Goal: Task Accomplishment & Management: Manage account settings

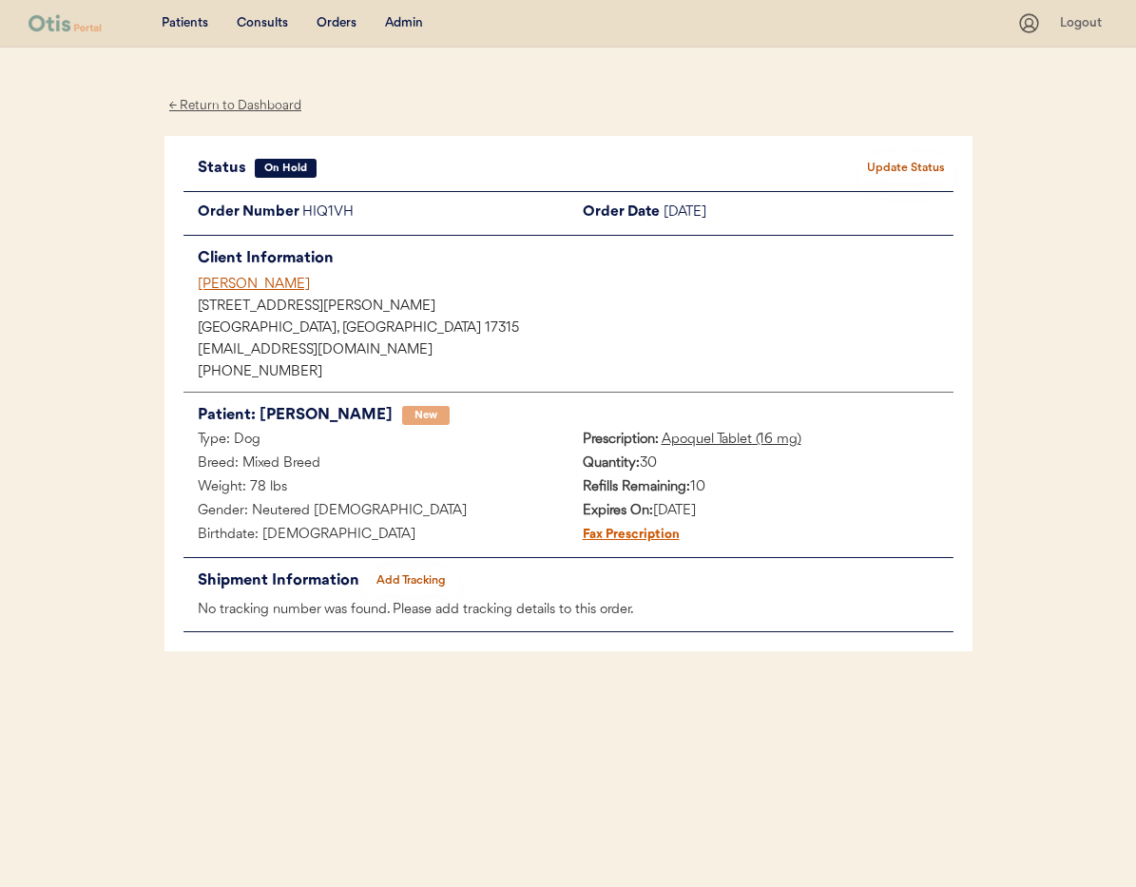
click at [208, 103] on div "← Return to Dashboard" at bounding box center [235, 106] width 143 height 22
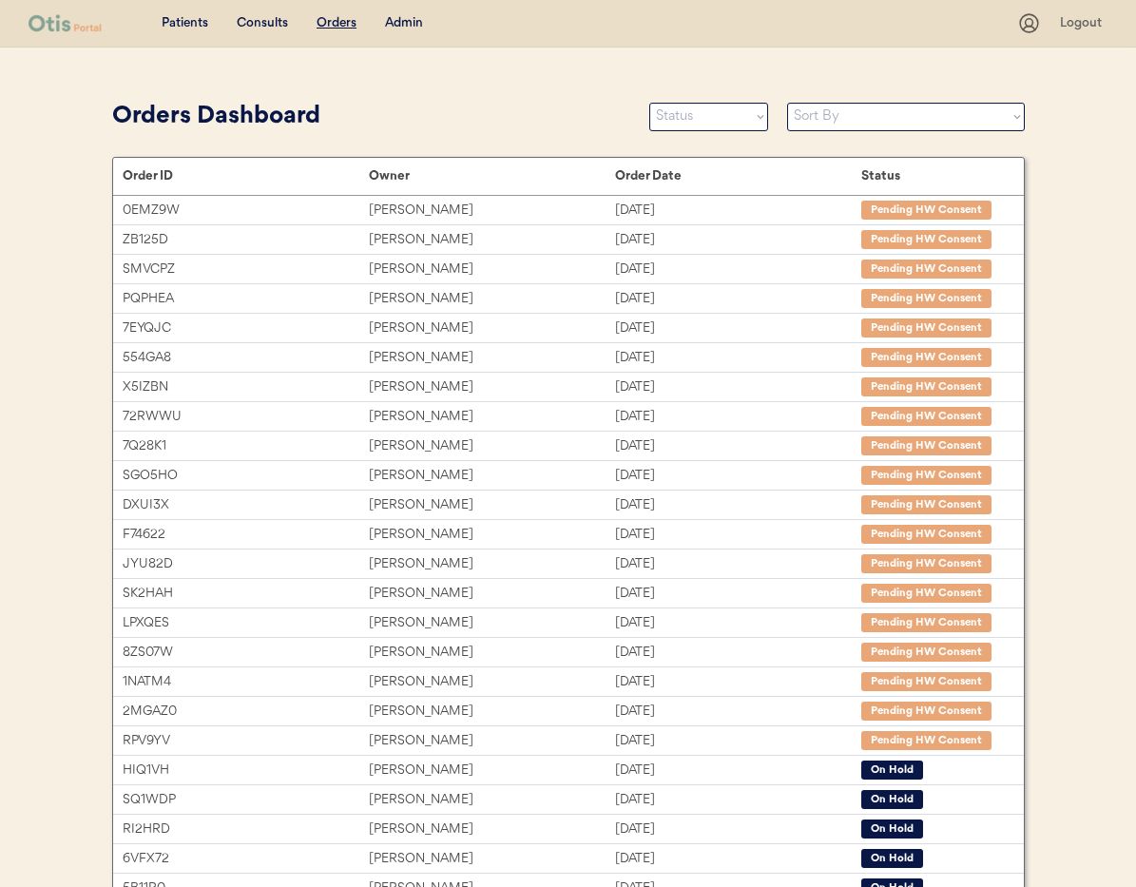
click at [390, 24] on div "Admin" at bounding box center [404, 23] width 38 height 19
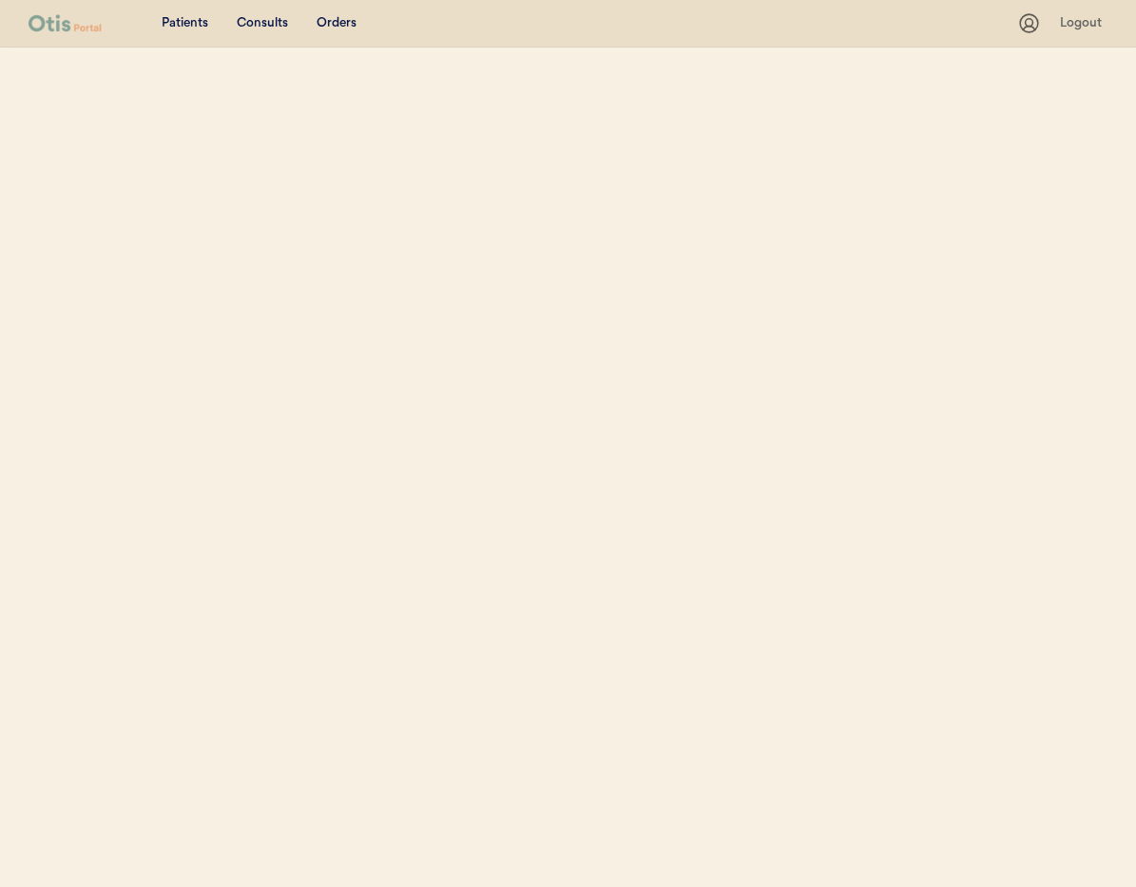
select select ""Name""
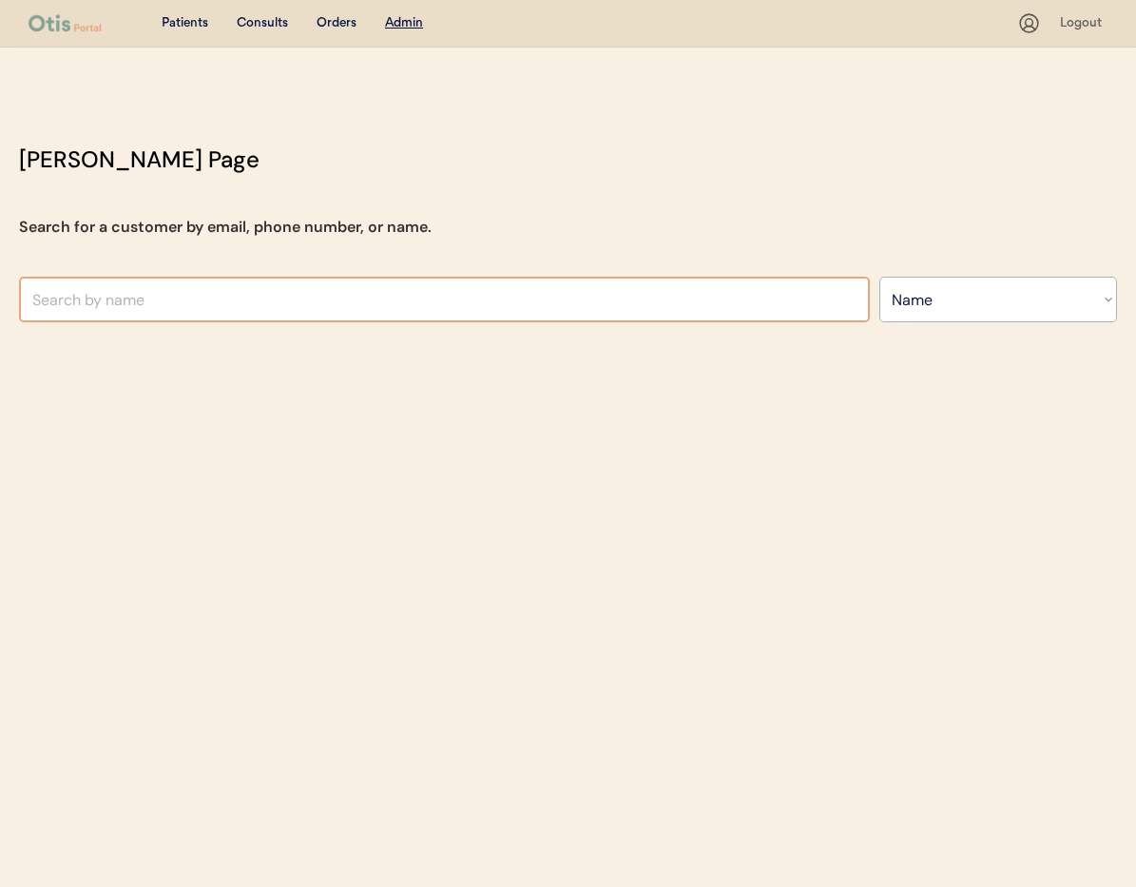
click at [431, 297] on input "text" at bounding box center [444, 300] width 851 height 46
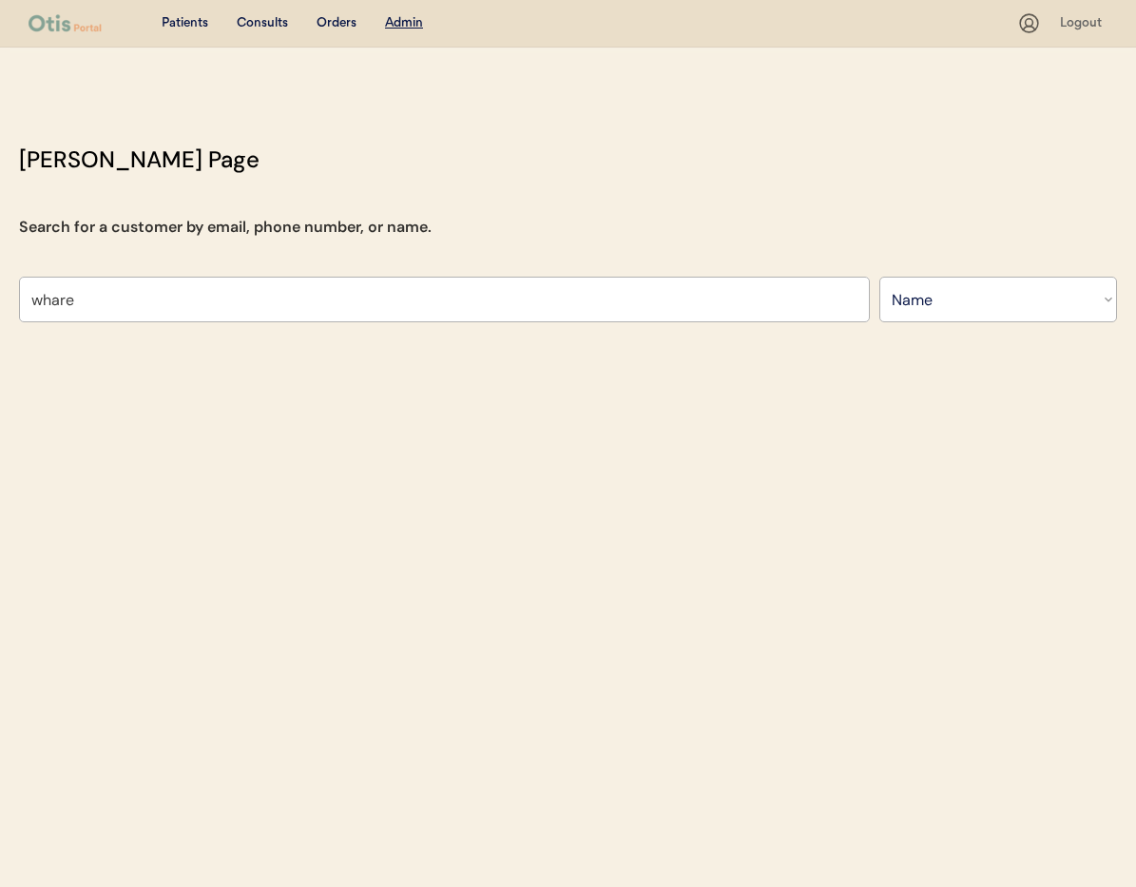
type input "[PERSON_NAME]"
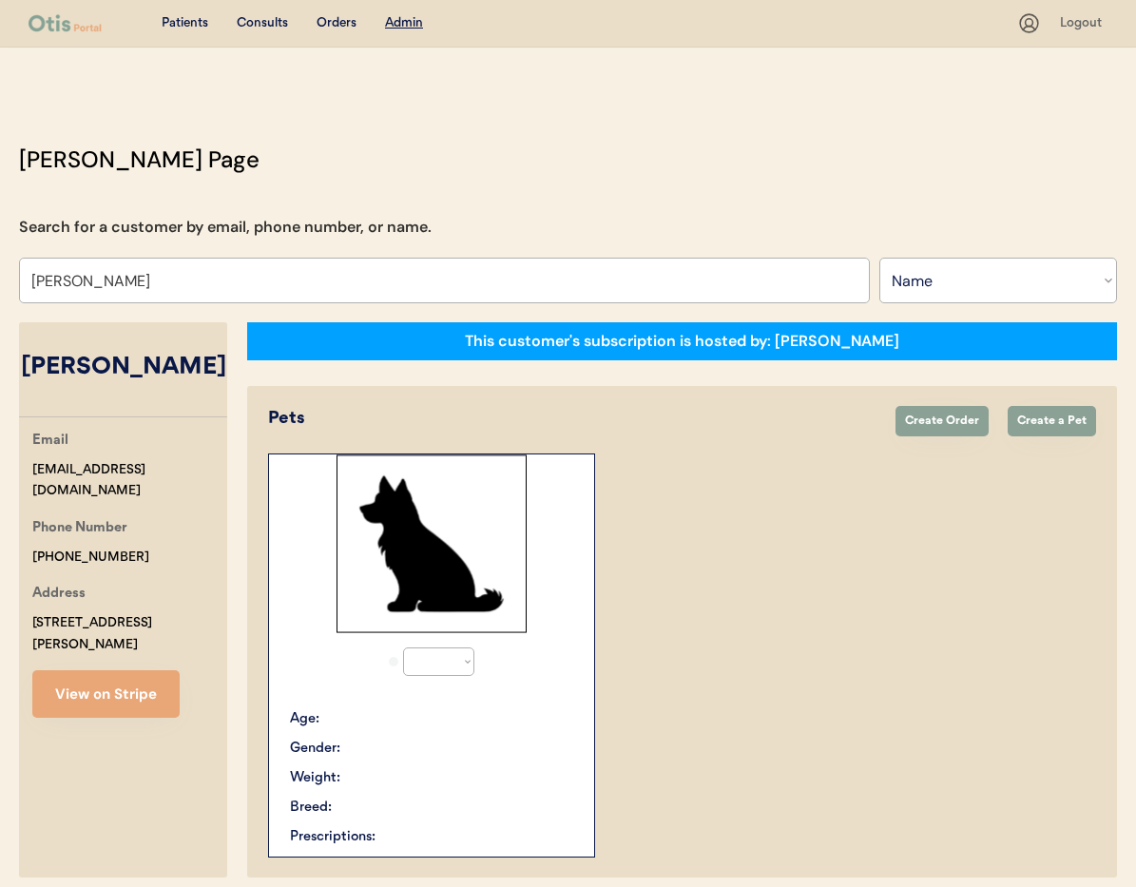
select select "true"
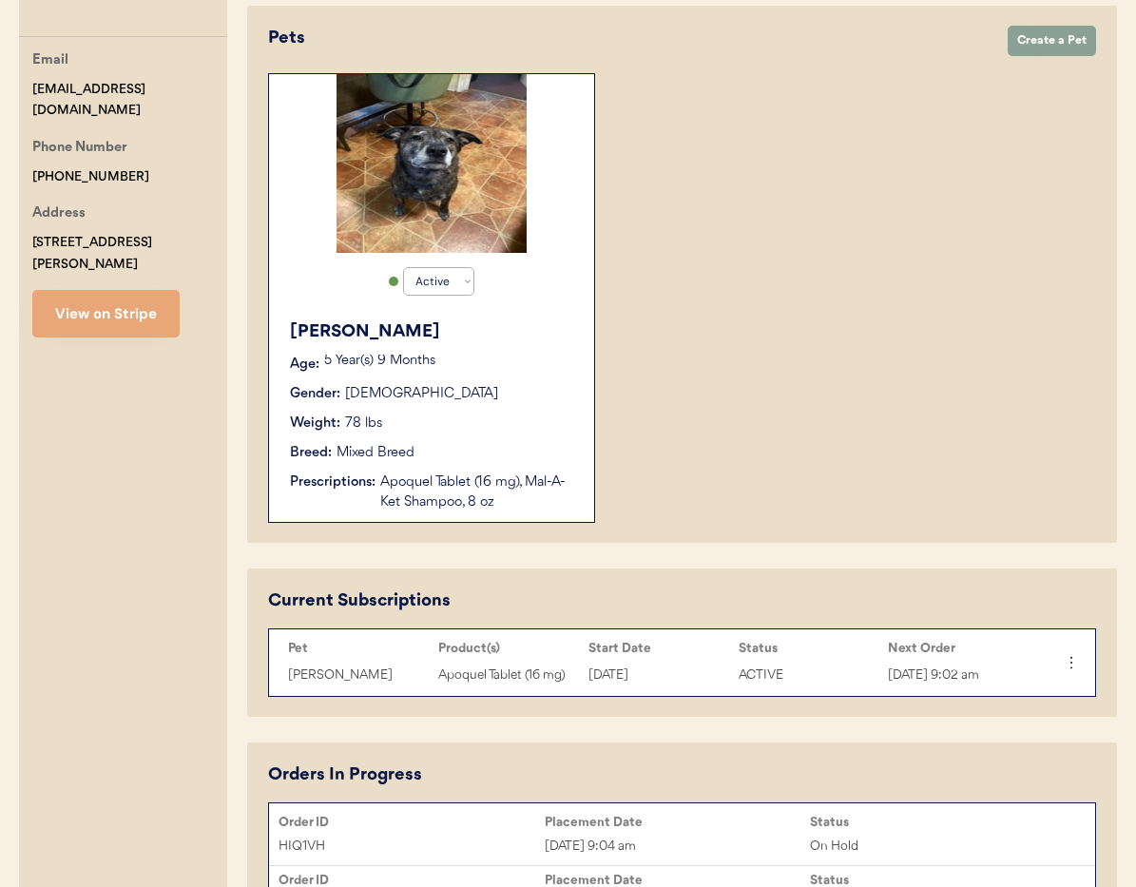
scroll to position [467, 0]
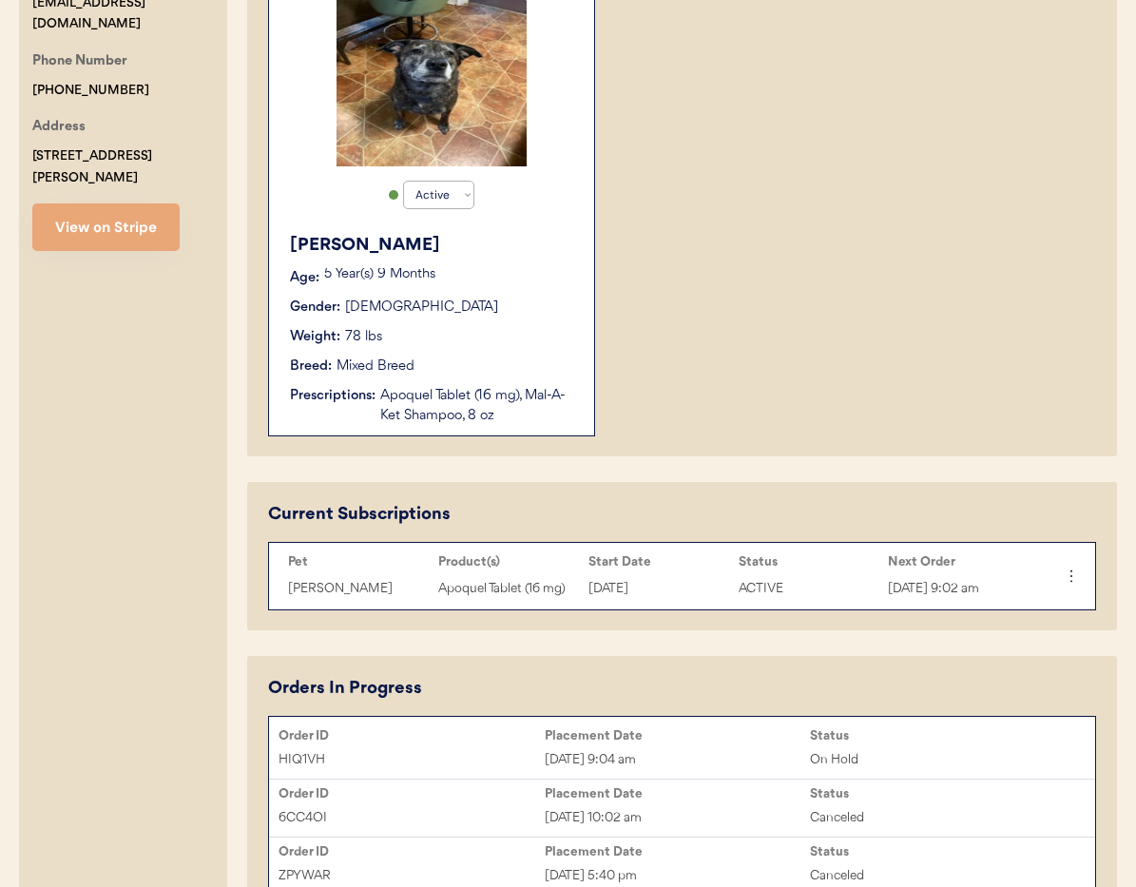
click at [63, 213] on button "View on Stripe" at bounding box center [105, 227] width 147 height 48
click at [0, 0] on div "Otis Admin Page Search for a customer by email, phone number, or name. Kasey Wh…" at bounding box center [568, 444] width 1136 height 1536
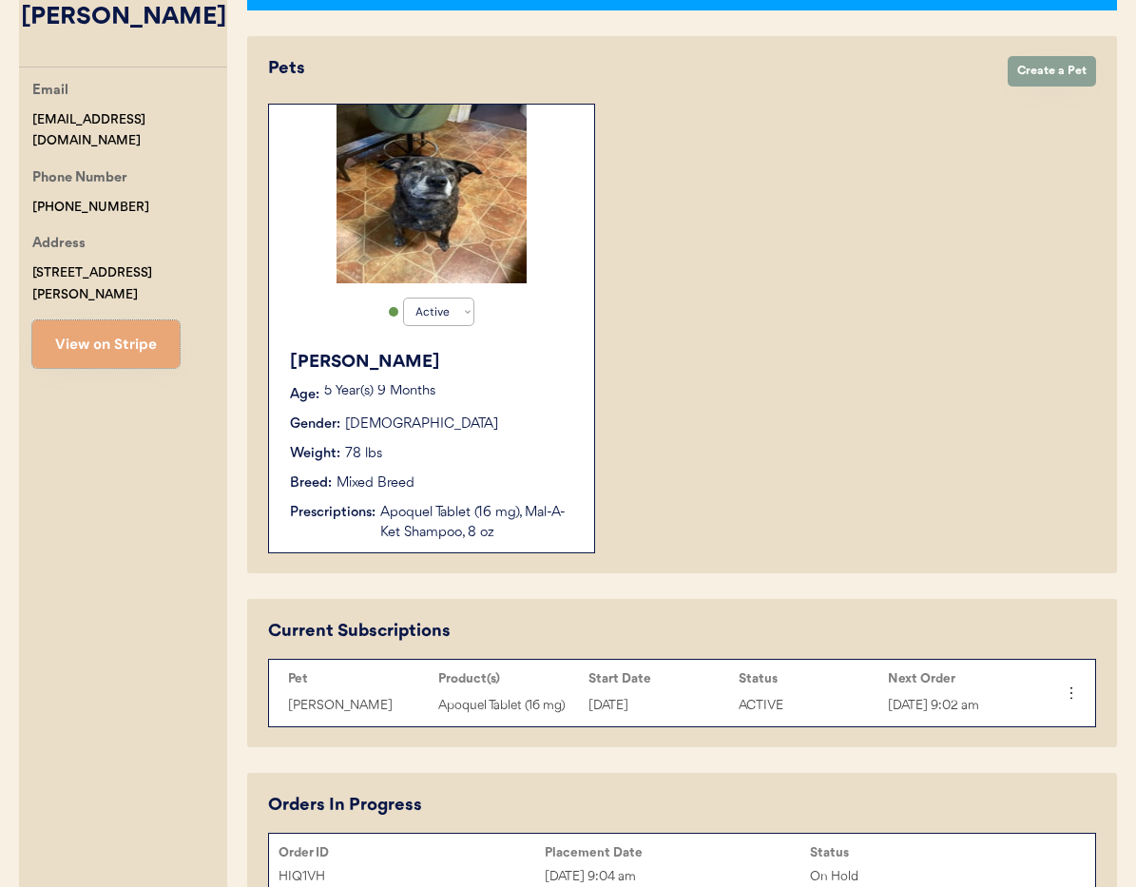
scroll to position [357, 0]
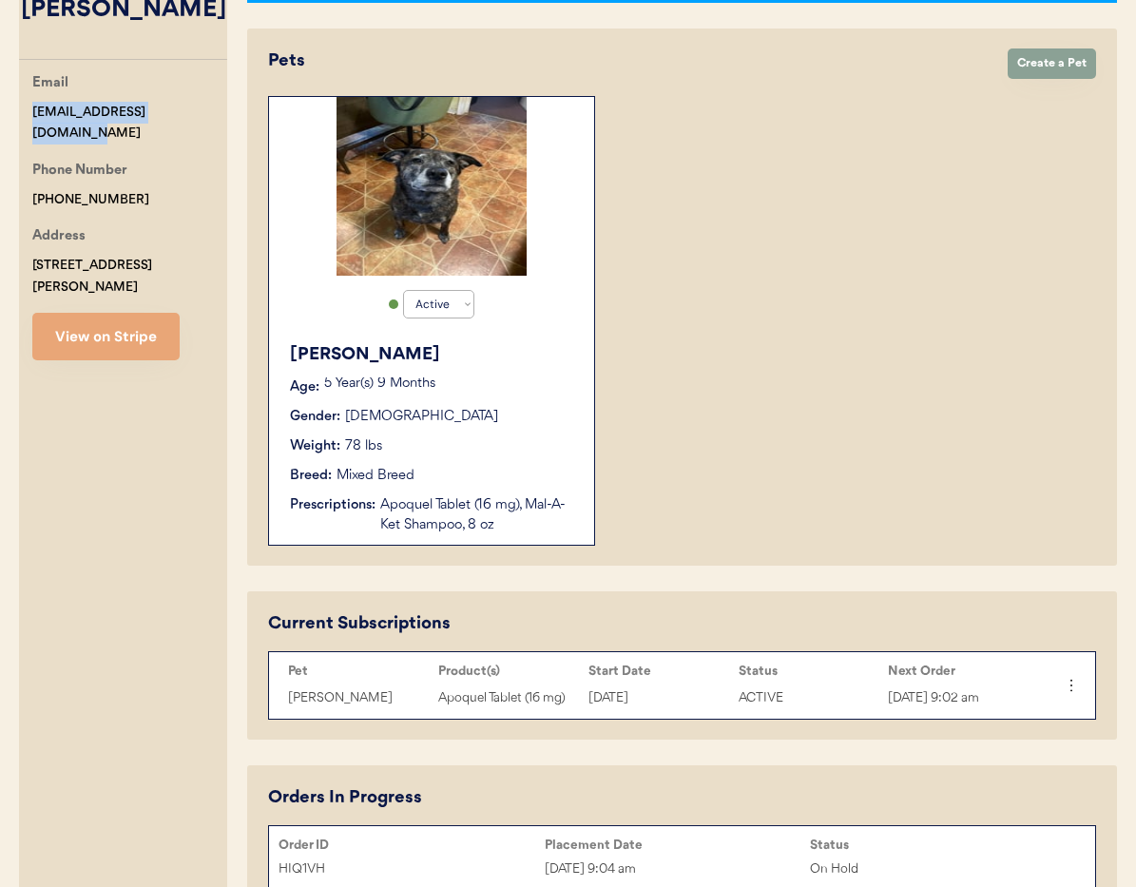
drag, startPoint x: 206, startPoint y: 110, endPoint x: 29, endPoint y: 109, distance: 177.7
click at [29, 109] on div "Email kaseywhare2000@gmail.com Phone Number +17175771720 Address 3300 Glen Holl…" at bounding box center [123, 216] width 208 height 288
copy div "kaseywhare2000@gmail.com"
drag, startPoint x: 119, startPoint y: 182, endPoint x: 18, endPoint y: 177, distance: 100.9
click at [19, 177] on div "Email kaseywhare2000@gmail.com Phone Number +17175771720 Address 3300 Glen Holl…" at bounding box center [123, 216] width 208 height 288
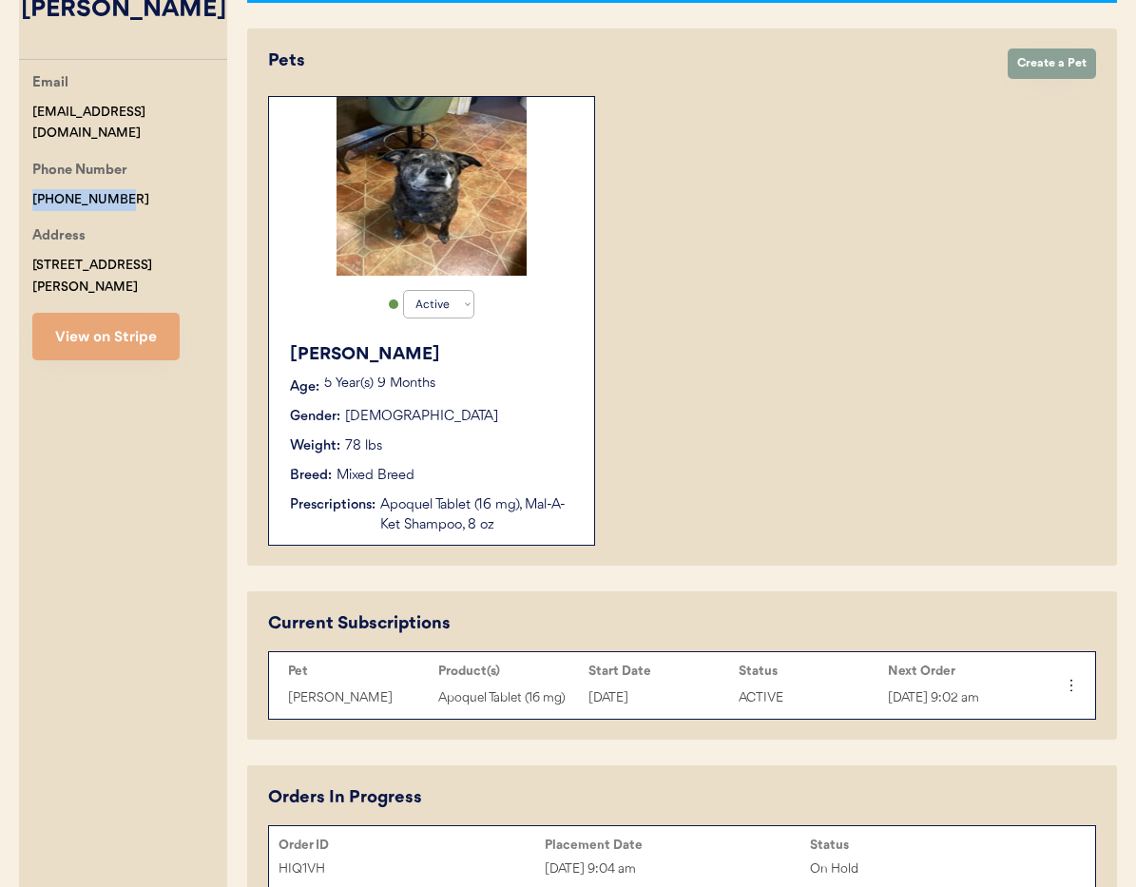
copy div "+17175771720"
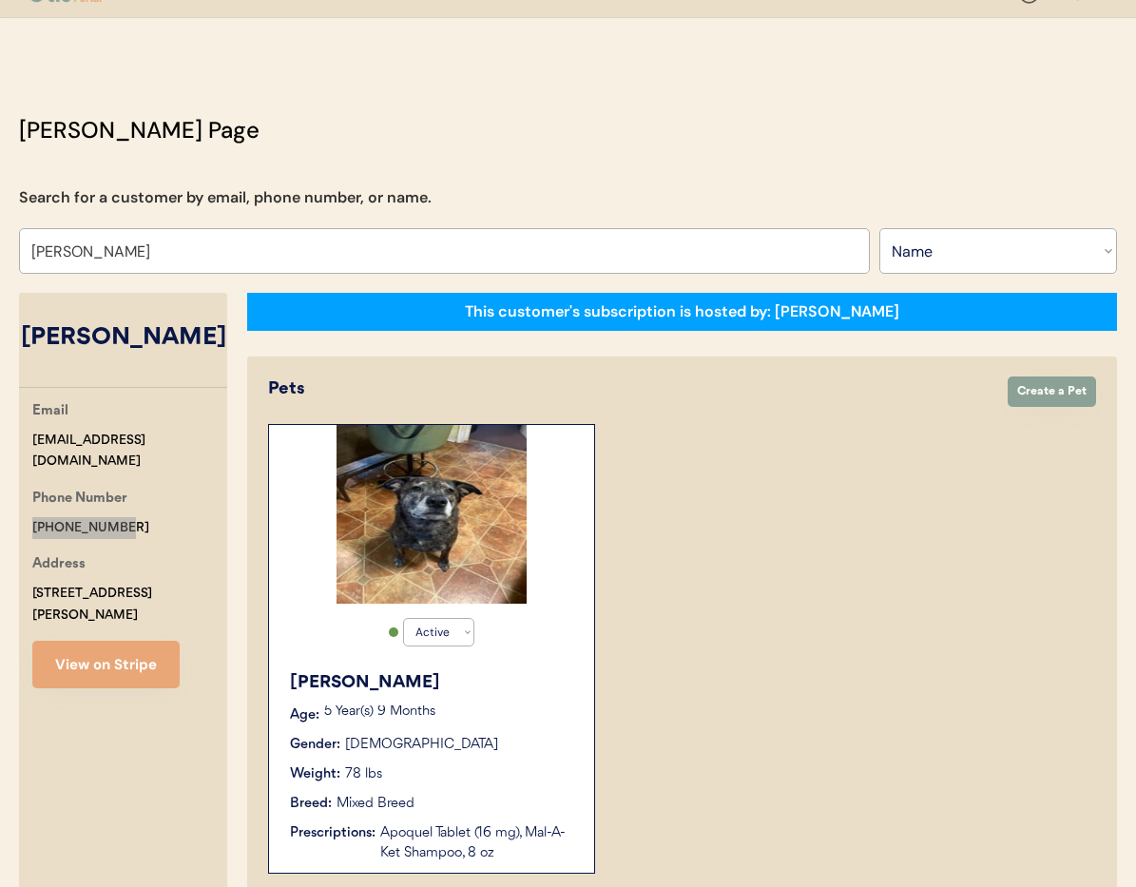
scroll to position [0, 0]
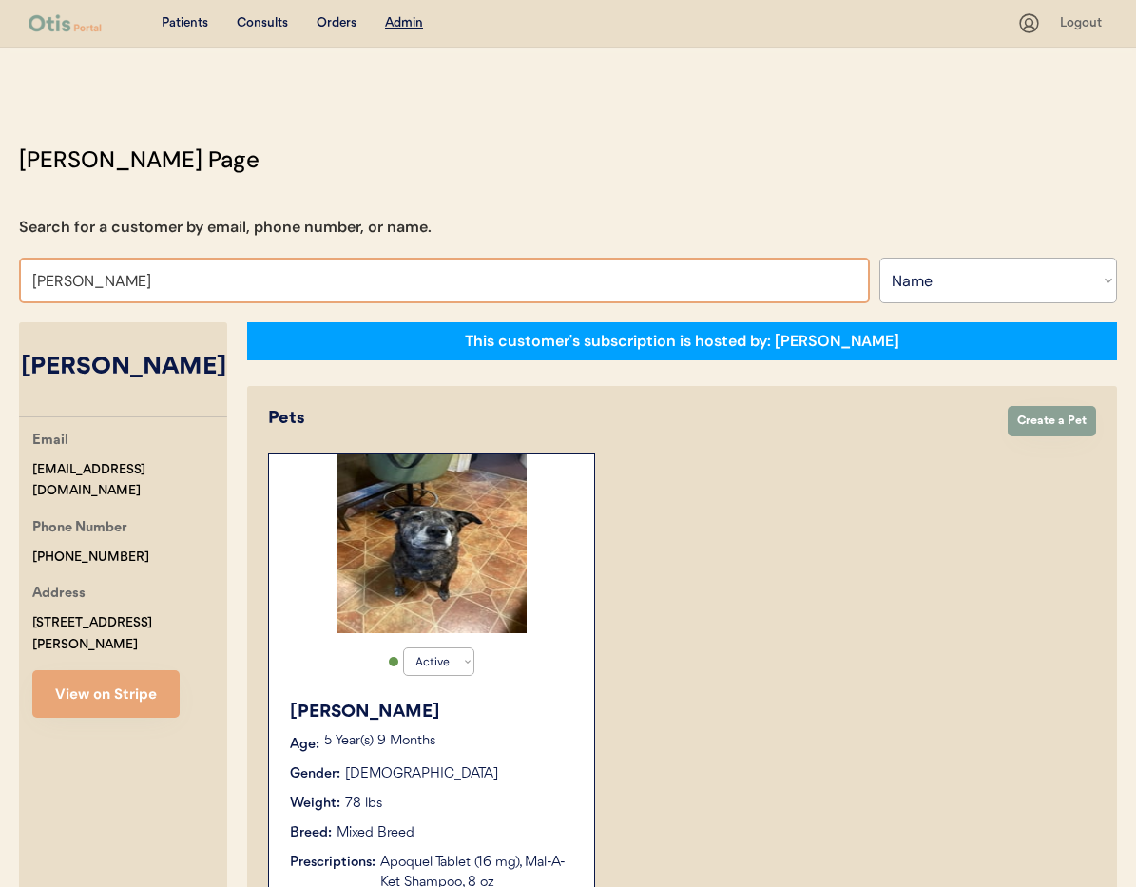
drag, startPoint x: 142, startPoint y: 290, endPoint x: 15, endPoint y: 278, distance: 126.9
type input "Lena"
type input "[PERSON_NAME]"
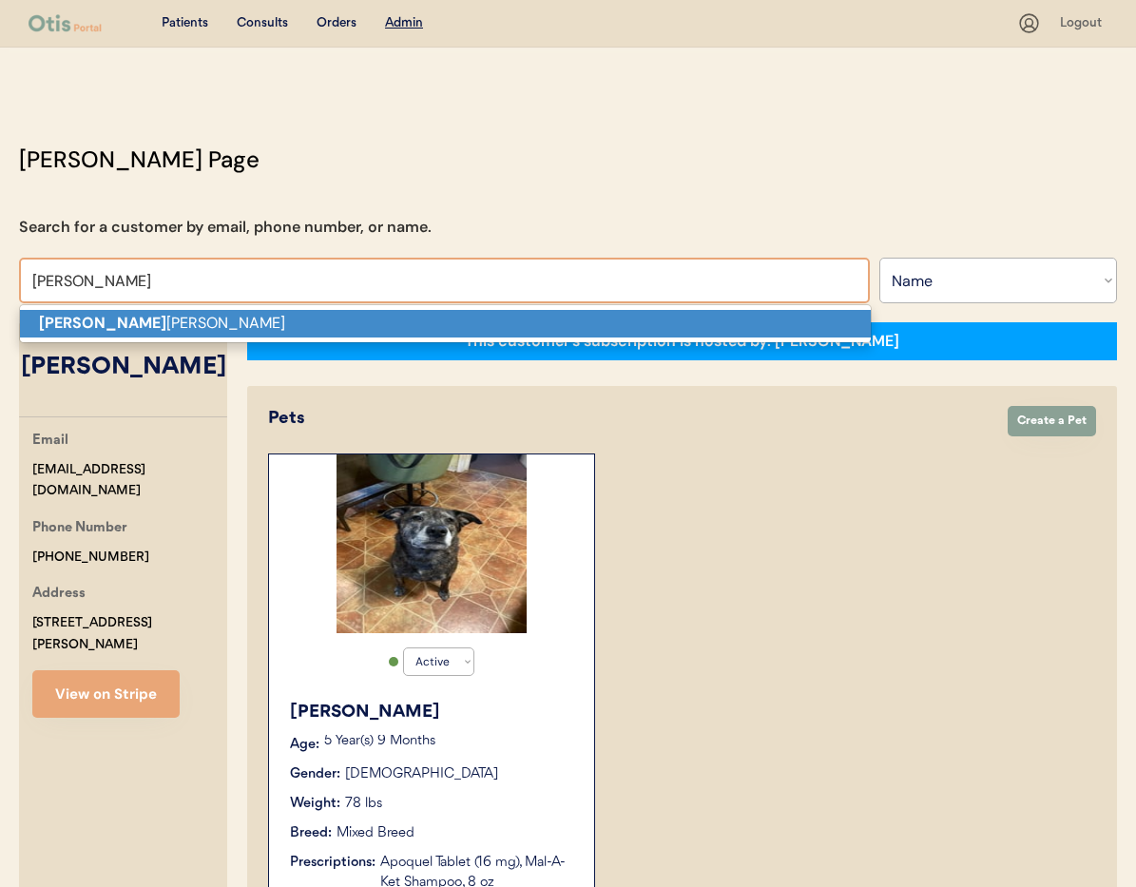
click at [72, 321] on strong "Lena" at bounding box center [102, 323] width 127 height 20
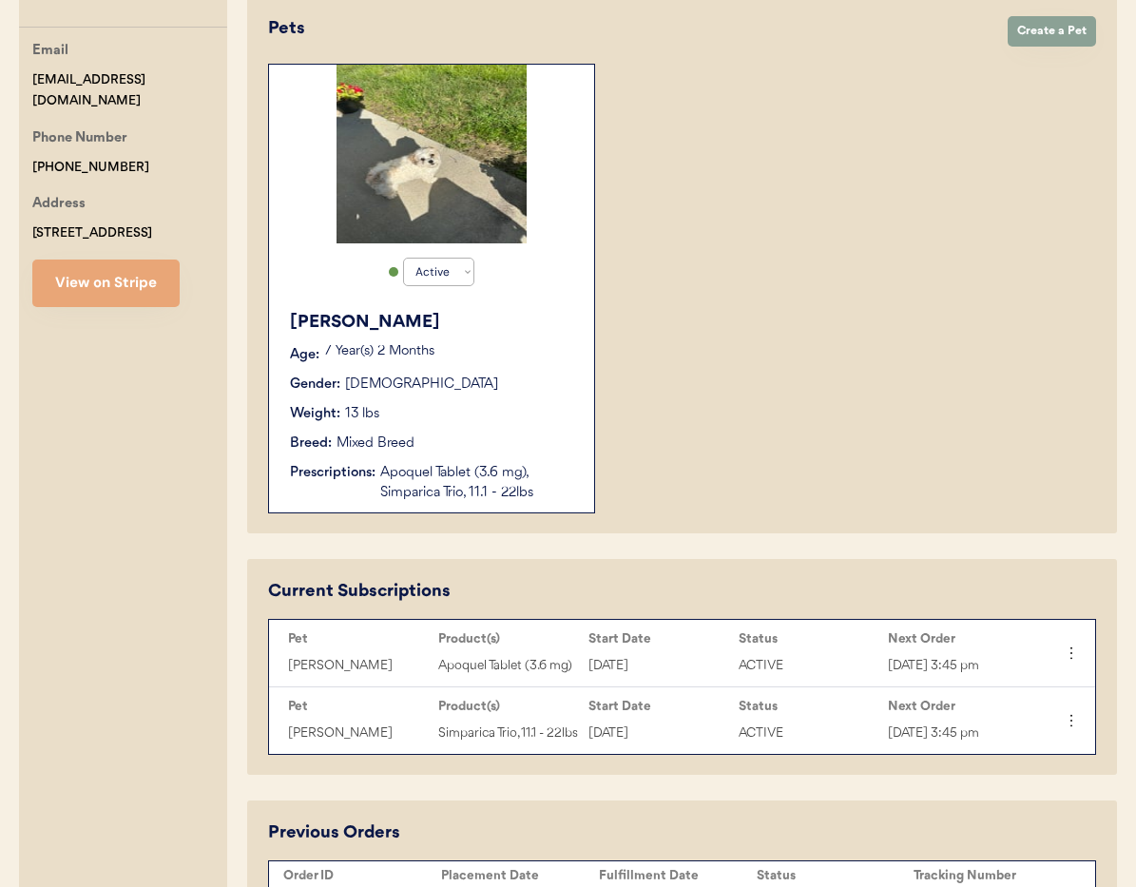
scroll to position [379, 0]
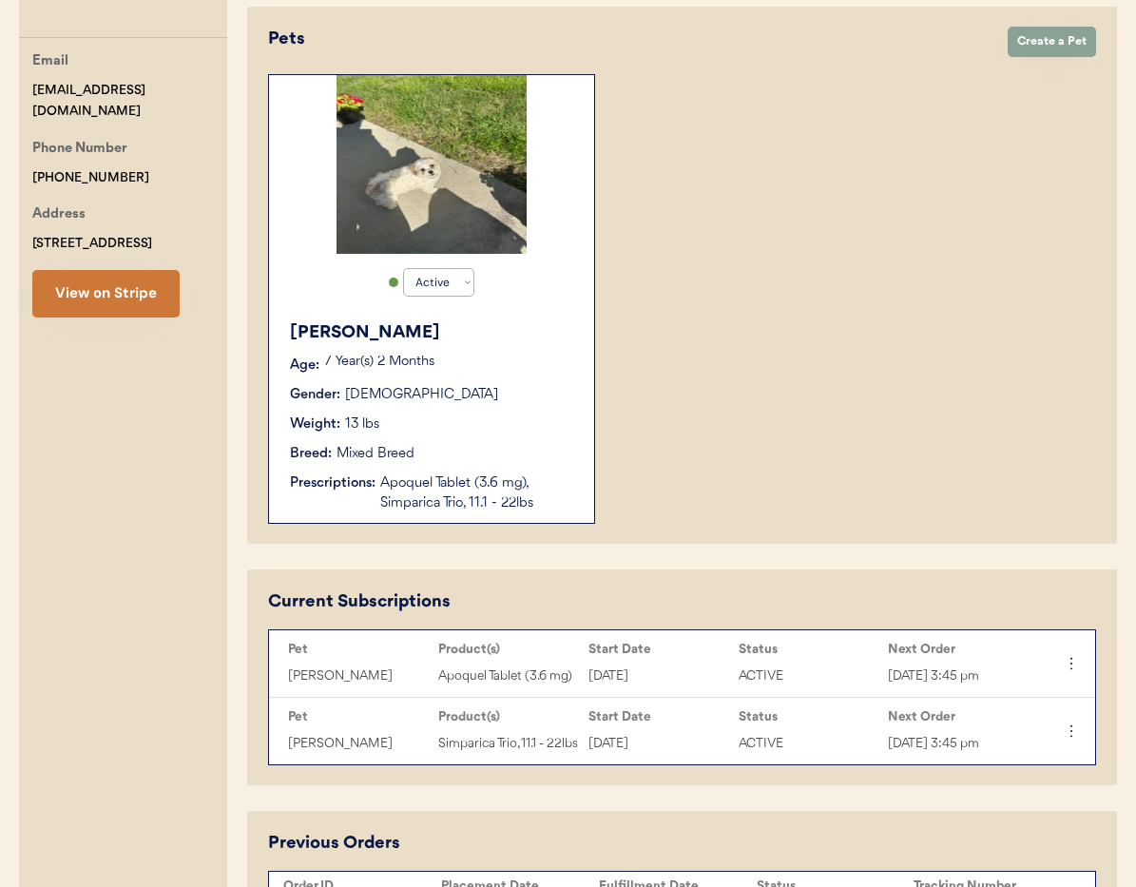
type input "[PERSON_NAME]"
click at [146, 308] on button "View on Stripe" at bounding box center [105, 294] width 147 height 48
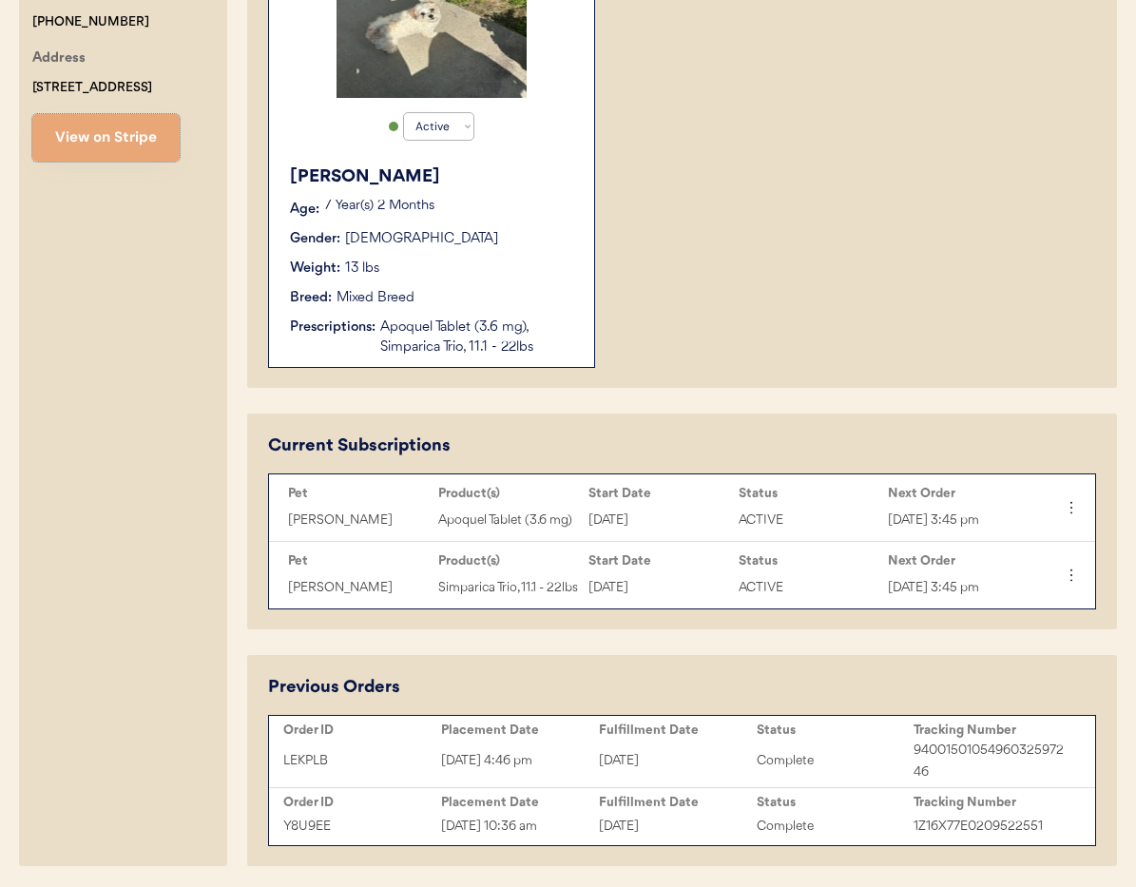
scroll to position [624, 0]
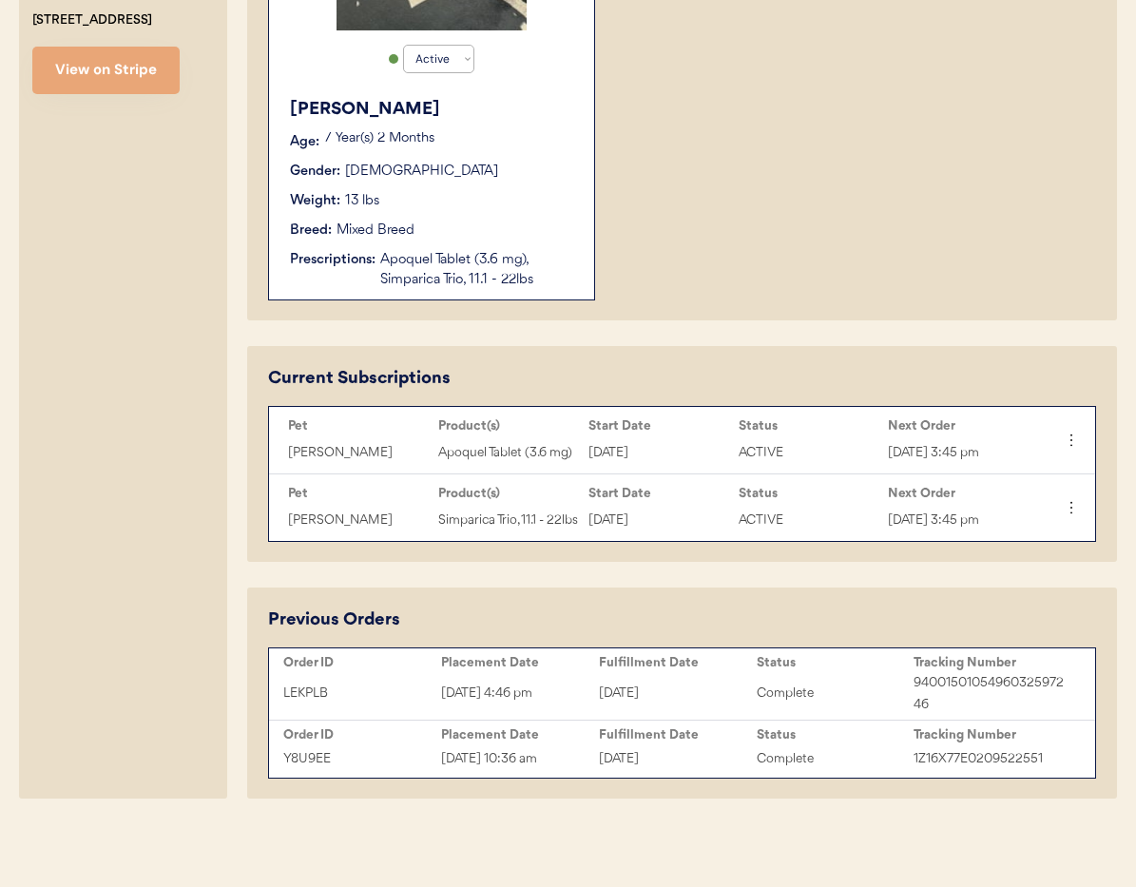
click at [668, 685] on div "September 16, 2025" at bounding box center [678, 693] width 158 height 22
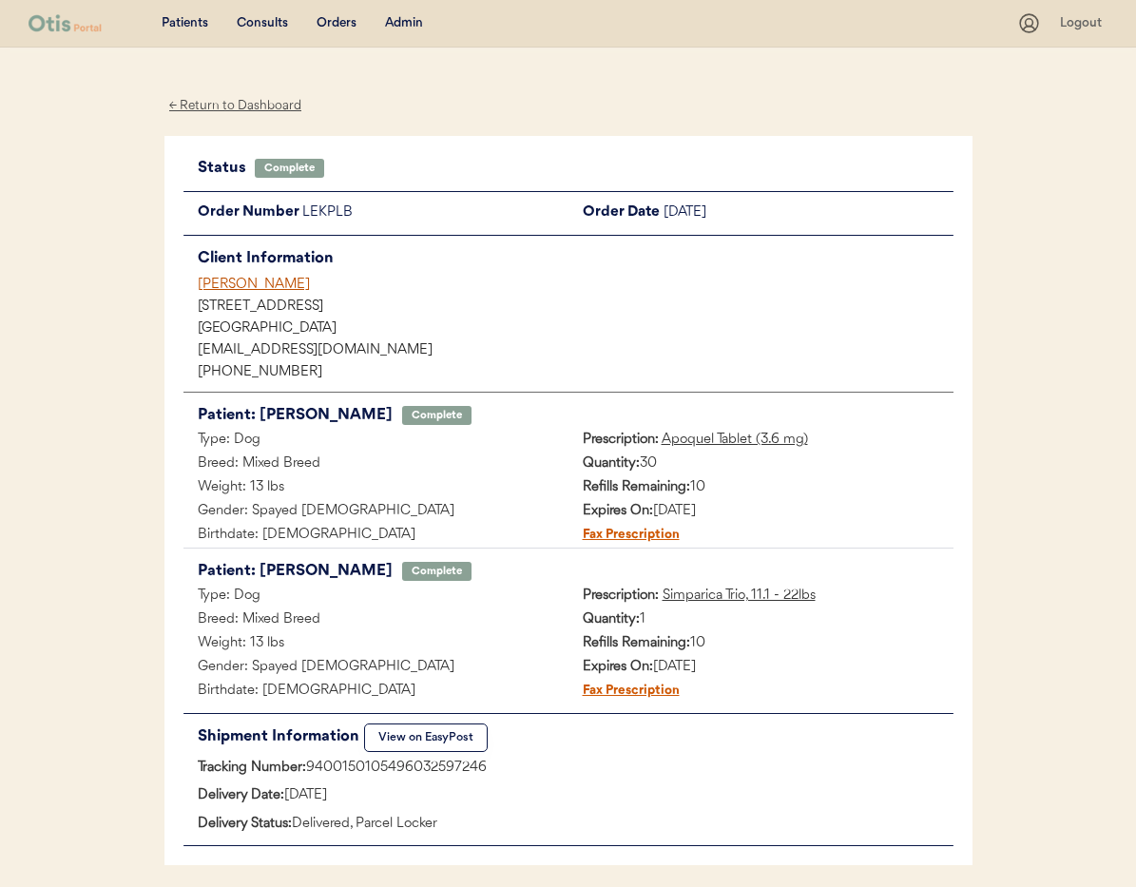
click at [230, 106] on div "← Return to Dashboard" at bounding box center [235, 106] width 143 height 22
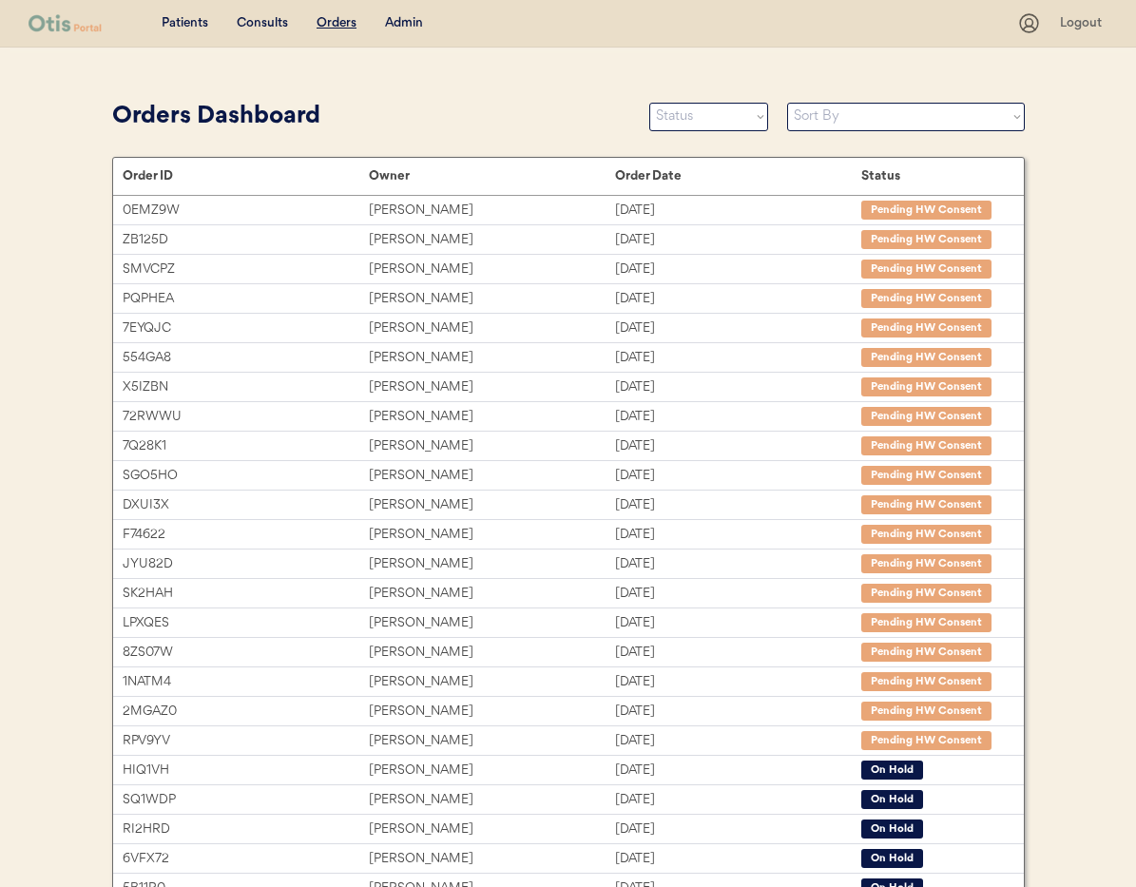
click at [407, 23] on div "Admin" at bounding box center [404, 23] width 38 height 19
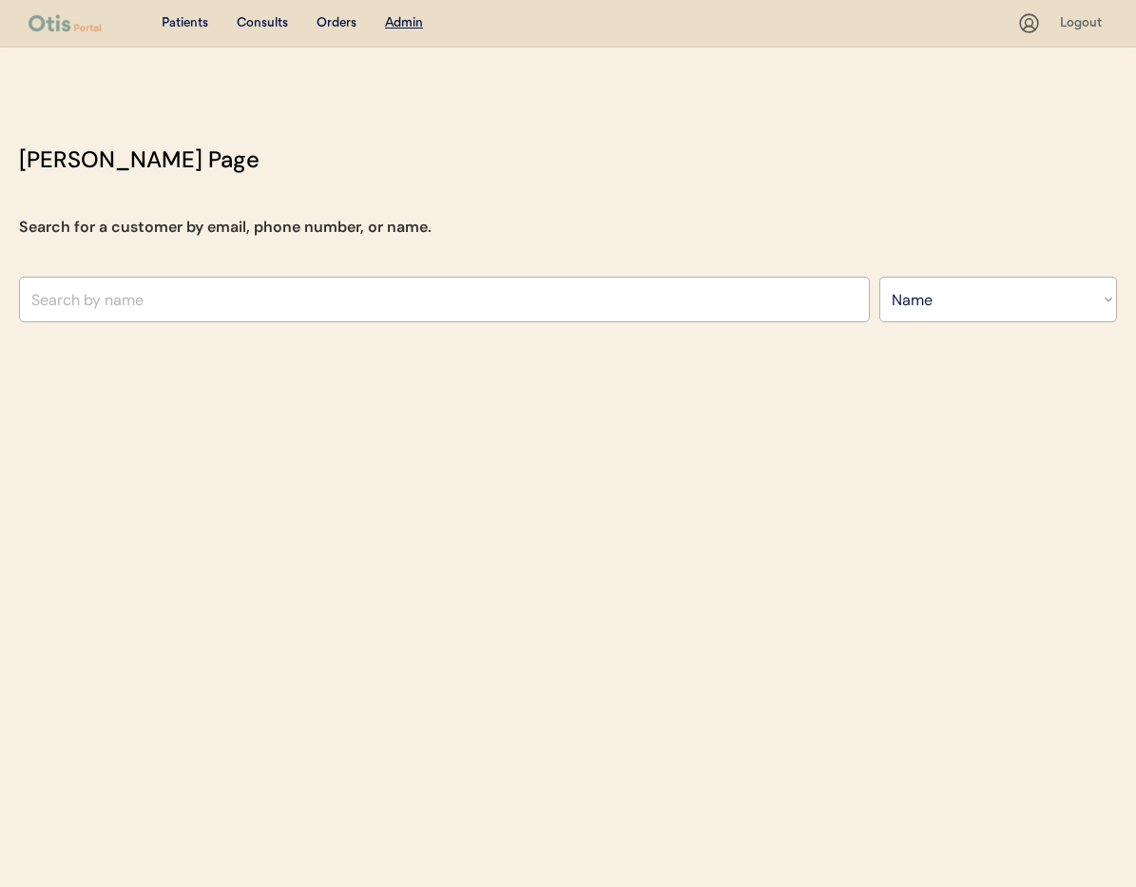
select select ""Name""
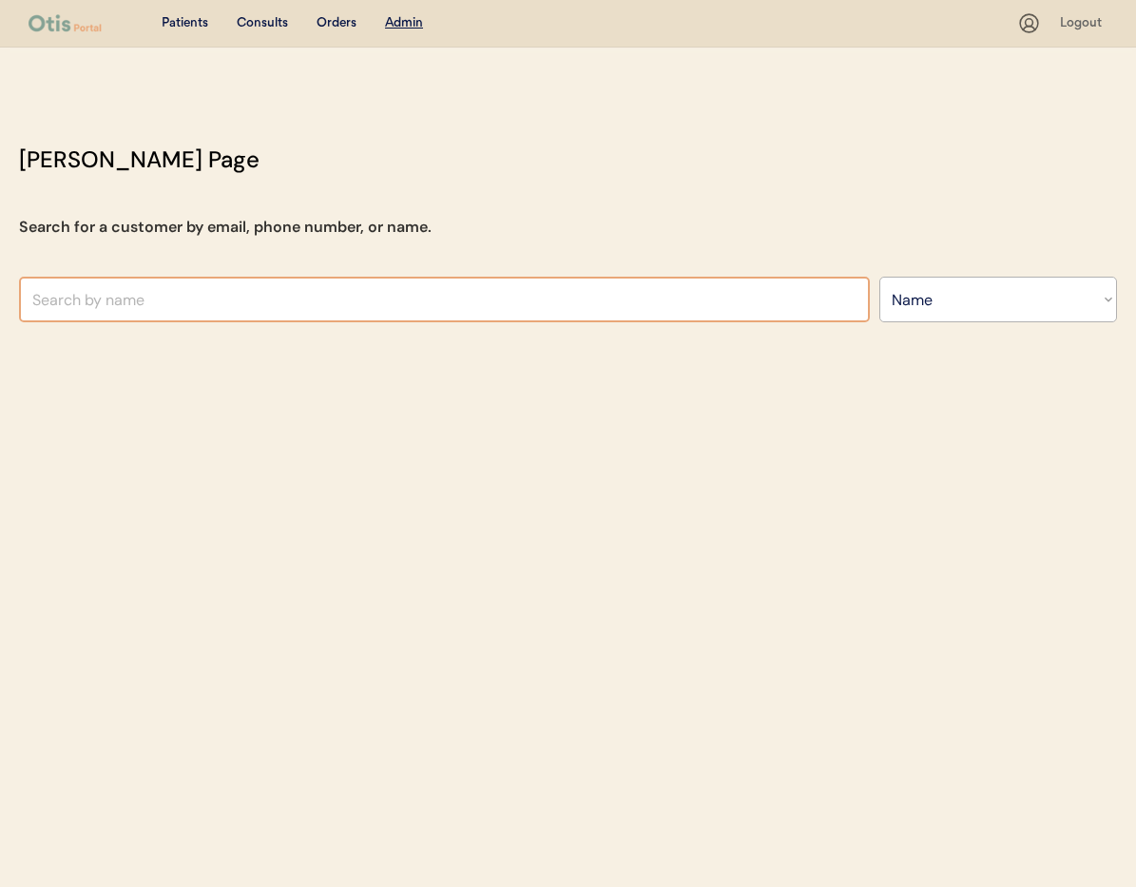
click at [217, 290] on input "text" at bounding box center [444, 300] width 851 height 46
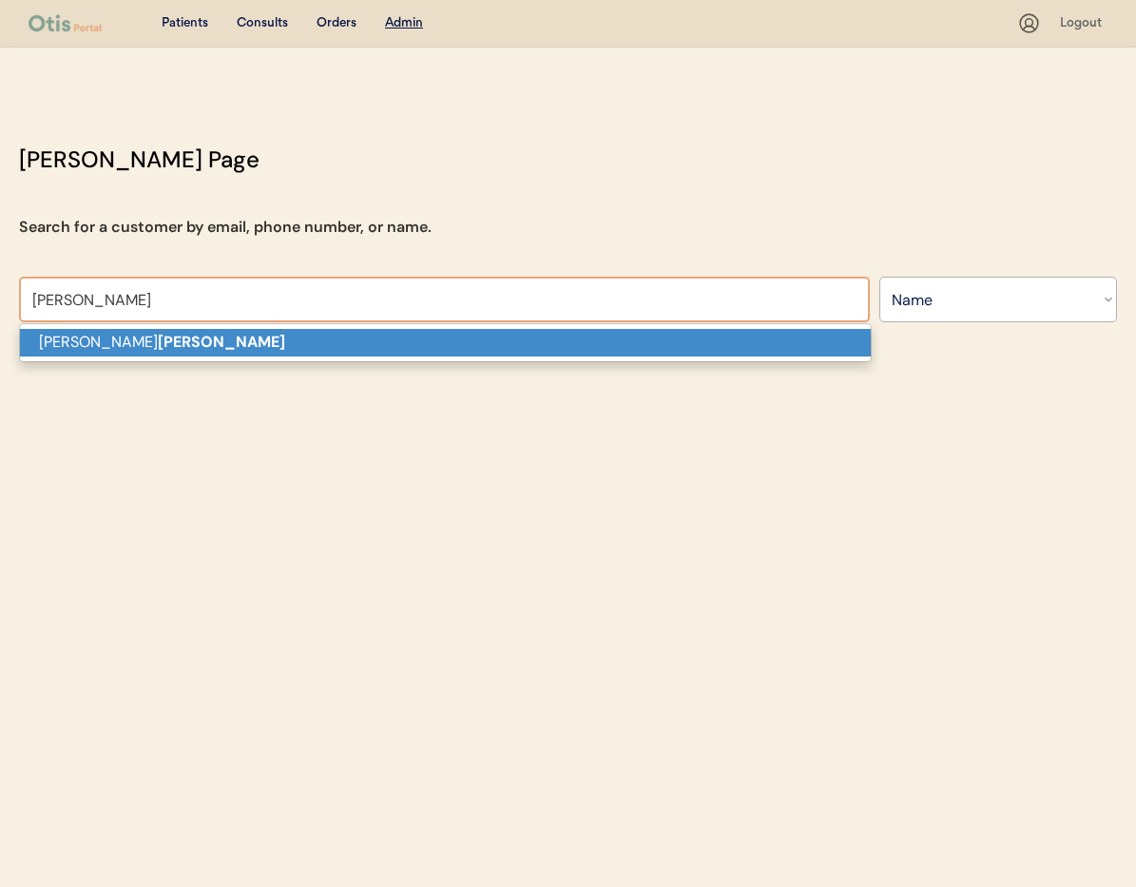
click at [214, 346] on p "Lena Mosley" at bounding box center [445, 343] width 851 height 28
type input "[PERSON_NAME]"
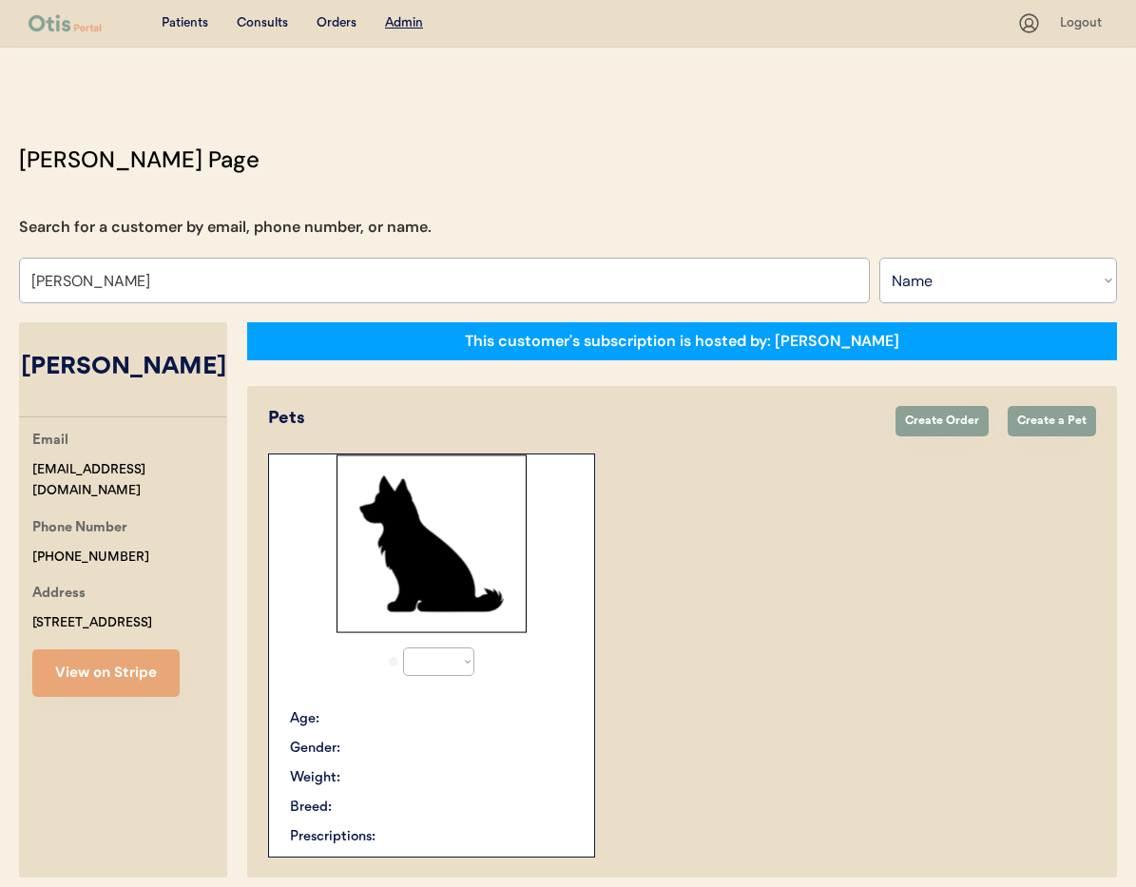
select select "true"
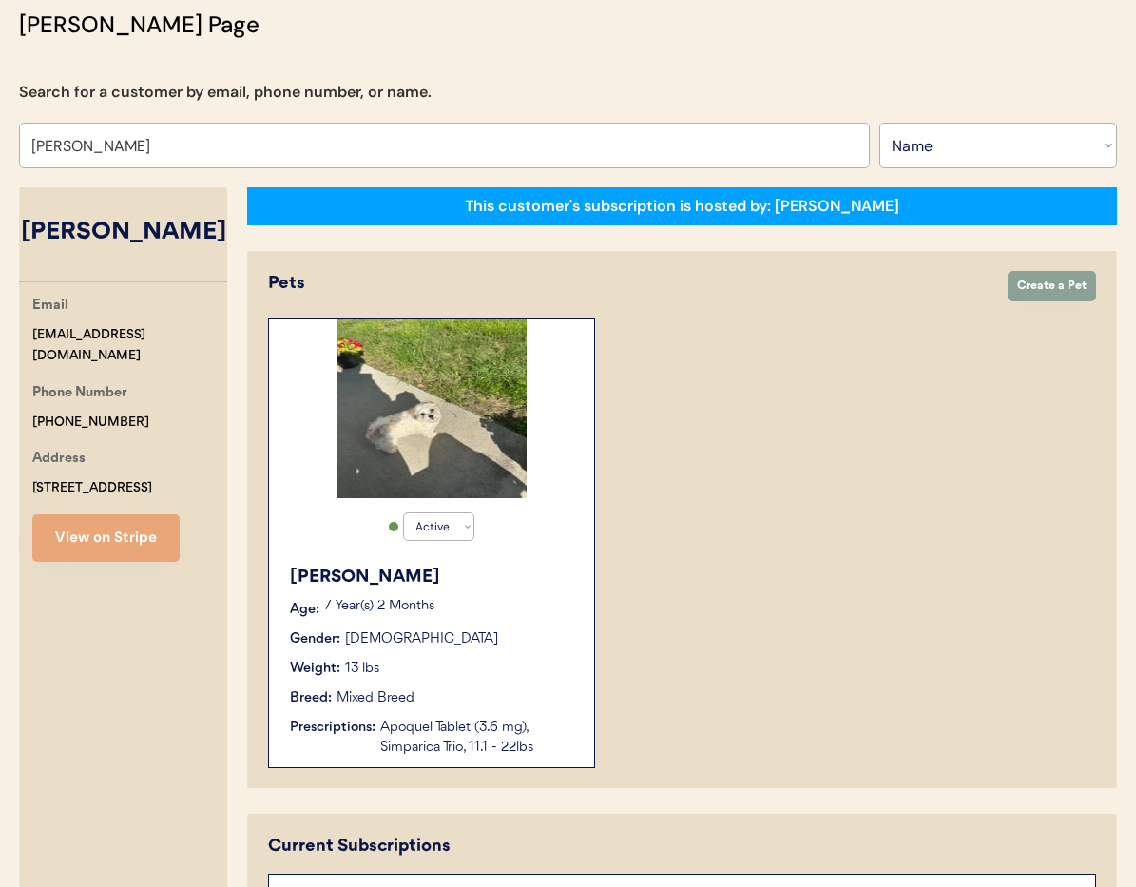
scroll to position [149, 0]
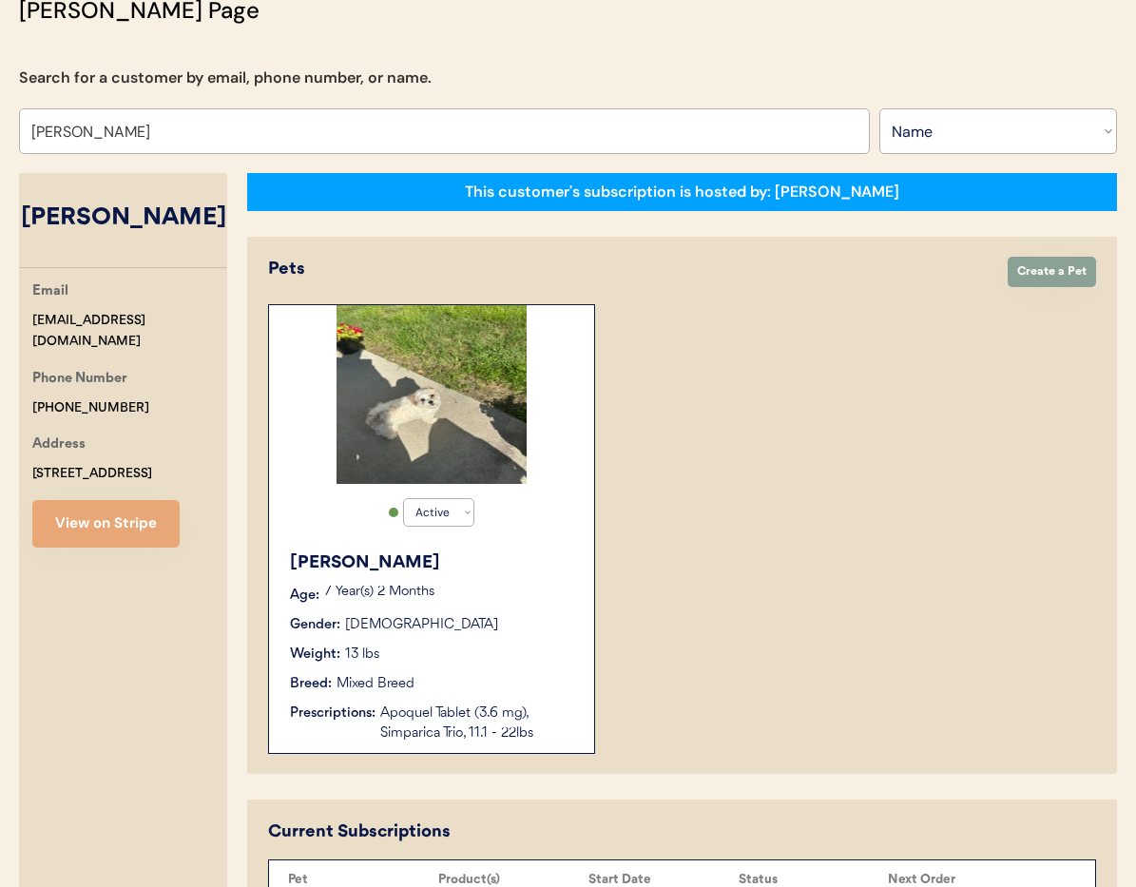
type input "[PERSON_NAME]"
click at [841, 482] on div "Active Active Inactive Sophie Age: 7 Year(s) 2 Months Gender: Female Weight: 13…" at bounding box center [682, 529] width 828 height 450
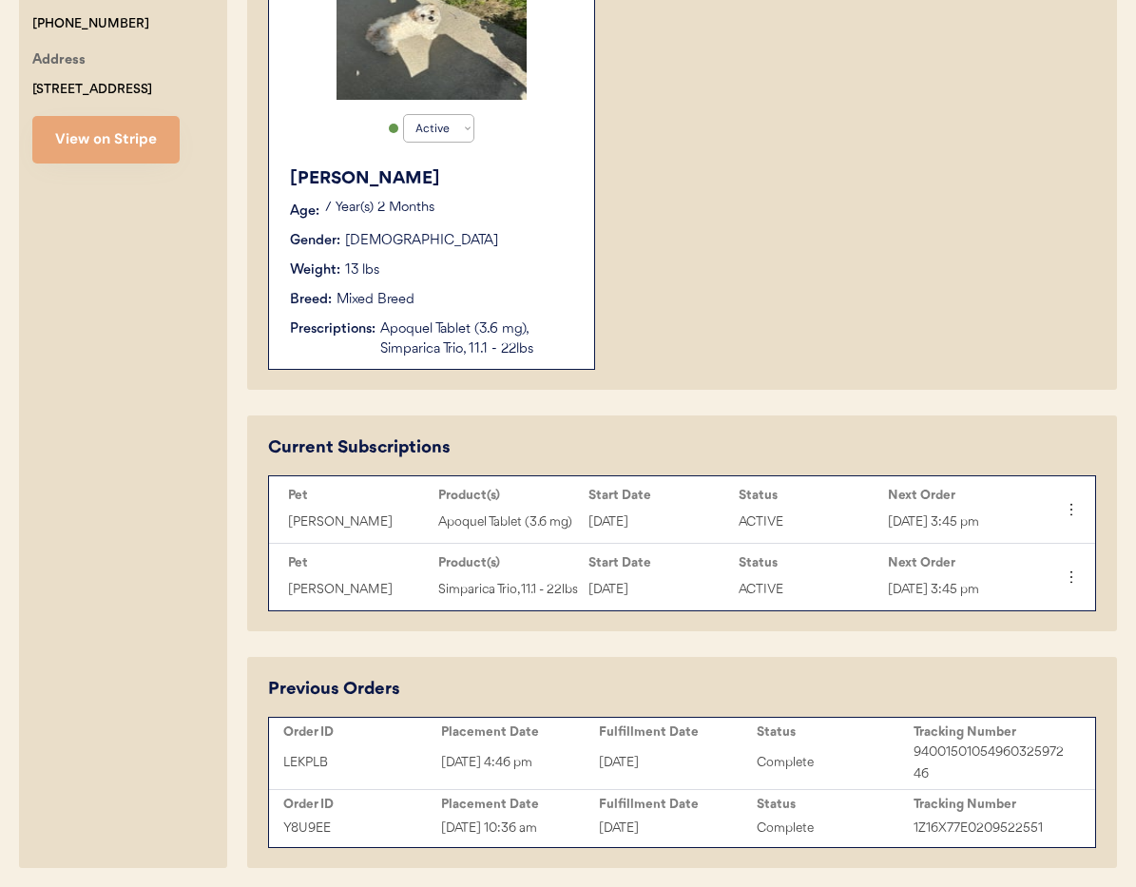
scroll to position [624, 0]
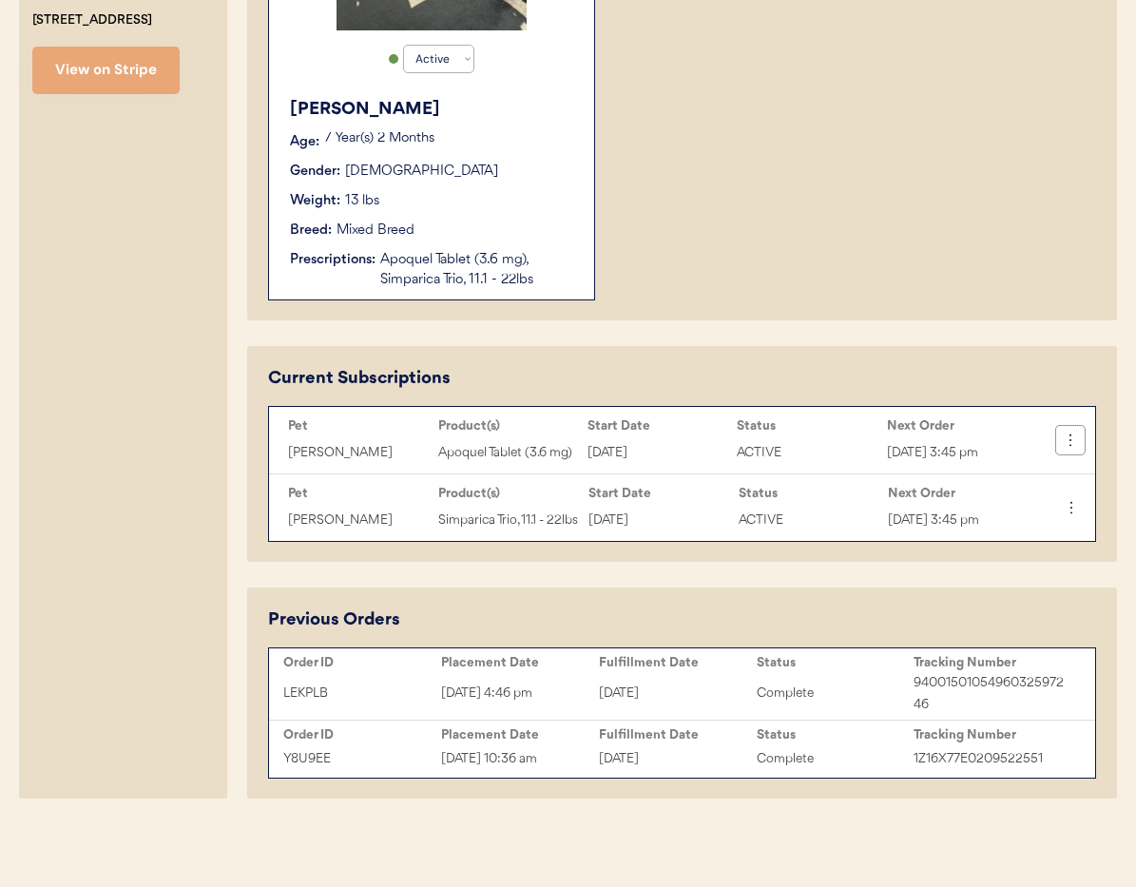
click at [1076, 431] on icon at bounding box center [1070, 440] width 19 height 19
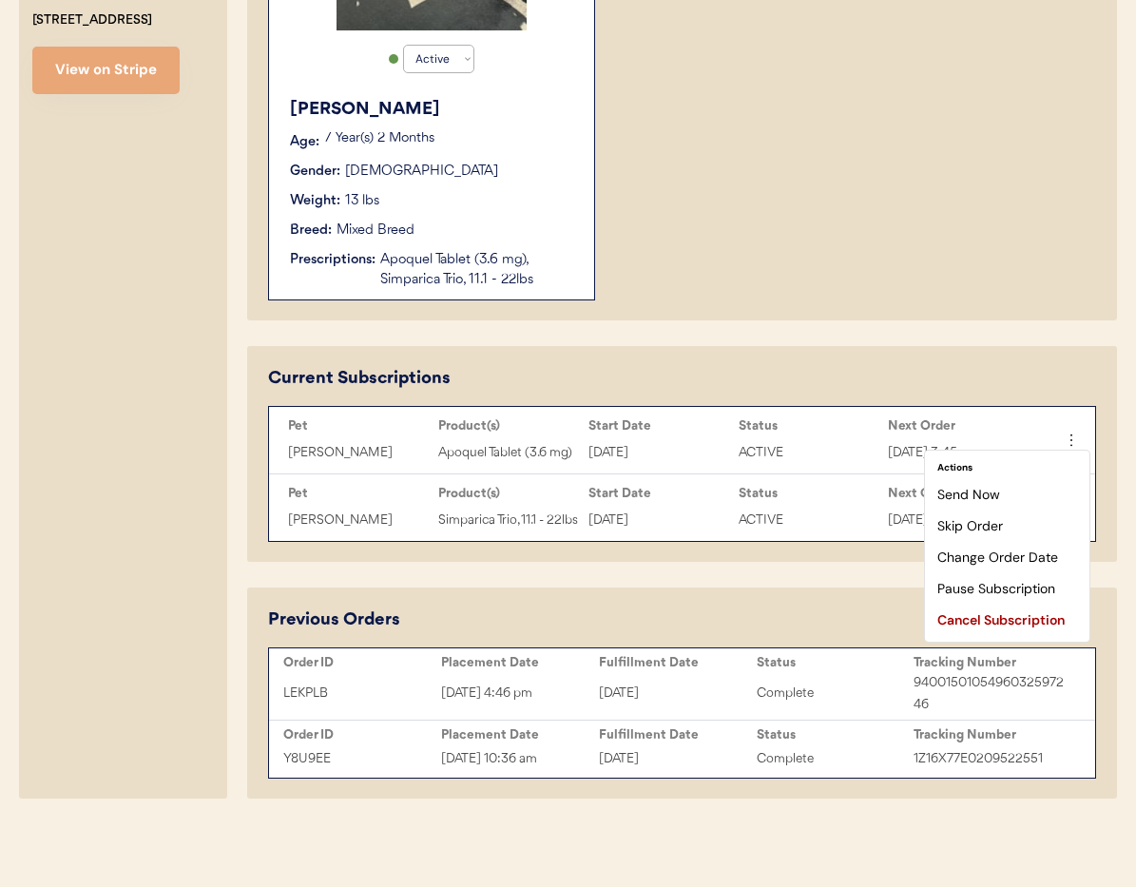
click at [890, 366] on div "Current Subscriptions Pet Product(s) Start Date Status Next Order Sophie Apoque…" at bounding box center [682, 454] width 828 height 176
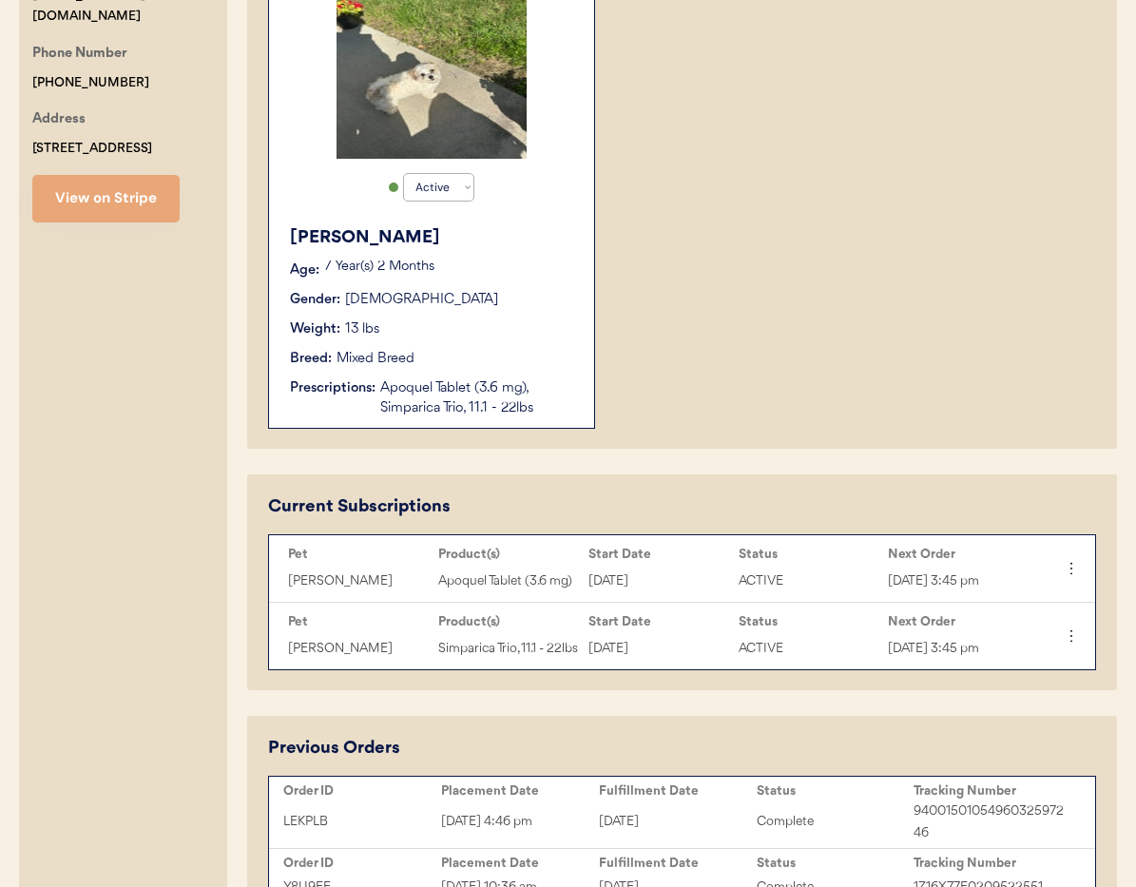
scroll to position [480, 0]
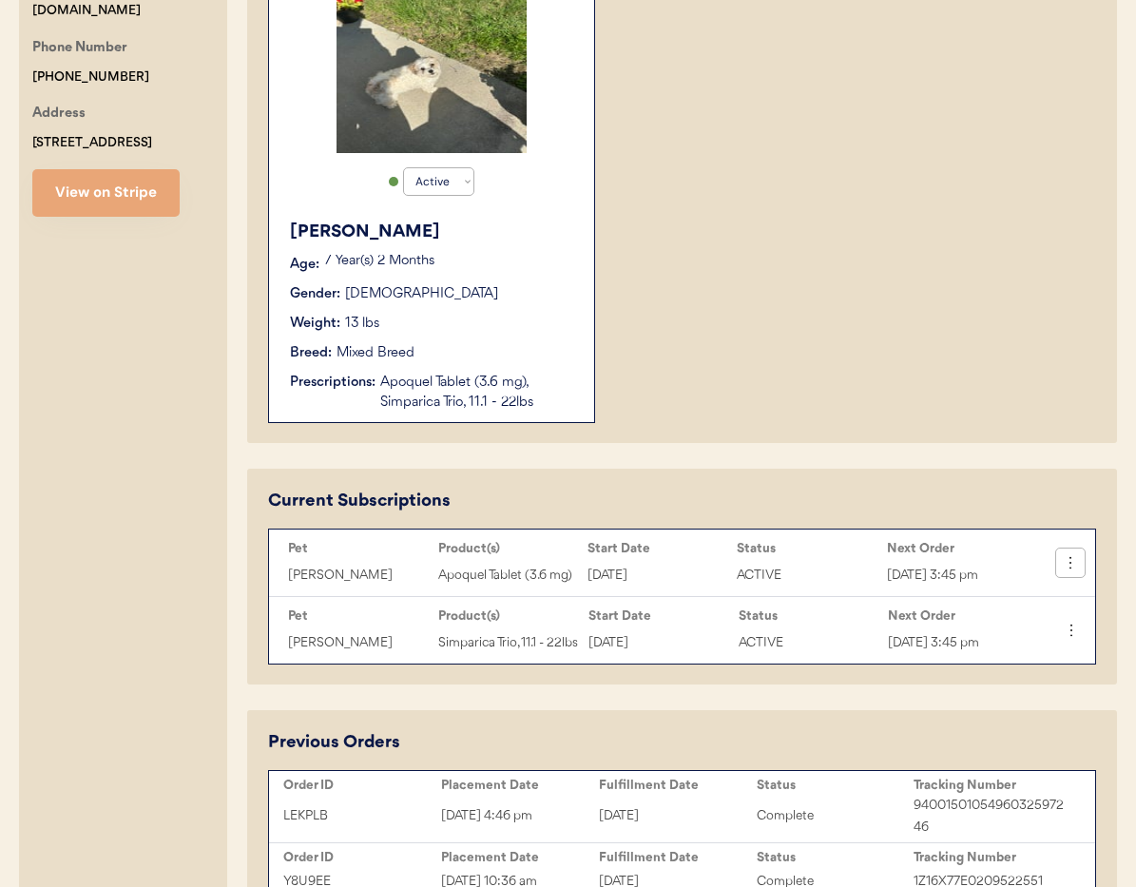
click at [1068, 573] on button at bounding box center [1070, 562] width 29 height 29
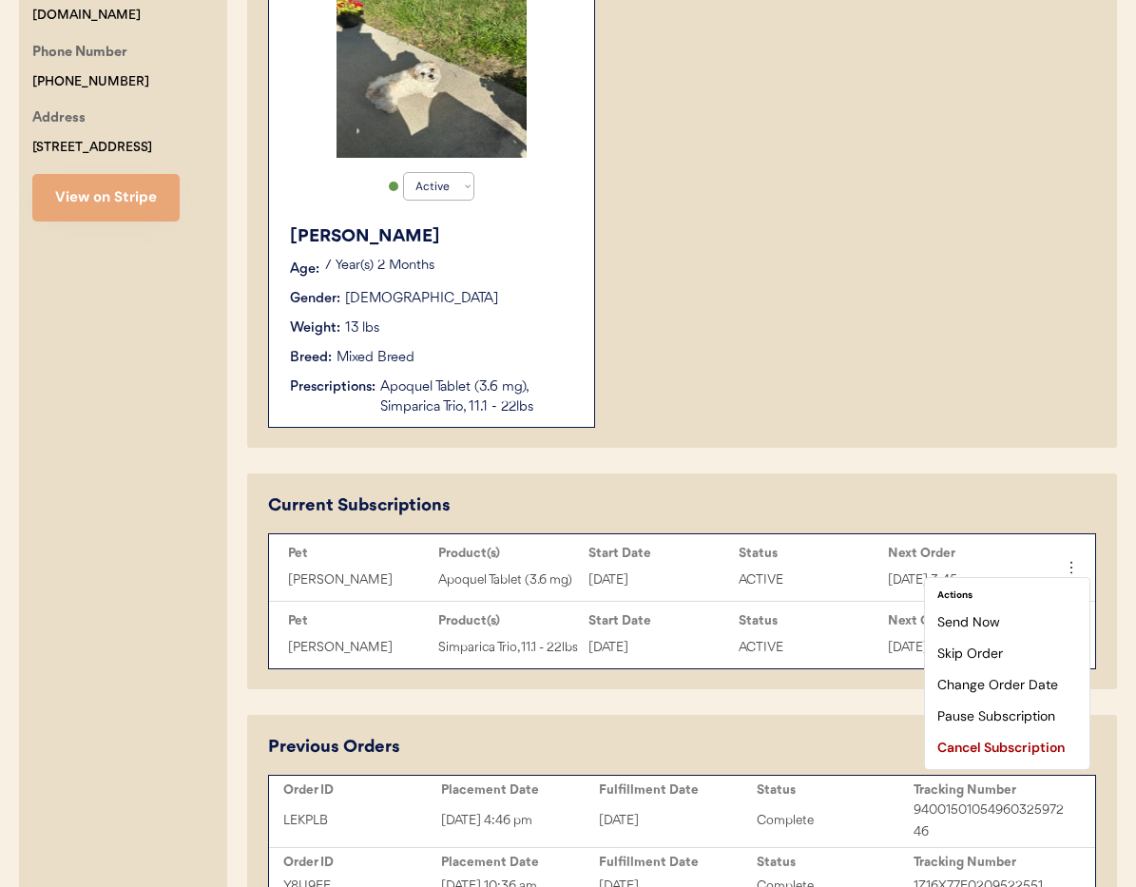
click at [893, 415] on div "Active Active Inactive Sophie Age: 7 Year(s) 2 Months Gender: Female Weight: 13…" at bounding box center [682, 203] width 828 height 450
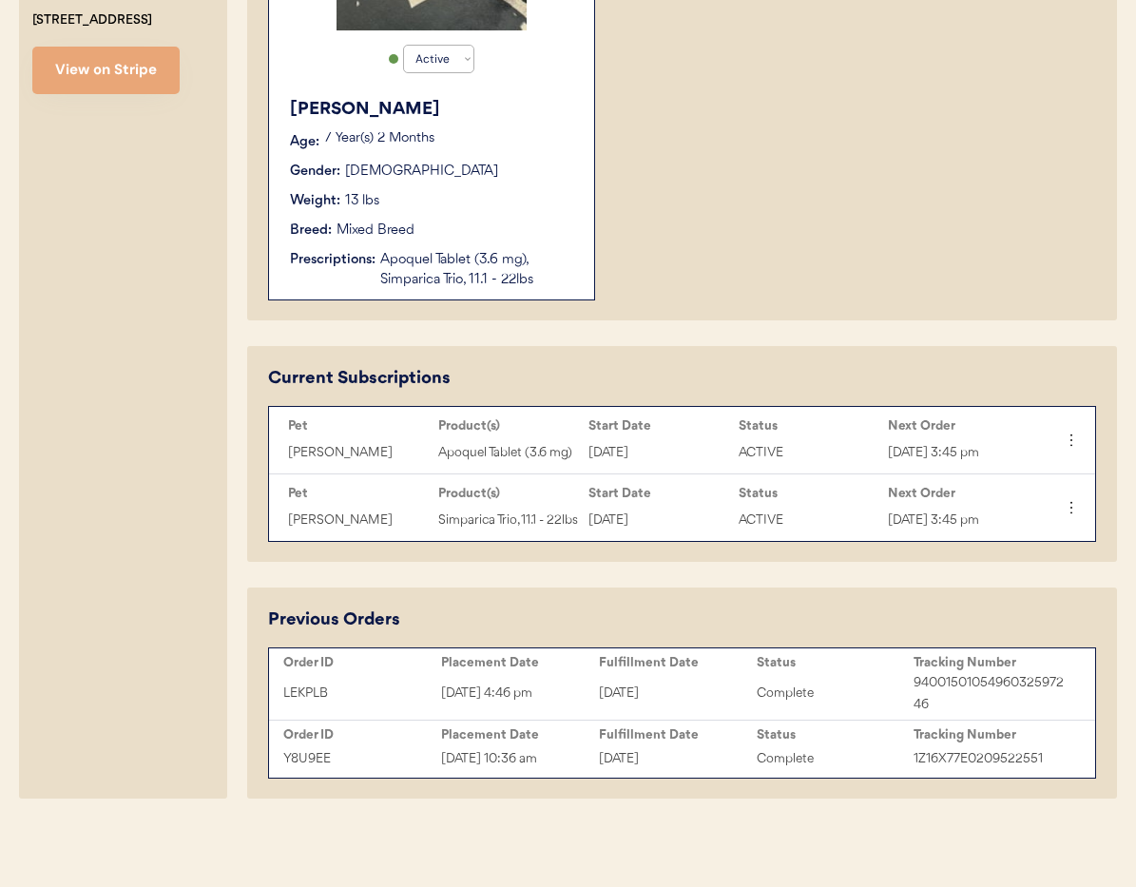
scroll to position [624, 0]
click at [812, 275] on div "Active Active Inactive Sophie Age: 7 Year(s) 2 Months Gender: Female Weight: 13…" at bounding box center [682, 76] width 828 height 450
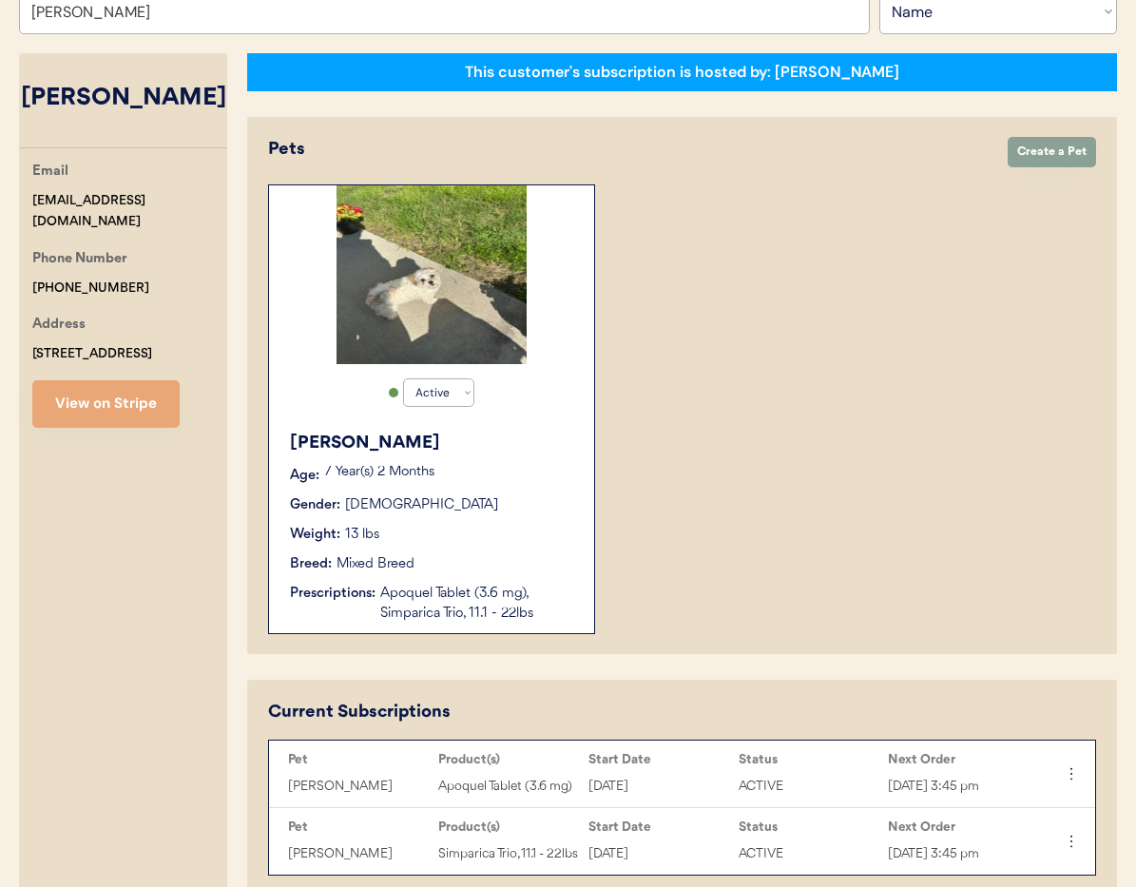
scroll to position [261, 0]
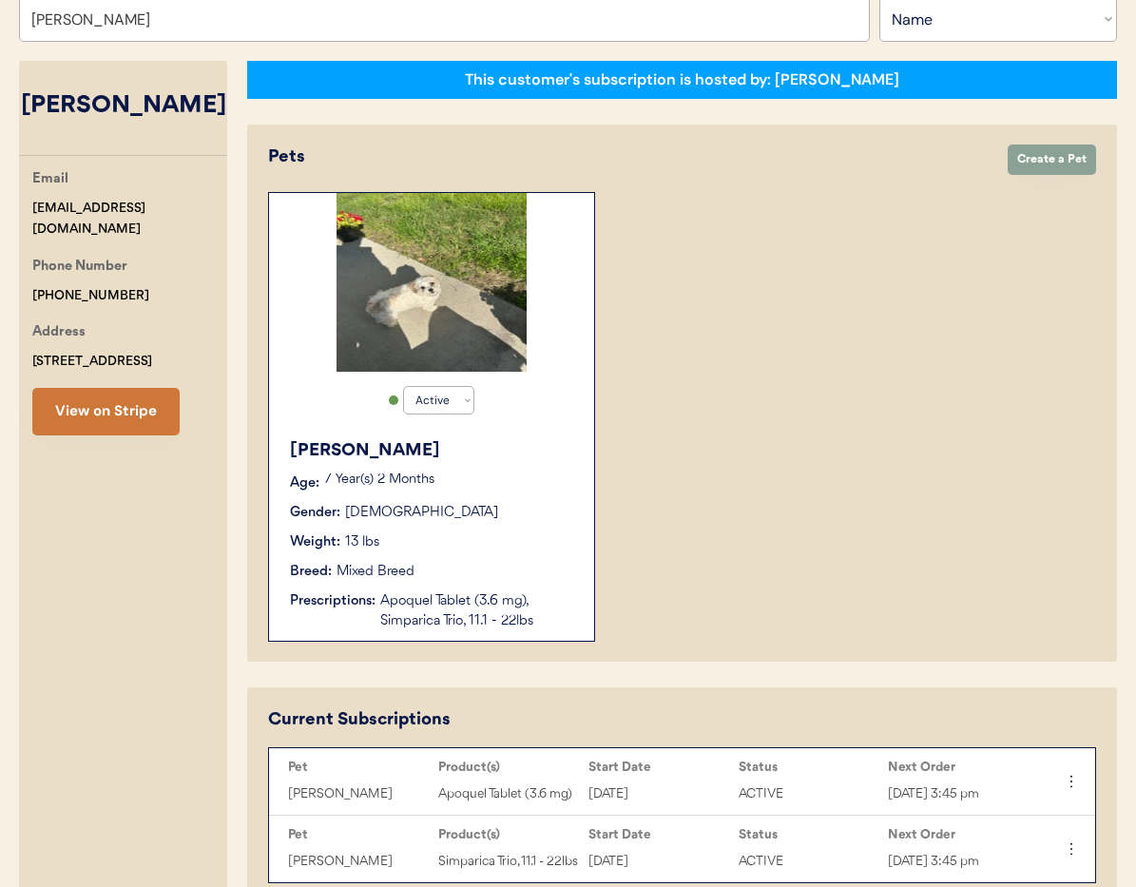
click at [137, 396] on button "View on Stripe" at bounding box center [105, 412] width 147 height 48
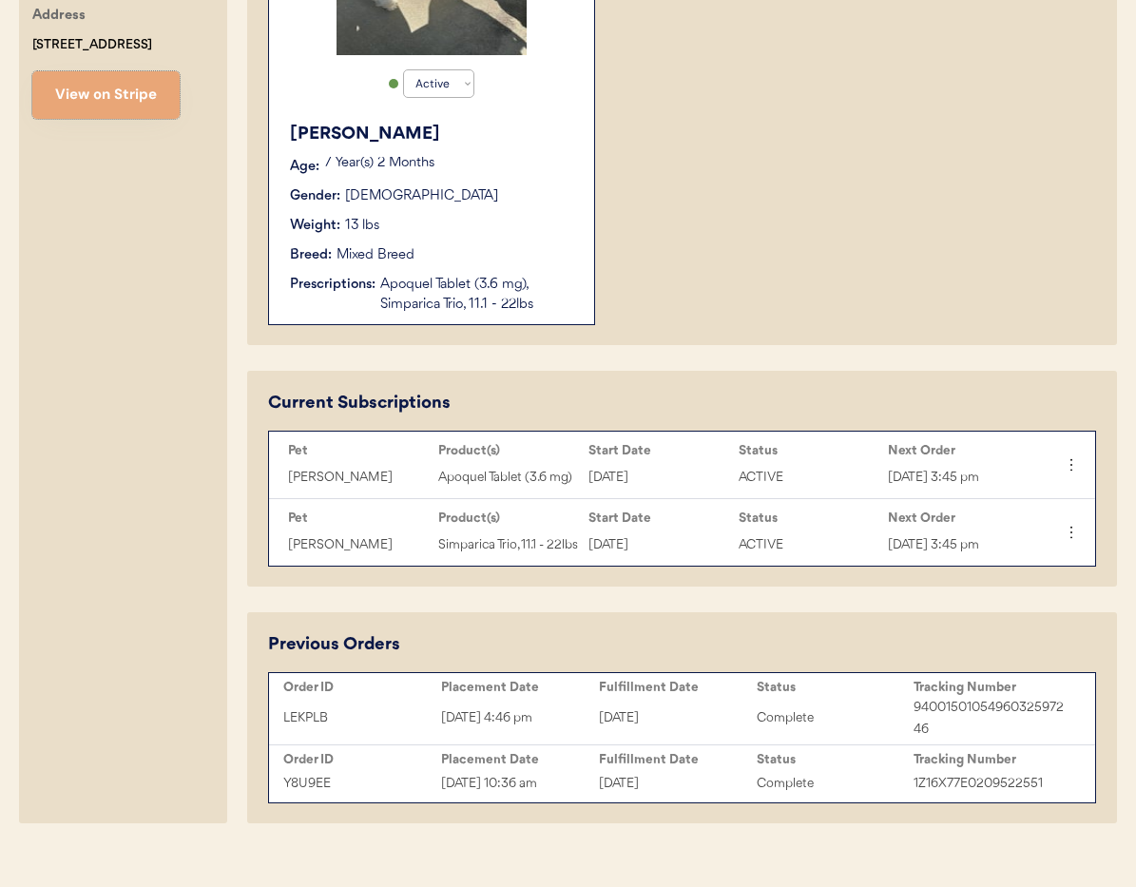
scroll to position [618, 0]
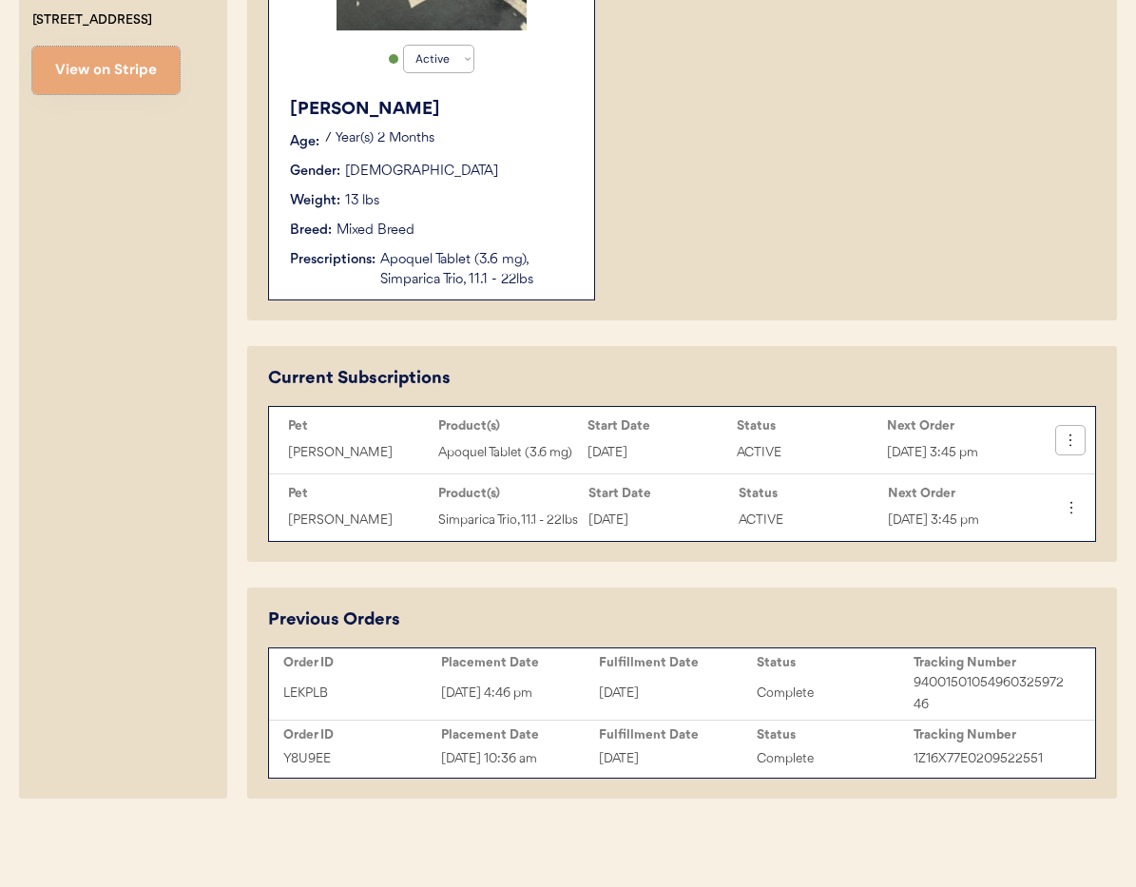
click at [1069, 431] on icon at bounding box center [1070, 440] width 19 height 19
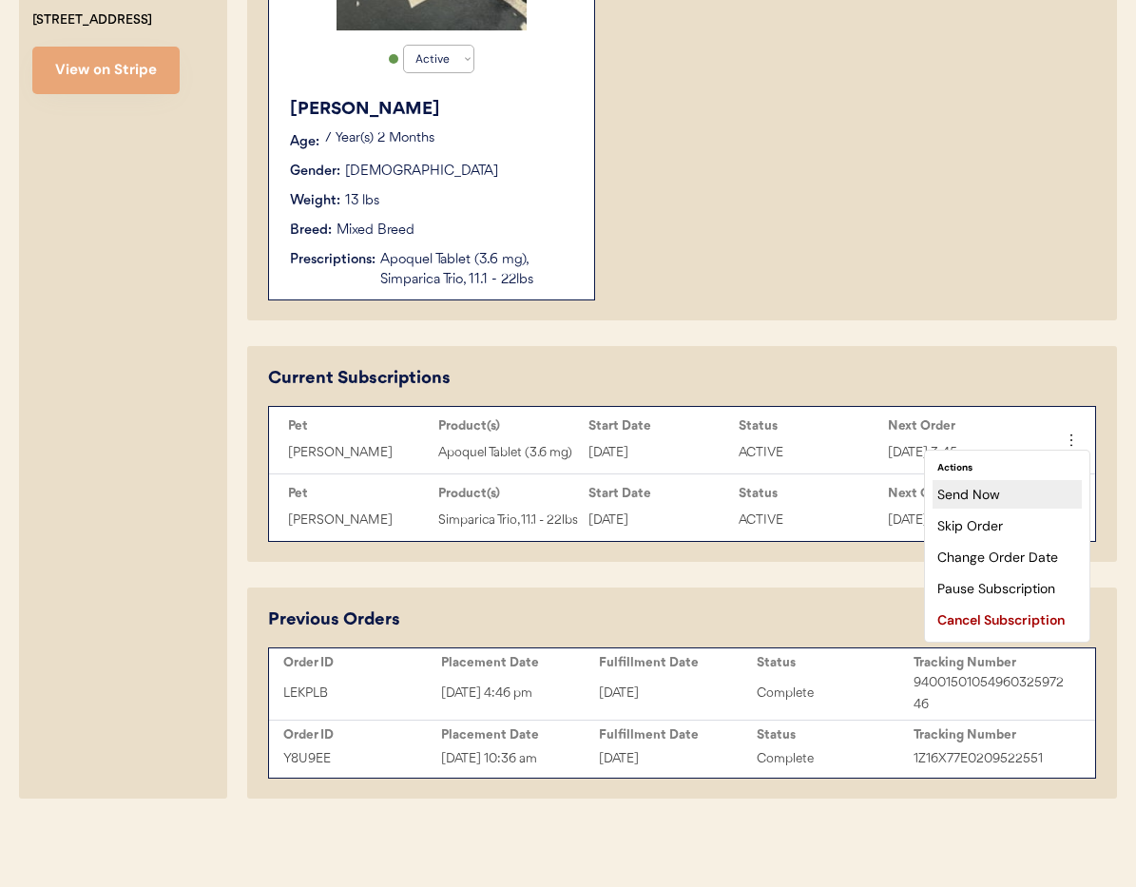
click at [1030, 484] on div "Send Now" at bounding box center [1006, 494] width 149 height 29
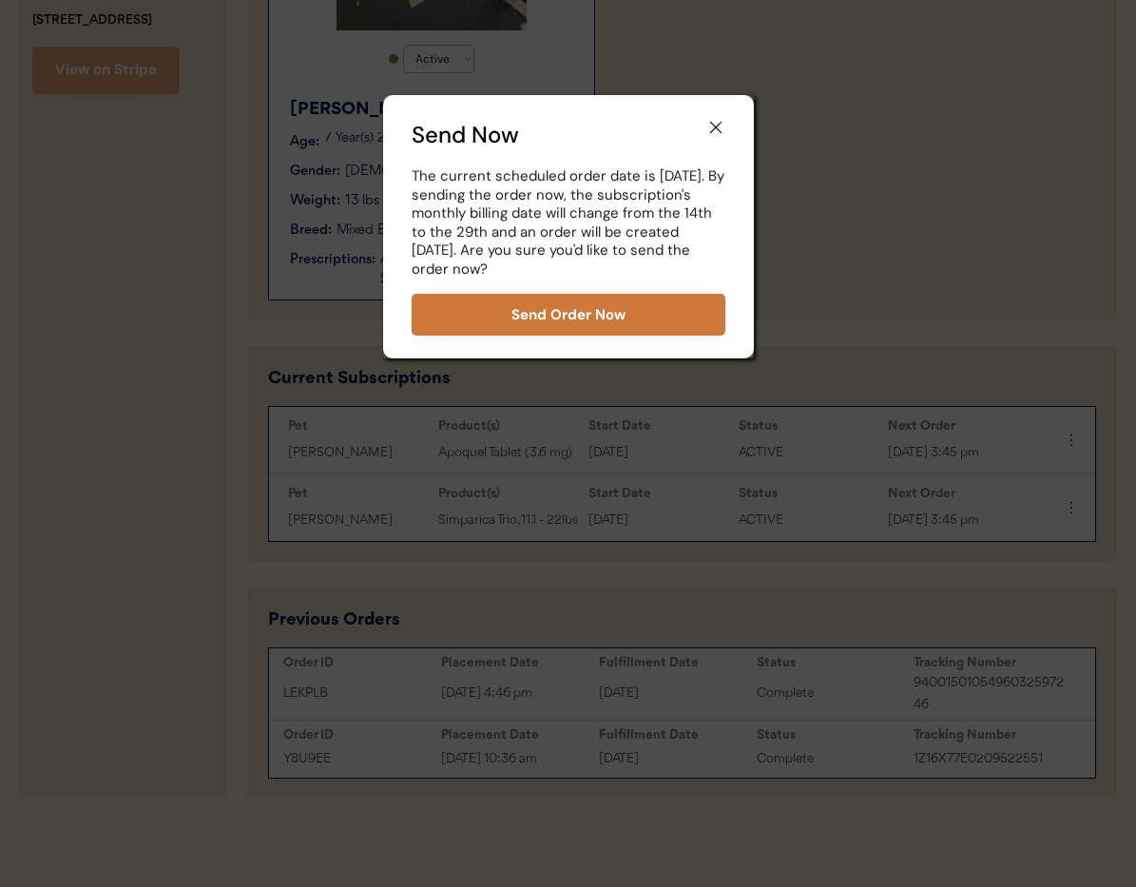
click at [565, 309] on button "Send Order Now" at bounding box center [569, 315] width 314 height 42
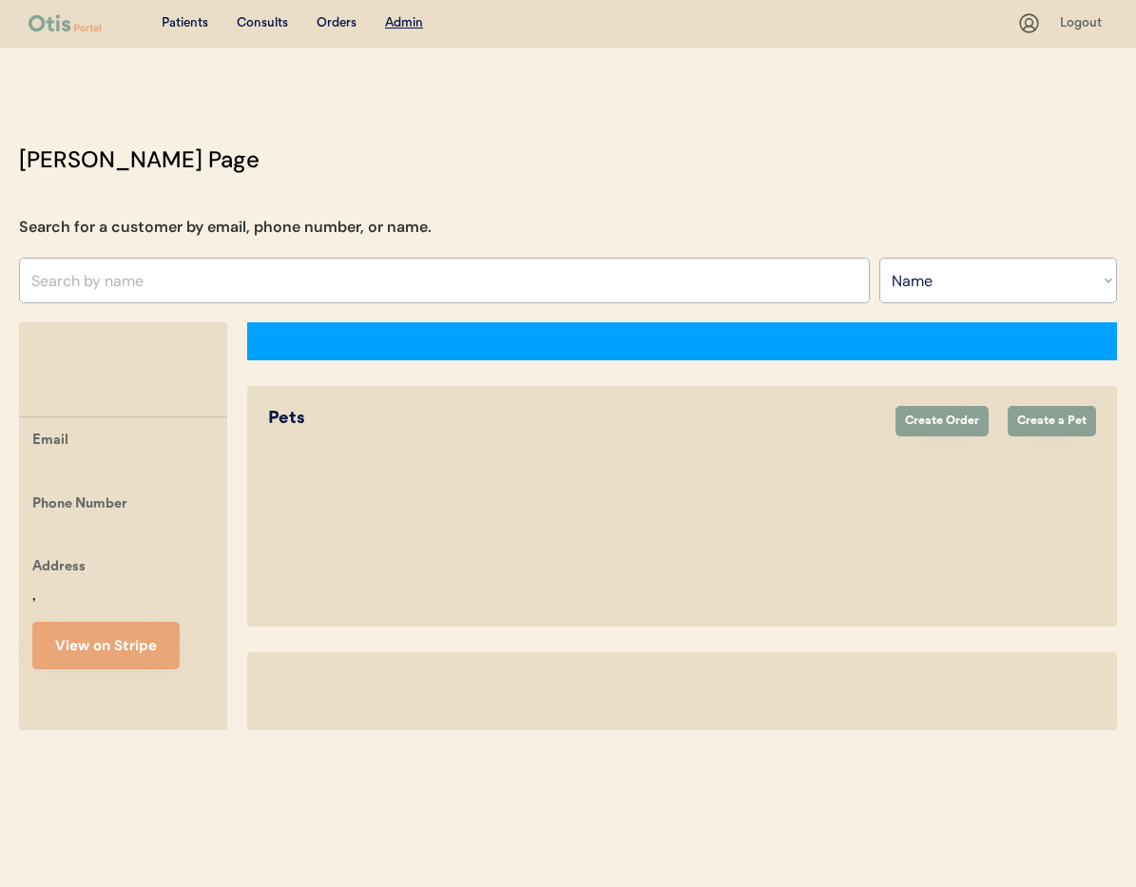
select select ""Name""
select select "true"
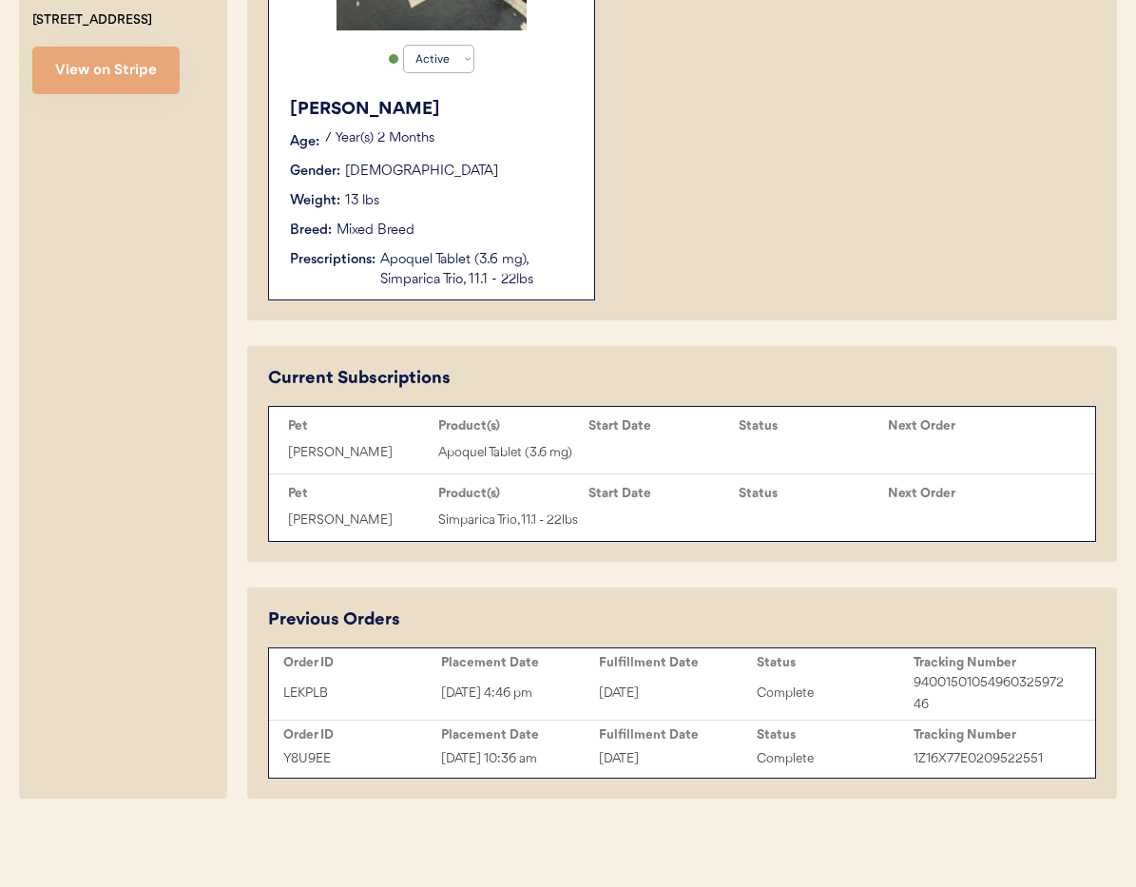
scroll to position [624, 0]
click at [1065, 505] on icon at bounding box center [1070, 507] width 19 height 19
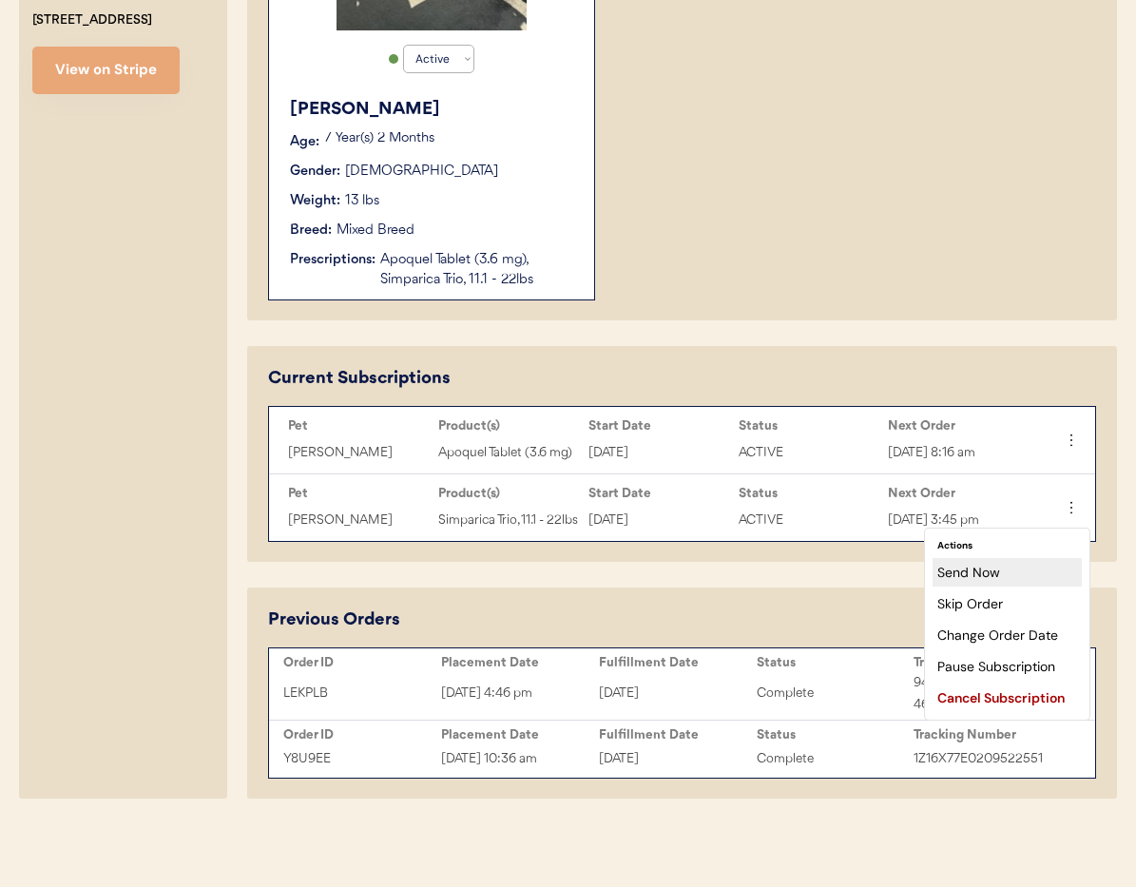
click at [1016, 558] on div "Send Now" at bounding box center [1006, 572] width 149 height 29
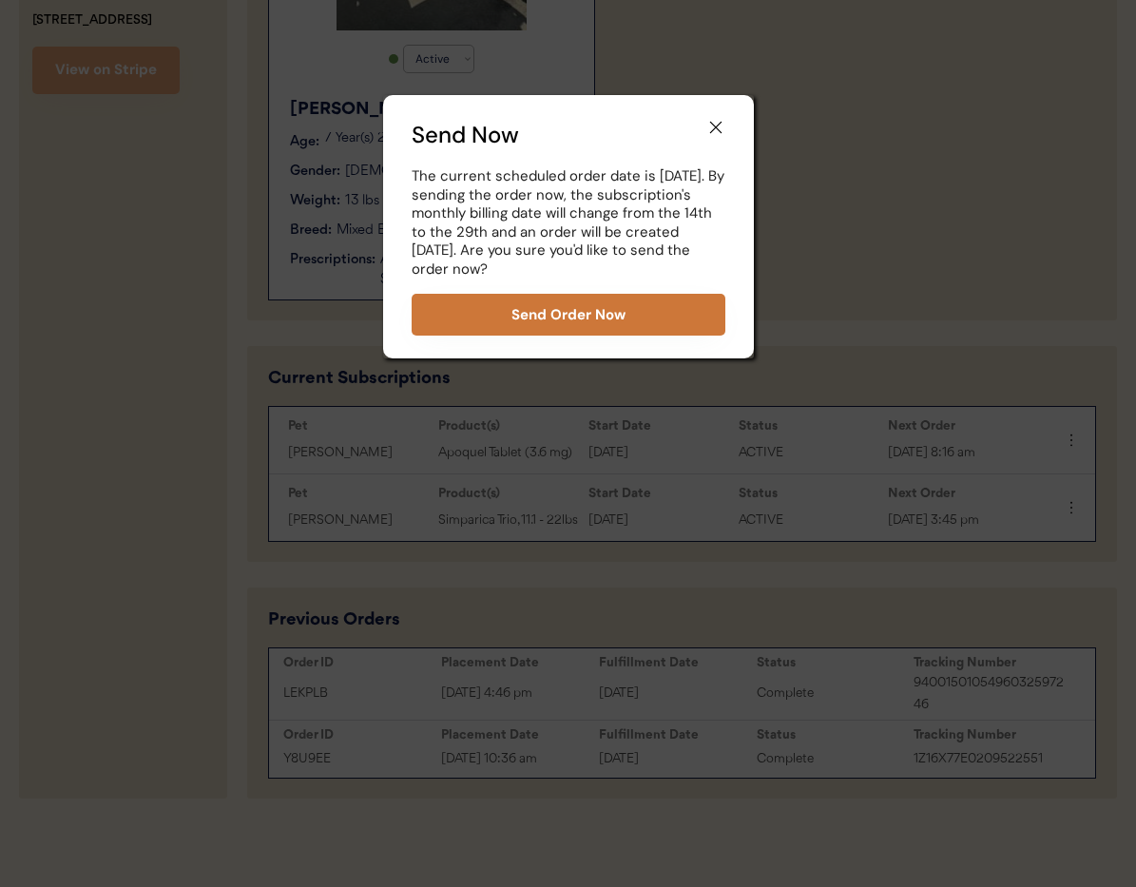
click at [591, 313] on button "Send Order Now" at bounding box center [569, 315] width 314 height 42
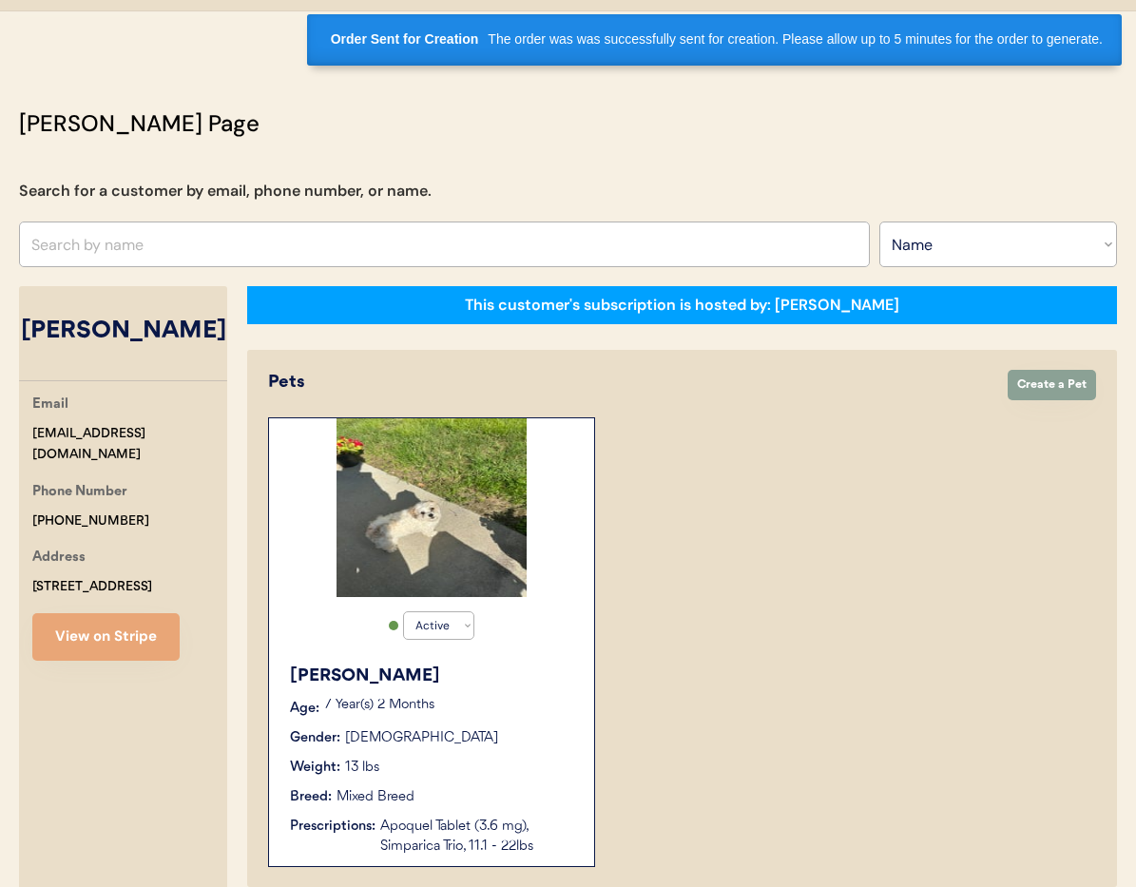
scroll to position [0, 0]
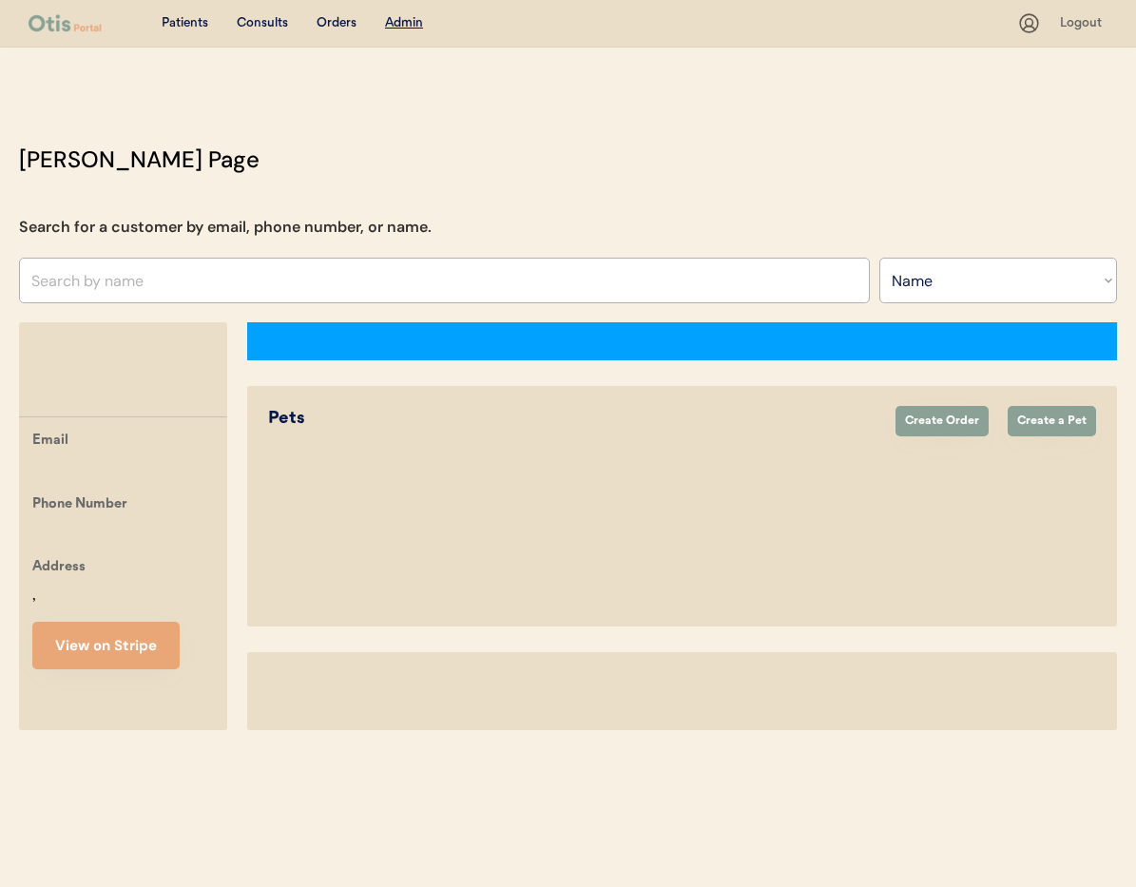
select select ""Name""
select select "true"
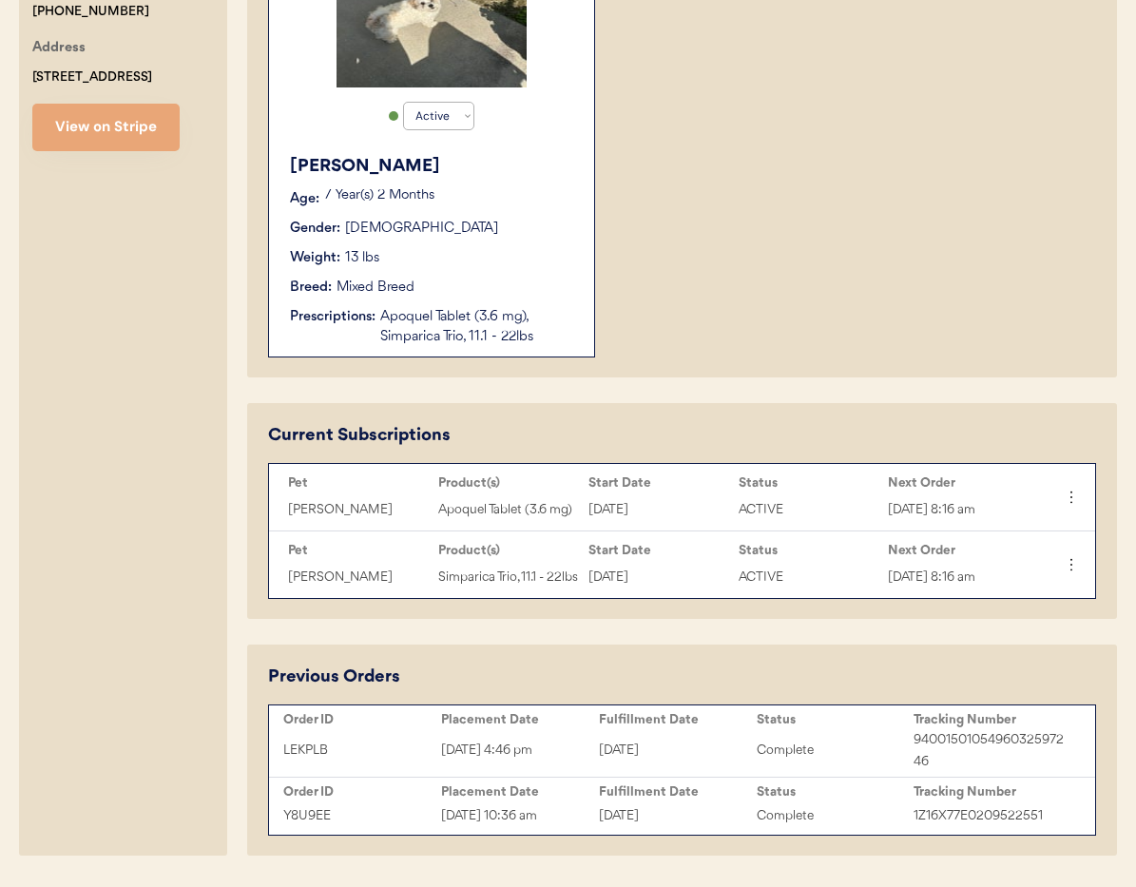
scroll to position [624, 0]
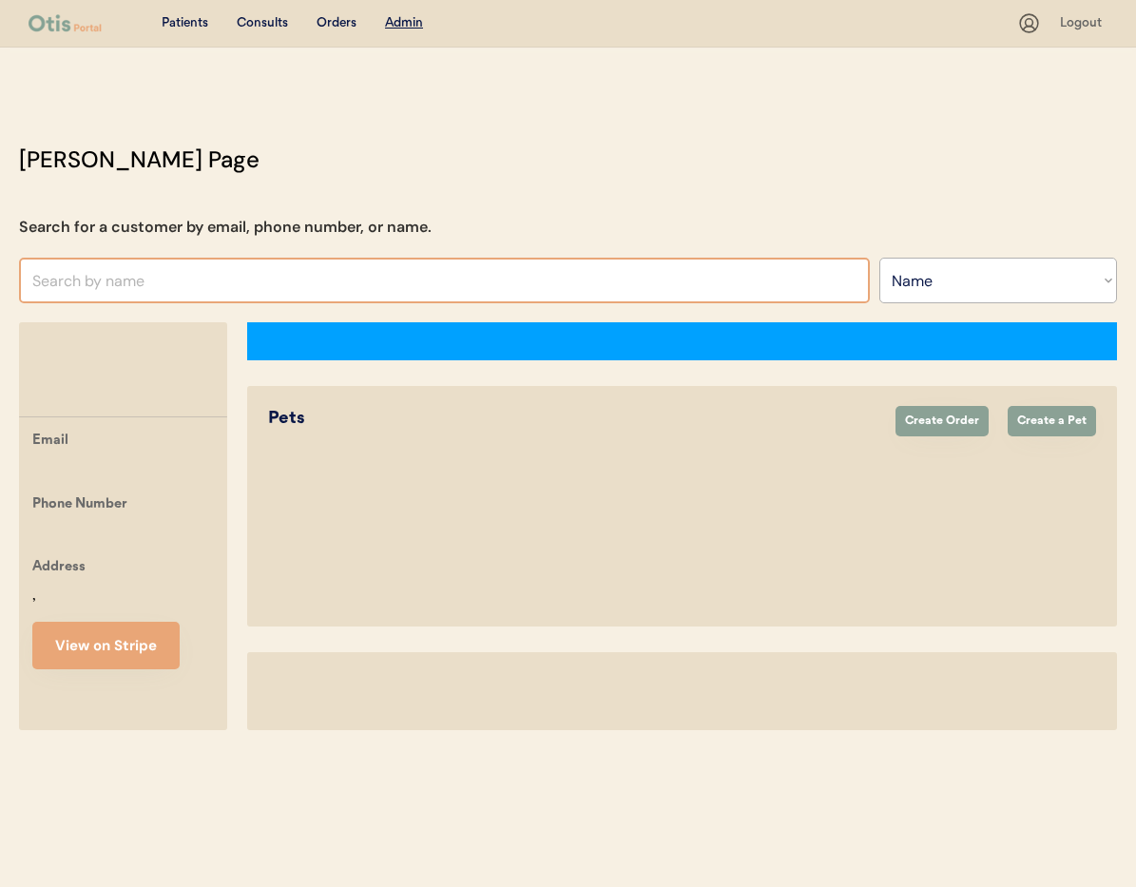
select select ""Name""
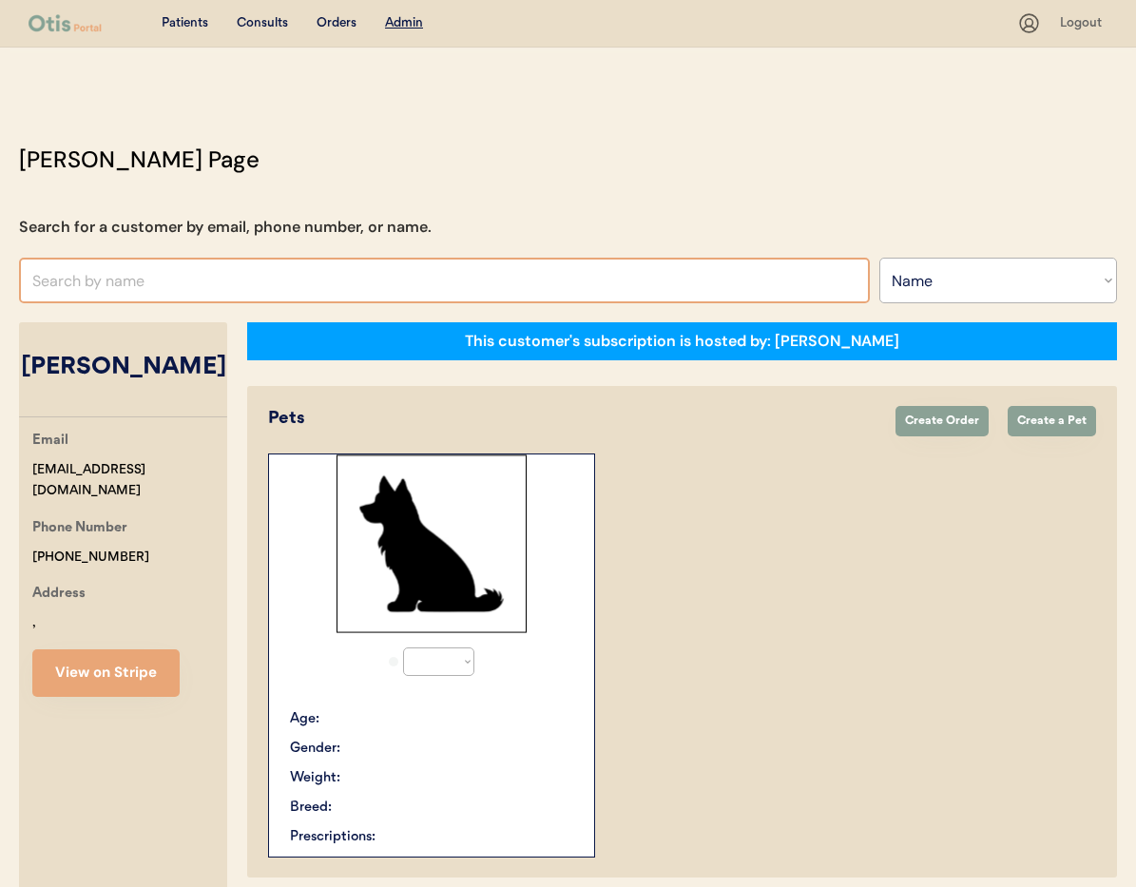
select select "true"
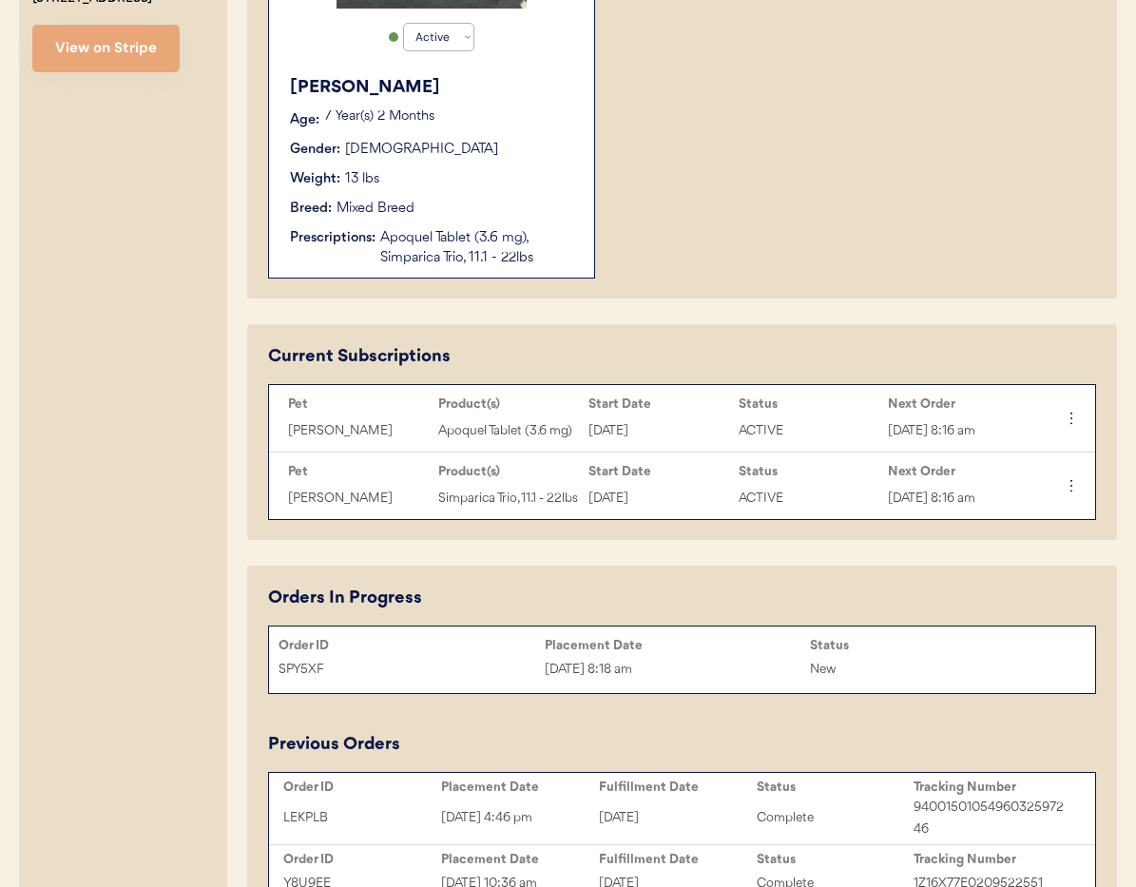
scroll to position [771, 0]
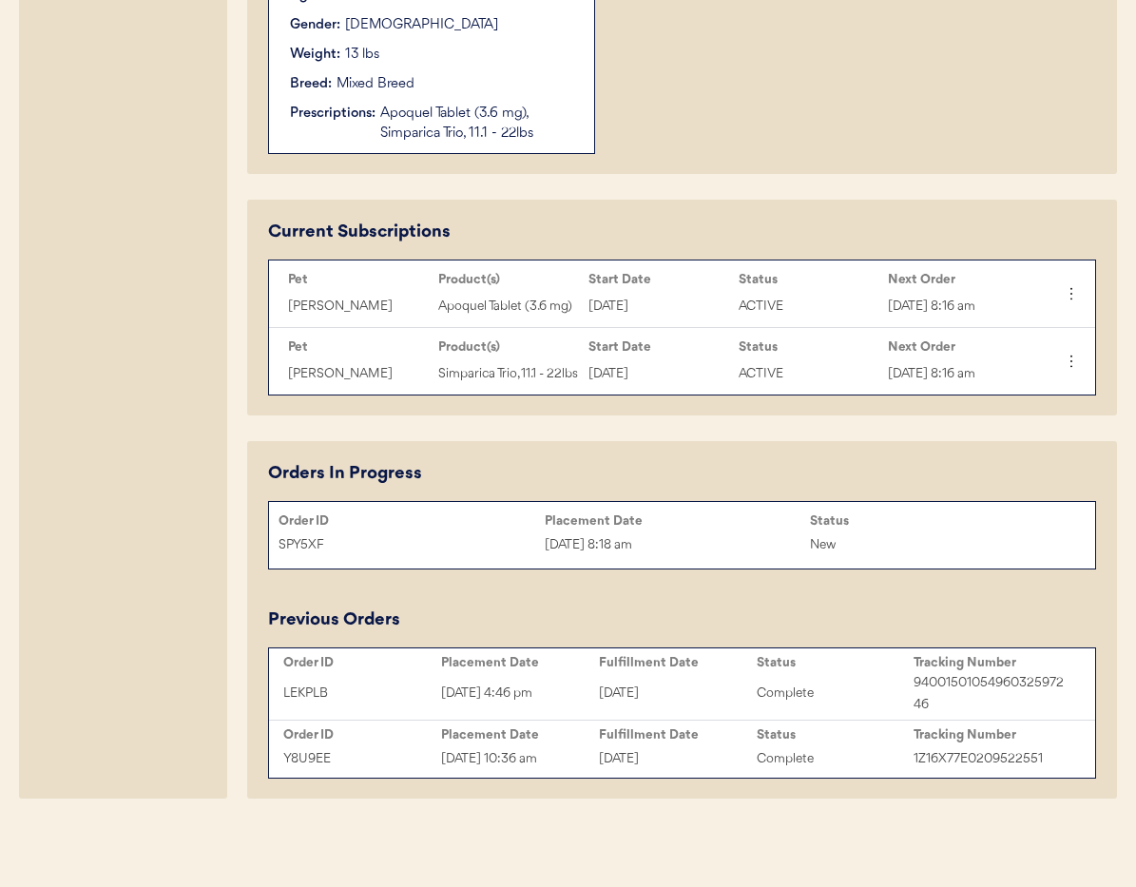
click at [666, 546] on div "Sep 29, 2025 8:18 am" at bounding box center [678, 545] width 266 height 22
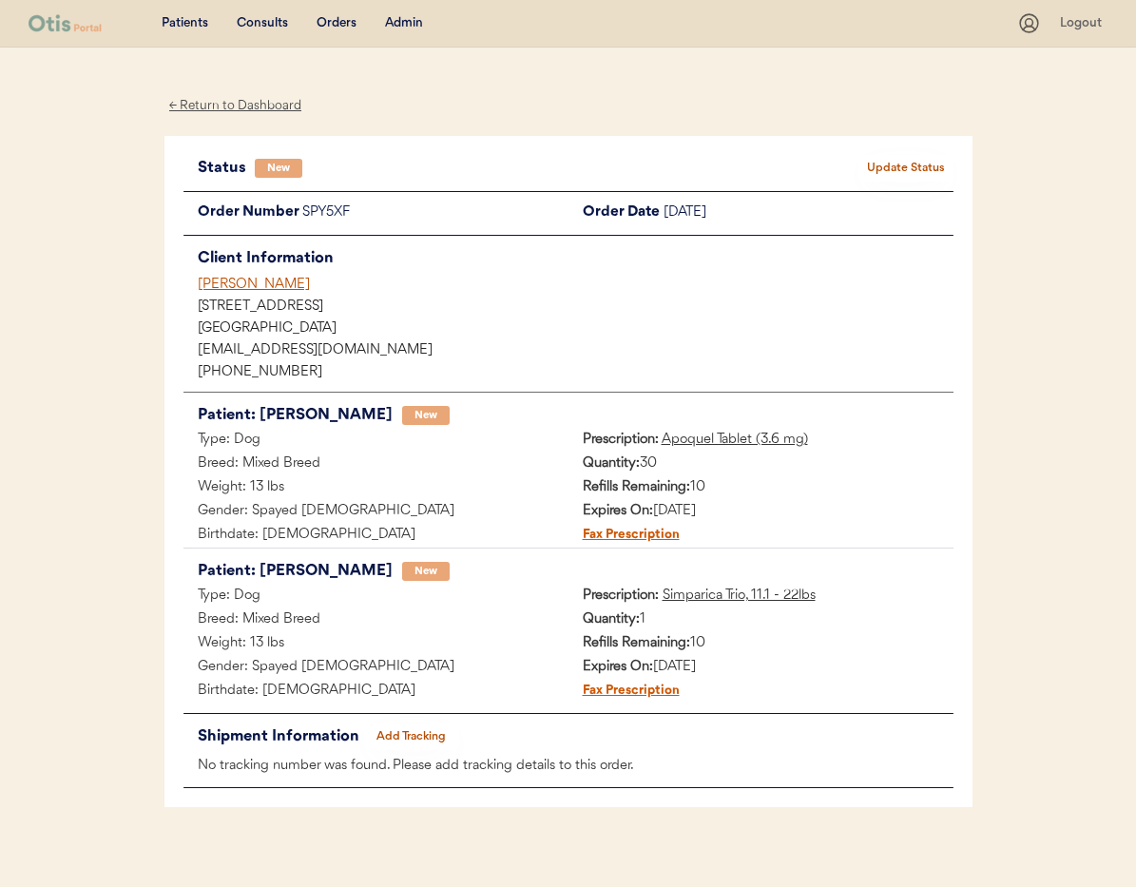
click at [244, 284] on div "[PERSON_NAME]" at bounding box center [576, 285] width 756 height 20
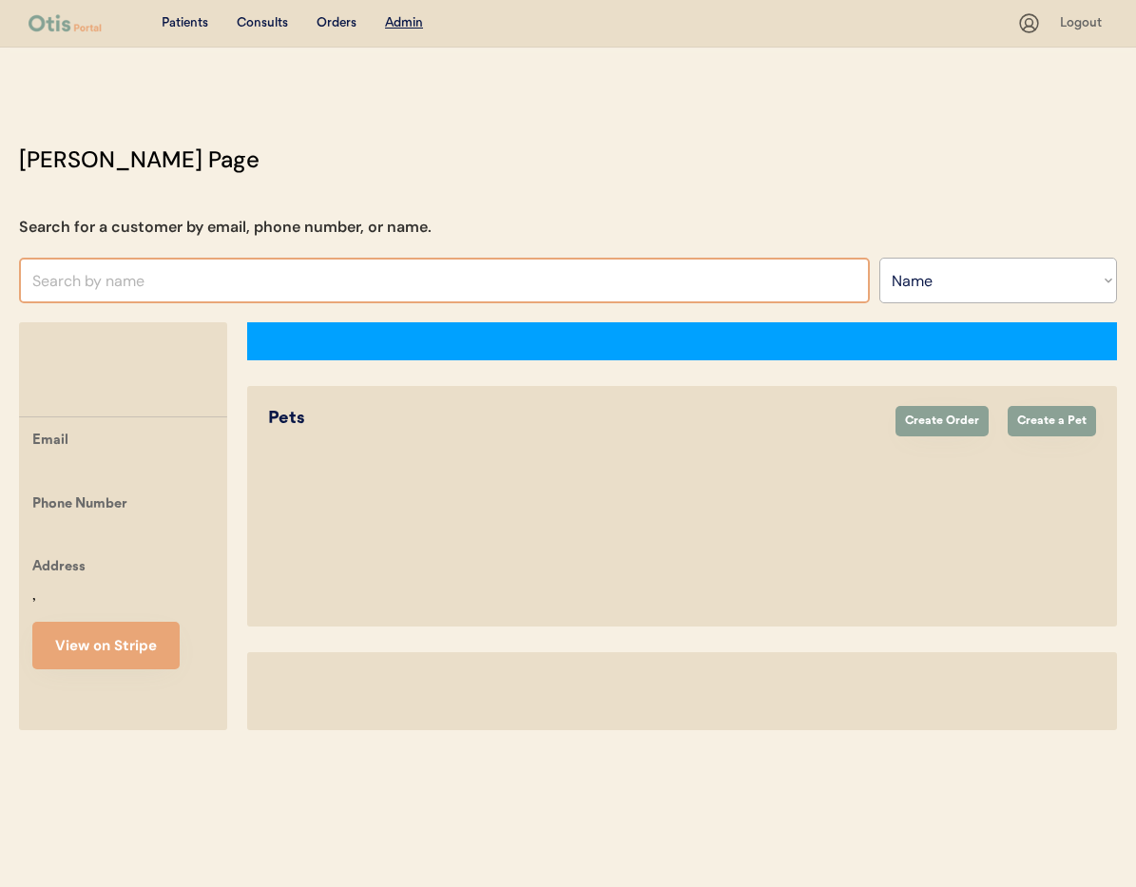
select select ""Name""
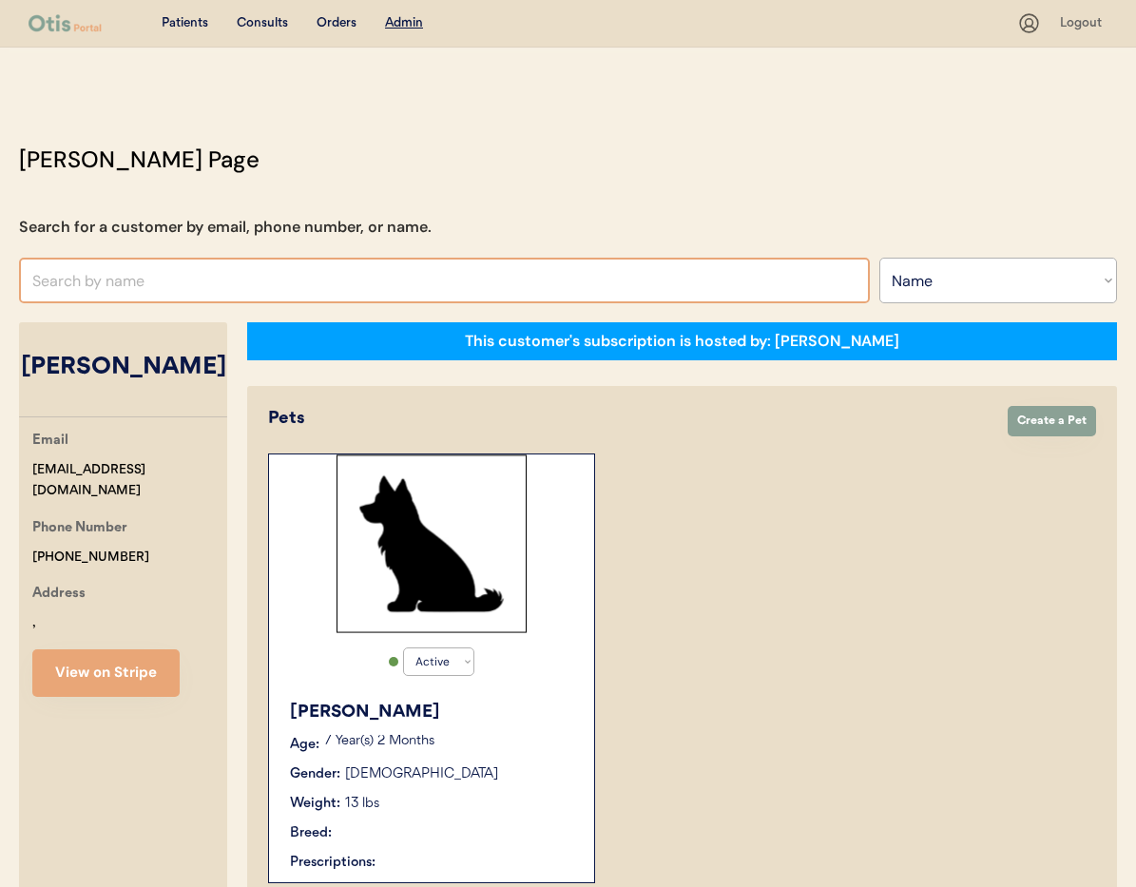
select select "true"
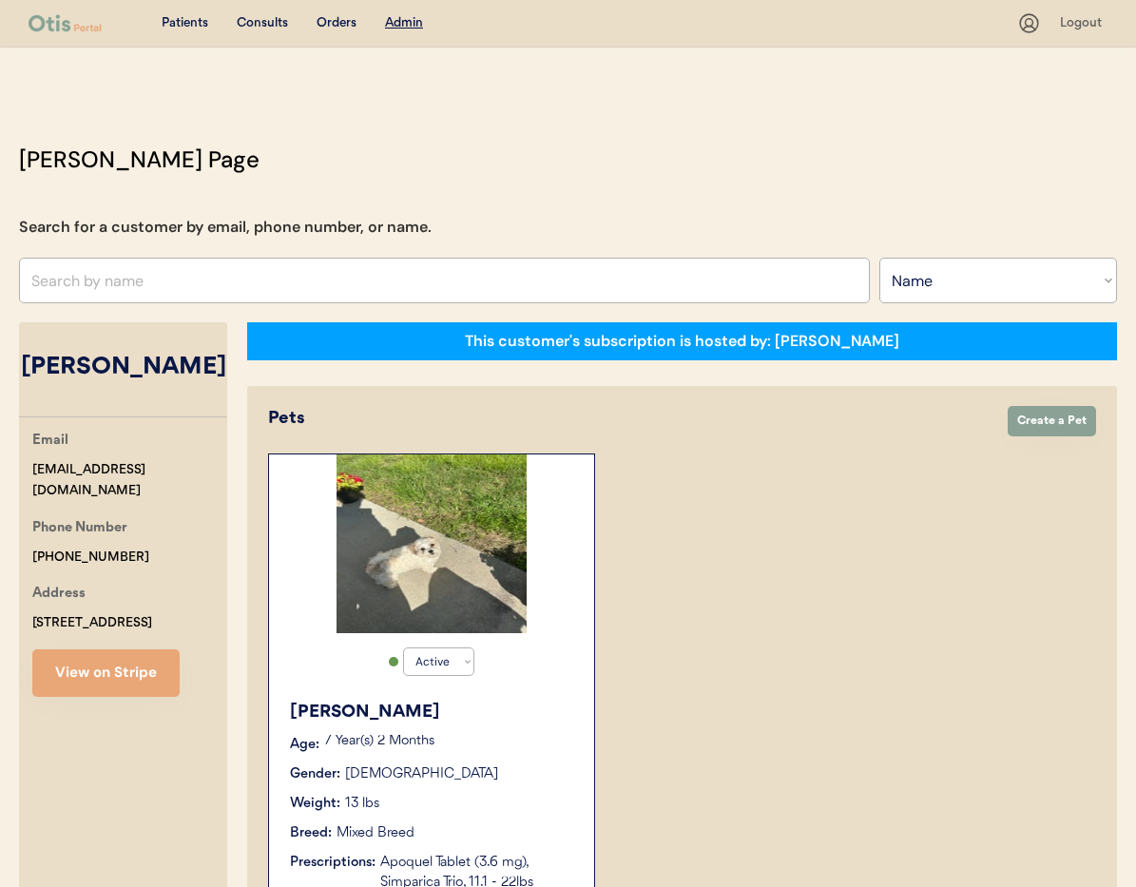
click at [504, 723] on div "Sophie Age: 7 Year(s) 2 Months Gender: Female Weight: 13 lbs Breed: Mixed Breed…" at bounding box center [431, 796] width 306 height 212
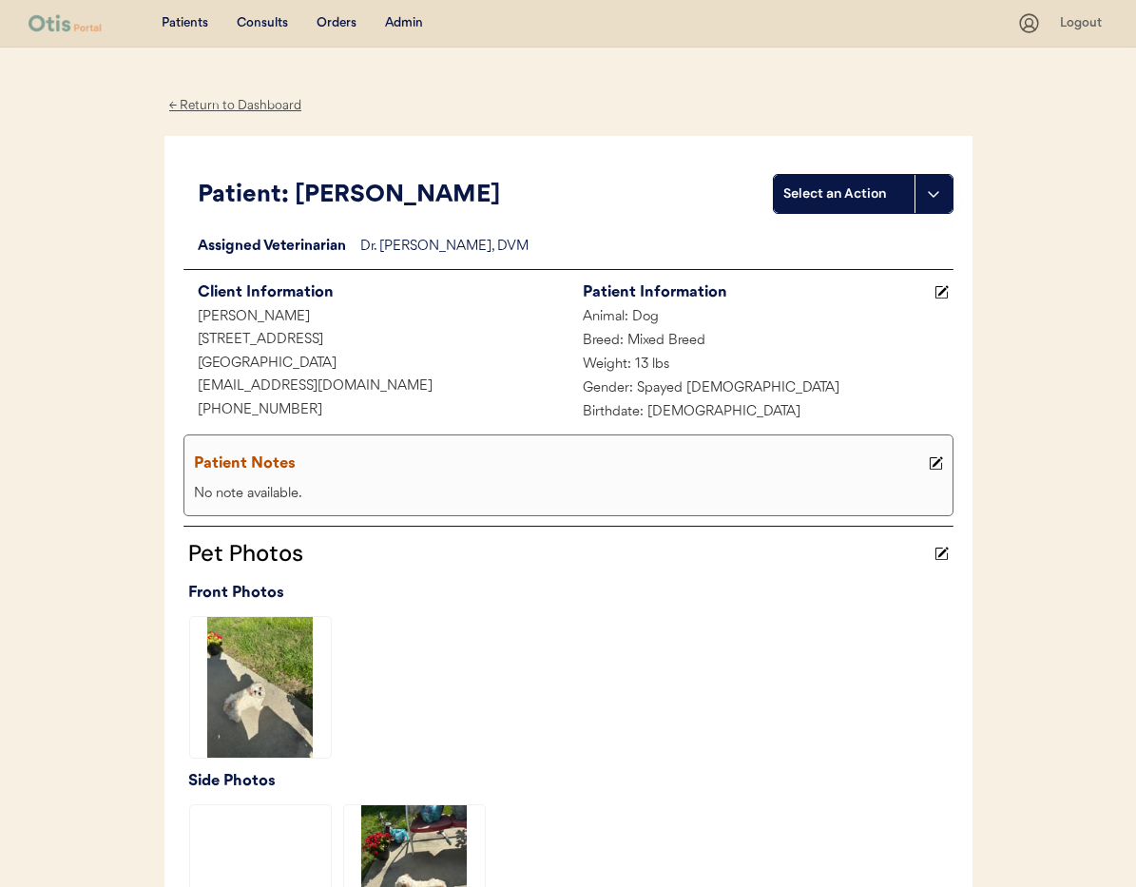
click at [935, 461] on icon at bounding box center [936, 463] width 14 height 14
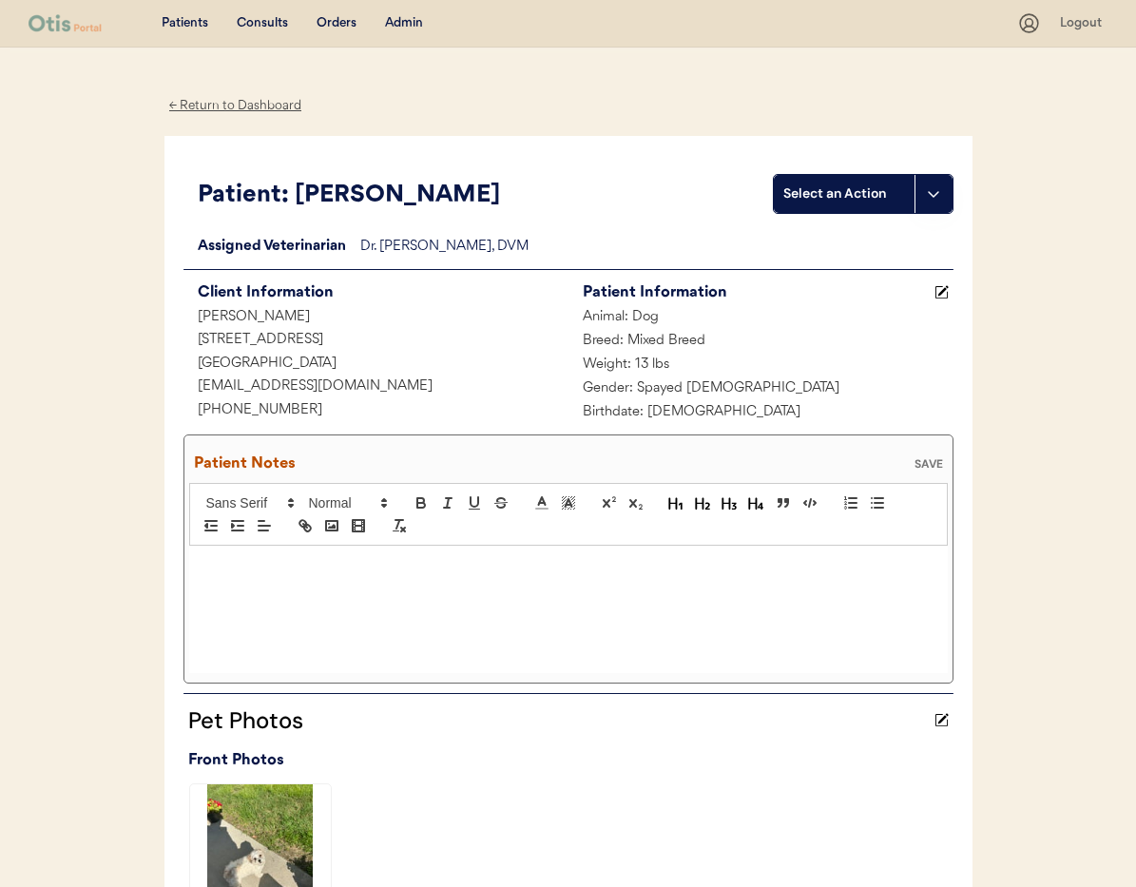
click at [305, 566] on p at bounding box center [568, 565] width 730 height 17
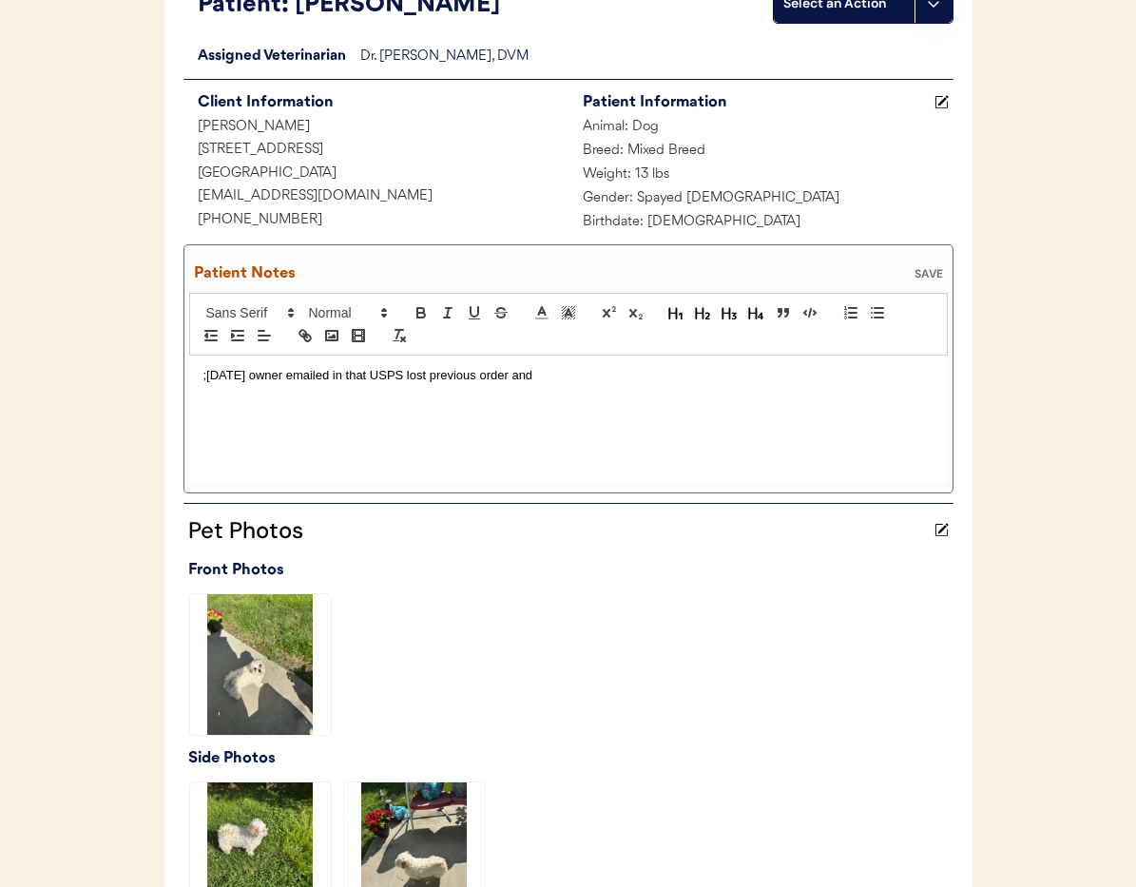
scroll to position [152, 0]
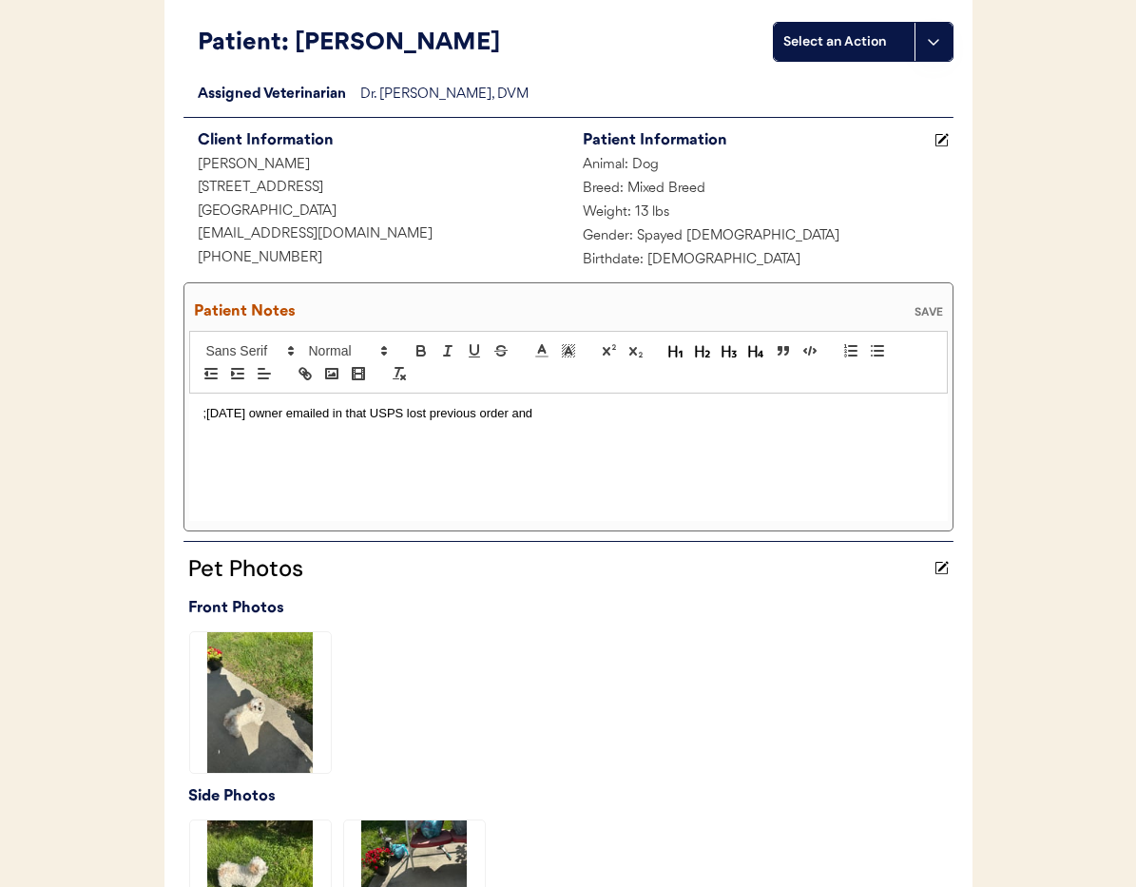
drag, startPoint x: 254, startPoint y: 413, endPoint x: 273, endPoint y: 424, distance: 21.7
click at [254, 413] on p ";9/29/25 owner emailed in that USPS lost previous order and" at bounding box center [568, 413] width 730 height 17
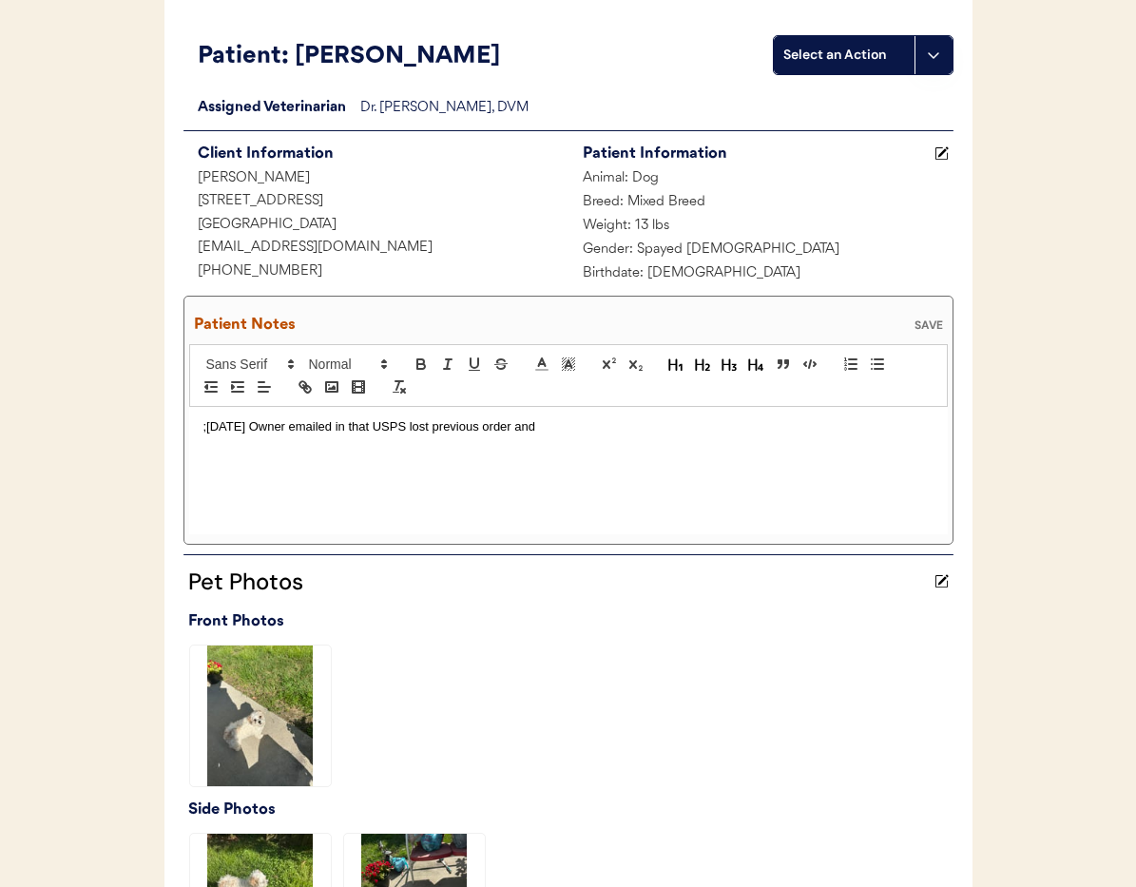
scroll to position [118, 0]
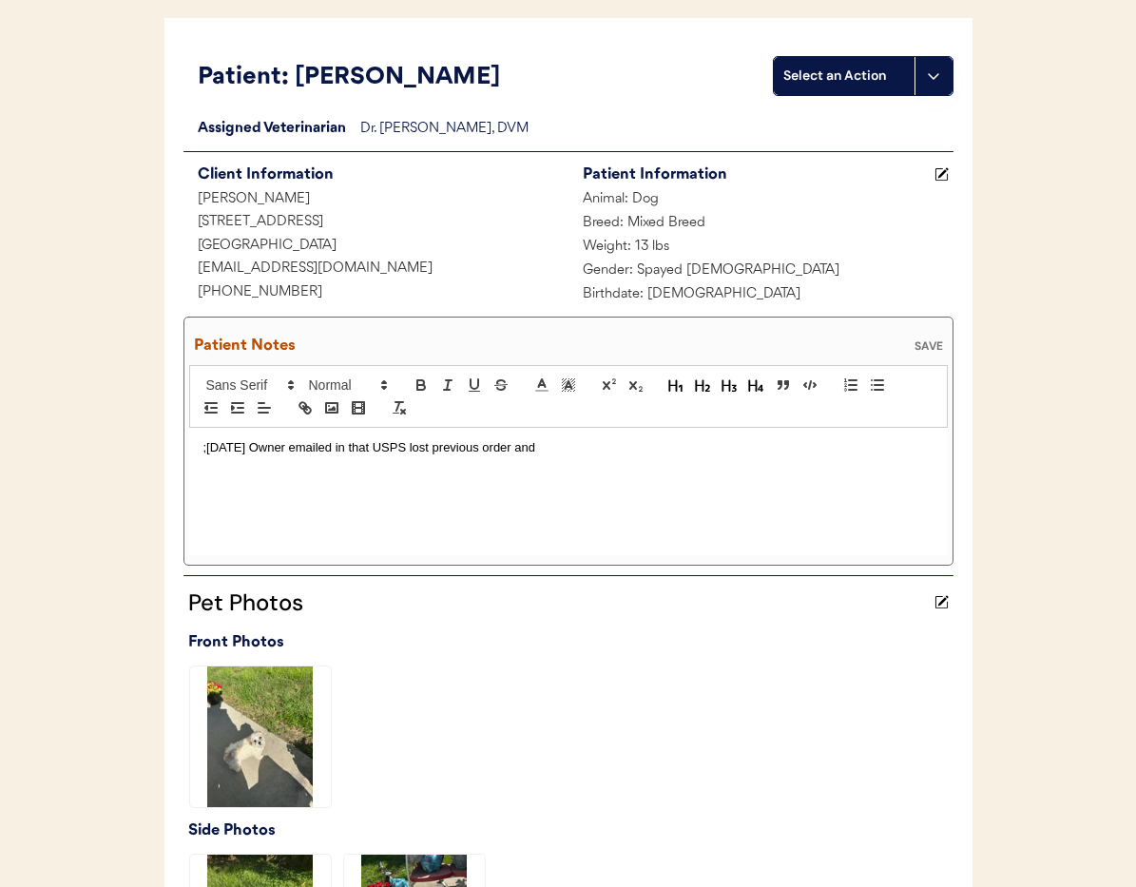
click at [566, 446] on p ";9/29/25 Owner emailed in that USPS lost previous order and" at bounding box center [568, 447] width 730 height 17
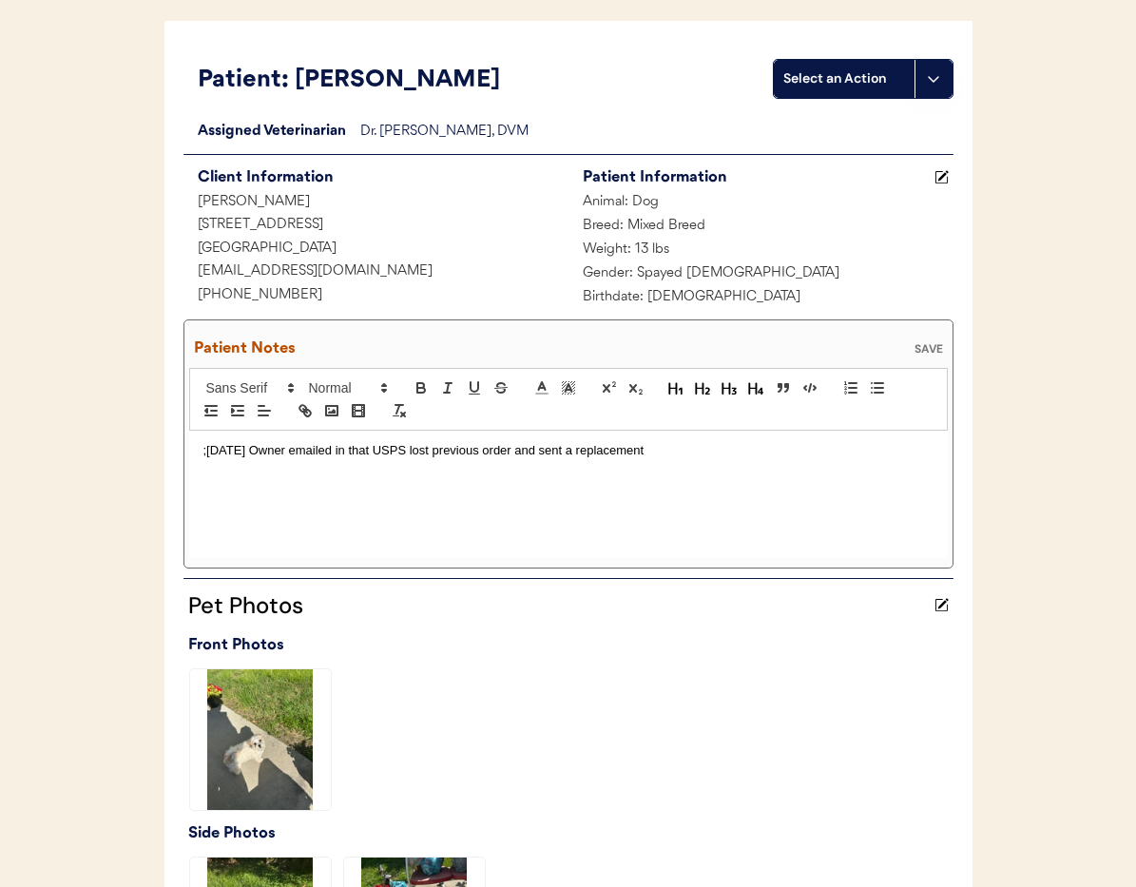
drag, startPoint x: 512, startPoint y: 455, endPoint x: 526, endPoint y: 466, distance: 16.9
click at [512, 455] on p ";9/29/25 Owner emailed in that USPS lost previous order and sent a replacement" at bounding box center [568, 450] width 730 height 17
drag, startPoint x: 633, startPoint y: 451, endPoint x: 730, endPoint y: 455, distance: 97.0
click at [730, 455] on p ";9/29/25 Owner emailed in that USPS lost previous September order and sent a re…" at bounding box center [568, 450] width 730 height 17
click at [926, 349] on div "SAVE" at bounding box center [929, 348] width 38 height 11
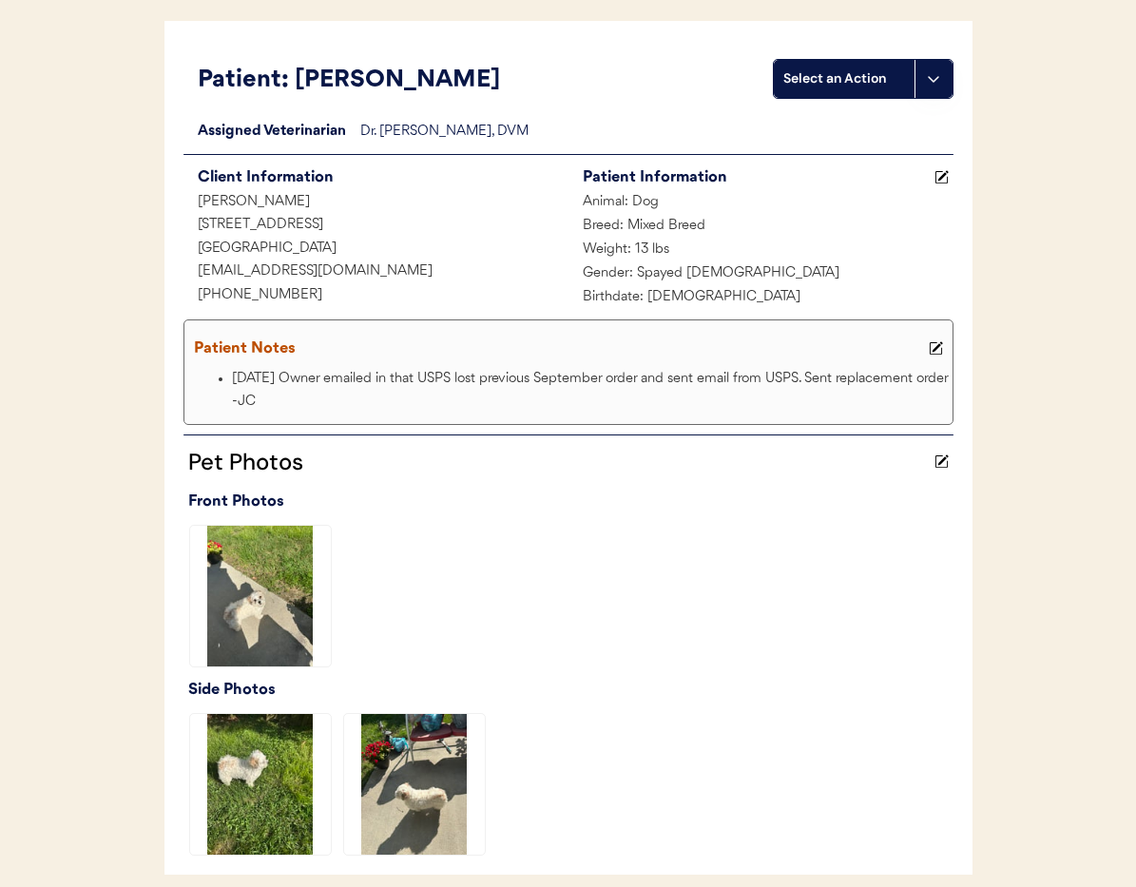
scroll to position [0, 0]
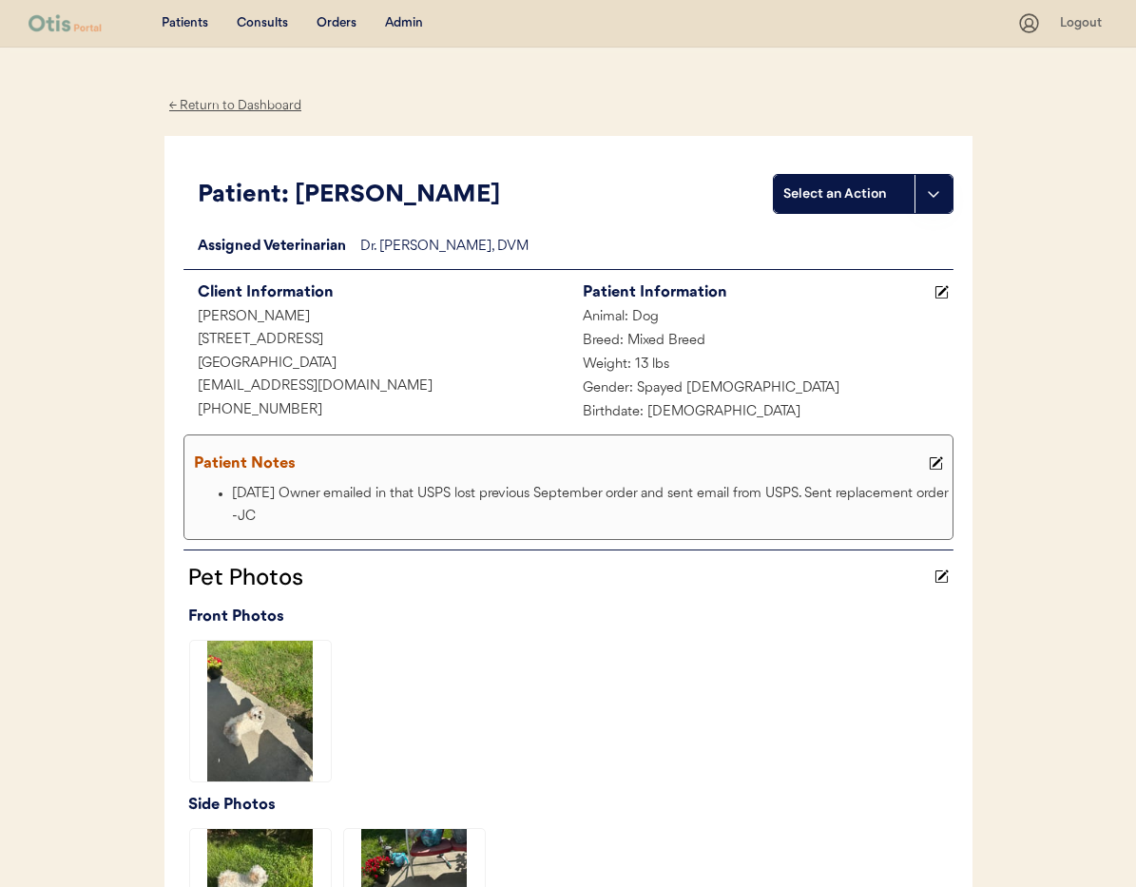
click at [235, 105] on div "← Return to Dashboard" at bounding box center [235, 106] width 143 height 22
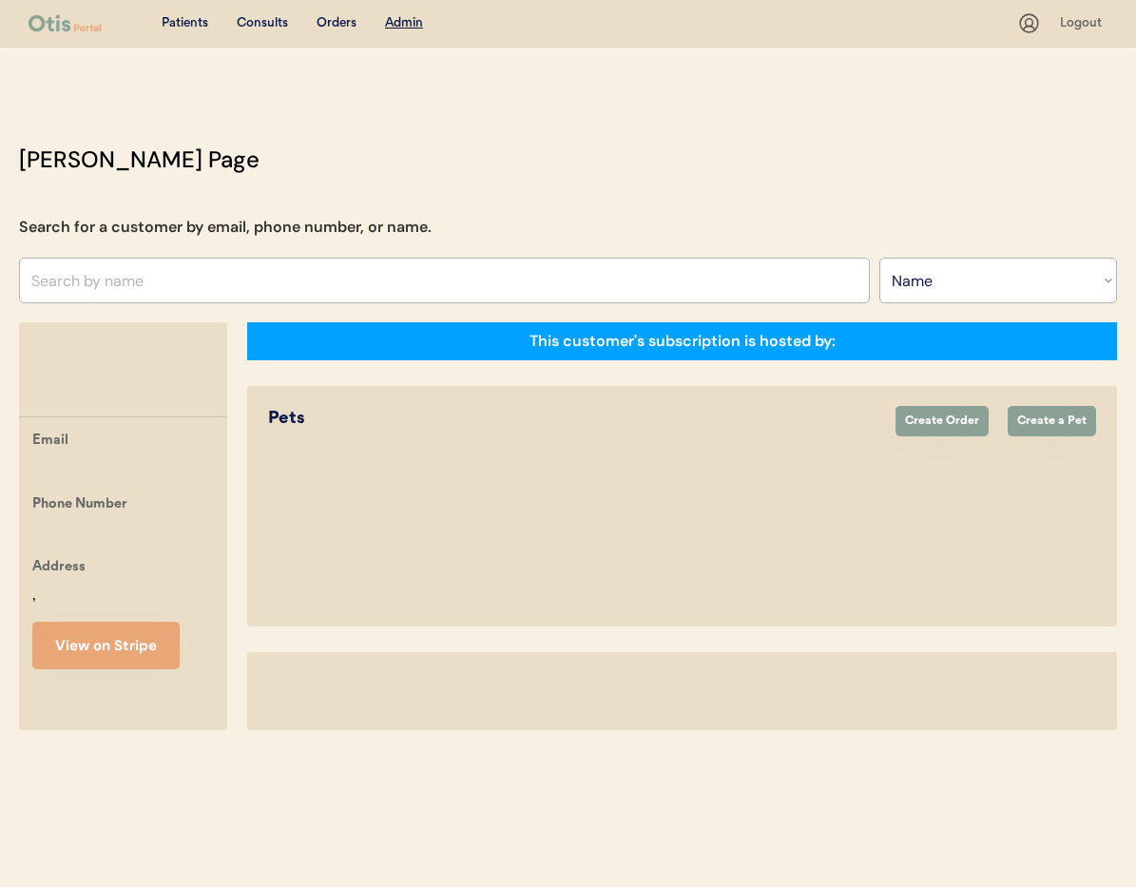
select select ""Name""
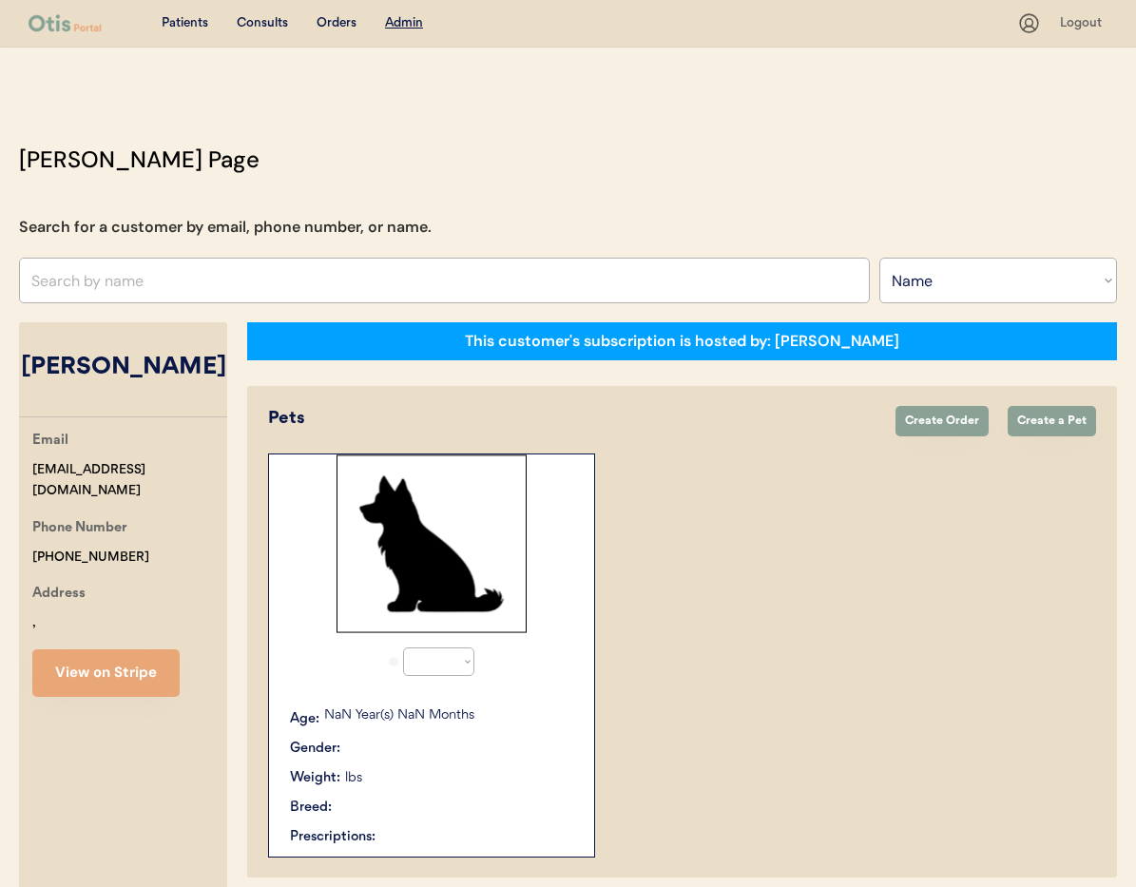
select select "true"
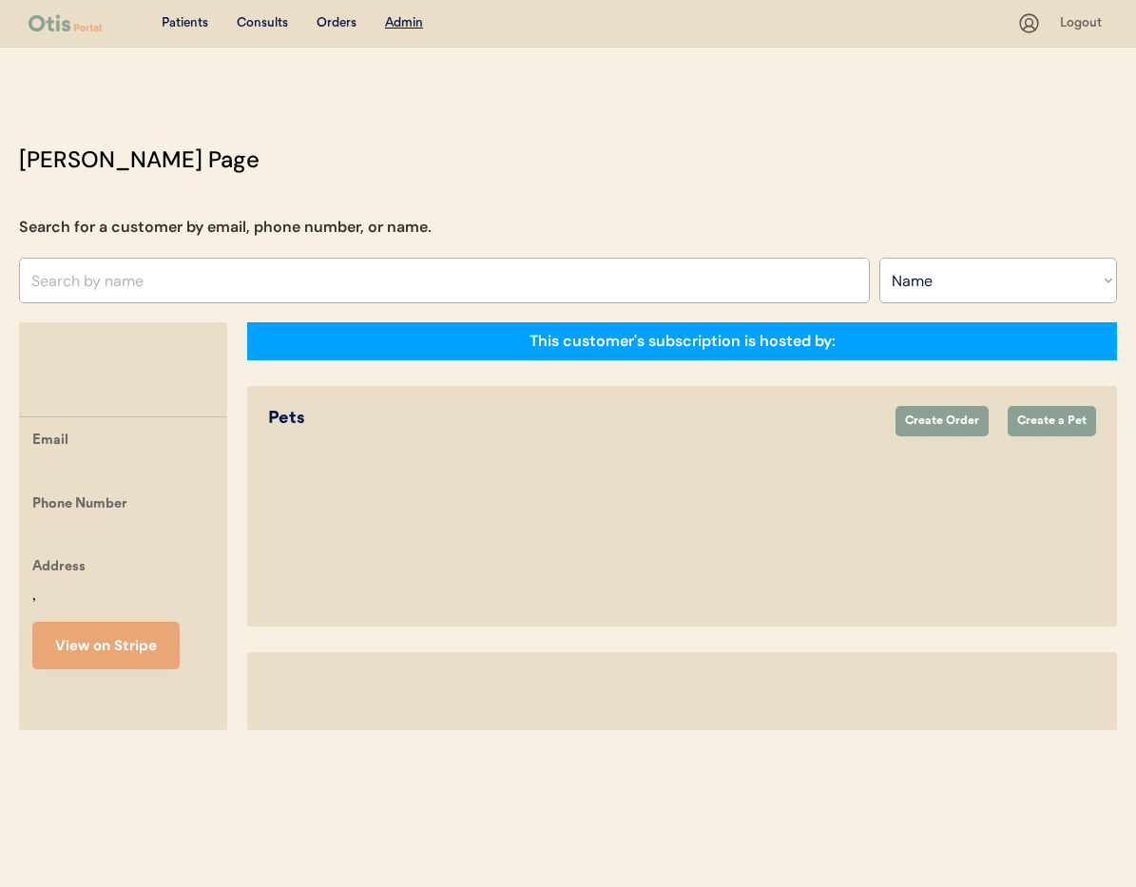
select select ""Name""
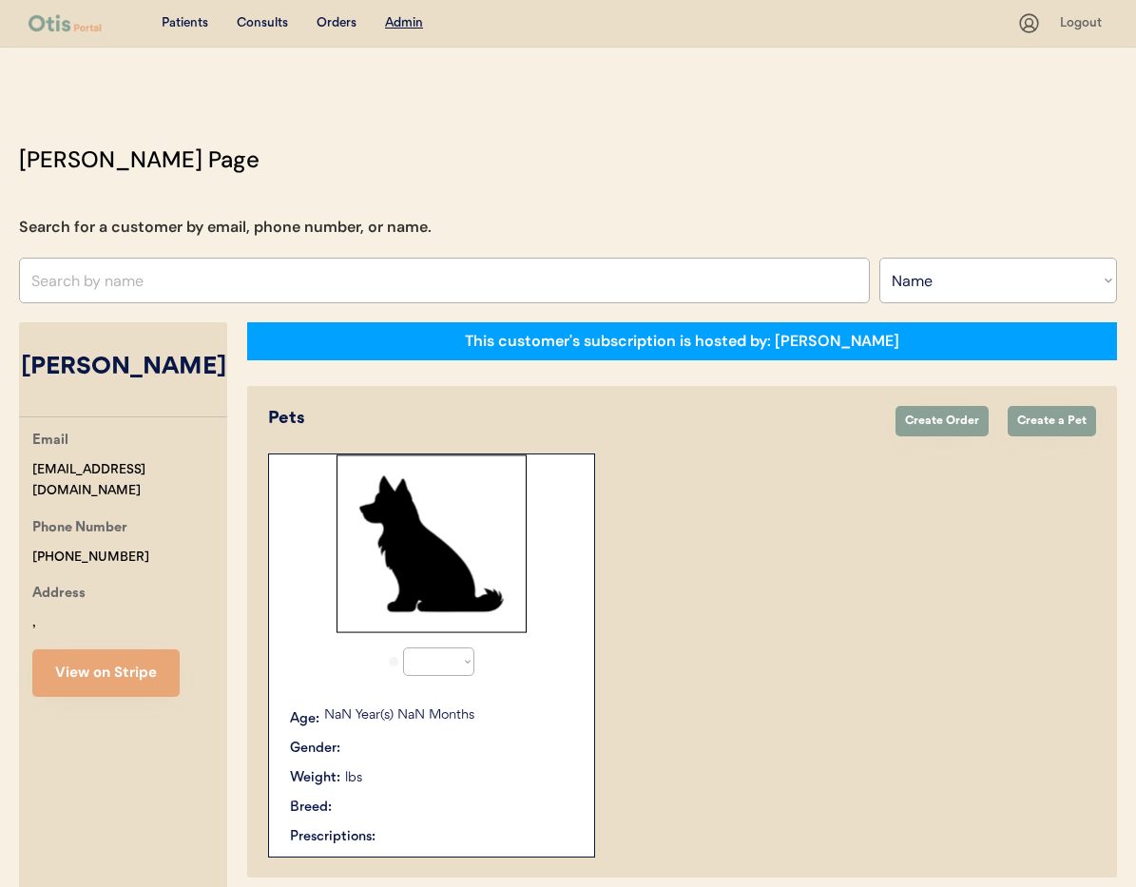
select select "true"
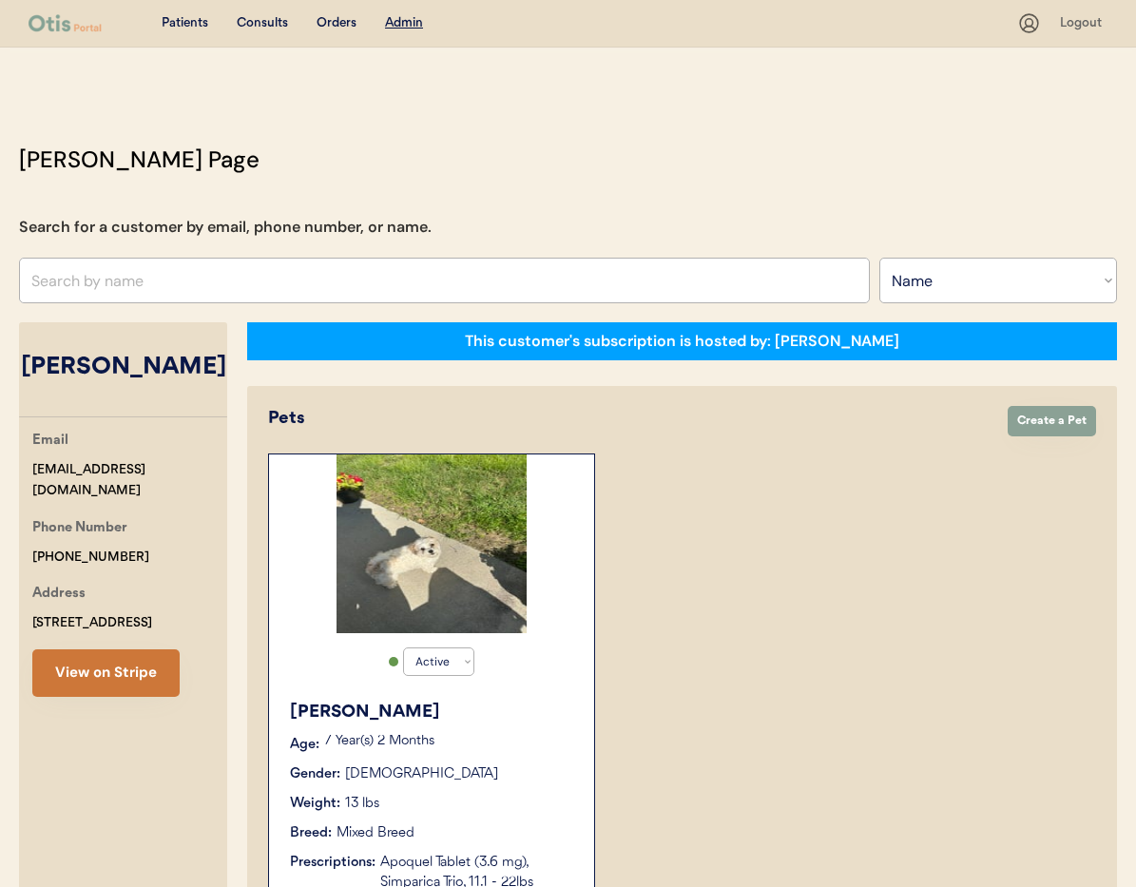
click at [105, 673] on button "View on Stripe" at bounding box center [105, 673] width 147 height 48
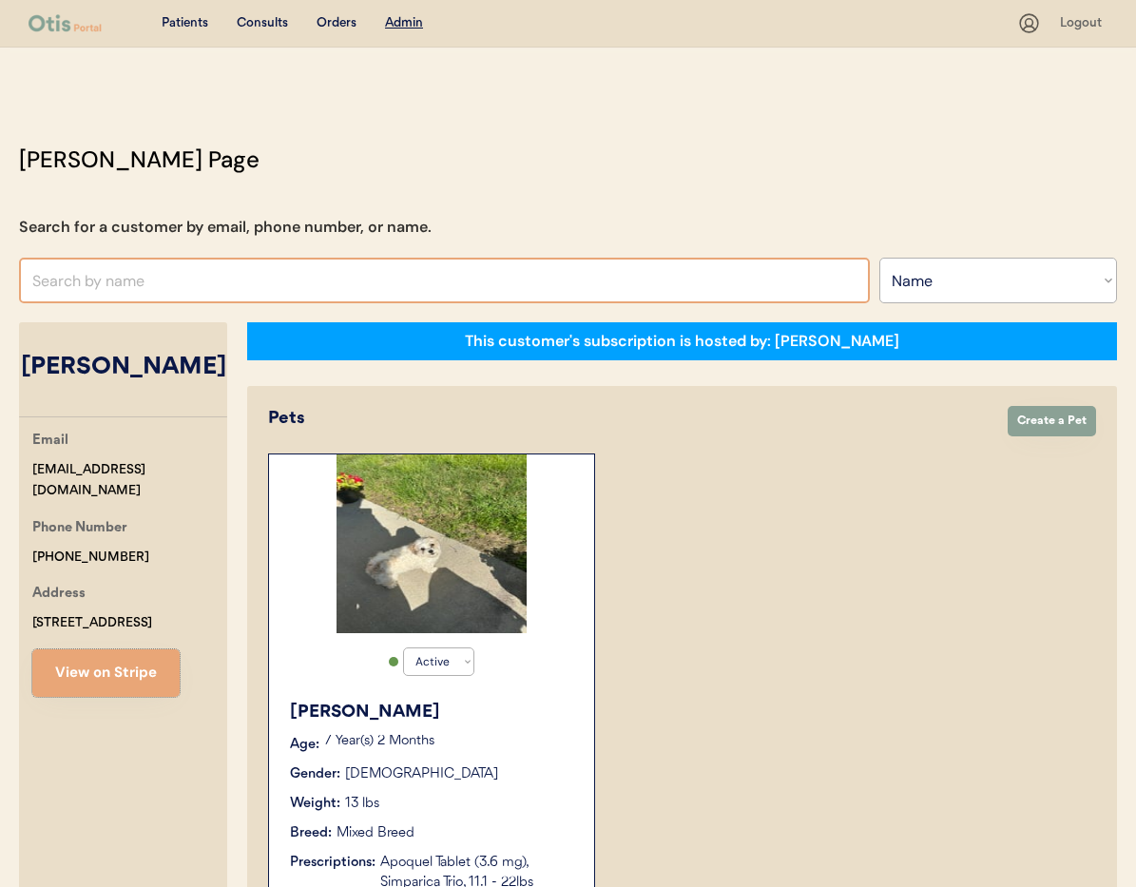
click at [136, 260] on input "text" at bounding box center [444, 281] width 851 height 46
type input "Mi"
type input "Michal Jablonski"
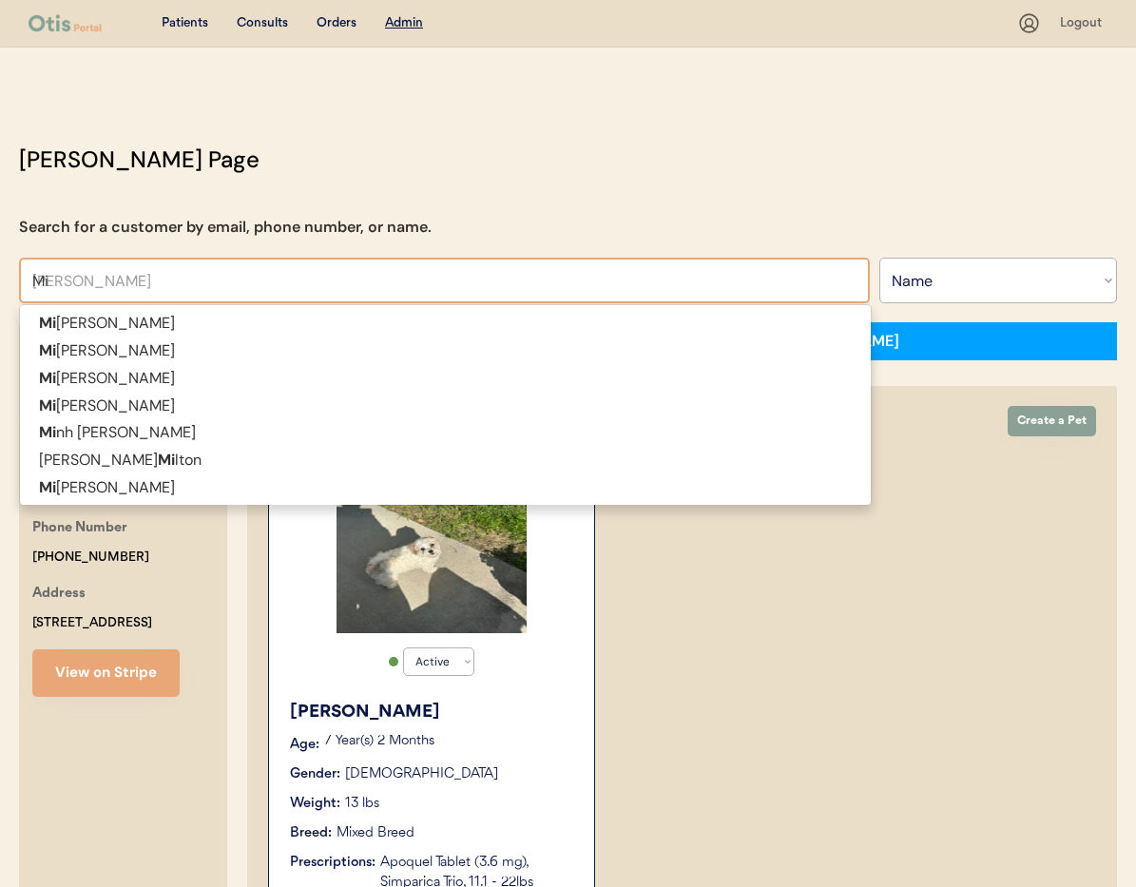
type input "M"
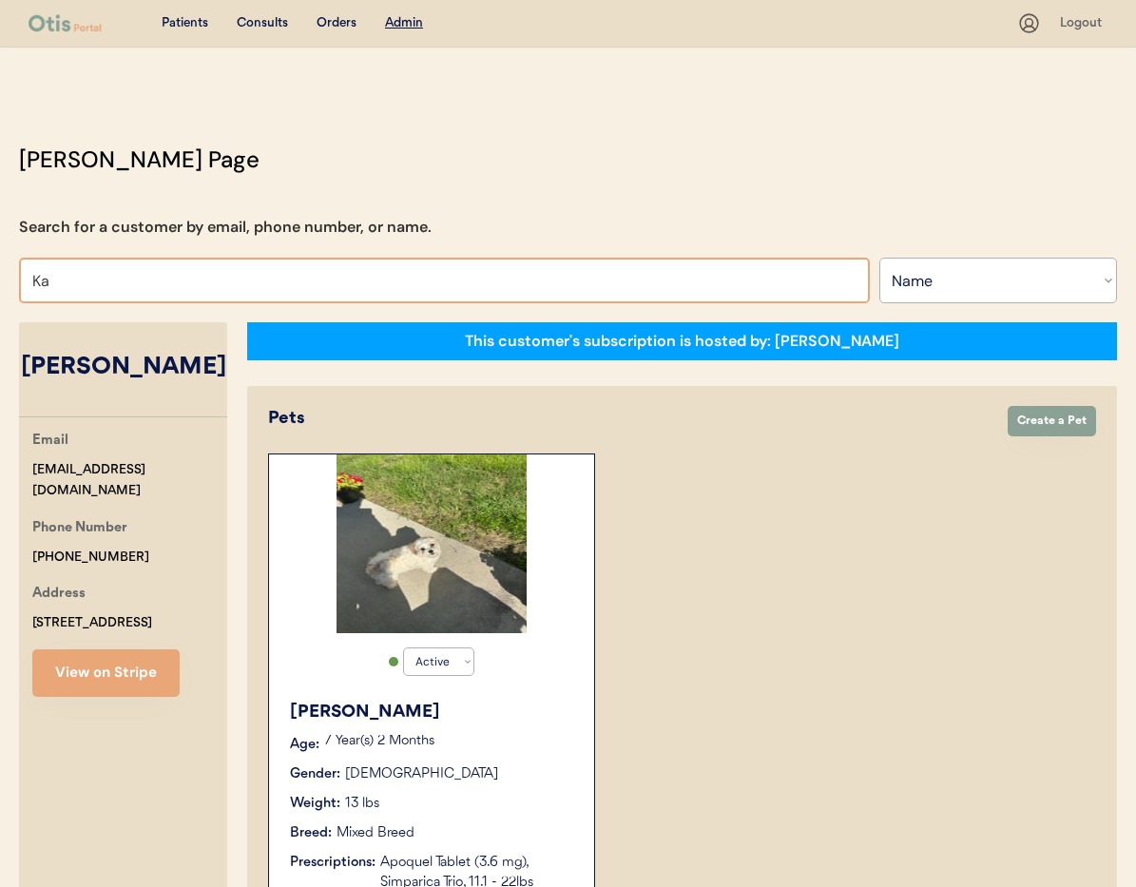
type input "Kas"
type input "Kasandra Watkins"
type input "Kase"
type input "Kasey"
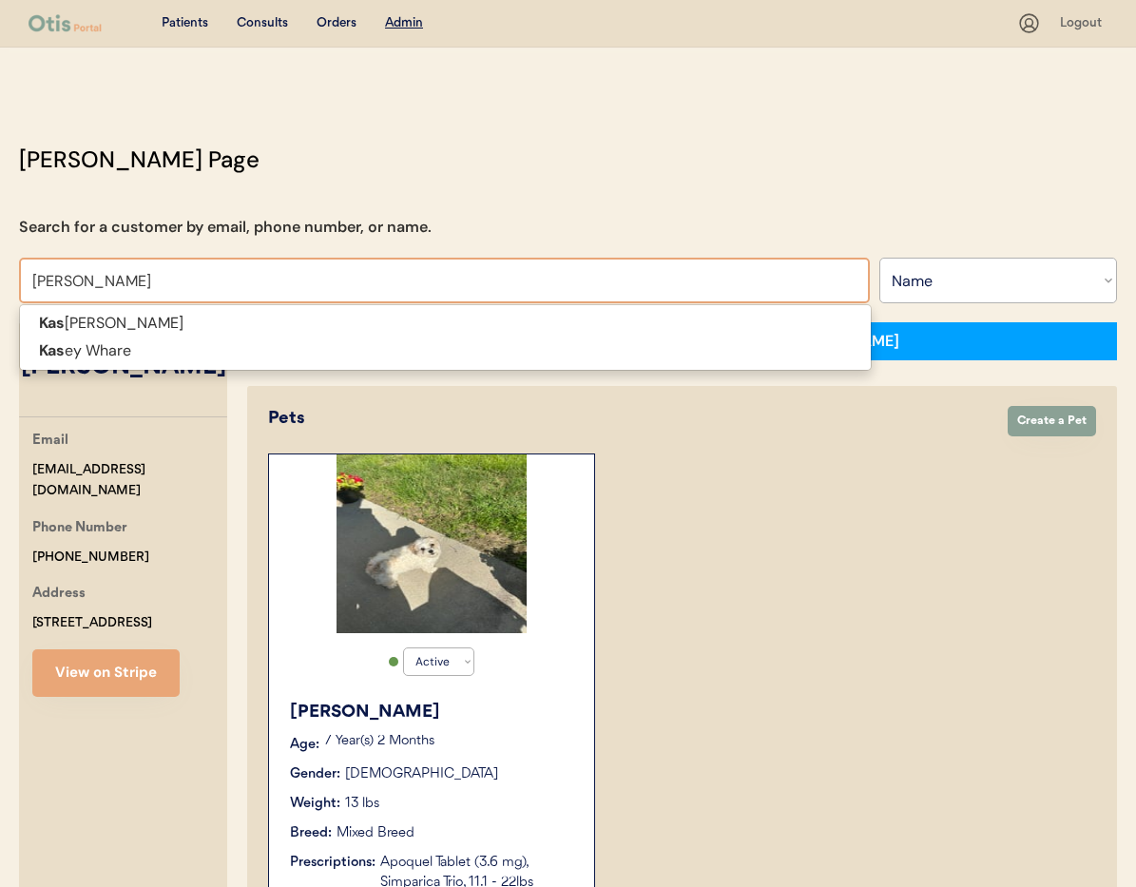
type input "Kasey Whare"
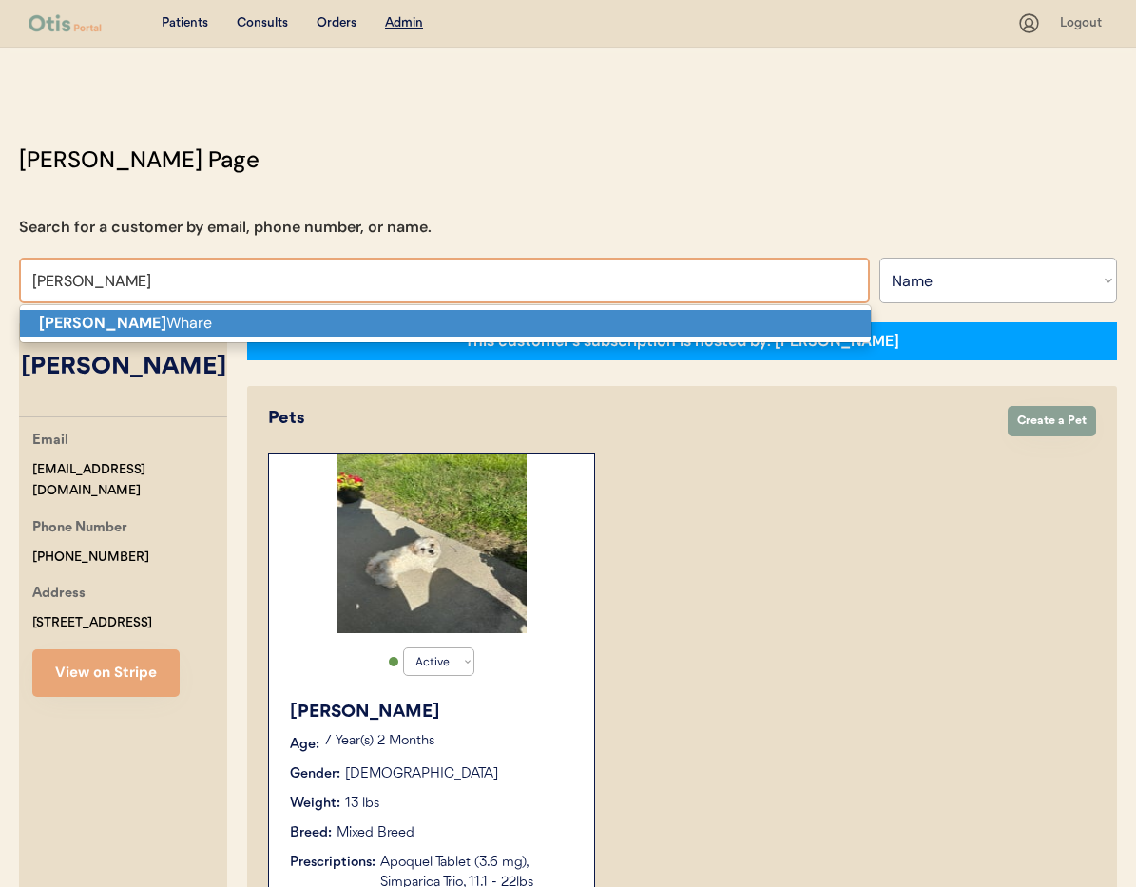
click at [146, 320] on p "Kasey Whare" at bounding box center [445, 324] width 851 height 28
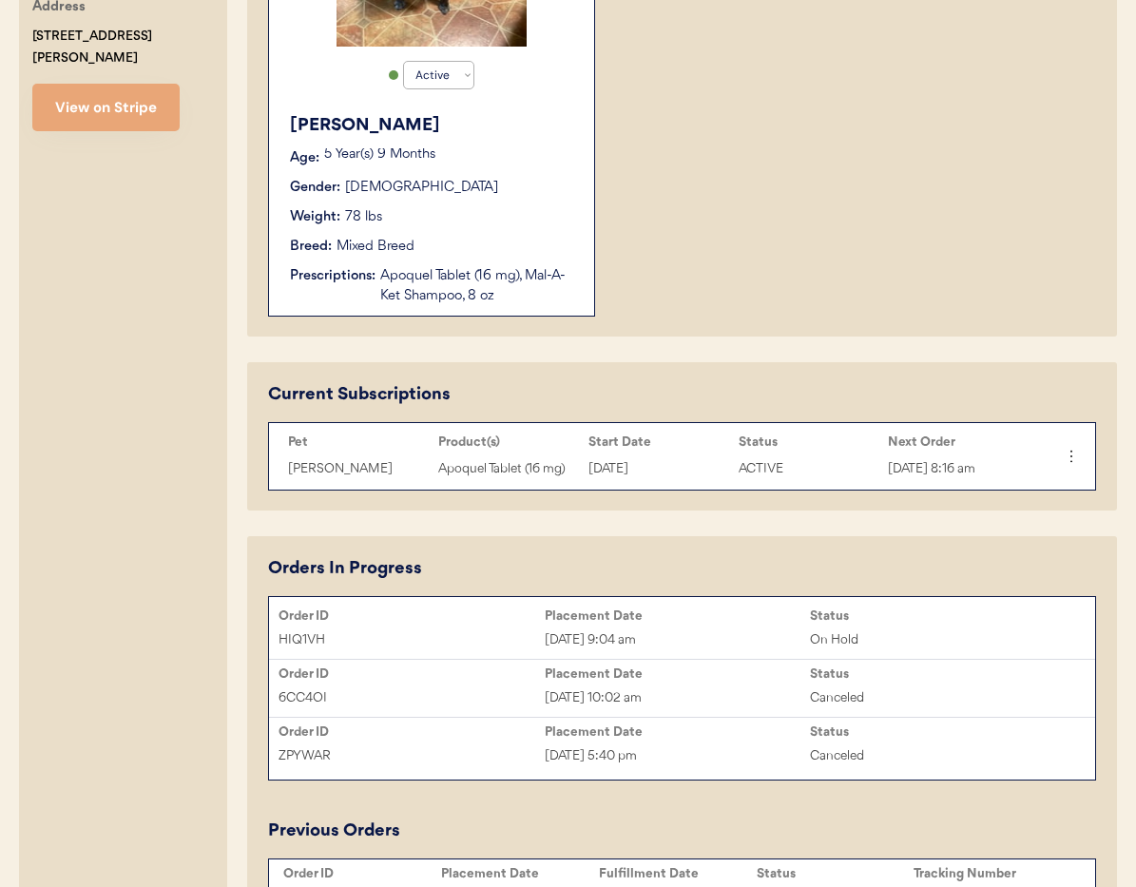
scroll to position [760, 0]
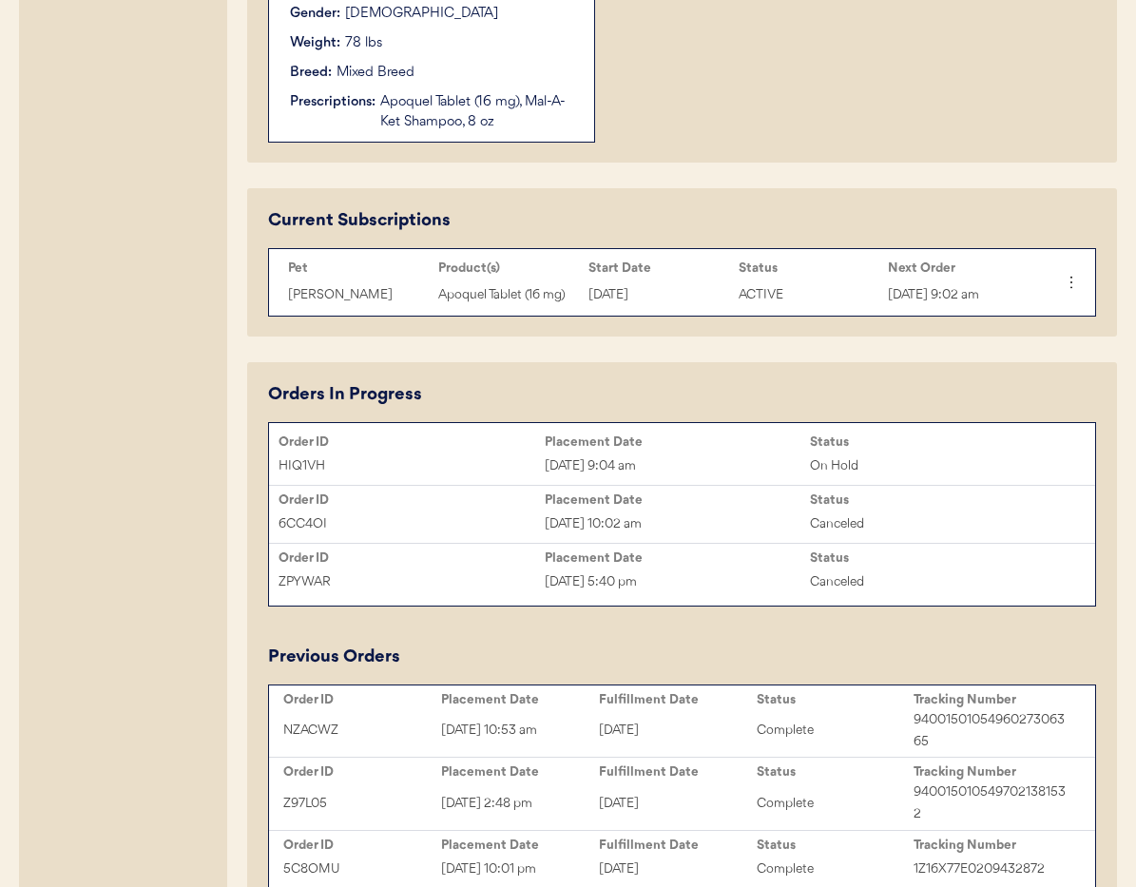
type input "Kasey Whare"
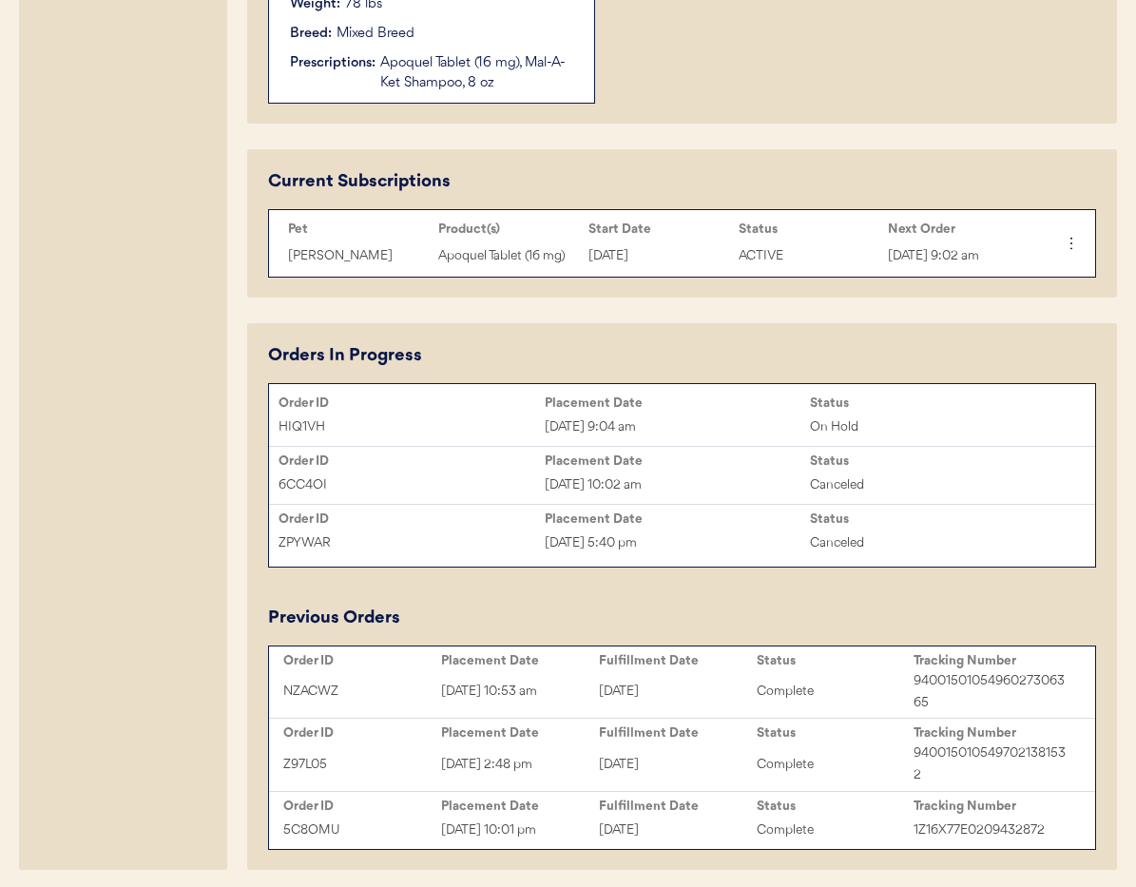
scroll to position [831, 0]
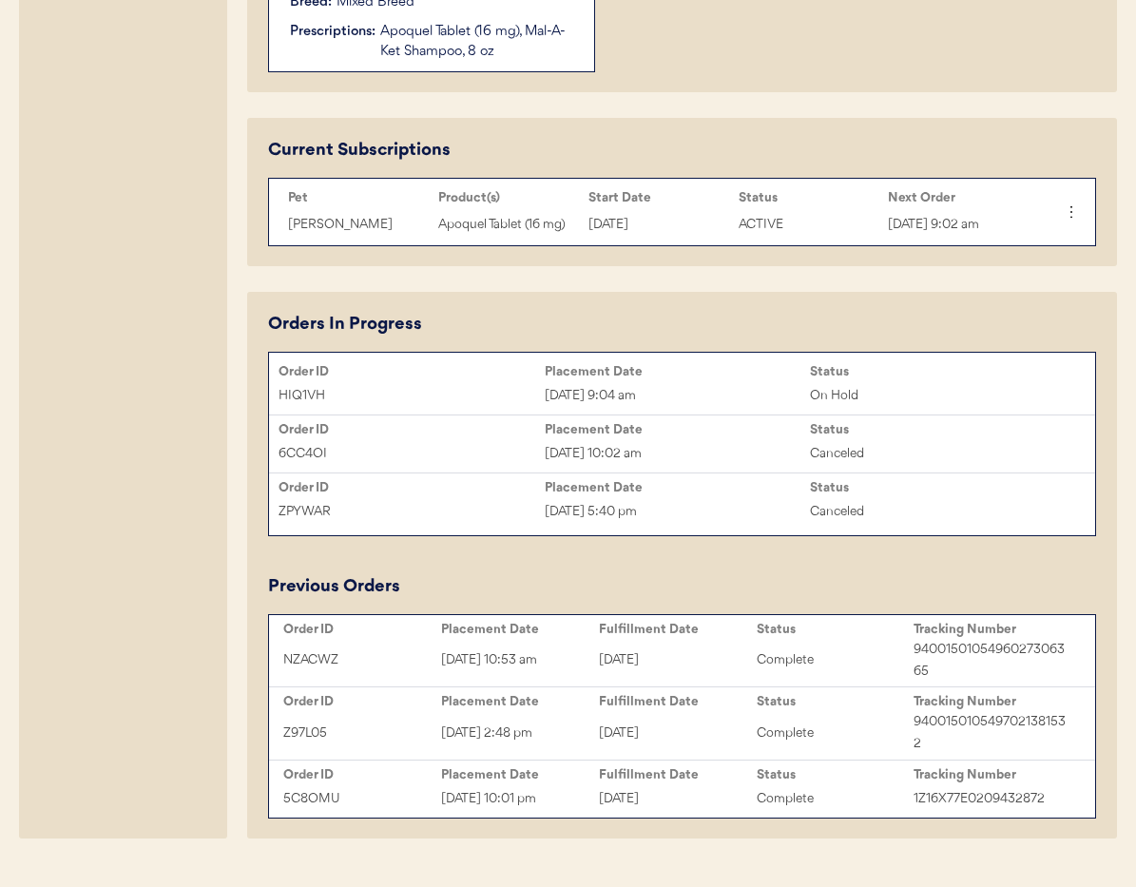
click at [700, 378] on div "Placement Date" at bounding box center [678, 371] width 266 height 15
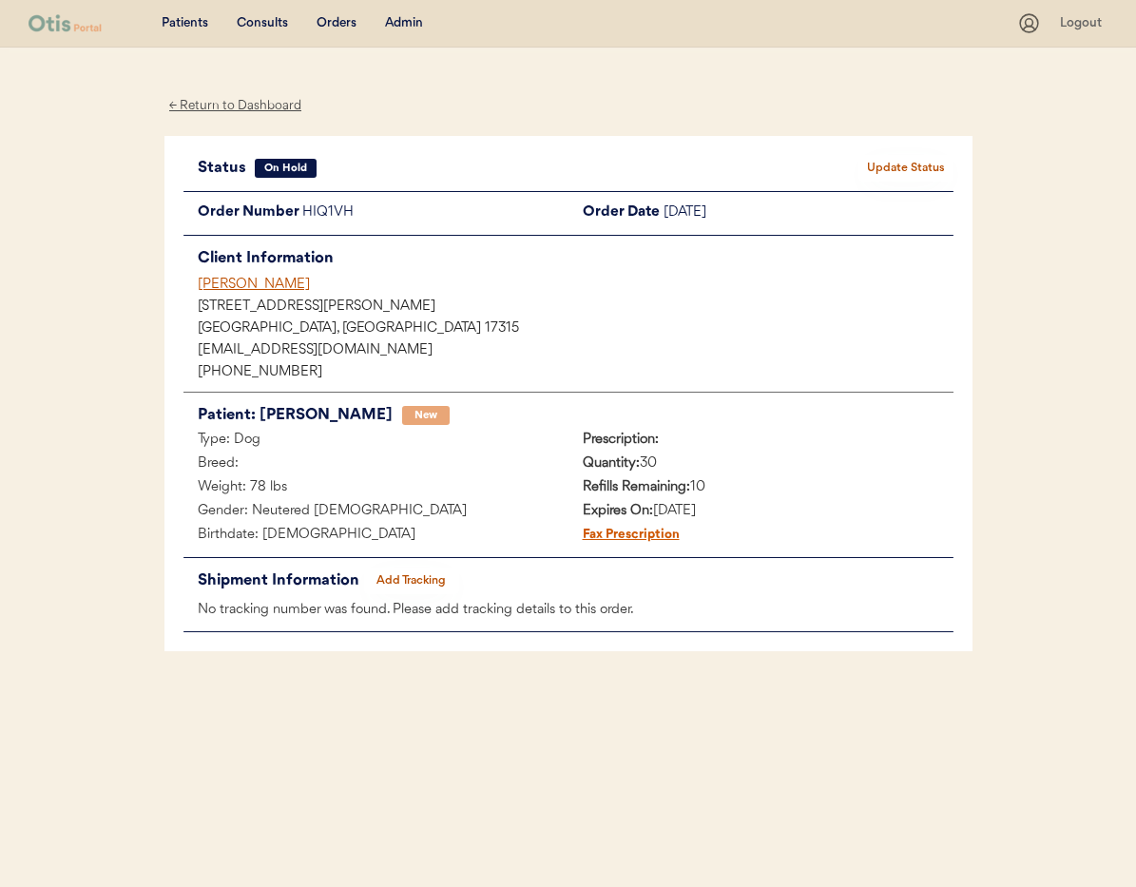
click at [908, 163] on button "Update Status" at bounding box center [905, 168] width 95 height 27
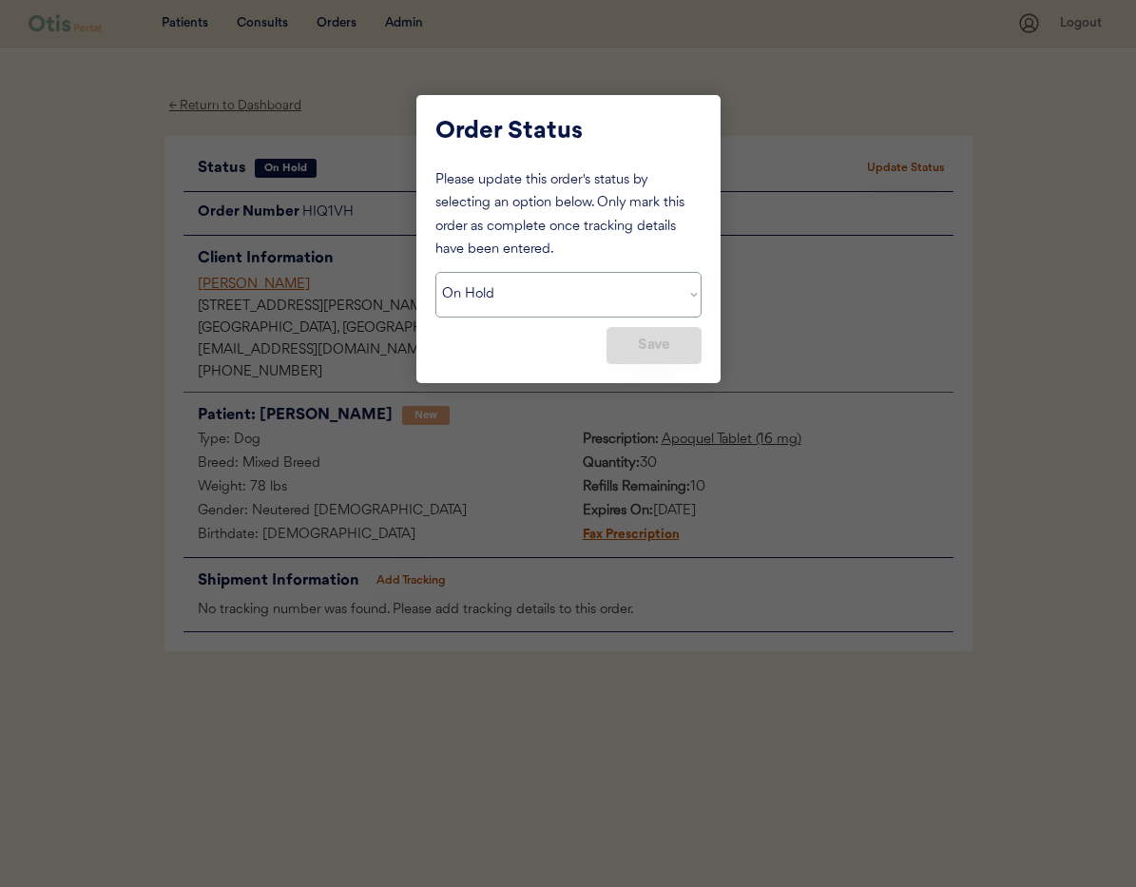
click at [595, 299] on select "Status On Hold New In Progress Complete Pending HW Consent Canceled" at bounding box center [568, 295] width 266 height 46
click at [435, 272] on select "Status On Hold New In Progress Complete Pending HW Consent Canceled" at bounding box center [568, 295] width 266 height 46
click at [503, 352] on div "Please update this order's status by selecting an option below. Only mark this …" at bounding box center [568, 266] width 266 height 195
click at [665, 355] on button "Save" at bounding box center [653, 345] width 95 height 37
click at [660, 344] on button "Save" at bounding box center [653, 345] width 95 height 37
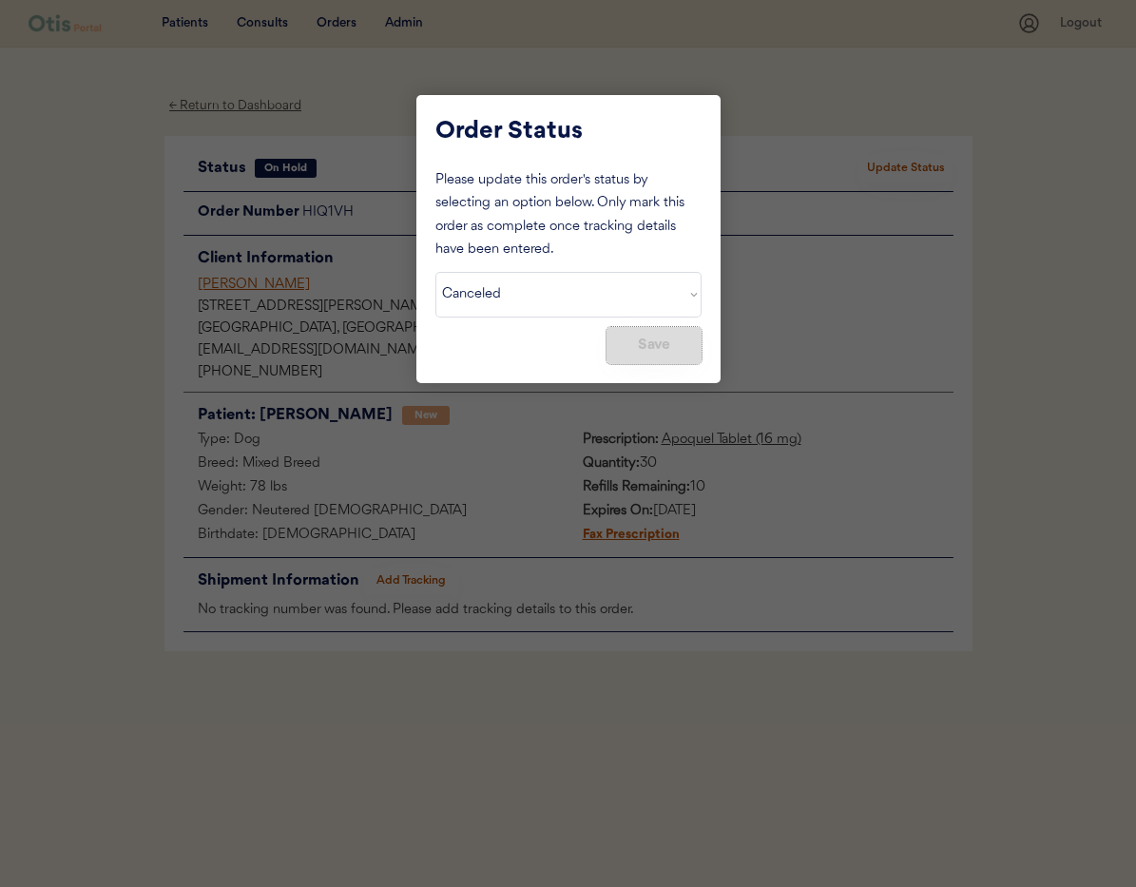
click at [660, 344] on button "Save" at bounding box center [653, 345] width 95 height 37
click at [675, 302] on select "Status On Hold New In Progress Complete Pending HW Consent Canceled" at bounding box center [568, 295] width 266 height 46
click at [435, 272] on select "Status On Hold New In Progress Complete Pending HW Consent Canceled" at bounding box center [568, 295] width 266 height 46
click at [873, 307] on div at bounding box center [568, 443] width 1136 height 887
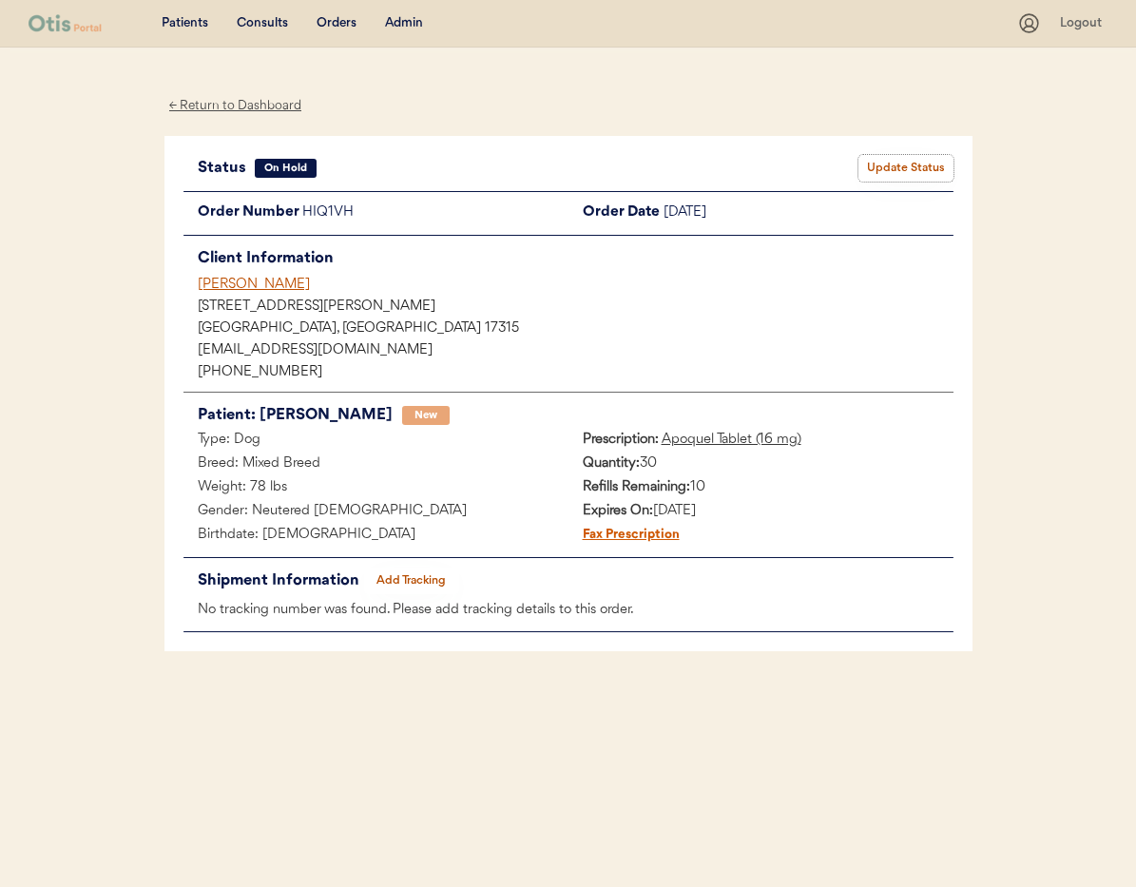
click at [877, 170] on button "Update Status" at bounding box center [905, 168] width 95 height 27
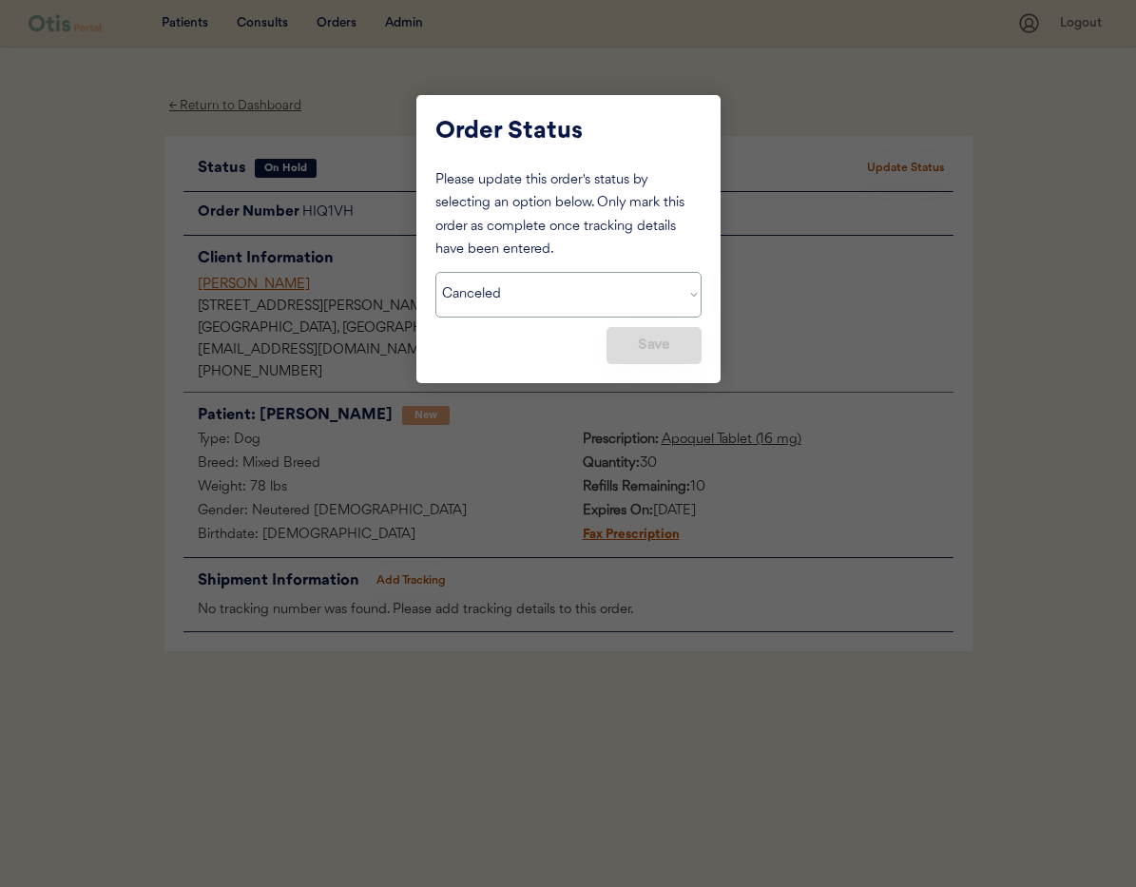
click at [526, 294] on select "Status On Hold New In Progress Complete Pending HW Consent Canceled" at bounding box center [568, 295] width 266 height 46
click at [798, 341] on div at bounding box center [568, 443] width 1136 height 887
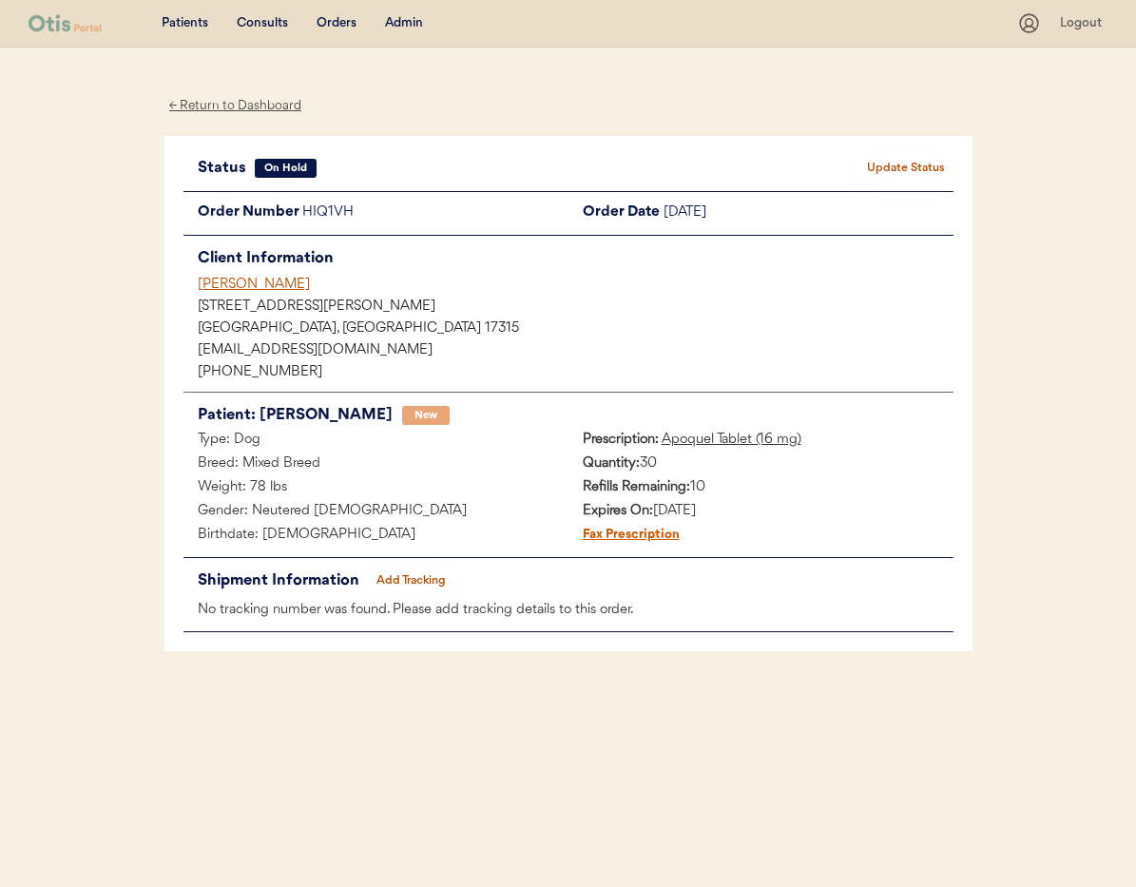
click at [892, 165] on button "Update Status" at bounding box center [905, 168] width 95 height 27
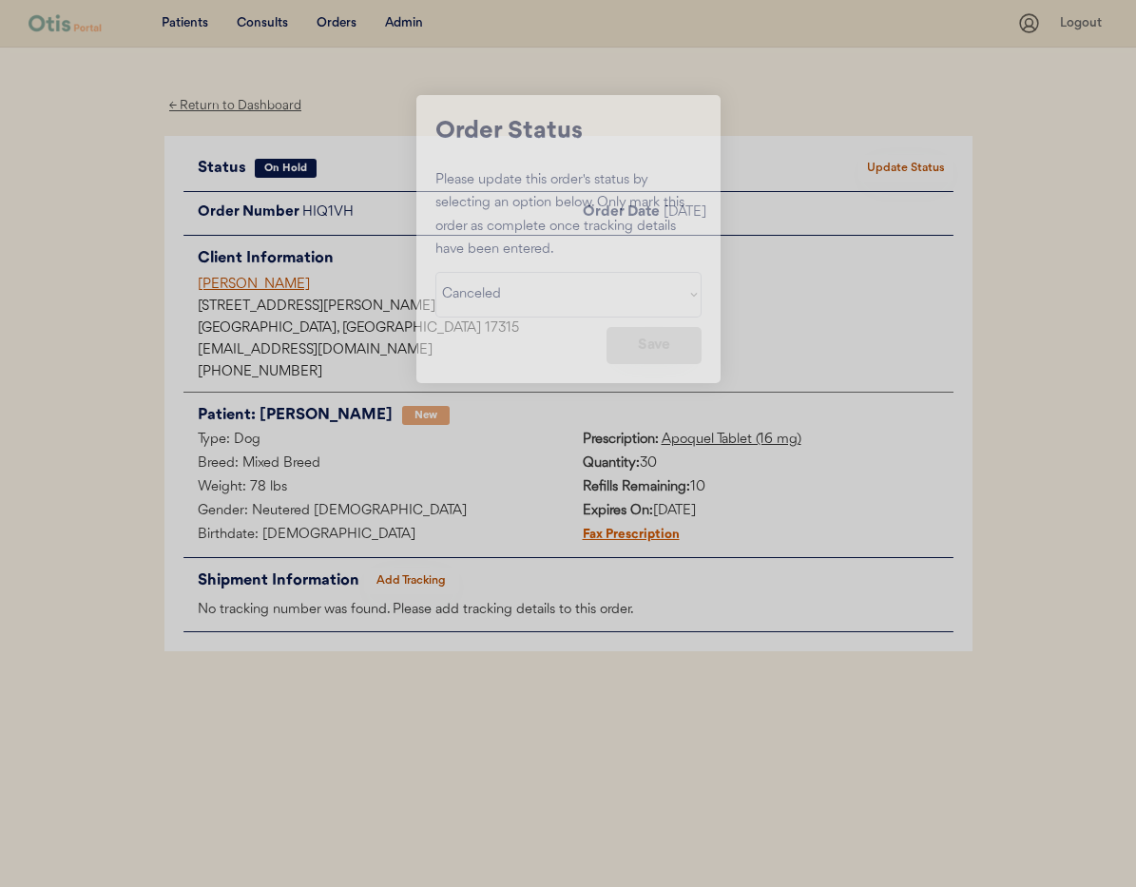
click at [892, 165] on div at bounding box center [568, 443] width 1136 height 887
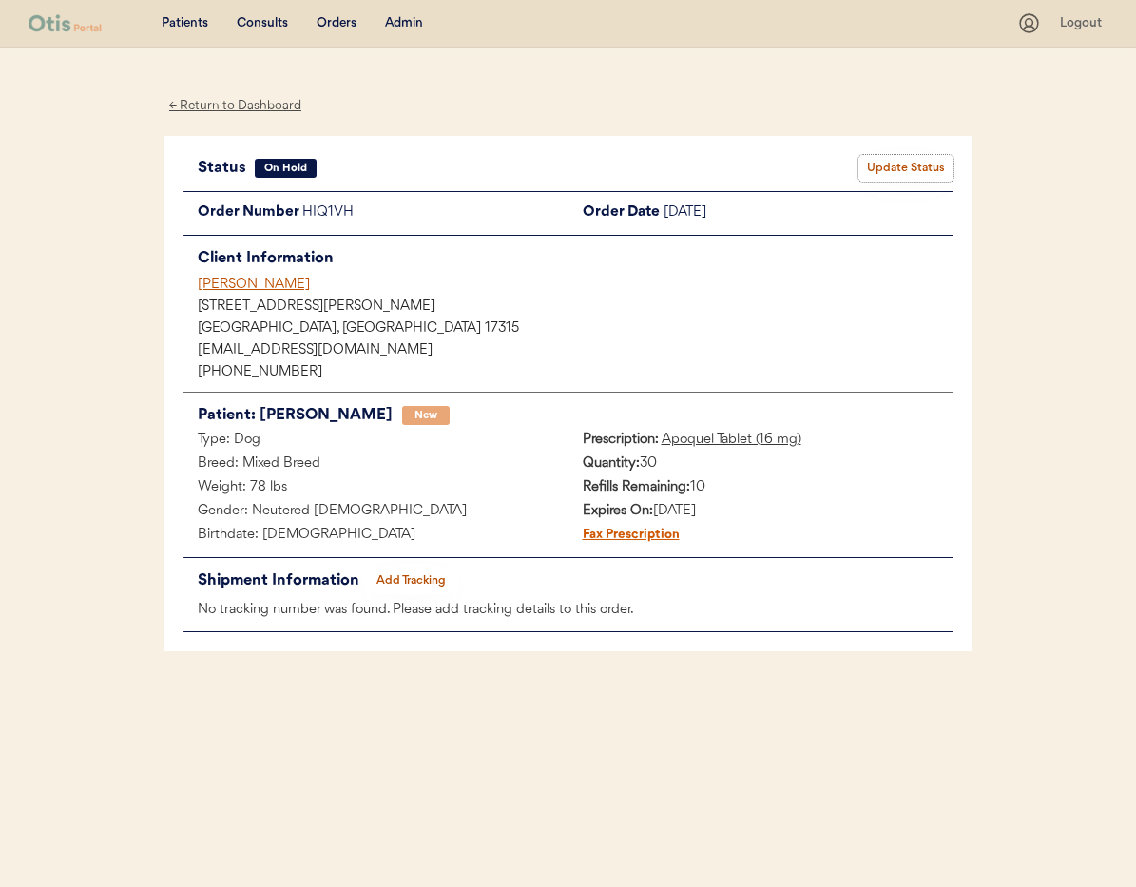
click at [906, 170] on button "Update Status" at bounding box center [905, 168] width 95 height 27
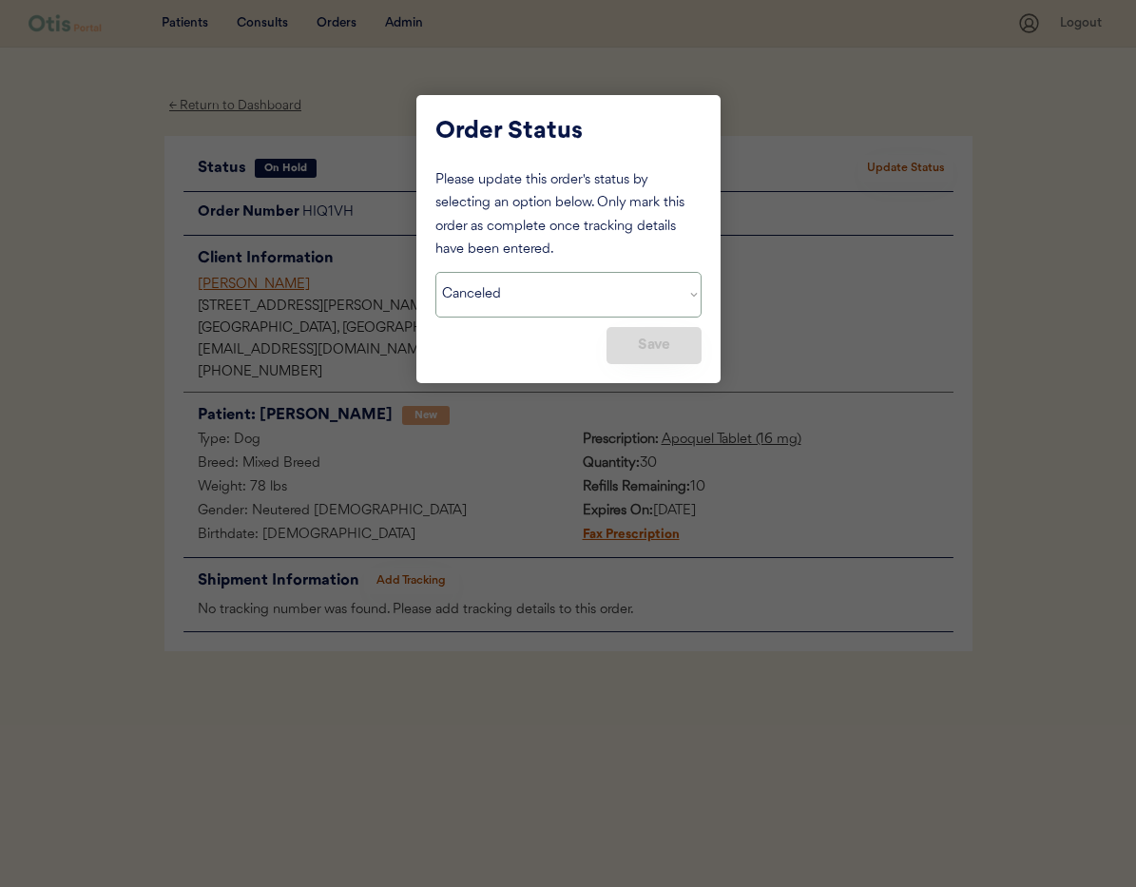
click at [529, 307] on select "Status On Hold New In Progress Complete Pending HW Consent Canceled" at bounding box center [568, 295] width 266 height 46
select select ""on_hold""
click at [435, 272] on select "Status On Hold New In Progress Complete Pending HW Consent Canceled" at bounding box center [568, 295] width 266 height 46
click at [534, 334] on div "Please update this order's status by selecting an option below. Only mark this …" at bounding box center [568, 266] width 266 height 195
click at [803, 336] on div at bounding box center [568, 443] width 1136 height 887
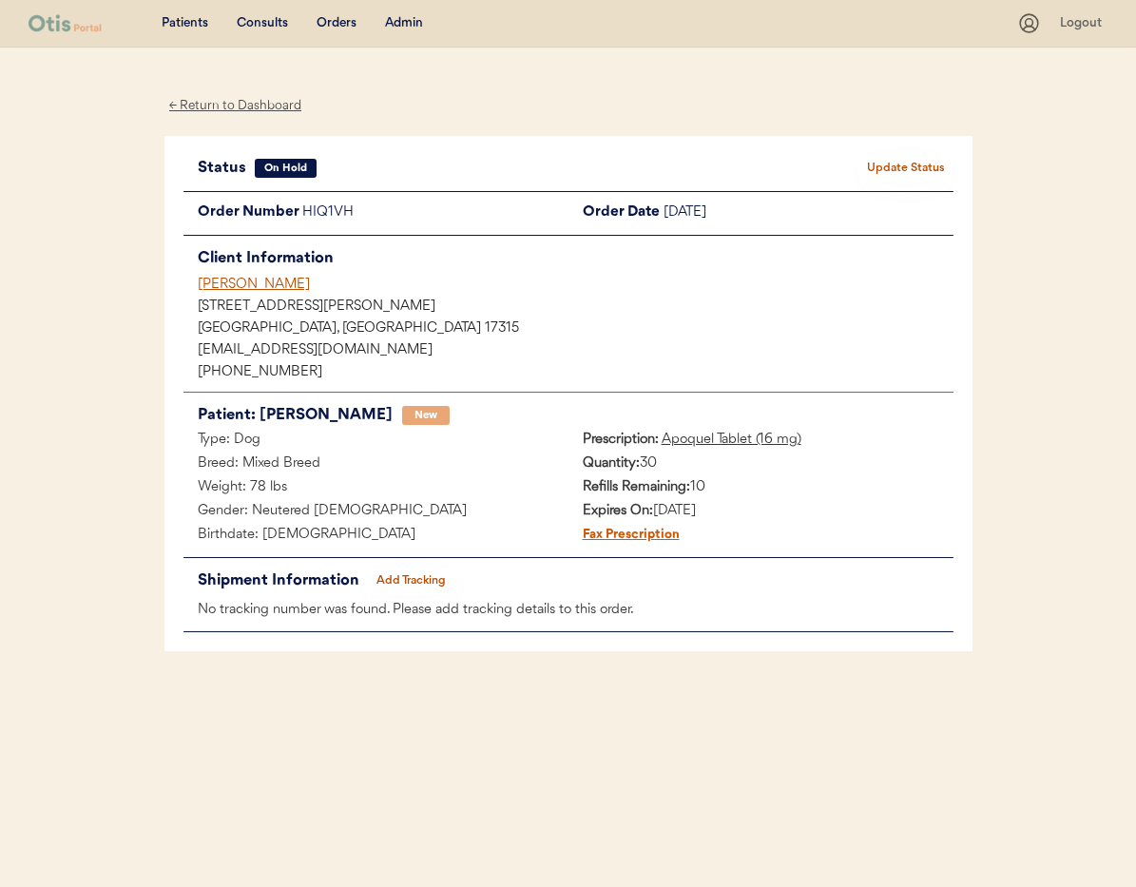
click at [249, 111] on div "← Return to Dashboard" at bounding box center [235, 106] width 143 height 22
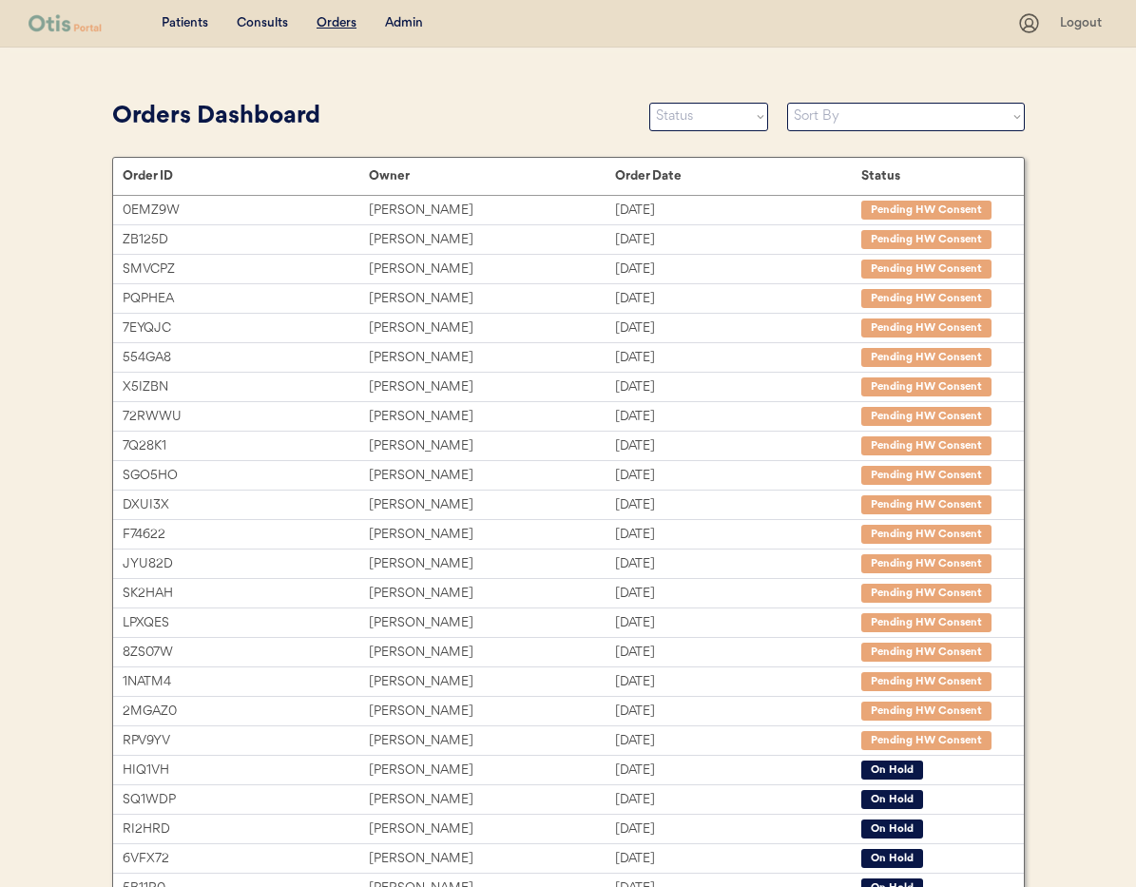
click at [406, 27] on div "Admin" at bounding box center [404, 23] width 38 height 19
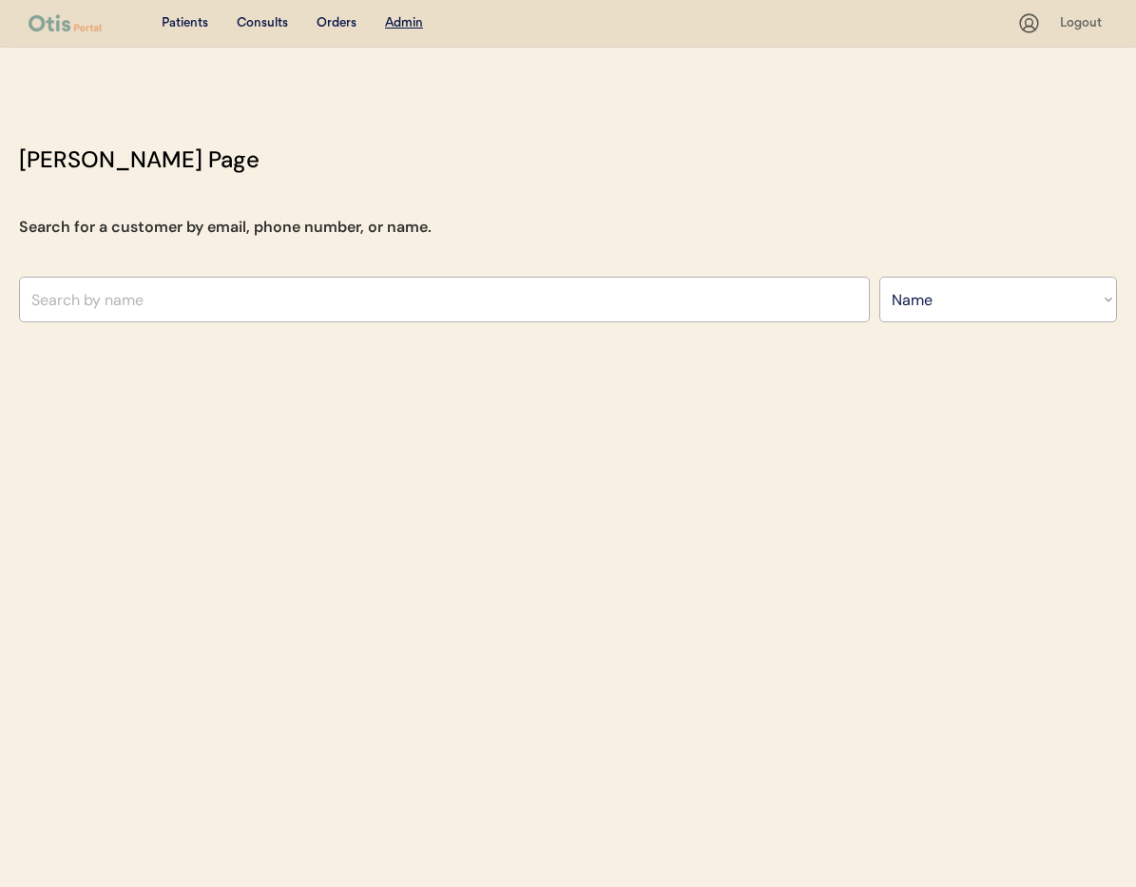
select select ""Name""
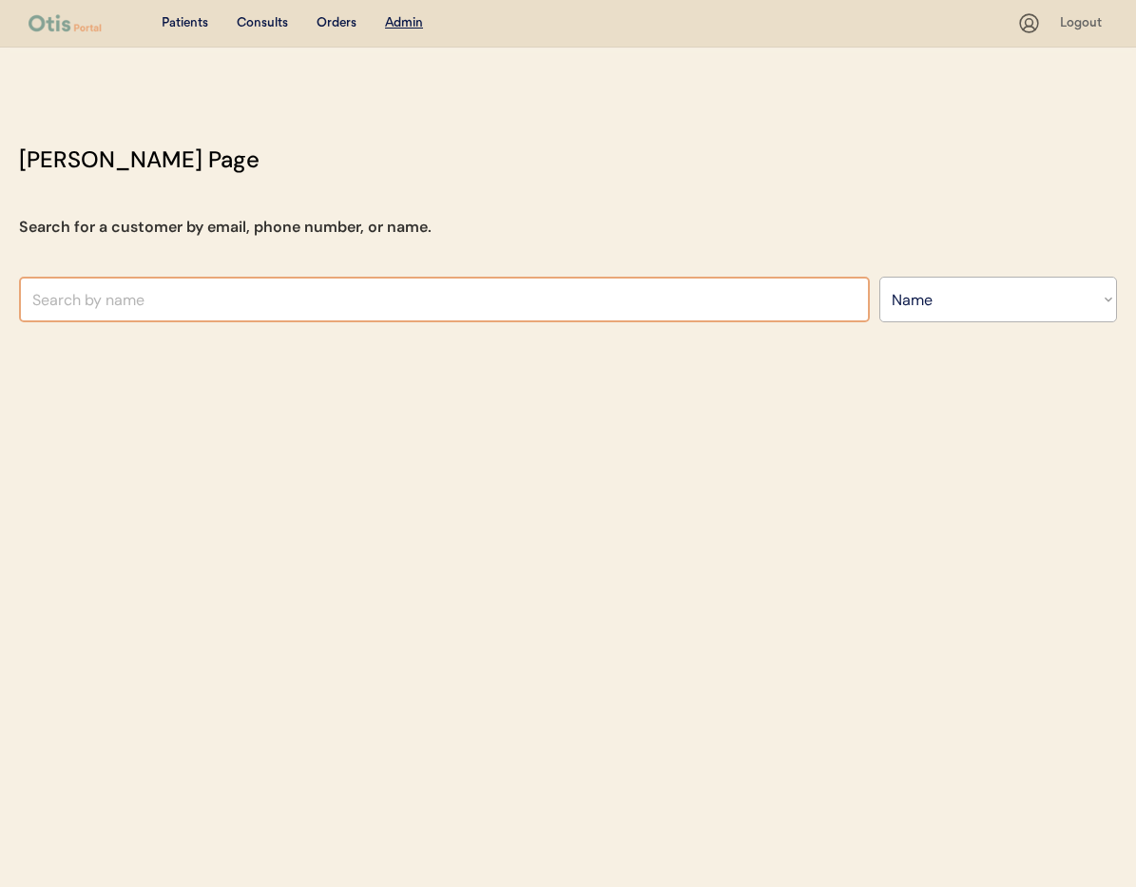
click at [210, 297] on input "text" at bounding box center [444, 300] width 851 height 46
type input "[PERSON_NAME]"
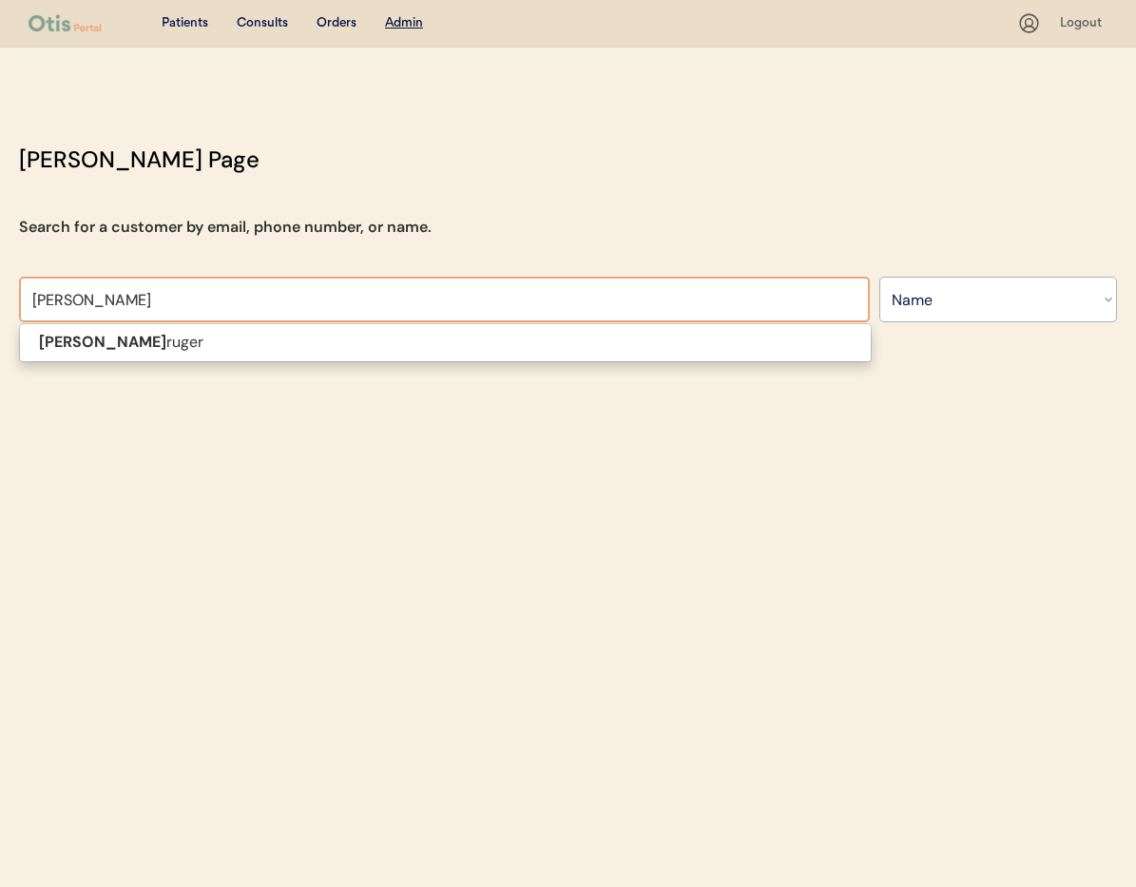
type input "[PERSON_NAME]"
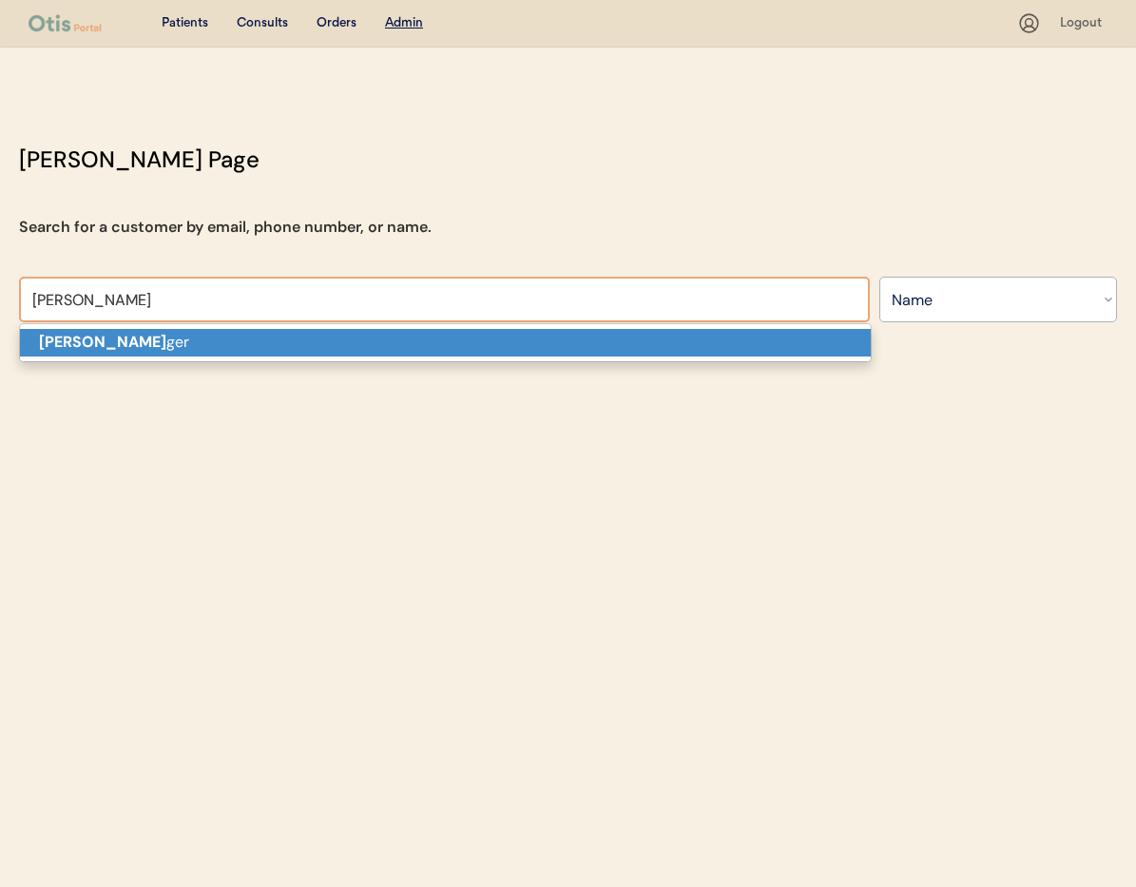
click at [209, 353] on p "[PERSON_NAME] ger" at bounding box center [445, 343] width 851 height 28
type input "[PERSON_NAME]"
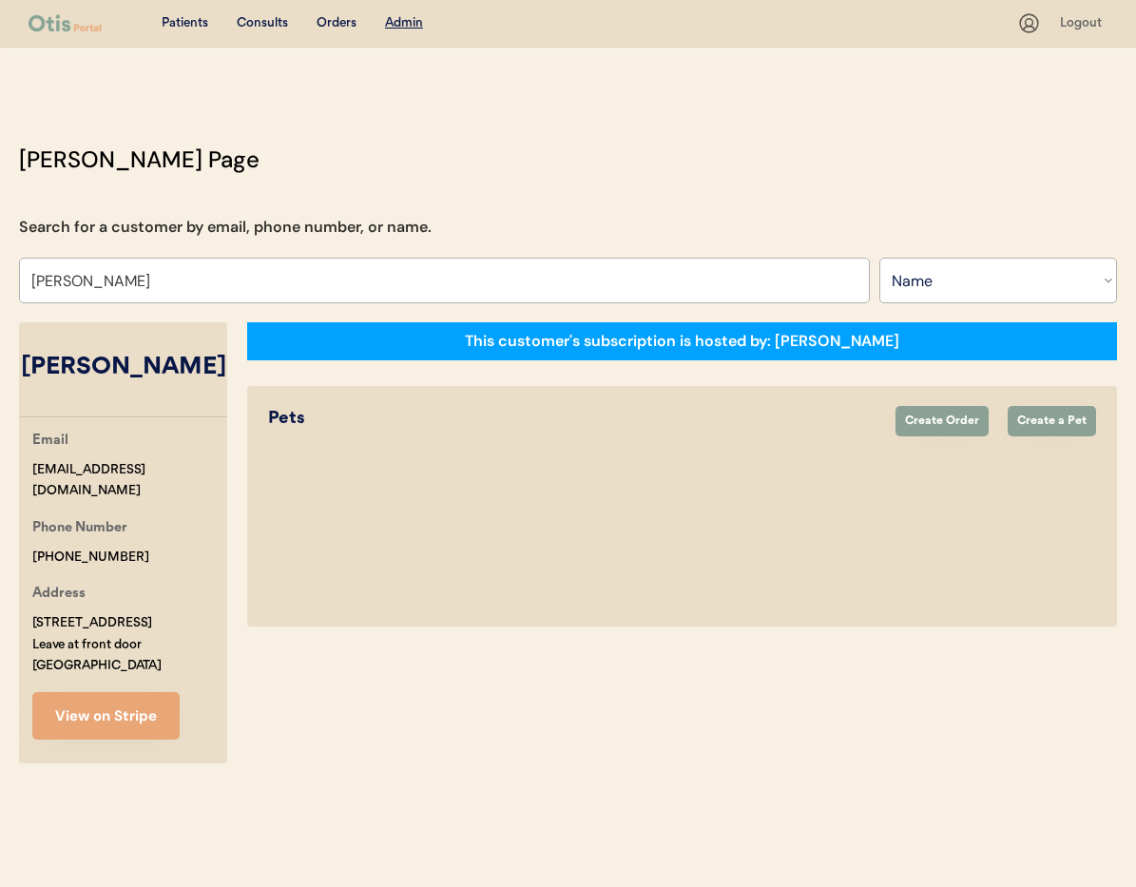
select select "true"
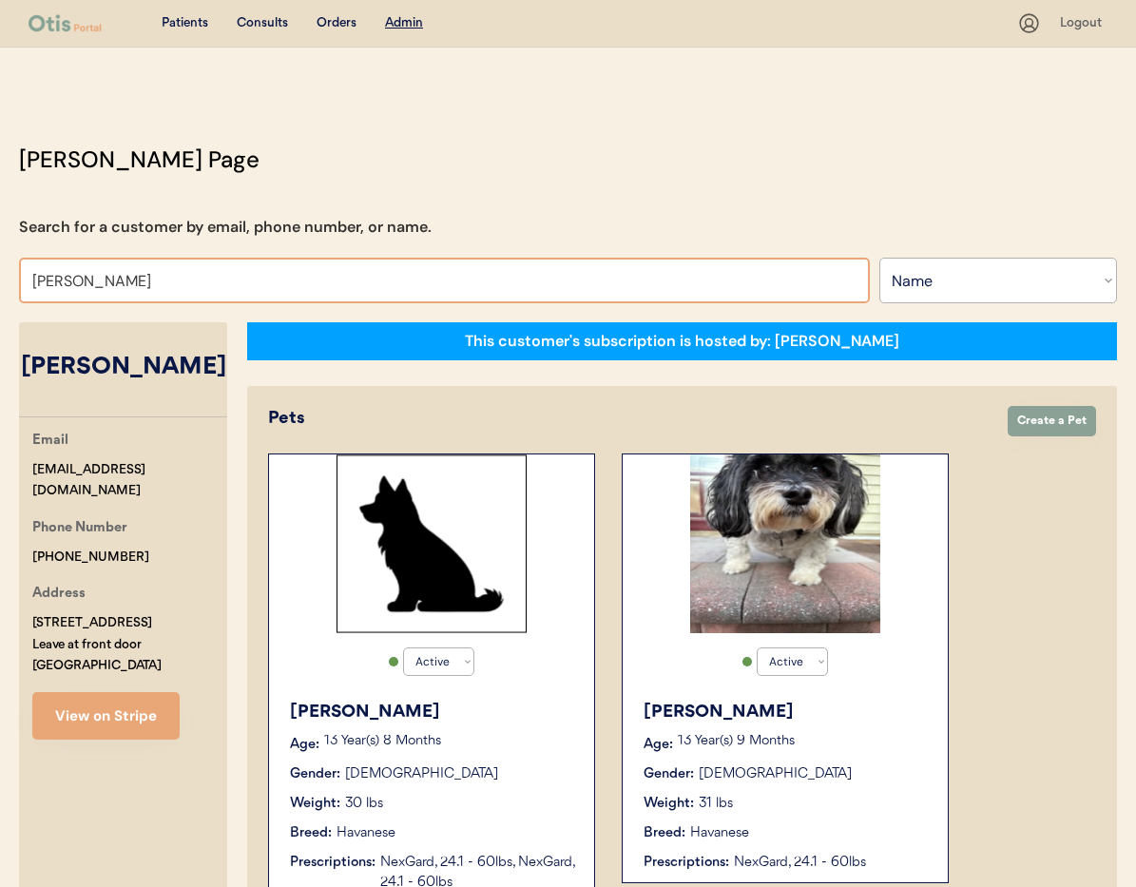
click at [179, 290] on input "[PERSON_NAME]" at bounding box center [444, 281] width 851 height 46
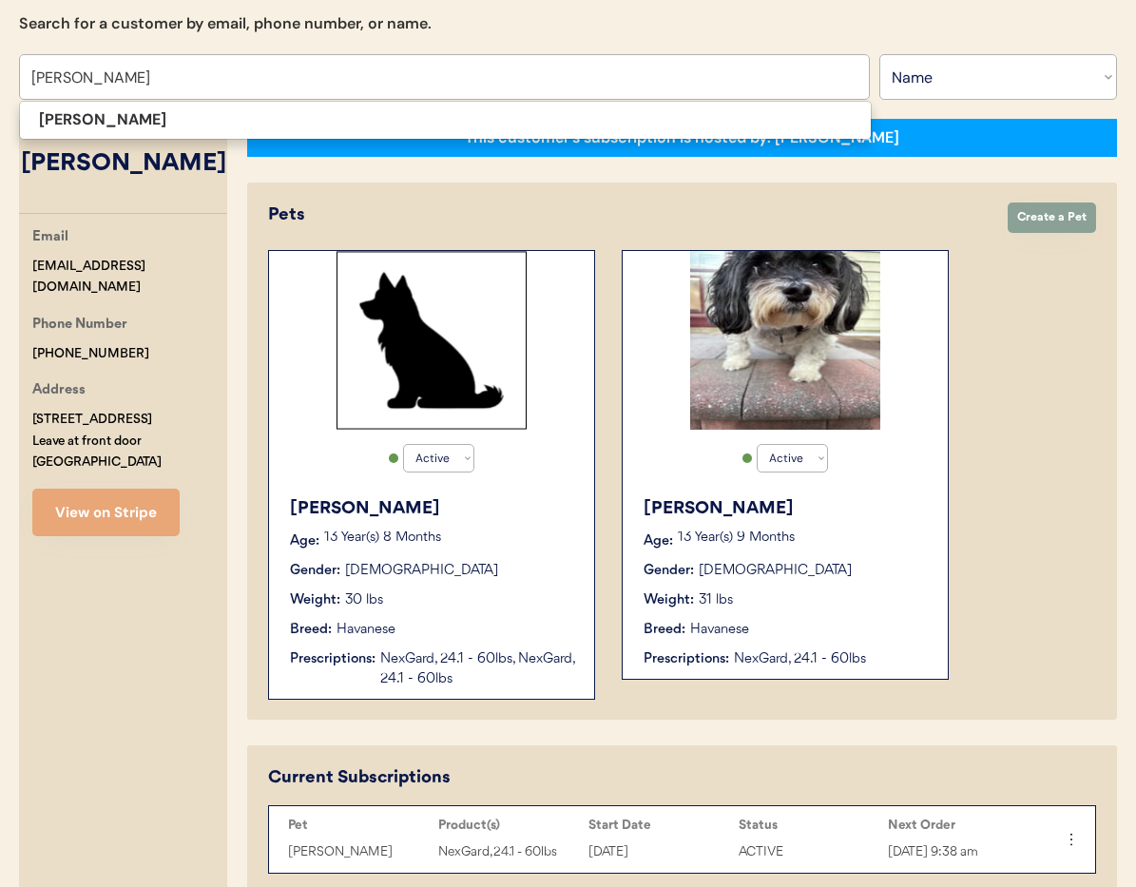
scroll to position [175, 0]
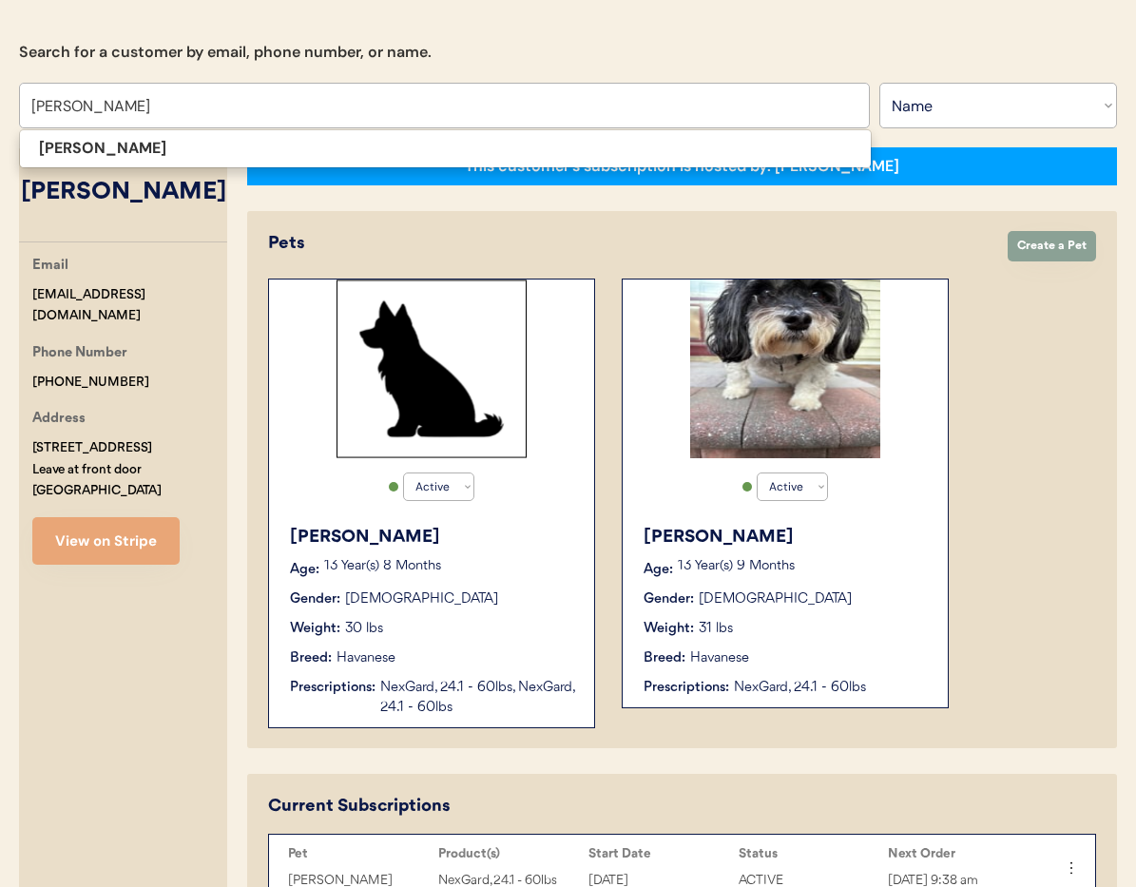
type input "[PERSON_NAME]"
click at [524, 569] on p "13 Year(s) 8 Months" at bounding box center [449, 566] width 251 height 13
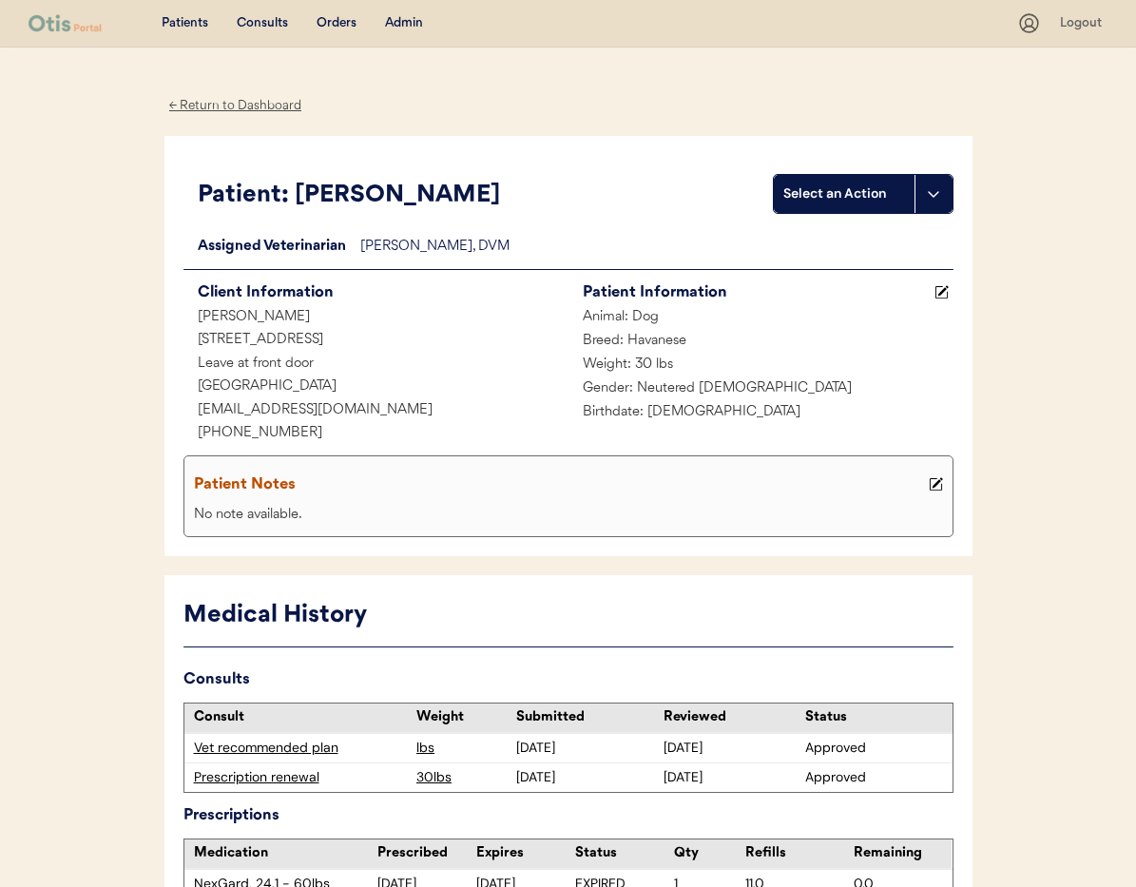
click at [237, 104] on div "← Return to Dashboard" at bounding box center [235, 106] width 143 height 22
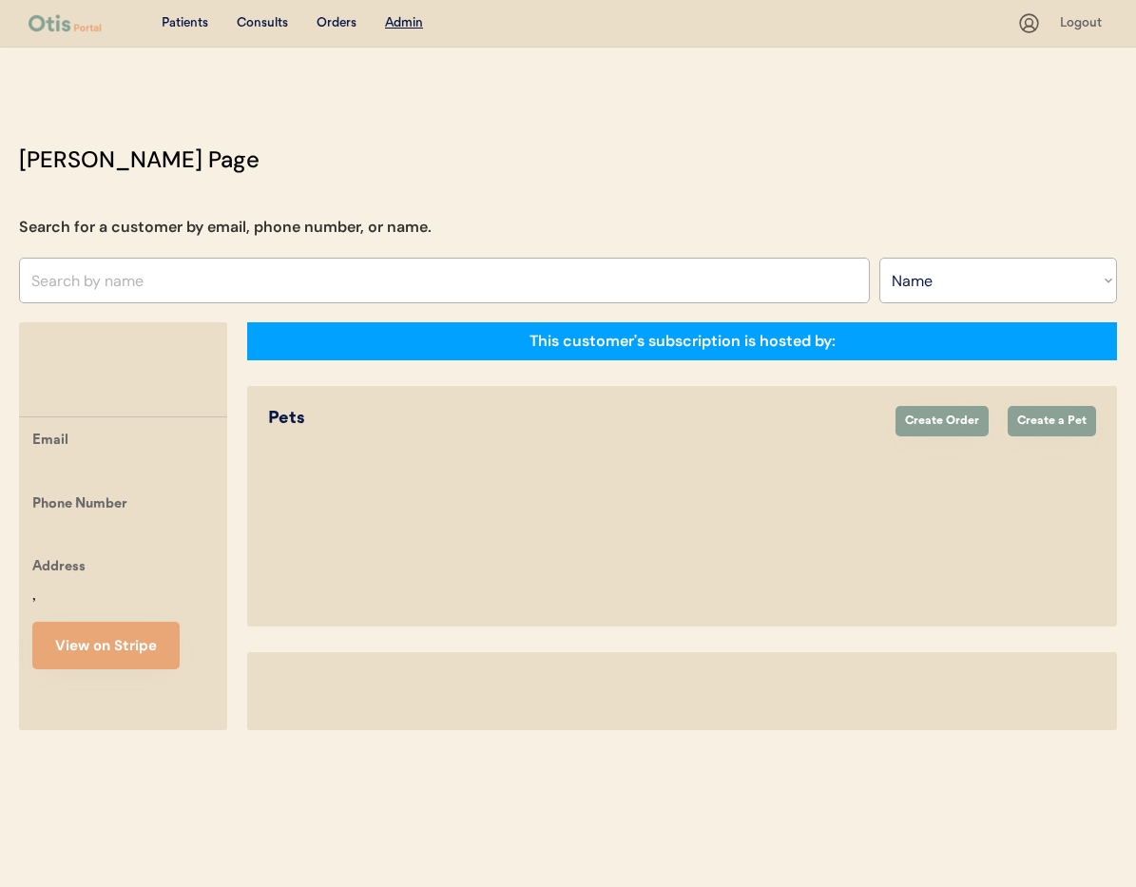
select select ""Name""
select select "true"
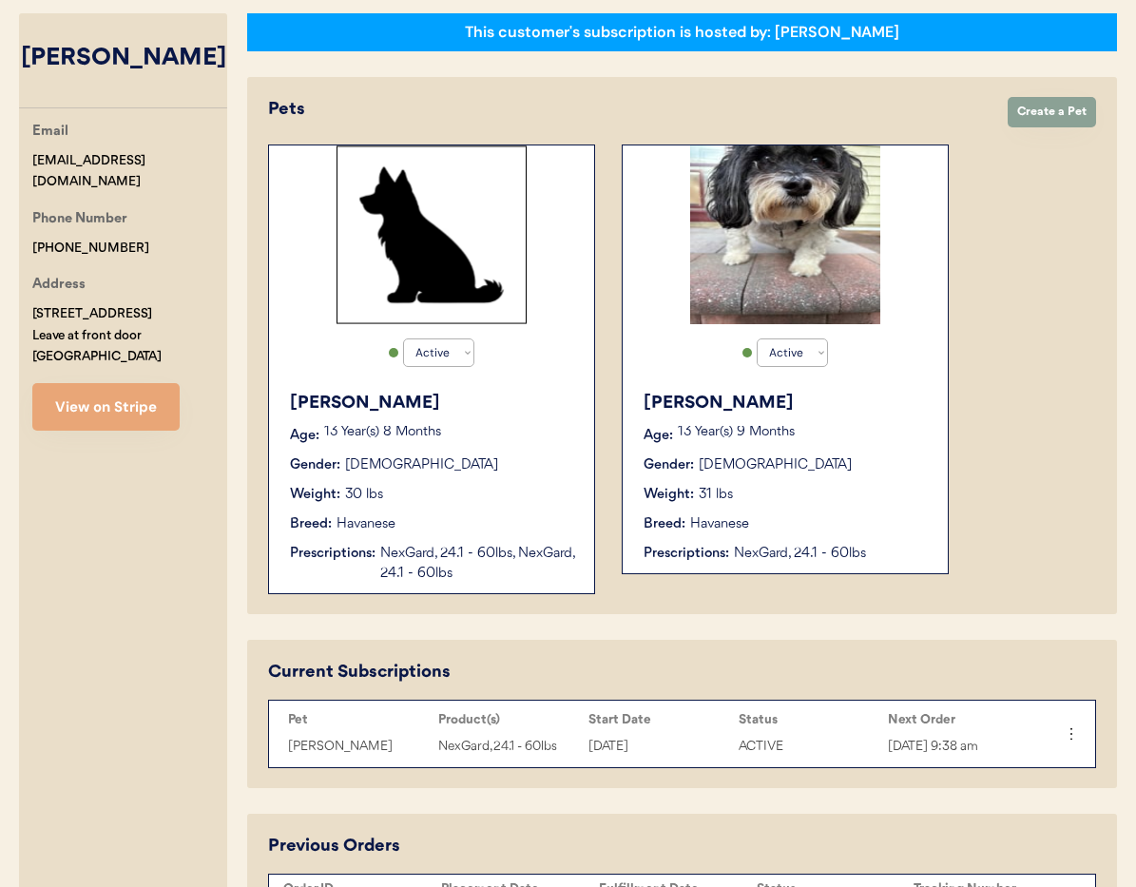
scroll to position [308, 0]
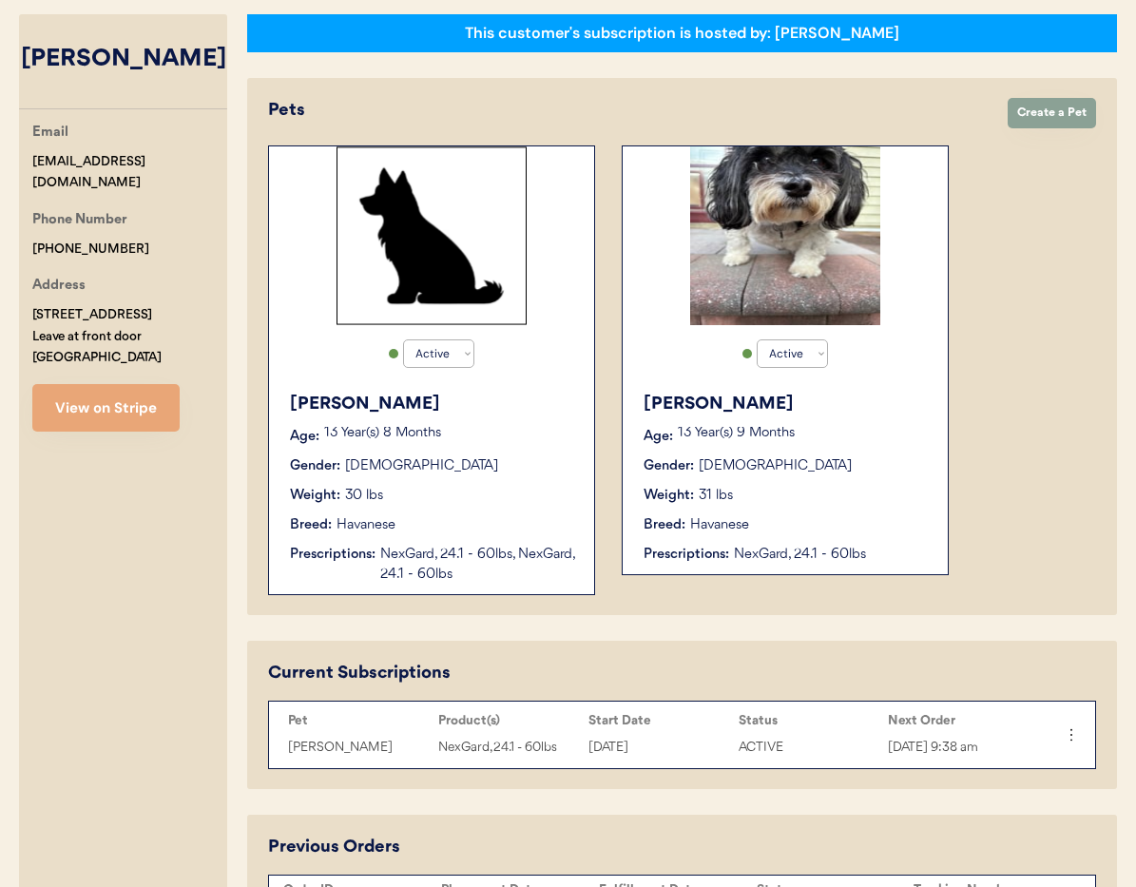
click at [869, 488] on div "Weight: 31 lbs" at bounding box center [785, 496] width 285 height 20
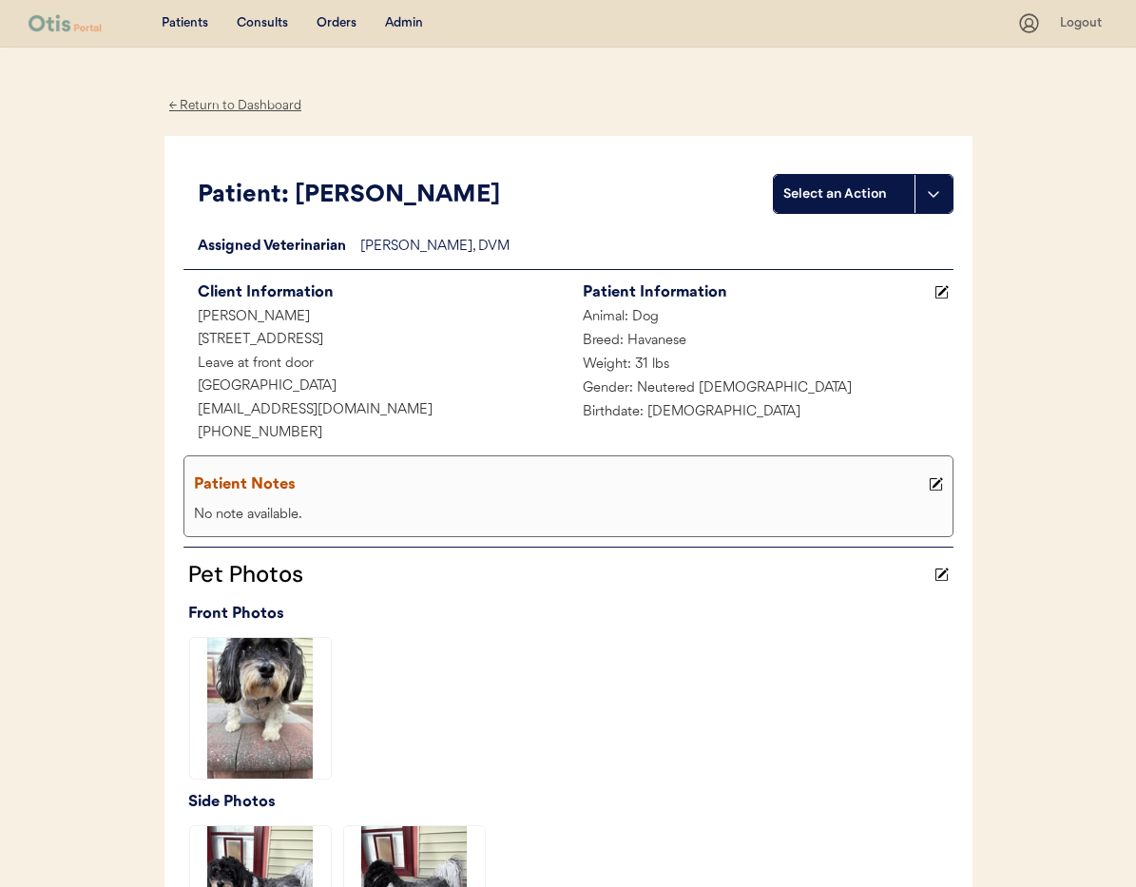
click at [217, 108] on div "← Return to Dashboard" at bounding box center [235, 106] width 143 height 22
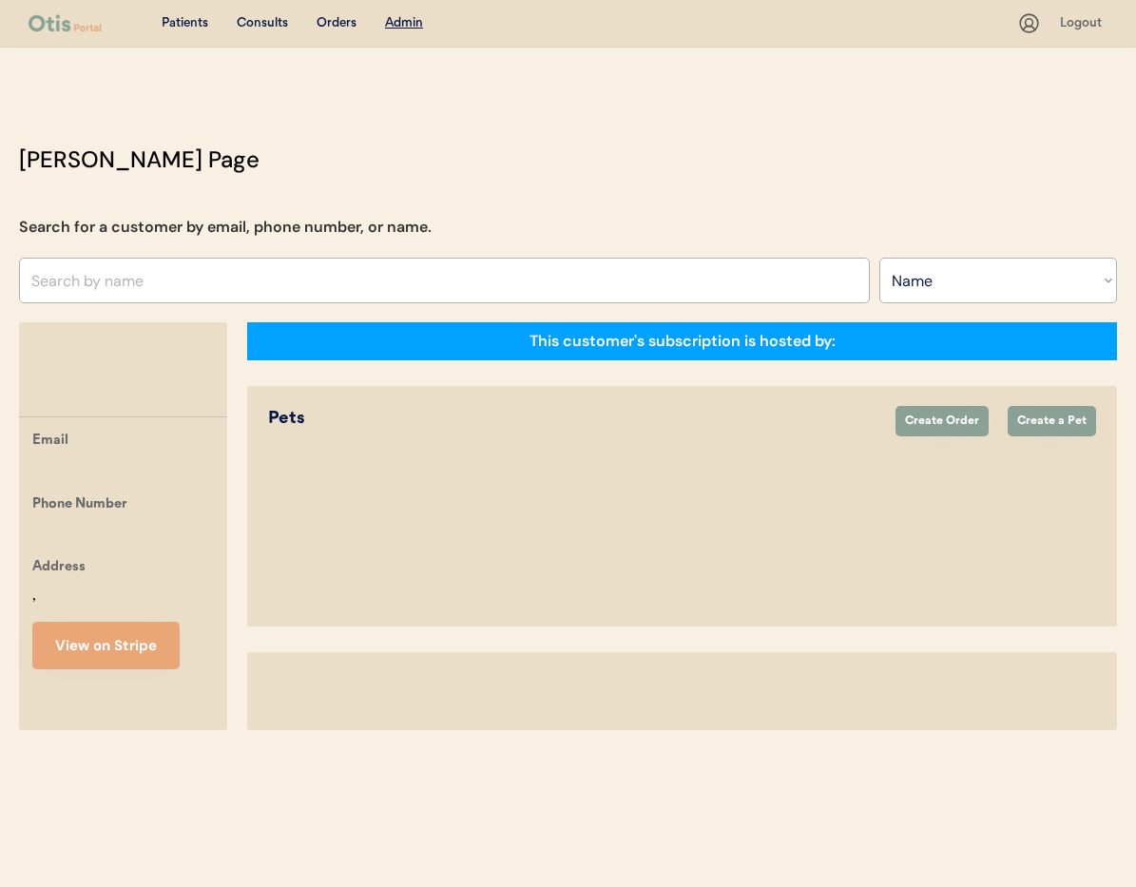
select select ""Name""
select select "true"
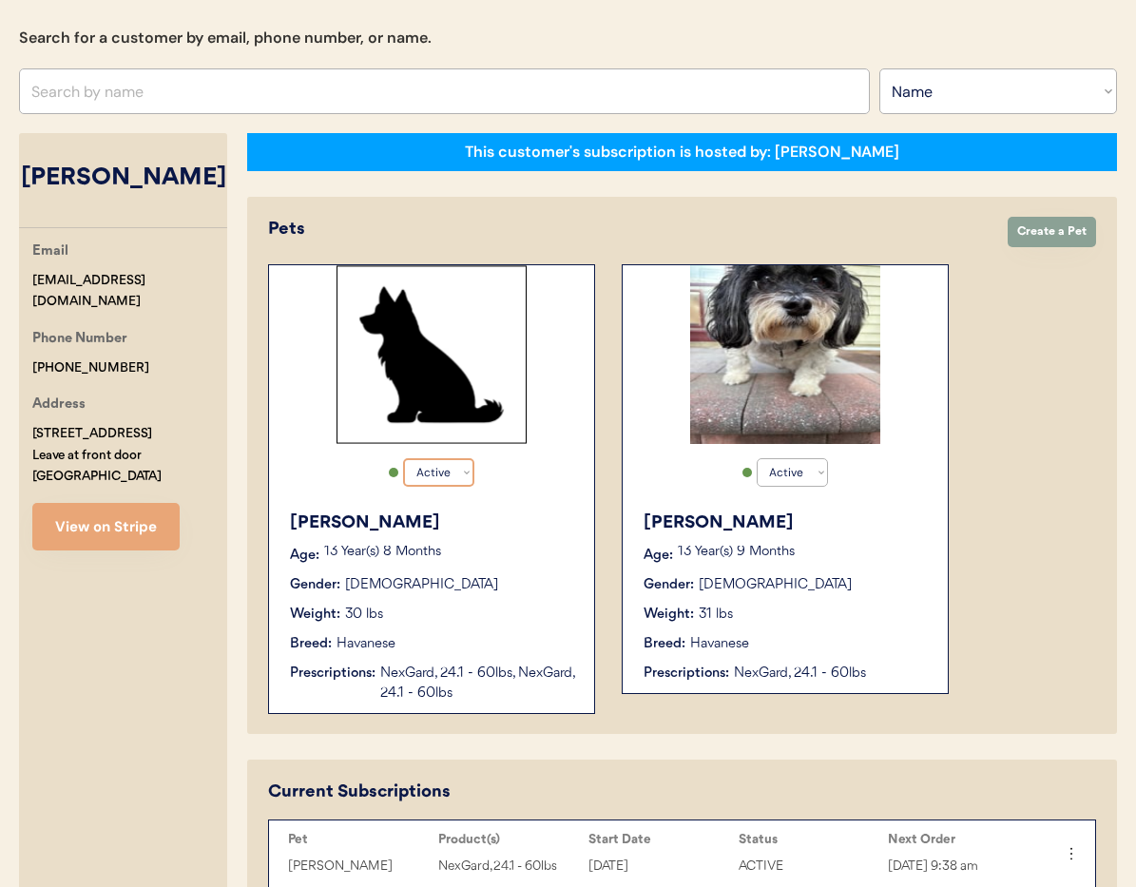
click at [466, 476] on select "Active Active Inactive" at bounding box center [438, 472] width 71 height 29
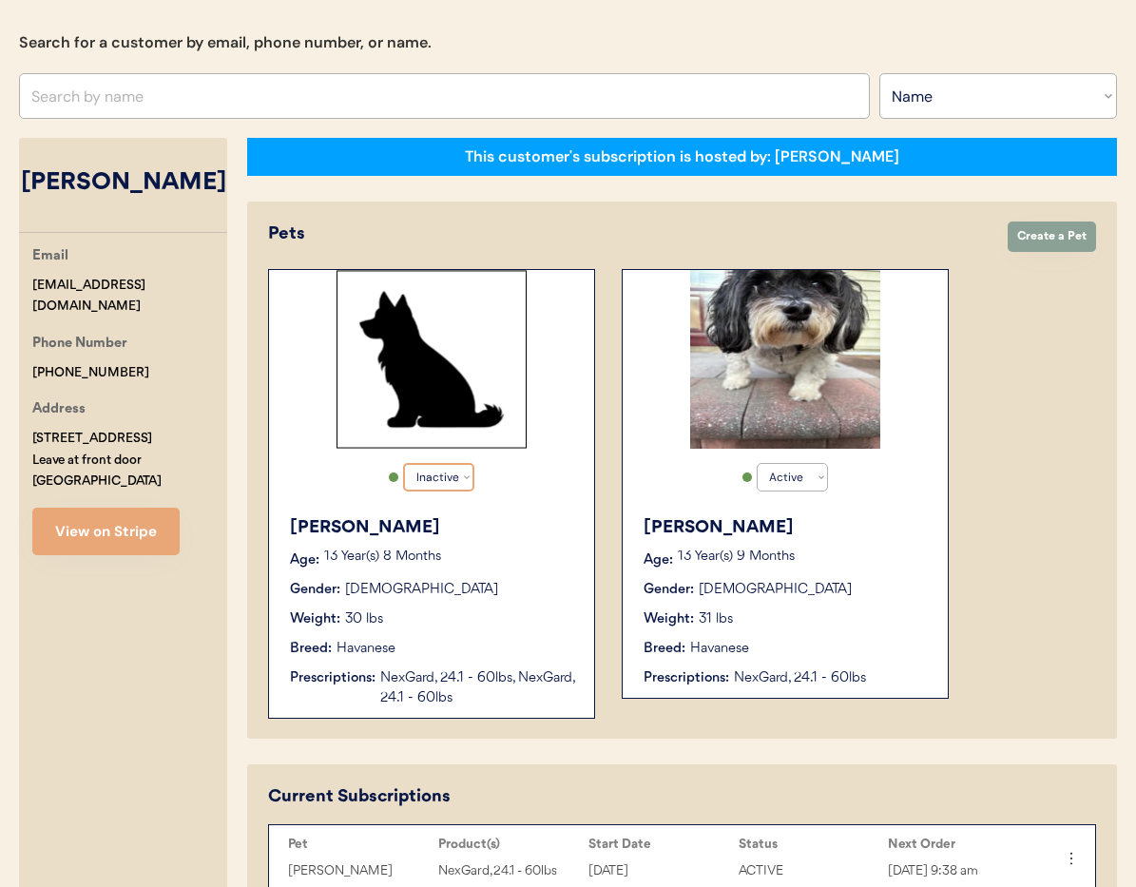
click at [403, 463] on select "Active Active Inactive" at bounding box center [438, 477] width 71 height 29
select select "true"
select select "false"
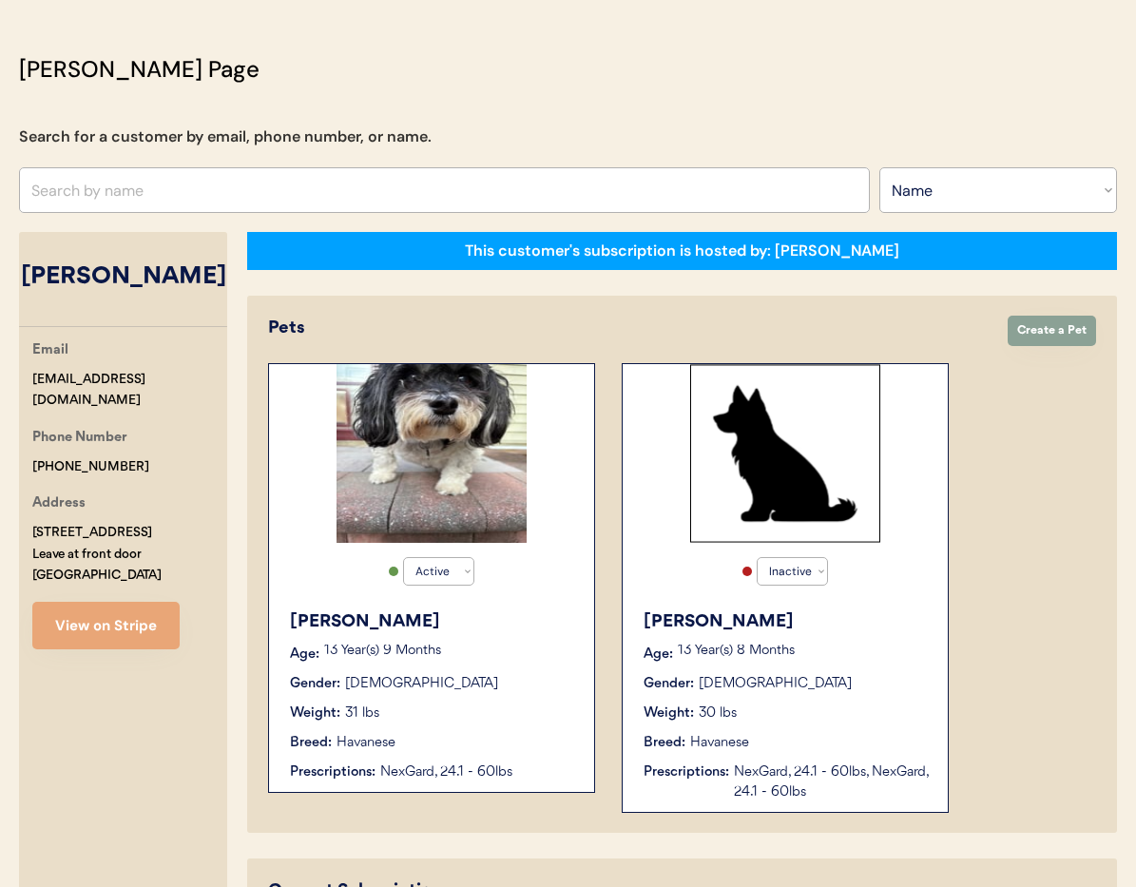
scroll to position [0, 0]
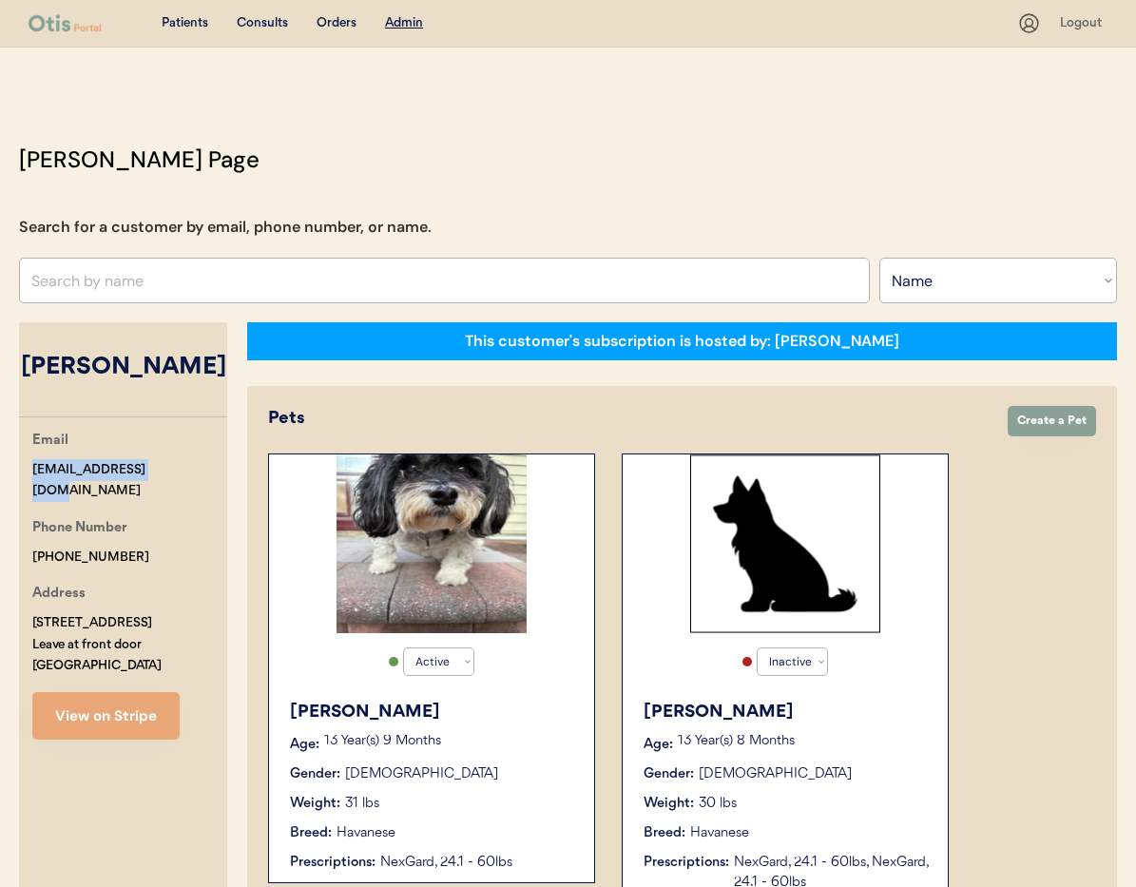
drag, startPoint x: 163, startPoint y: 473, endPoint x: 44, endPoint y: 470, distance: 119.8
copy div "djcruger7@gmail.com"
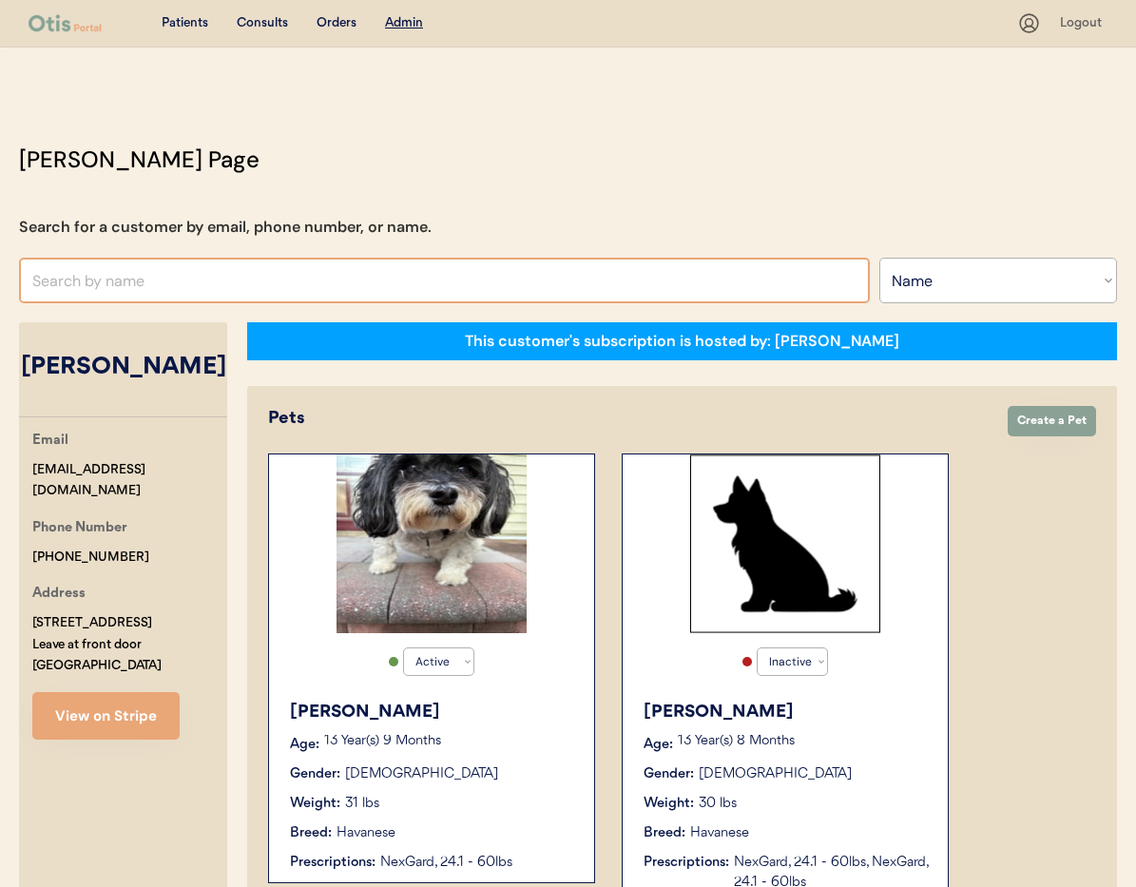
click at [318, 292] on input "text" at bounding box center [444, 281] width 851 height 46
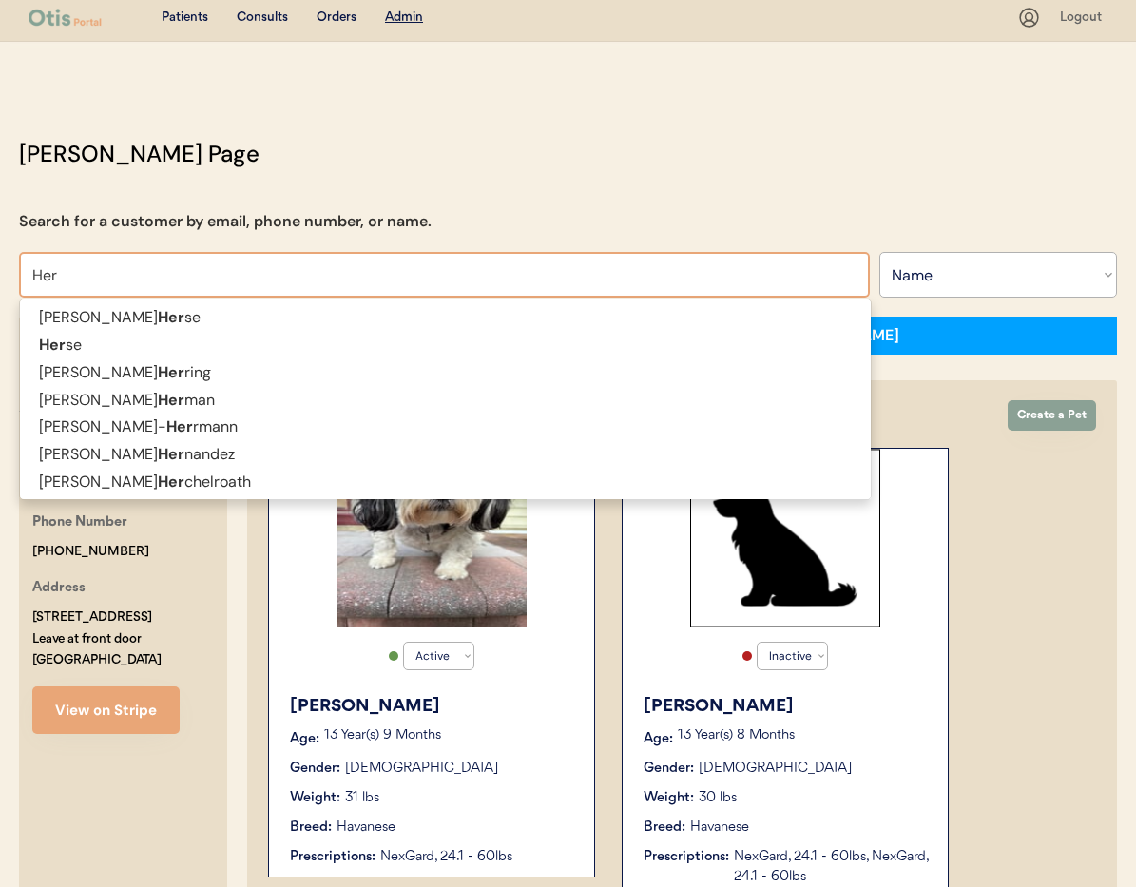
type input "He"
type input "Heidi Vesely"
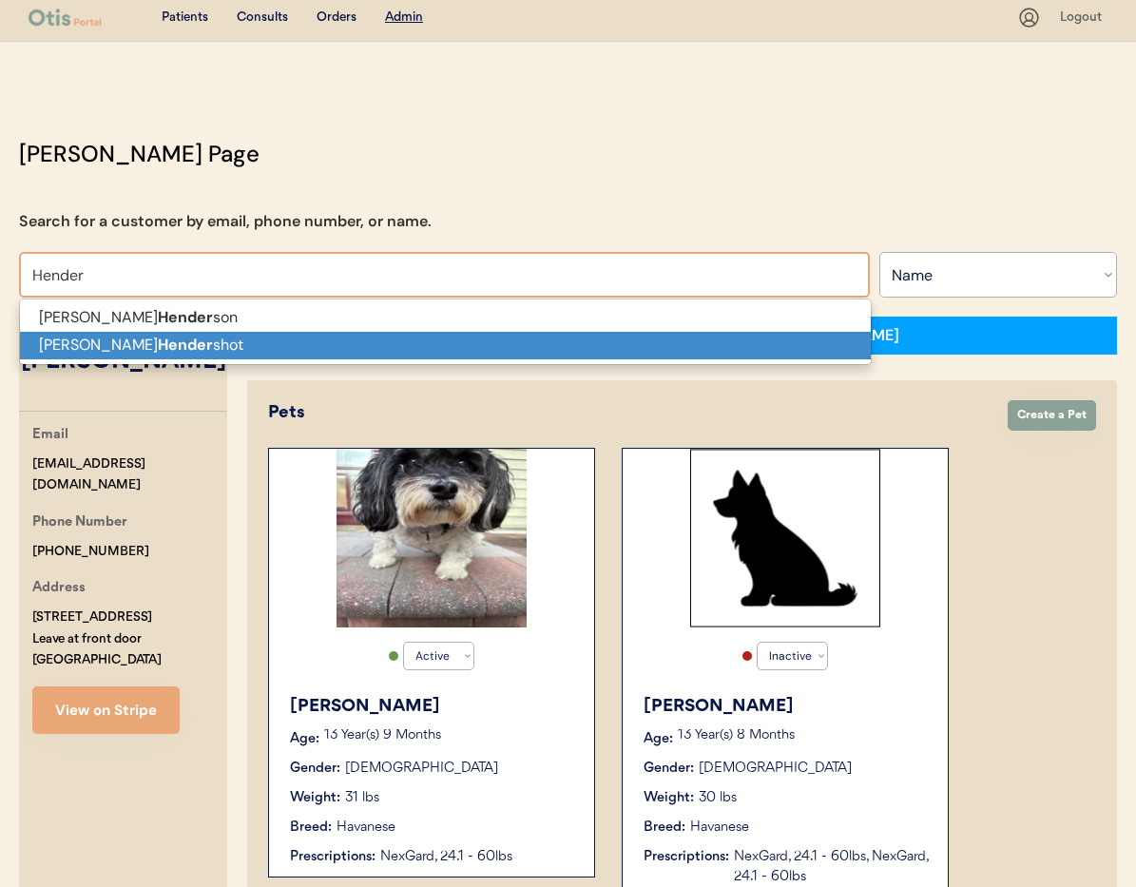
click at [308, 338] on p "Bradley Hender shot" at bounding box center [445, 346] width 851 height 28
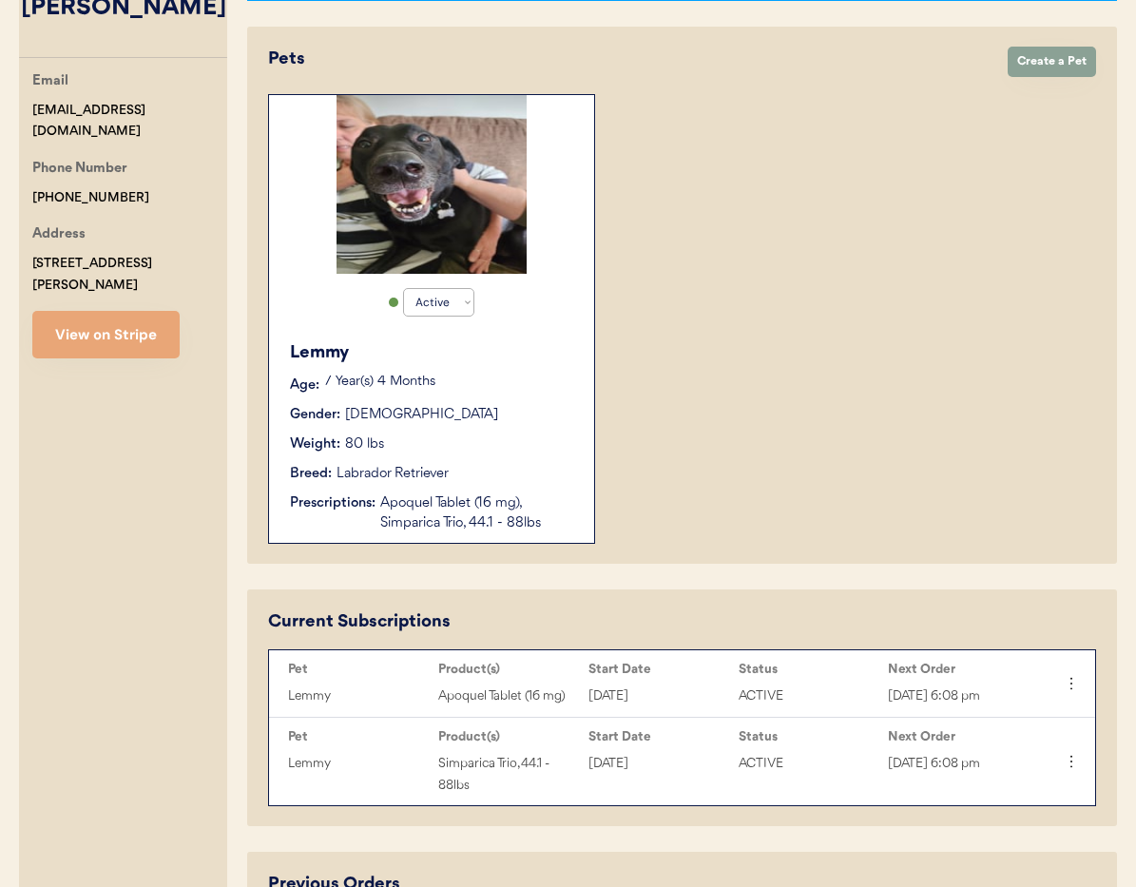
scroll to position [333, 0]
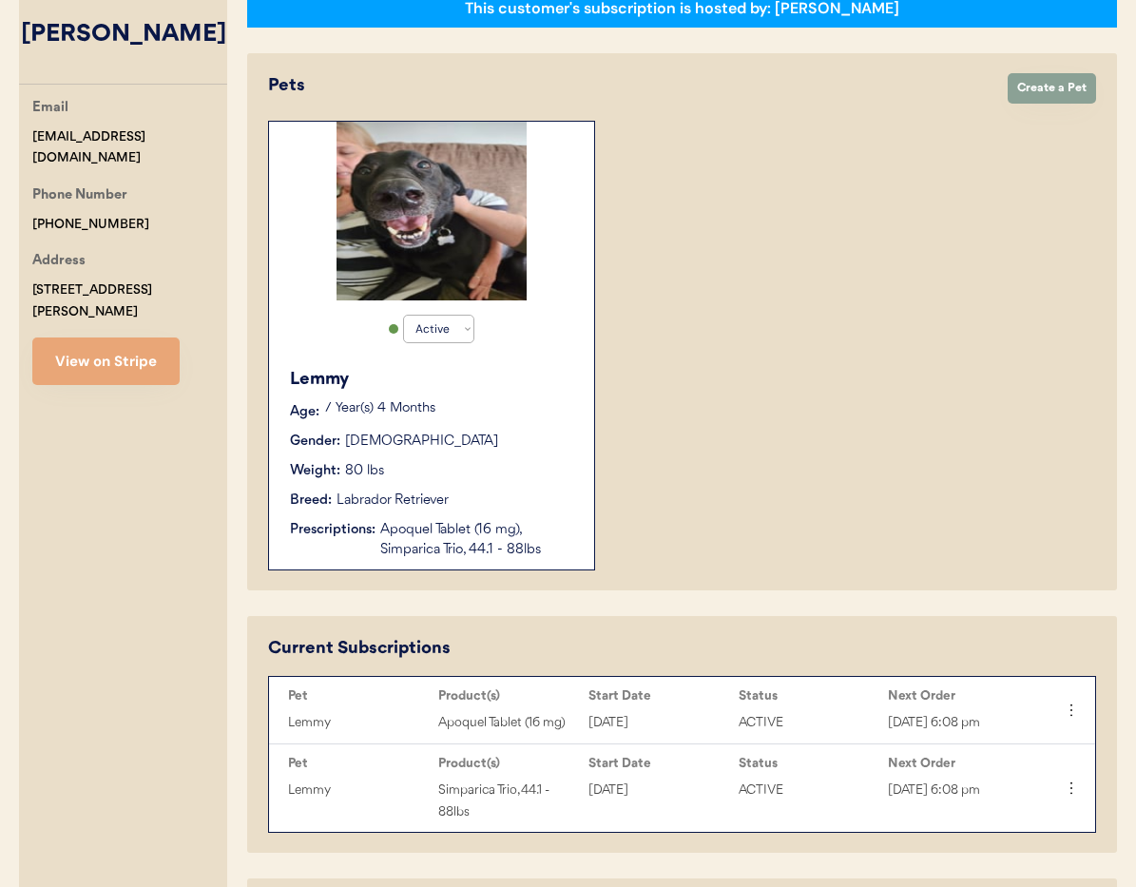
type input "[PERSON_NAME]"
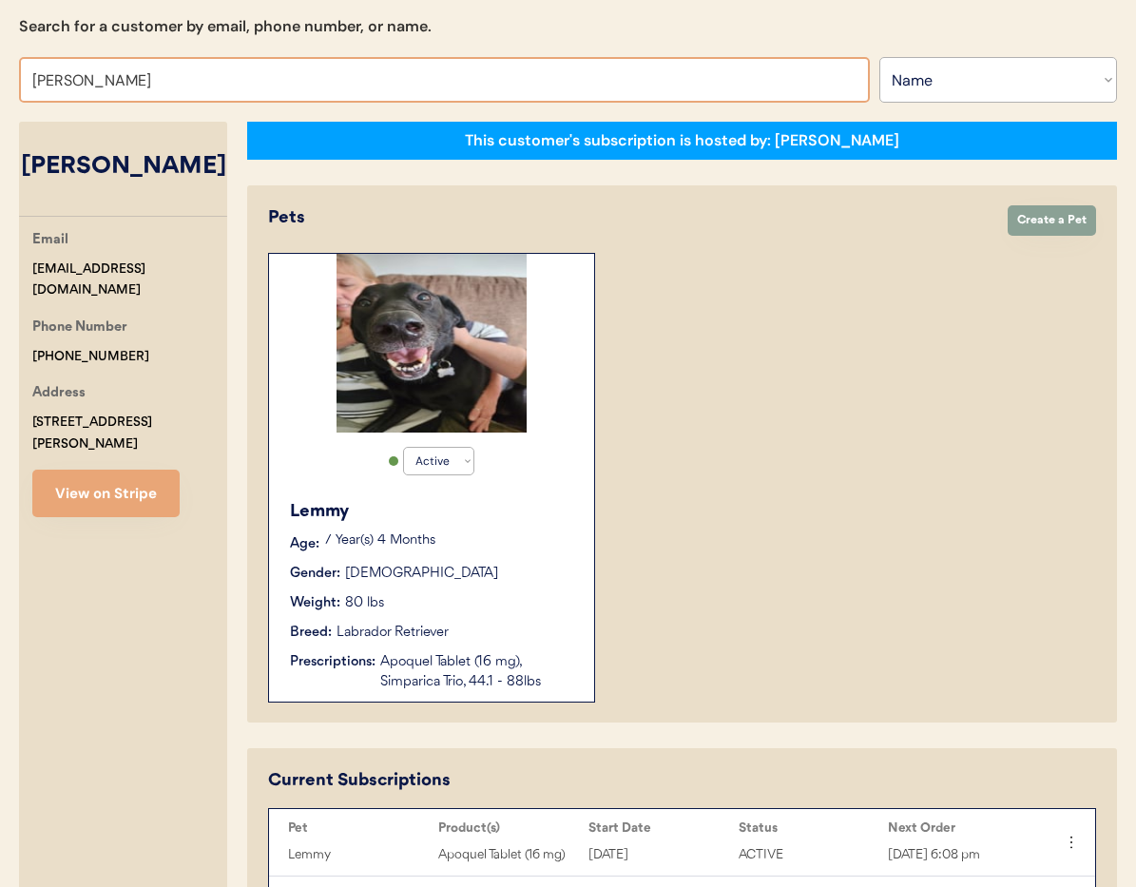
scroll to position [167, 0]
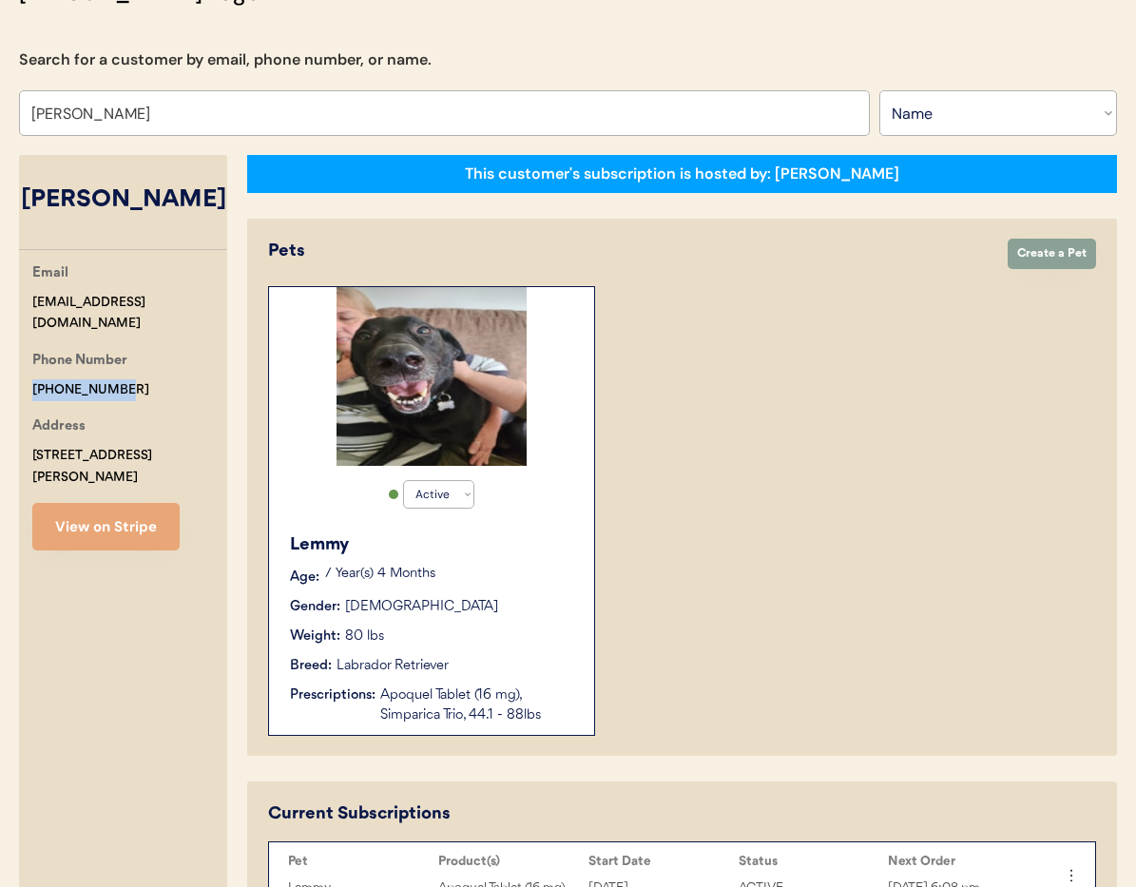
drag, startPoint x: 122, startPoint y: 398, endPoint x: 32, endPoint y: 395, distance: 89.4
click at [32, 395] on div "Phone Number +15707725821" at bounding box center [129, 375] width 195 height 50
copy div "[PHONE_NUMBER]"
drag, startPoint x: 121, startPoint y: 327, endPoint x: 0, endPoint y: 330, distance: 120.7
click at [0, 330] on div "Otis Admin Page Search for a customer by email, phone number, or name. Bradley …" at bounding box center [568, 620] width 1136 height 1290
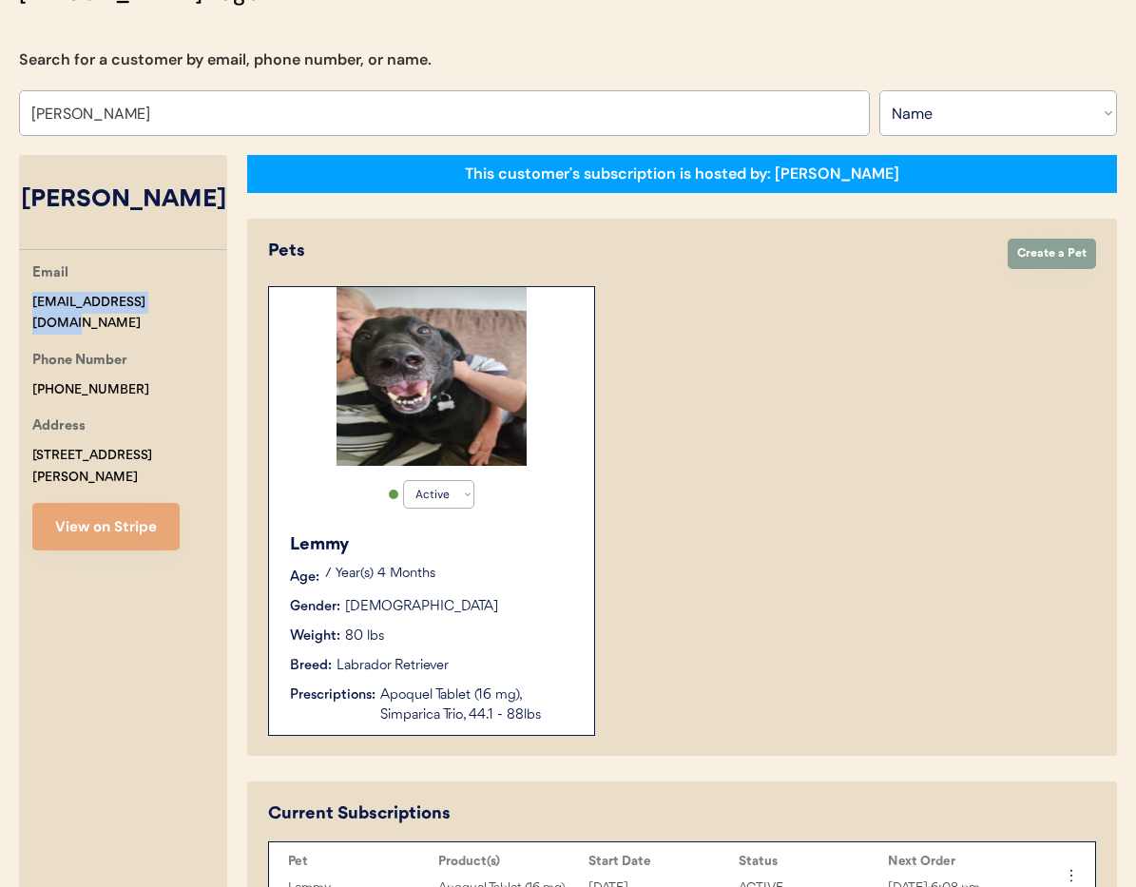
copy div "[EMAIL_ADDRESS][DOMAIN_NAME]"
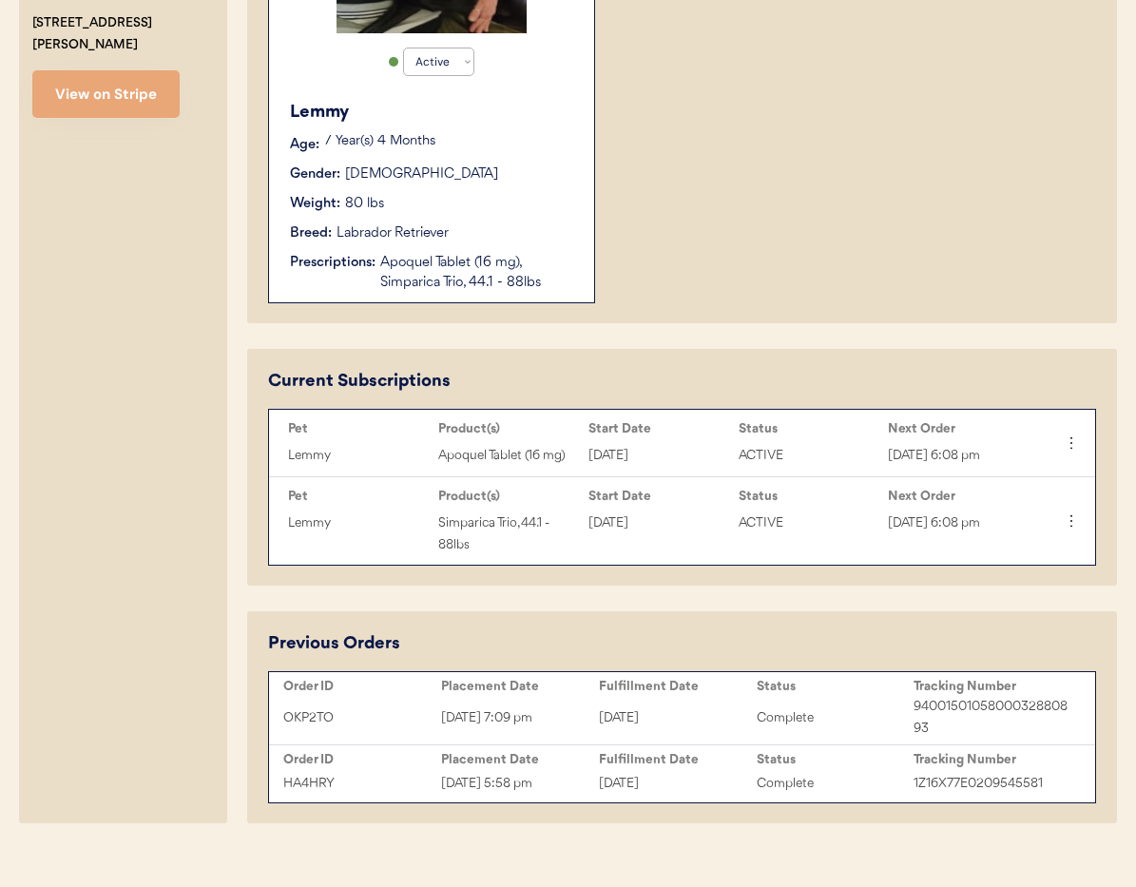
scroll to position [624, 0]
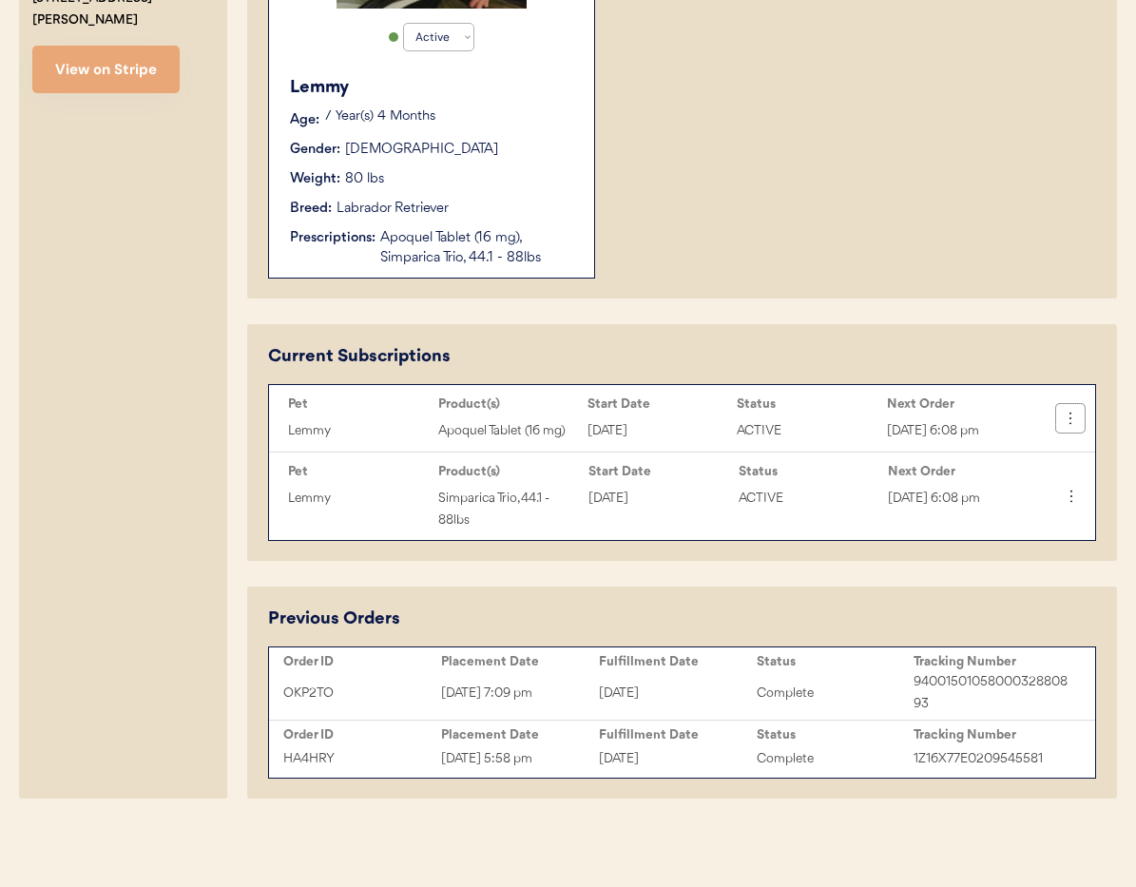
click at [1069, 417] on use at bounding box center [1070, 418] width 19 height 19
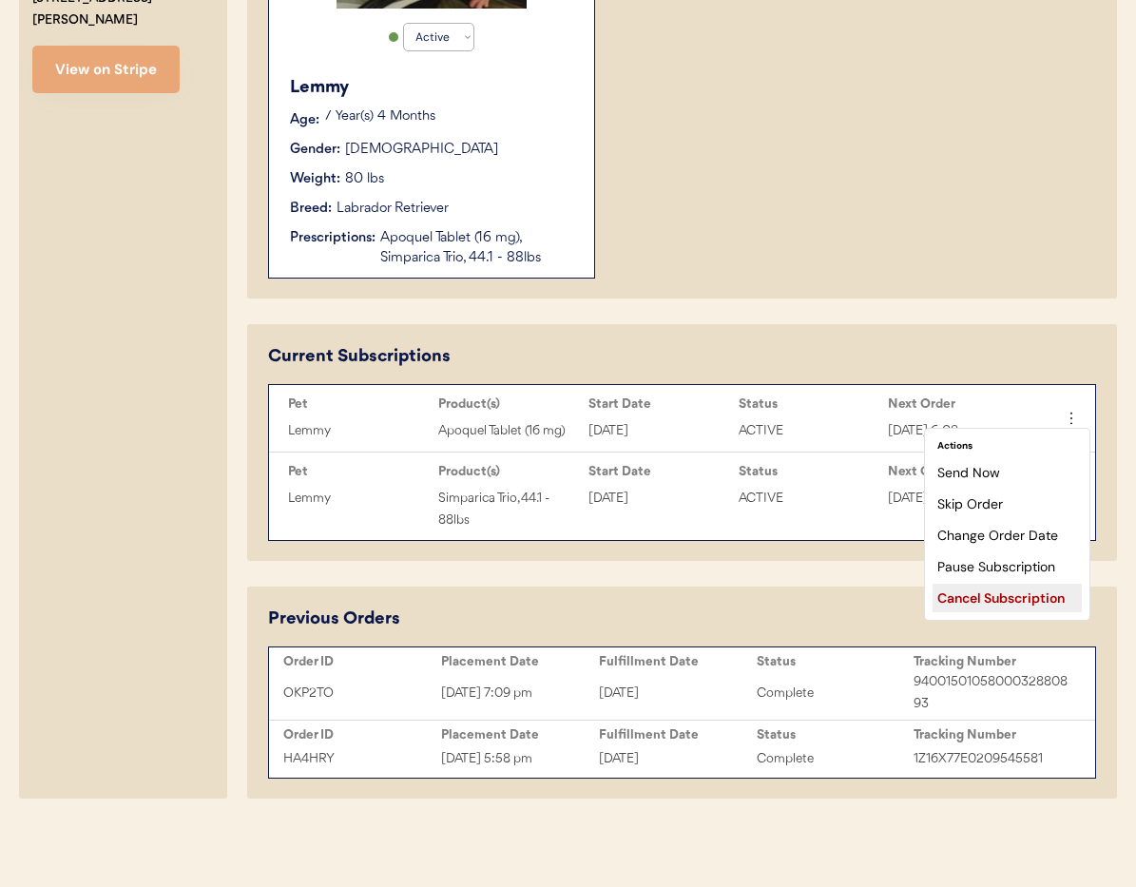
click at [998, 602] on div "Cancel Subscription" at bounding box center [1006, 598] width 149 height 29
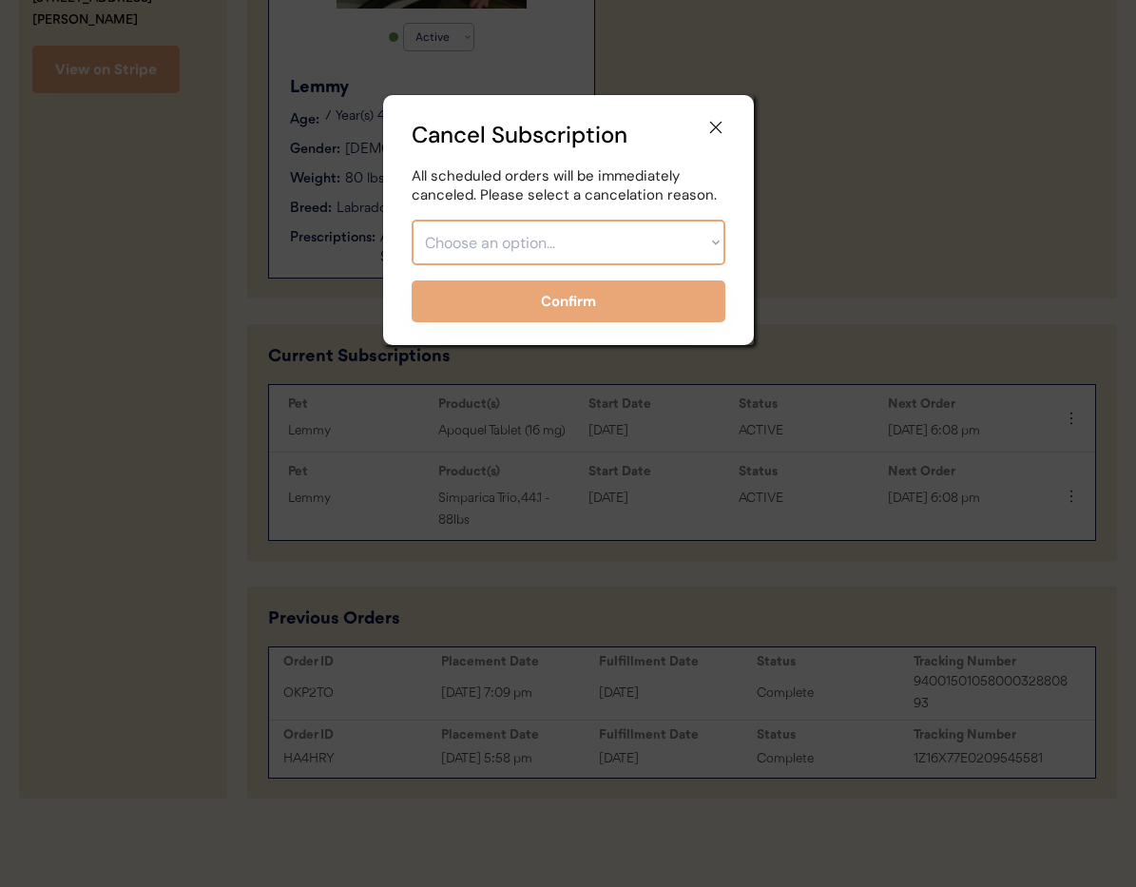
click at [489, 240] on select "Choose an option... Too expensive / can't afford Getting medication elsewhere (…" at bounding box center [569, 243] width 314 height 46
click at [520, 246] on select "Choose an option... Too expensive / can't afford Getting medication elsewhere (…" at bounding box center [569, 243] width 314 height 46
click at [412, 220] on select "Choose an option... Too expensive / can't afford Getting medication elsewhere (…" at bounding box center [569, 243] width 314 height 46
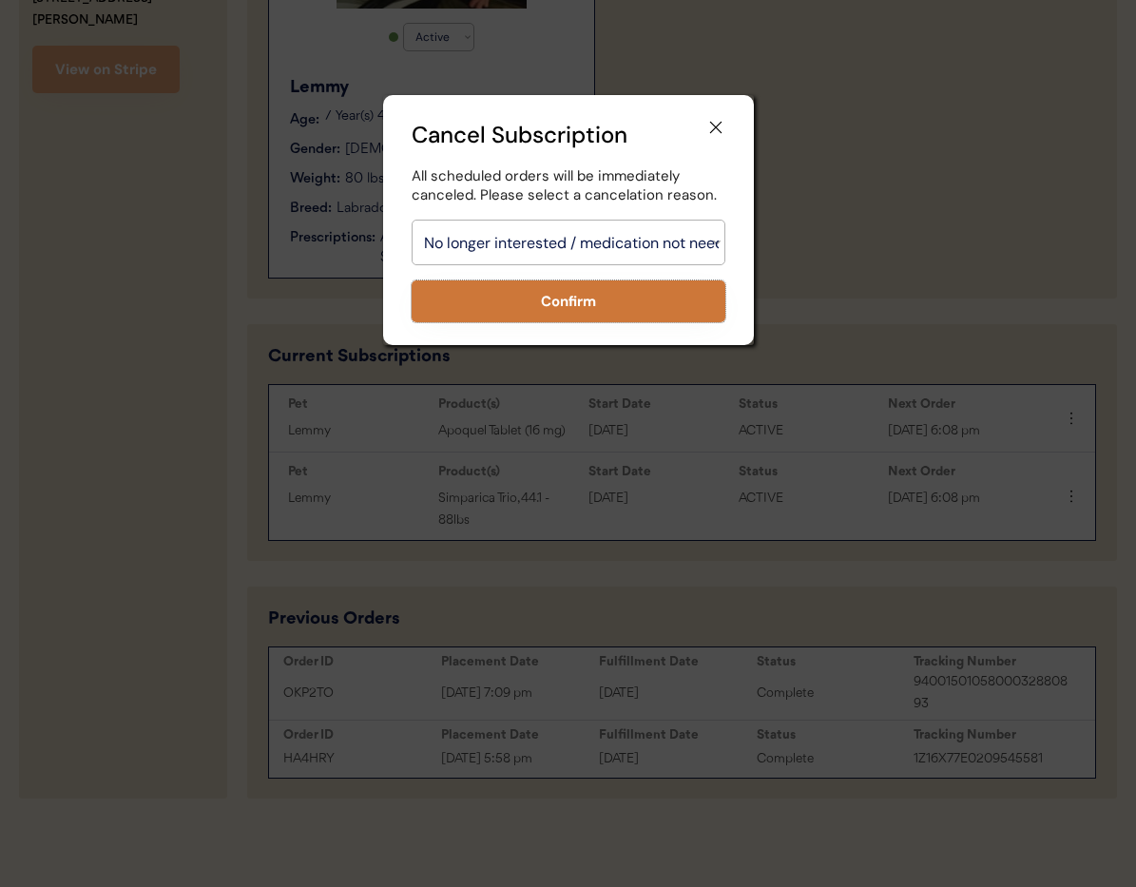
click at [546, 316] on button "Confirm" at bounding box center [569, 301] width 314 height 42
click at [554, 296] on button "Confirm" at bounding box center [569, 301] width 314 height 42
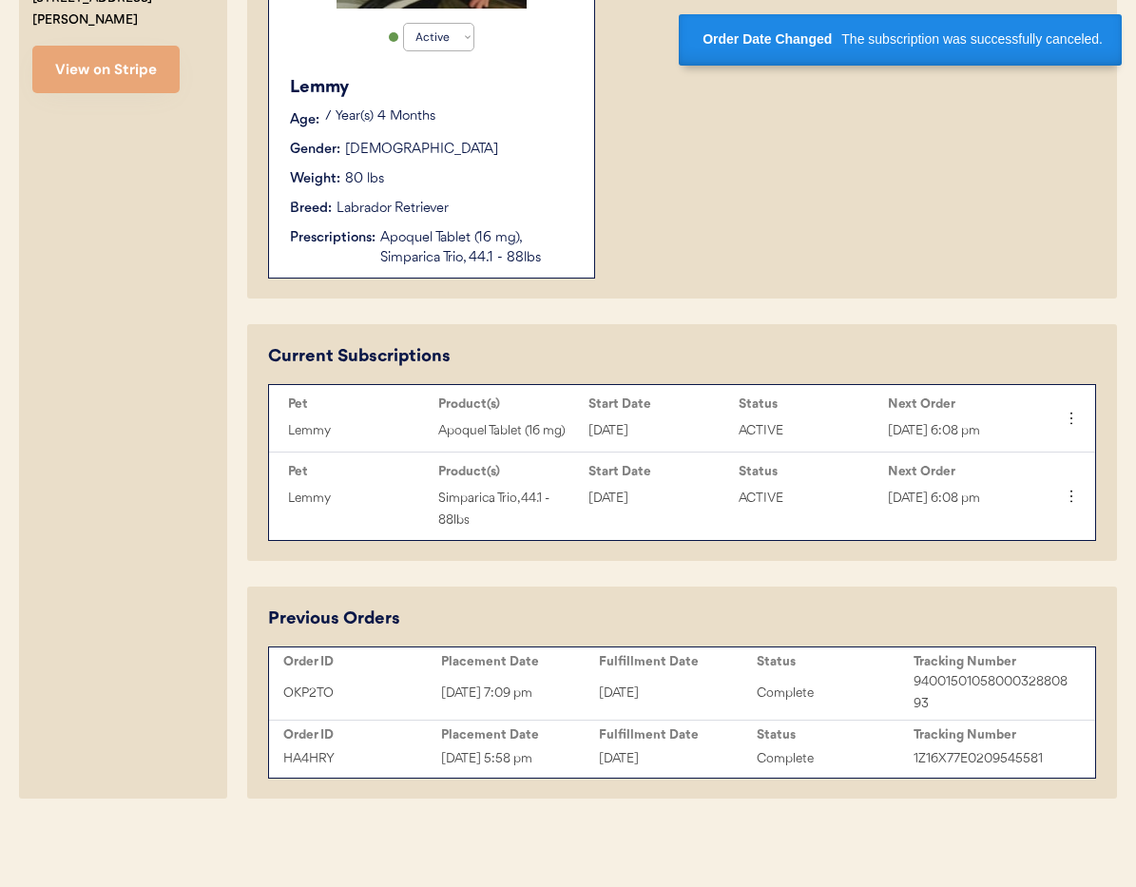
select select ""PLACEHOLDER_1427118222253""
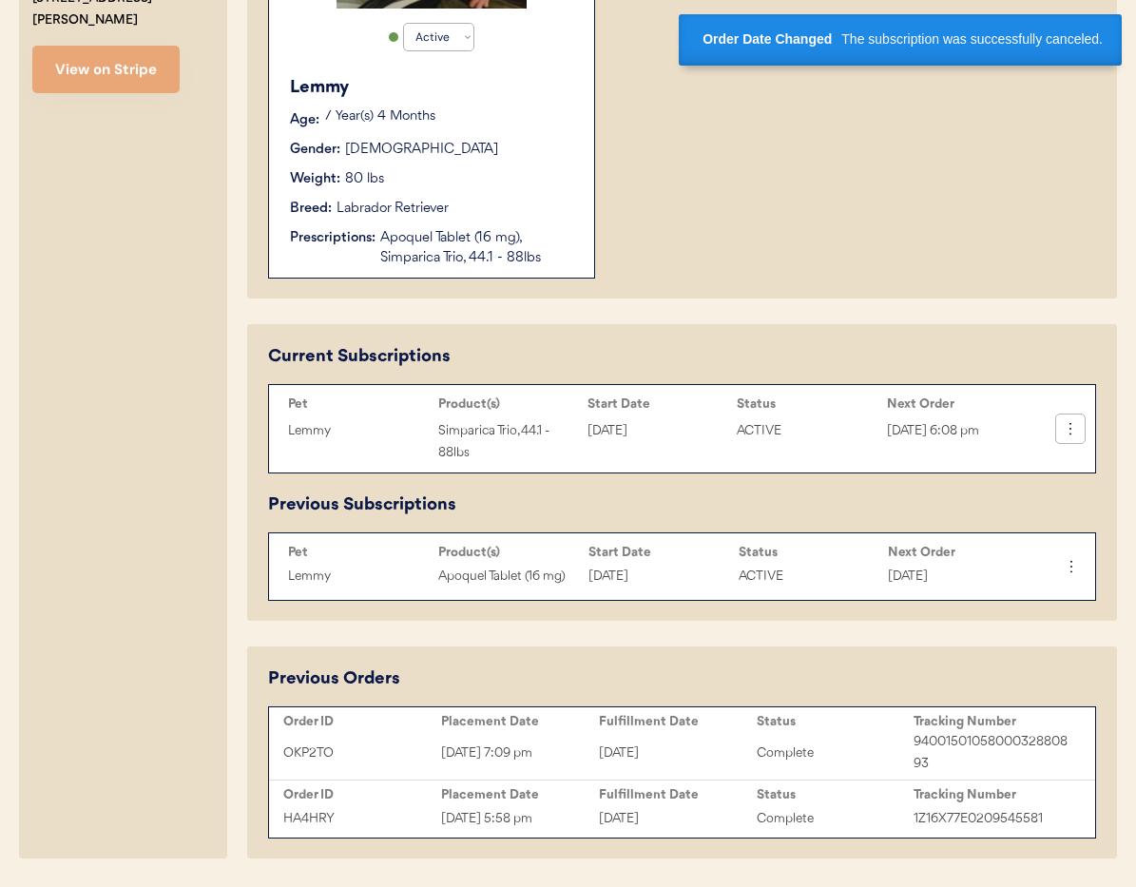
click at [1074, 434] on icon at bounding box center [1070, 428] width 19 height 19
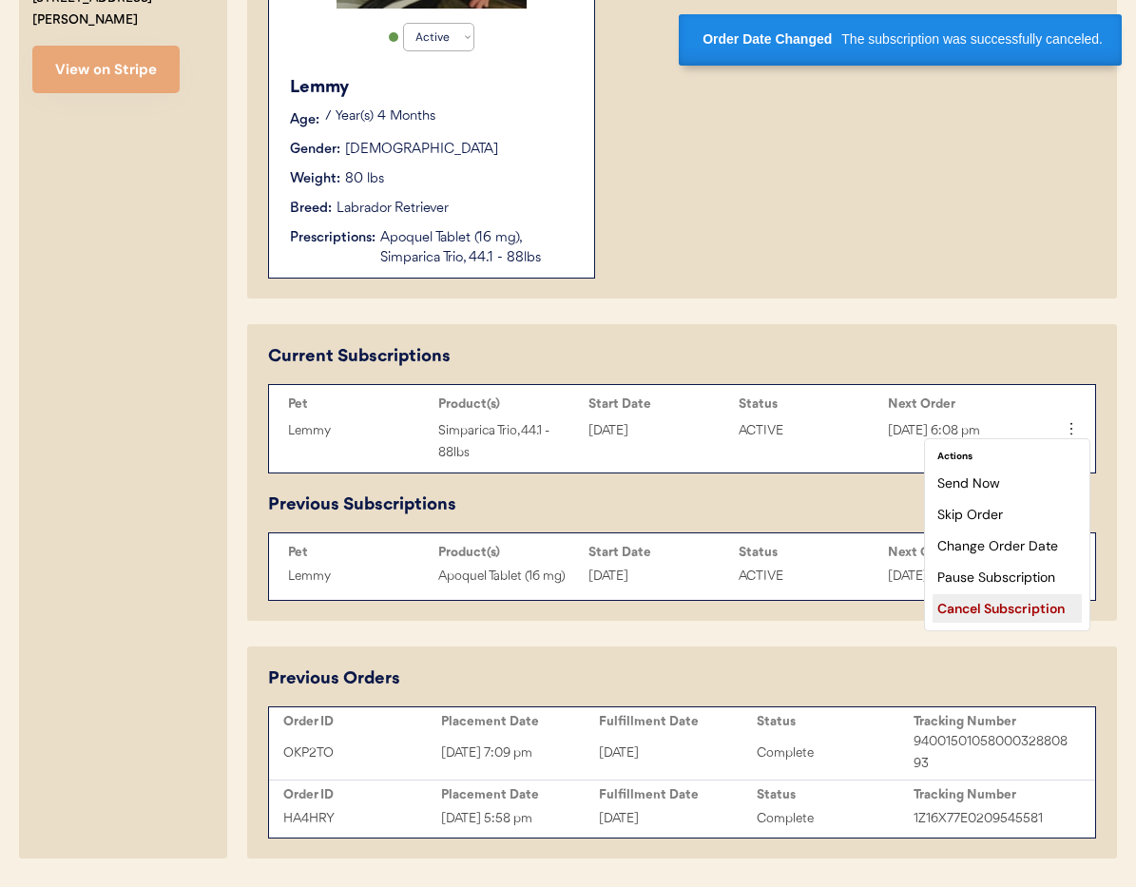
click at [1050, 610] on div "Cancel Subscription" at bounding box center [1006, 608] width 149 height 29
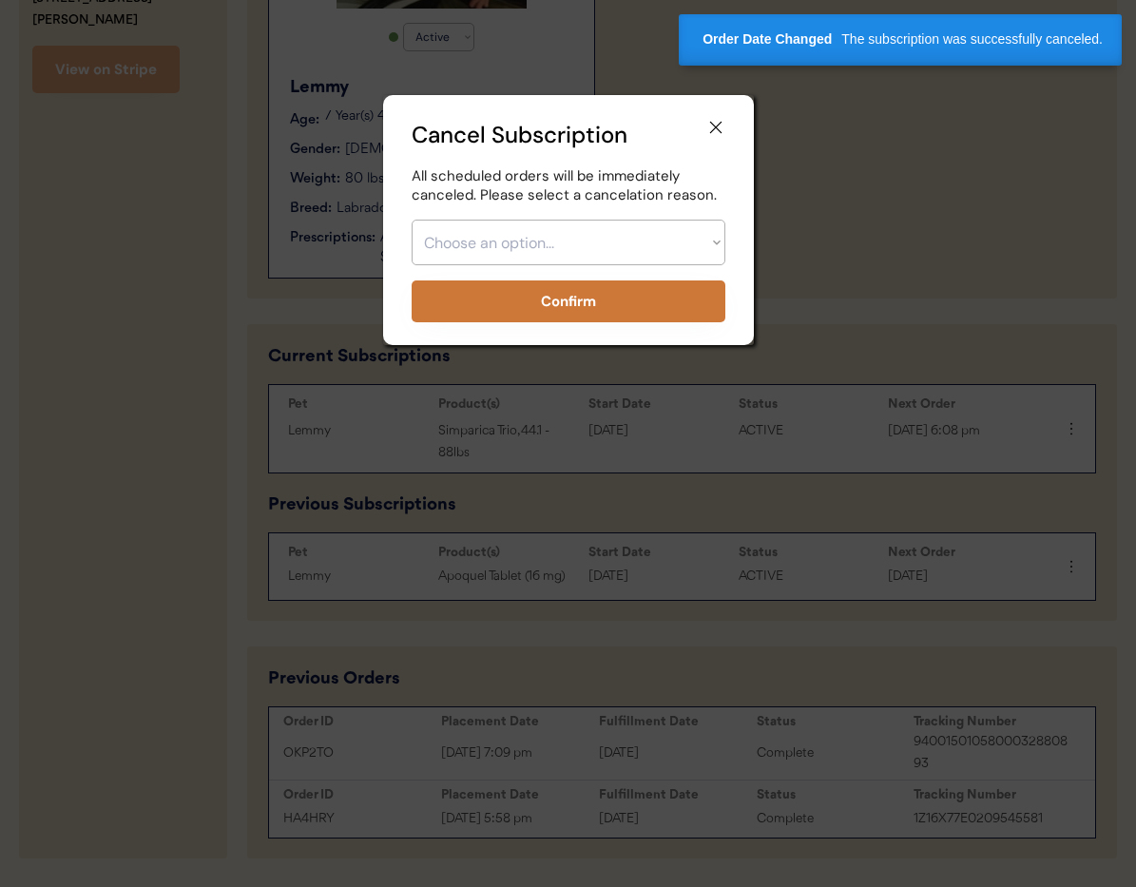
click at [560, 253] on select "Choose an option... Too expensive / can't afford Getting medication elsewhere (…" at bounding box center [569, 243] width 314 height 46
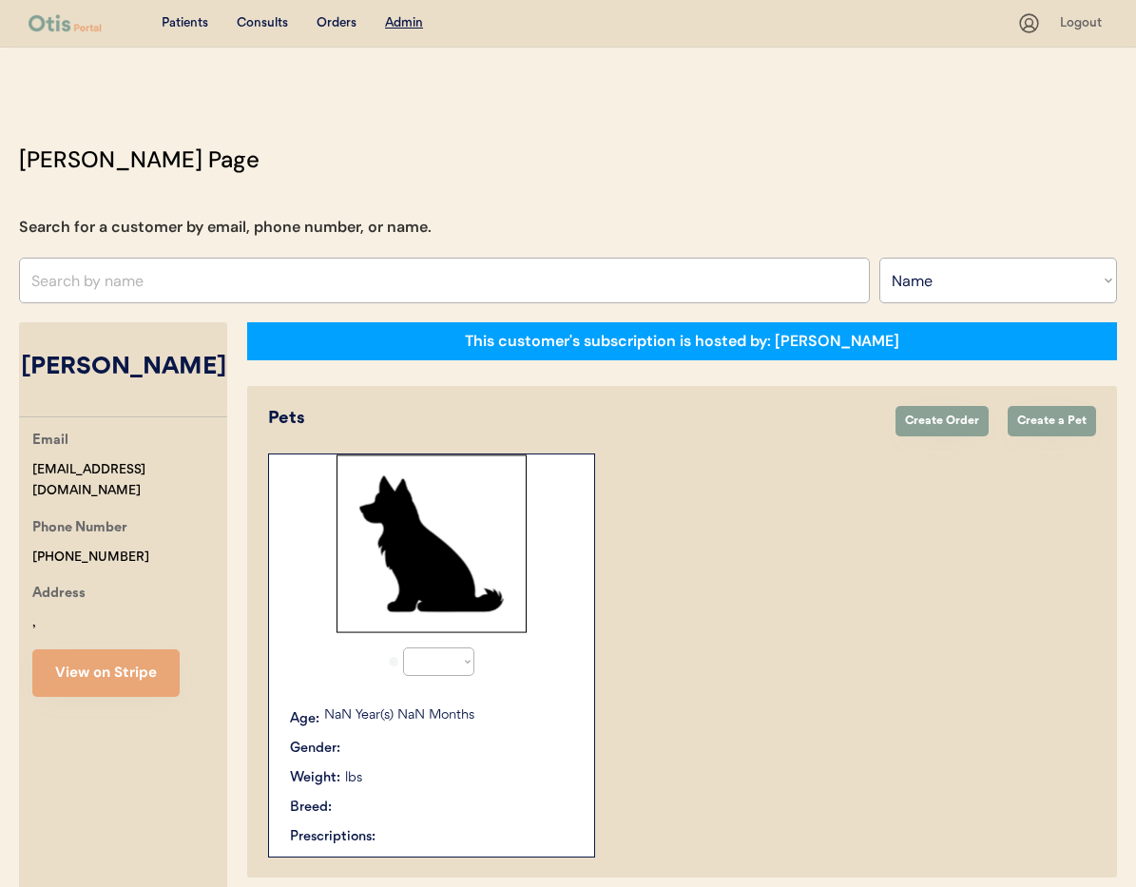
select select ""Name""
select select "true"
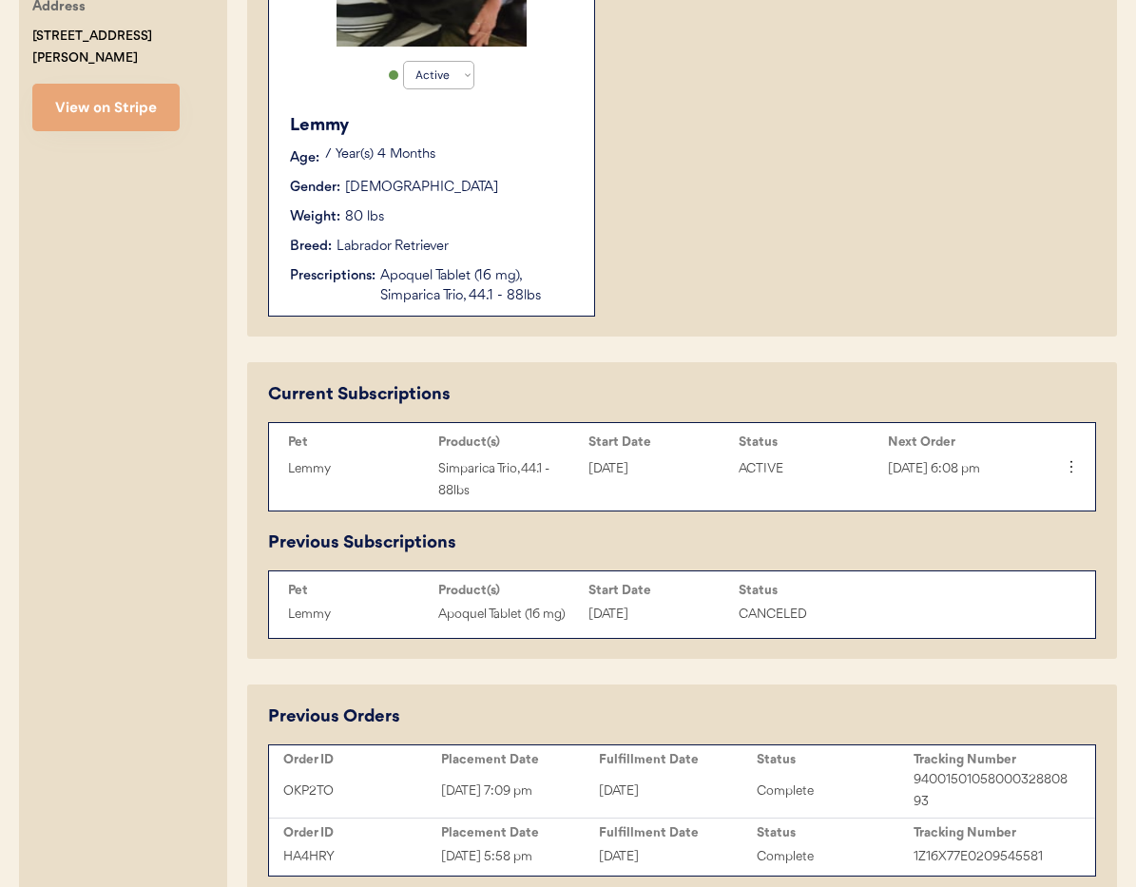
scroll to position [684, 0]
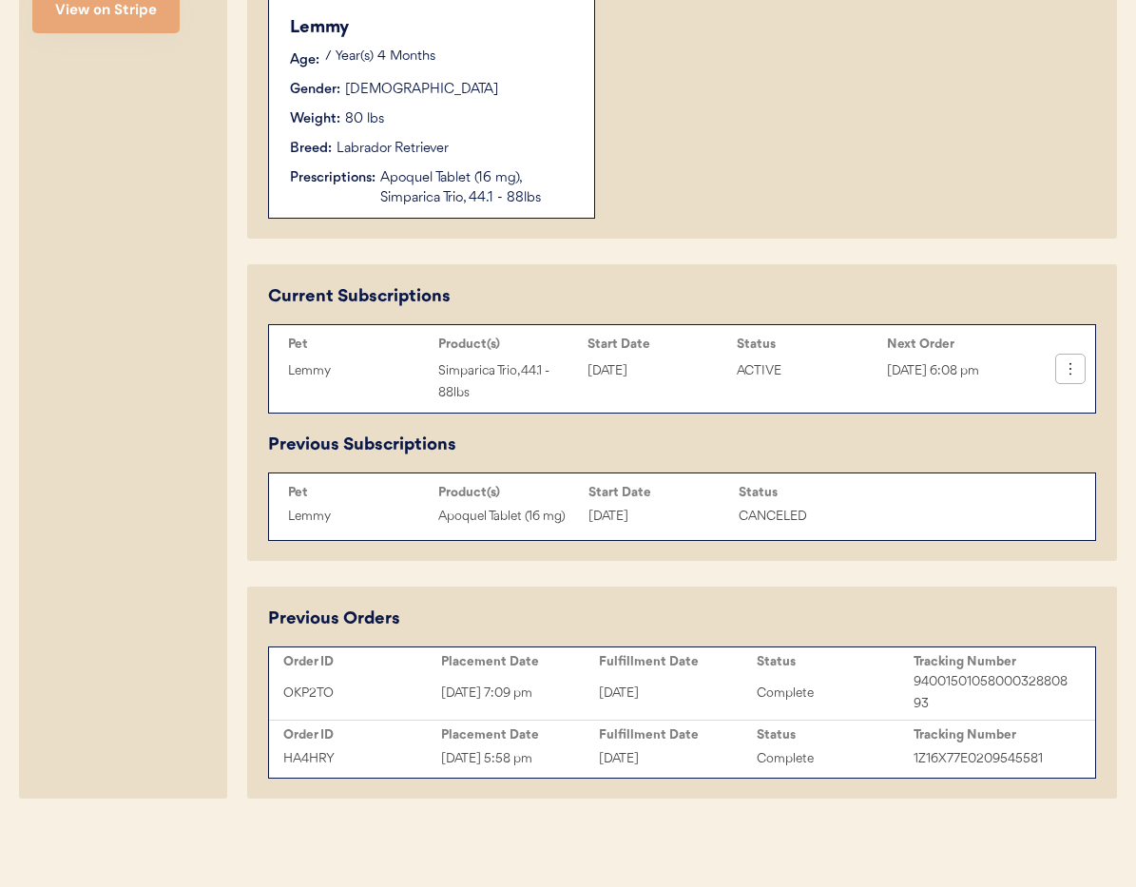
click at [1072, 367] on icon at bounding box center [1070, 368] width 19 height 19
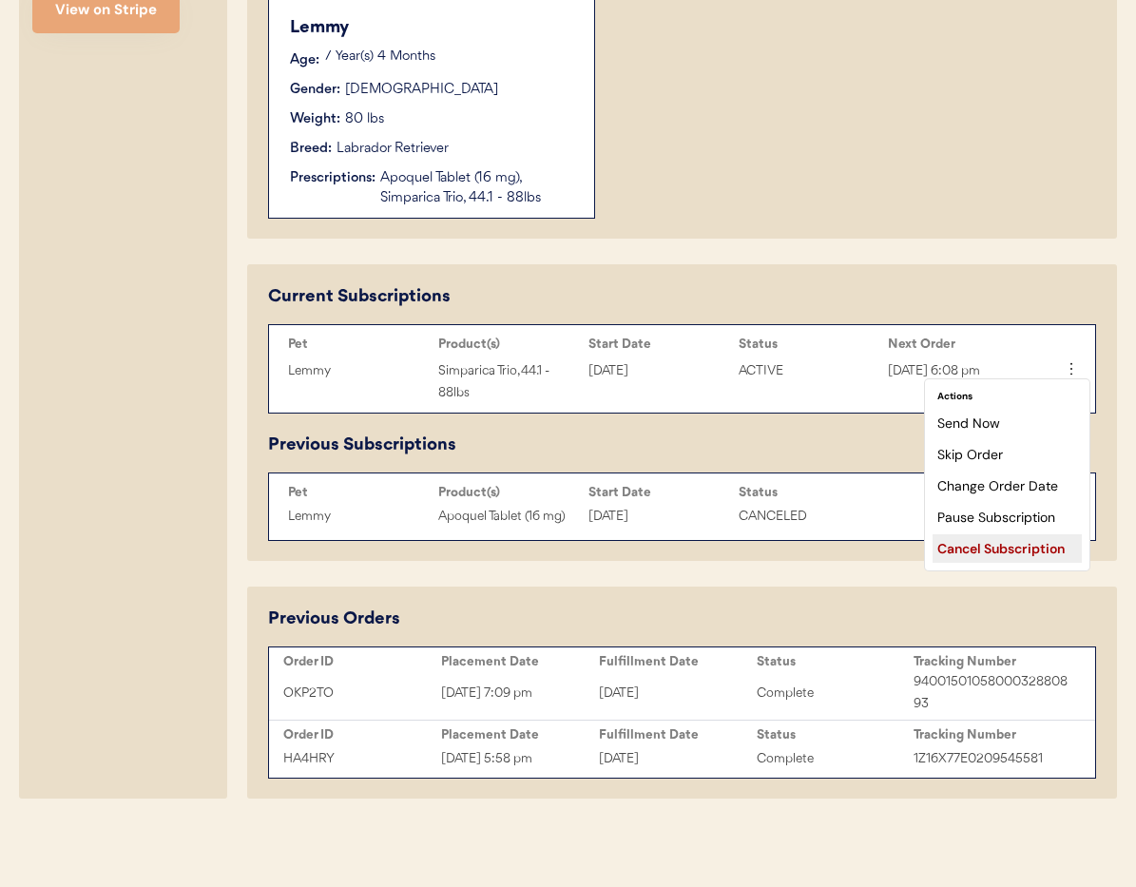
click at [1009, 549] on div "Cancel Subscription" at bounding box center [1006, 548] width 149 height 29
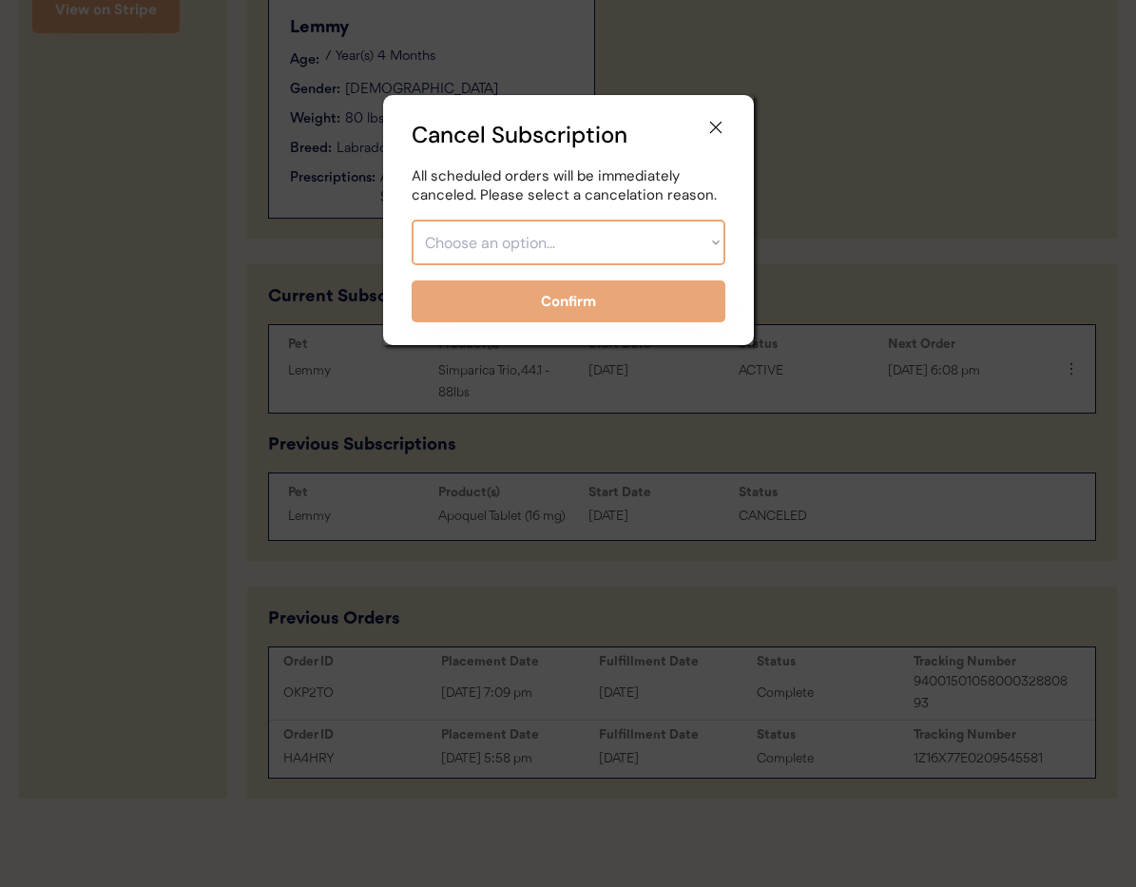
click at [592, 251] on select "Choose an option... Too expensive / can't afford Getting medication elsewhere (…" at bounding box center [569, 243] width 314 height 46
select select ""no_longer_interested___medication_not_needed""
click at [412, 220] on select "Choose an option... Too expensive / can't afford Getting medication elsewhere (…" at bounding box center [569, 243] width 314 height 46
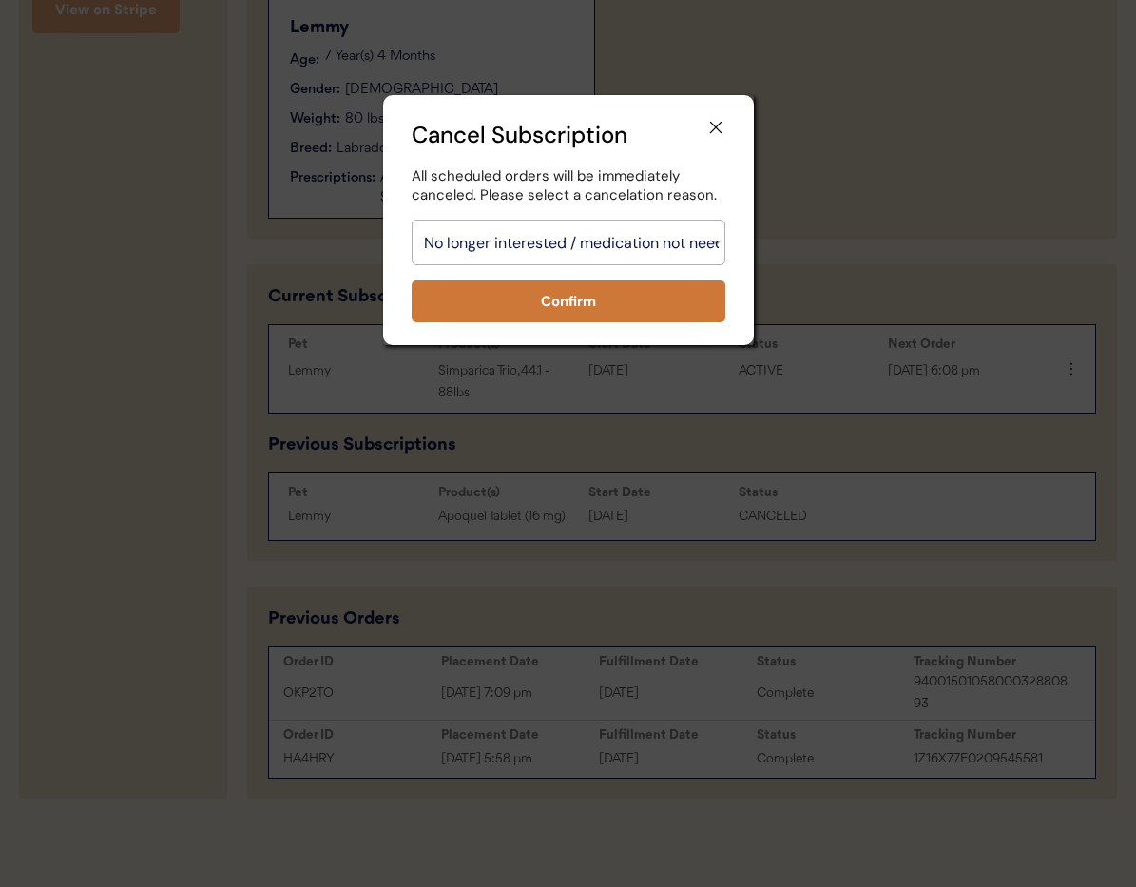
click at [585, 305] on button "Confirm" at bounding box center [569, 301] width 314 height 42
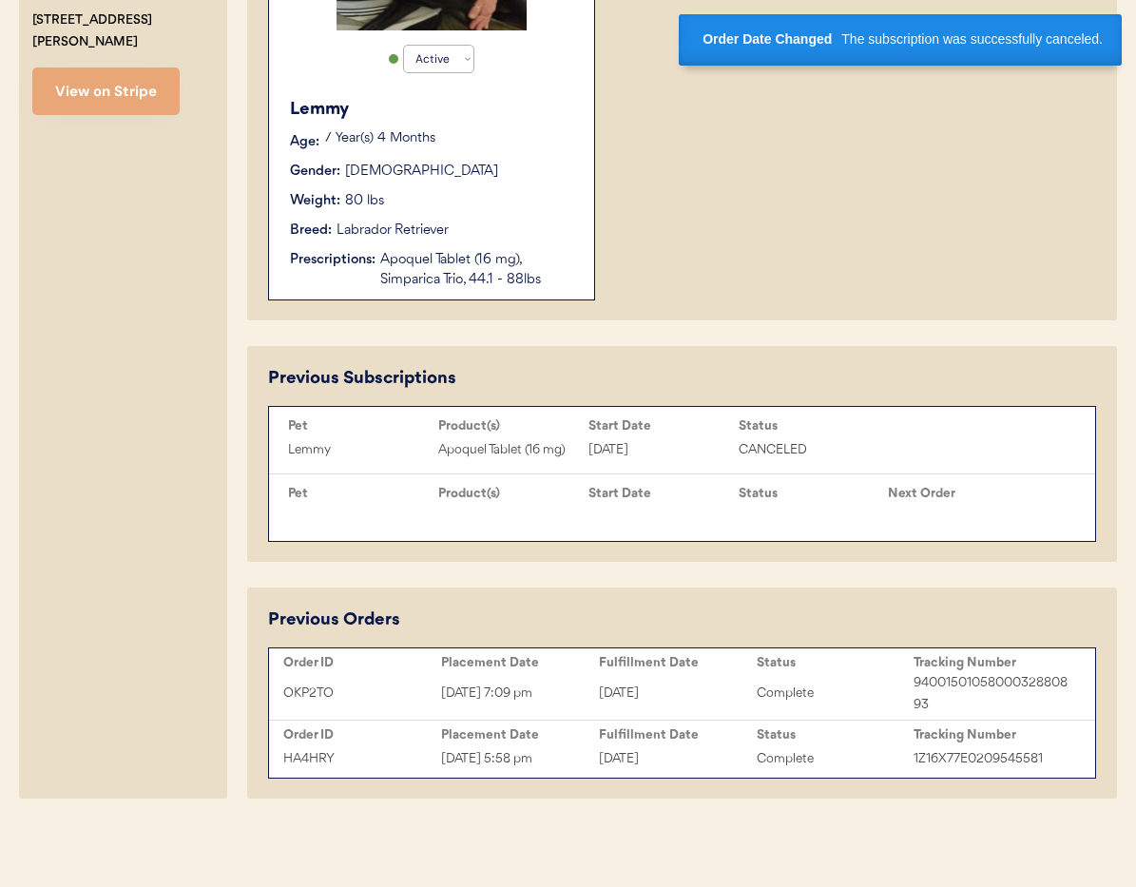
scroll to position [618, 0]
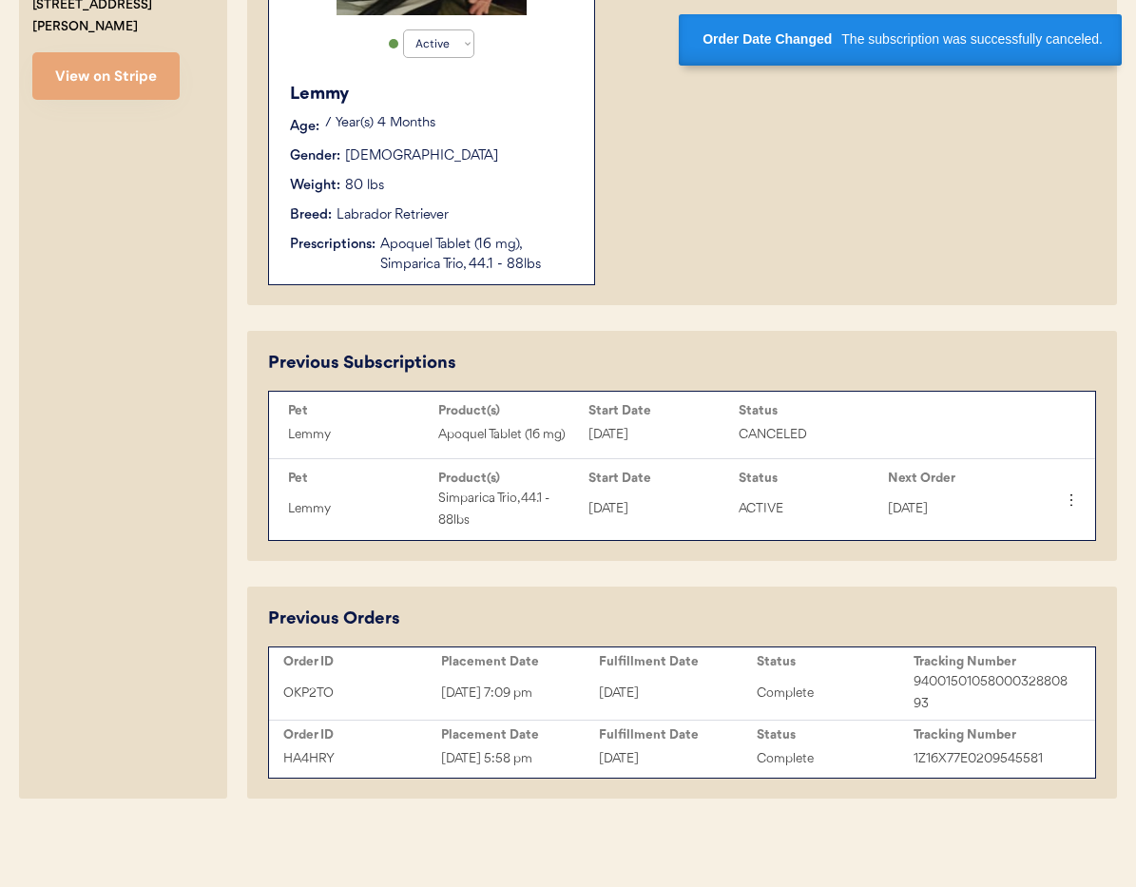
click at [455, 202] on div "Lemmy Age: 7 Year(s) 4 Months Gender: Female Weight: 80 lbs Breed: Labrador Ret…" at bounding box center [431, 178] width 306 height 212
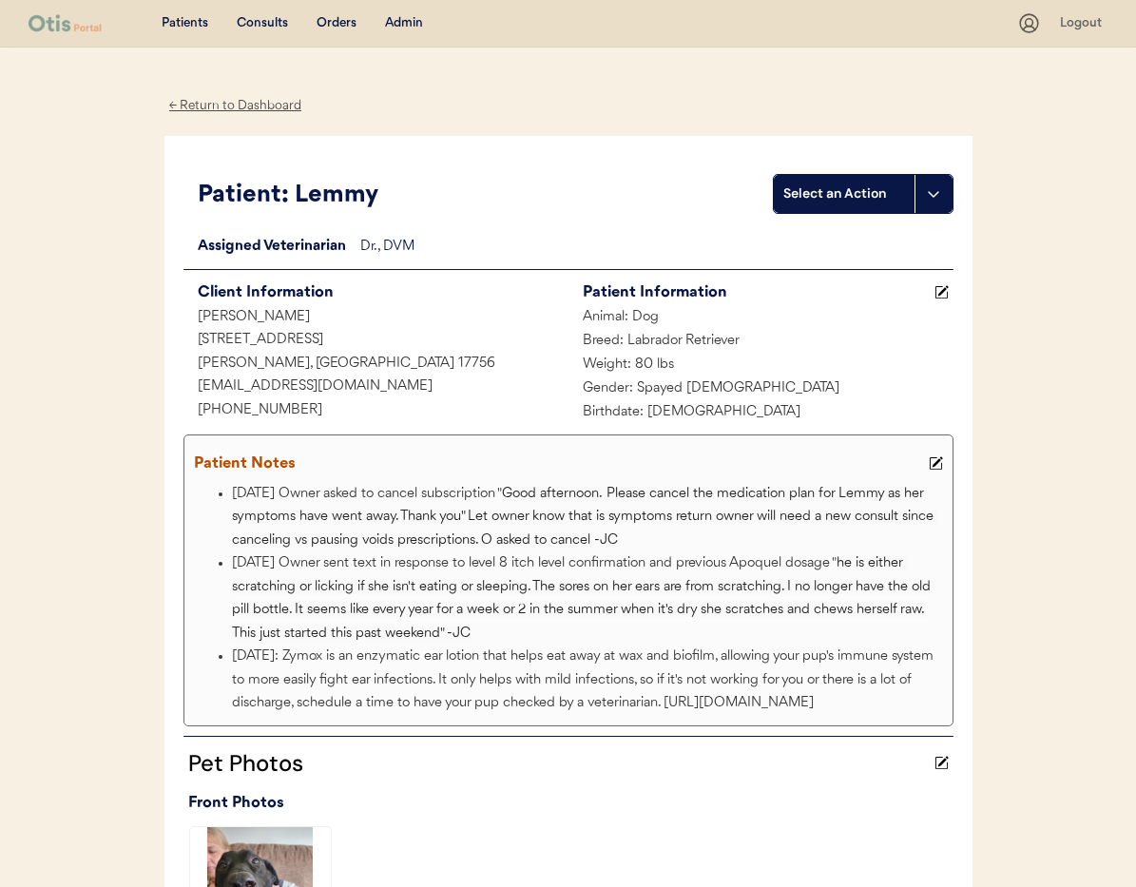
click at [260, 106] on div "← Return to Dashboard" at bounding box center [235, 106] width 143 height 22
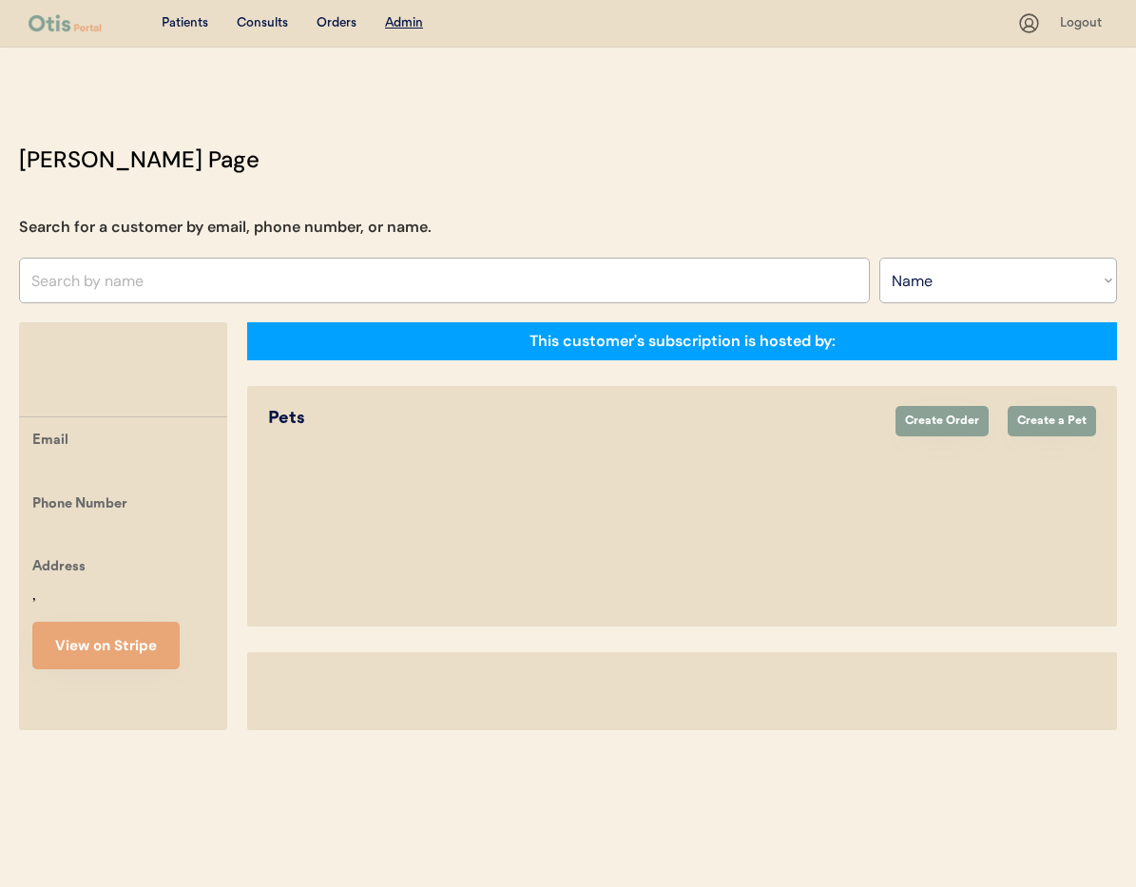
select select ""Name""
select select "true"
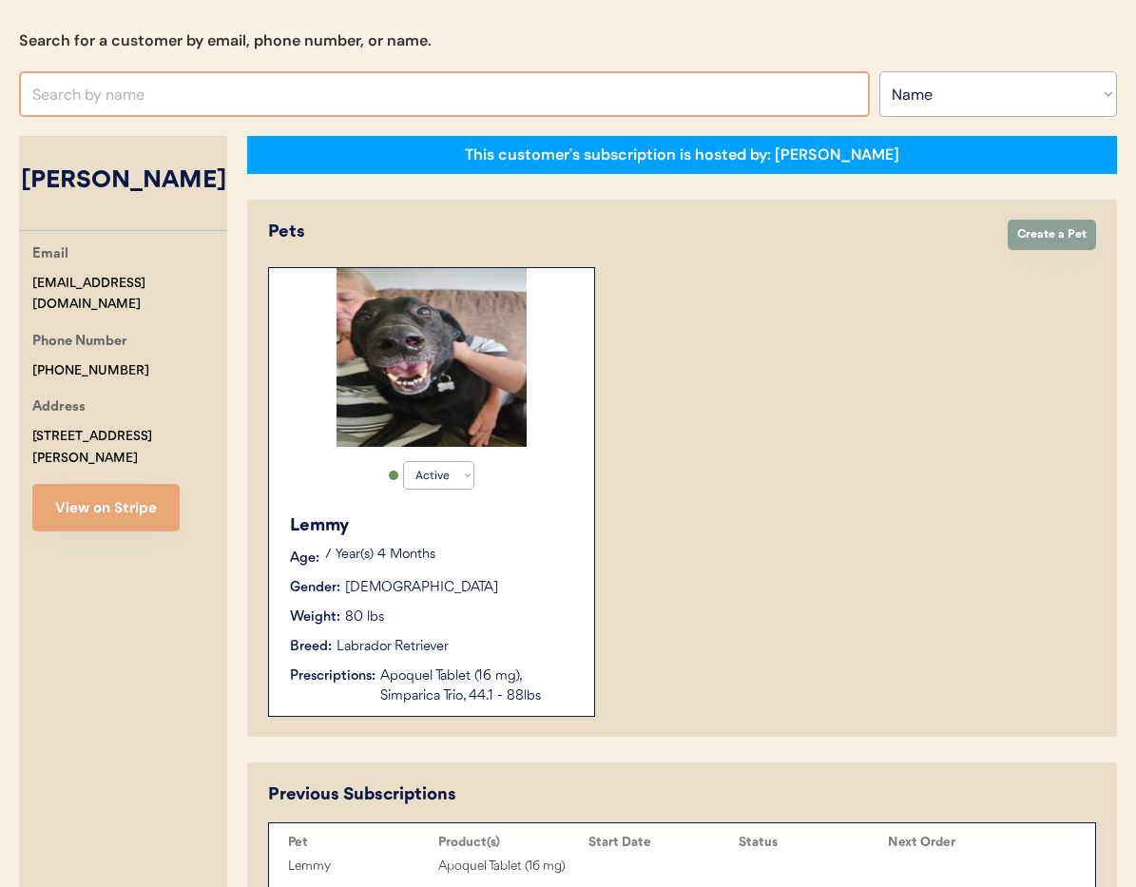
click at [147, 94] on input "text" at bounding box center [444, 94] width 851 height 46
type input "Danny Br"
type input "Danny Brasher"
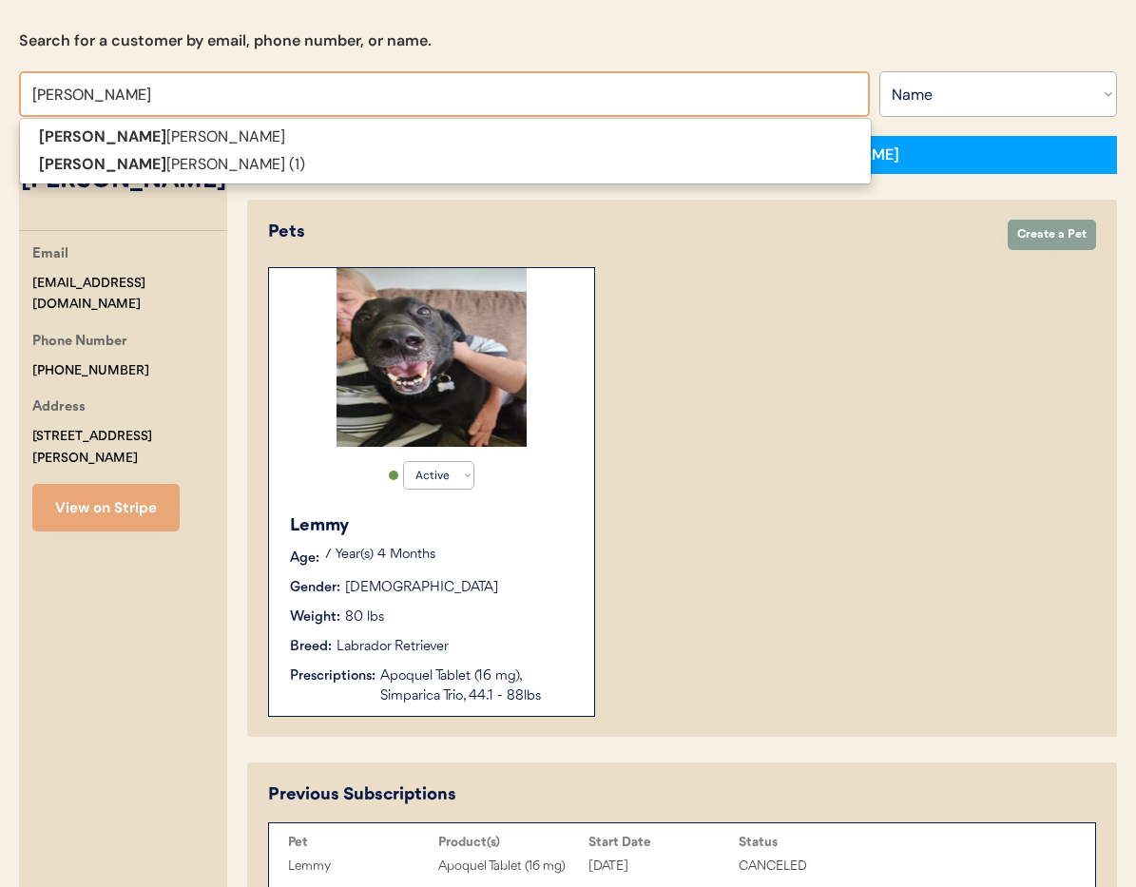
type input "Danny Brashe"
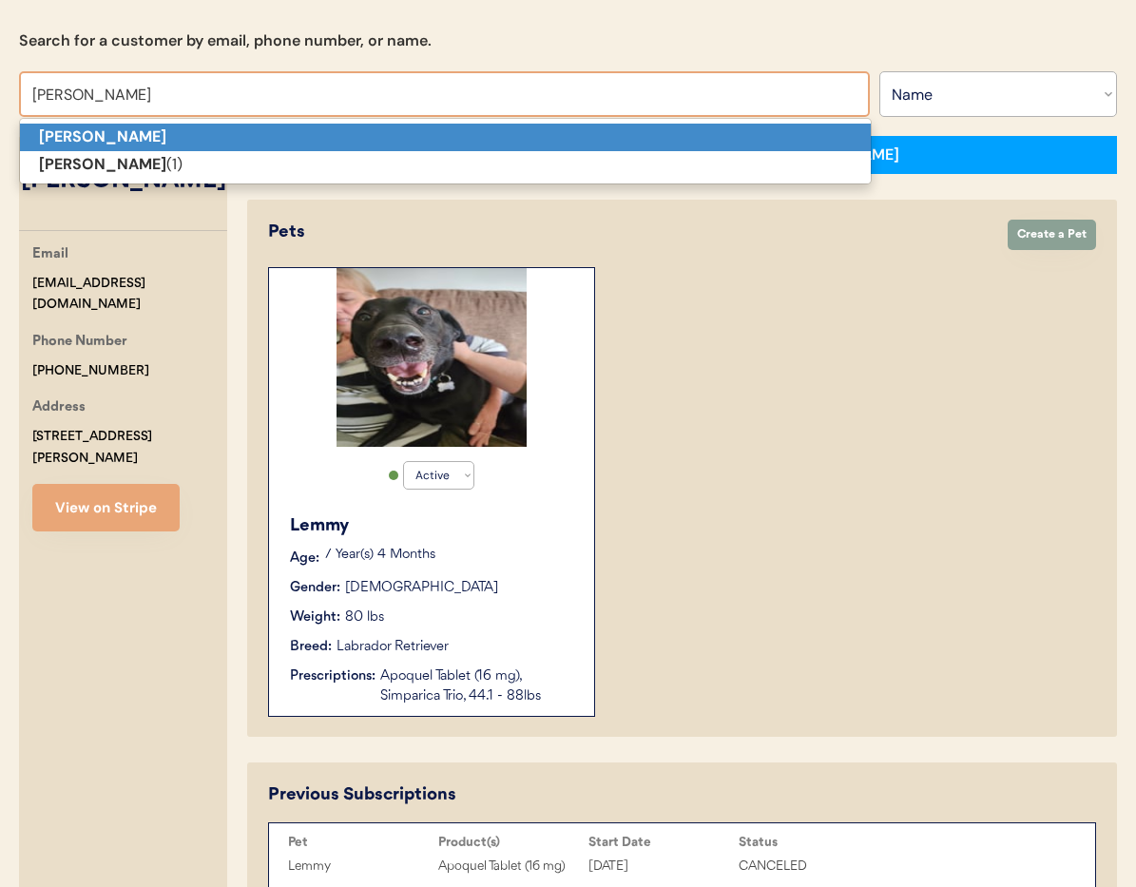
click at [135, 140] on strong "Danny Brasher" at bounding box center [102, 136] width 127 height 20
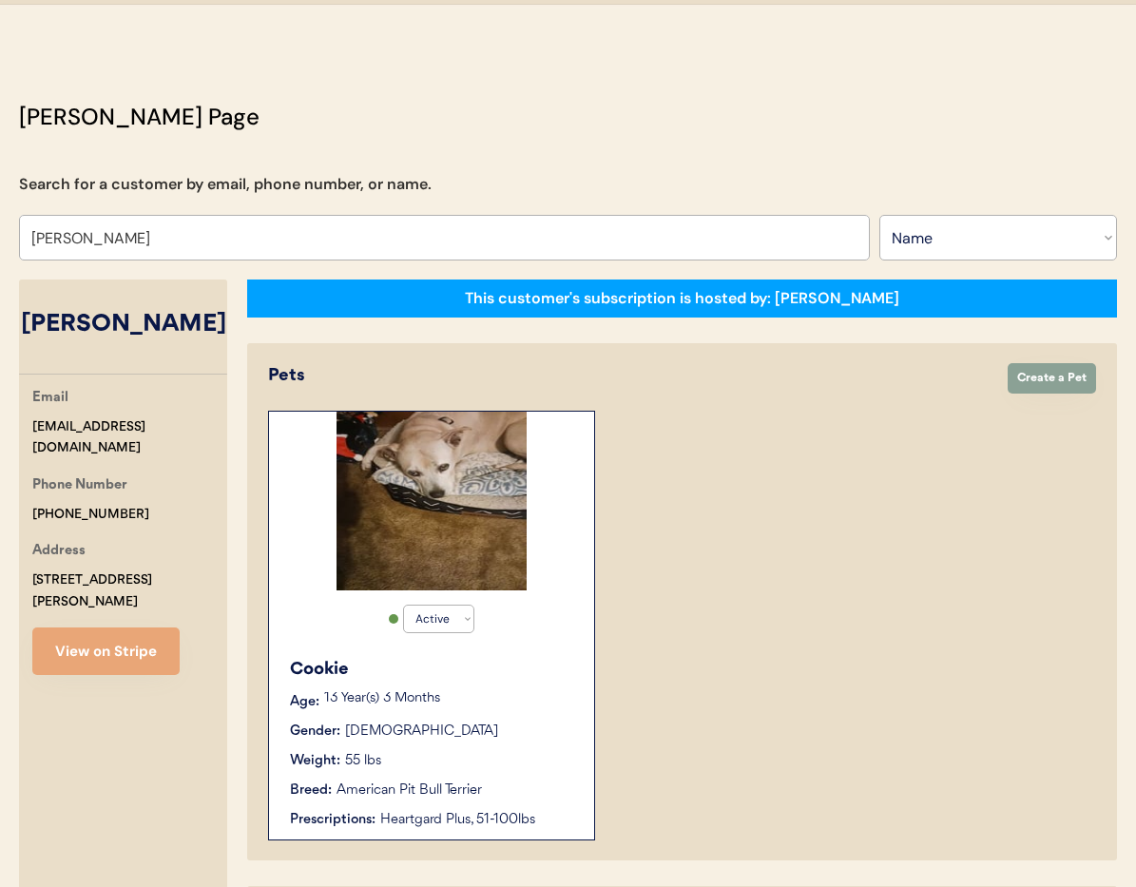
scroll to position [23, 0]
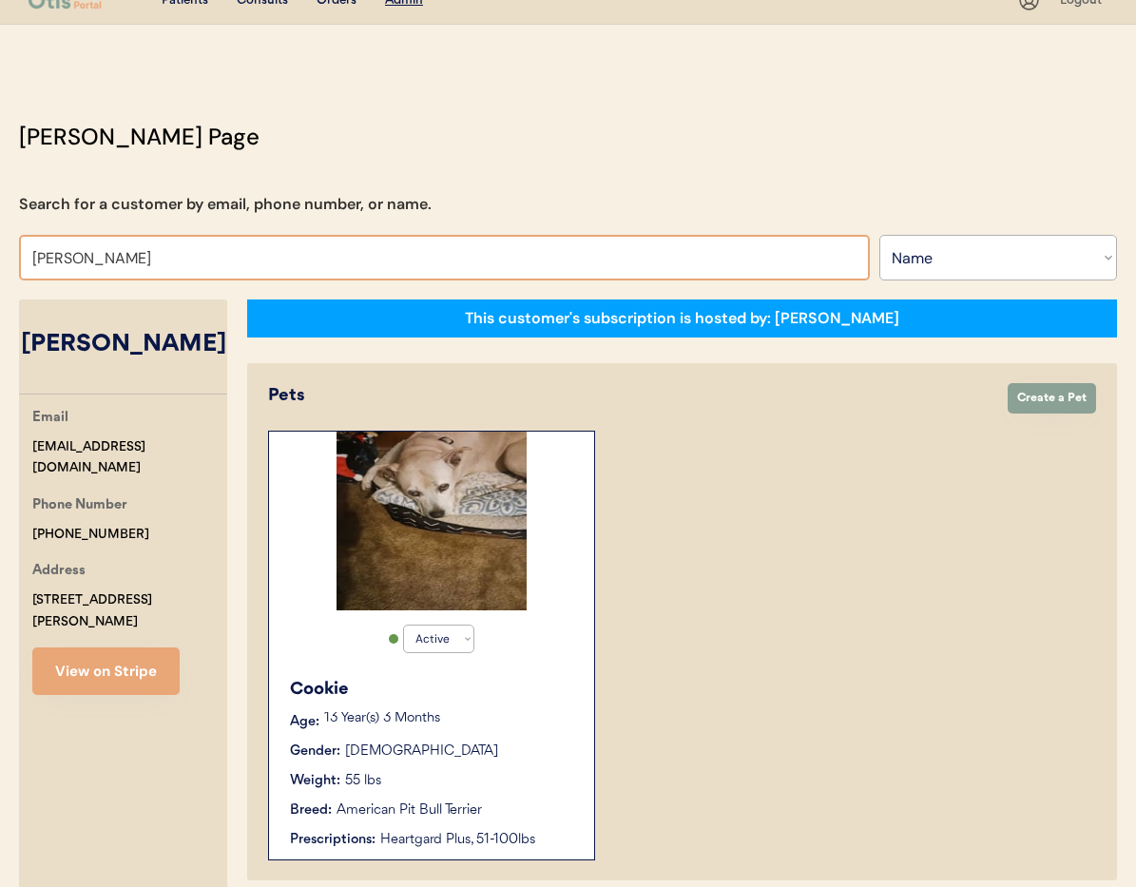
click at [216, 258] on input "Danny Brasher" at bounding box center [444, 258] width 851 height 46
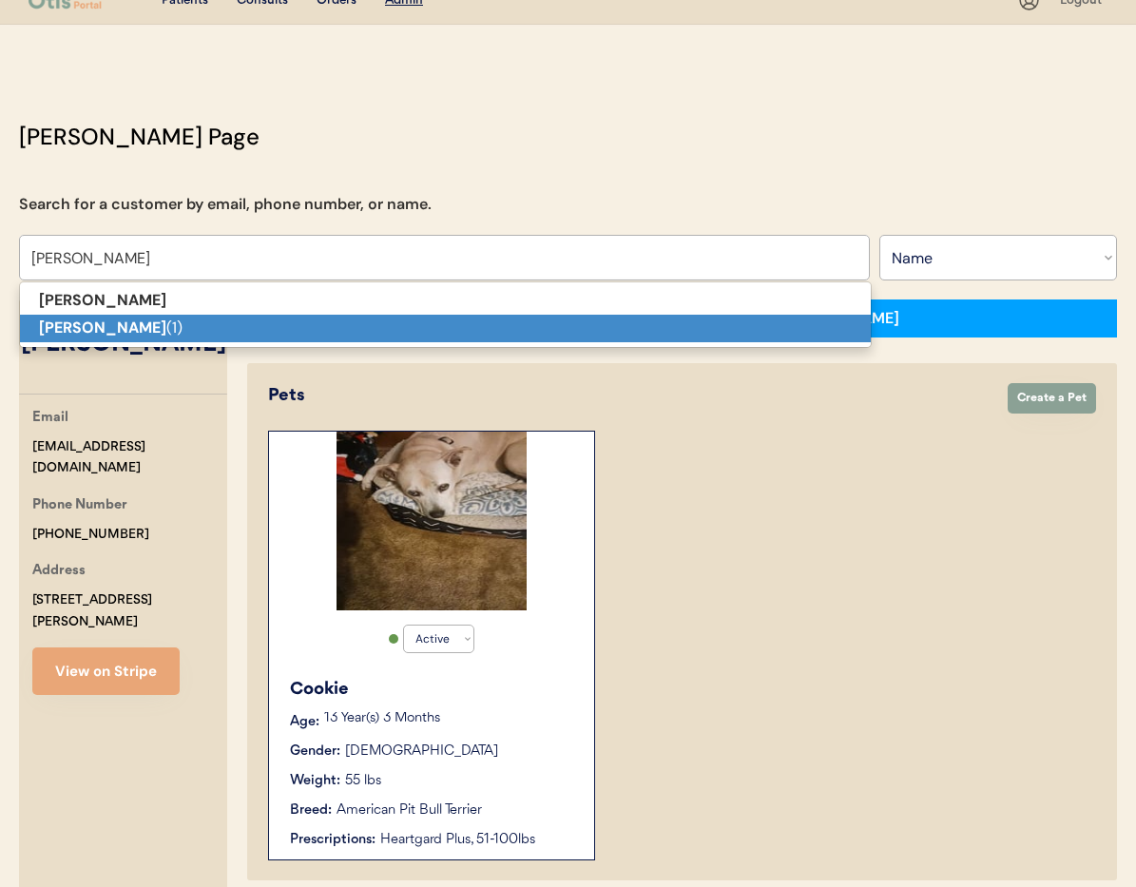
click at [193, 333] on p "Danny Brasher (1)" at bounding box center [445, 329] width 851 height 28
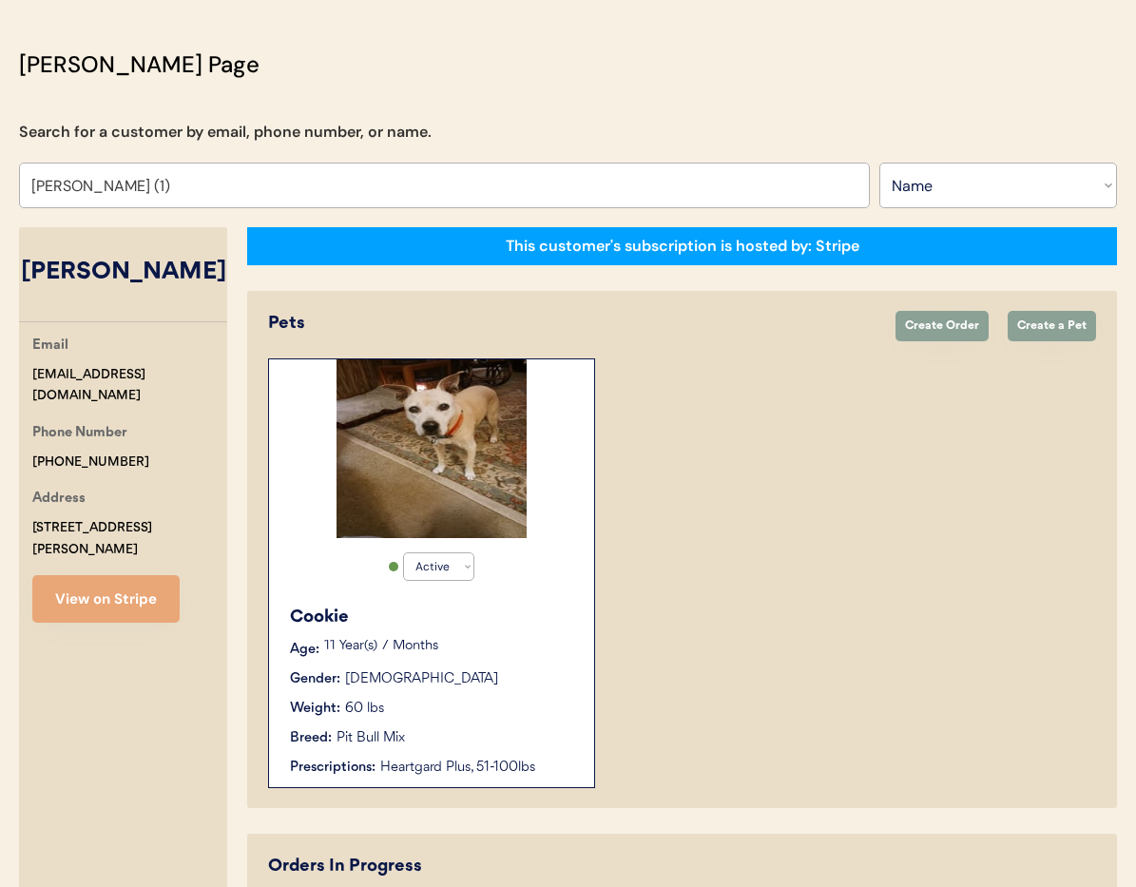
scroll to position [90, 0]
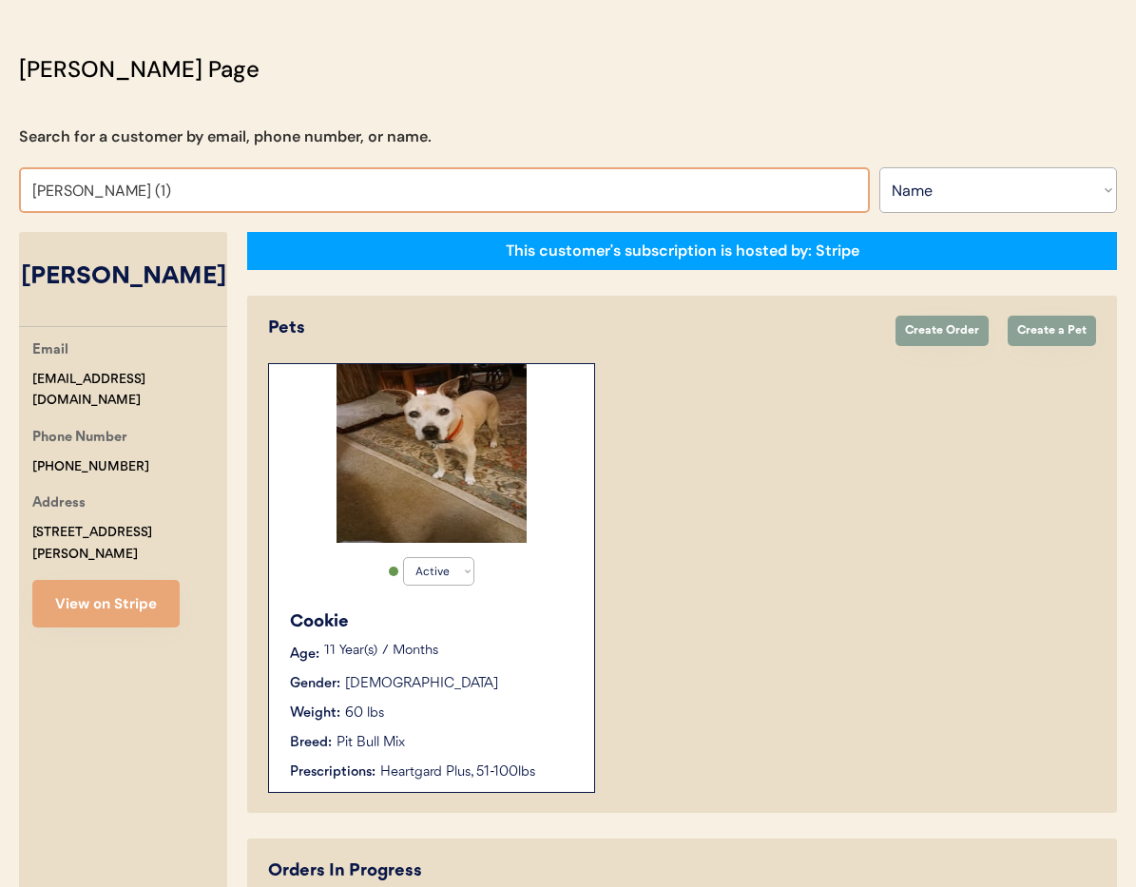
click at [193, 187] on input "Danny Brasher (1)" at bounding box center [444, 190] width 851 height 46
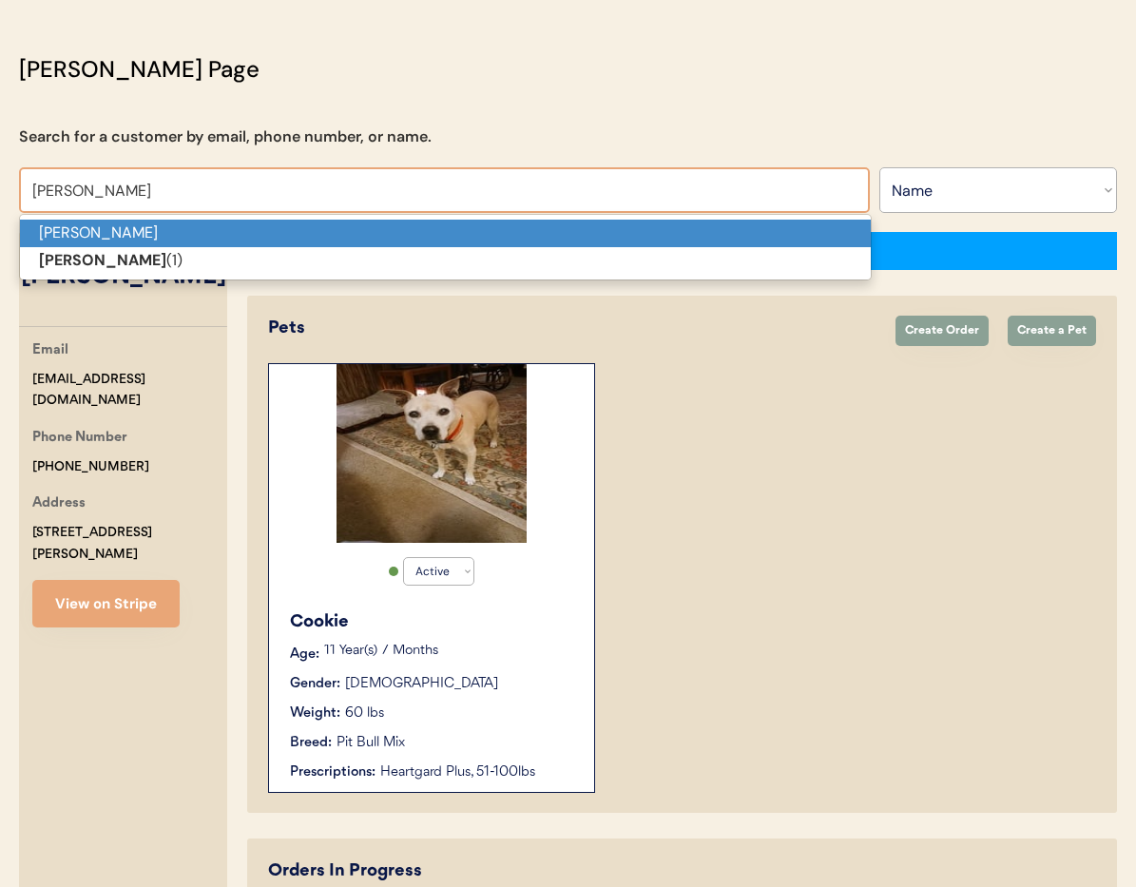
click at [182, 231] on p "Danny Brasher" at bounding box center [445, 234] width 851 height 28
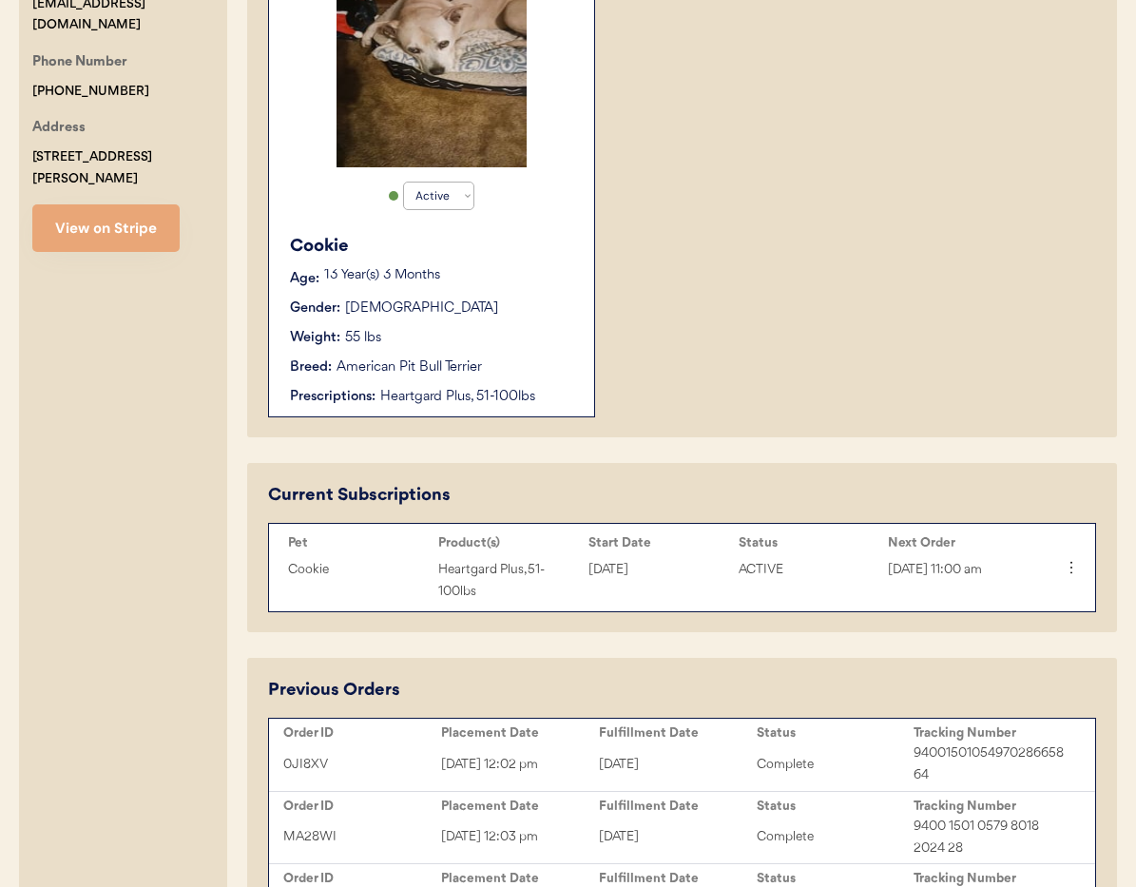
scroll to position [443, 0]
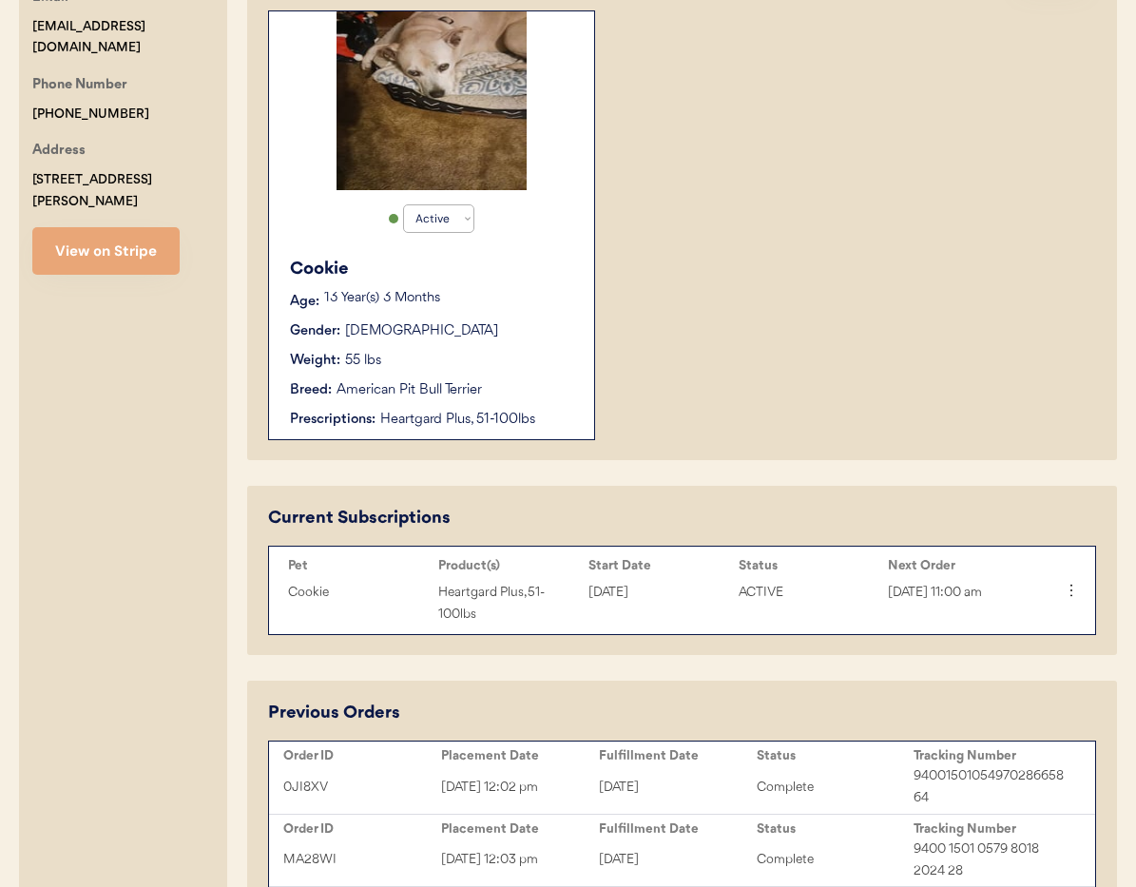
type input "Danny Brasher"
click at [496, 395] on div "Breed: American Pit Bull Terrier" at bounding box center [432, 390] width 285 height 20
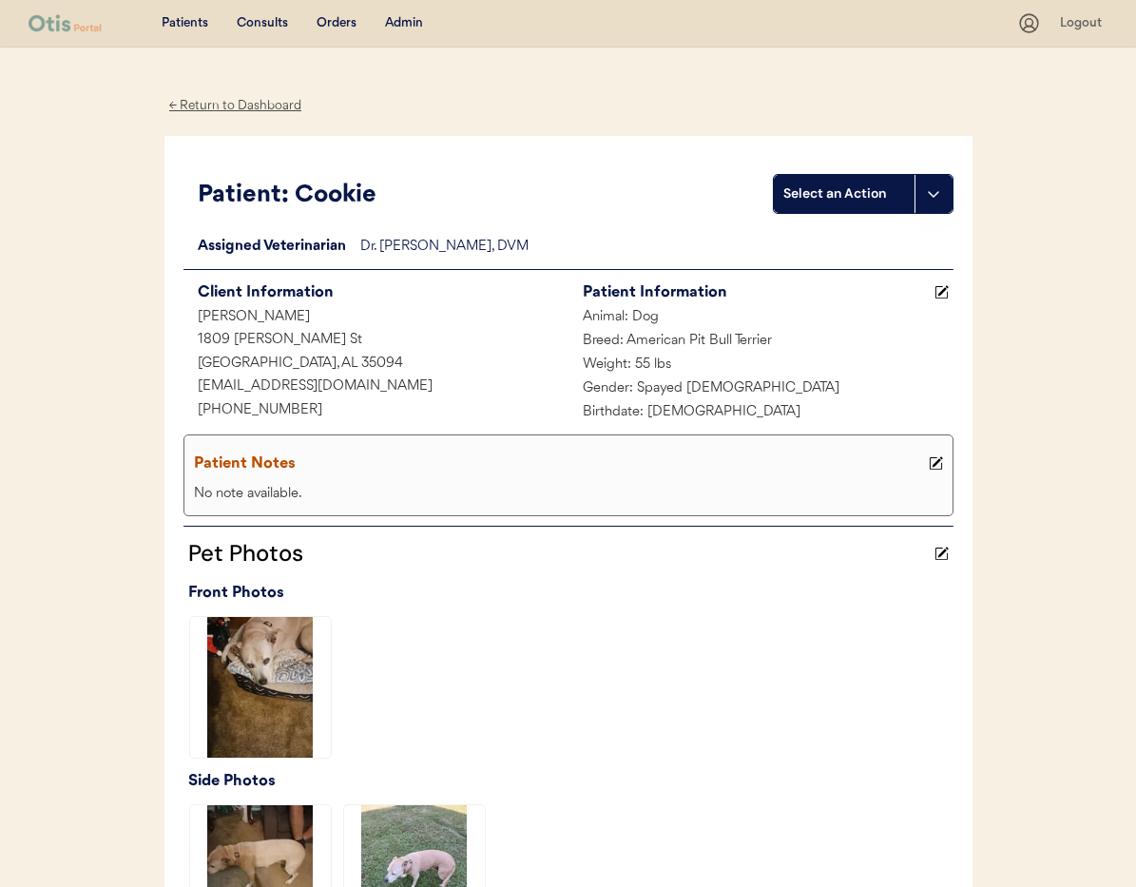
click at [232, 103] on div "← Return to Dashboard" at bounding box center [235, 106] width 143 height 22
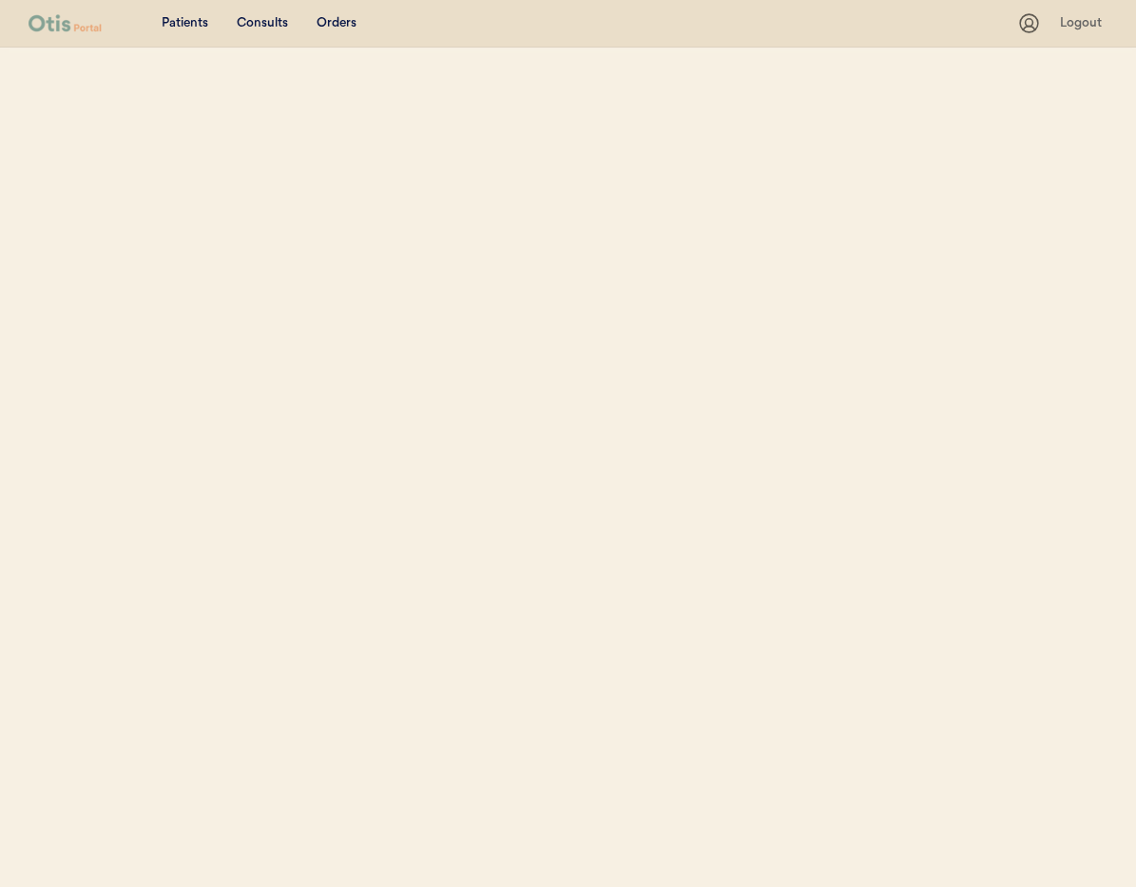
select select ""Name""
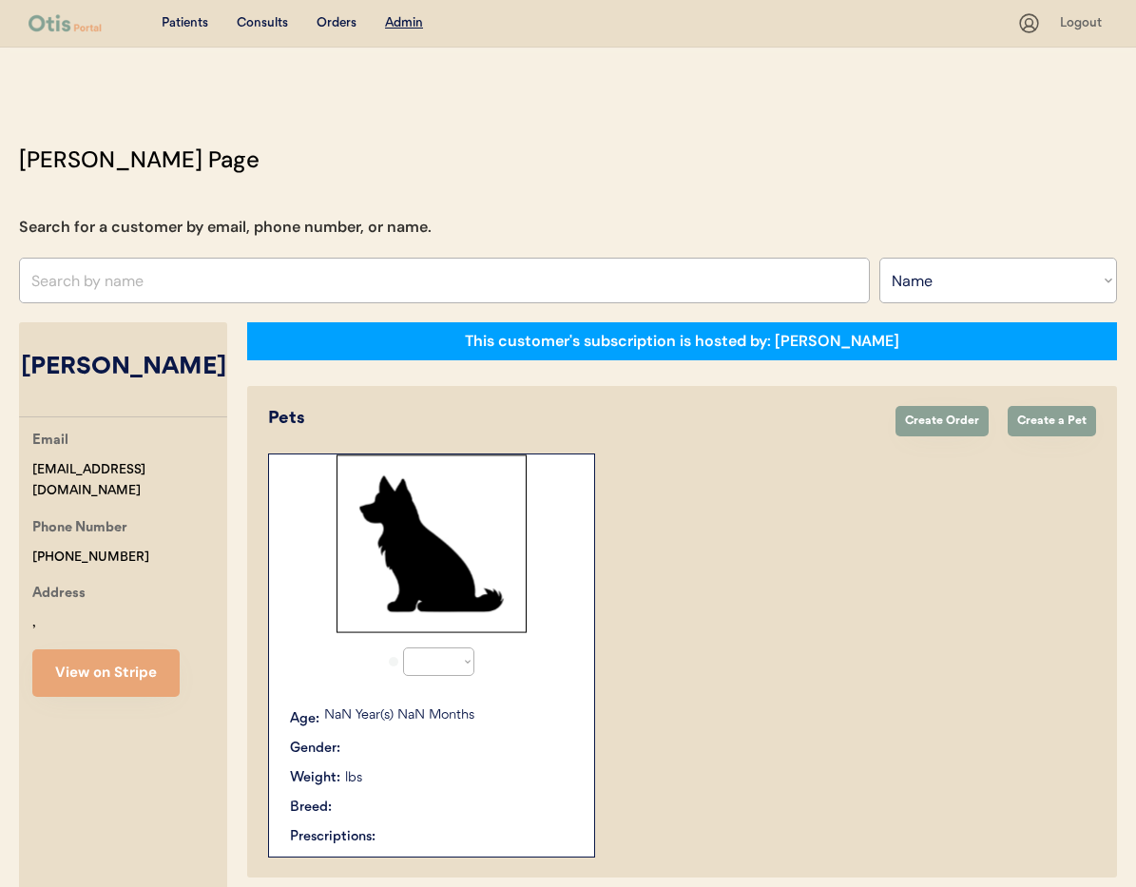
select select "true"
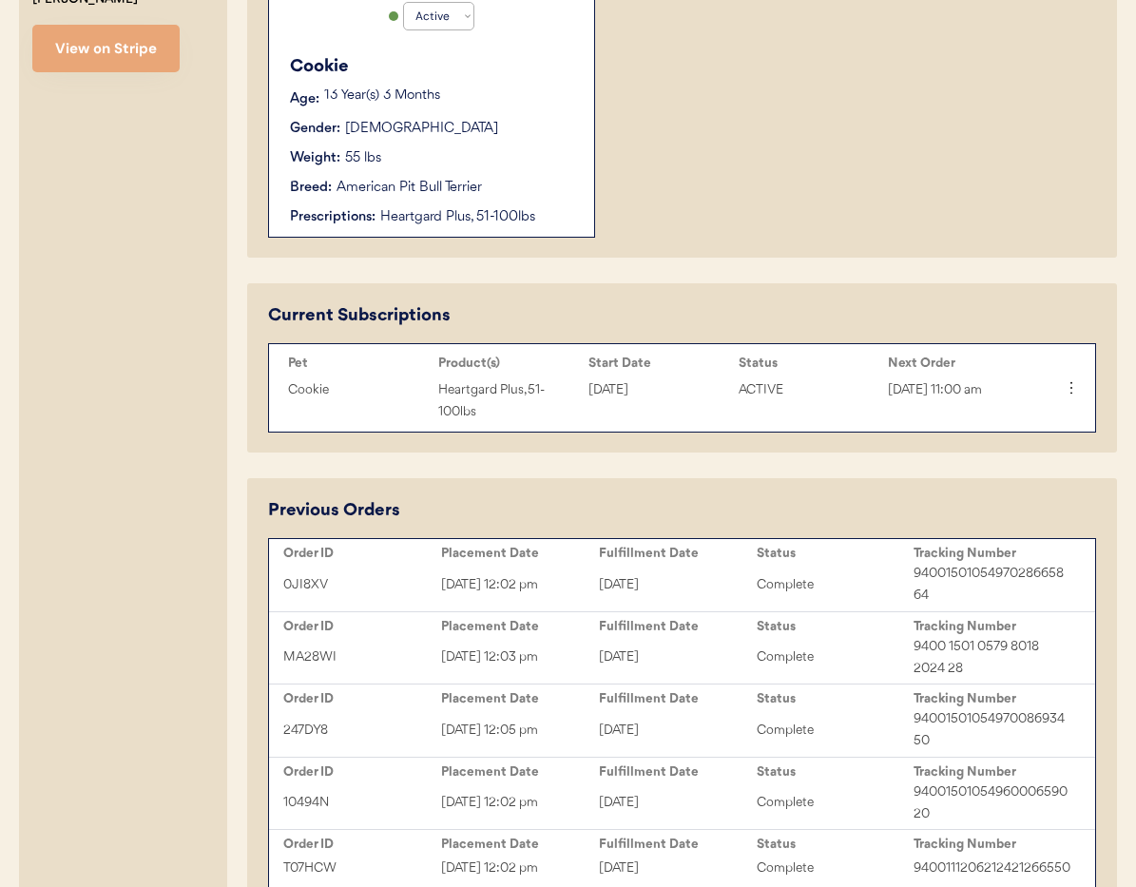
scroll to position [673, 0]
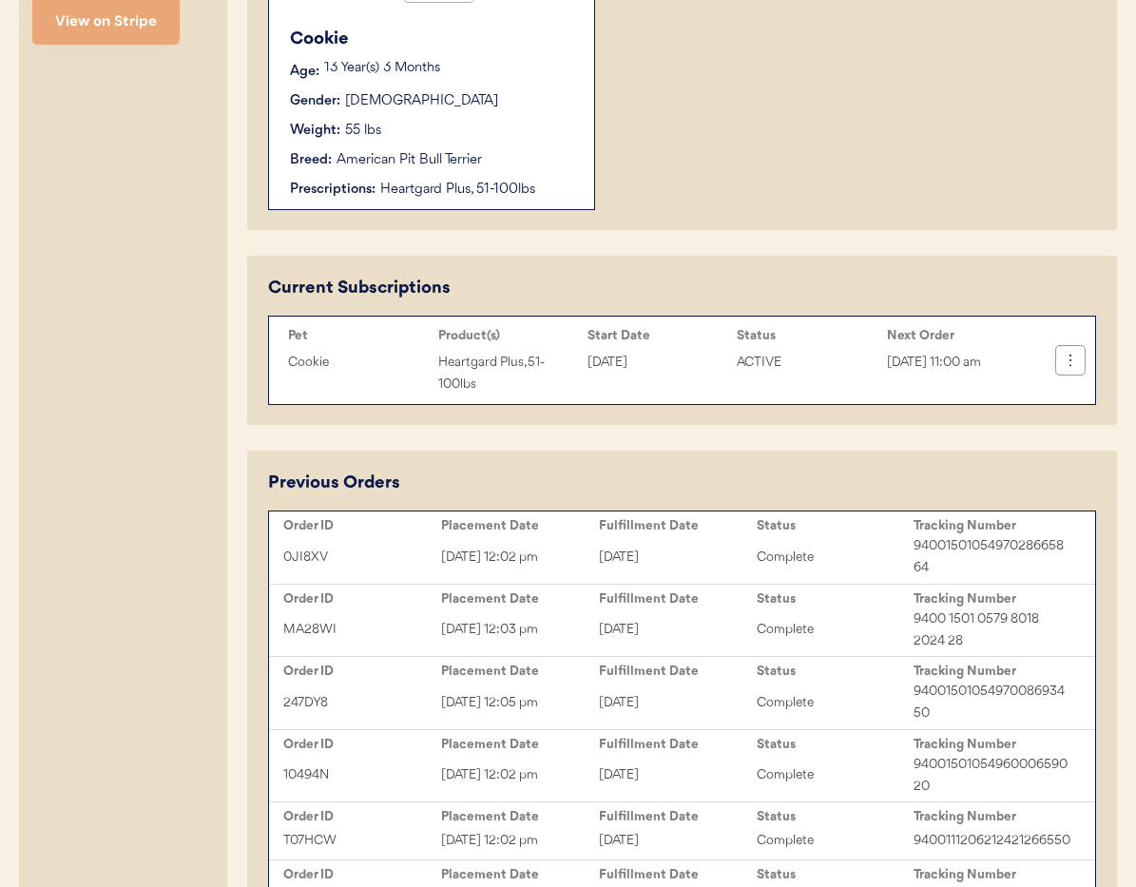
click at [1066, 367] on icon at bounding box center [1070, 360] width 19 height 19
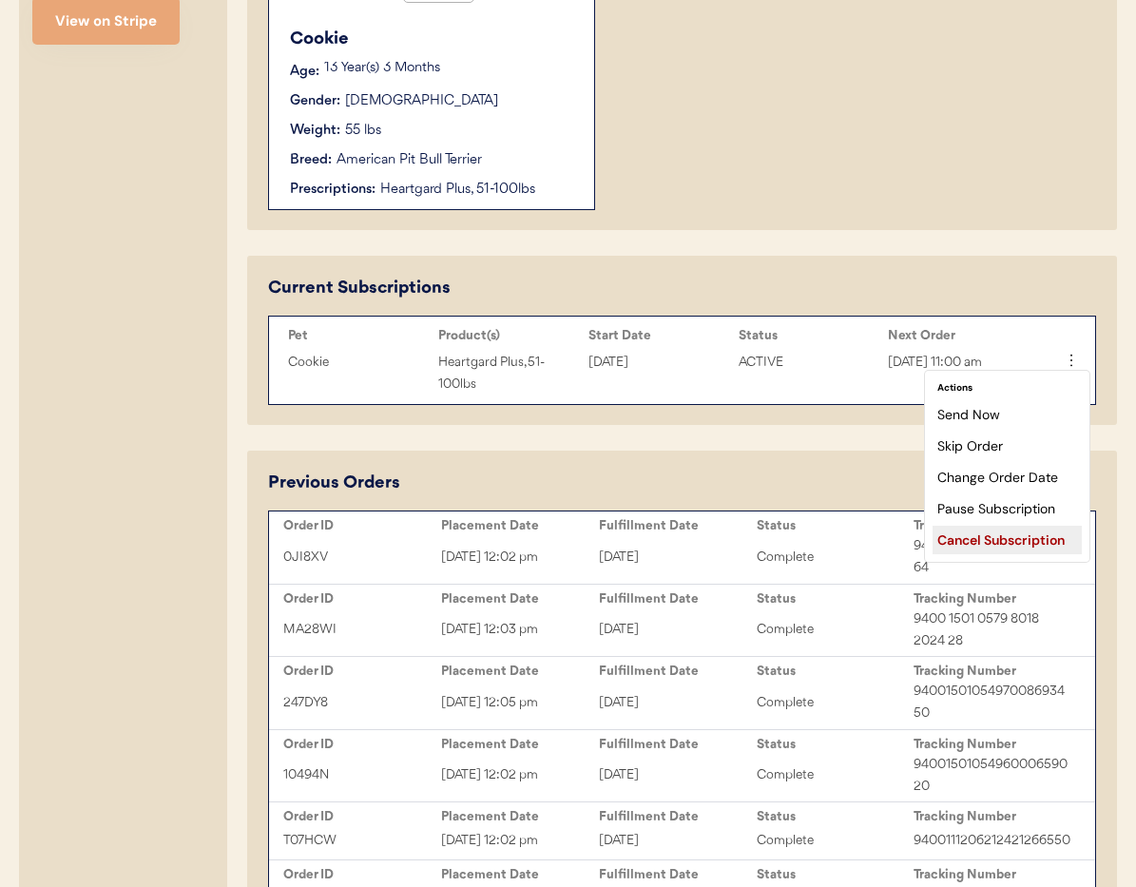
click at [1029, 536] on div "Cancel Subscription" at bounding box center [1006, 540] width 149 height 29
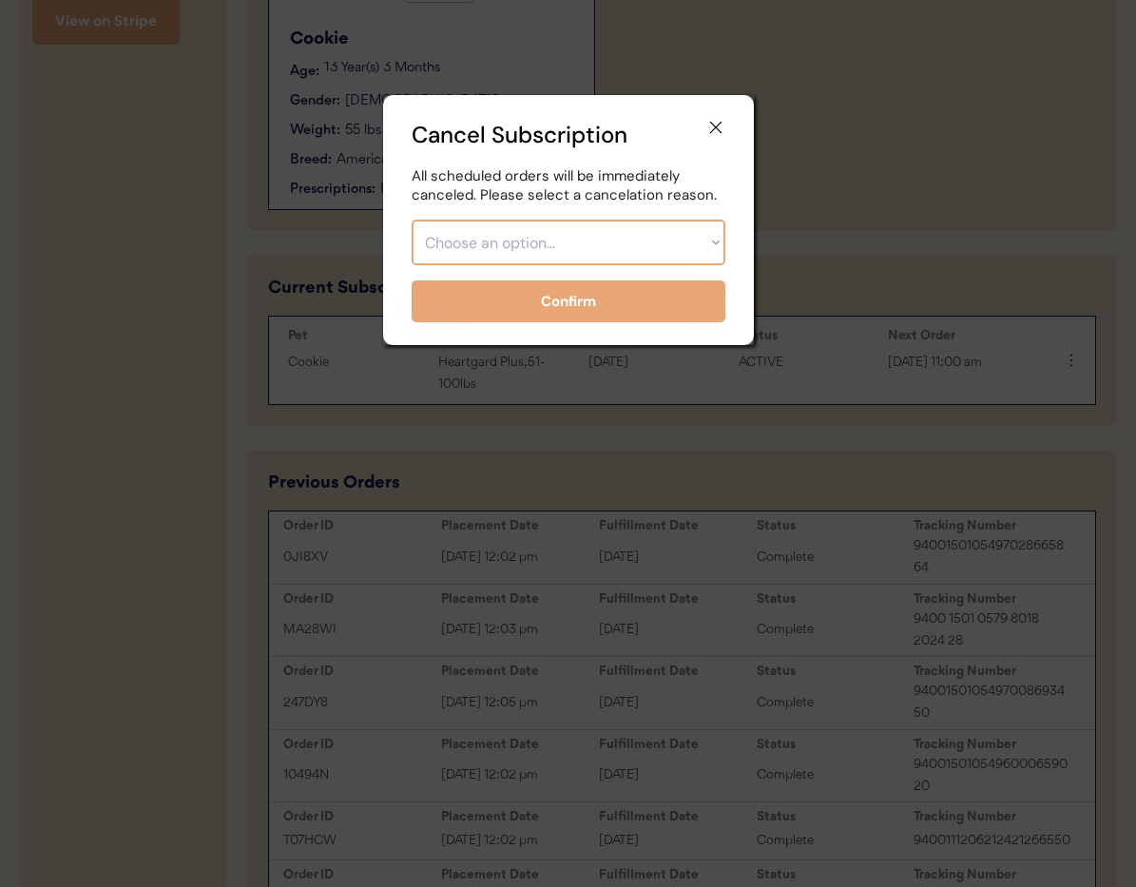
click at [608, 260] on select "Choose an option... Too expensive / can't afford Getting medication elsewhere (…" at bounding box center [569, 243] width 314 height 46
select select ""other""
click at [412, 220] on select "Choose an option... Too expensive / can't afford Getting medication elsewhere (…" at bounding box center [569, 243] width 314 height 46
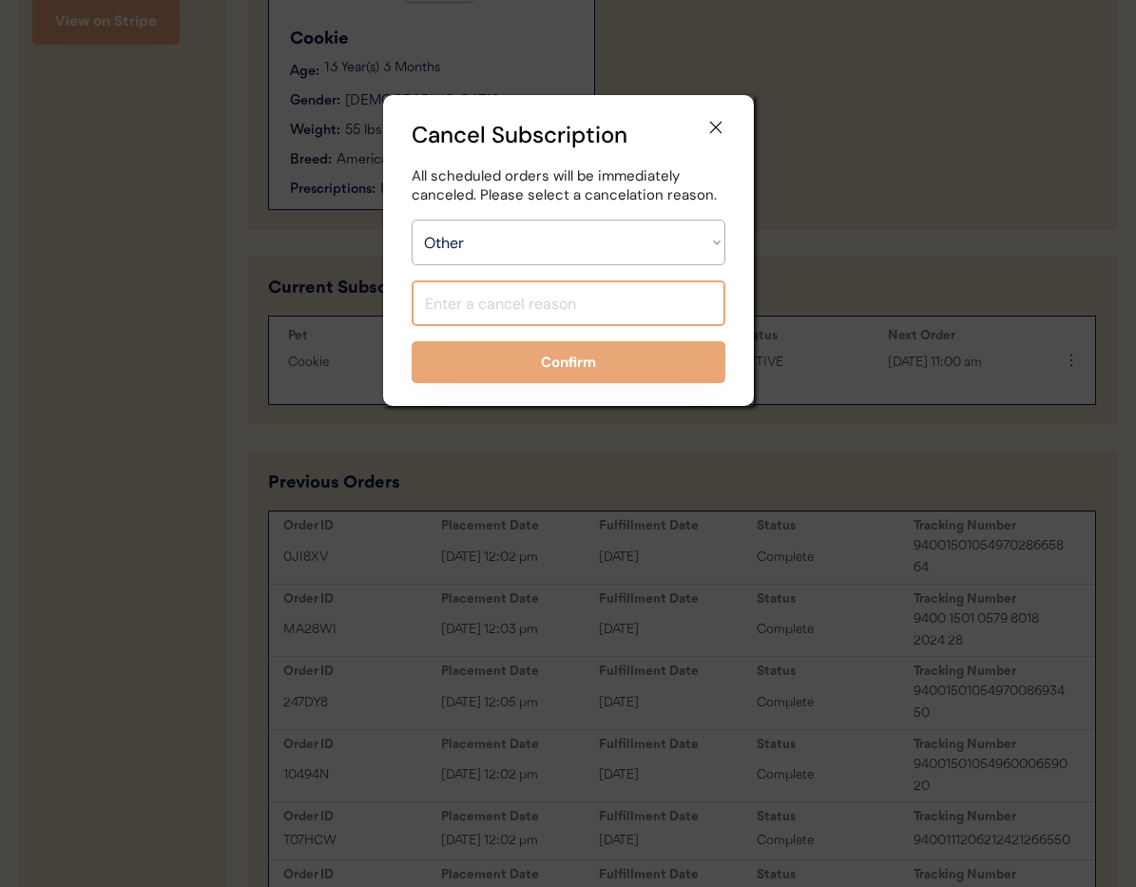
click at [496, 313] on input "input" at bounding box center [569, 303] width 314 height 46
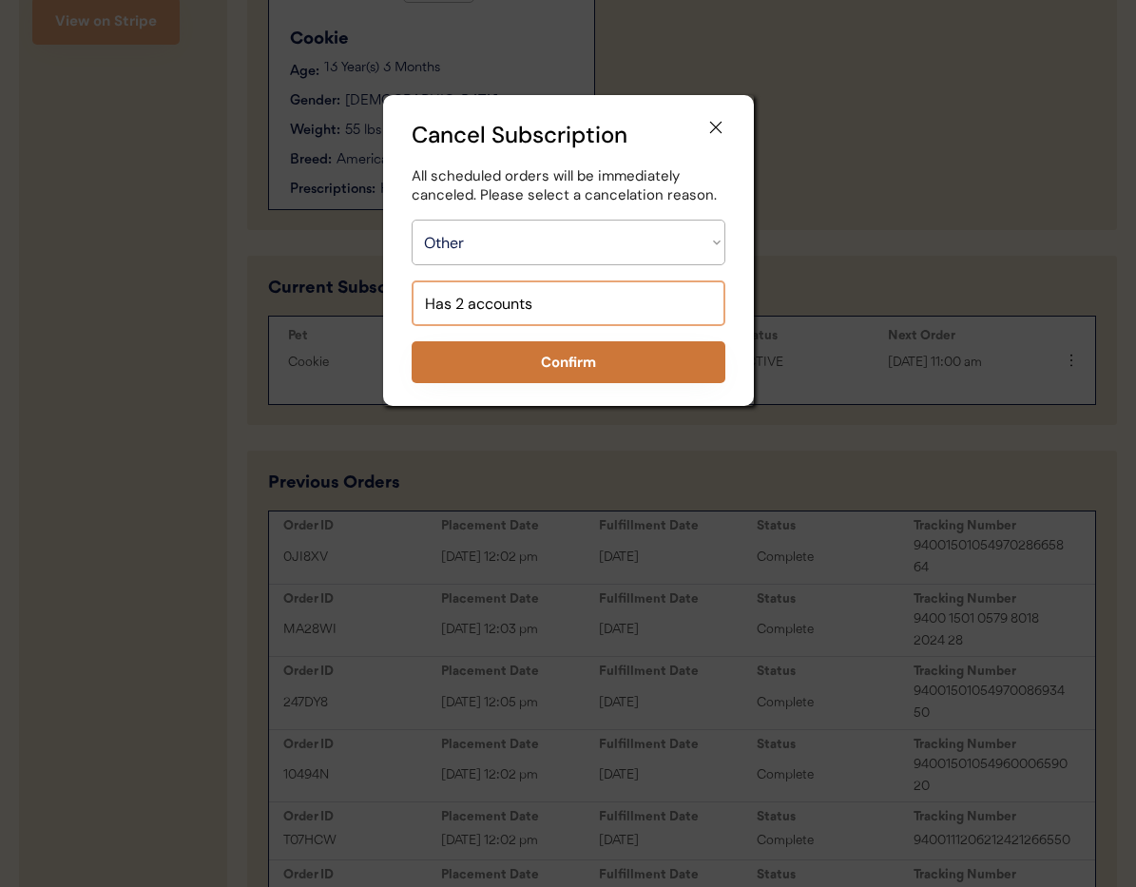
type input "Has 2 accounts"
click at [489, 359] on button "Confirm" at bounding box center [569, 362] width 314 height 42
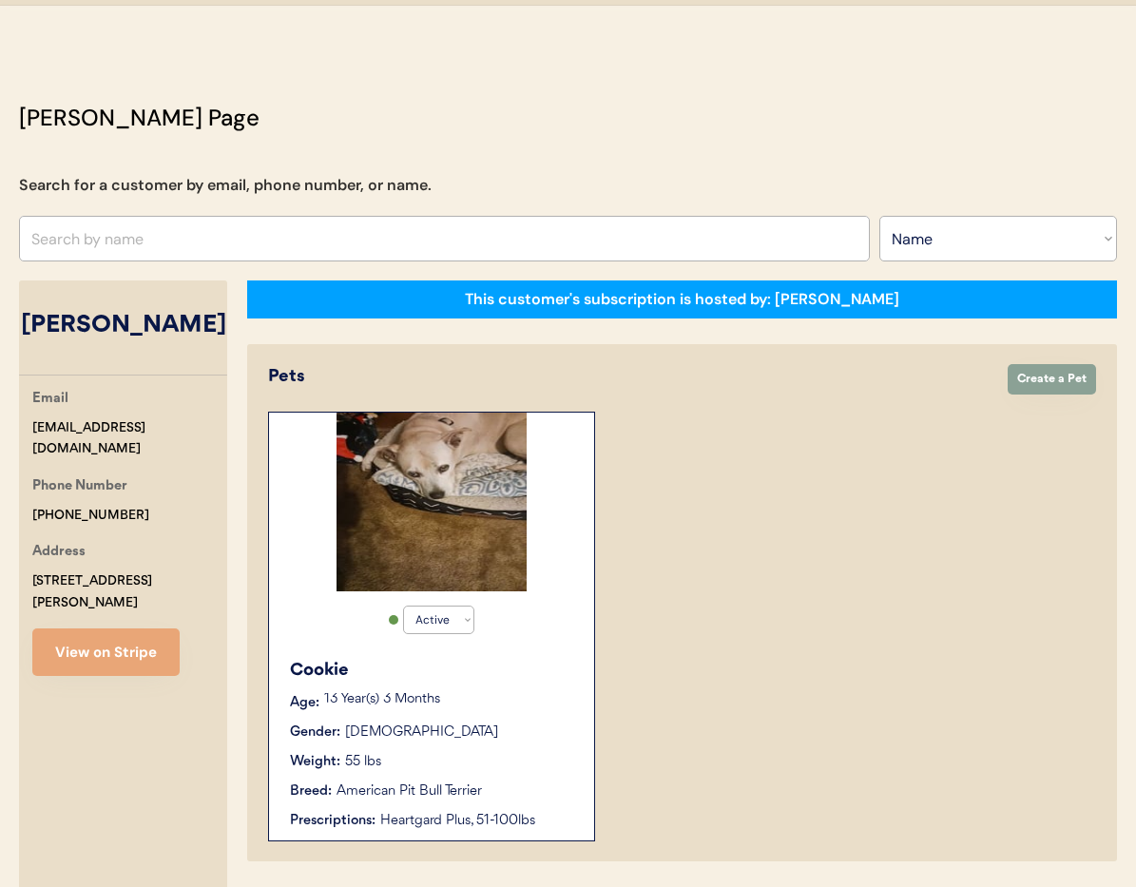
scroll to position [0, 0]
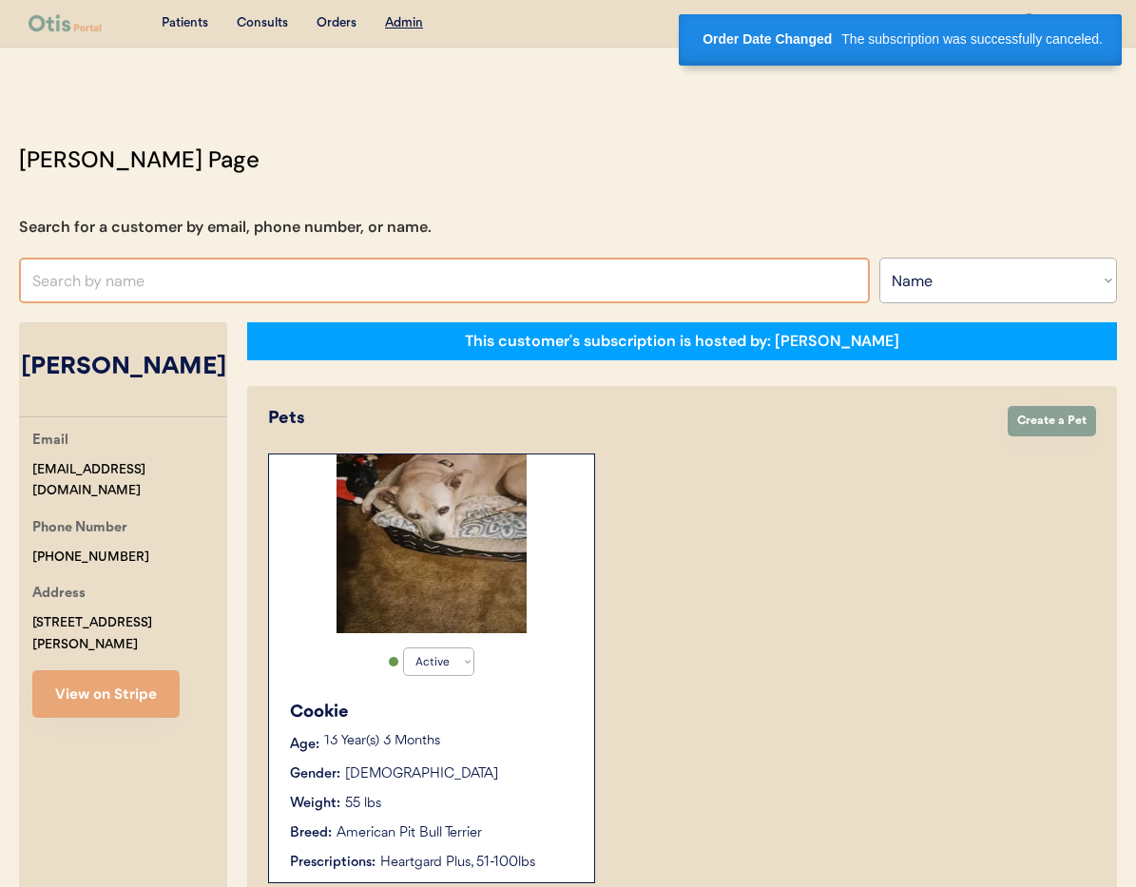
click at [112, 259] on input "text" at bounding box center [444, 281] width 851 height 46
type input "Brasher"
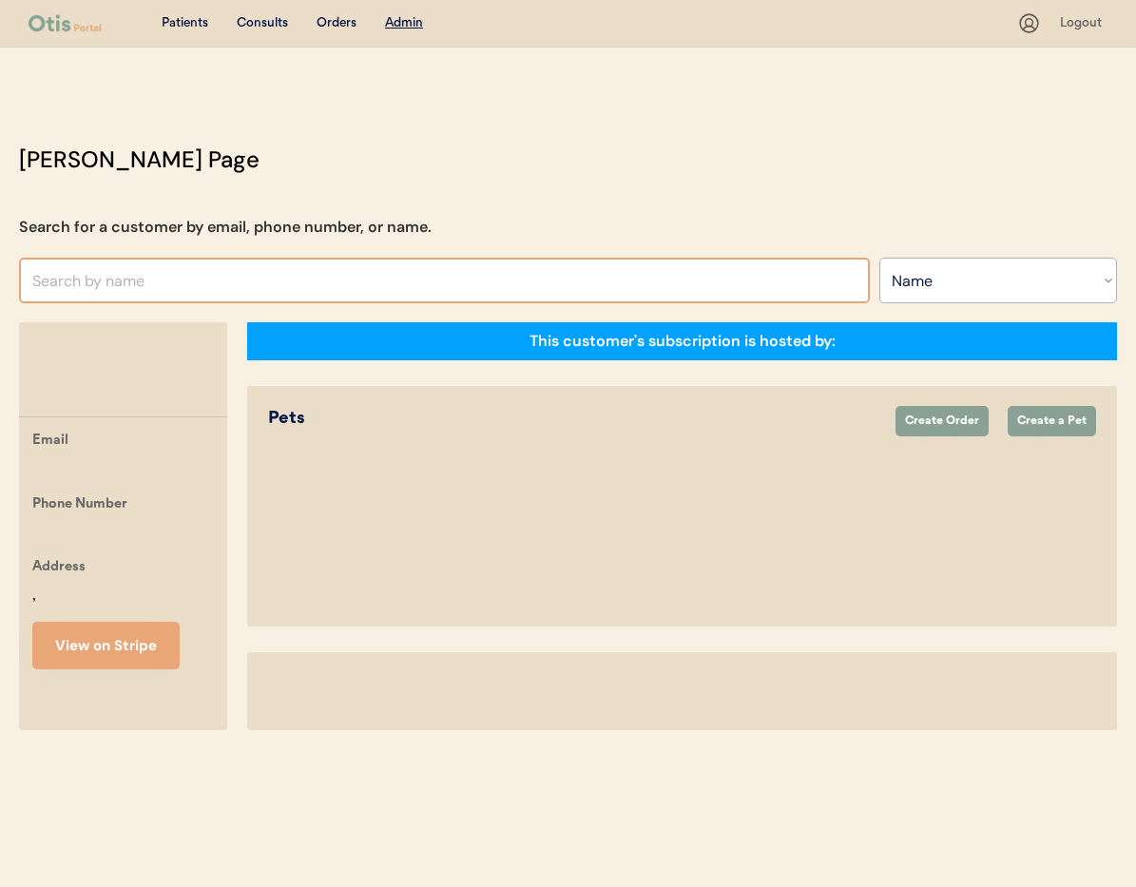
select select ""Name""
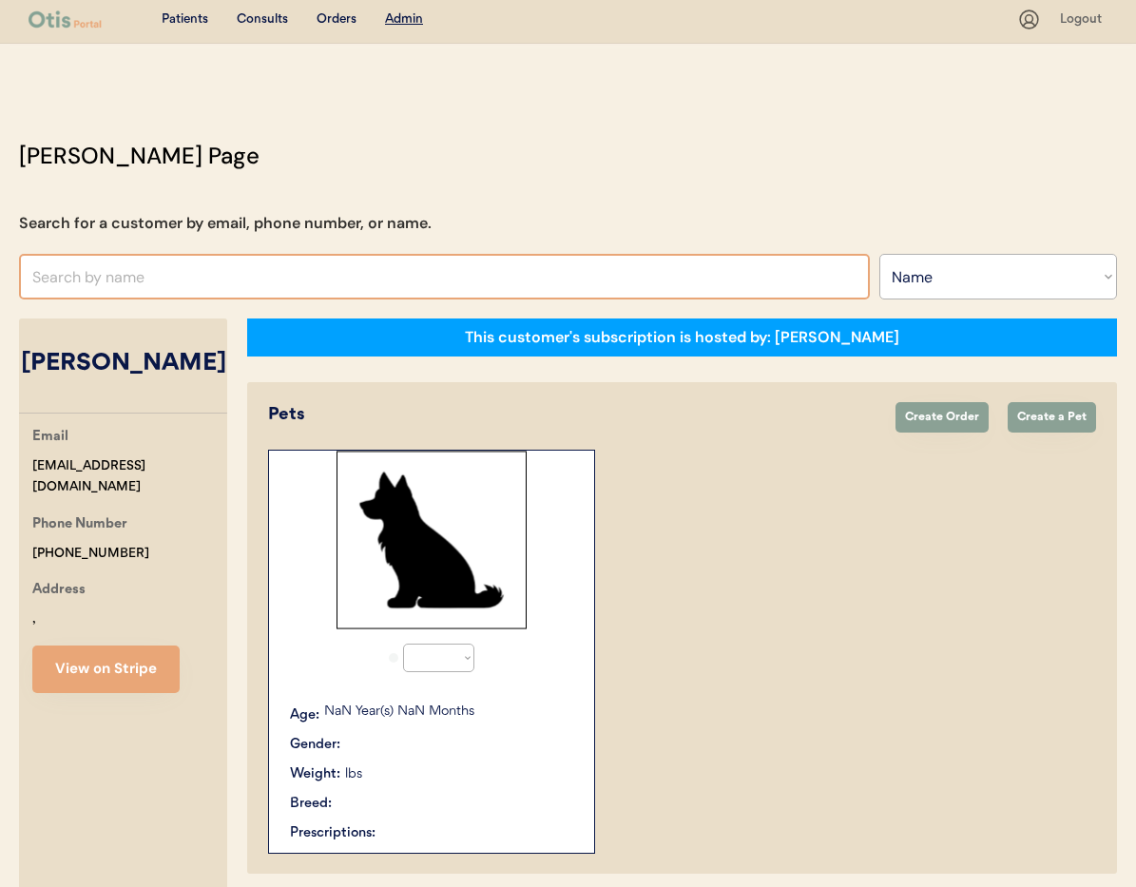
select select "true"
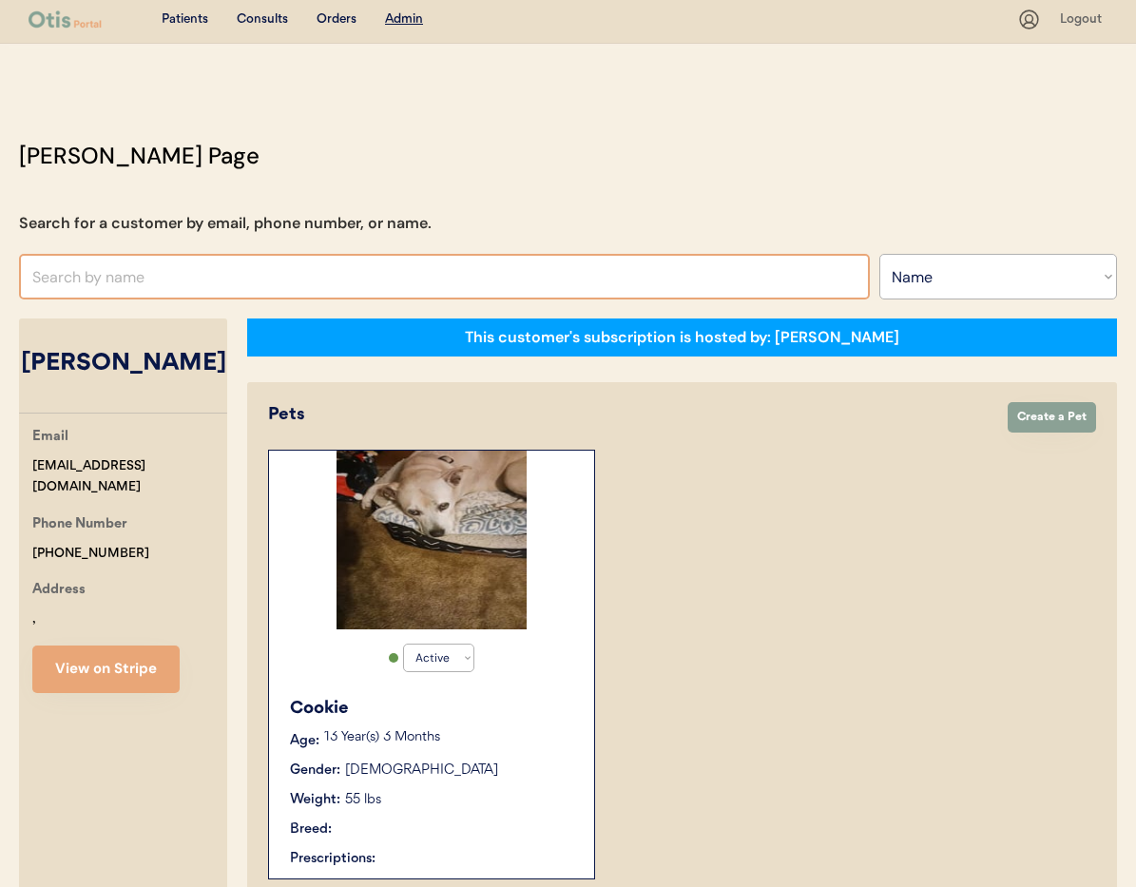
scroll to position [1, 0]
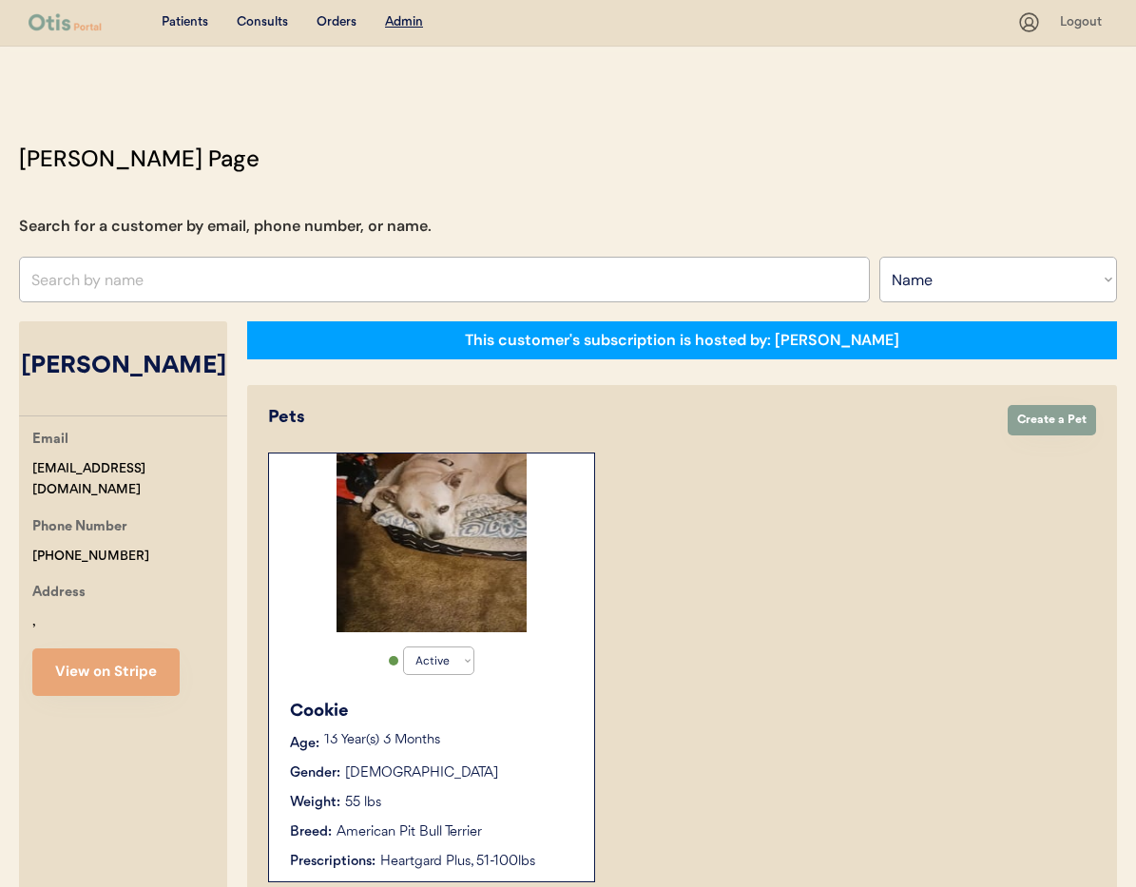
click at [119, 284] on input "text" at bounding box center [444, 280] width 851 height 46
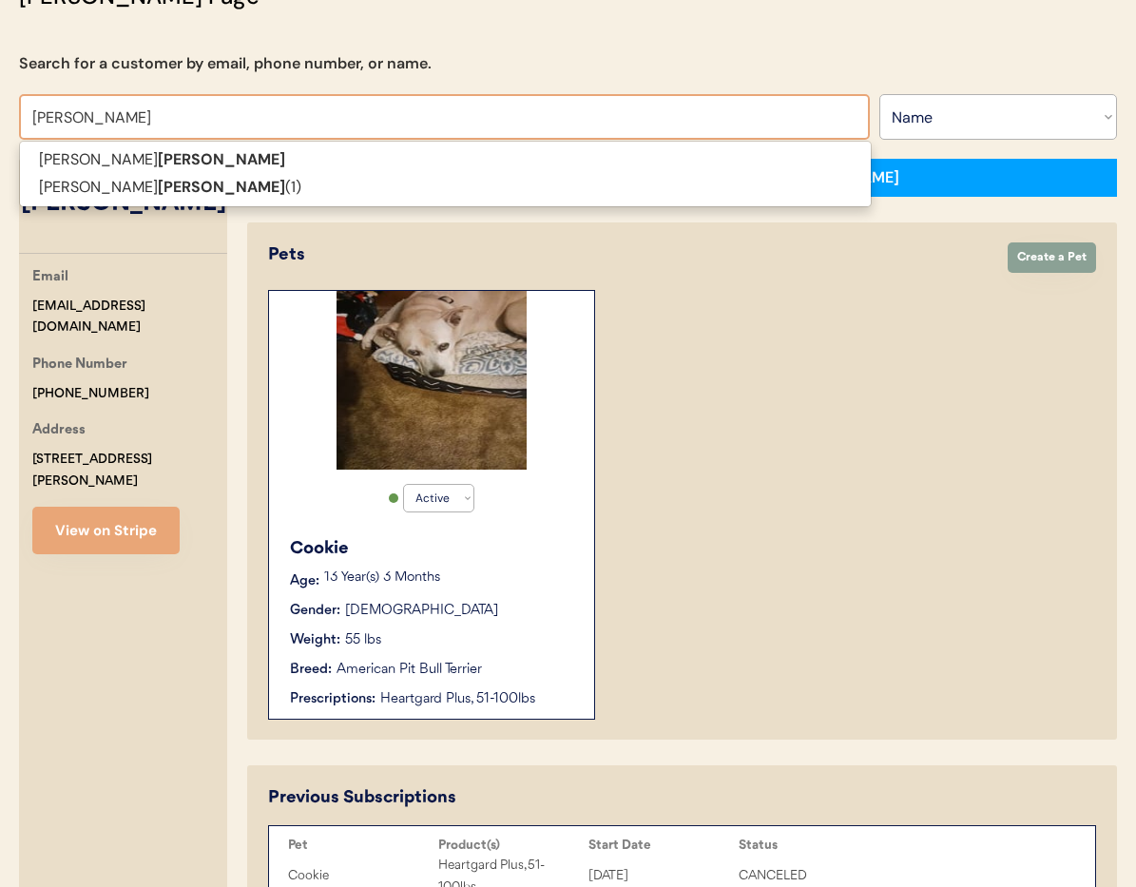
scroll to position [0, 0]
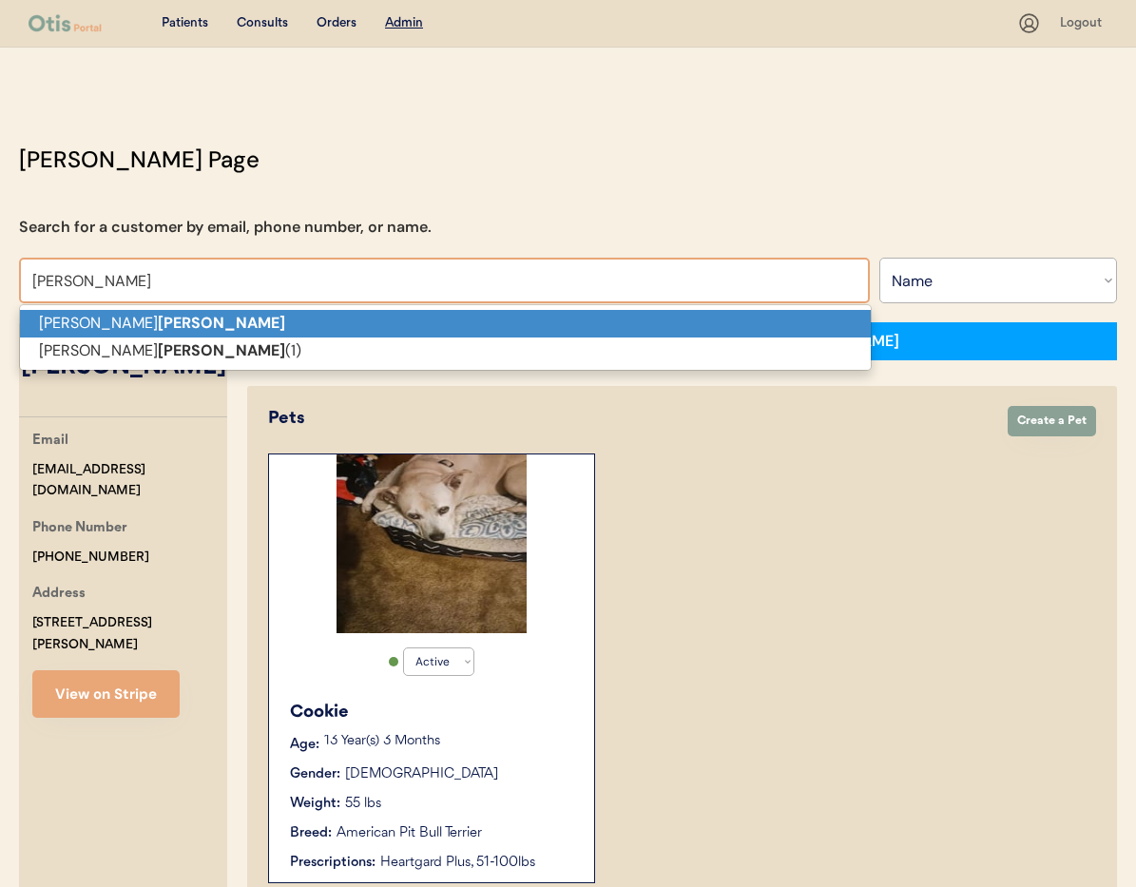
click at [252, 322] on p "Danny Brasher" at bounding box center [445, 324] width 851 height 28
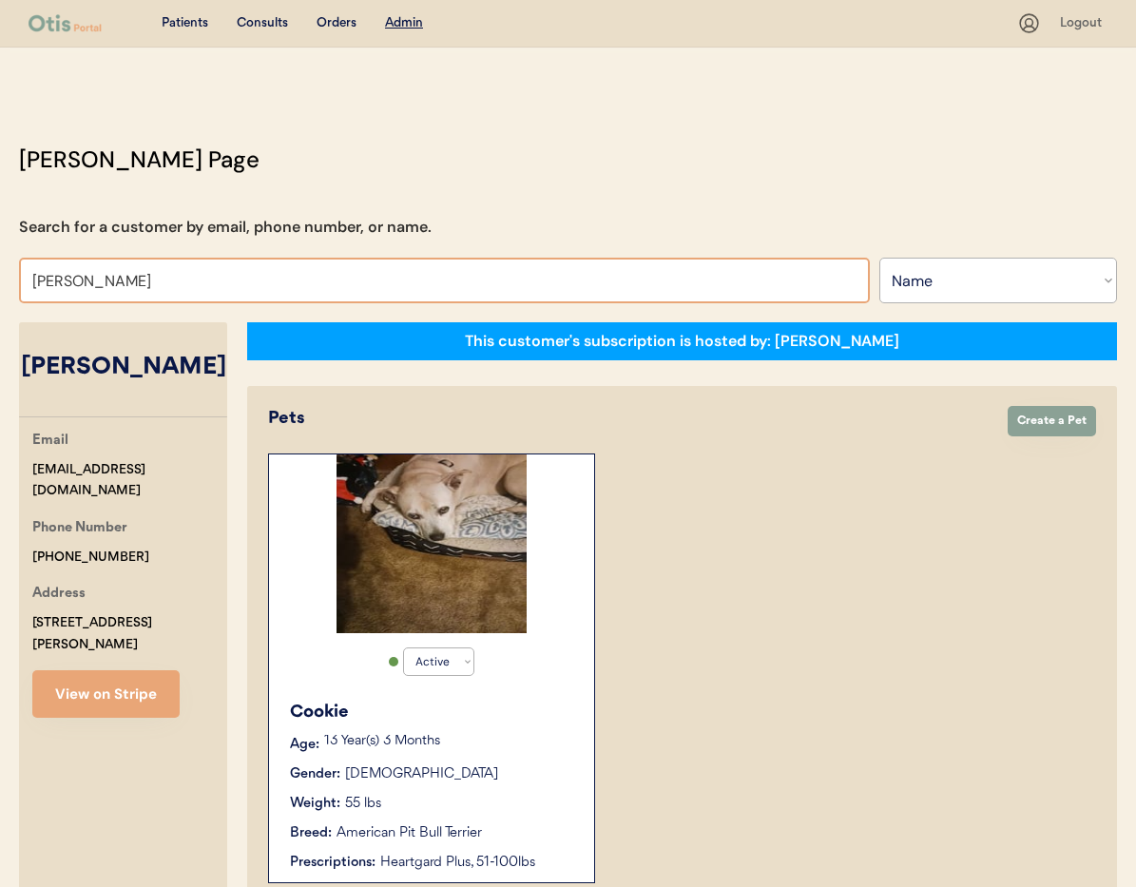
click at [185, 278] on input "[PERSON_NAME]" at bounding box center [444, 281] width 851 height 46
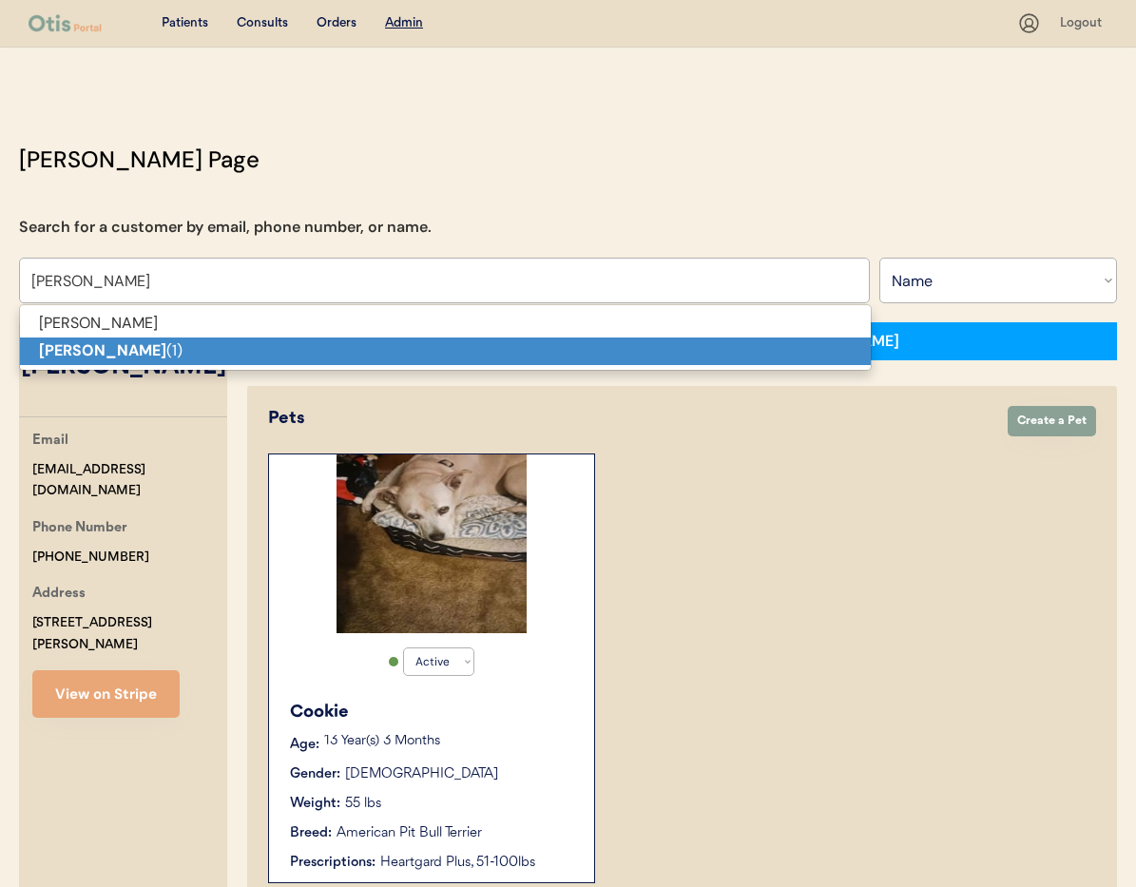
click at [180, 361] on p "Danny Brasher (1)" at bounding box center [445, 351] width 851 height 28
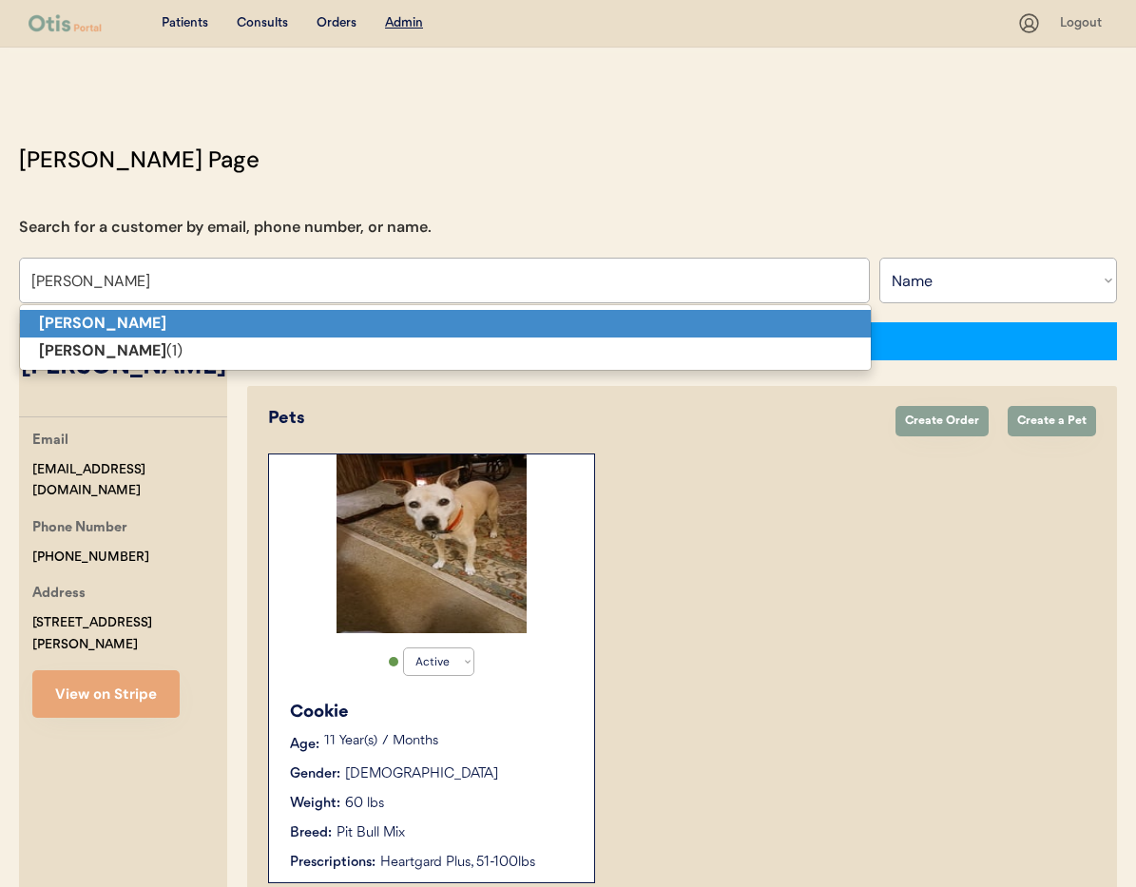
click at [490, 332] on p "[PERSON_NAME]" at bounding box center [445, 324] width 851 height 28
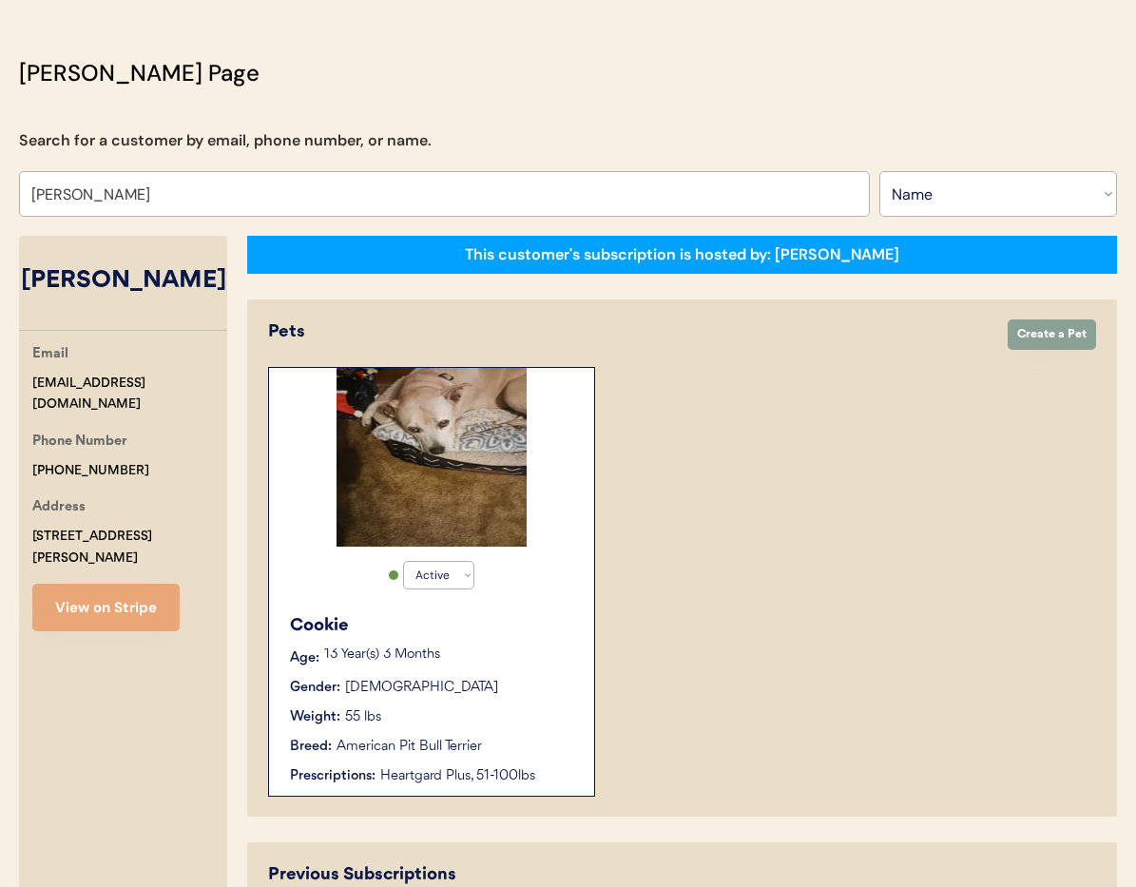
scroll to position [74, 0]
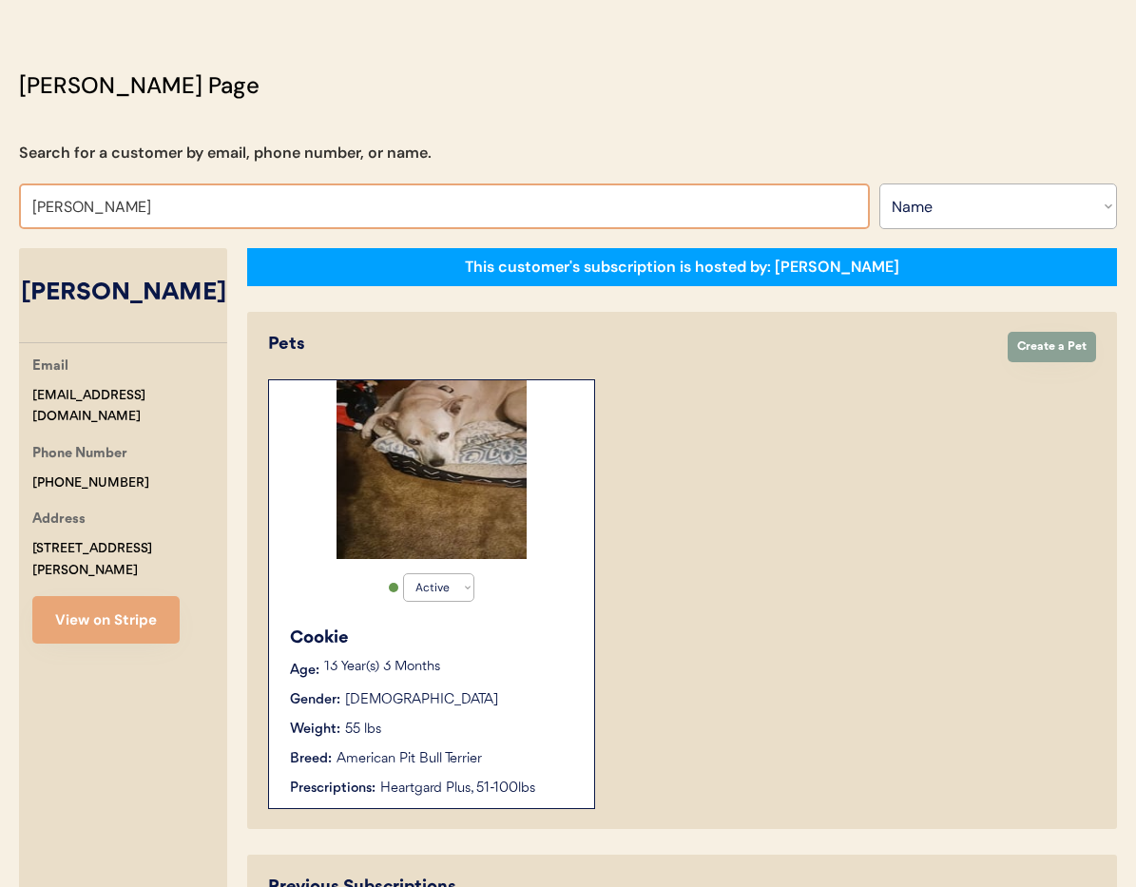
click at [182, 212] on input "[PERSON_NAME]" at bounding box center [444, 206] width 851 height 46
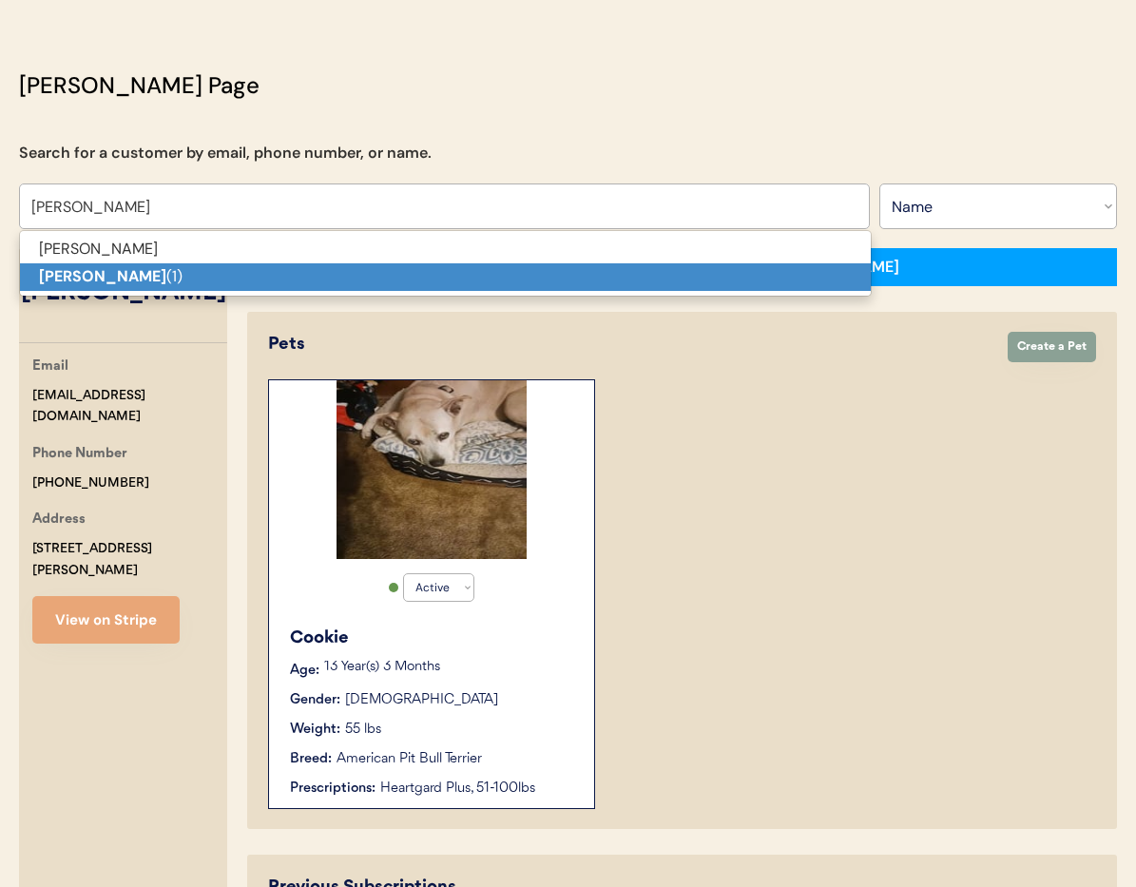
click at [174, 269] on p "Danny Brasher (1)" at bounding box center [445, 277] width 851 height 28
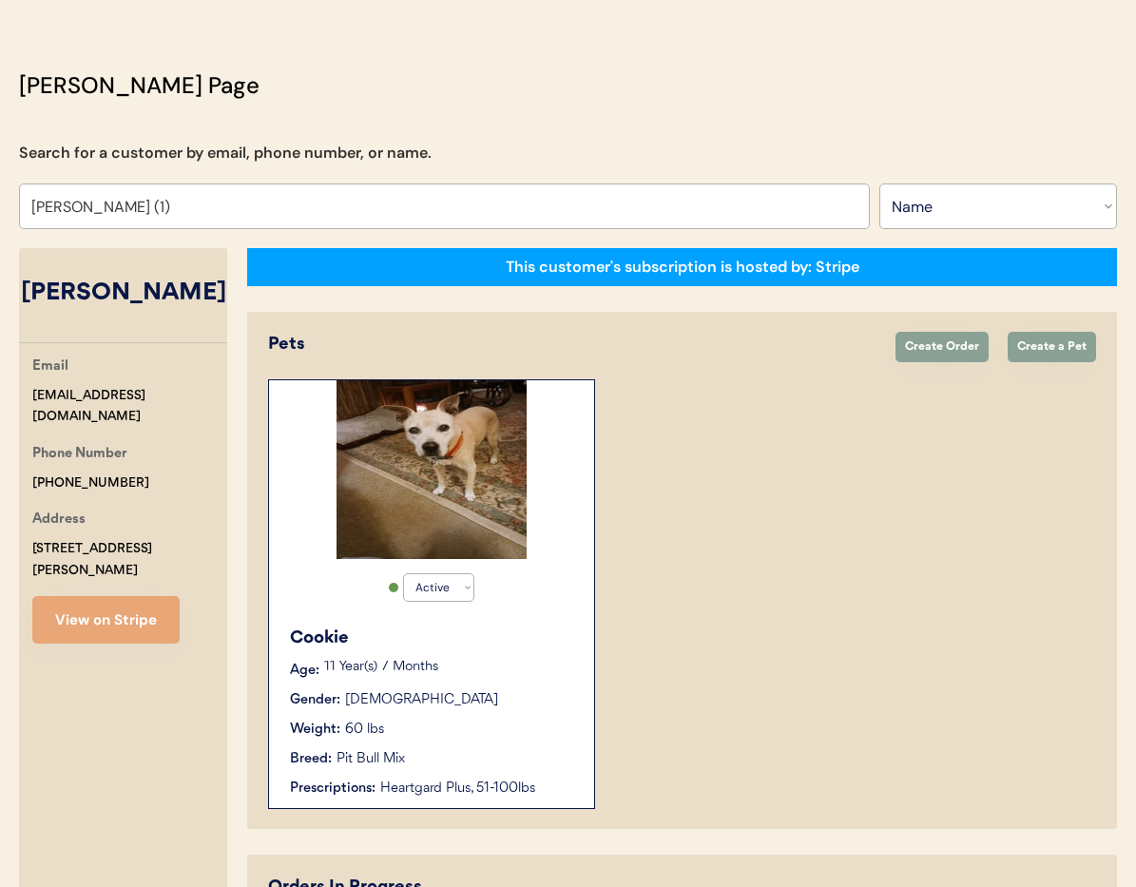
scroll to position [278, 0]
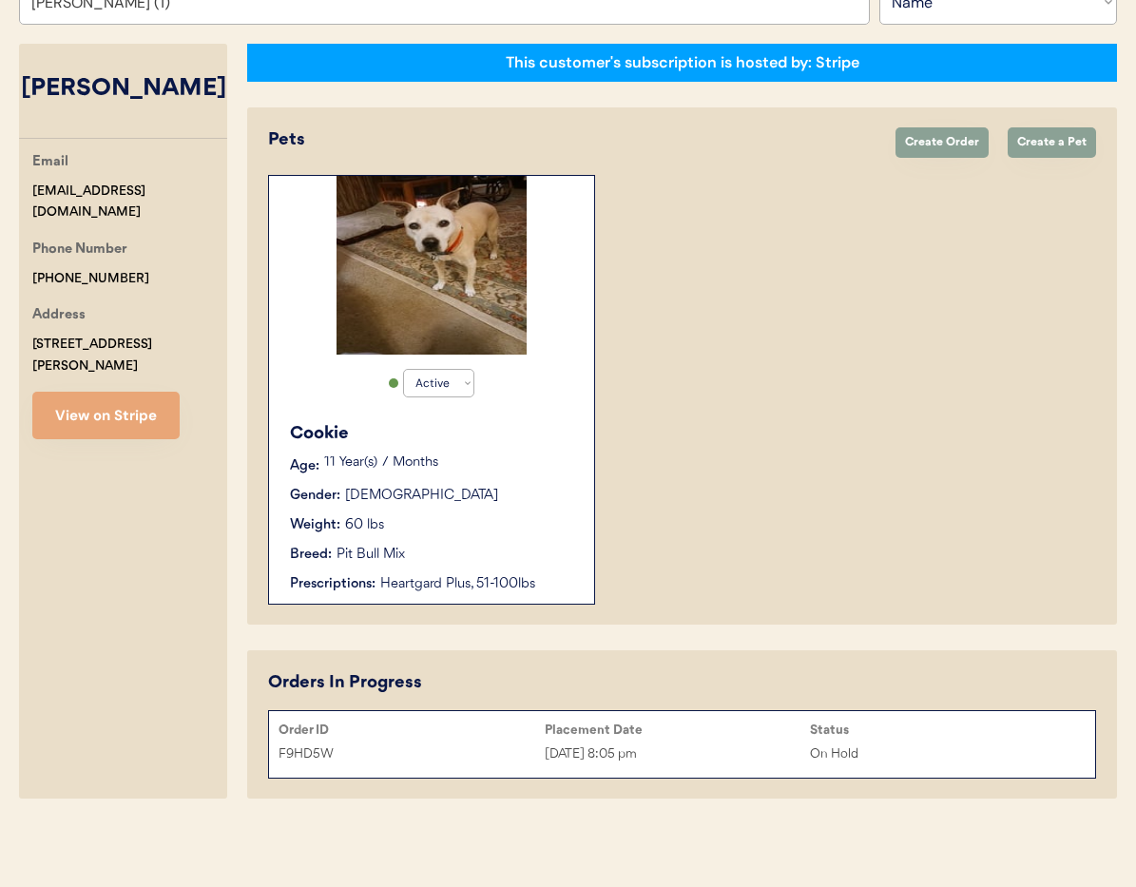
type input "Danny Brasher (1)"
click at [888, 749] on div "On Hold" at bounding box center [943, 754] width 266 height 22
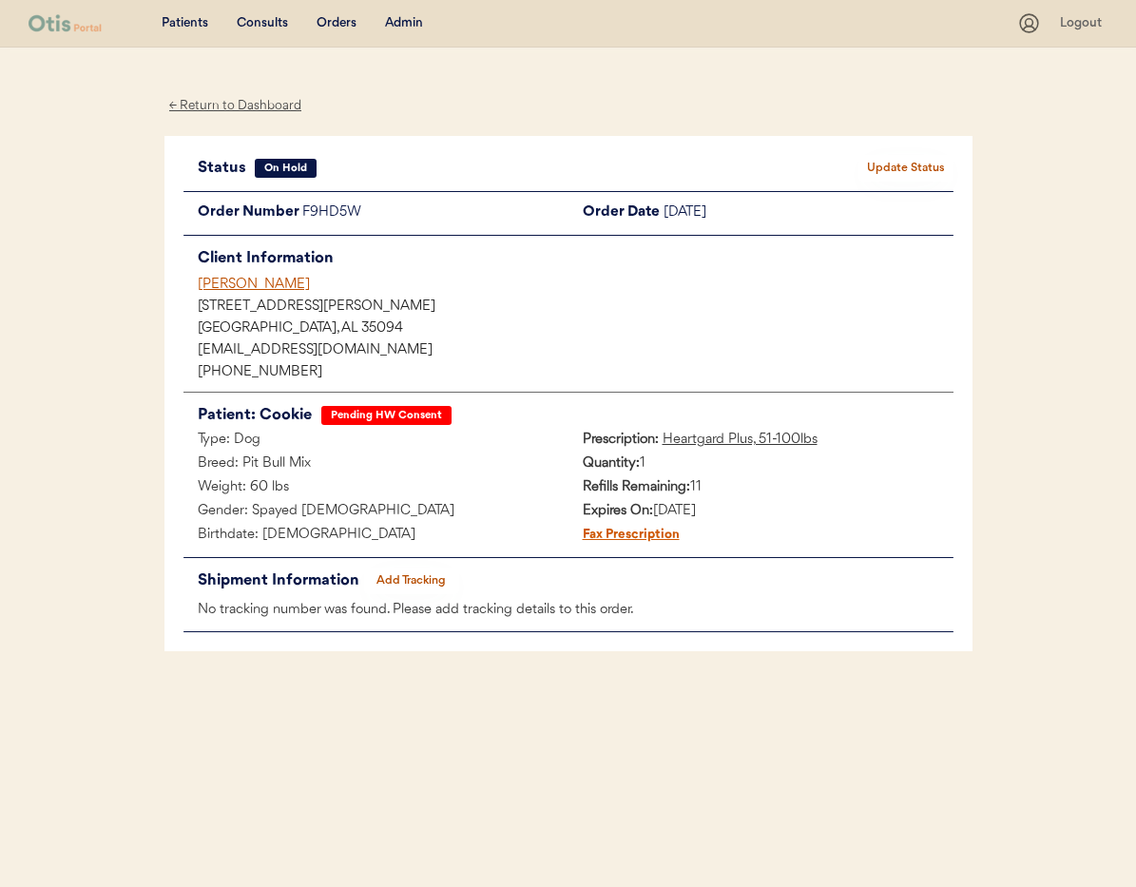
drag, startPoint x: 0, startPoint y: 0, endPoint x: 918, endPoint y: 169, distance: 933.6
click at [918, 169] on button "Update Status" at bounding box center [905, 168] width 95 height 27
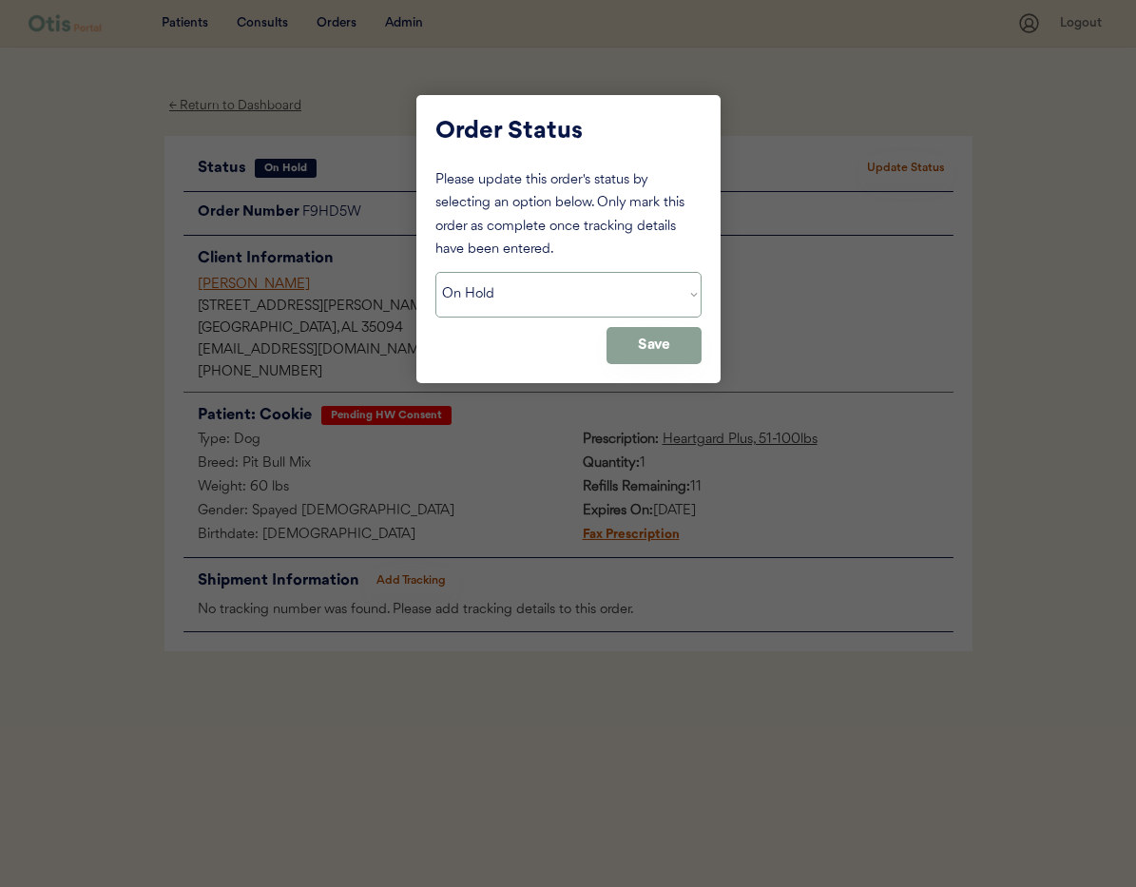
click at [557, 295] on select "Status On Hold New In Progress Complete Pending HW Consent Canceled" at bounding box center [568, 295] width 266 height 46
select select ""cancelled""
click at [435, 272] on select "Status On Hold New In Progress Complete Pending HW Consent Canceled" at bounding box center [568, 295] width 266 height 46
click at [624, 355] on button "Save" at bounding box center [653, 345] width 95 height 37
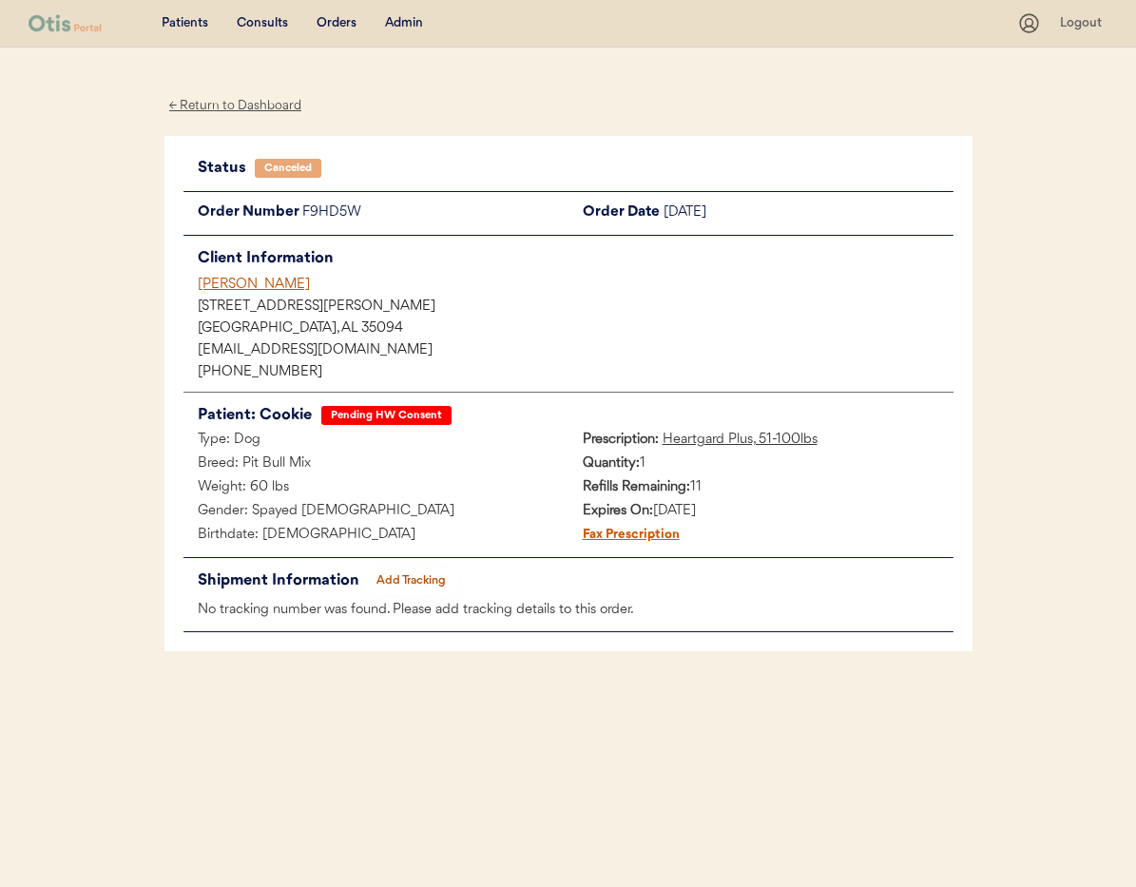
click at [201, 102] on div "← Return to Dashboard" at bounding box center [235, 106] width 143 height 22
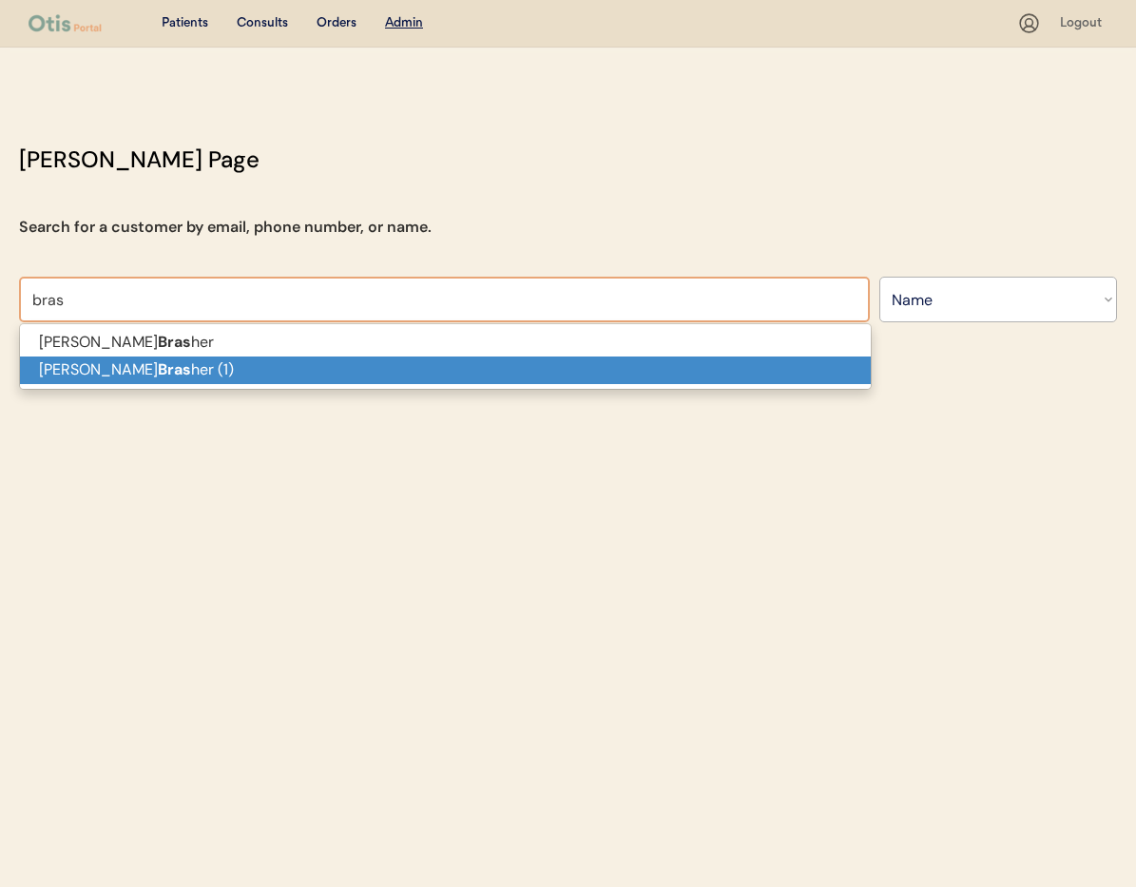
select select ""Name""
click at [193, 378] on p "[PERSON_NAME] her (1)" at bounding box center [445, 370] width 851 height 28
type input "[PERSON_NAME] (1)"
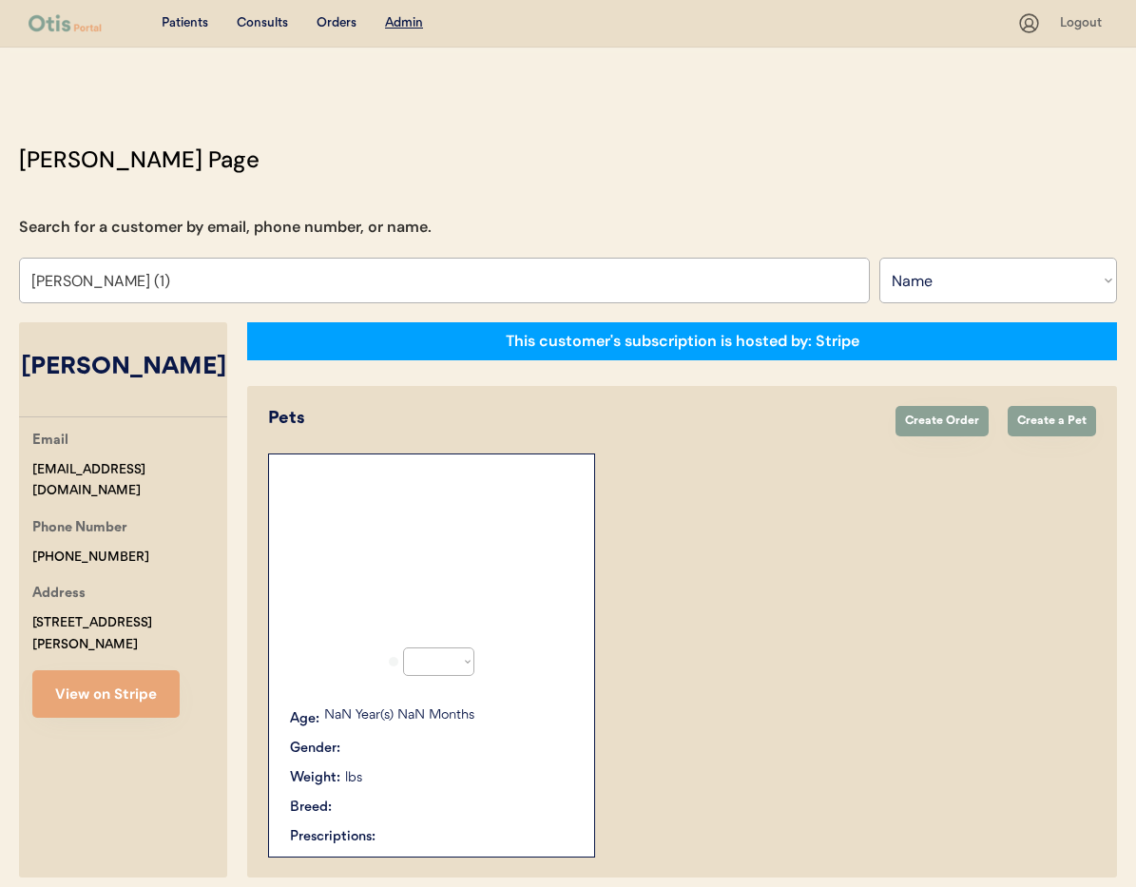
select select "true"
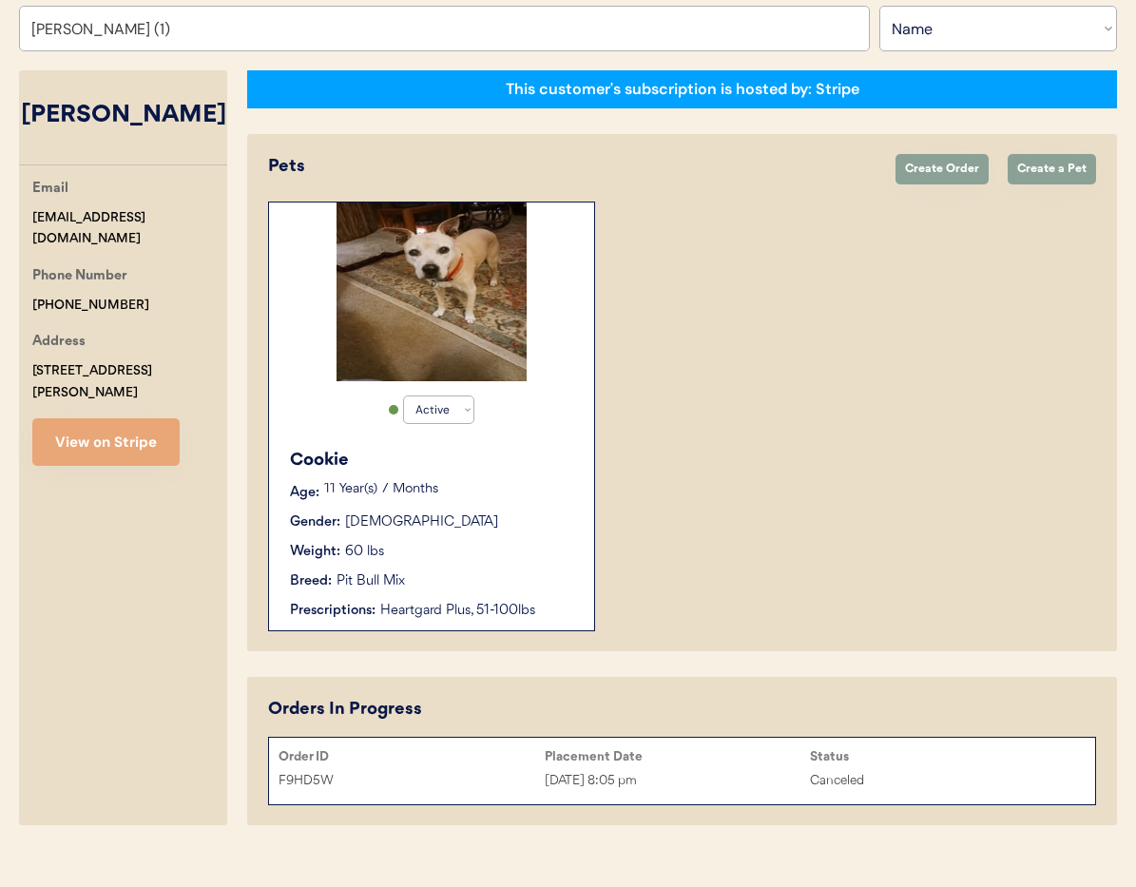
scroll to position [278, 0]
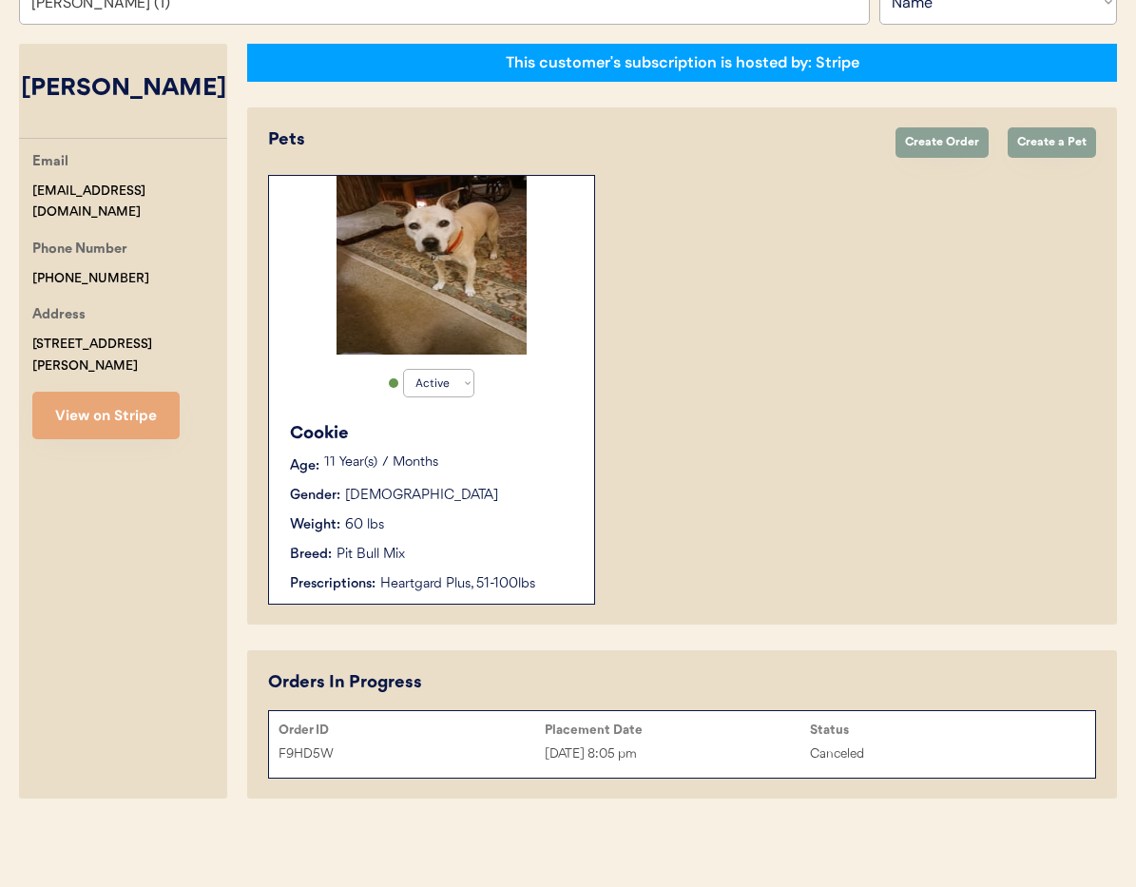
type input "[PERSON_NAME] (1)"
click at [507, 461] on p "11 Year(s) 7 Months" at bounding box center [449, 462] width 251 height 13
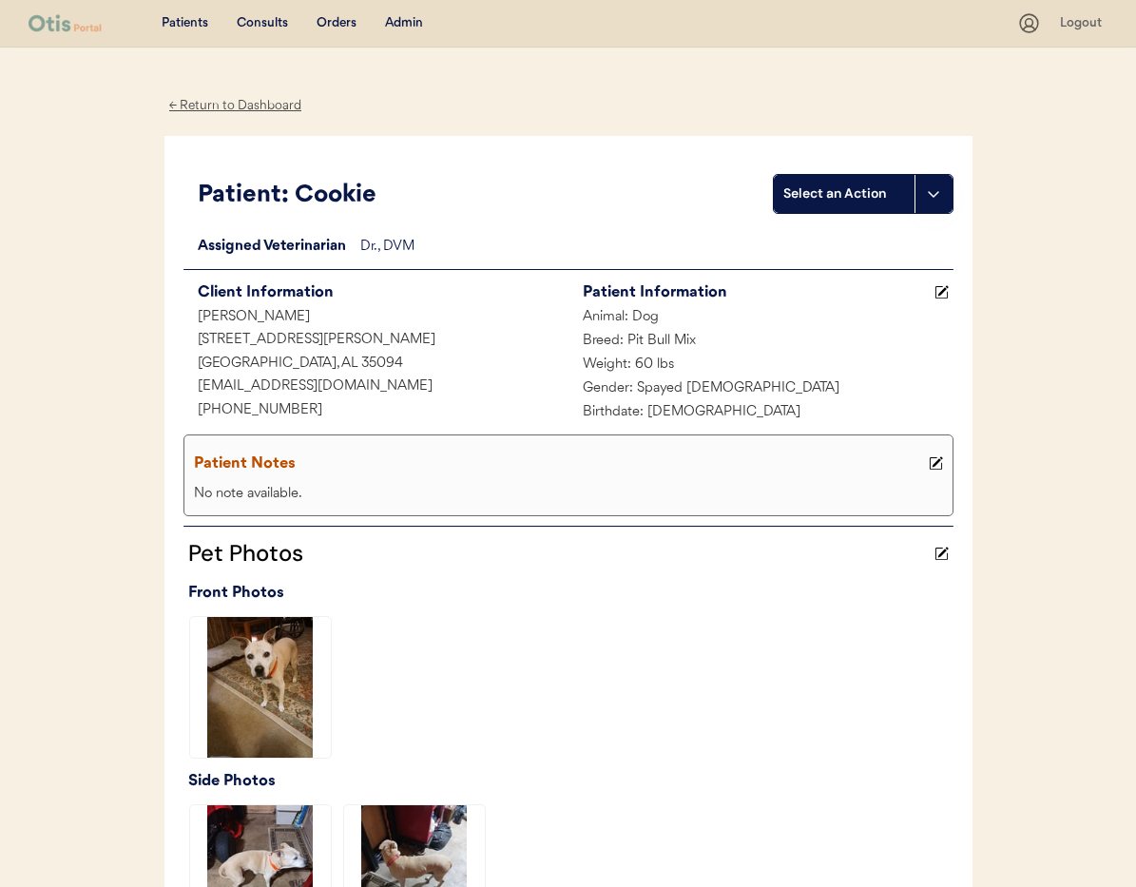
drag, startPoint x: 208, startPoint y: 106, endPoint x: 233, endPoint y: 121, distance: 28.5
click at [208, 106] on div "← Return to Dashboard" at bounding box center [235, 106] width 143 height 22
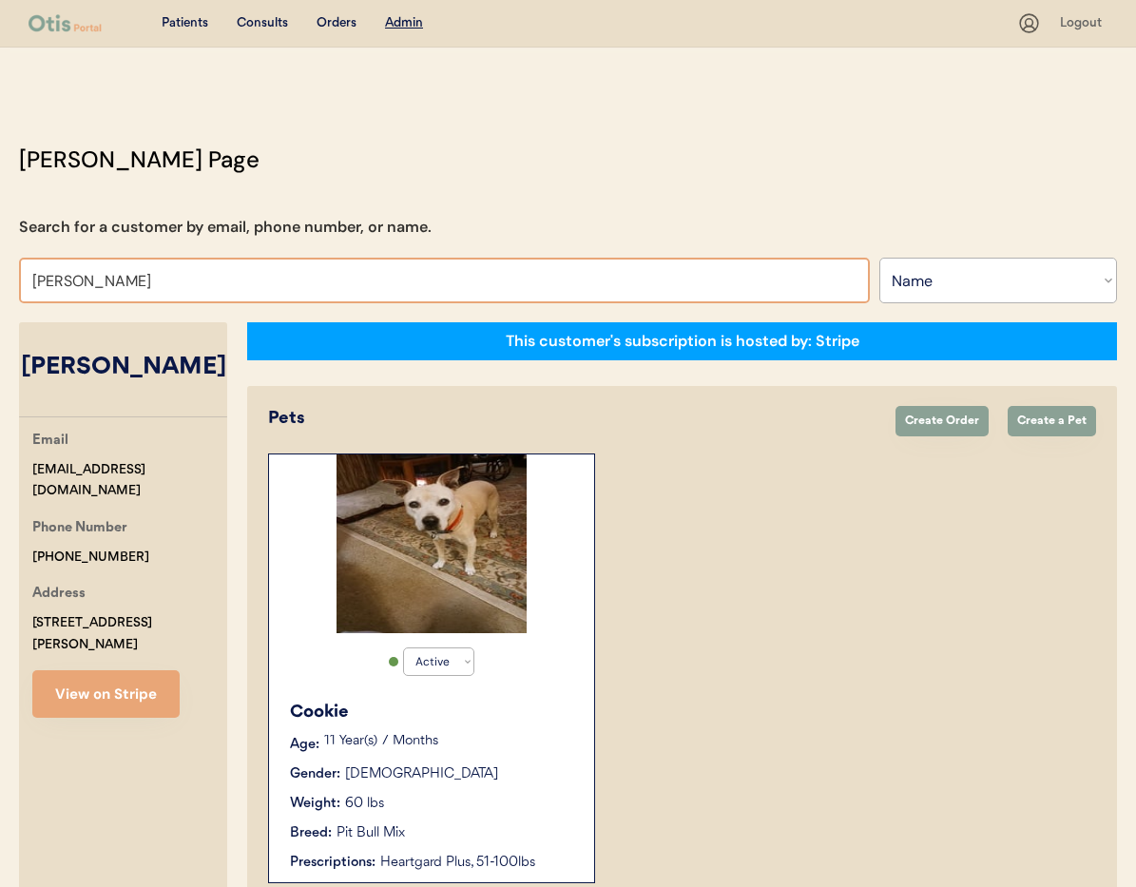
select select ""Name""
select select "true"
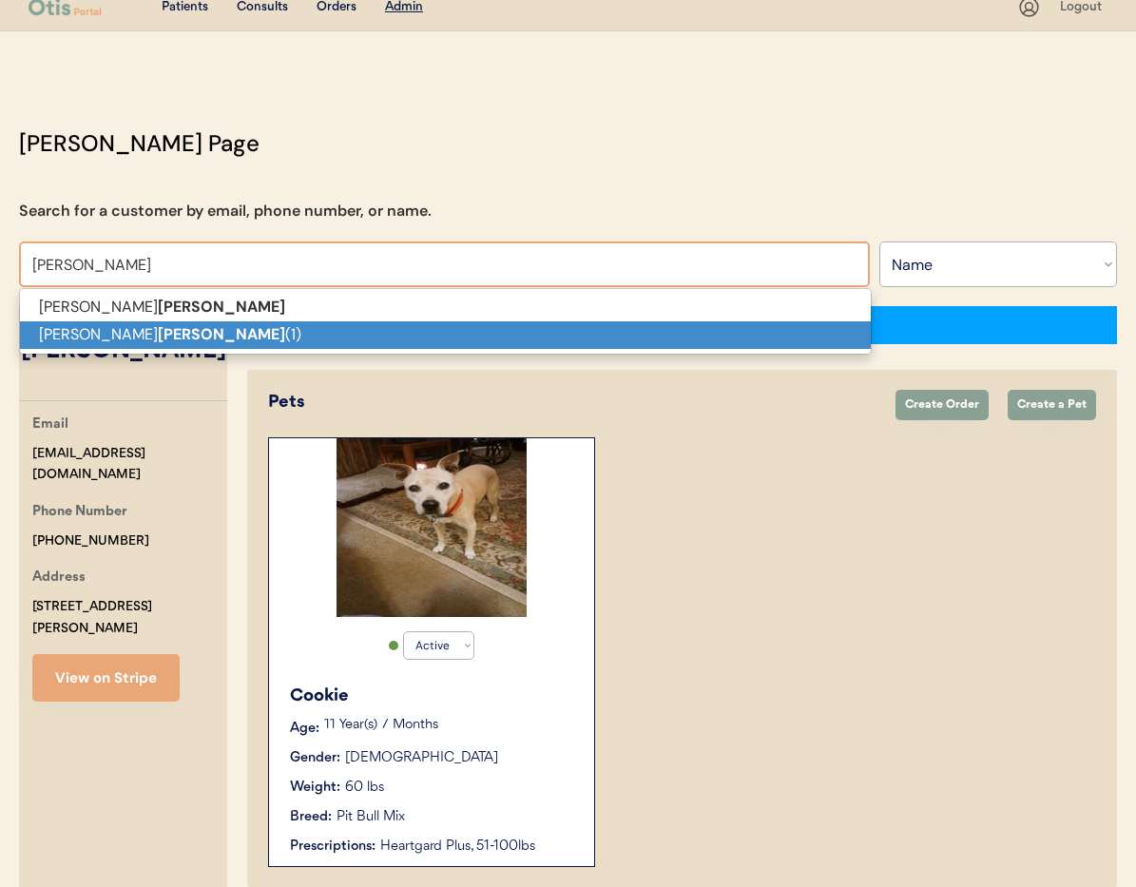
scroll to position [20, 0]
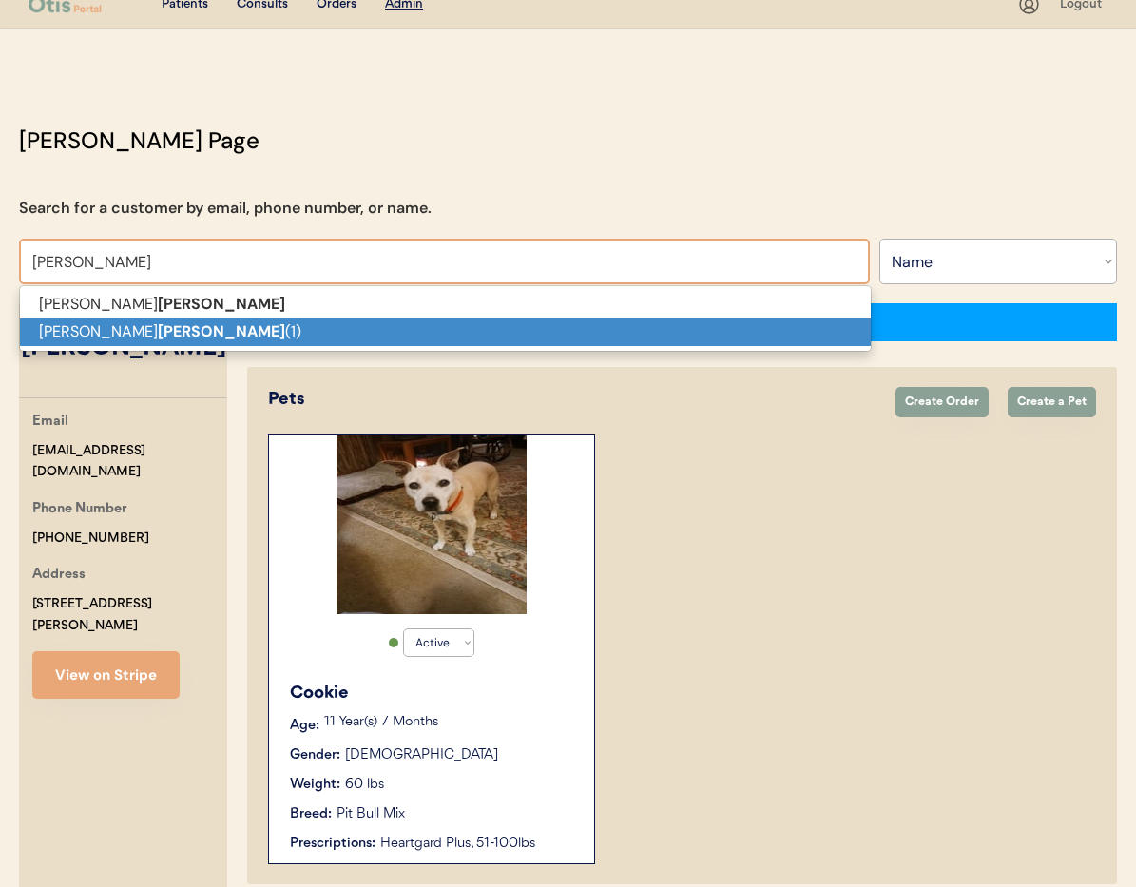
click at [179, 343] on p "Danny Brasher (1)" at bounding box center [445, 332] width 851 height 28
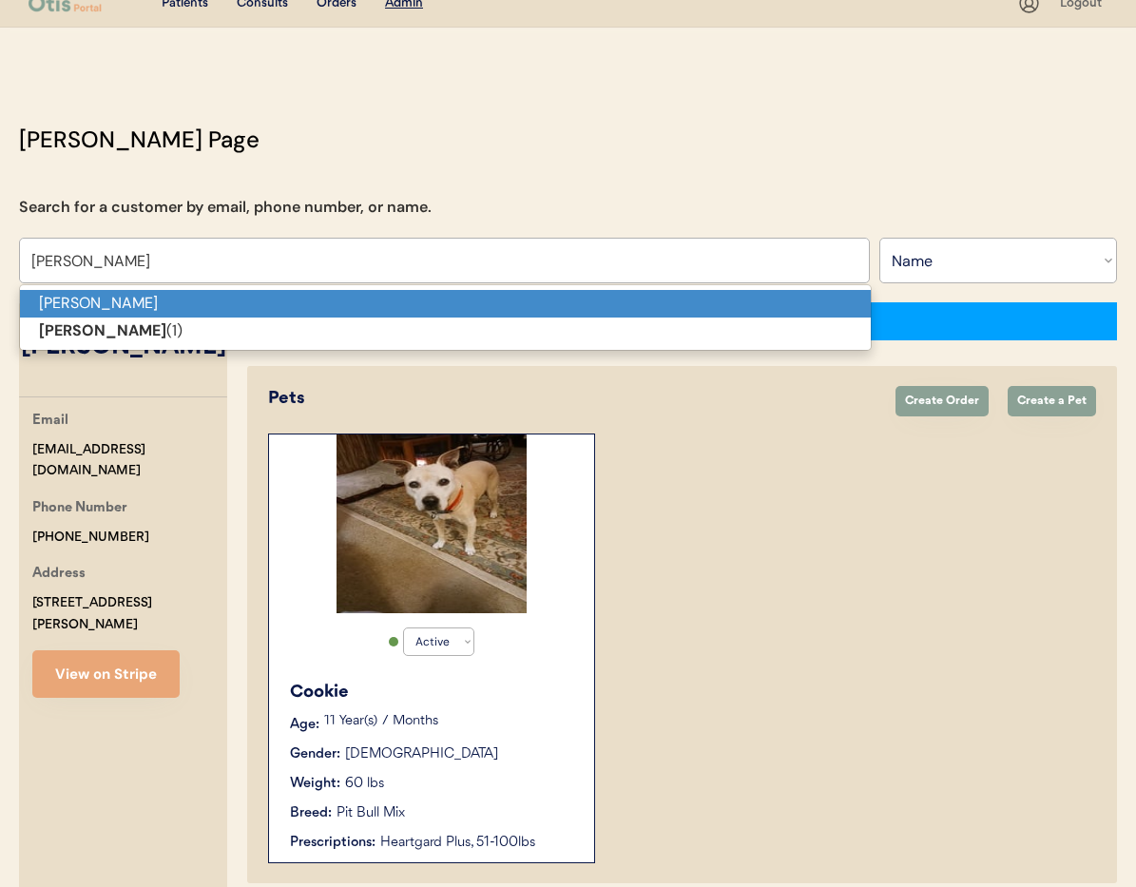
click at [147, 297] on p "Danny Brasher" at bounding box center [445, 304] width 851 height 28
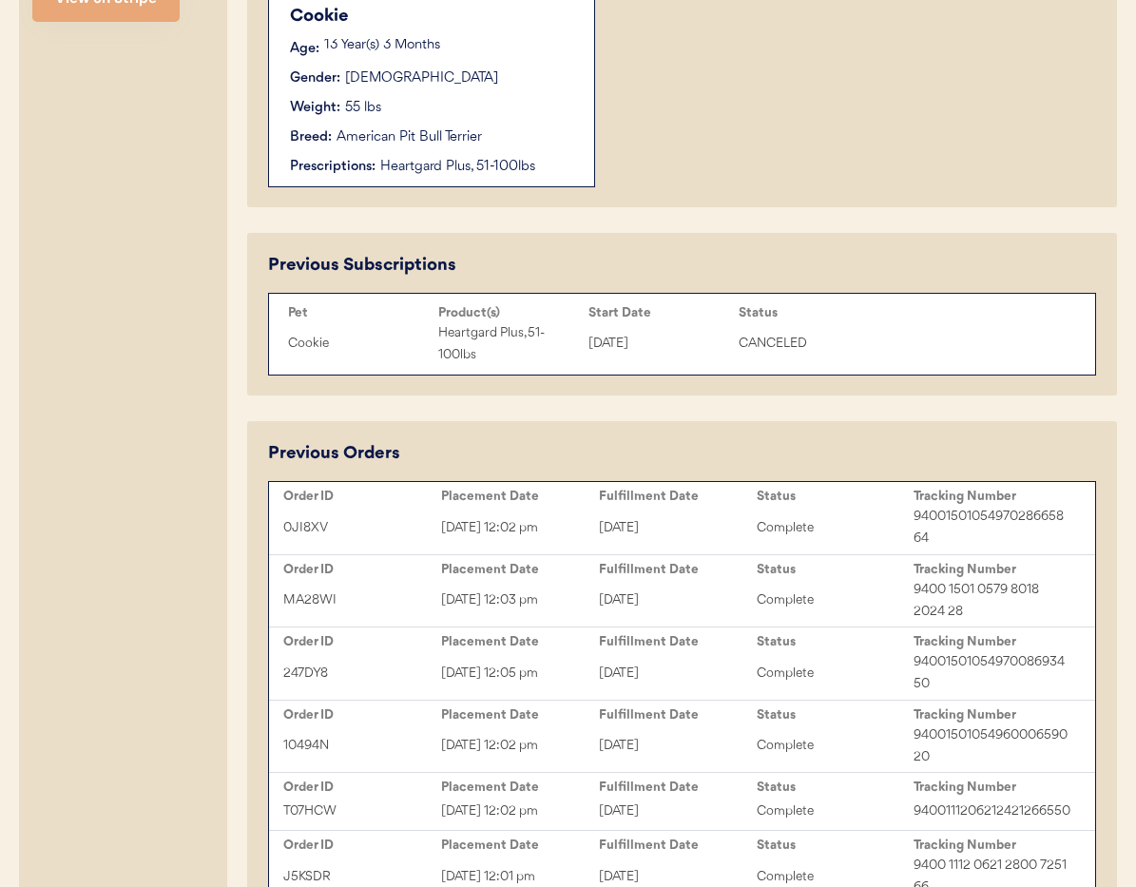
scroll to position [715, 0]
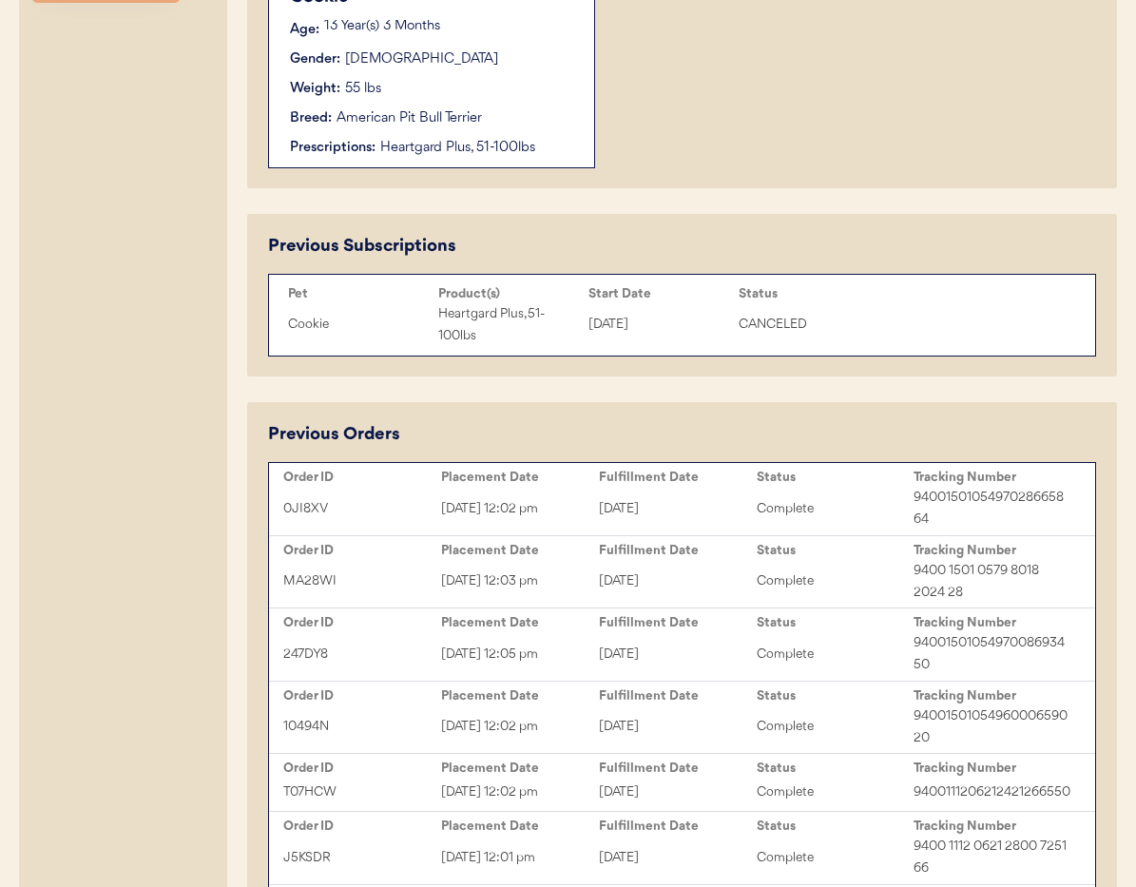
click at [1061, 326] on div "Pet Product(s) Start Date Status Next Order Cookie Heartgard Plus, 51-100lbs Oc…" at bounding box center [682, 315] width 826 height 83
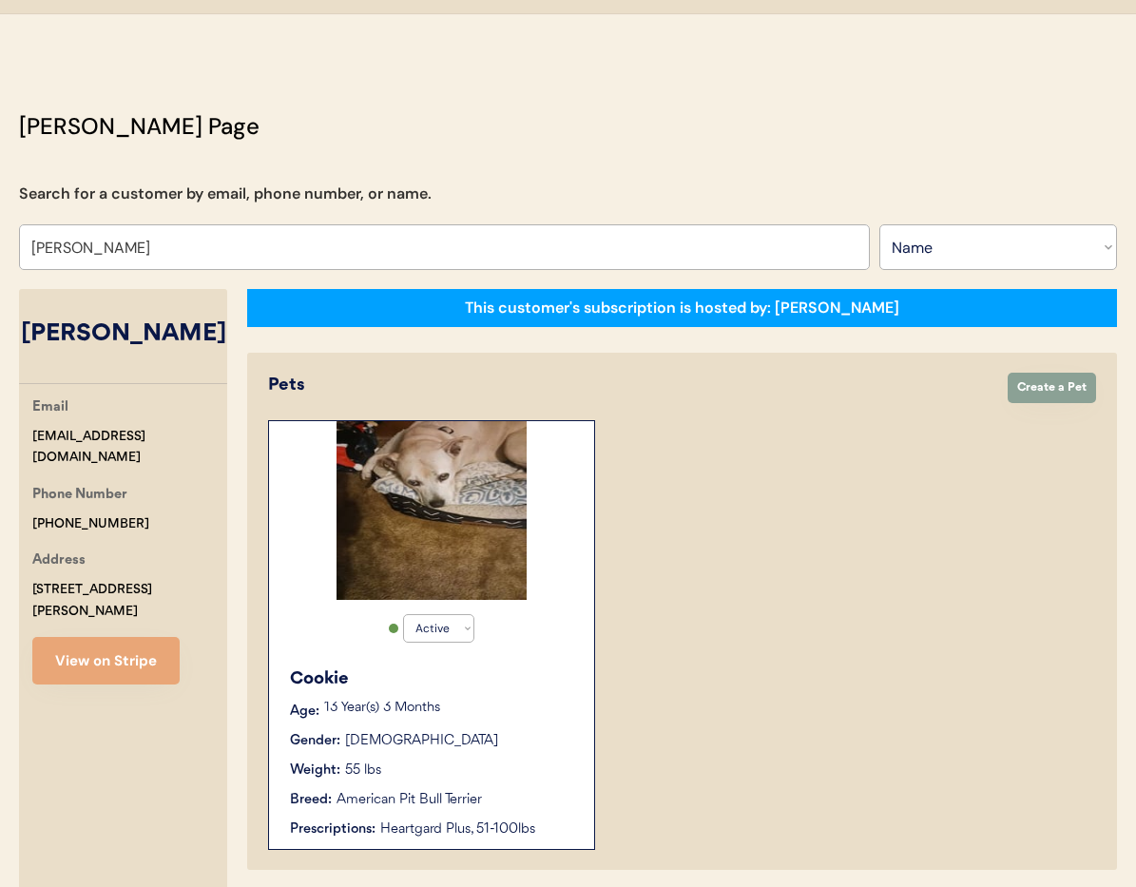
scroll to position [0, 0]
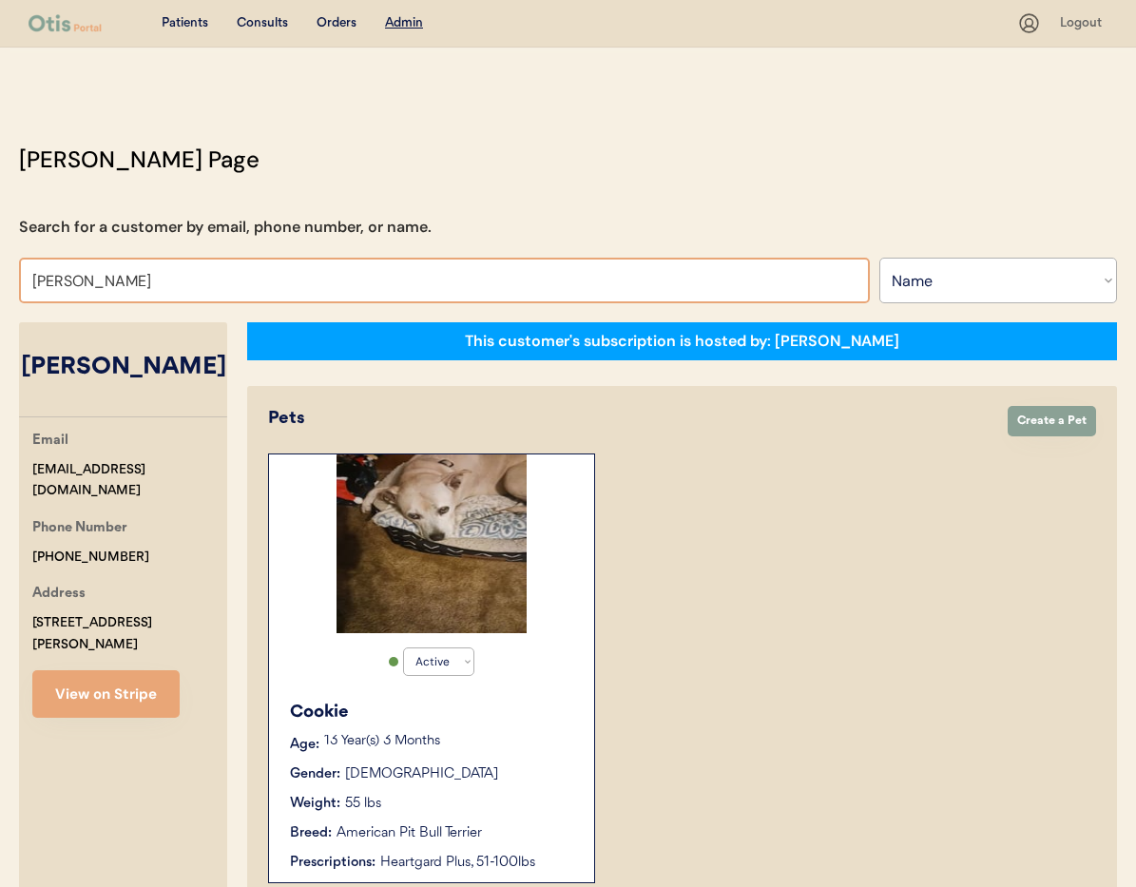
click at [158, 278] on input "Danny Brasher" at bounding box center [444, 281] width 851 height 46
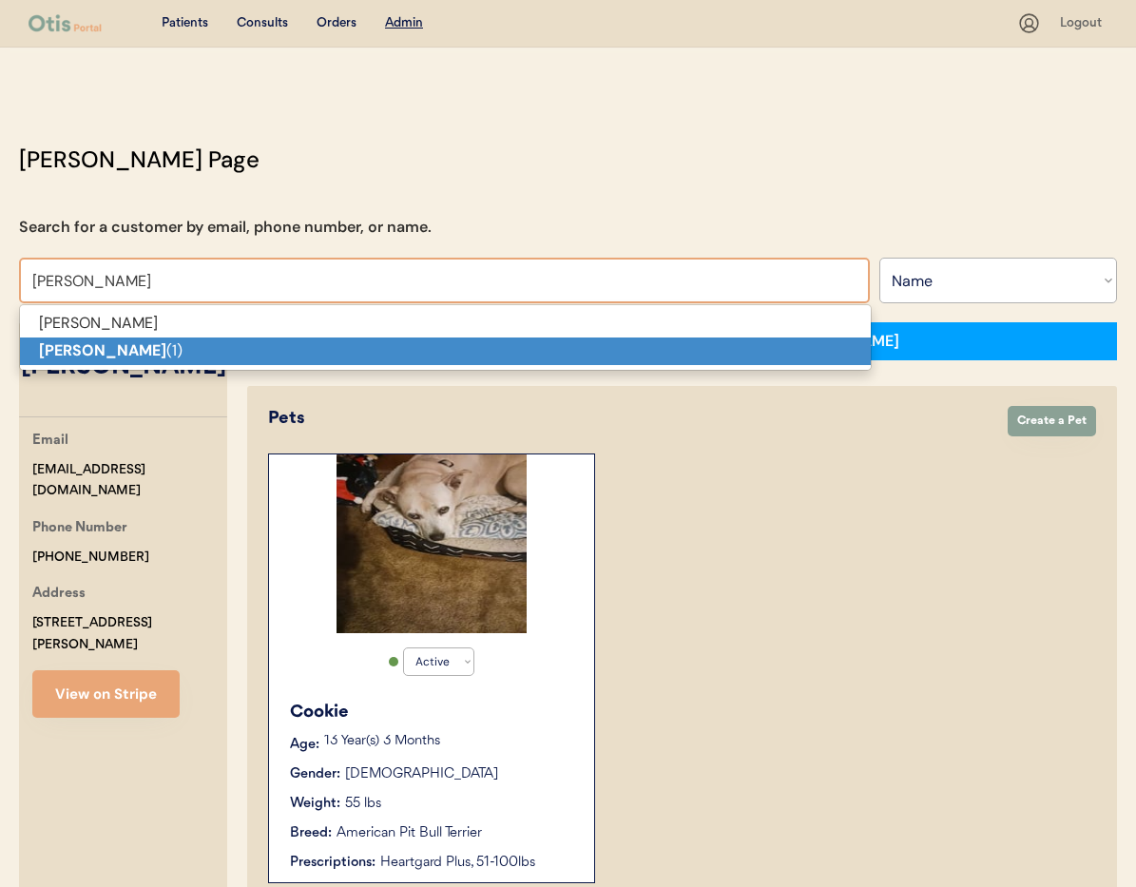
click at [174, 359] on p "Danny Brasher (1)" at bounding box center [445, 351] width 851 height 28
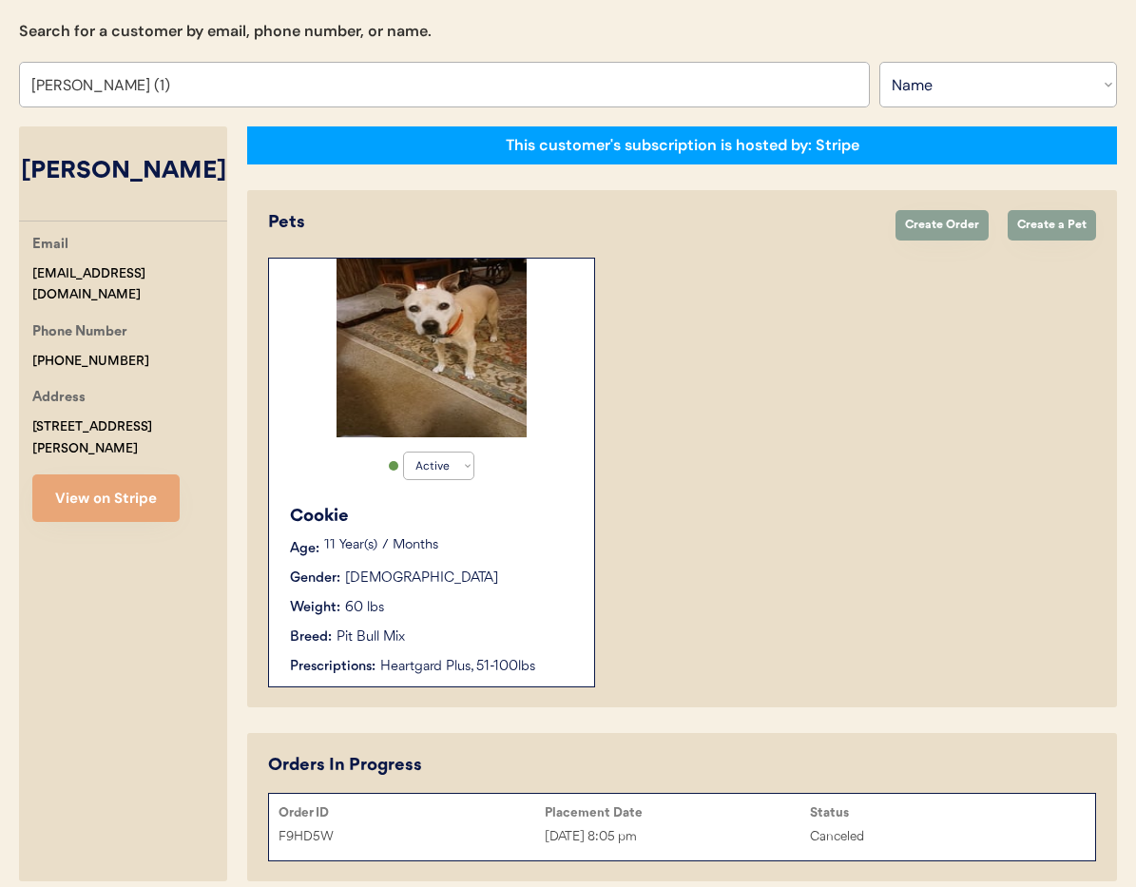
scroll to position [278, 0]
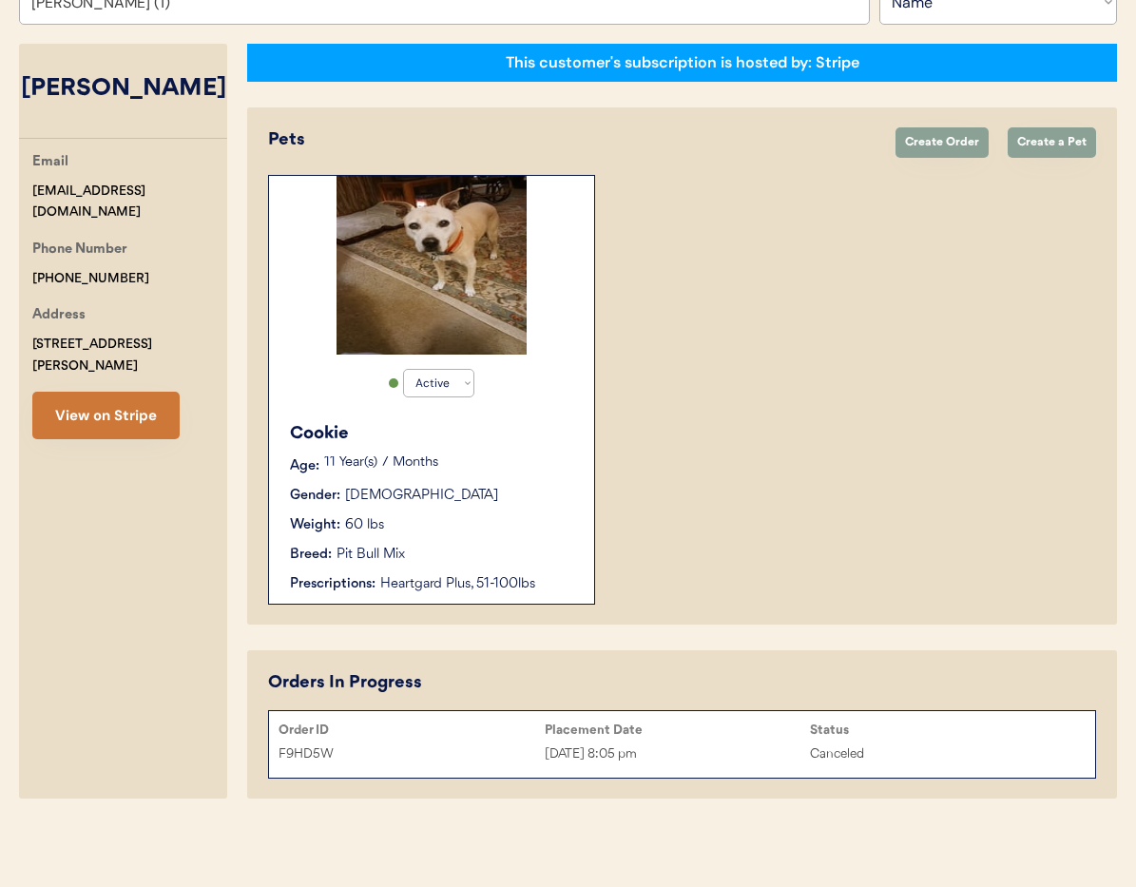
click at [135, 394] on button "View on Stripe" at bounding box center [105, 416] width 147 height 48
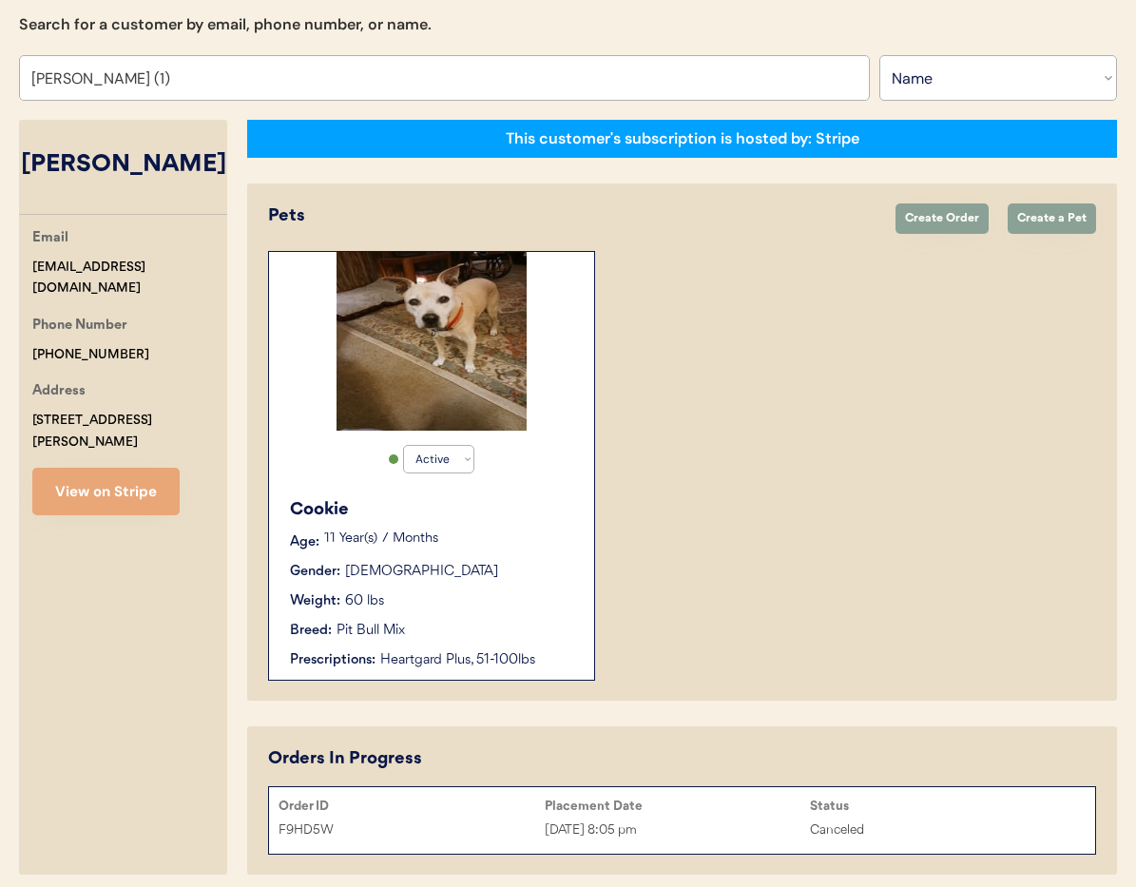
scroll to position [201, 0]
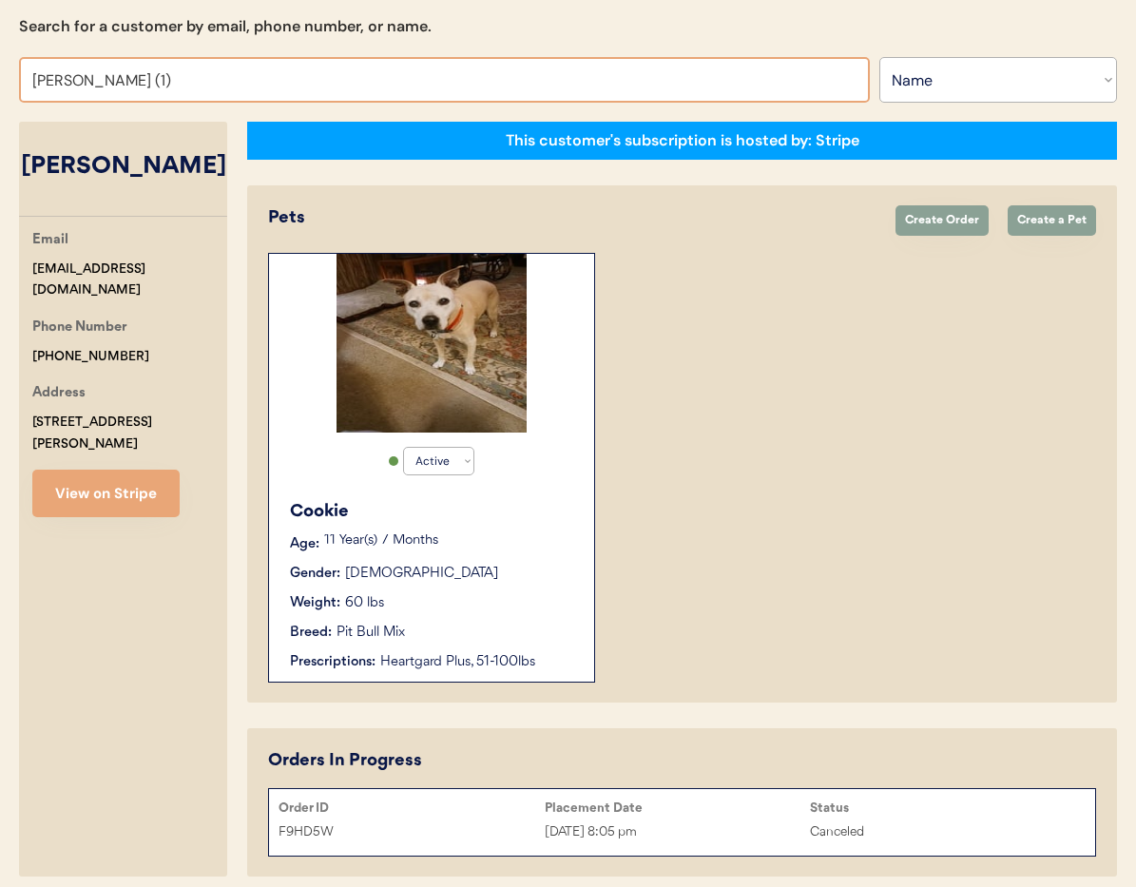
click at [202, 81] on input "Danny Brasher (1)" at bounding box center [444, 80] width 851 height 46
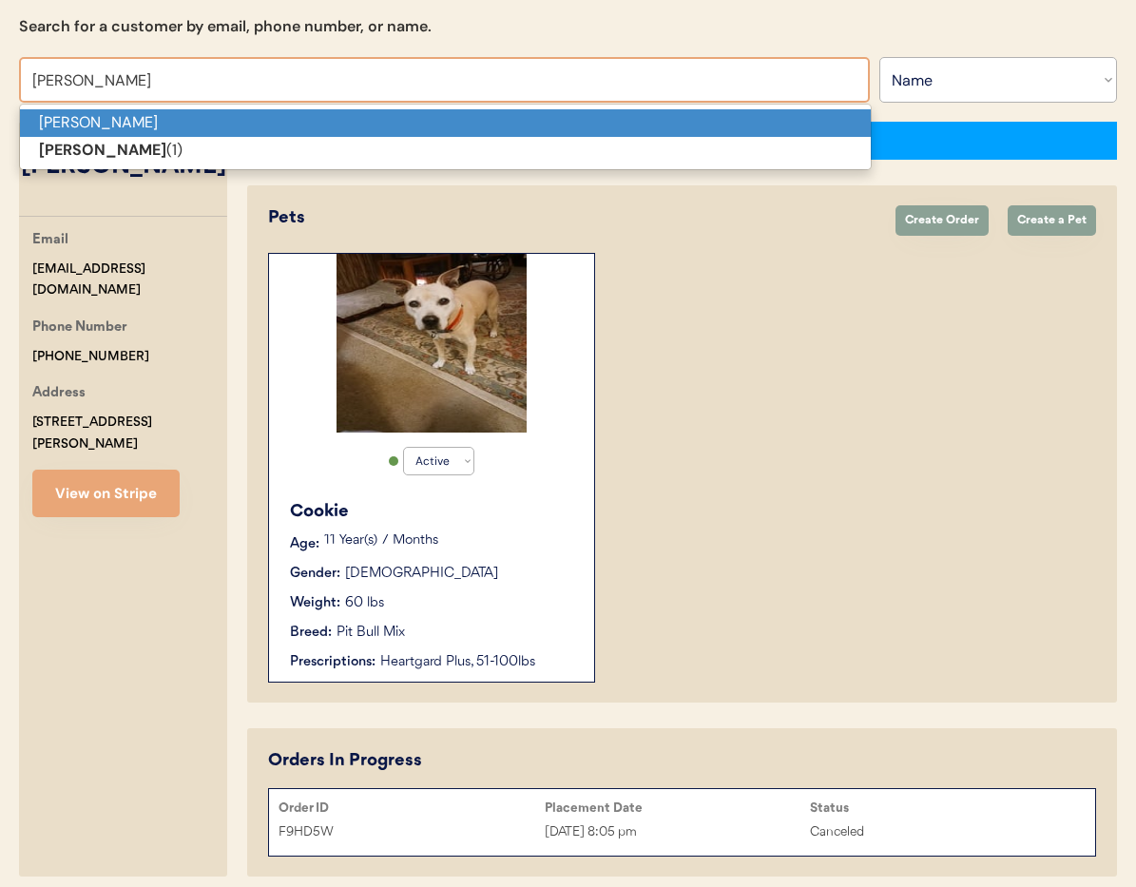
click at [166, 116] on p "Danny Brasher" at bounding box center [445, 123] width 851 height 28
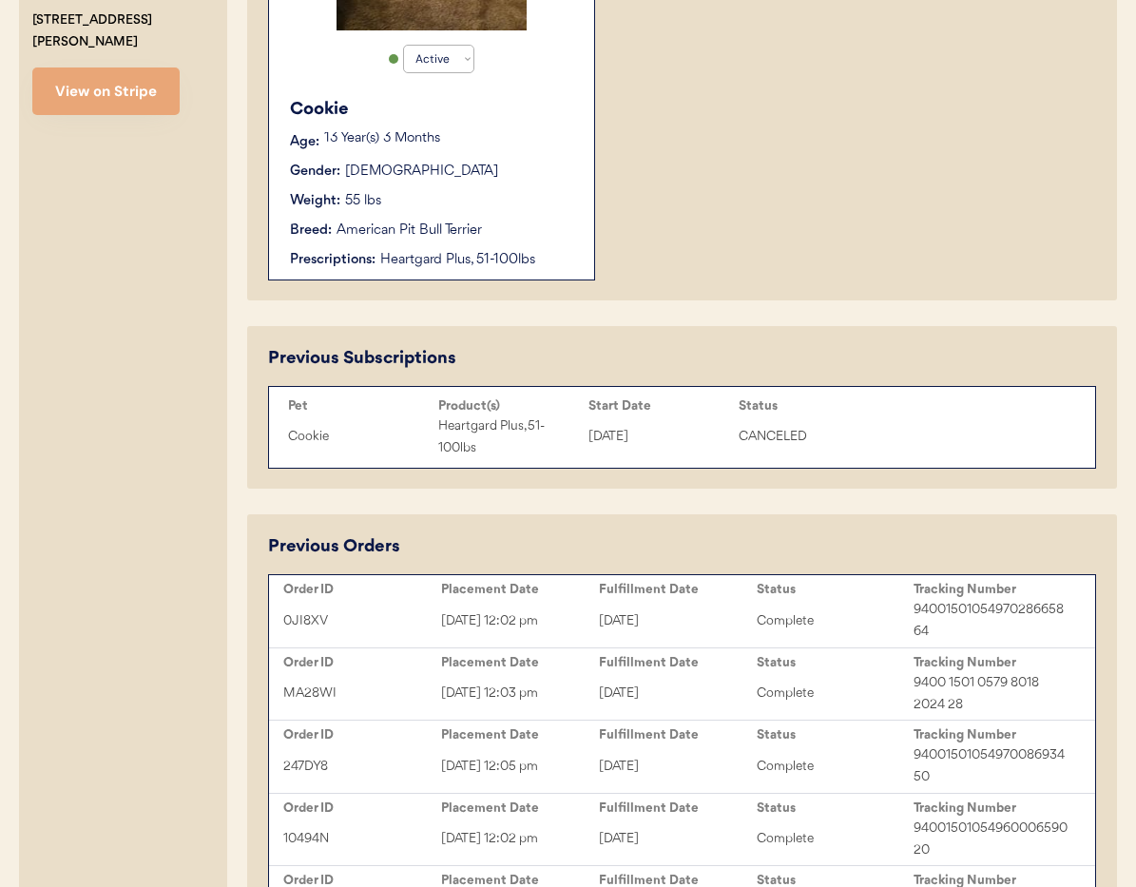
scroll to position [553, 0]
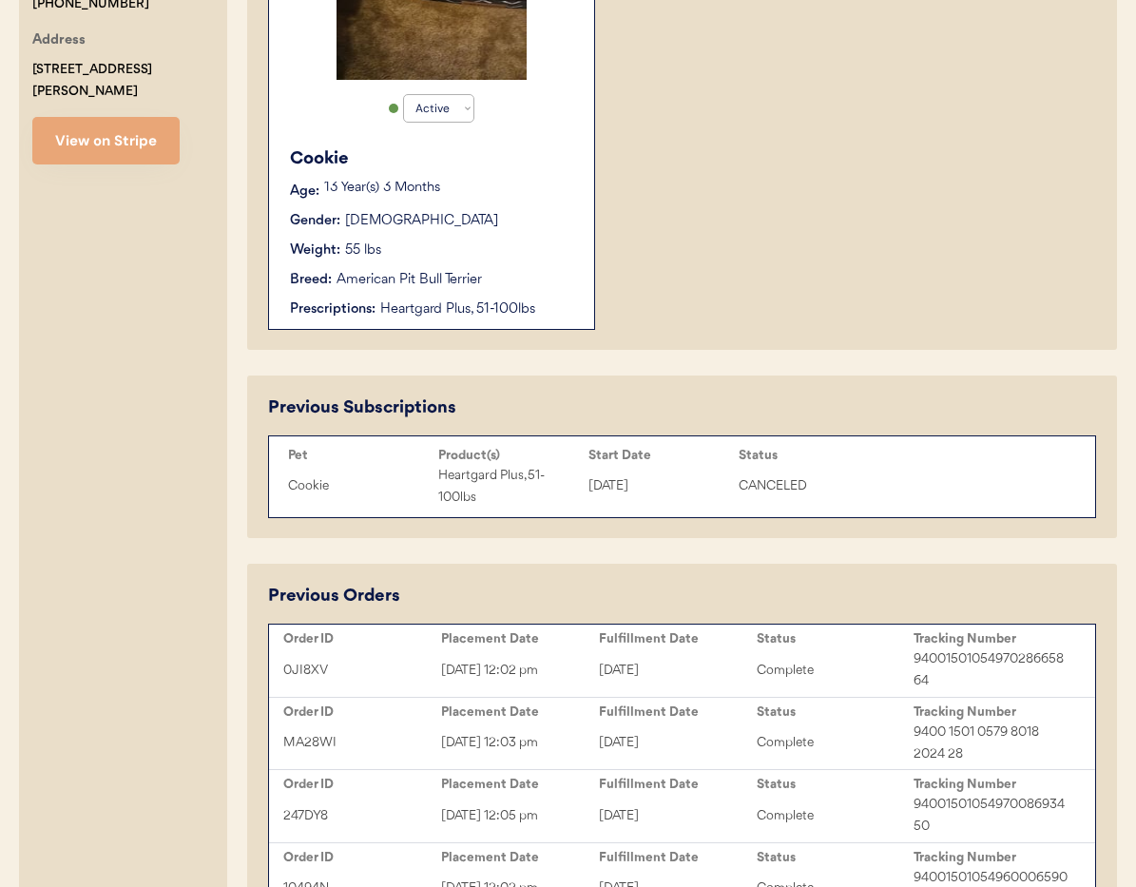
type input "Danny Brasher"
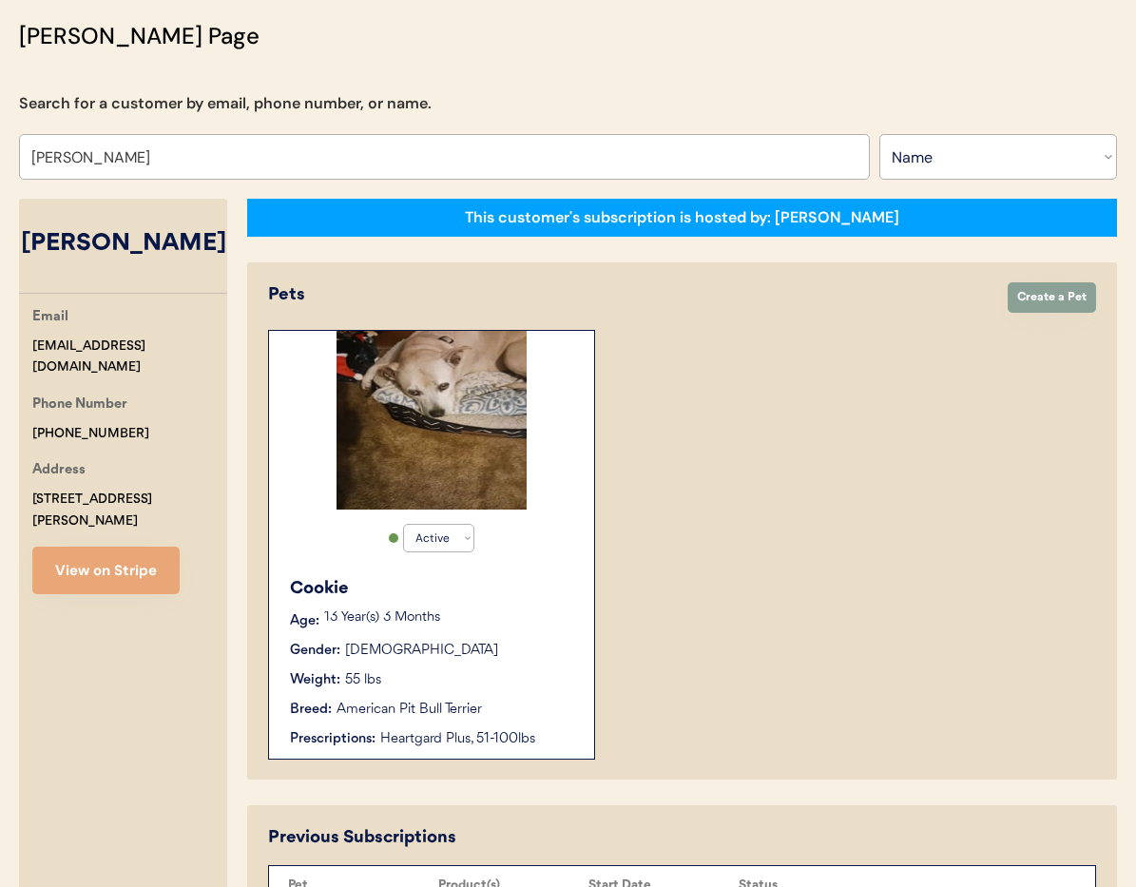
scroll to position [41, 0]
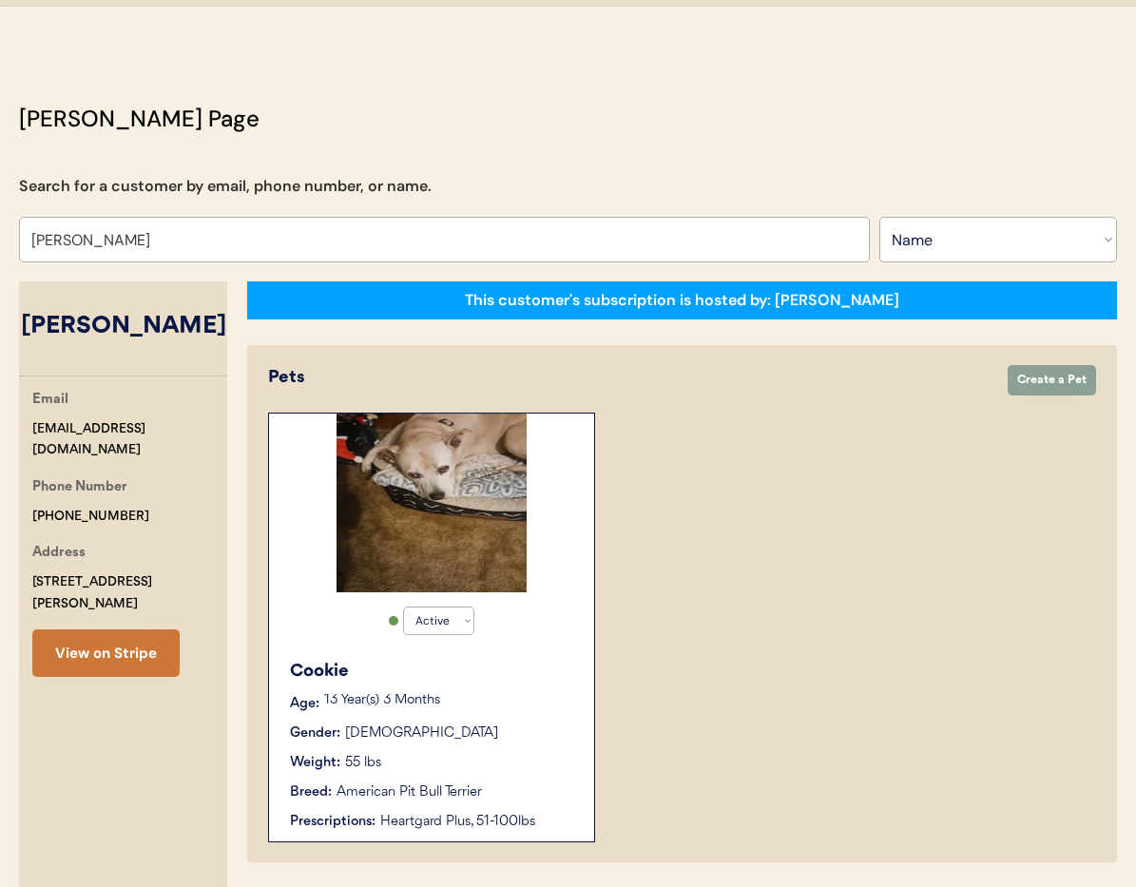
click at [105, 639] on button "View on Stripe" at bounding box center [105, 653] width 147 height 48
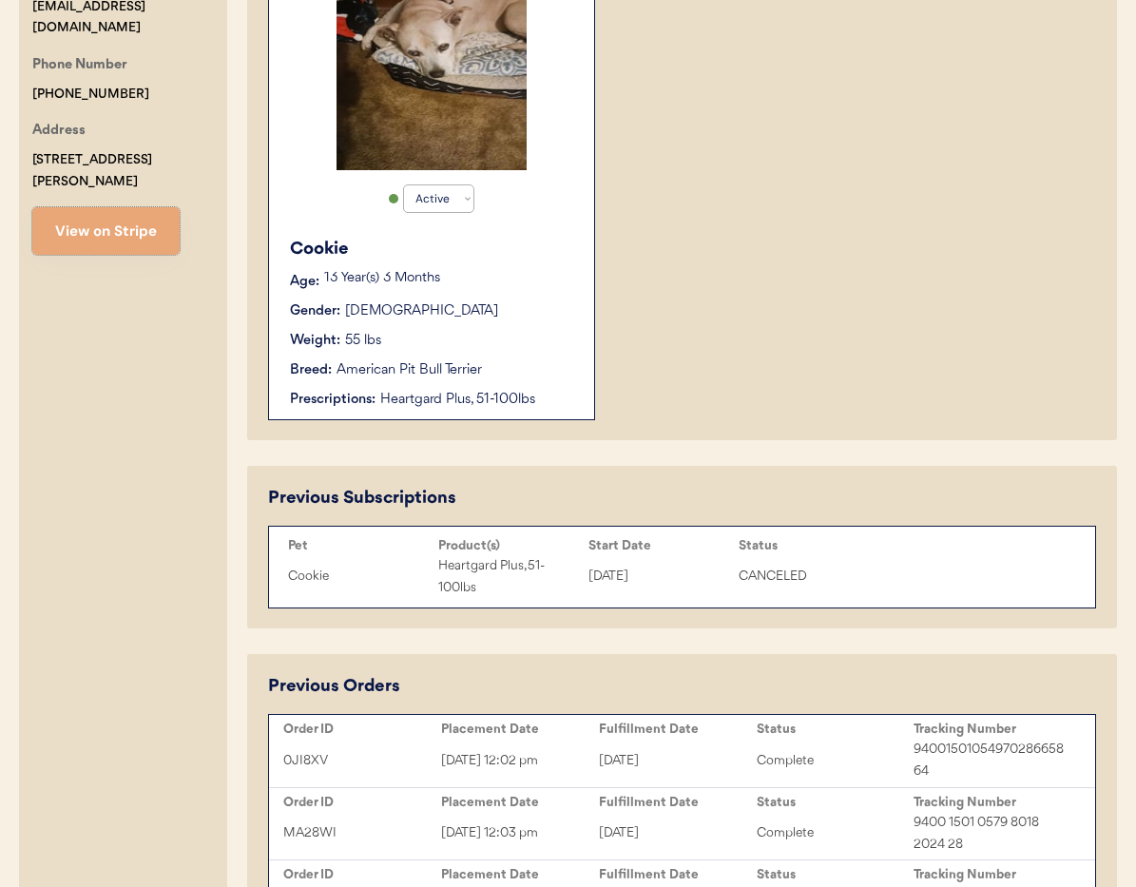
scroll to position [219, 0]
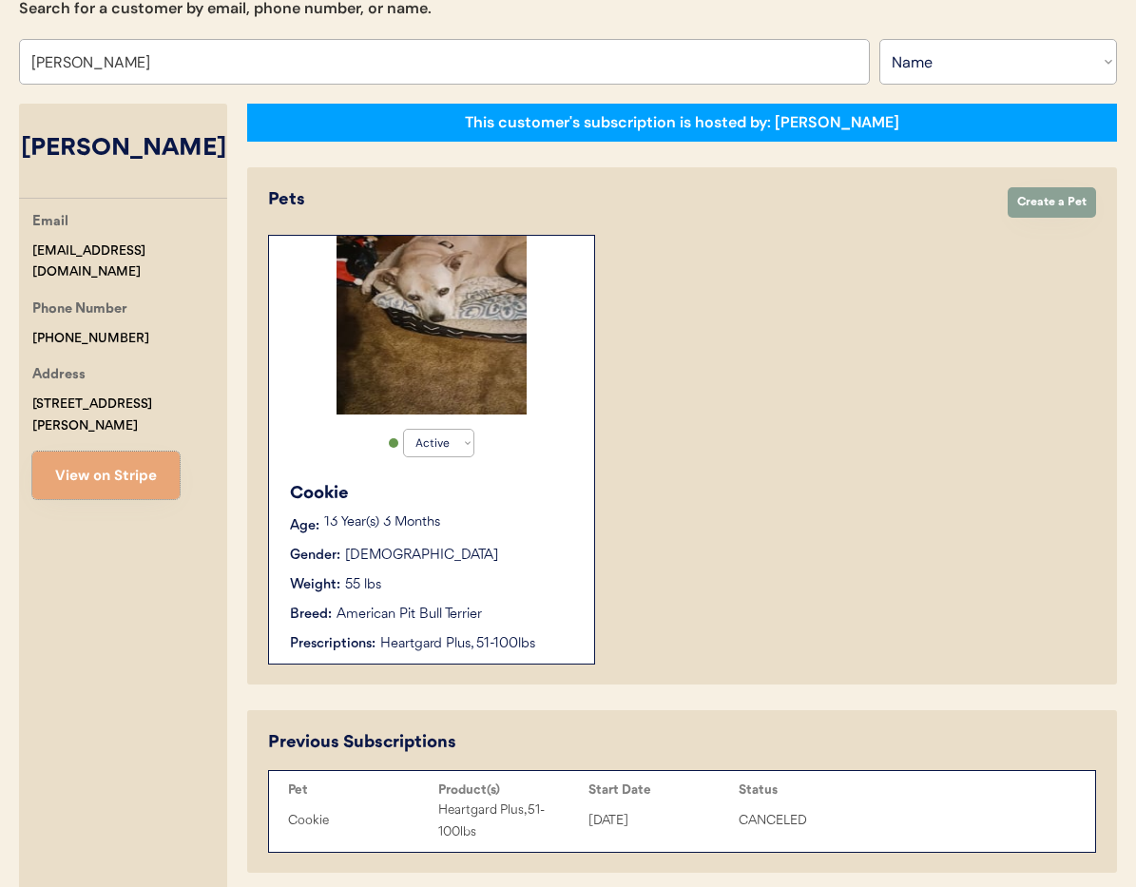
click at [664, 827] on div "Oct 9, 2024" at bounding box center [658, 821] width 141 height 22
click at [664, 828] on div "Oct 9, 2024" at bounding box center [658, 821] width 141 height 22
click at [494, 814] on div "Heartgard Plus, 51-100lbs" at bounding box center [508, 821] width 141 height 44
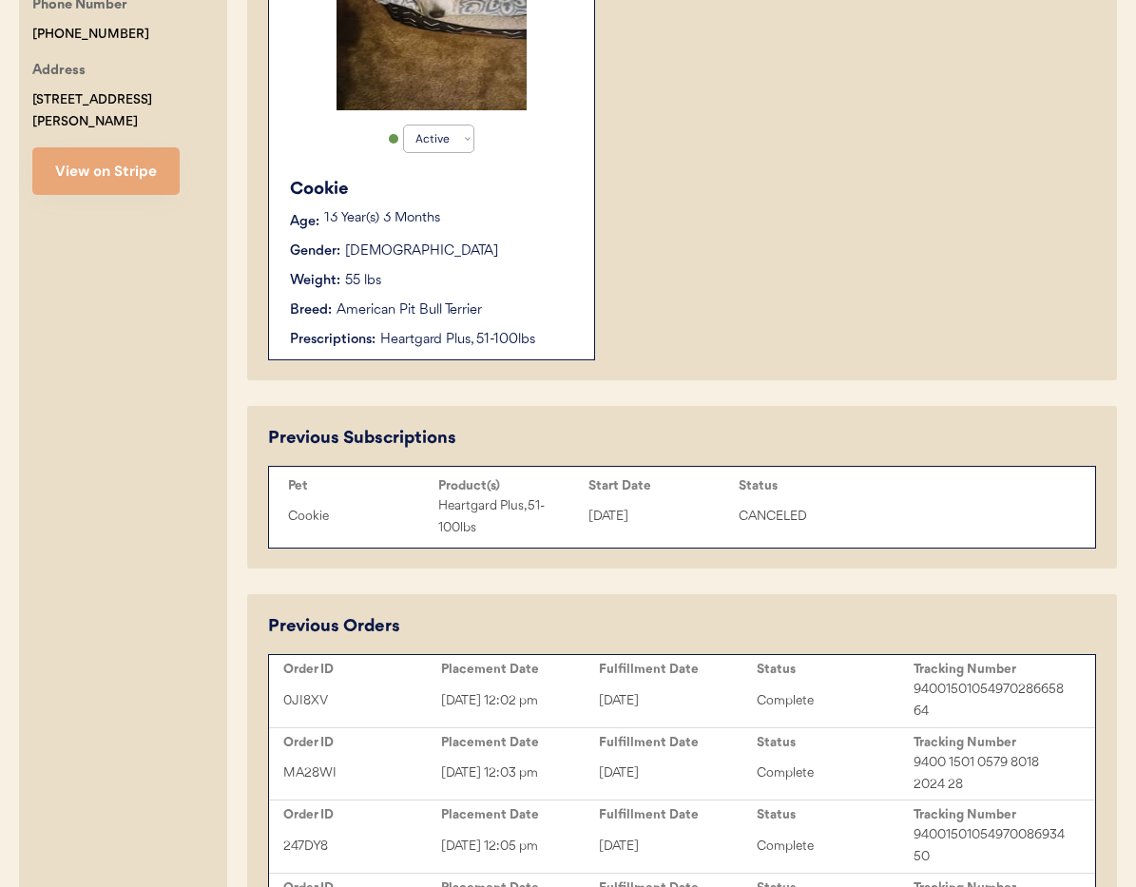
scroll to position [613, 0]
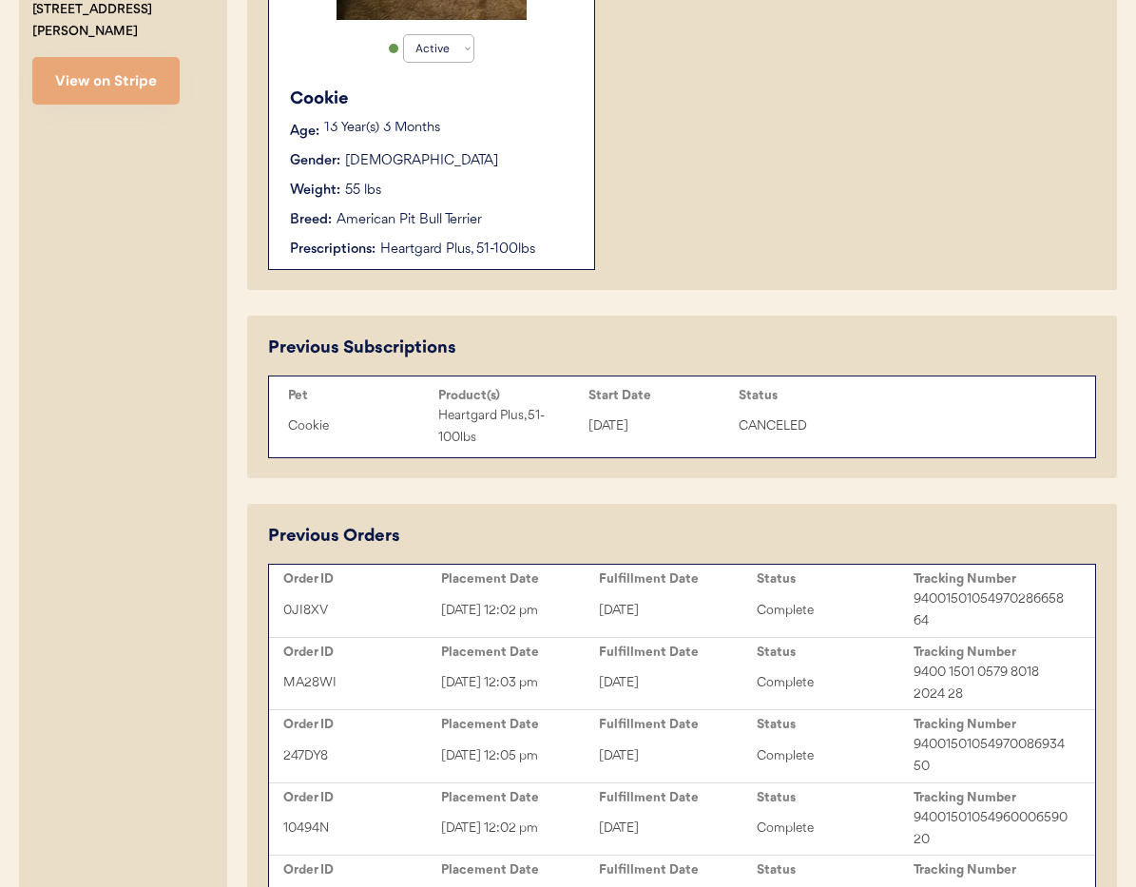
click at [653, 618] on div "September 8, 2025" at bounding box center [678, 611] width 158 height 22
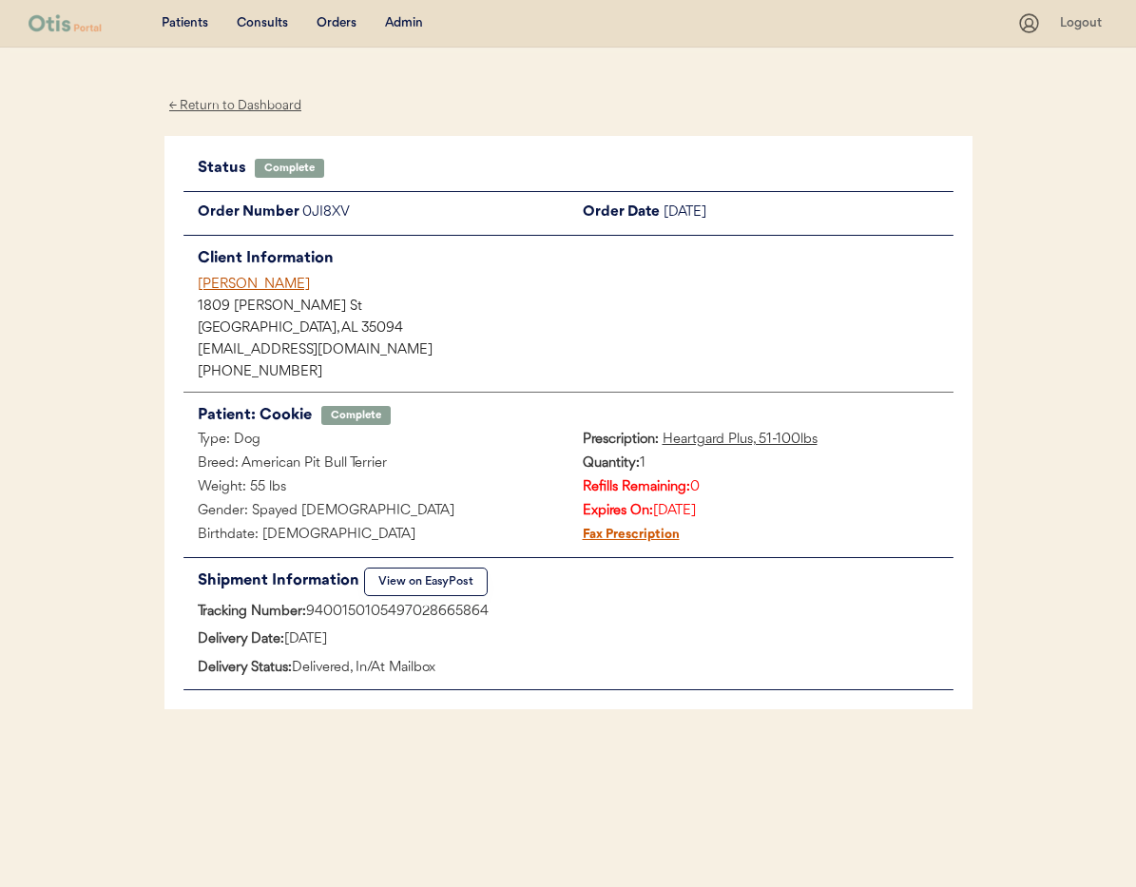
click at [201, 105] on div "← Return to Dashboard" at bounding box center [235, 106] width 143 height 22
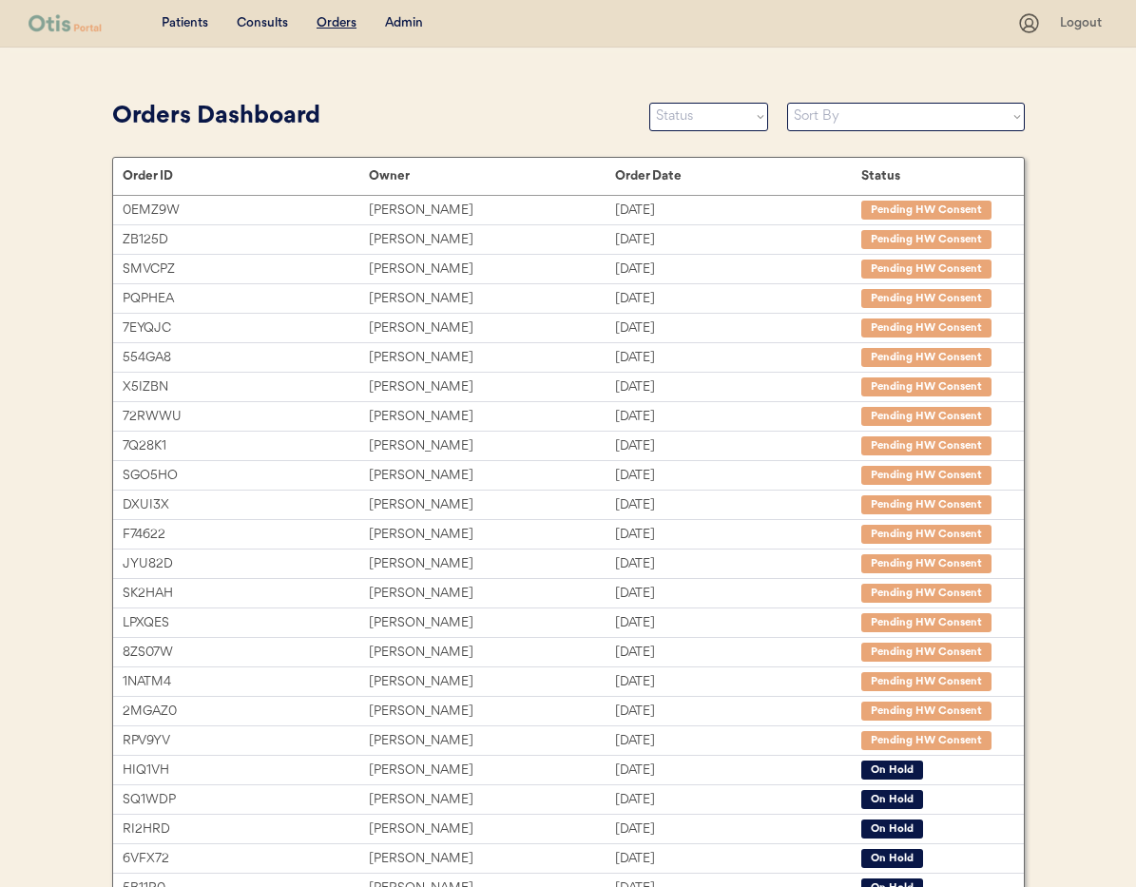
click at [412, 27] on div "Admin" at bounding box center [404, 23] width 38 height 19
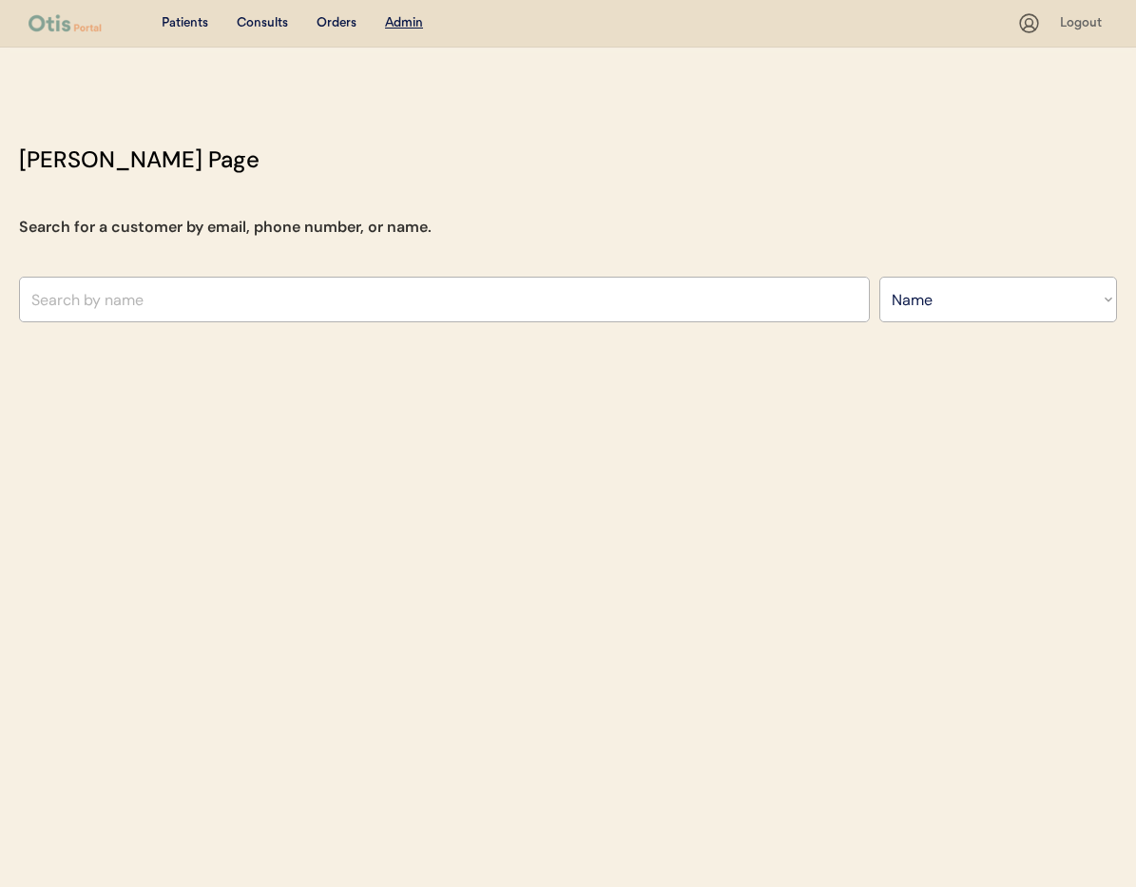
select select ""Name""
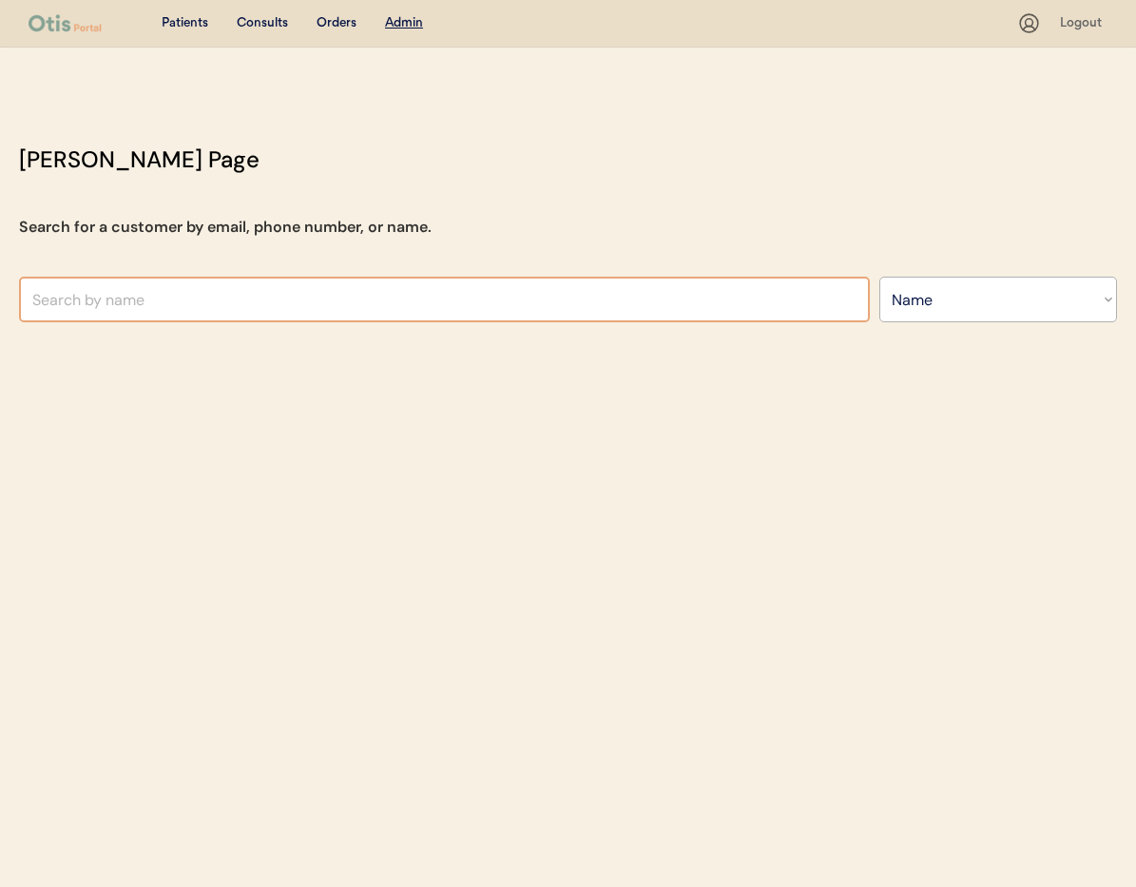
click at [304, 288] on input "text" at bounding box center [444, 300] width 851 height 46
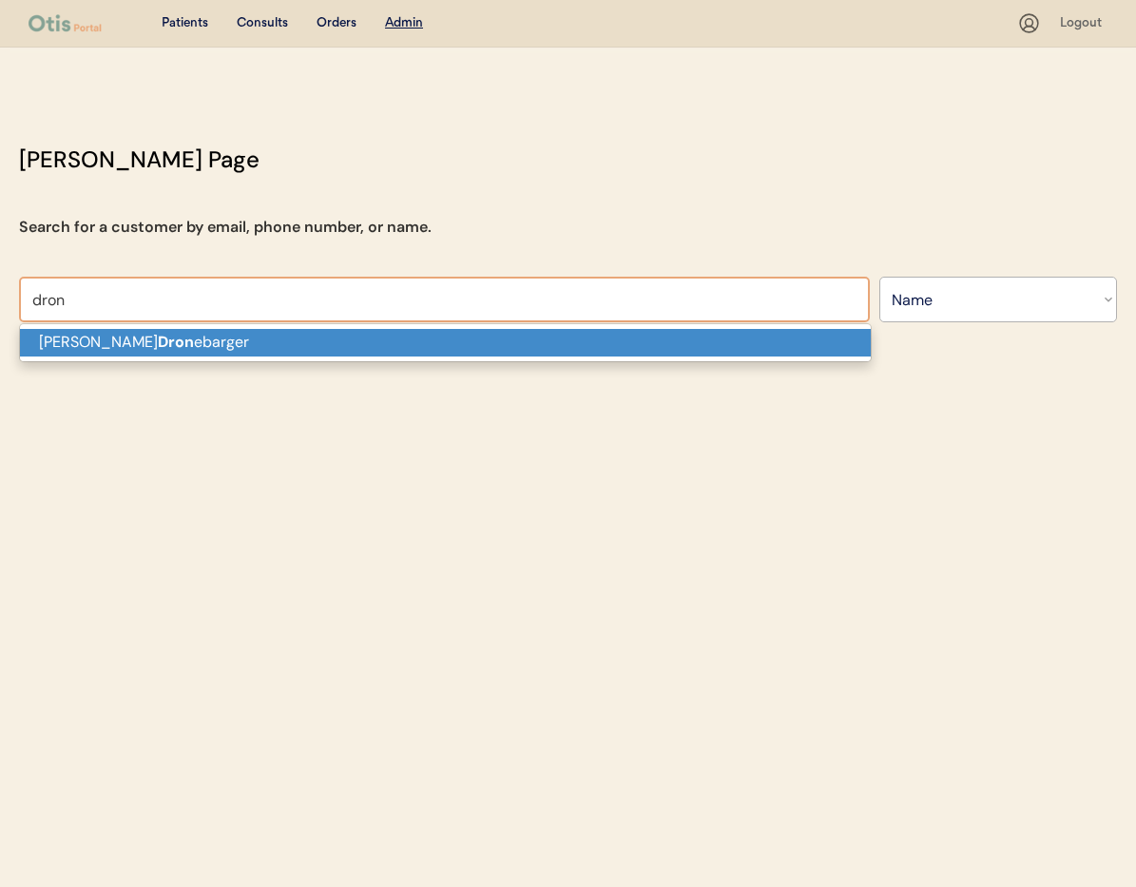
click at [334, 336] on p "Michael Dron ebarger" at bounding box center [445, 343] width 851 height 28
type input "Michael Dronebarger"
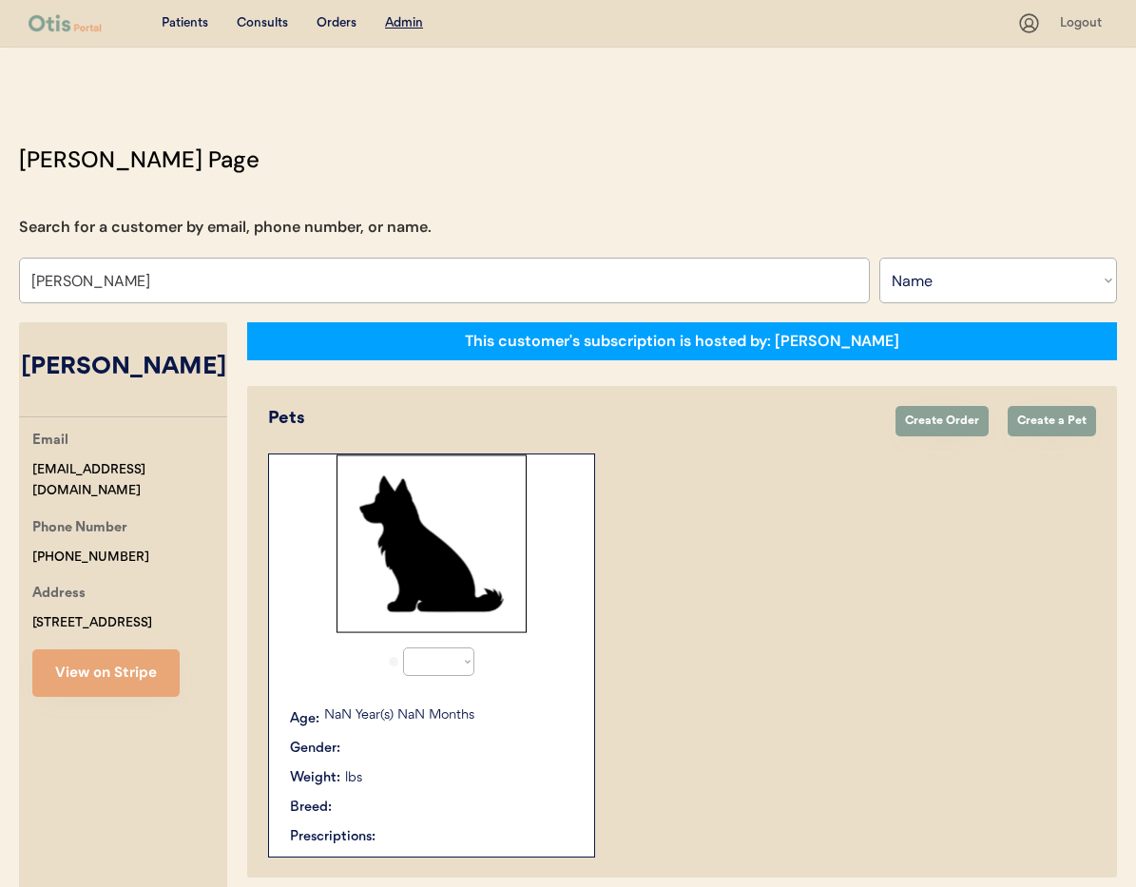
select select "true"
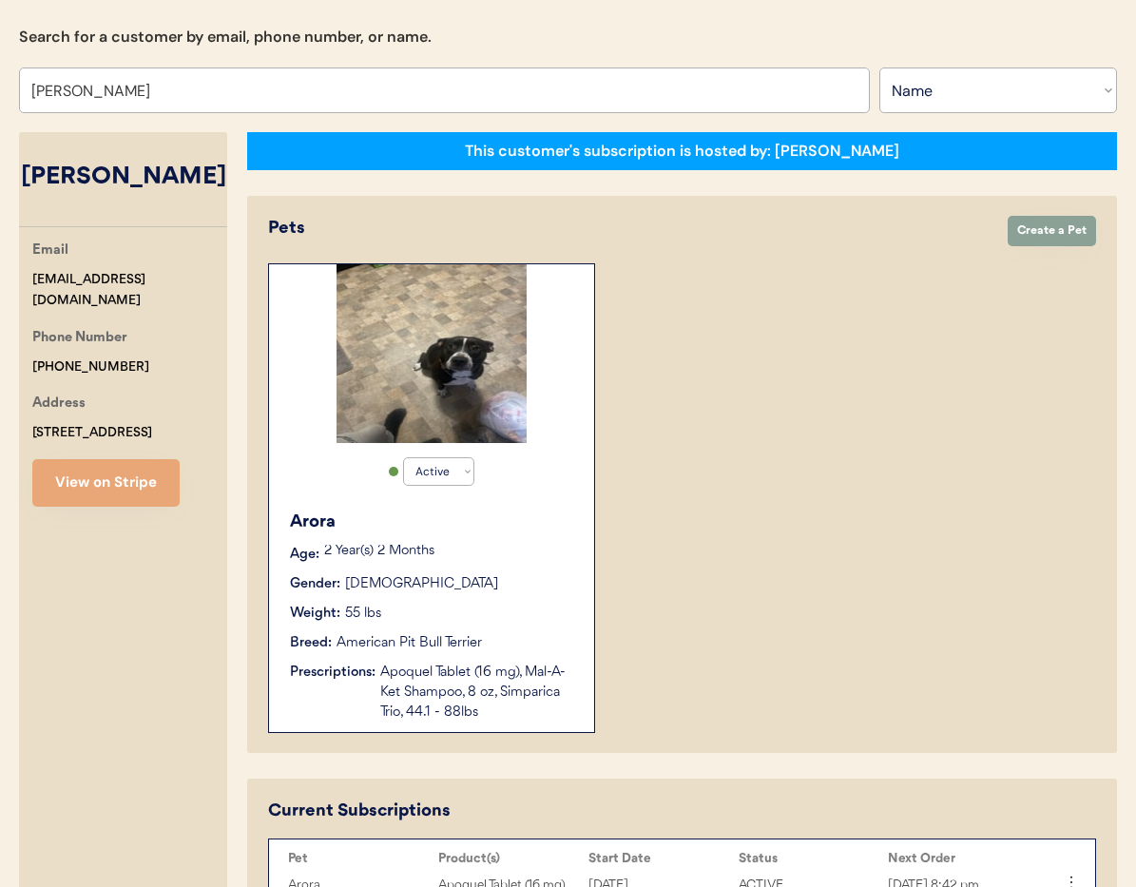
scroll to position [171, 0]
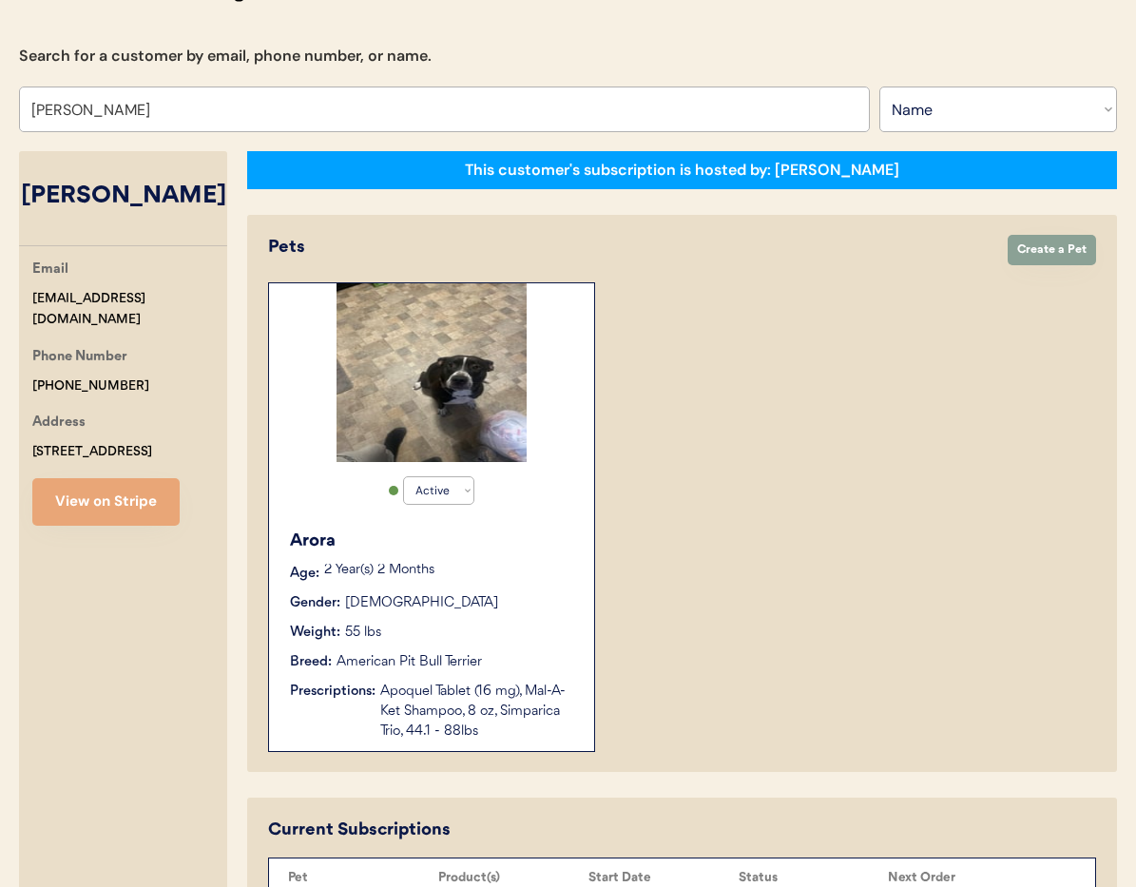
type input "Michael Dronebarger"
drag, startPoint x: 204, startPoint y: 330, endPoint x: 21, endPoint y: 324, distance: 183.5
click at [20, 324] on div "Email michaelsark0924@gmail.com Phone Number +14842204076 Address 8601 Old rt 2…" at bounding box center [123, 392] width 208 height 267
copy div "michaelsark0924@gmail.com"
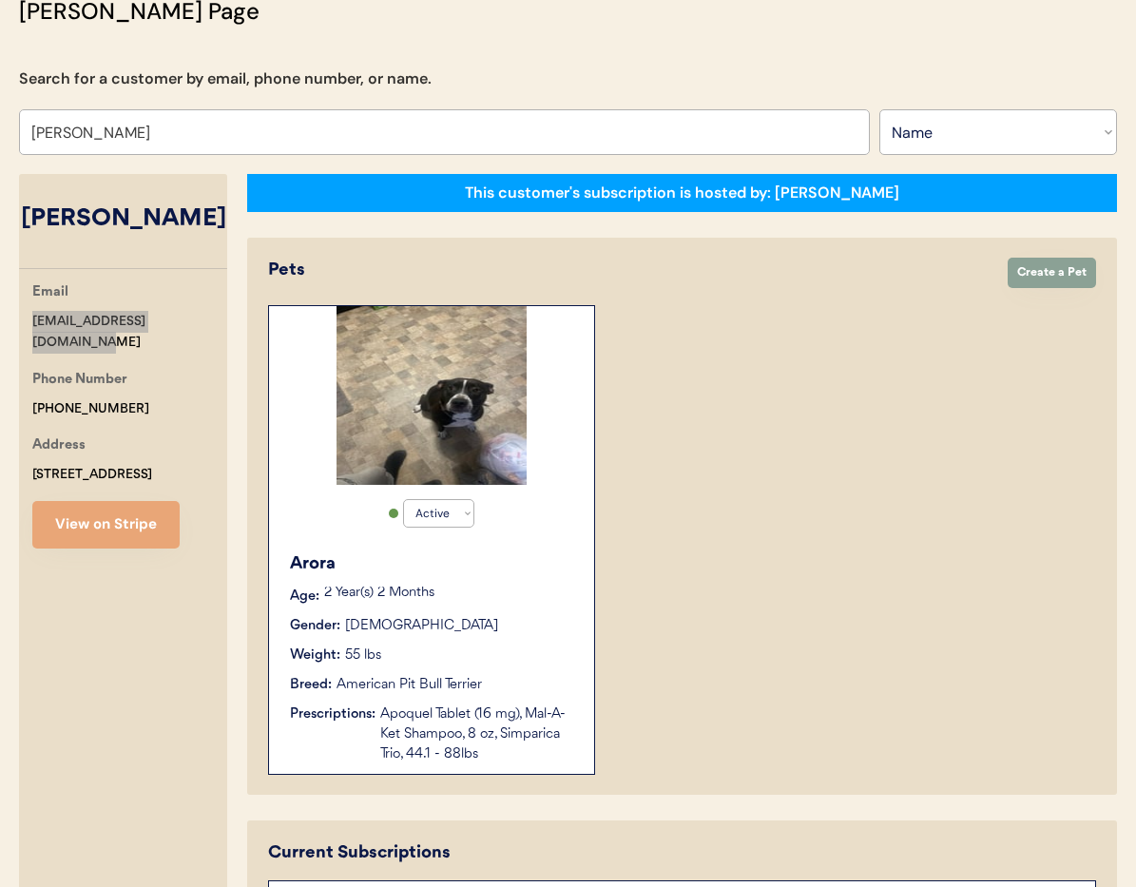
scroll to position [0, 0]
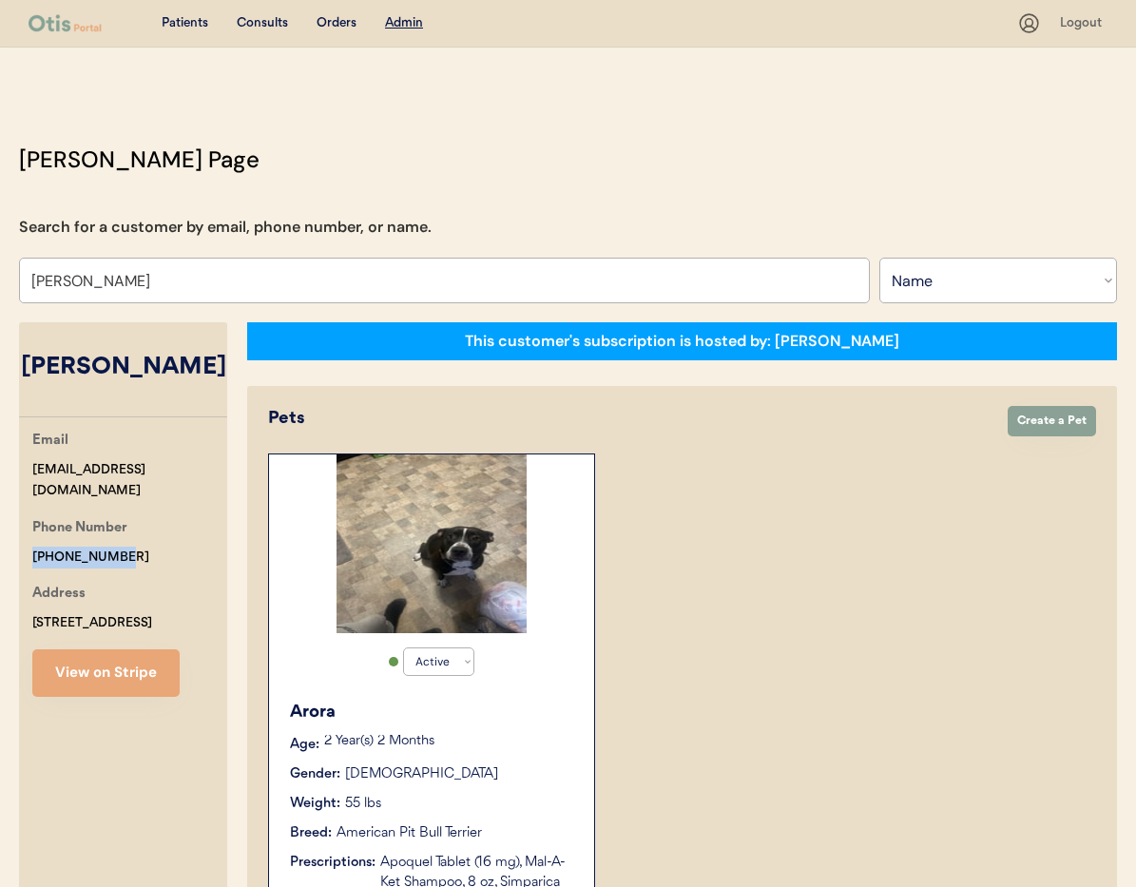
drag, startPoint x: 129, startPoint y: 564, endPoint x: 53, endPoint y: 560, distance: 76.1
click at [0, 555] on div "Otis Admin Page Search for a customer by email, phone number, or name. Michael …" at bounding box center [568, 872] width 1136 height 1459
copy div "[PHONE_NUMBER]"
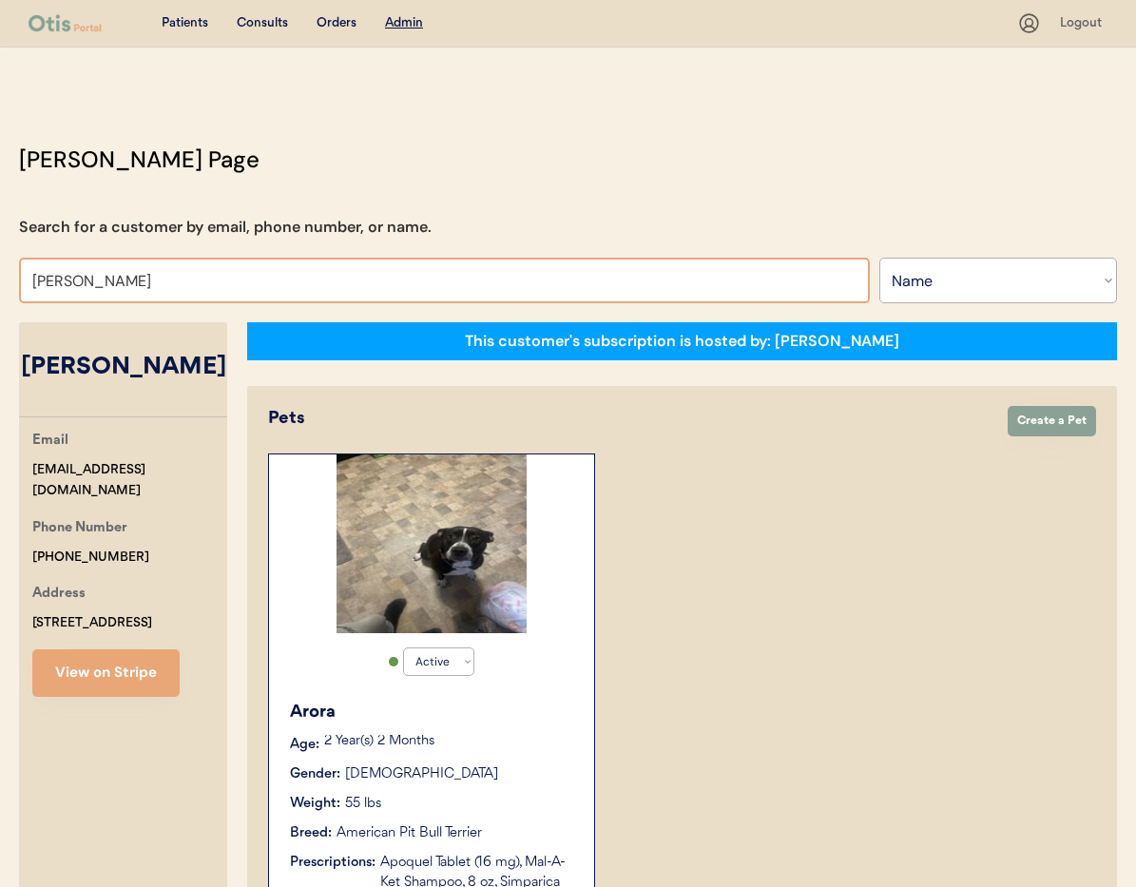
drag, startPoint x: 215, startPoint y: 285, endPoint x: 227, endPoint y: 277, distance: 15.0
click at [29, 278] on input "[PERSON_NAME]" at bounding box center [444, 281] width 851 height 46
click at [125, 697] on button "View on Stripe" at bounding box center [105, 673] width 147 height 48
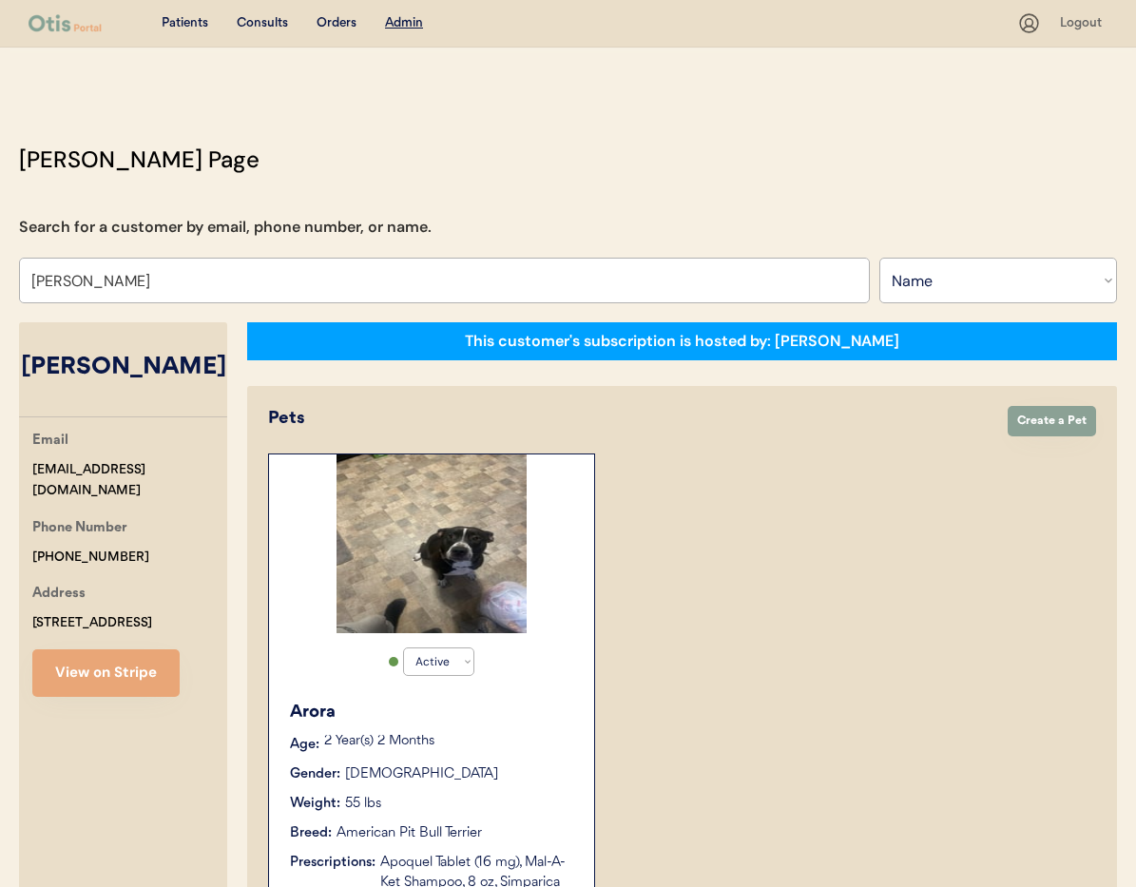
click at [479, 776] on div "Gender: Female" at bounding box center [432, 774] width 285 height 20
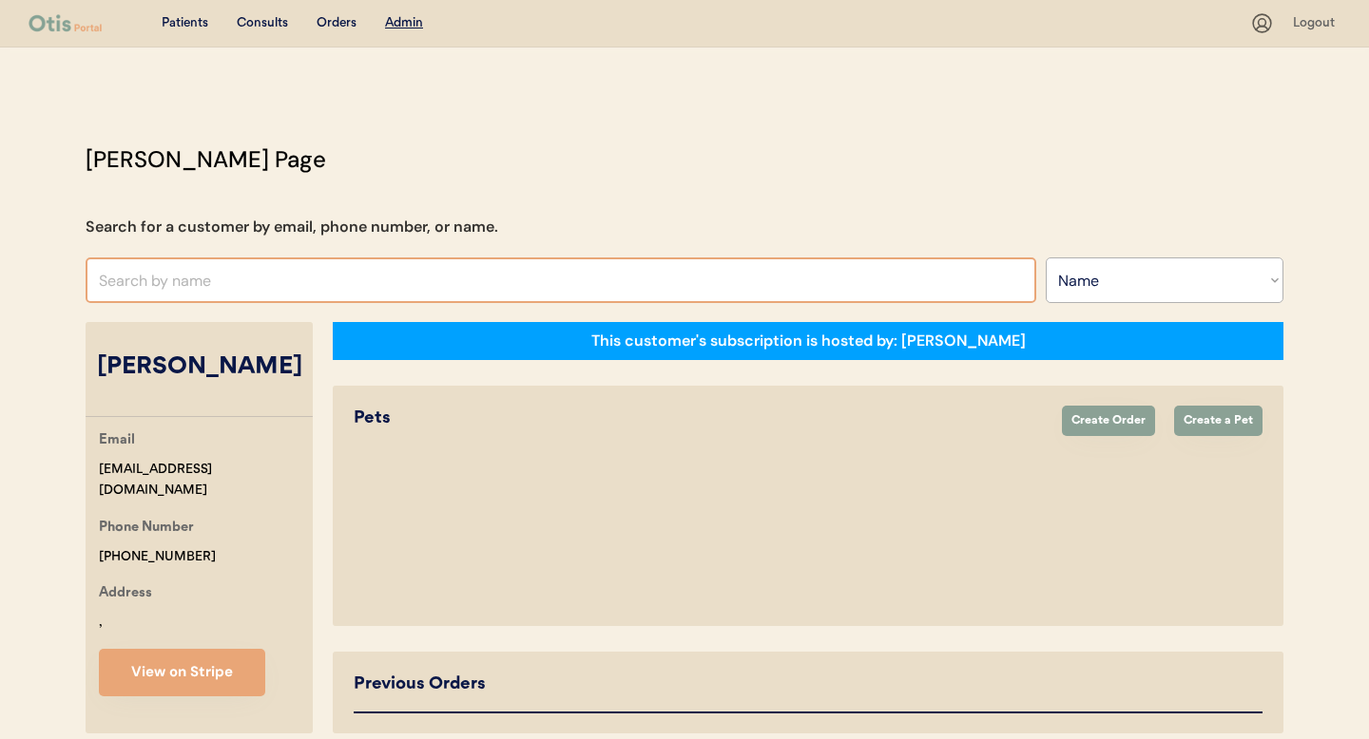
select select ""Name""
select select "true"
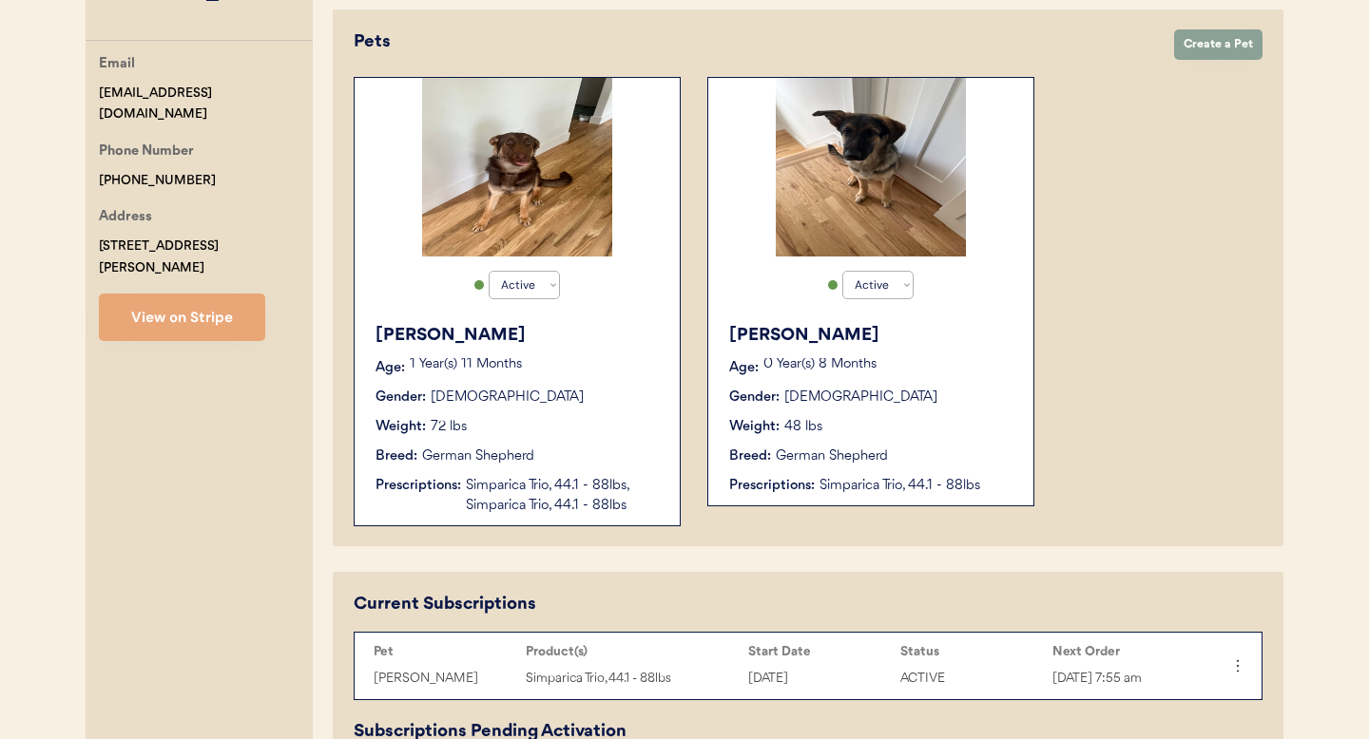
scroll to position [323, 0]
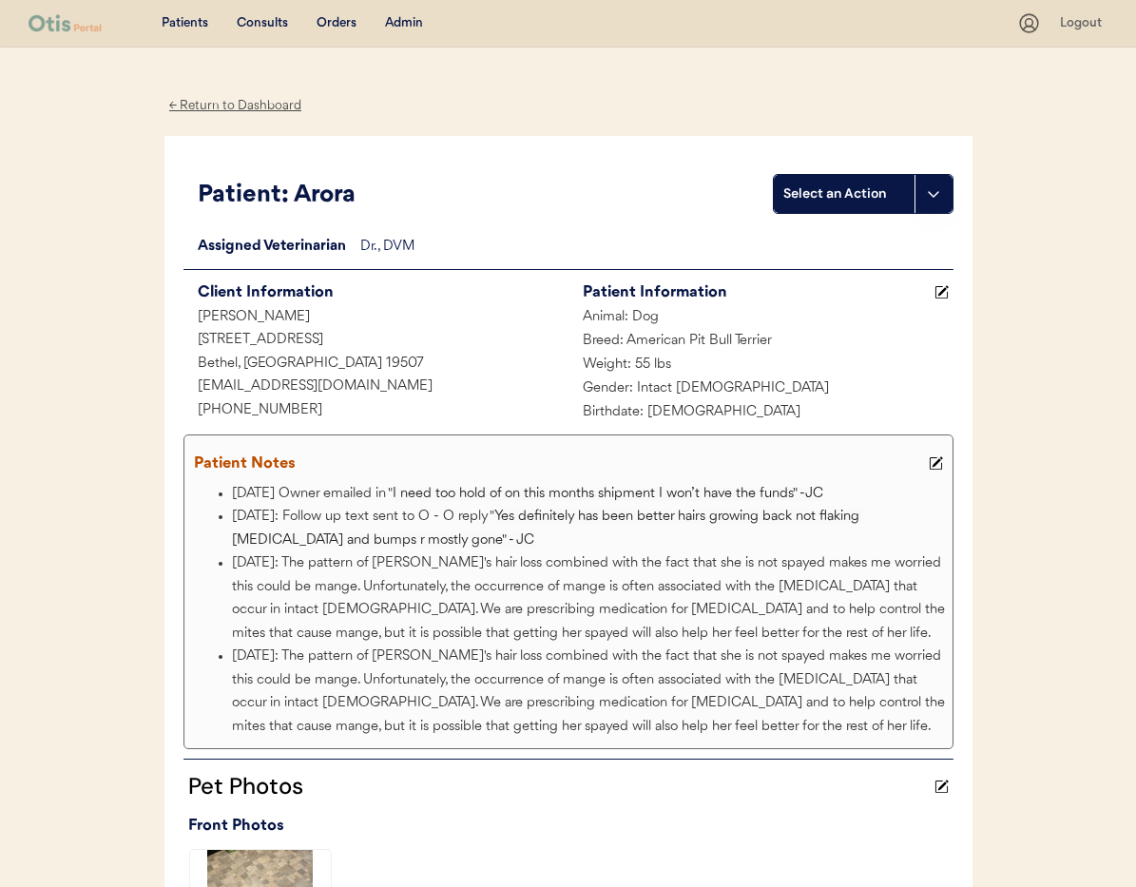
click at [201, 108] on div "← Return to Dashboard" at bounding box center [235, 106] width 143 height 22
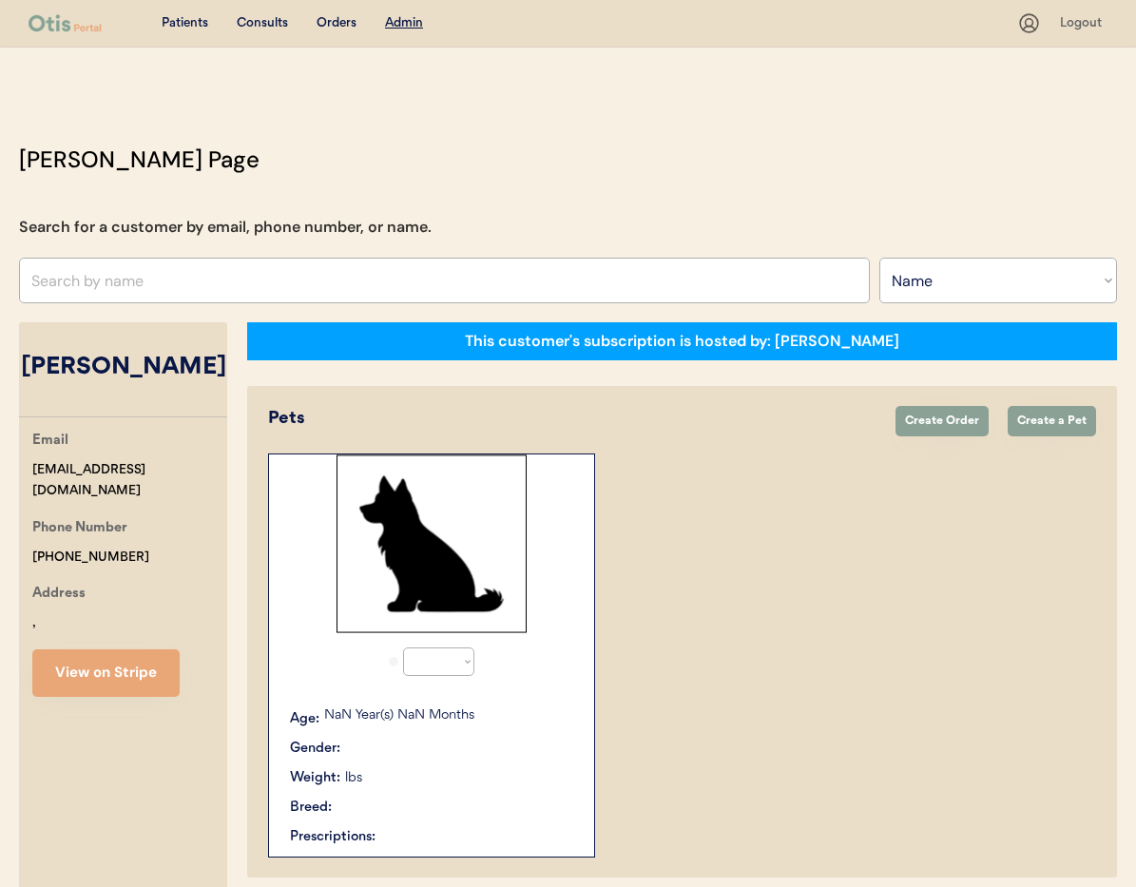
select select ""Name""
select select "true"
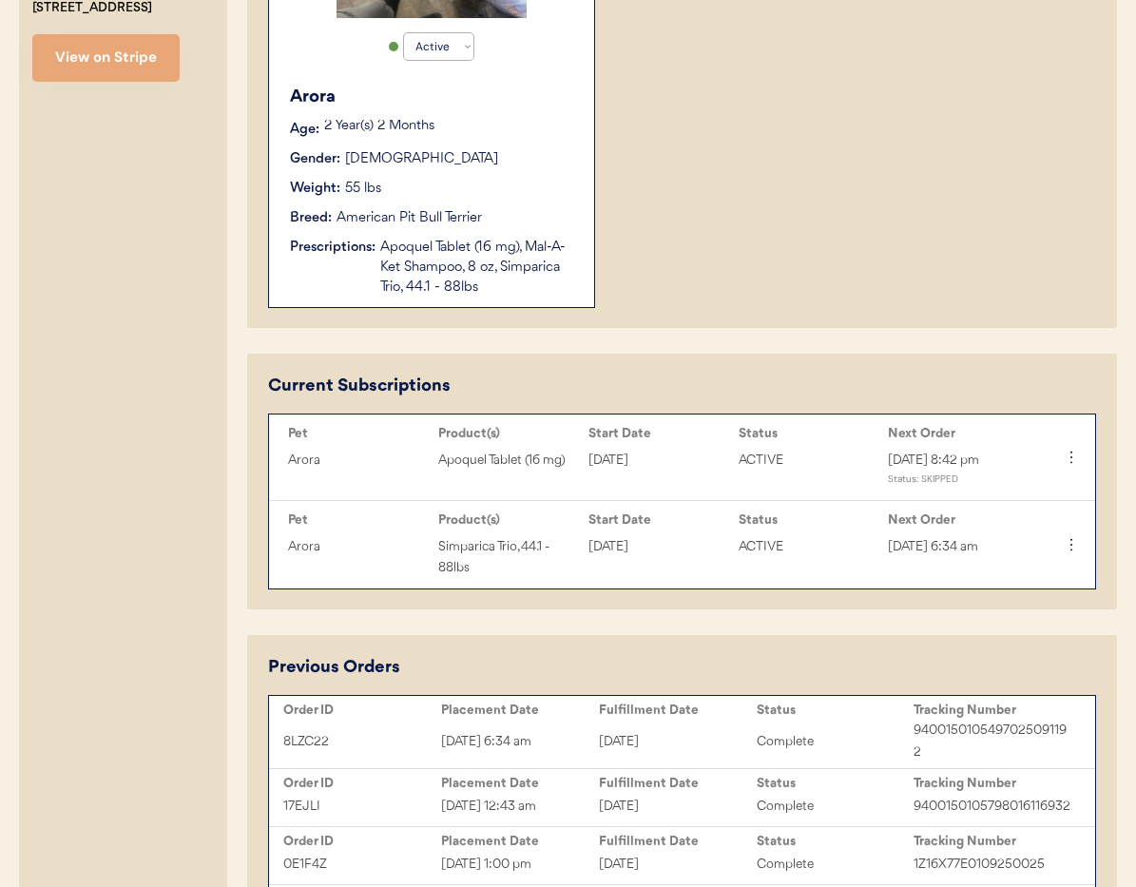
scroll to position [605, 0]
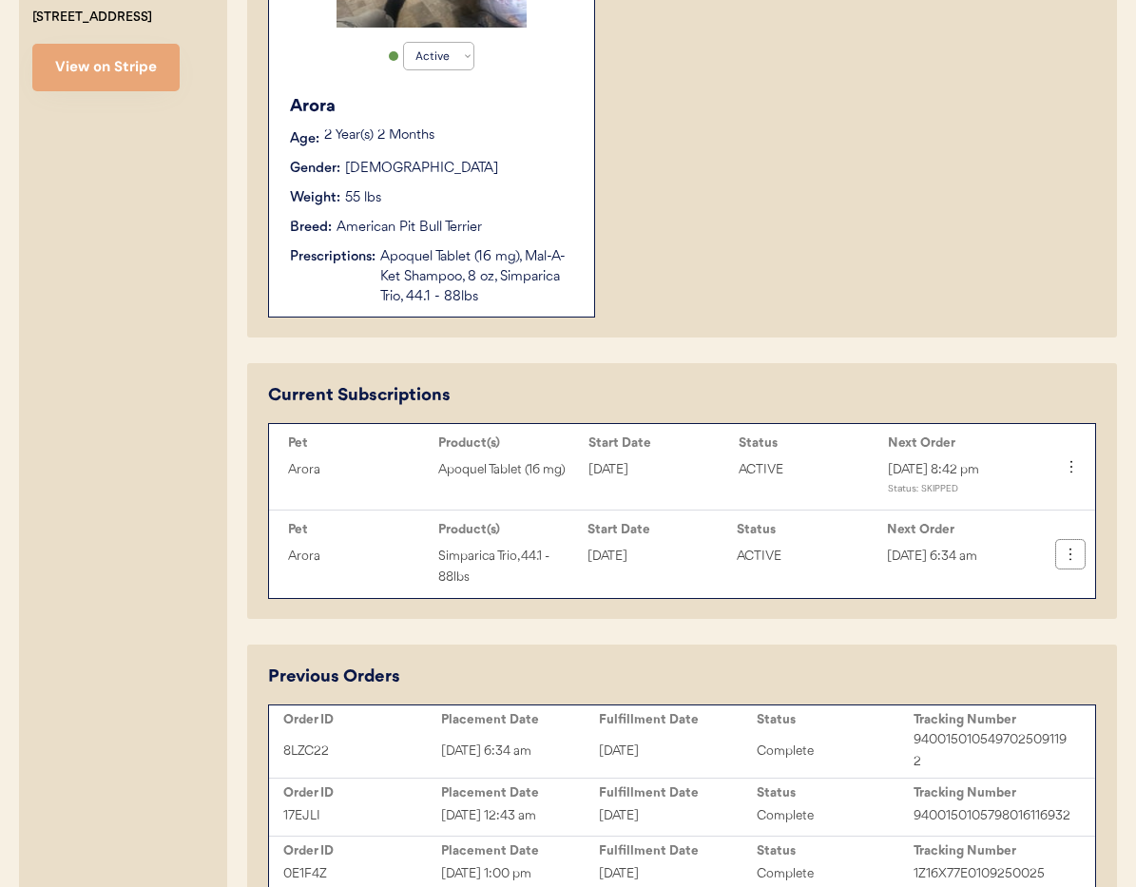
click at [1073, 568] on button at bounding box center [1070, 554] width 29 height 29
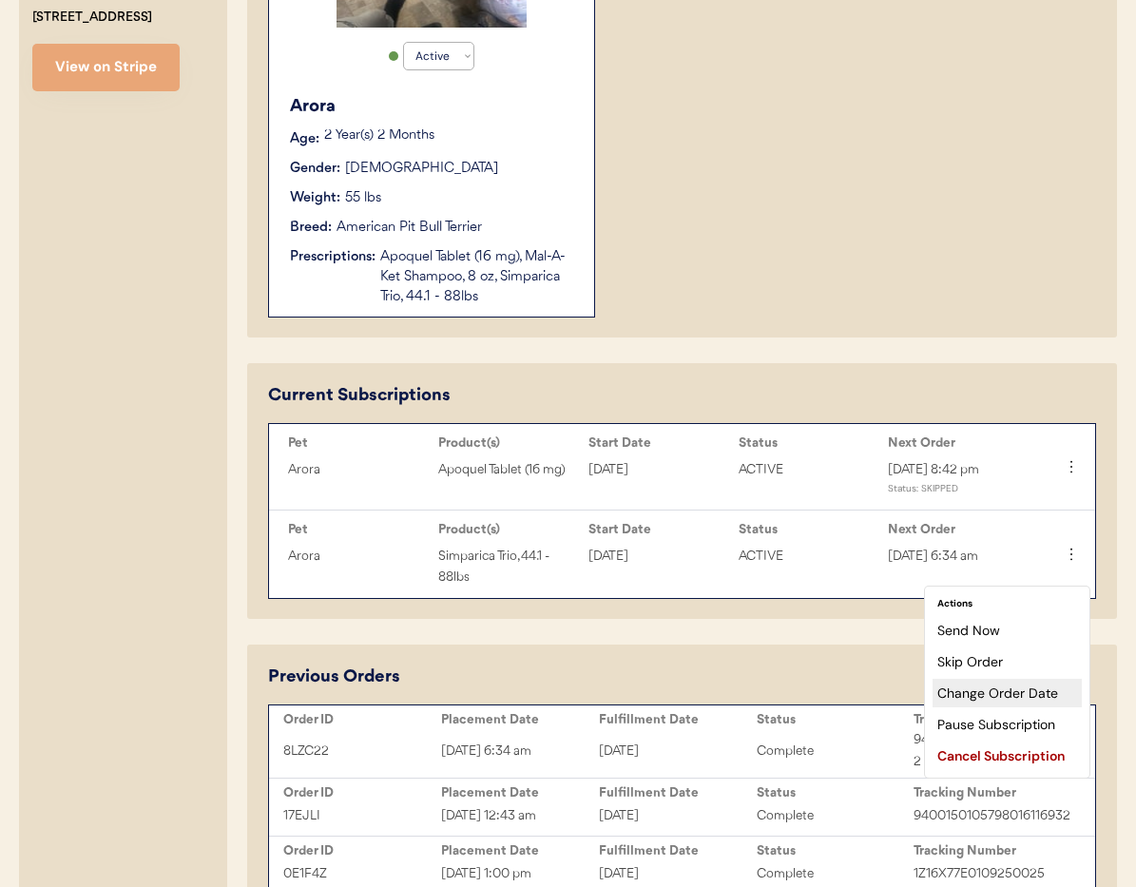
click at [1031, 693] on div "Change Order Date" at bounding box center [1006, 693] width 149 height 29
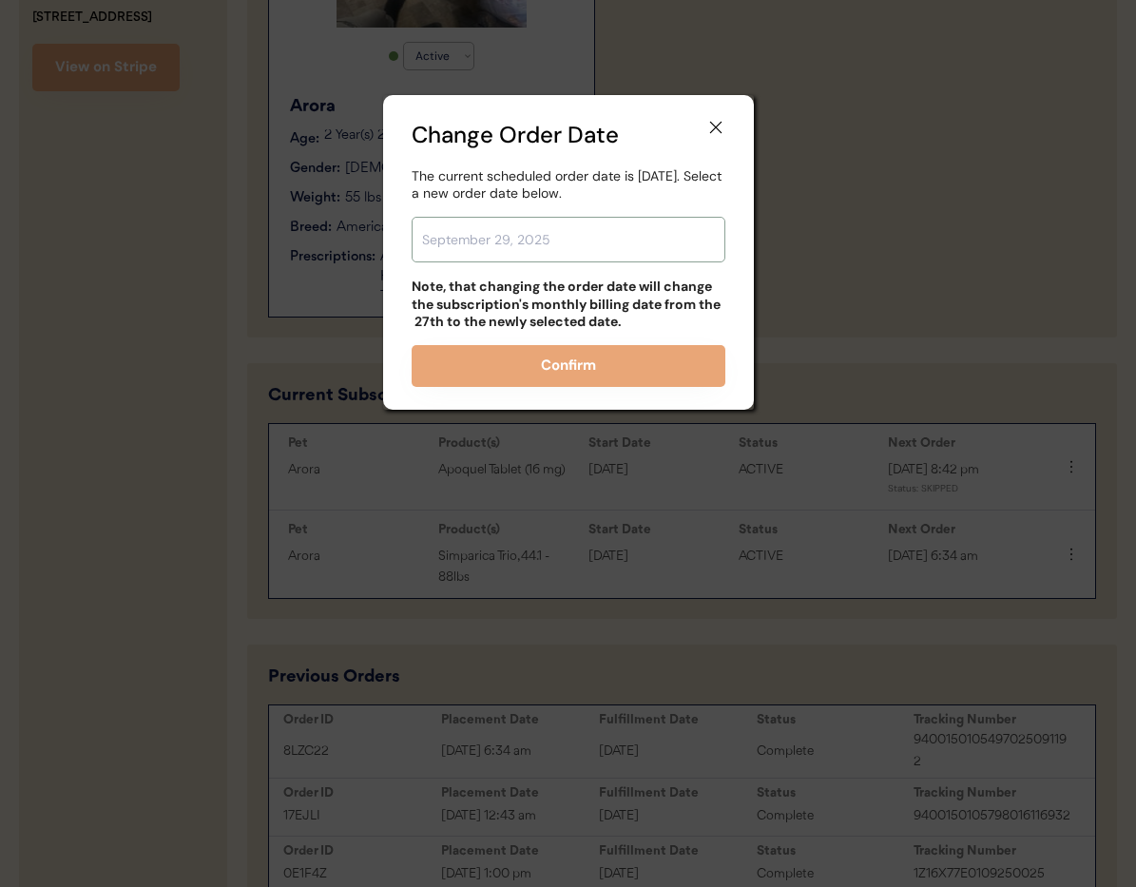
click at [463, 239] on input "text" at bounding box center [569, 240] width 314 height 46
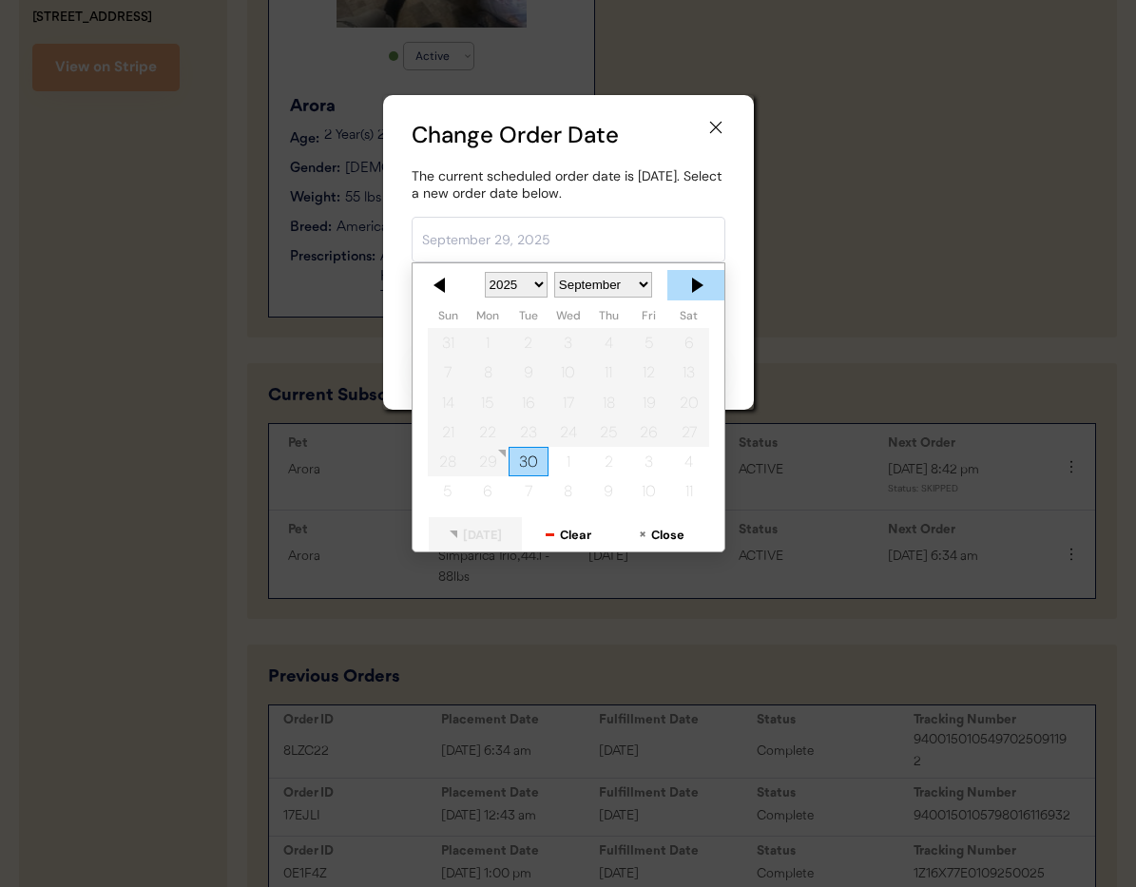
click at [693, 284] on div at bounding box center [695, 285] width 57 height 30
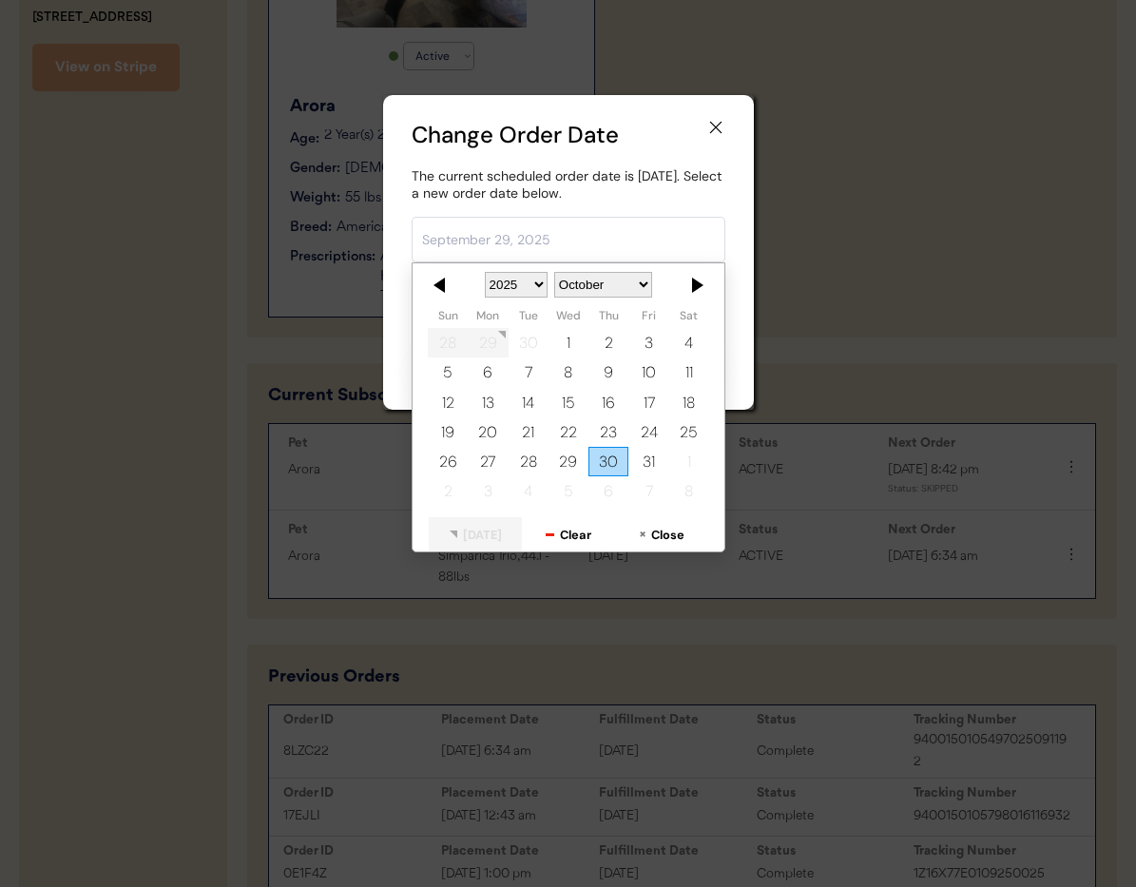
click at [615, 461] on div "30" at bounding box center [608, 461] width 40 height 29
type input "October 30, 2025"
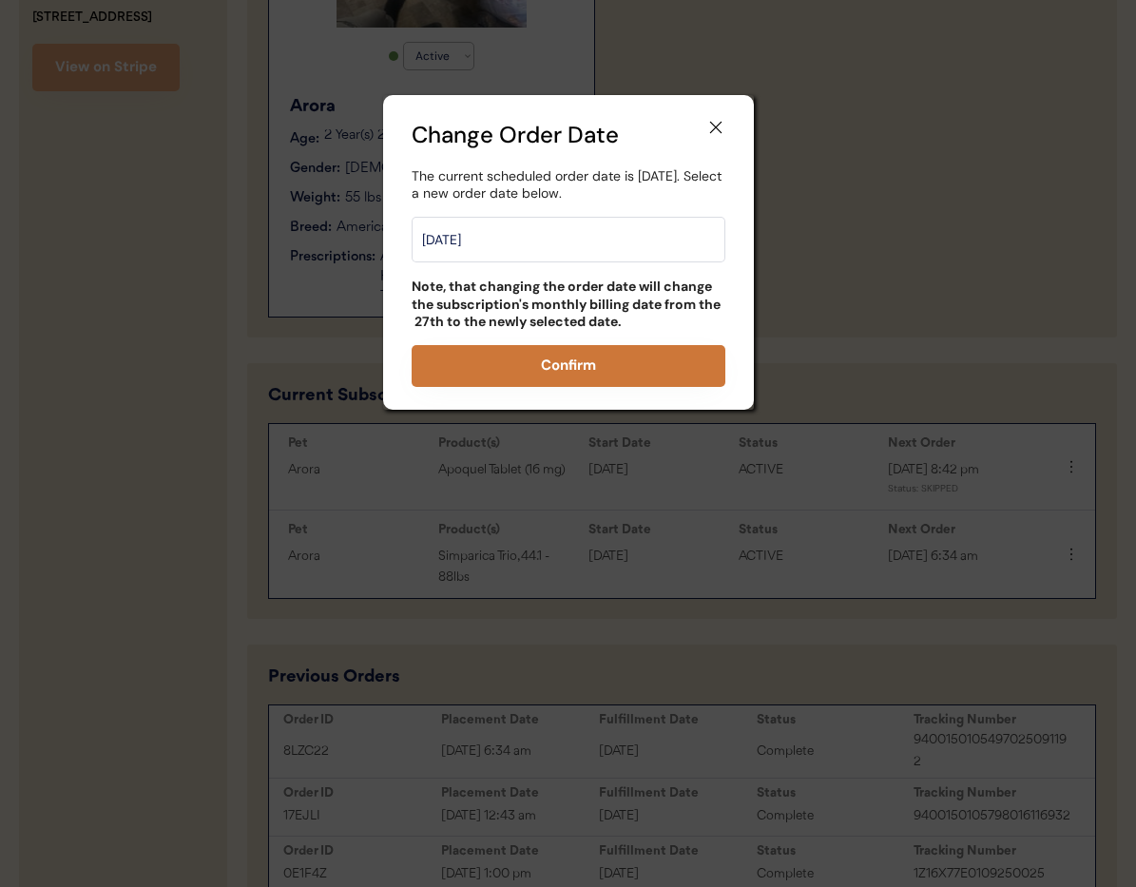
click at [571, 354] on button "Confirm" at bounding box center [569, 366] width 314 height 42
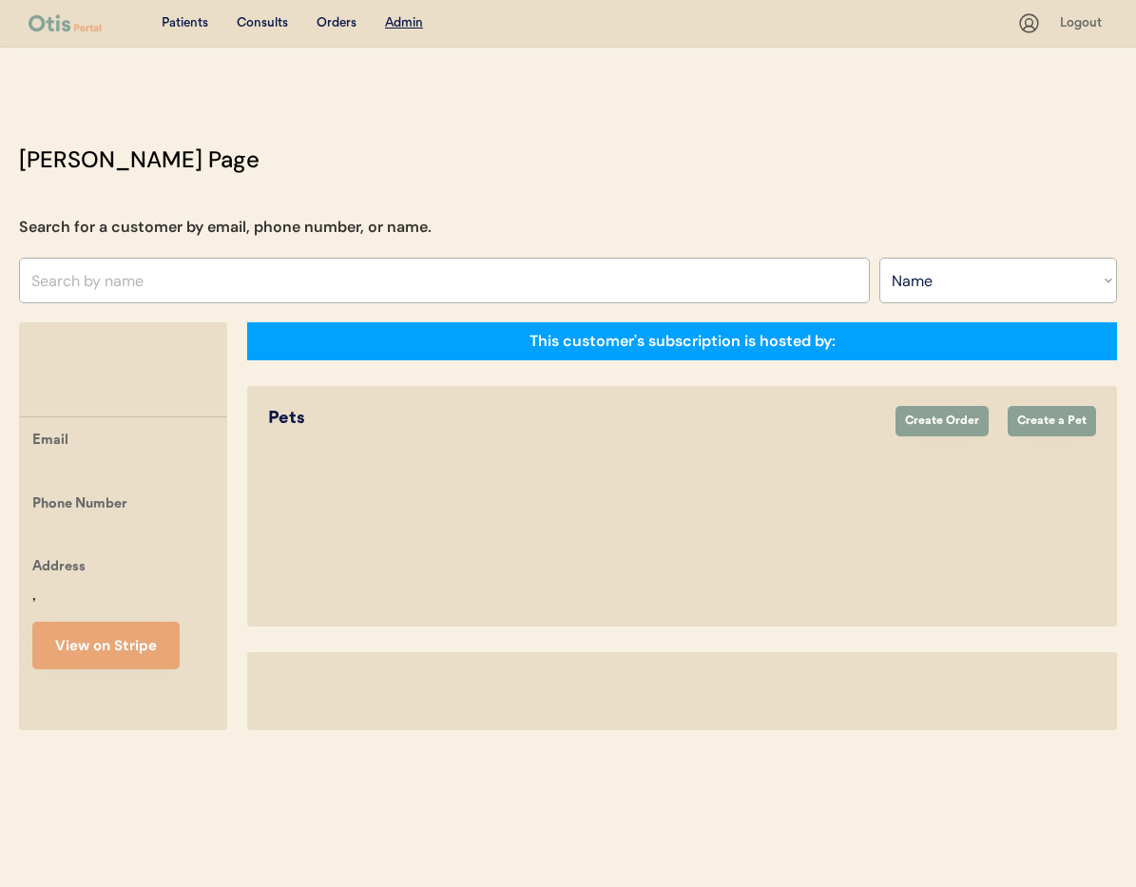
select select ""Name""
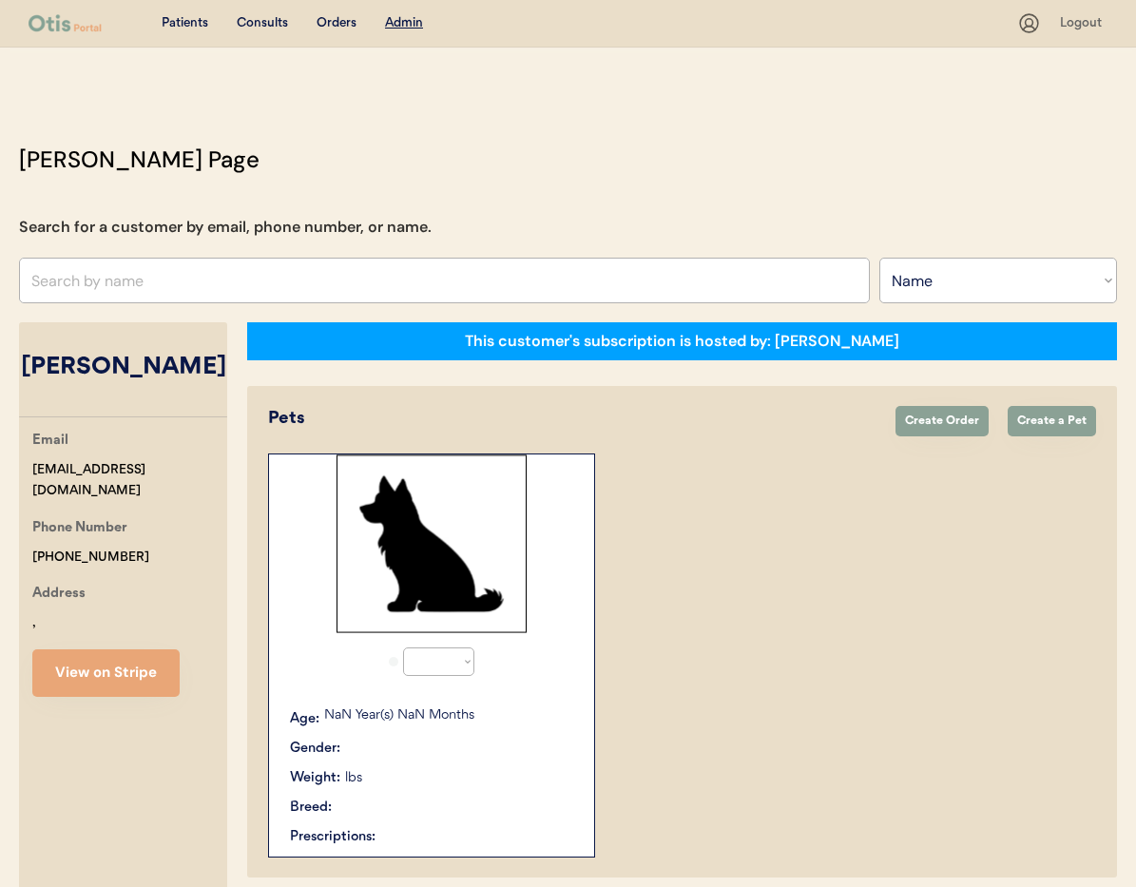
select select "true"
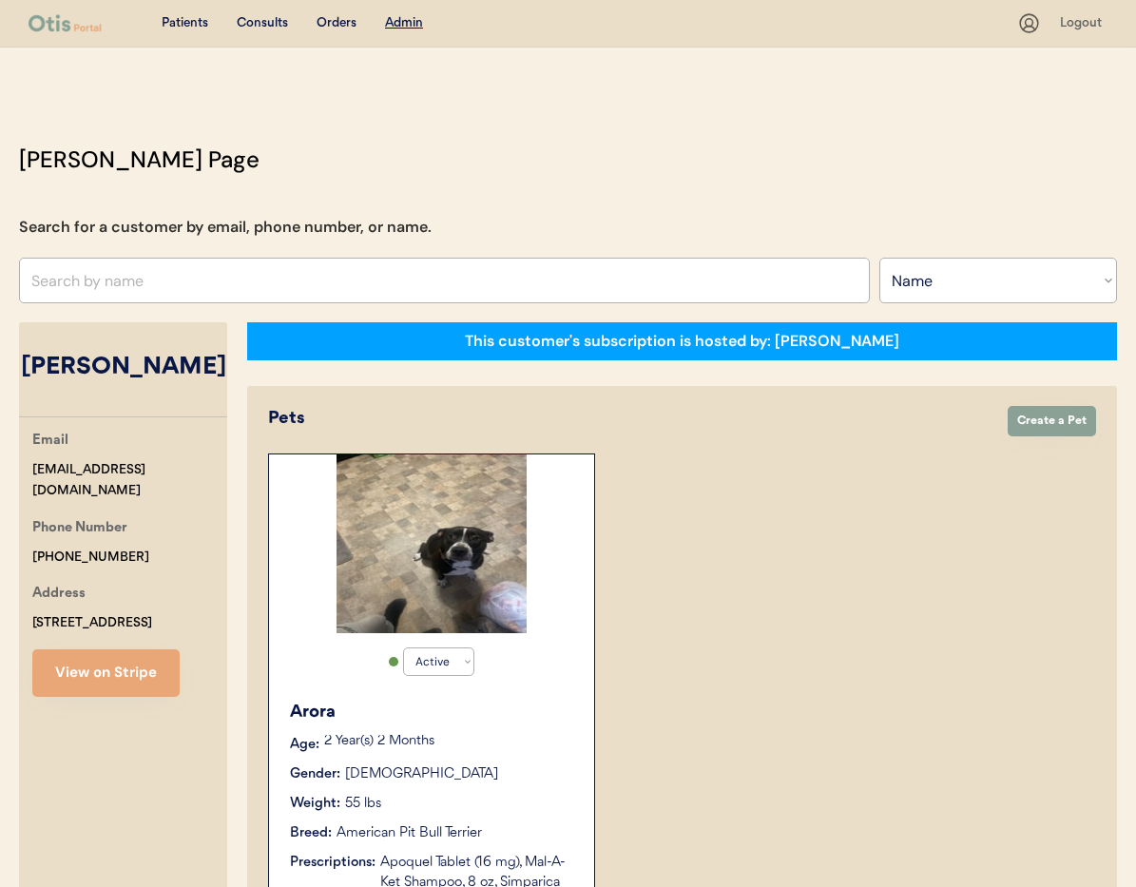
click at [174, 276] on input "text" at bounding box center [444, 281] width 851 height 46
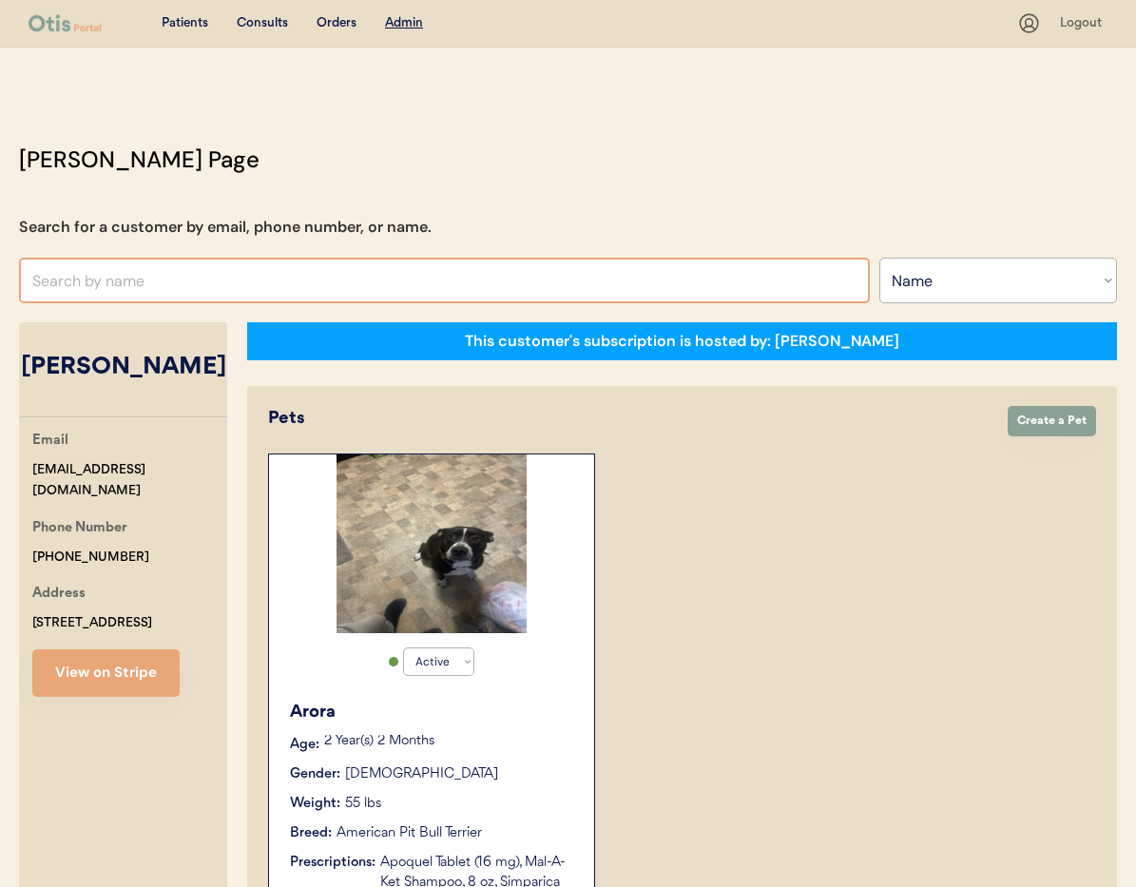
click at [174, 276] on input "text" at bounding box center [444, 281] width 851 height 46
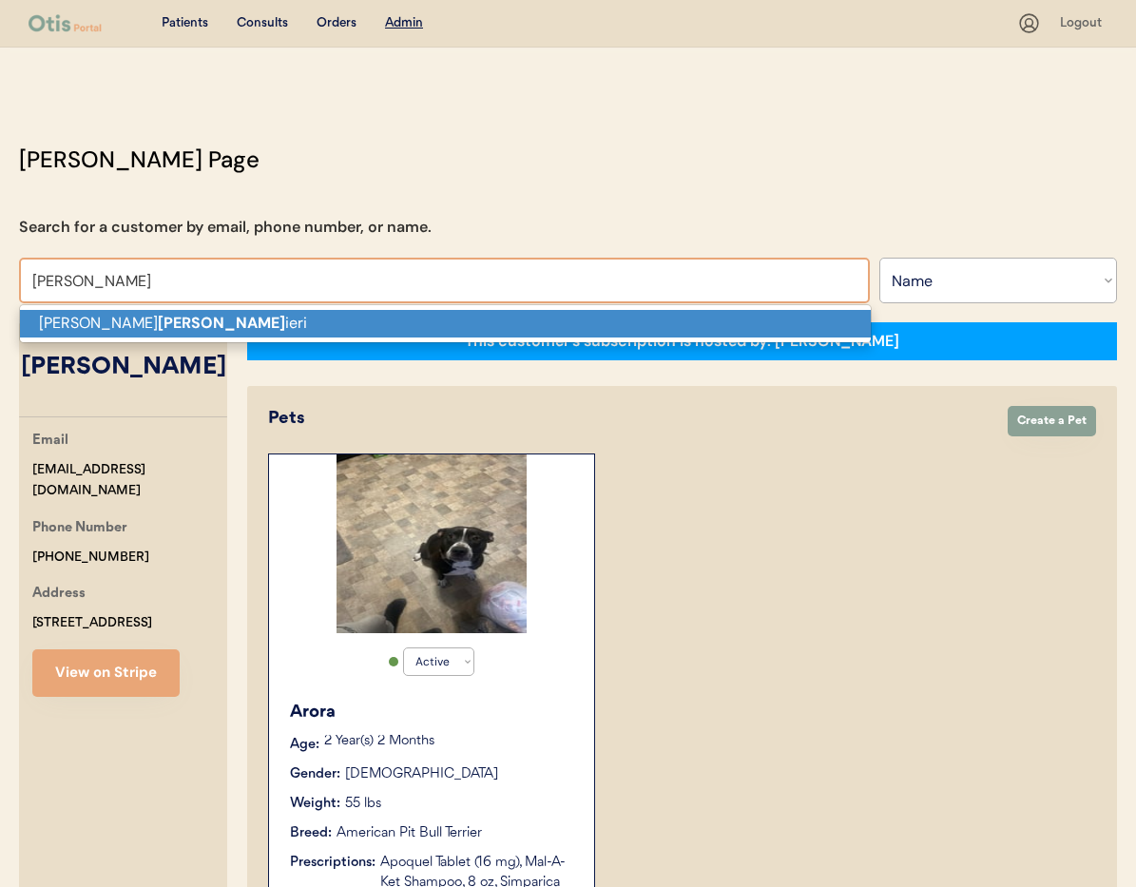
click at [181, 324] on p "Joseph Rugg ieri" at bounding box center [445, 324] width 851 height 28
type input "Joseph Ruggieri"
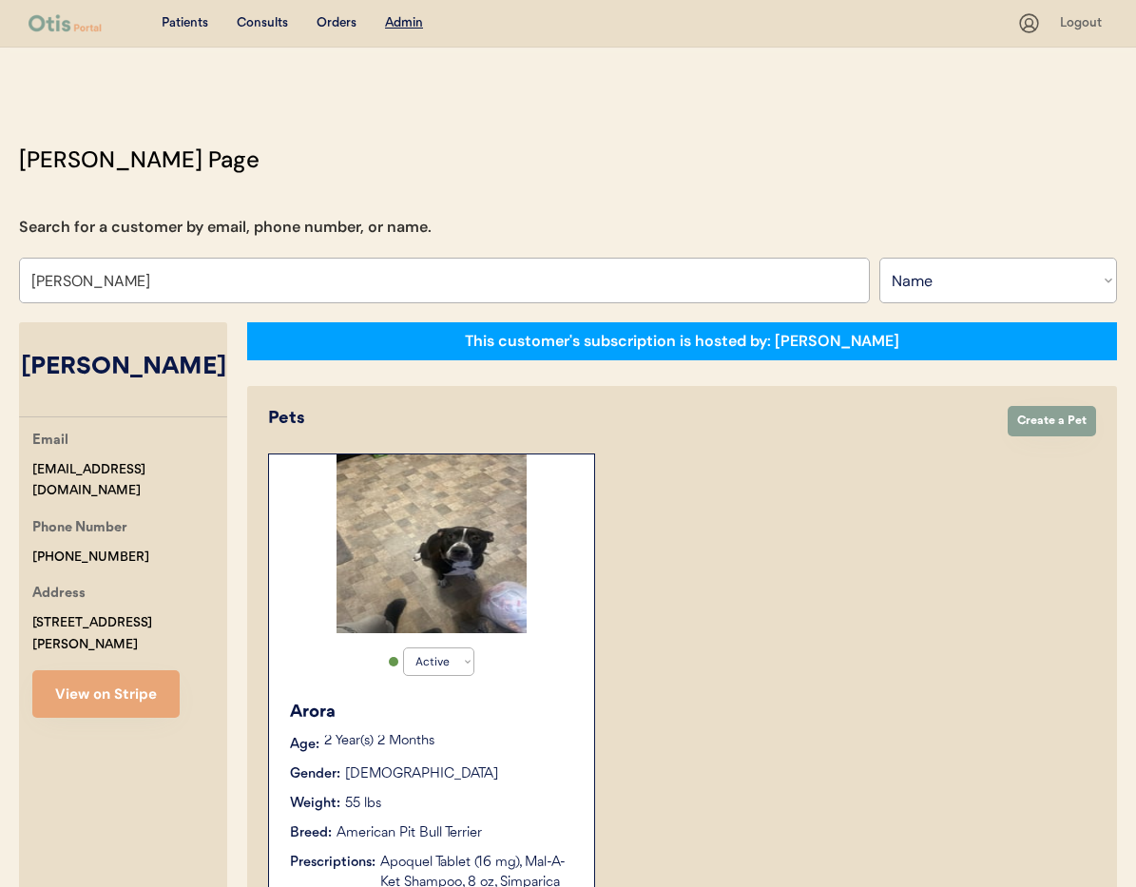
select select "true"
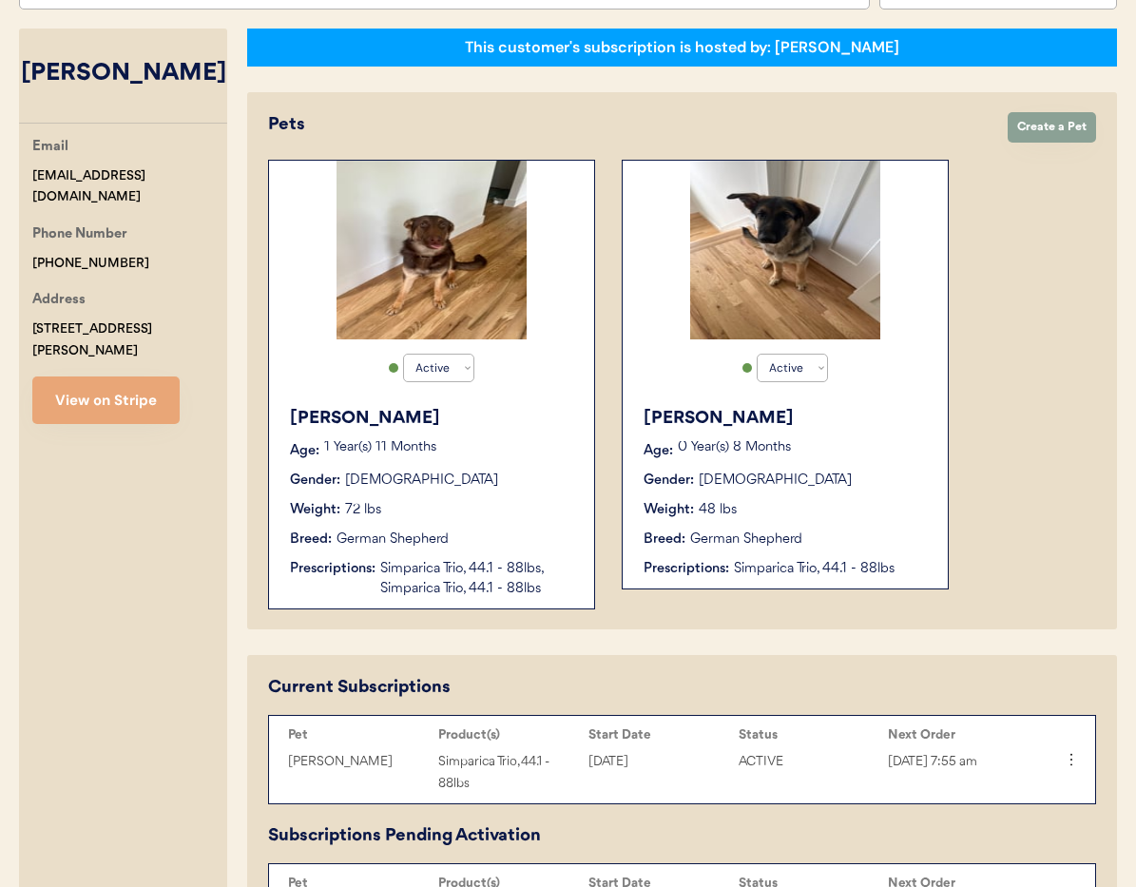
scroll to position [240, 0]
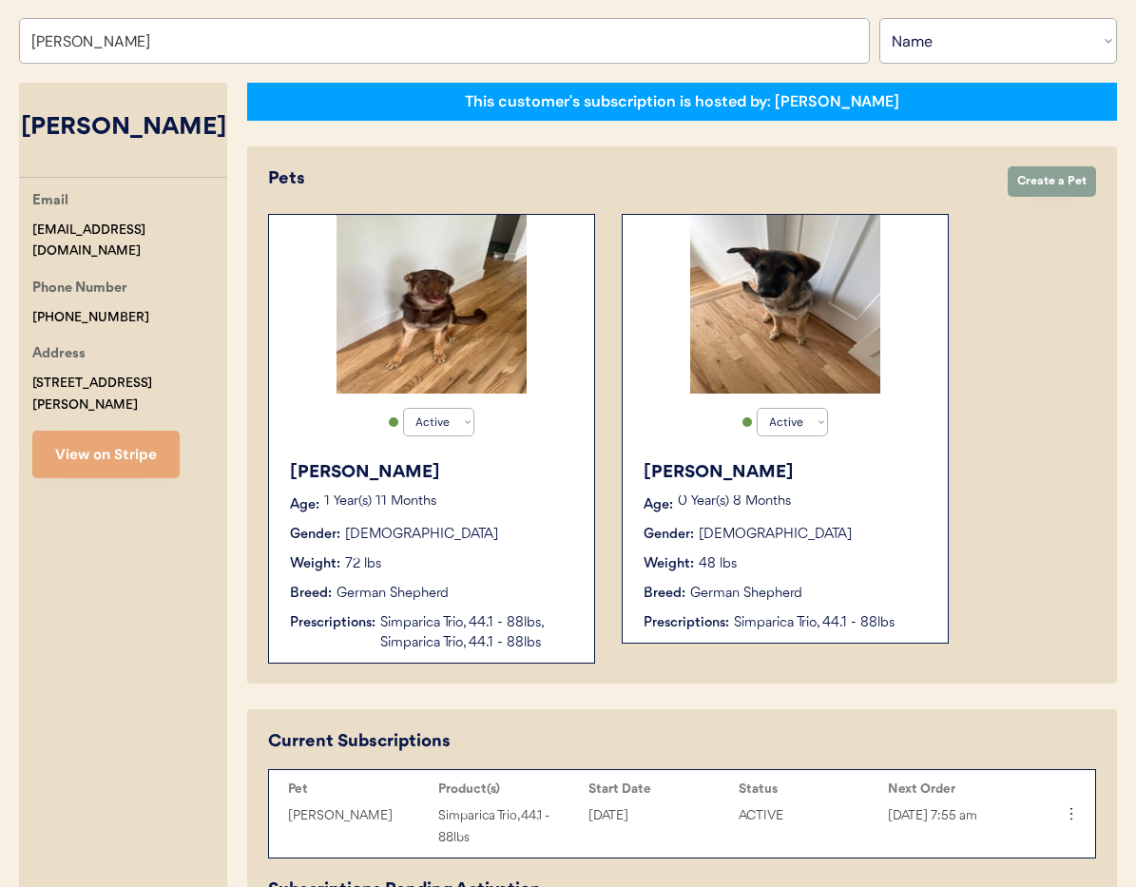
type input "[PERSON_NAME]"
click at [834, 473] on div "Wesley" at bounding box center [785, 473] width 285 height 26
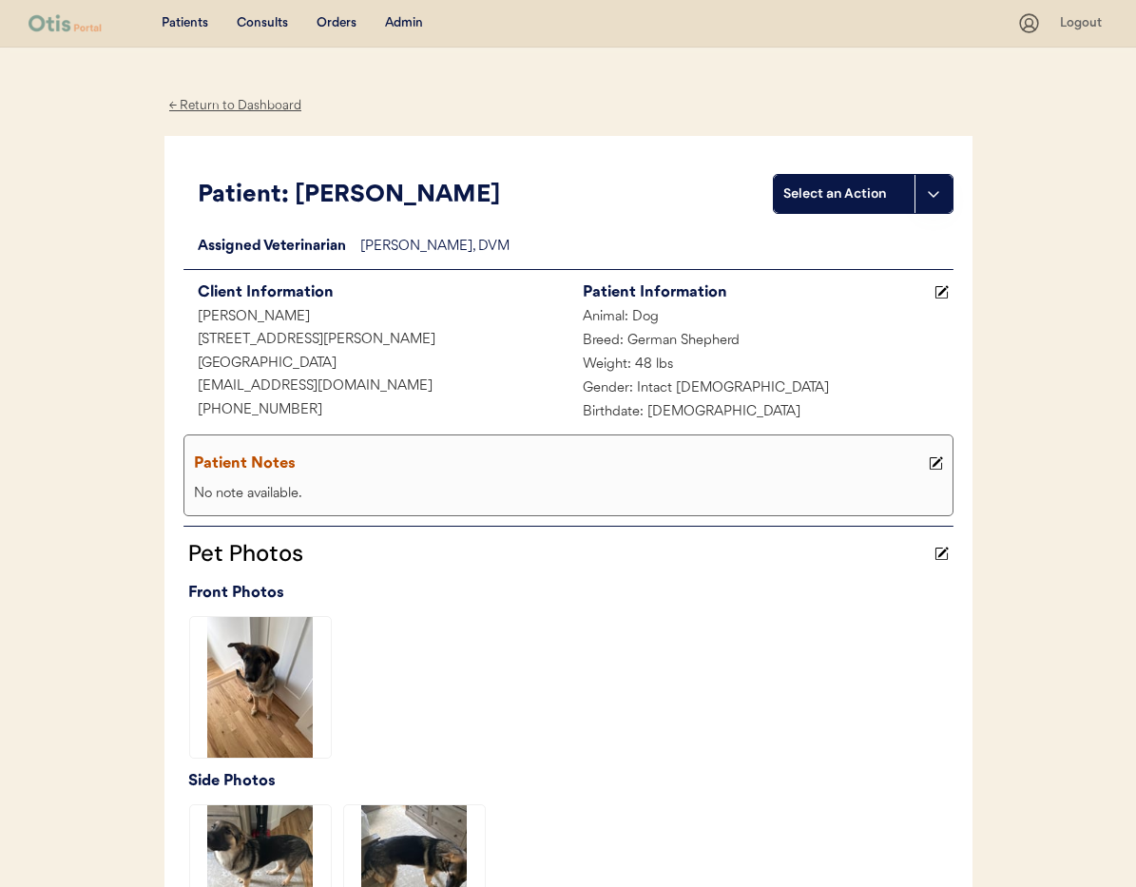
click at [230, 102] on div "← Return to Dashboard" at bounding box center [235, 106] width 143 height 22
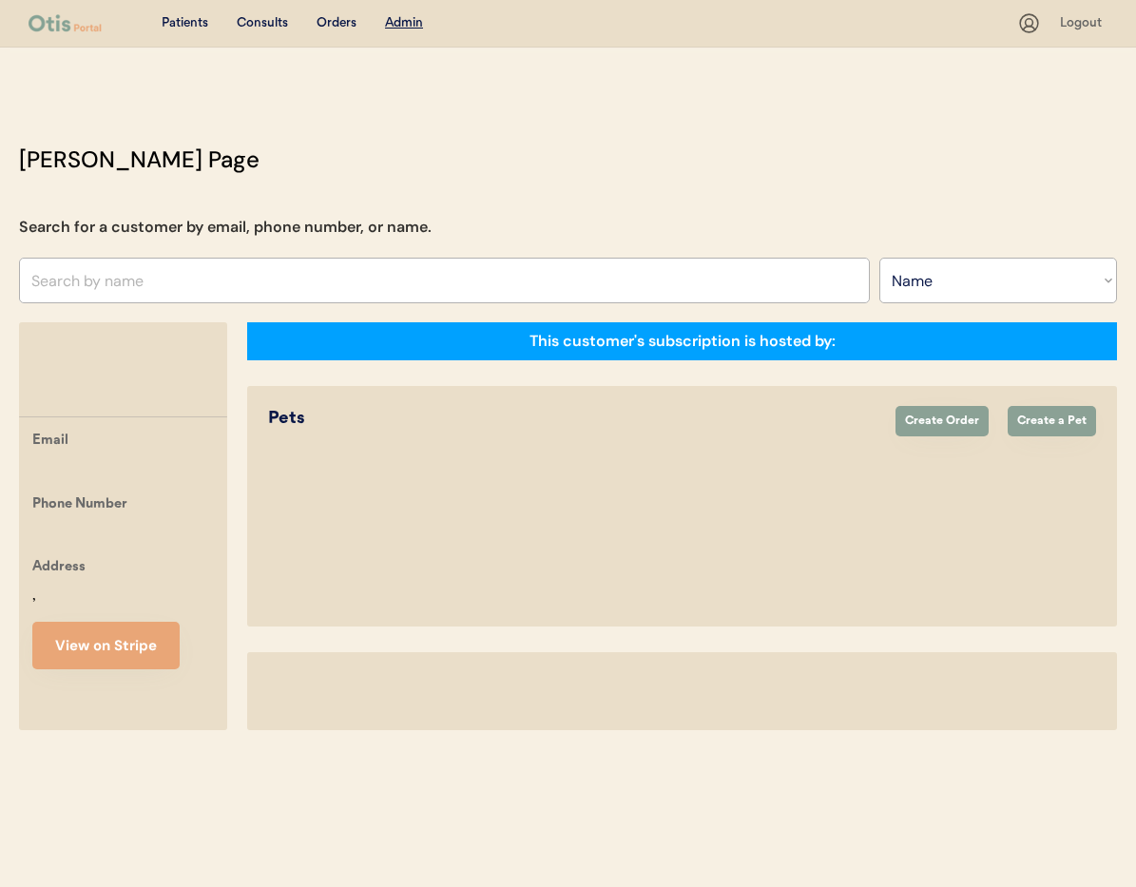
select select ""Name""
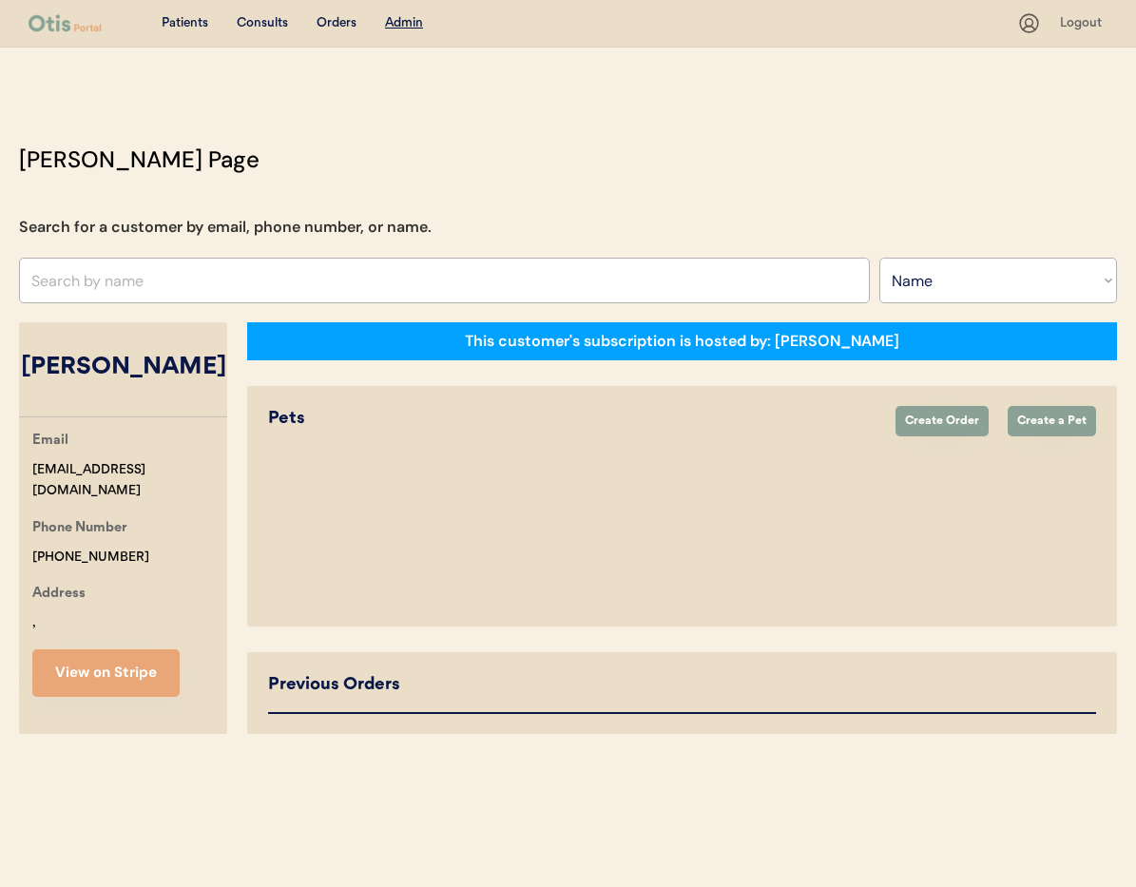
select select "true"
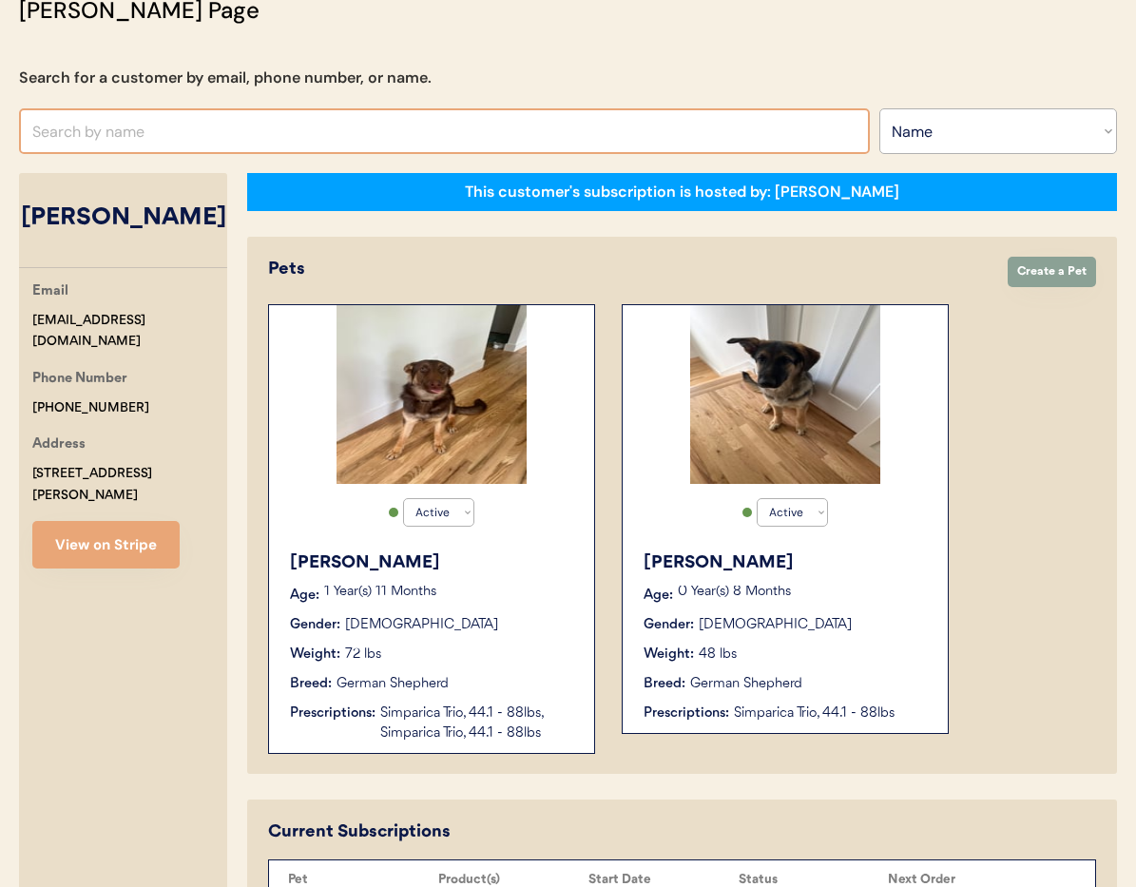
scroll to position [151, 0]
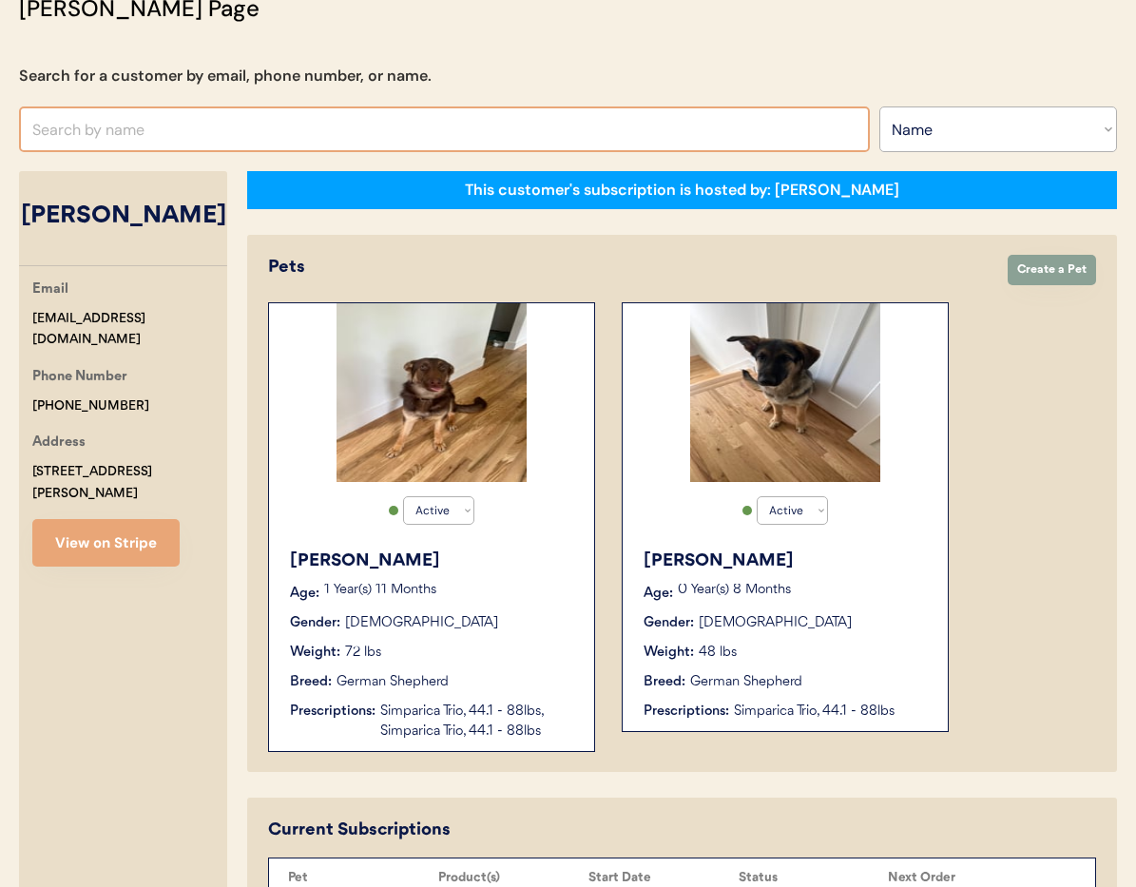
click at [159, 143] on input "text" at bounding box center [444, 129] width 851 height 46
type input "Kaey whare"
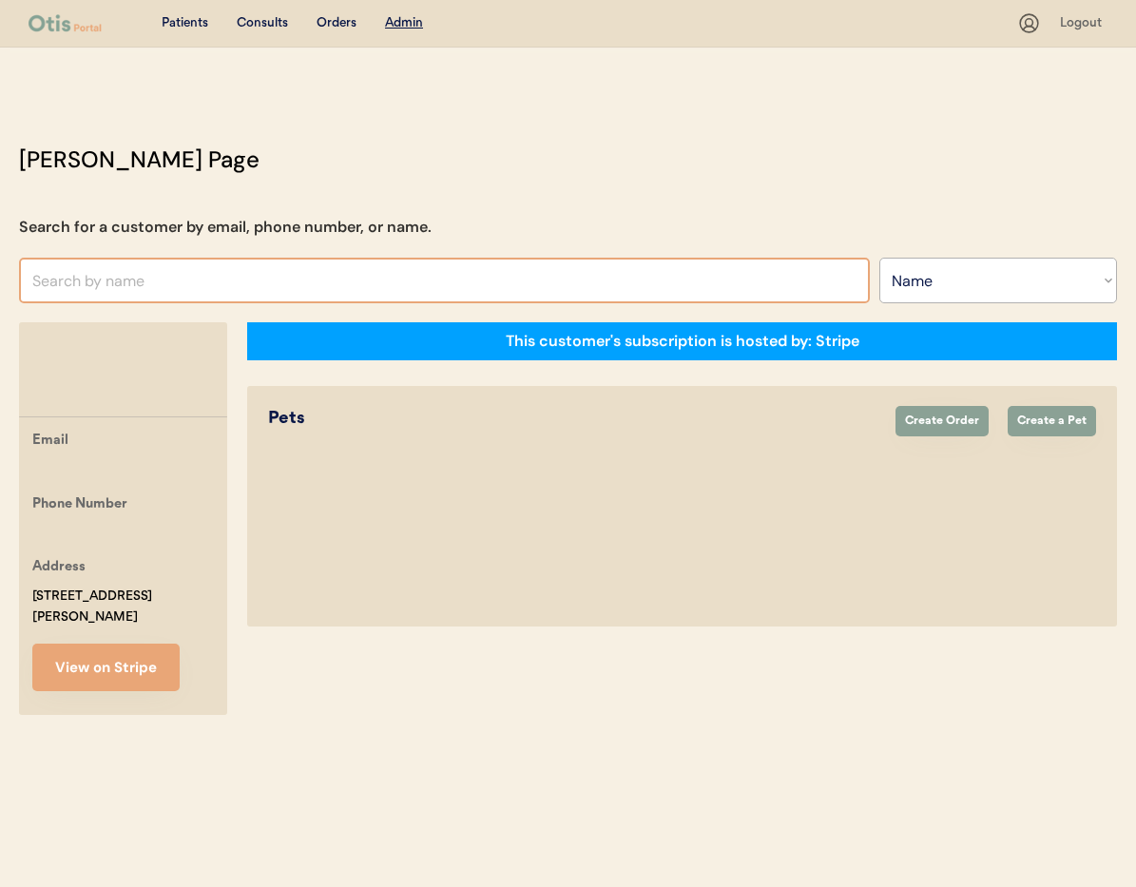
click at [168, 277] on input "text" at bounding box center [444, 281] width 851 height 46
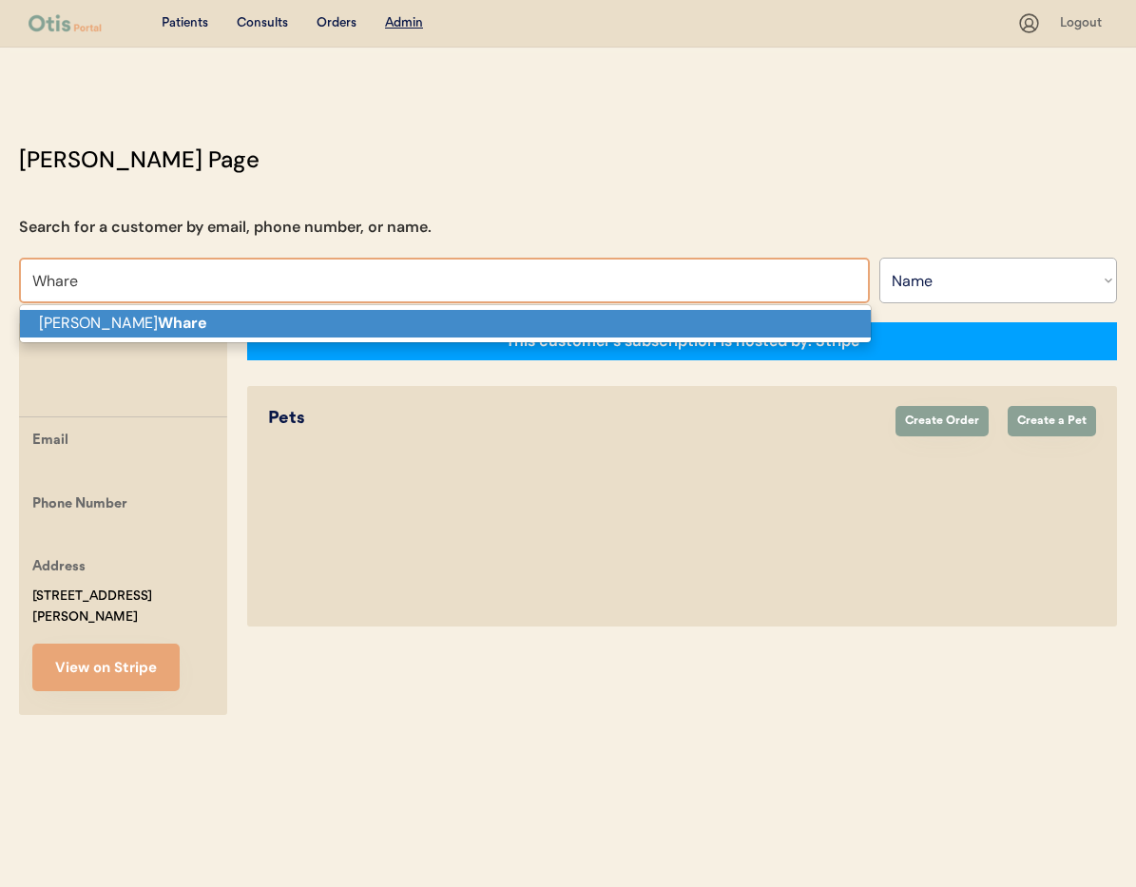
click at [165, 316] on p "[PERSON_NAME]" at bounding box center [445, 324] width 851 height 28
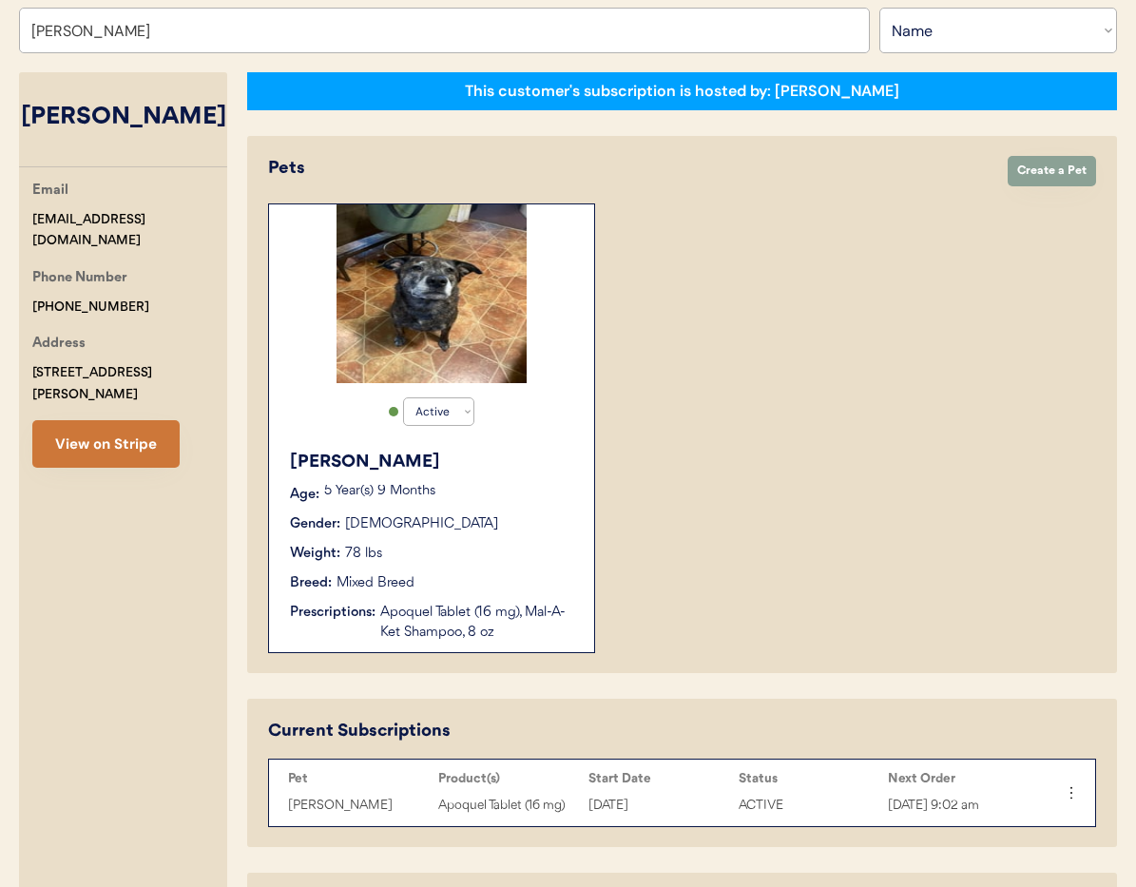
scroll to position [253, 0]
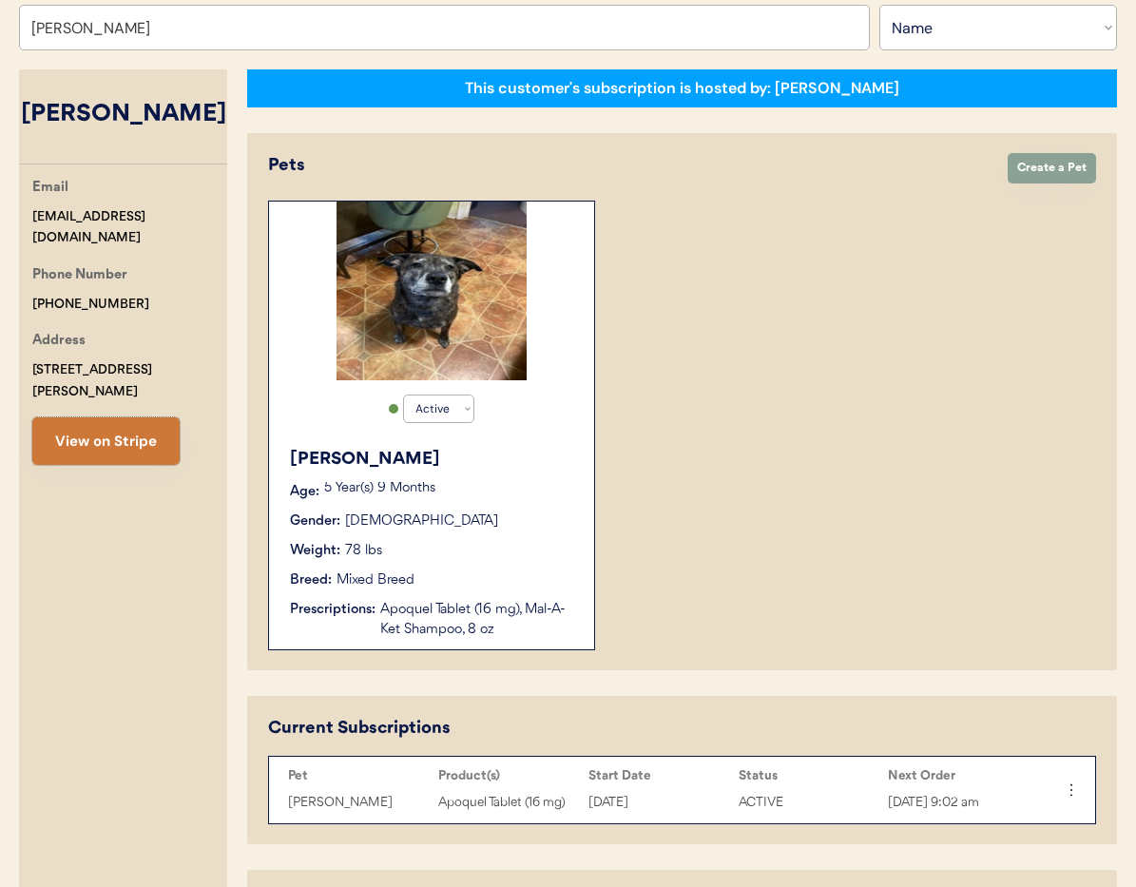
click at [116, 421] on button "View on Stripe" at bounding box center [105, 441] width 147 height 48
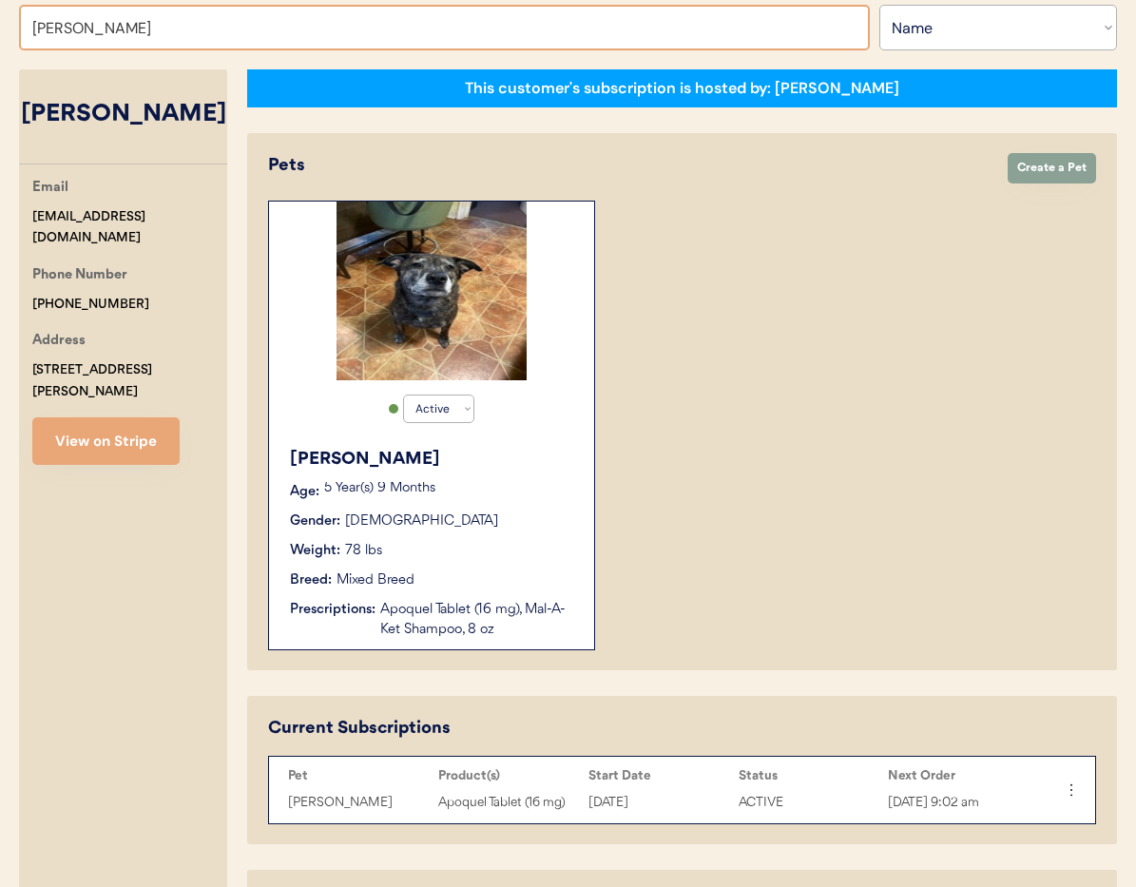
drag, startPoint x: 114, startPoint y: 29, endPoint x: 0, endPoint y: 21, distance: 114.3
click at [0, 21] on div "Otis Admin Page Search for a customer by email, phone number, or name. Kasey Wh…" at bounding box center [568, 658] width 1136 height 1536
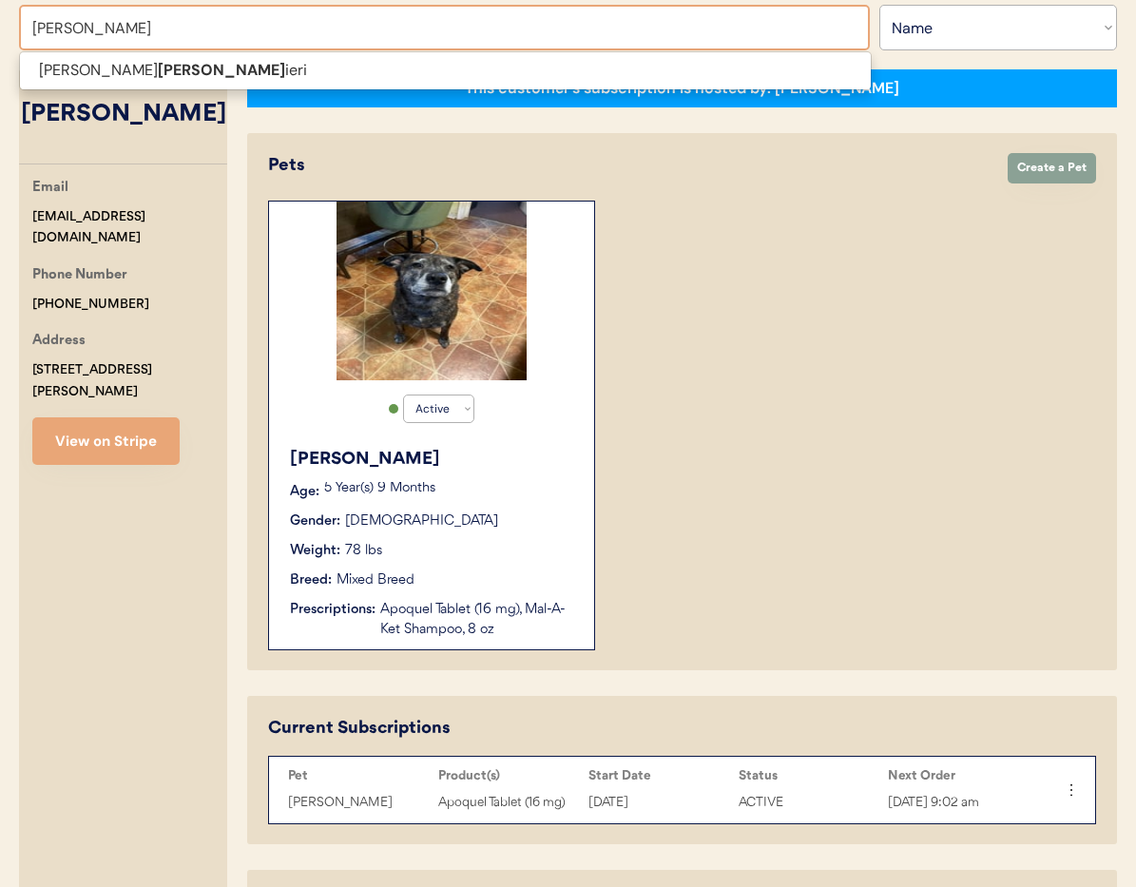
scroll to position [234, 0]
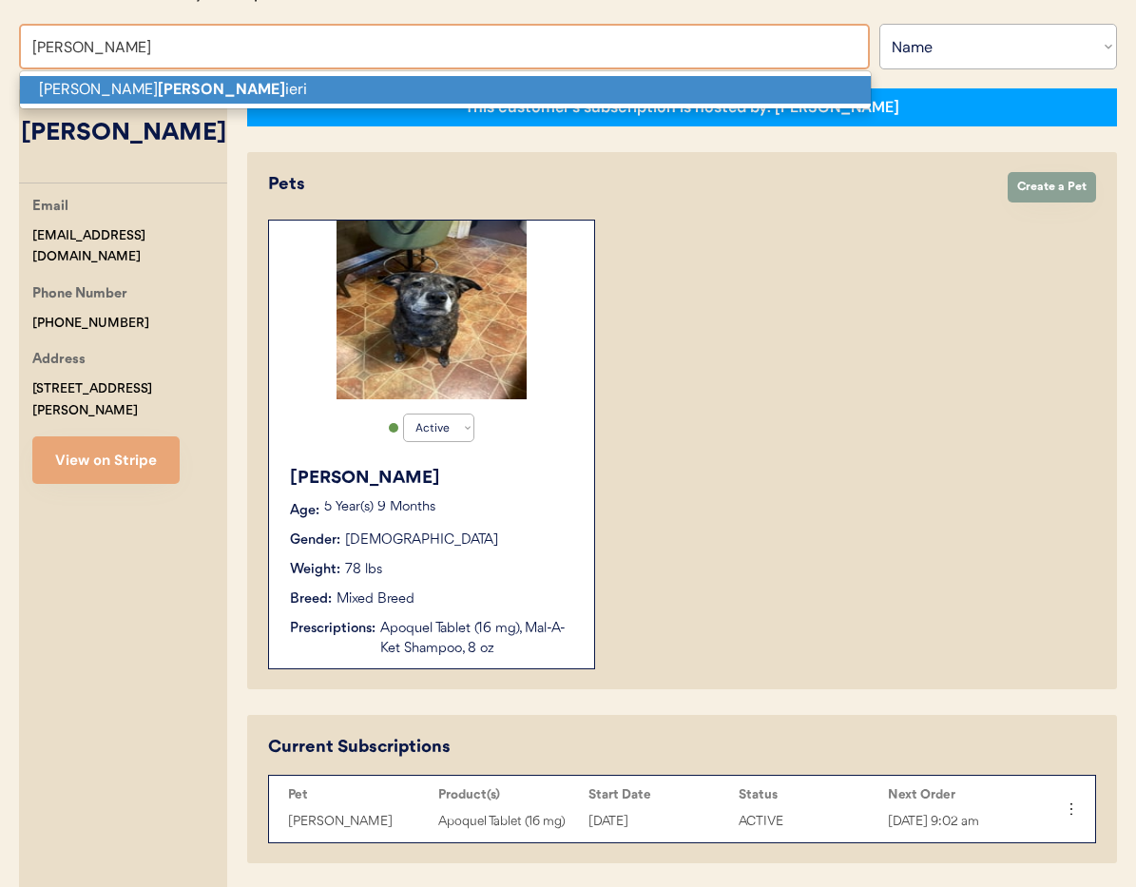
click at [67, 98] on p "Joseph Rugg ieri" at bounding box center [445, 90] width 851 height 28
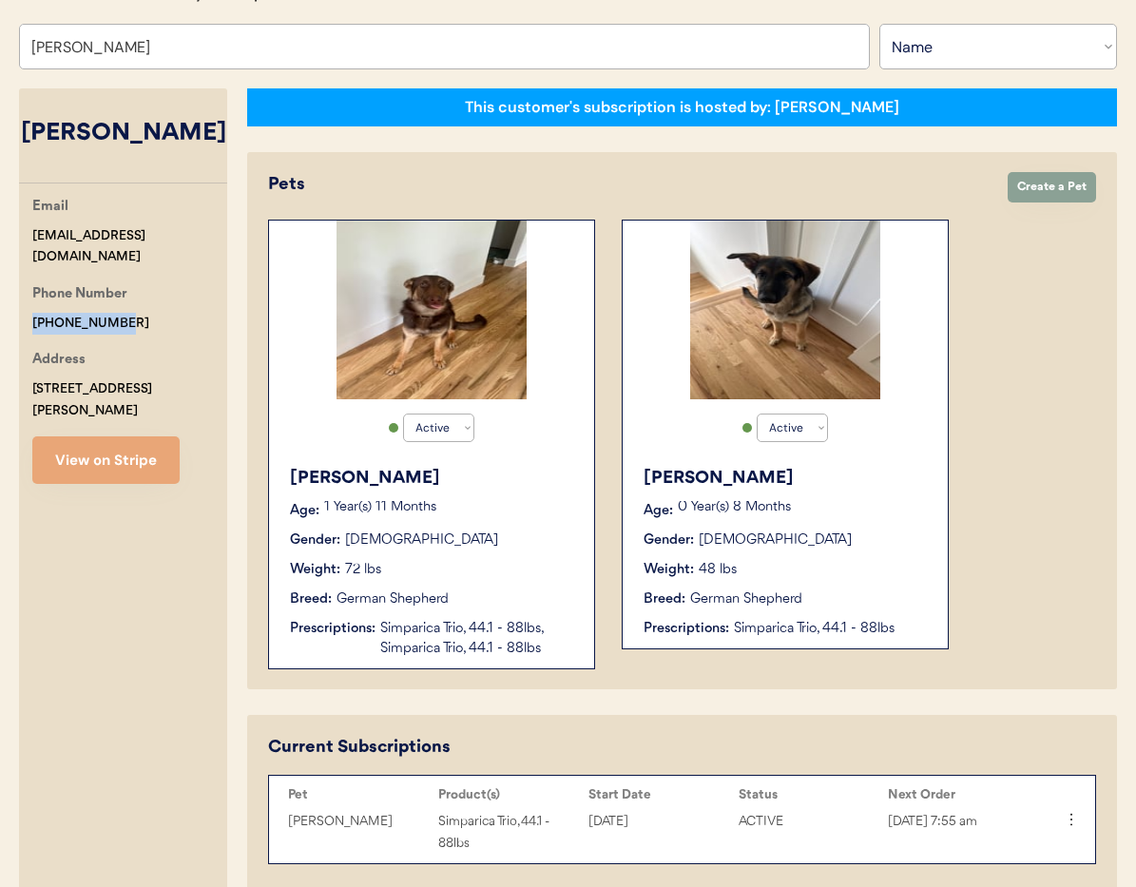
drag, startPoint x: 69, startPoint y: 300, endPoint x: 2, endPoint y: 297, distance: 67.5
copy div "+18455961965"
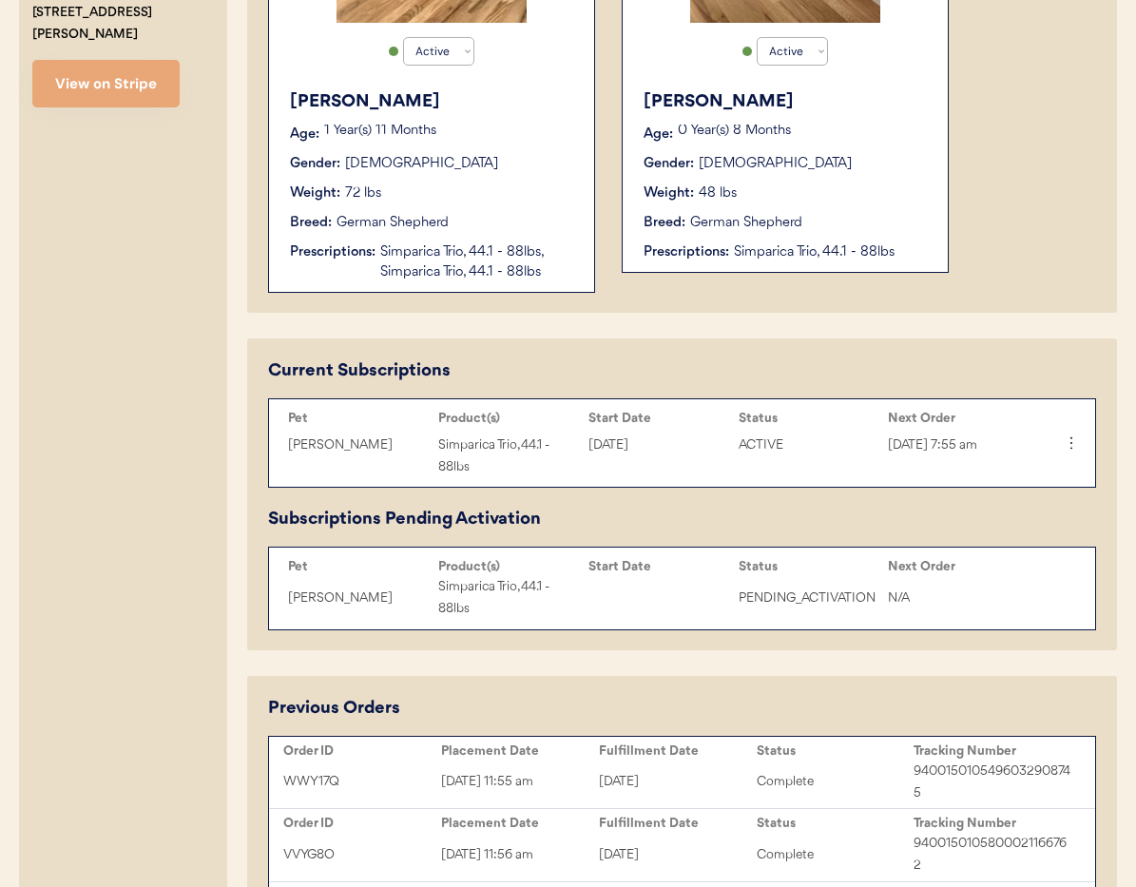
scroll to position [612, 0]
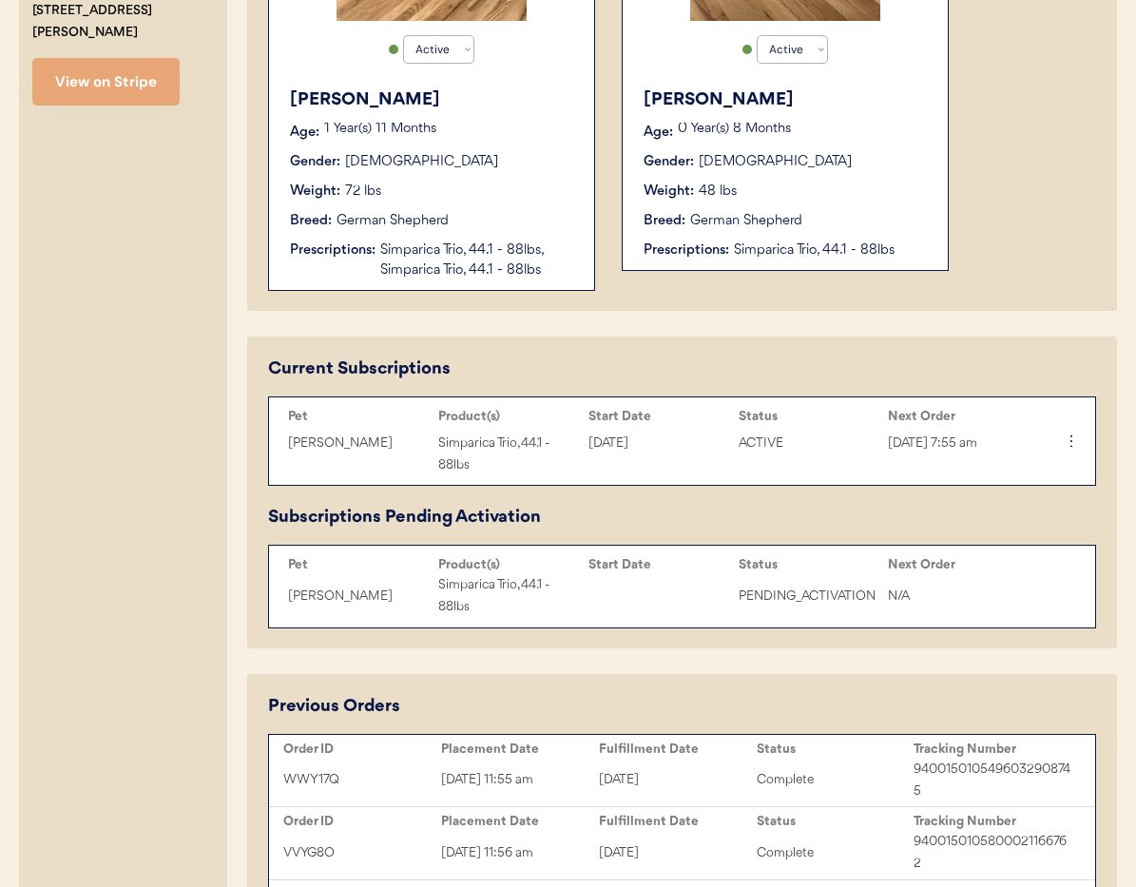
click at [1078, 591] on div "Pet Product(s) Start Date Status Next Order Wesley Simparica Trio, 44.1 - 88lbs…" at bounding box center [682, 586] width 826 height 83
click at [1073, 574] on div "Pet Product(s) Start Date Status Next Order Wesley Simparica Trio, 44.1 - 88lbs…" at bounding box center [682, 586] width 826 height 83
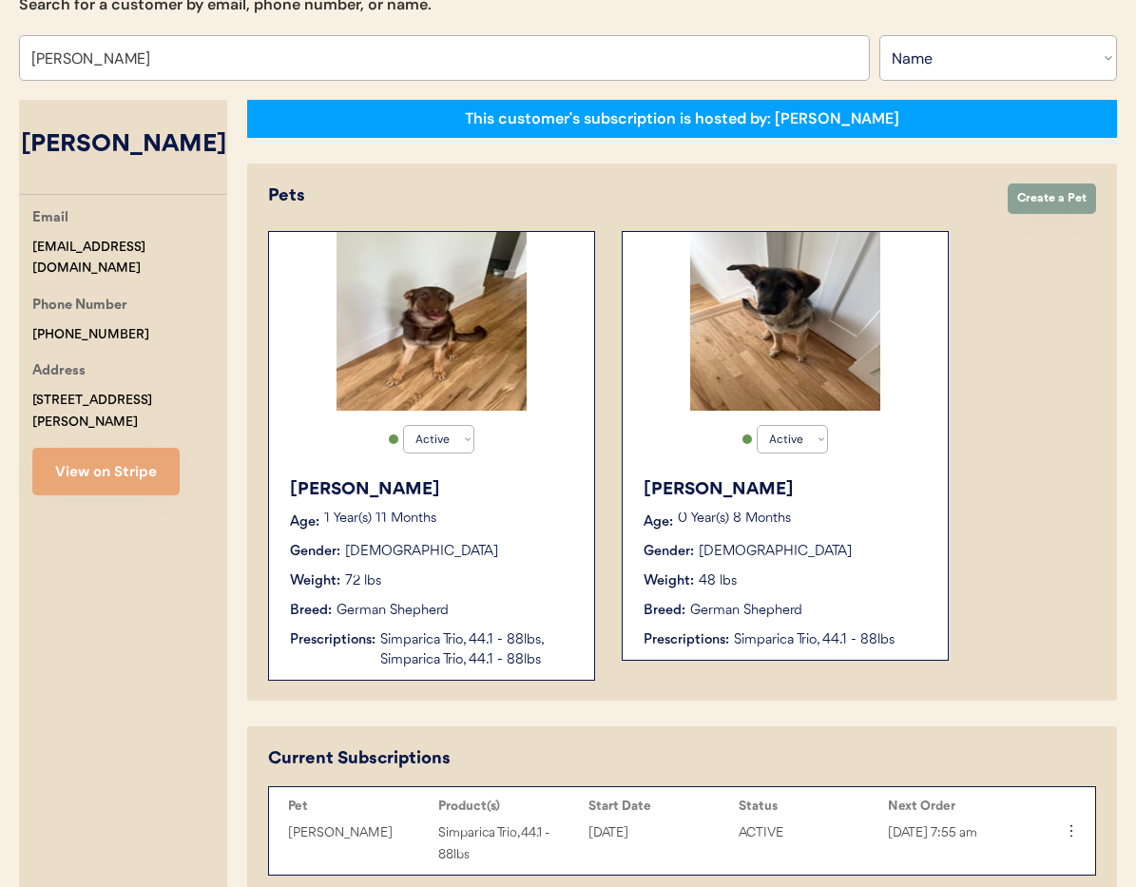
scroll to position [0, 0]
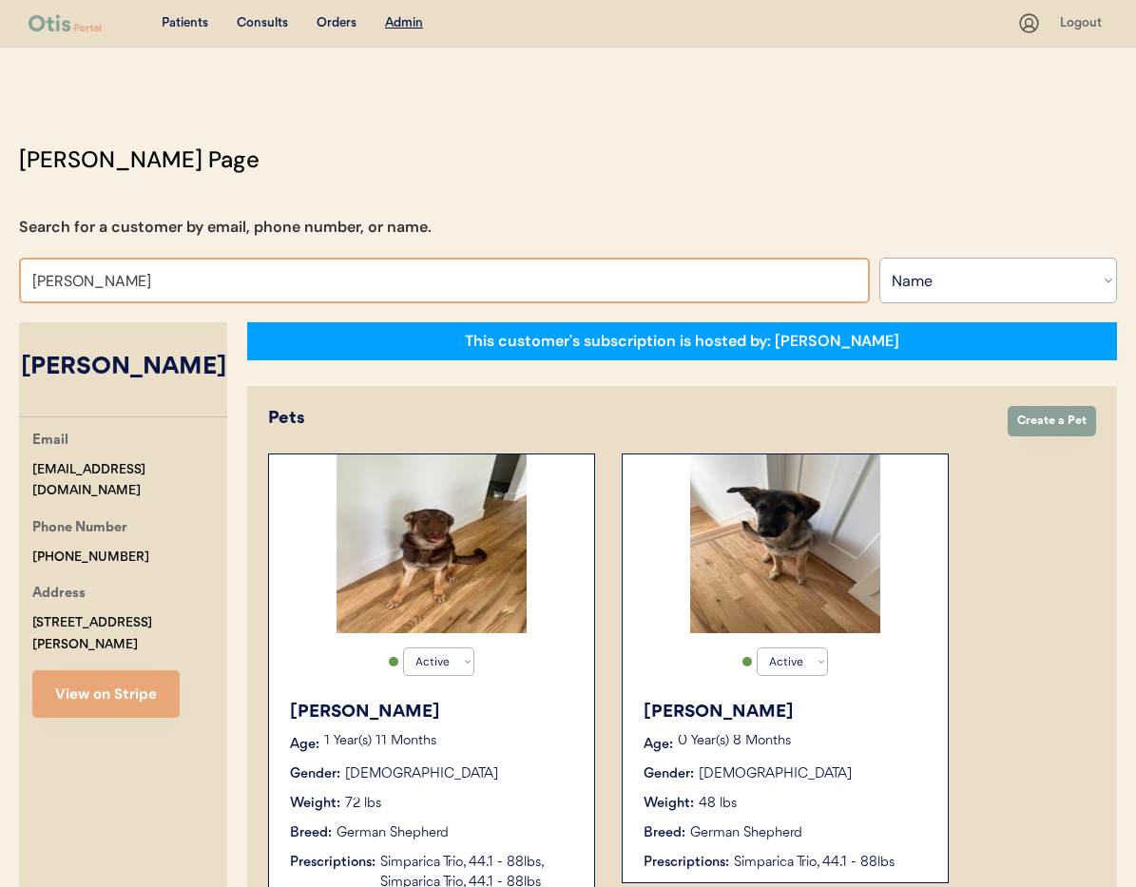
drag, startPoint x: 147, startPoint y: 283, endPoint x: 0, endPoint y: 276, distance: 147.5
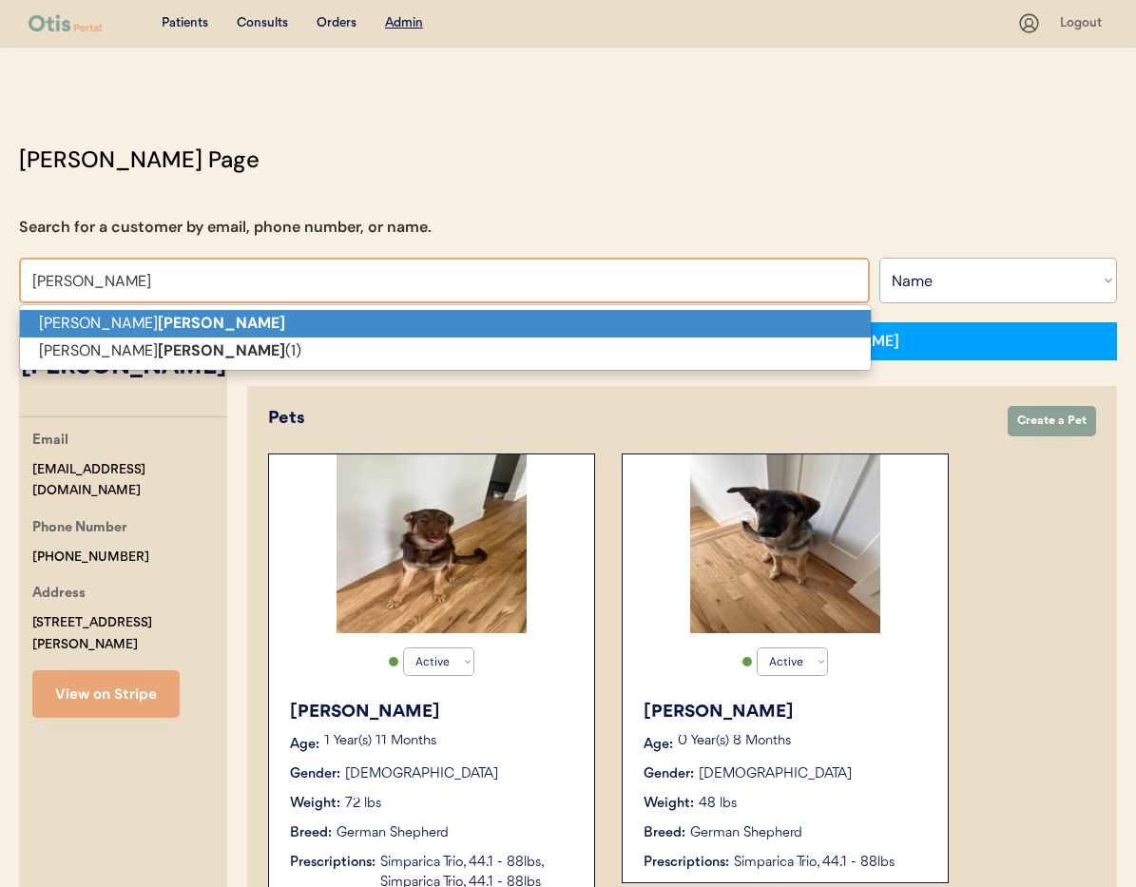
click at [158, 324] on strong "Ginn" at bounding box center [221, 323] width 127 height 20
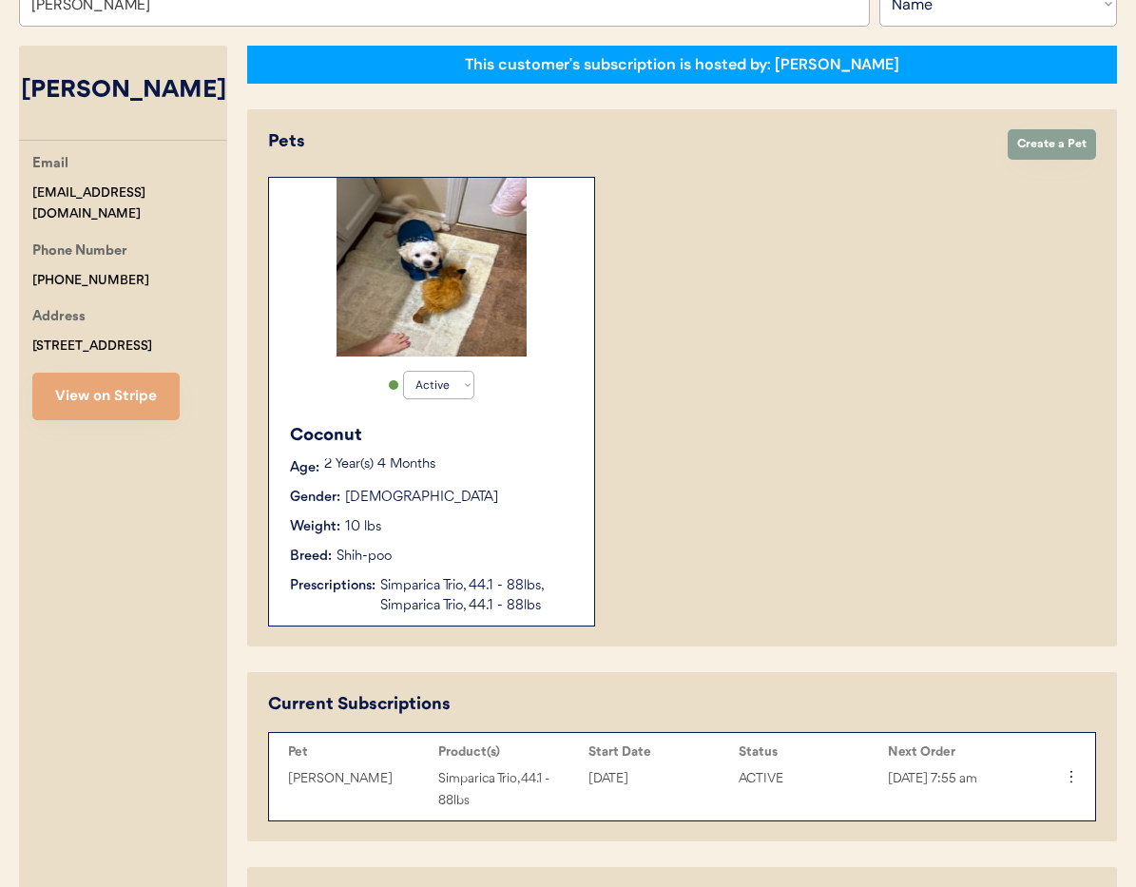
scroll to position [370, 0]
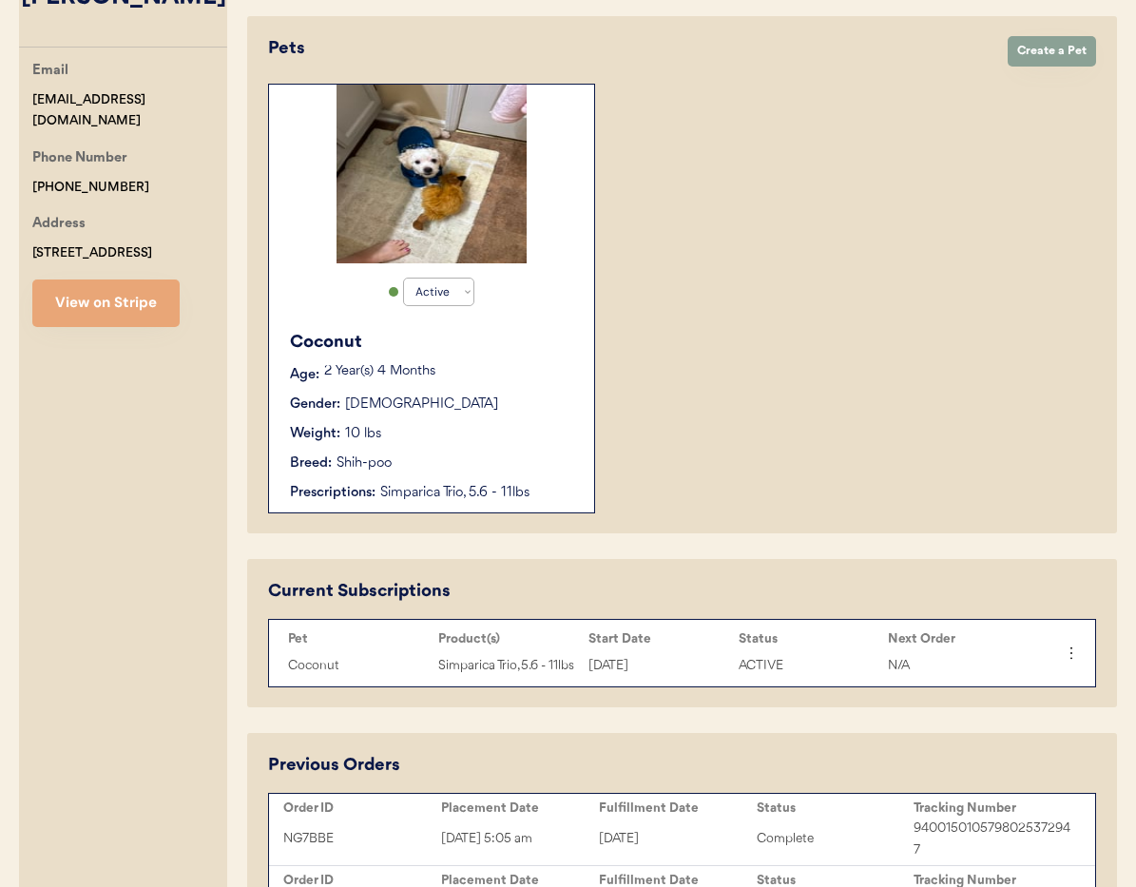
type input "[PERSON_NAME]"
click at [542, 419] on div "Coconut Age: 2 Year(s) 4 Months Gender: Male Weight: 10 lbs Breed: Shih-poo Pre…" at bounding box center [431, 416] width 306 height 192
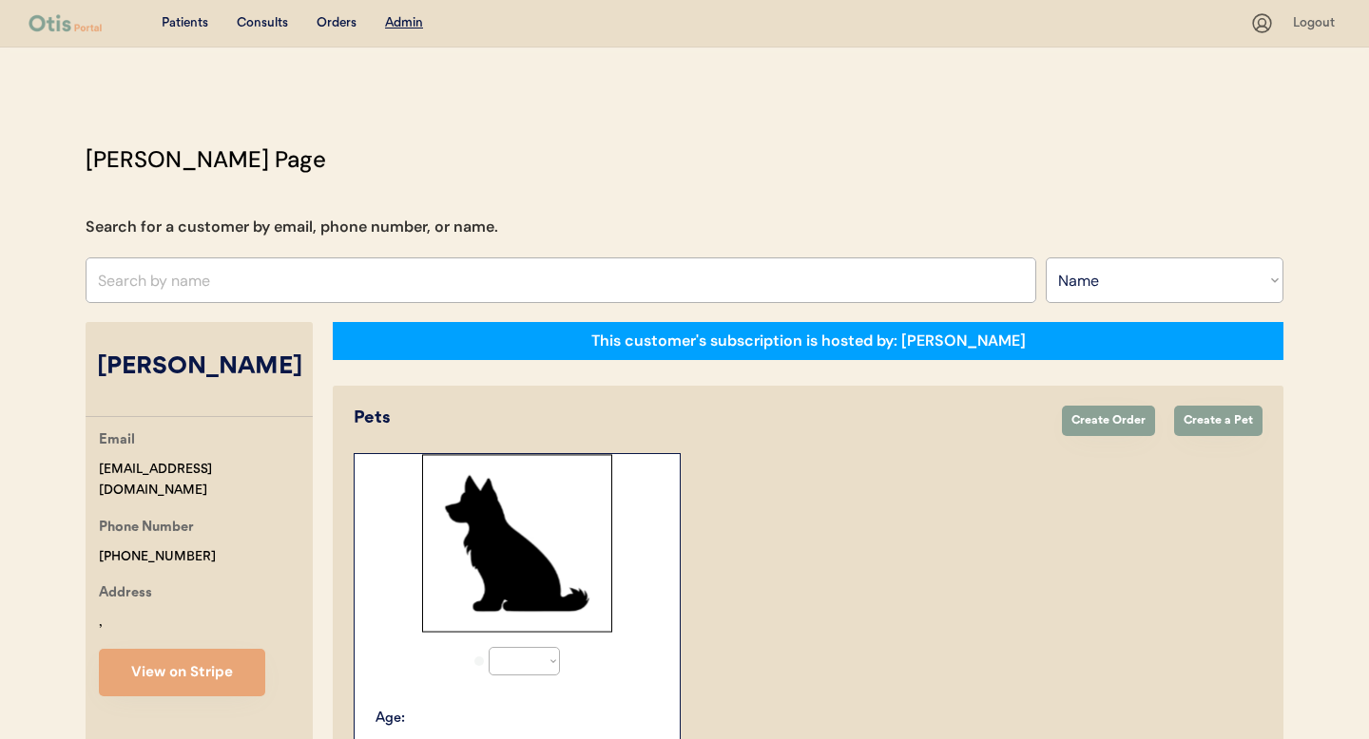
select select ""Name""
select select "true"
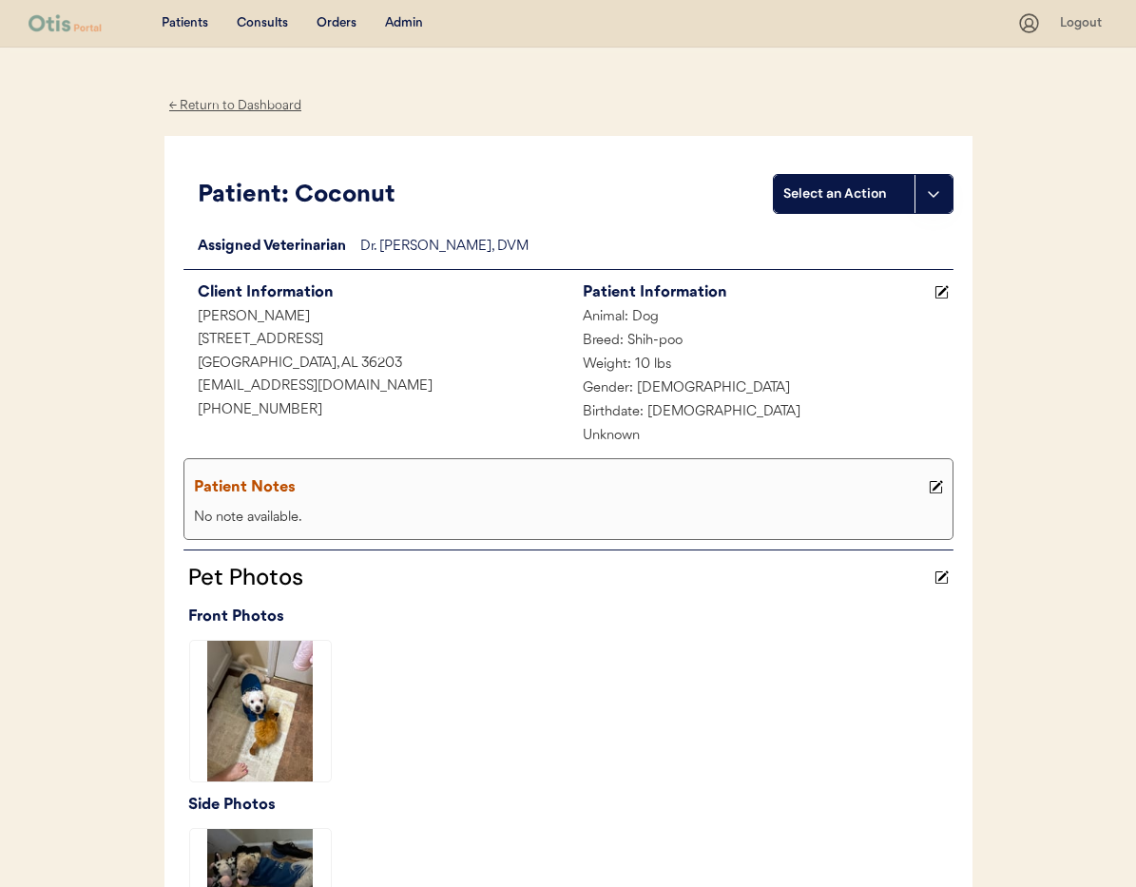
click at [220, 110] on div "← Return to Dashboard" at bounding box center [235, 106] width 143 height 22
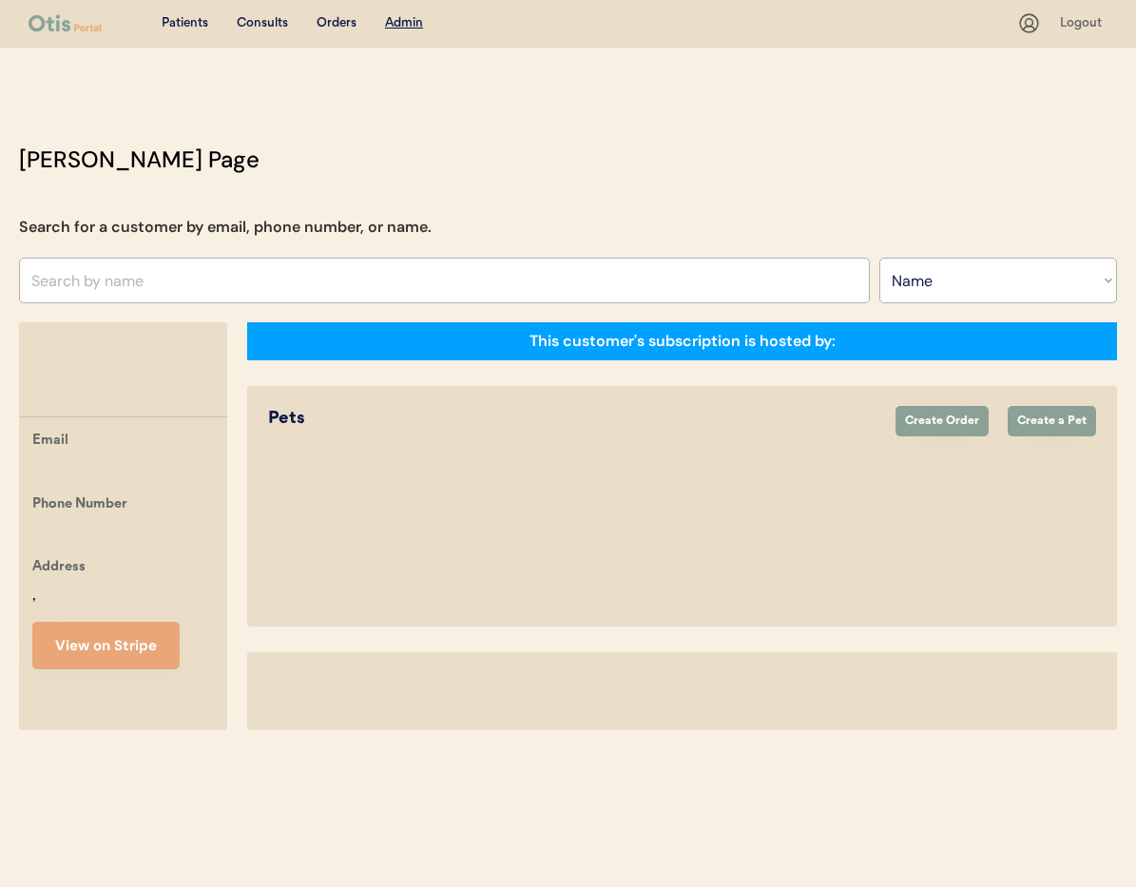
select select ""Name""
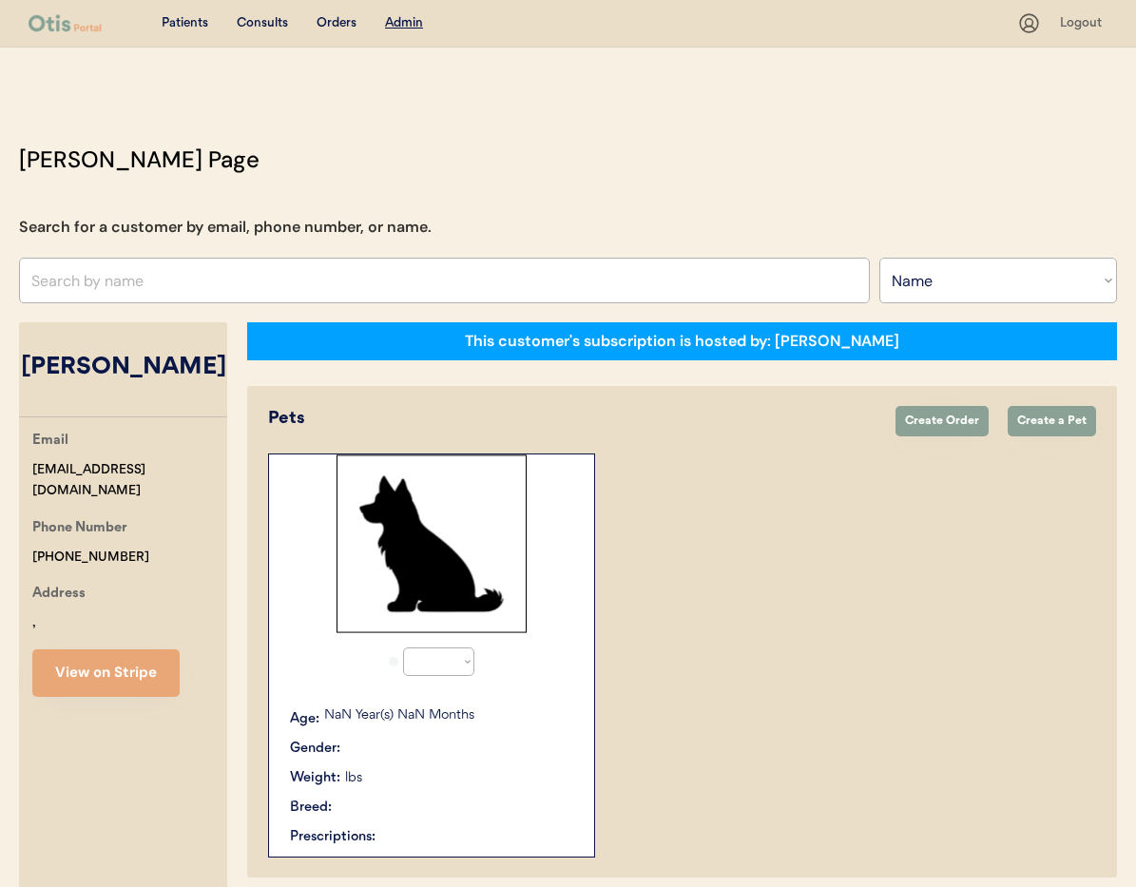
select select "true"
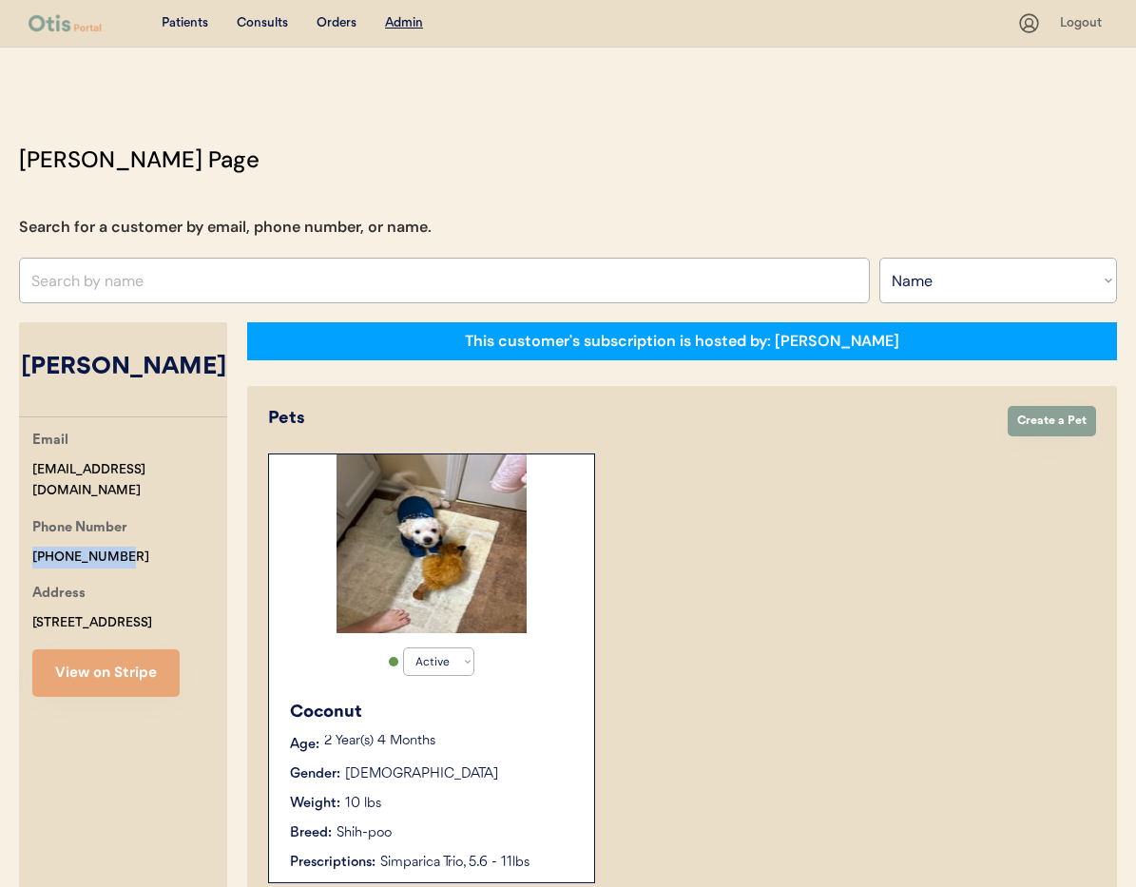
drag, startPoint x: 112, startPoint y: 538, endPoint x: 5, endPoint y: 534, distance: 107.5
copy div "[PHONE_NUMBER]"
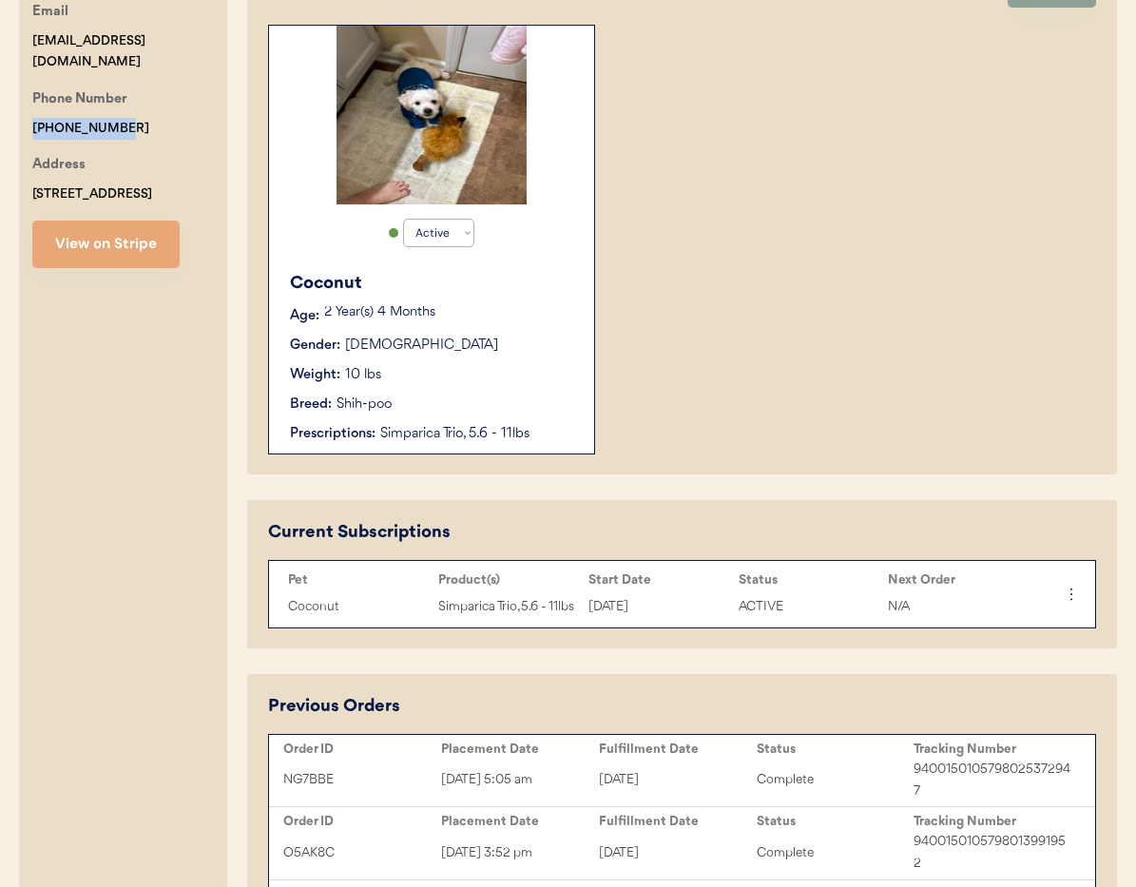
scroll to position [411, 0]
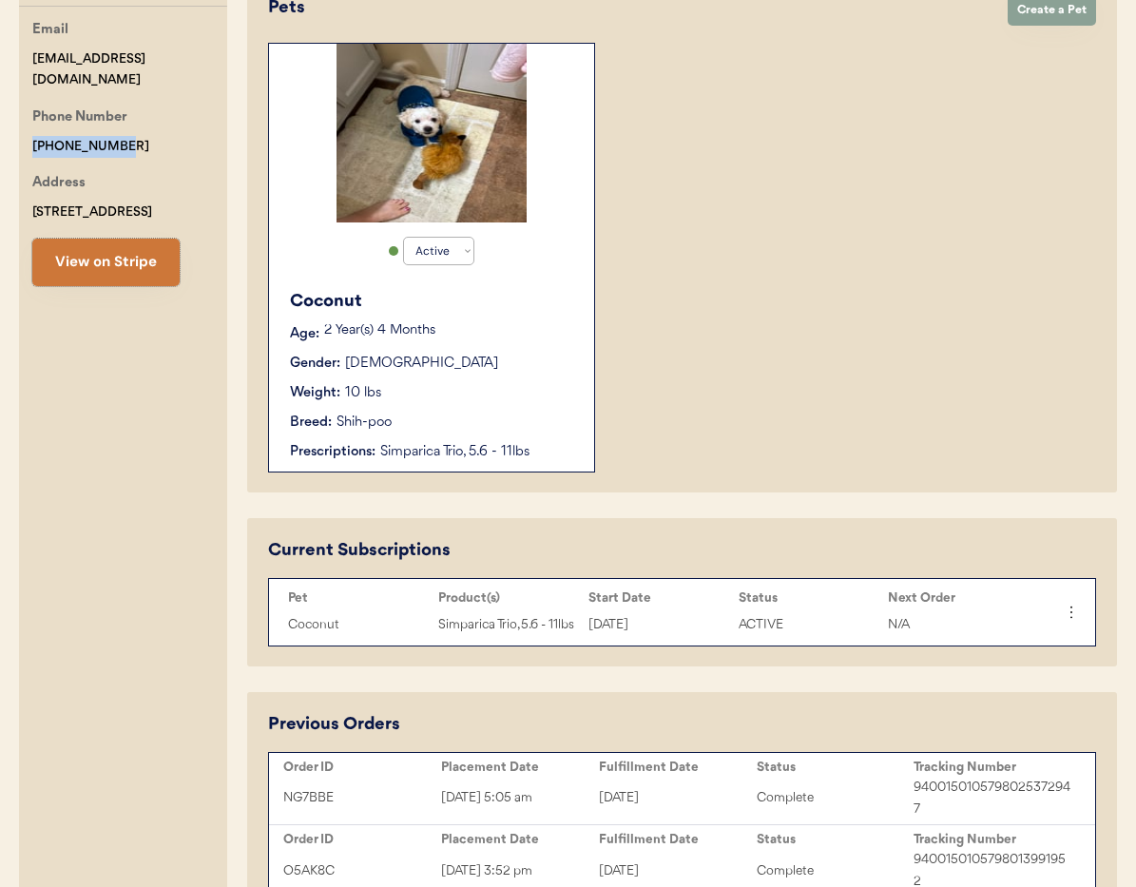
click at [79, 259] on button "View on Stripe" at bounding box center [105, 263] width 147 height 48
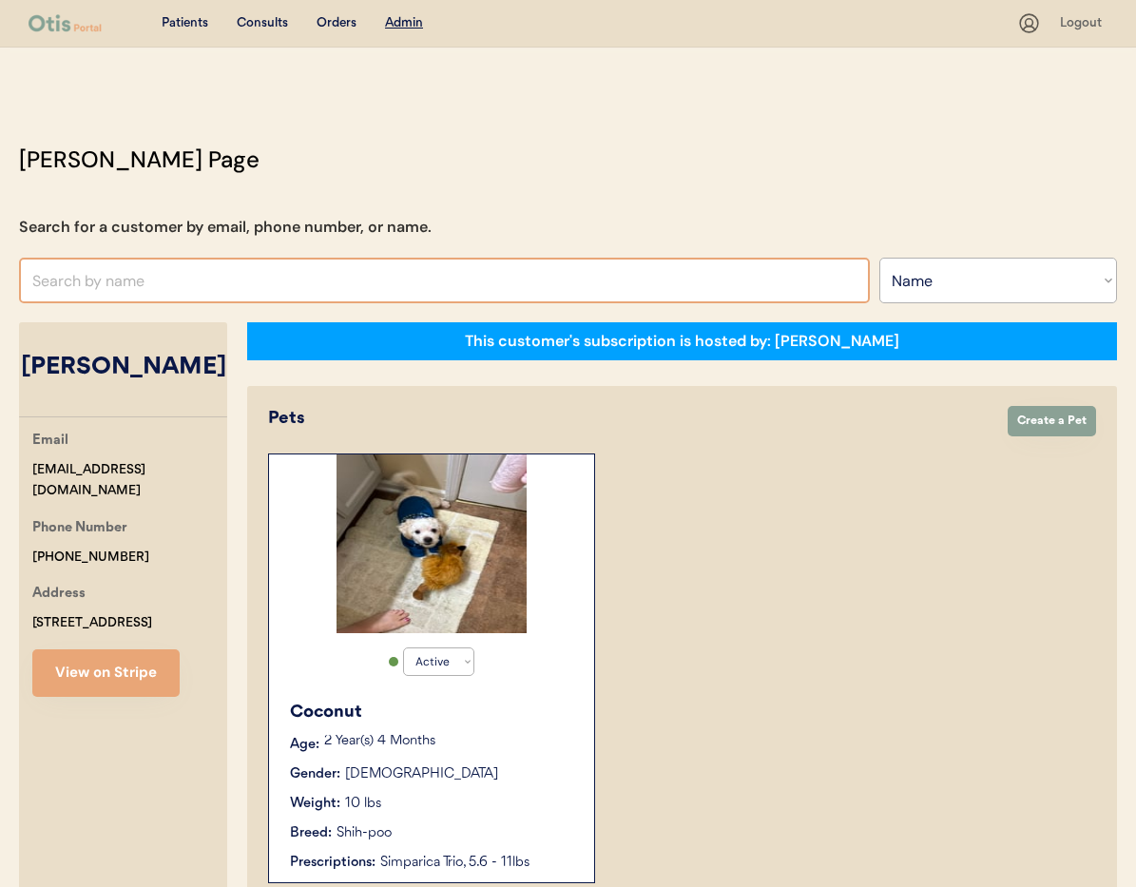
click at [105, 283] on input "text" at bounding box center [444, 281] width 851 height 46
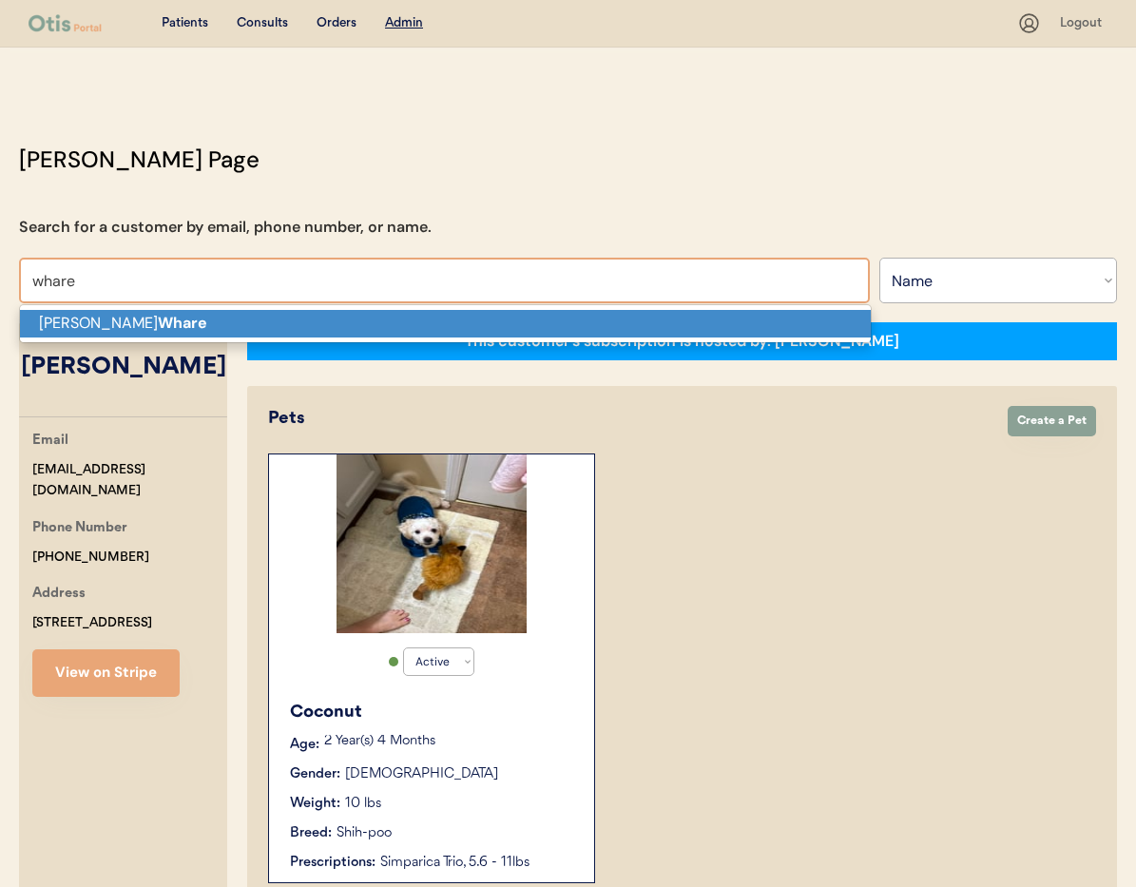
click at [158, 319] on strong "Whare" at bounding box center [182, 323] width 49 height 20
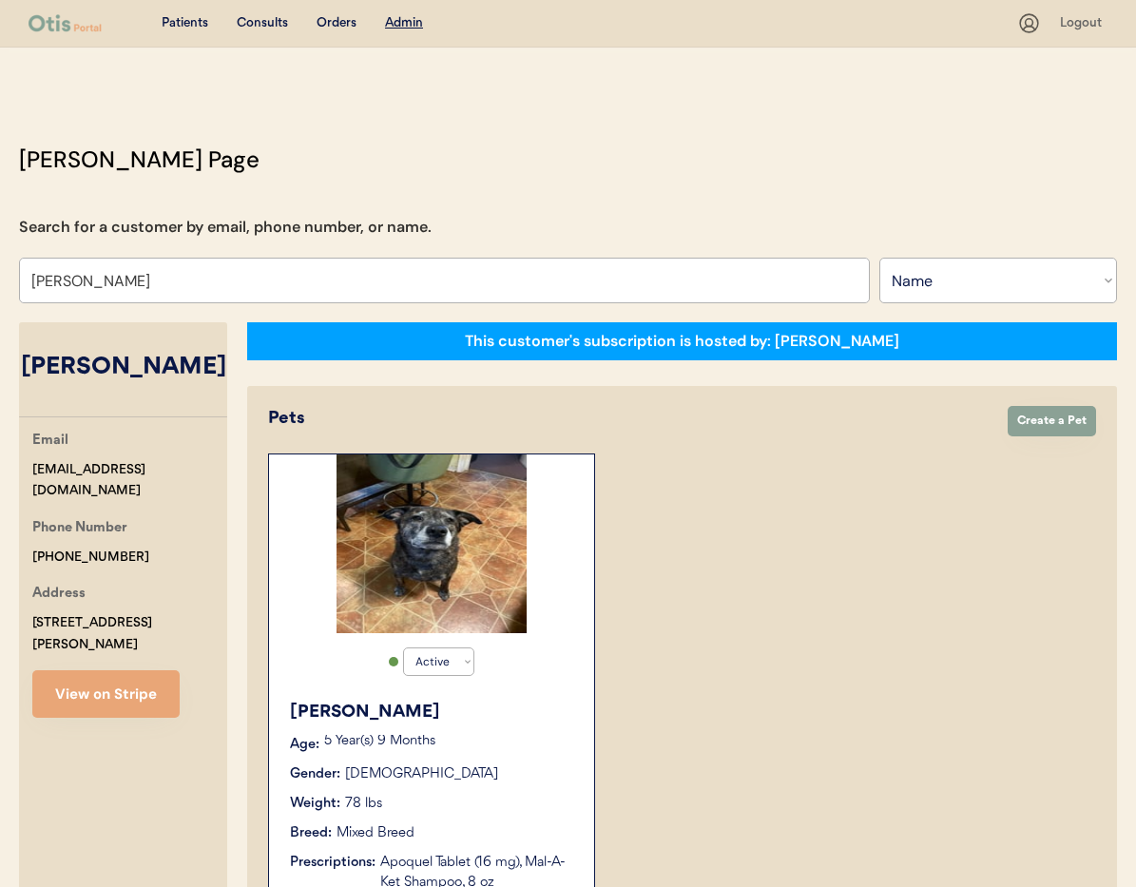
type input "[PERSON_NAME]"
click at [111, 676] on button "View on Stripe" at bounding box center [105, 694] width 147 height 48
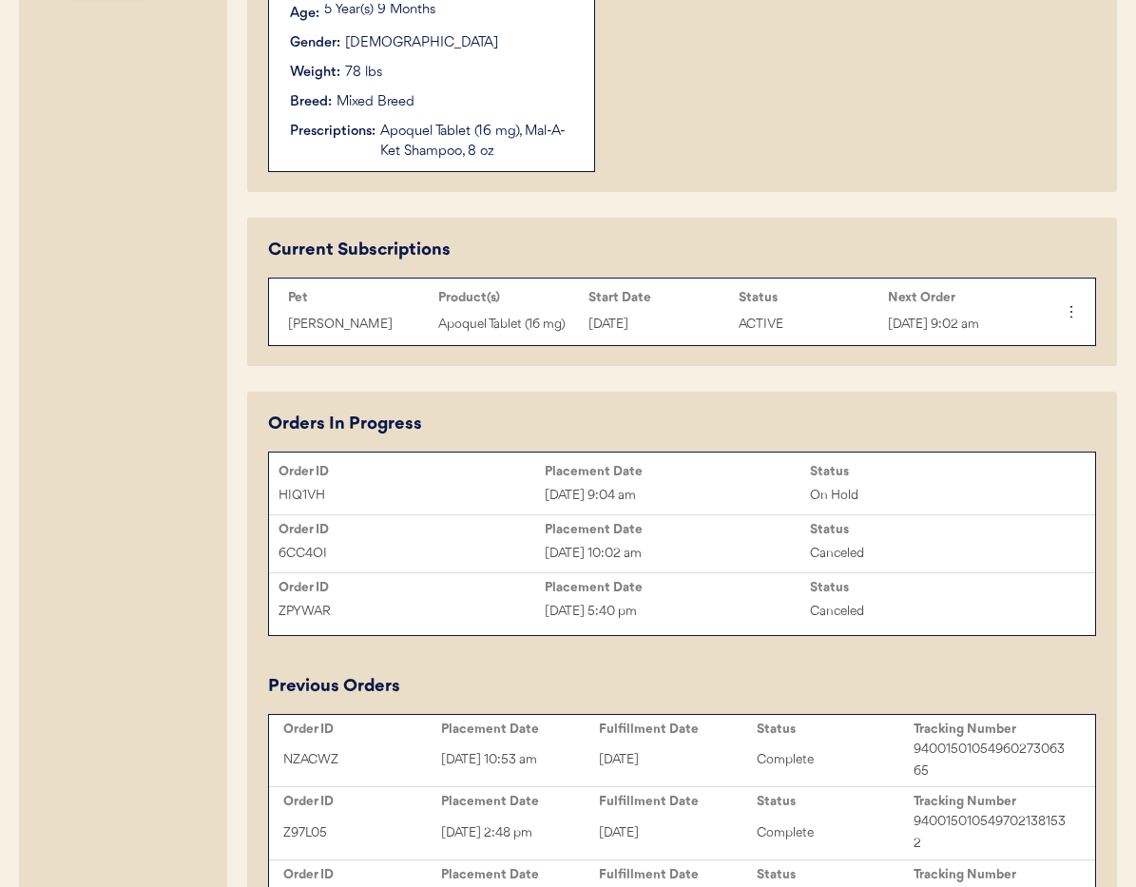
click at [736, 480] on div "Order ID Placement Date Status HIQ1VH Sep 28, 2025 9:04 am On Hold" at bounding box center [682, 486] width 826 height 48
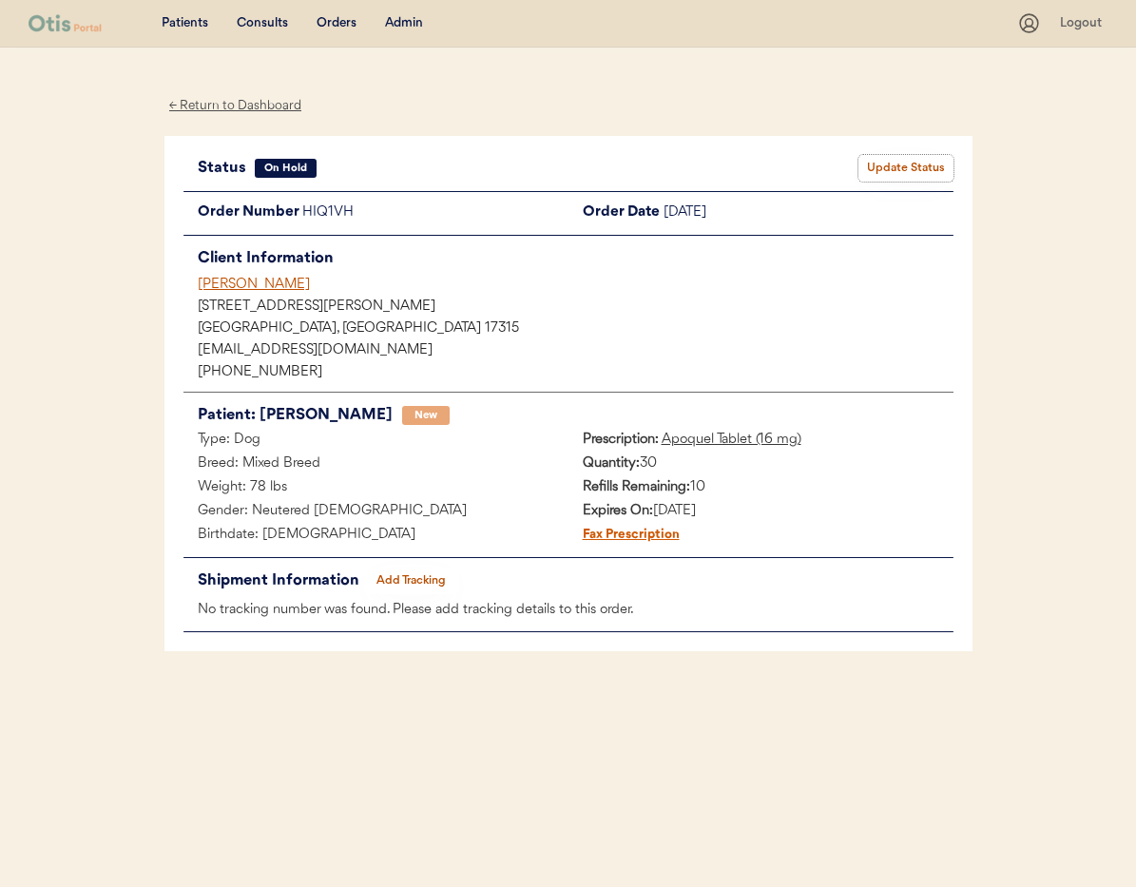
click at [929, 166] on button "Update Status" at bounding box center [905, 168] width 95 height 27
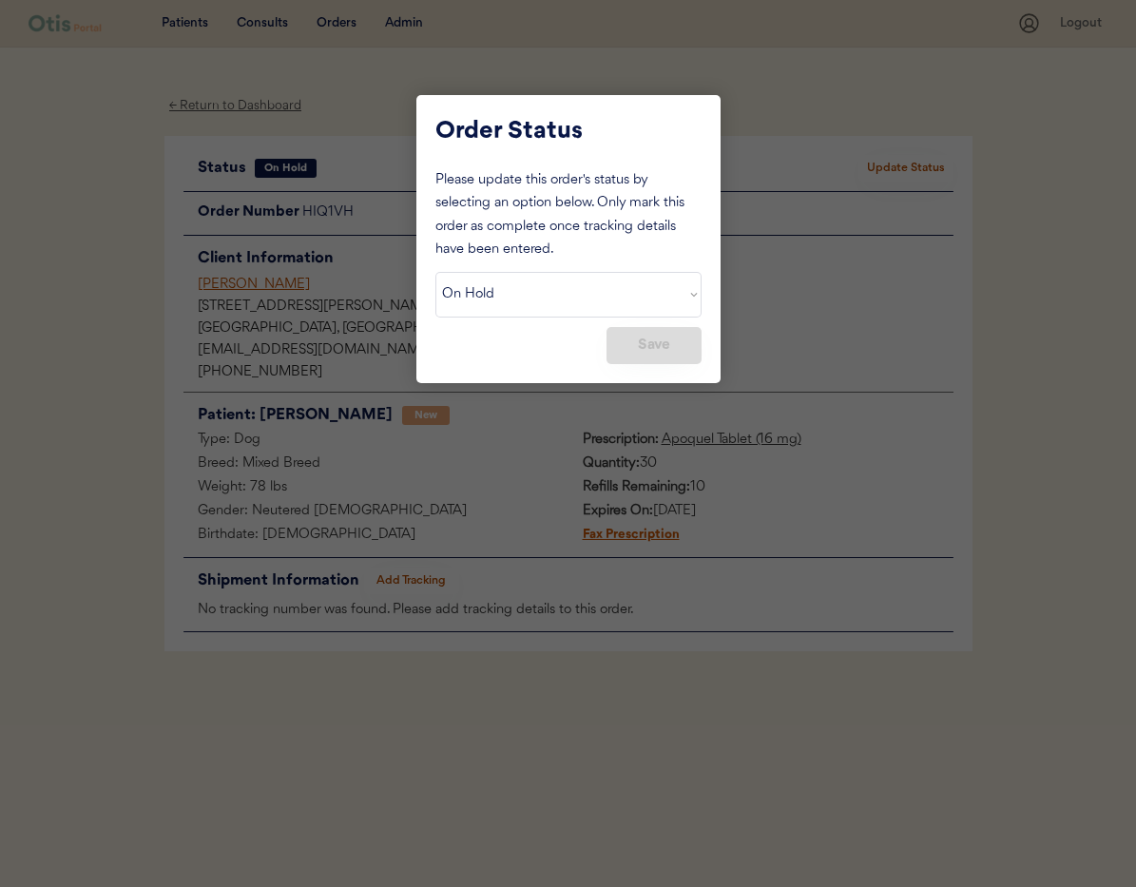
click at [602, 297] on select "Status On Hold New In Progress Complete Pending HW Consent Canceled" at bounding box center [568, 295] width 266 height 46
select select ""cancelled""
click at [435, 272] on select "Status On Hold New In Progress Complete Pending HW Consent Canceled" at bounding box center [568, 295] width 266 height 46
click at [641, 338] on button "Save" at bounding box center [653, 345] width 95 height 37
drag, startPoint x: 222, startPoint y: 79, endPoint x: 709, endPoint y: 112, distance: 487.8
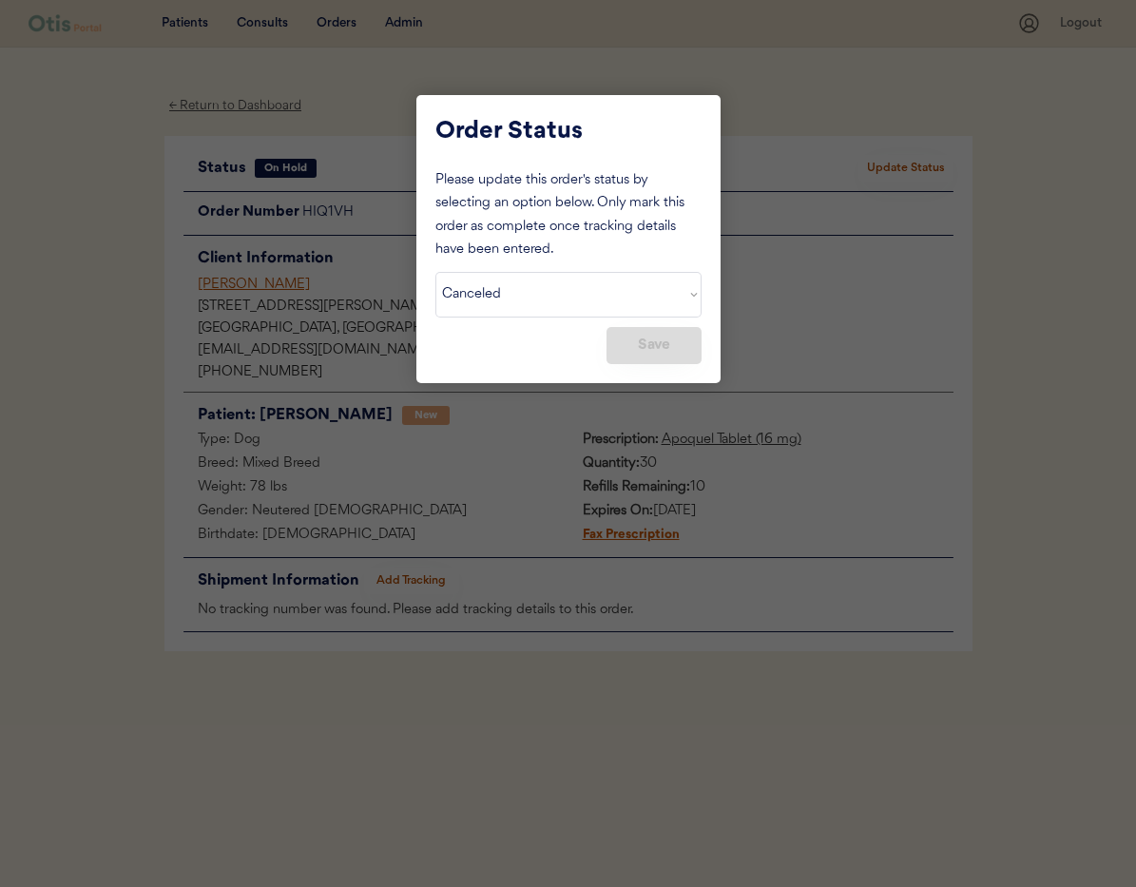
click at [709, 112] on body "Patients Consults Orders Admin Logout ← Return to Dashboard Status On Hold Upda…" at bounding box center [568, 443] width 1136 height 887
drag, startPoint x: 701, startPoint y: 164, endPoint x: 715, endPoint y: 161, distance: 13.8
click at [701, 164] on div "Order Status Please update this order's status by selecting an option below. On…" at bounding box center [568, 239] width 304 height 288
click at [825, 130] on div at bounding box center [568, 443] width 1136 height 887
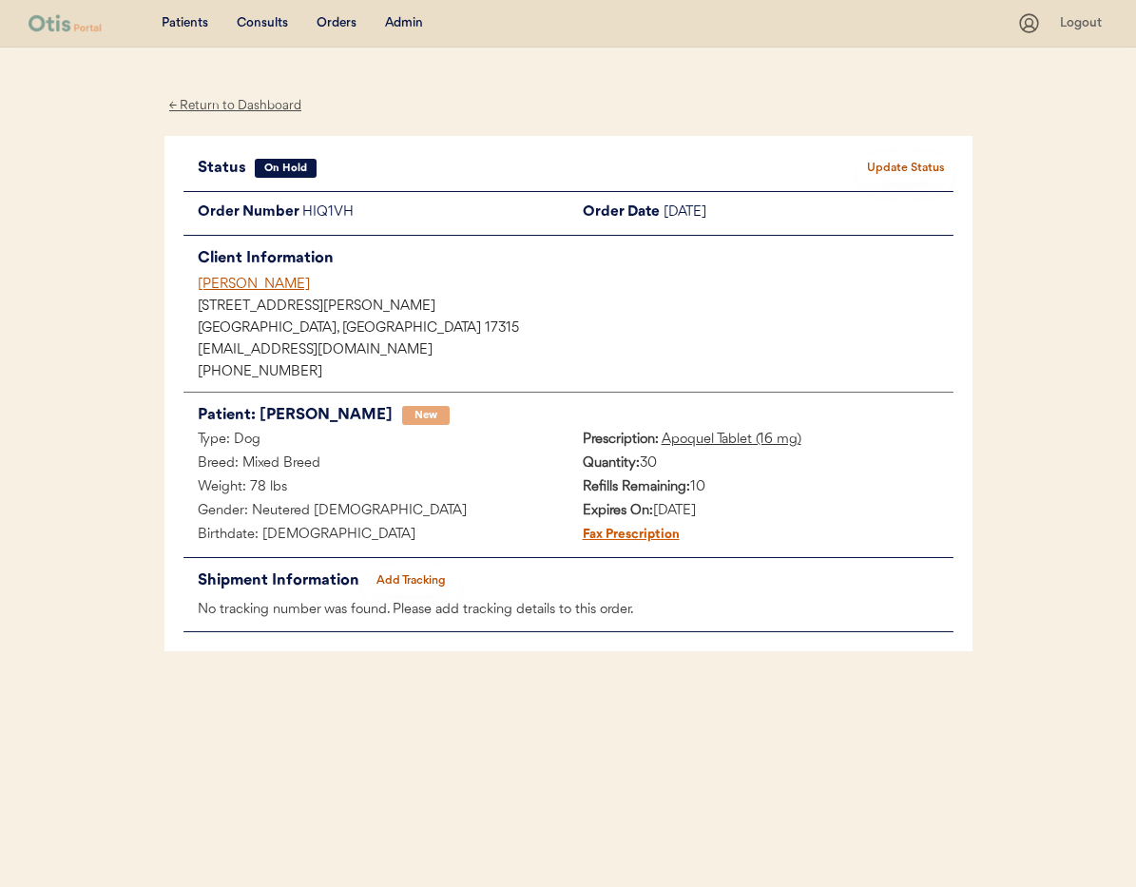
click at [192, 105] on div "← Return to Dashboard" at bounding box center [235, 106] width 143 height 22
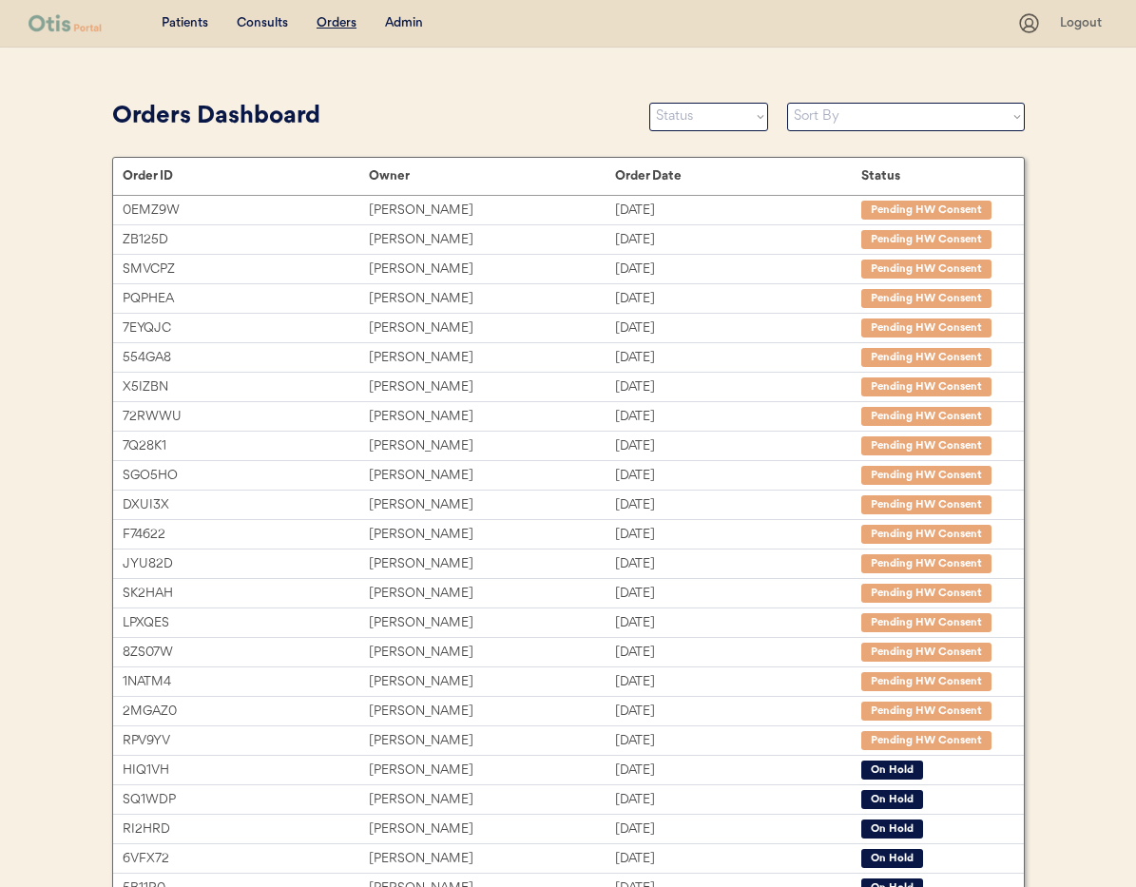
click at [410, 28] on div "Admin" at bounding box center [404, 23] width 38 height 19
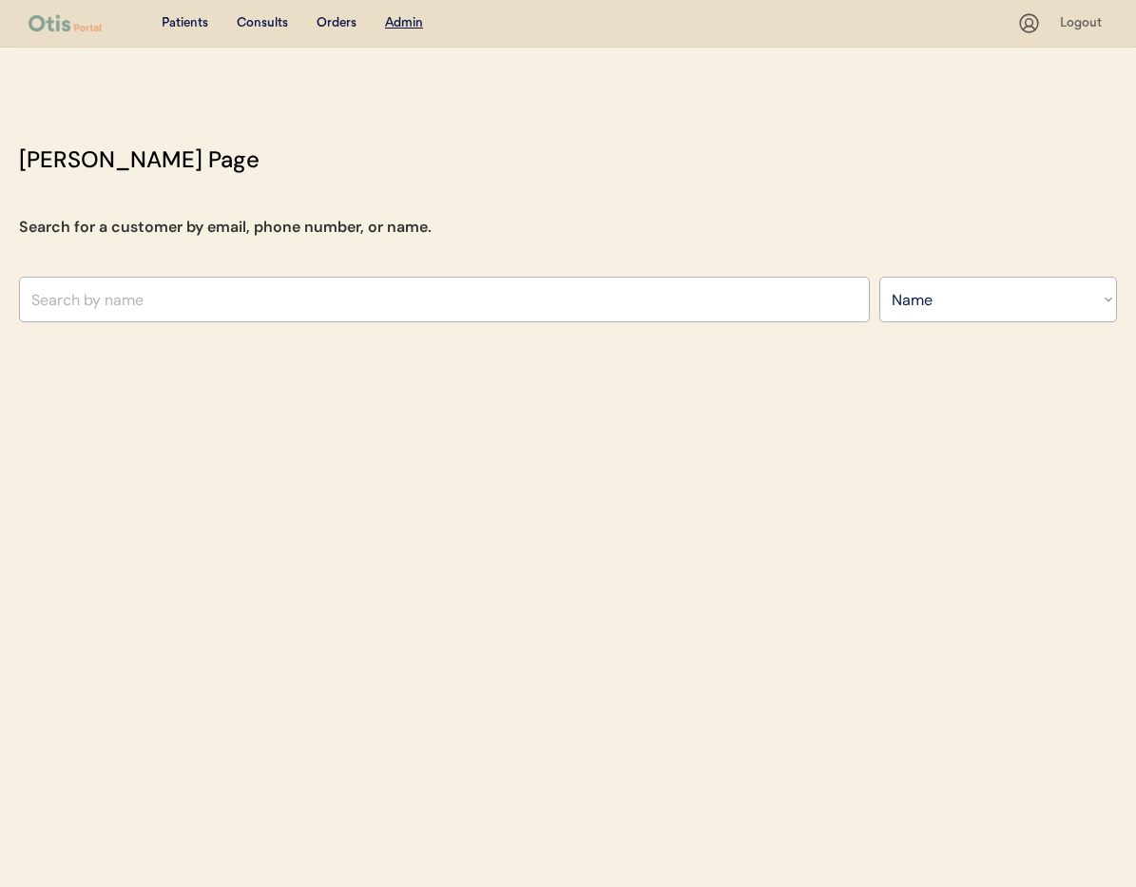
select select ""Name""
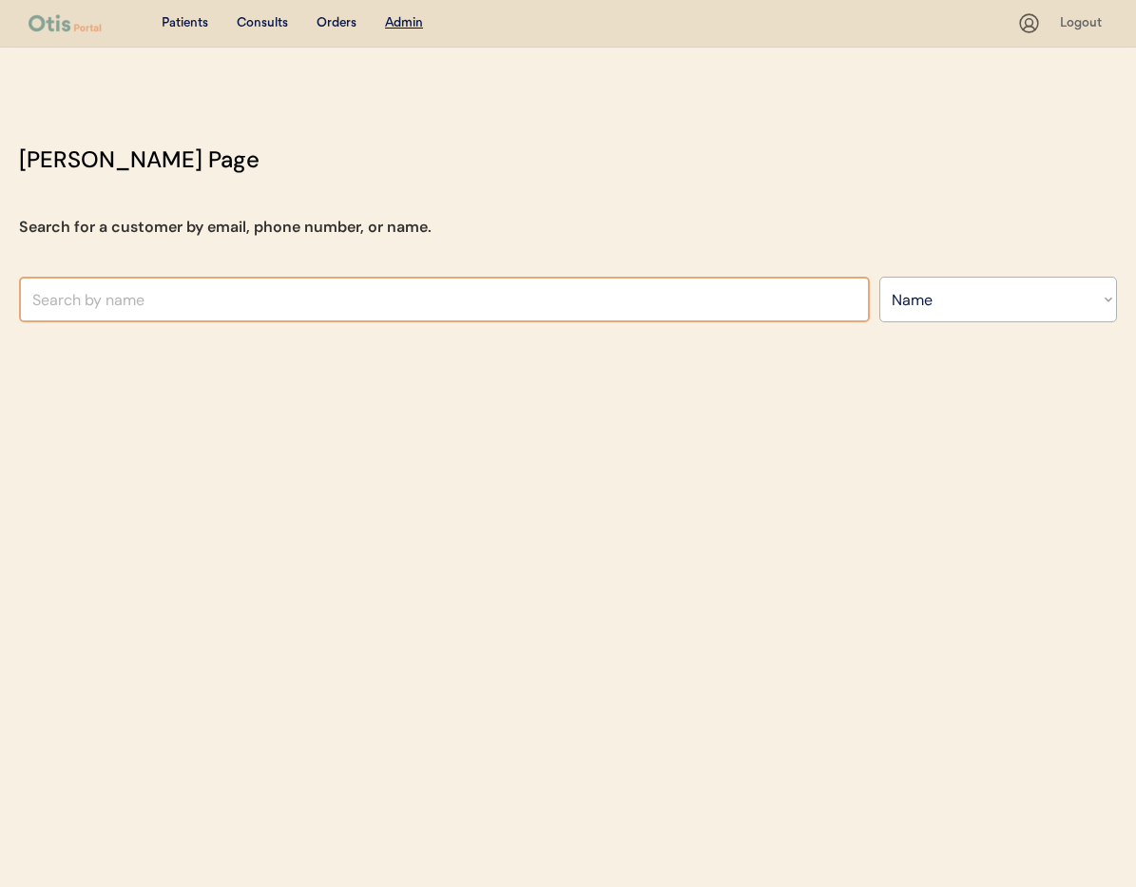
click at [320, 300] on input "text" at bounding box center [444, 300] width 851 height 46
type input "co"
type input "connor Barnaby"
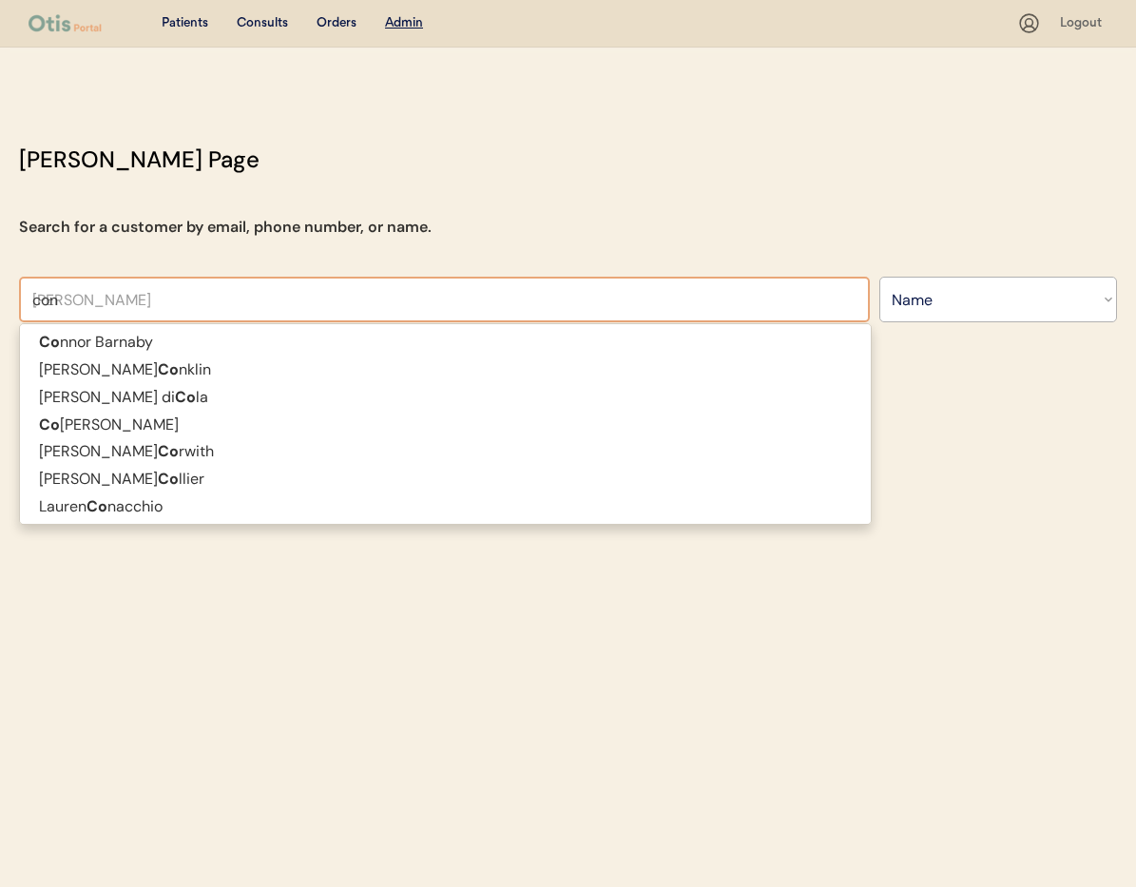
type input "conn"
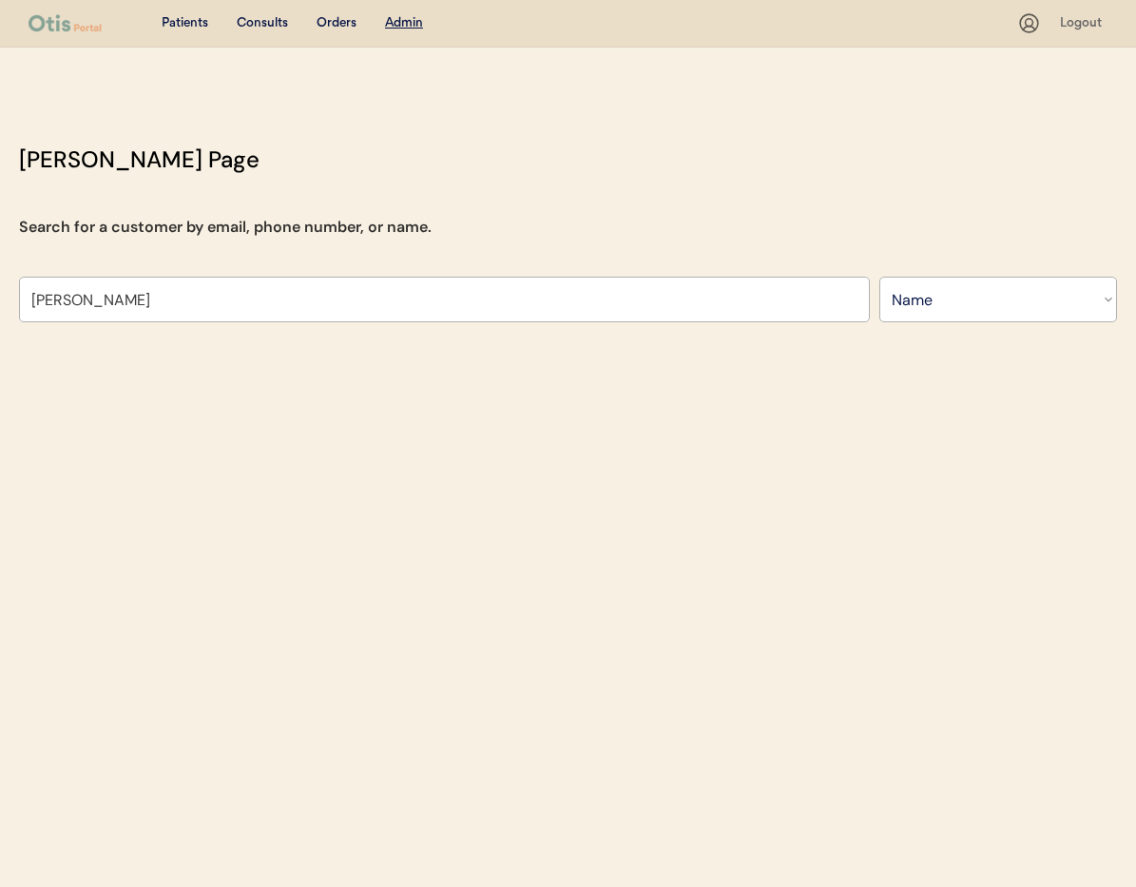
type input "Jessica connell"
click at [138, 375] on div "Patients Consults Orders Admin Logout Otis Admin Page Search for a customer by …" at bounding box center [568, 443] width 1136 height 887
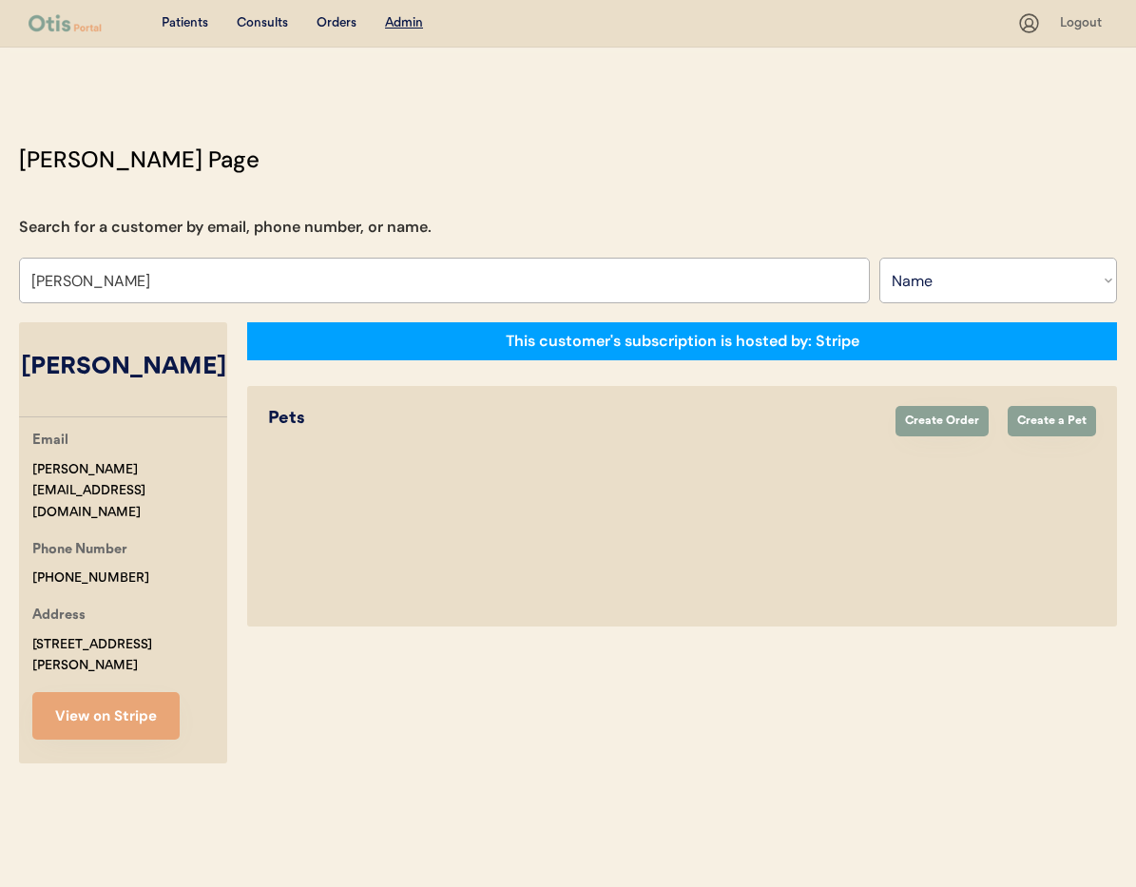
select select "true"
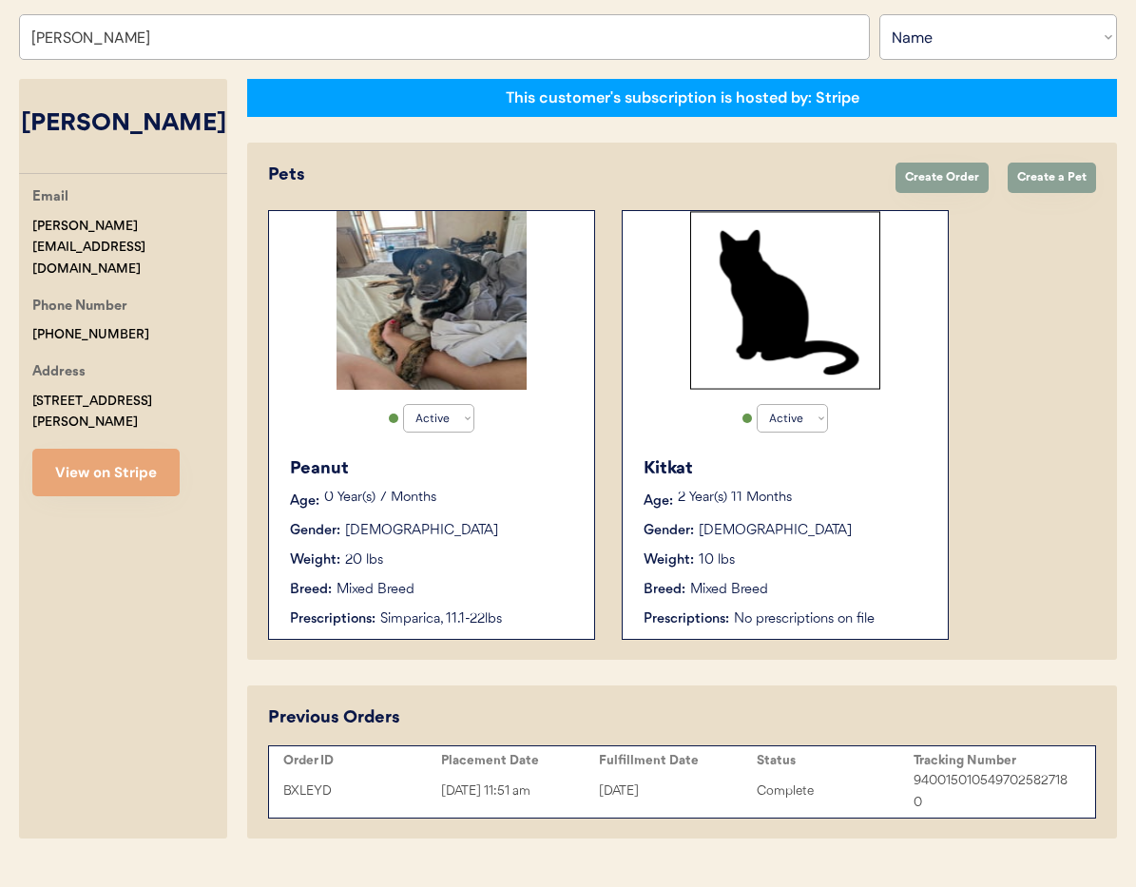
scroll to position [239, 0]
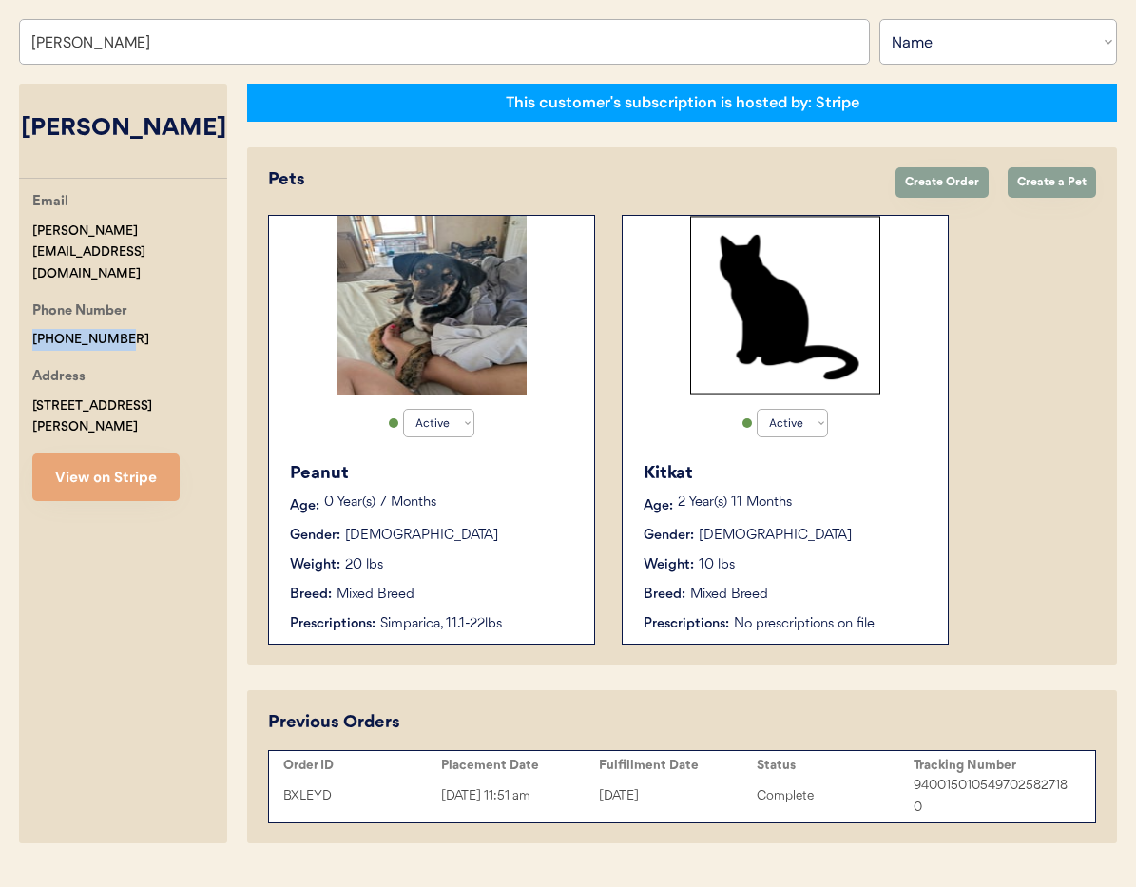
drag, startPoint x: 91, startPoint y: 297, endPoint x: 7, endPoint y: 295, distance: 84.6
click at [0, 295] on div "Otis Admin Page Search for a customer by email, phone number, or name. Jessica …" at bounding box center [568, 378] width 1136 height 949
click at [510, 560] on div "Weight: 20 lbs" at bounding box center [432, 565] width 285 height 20
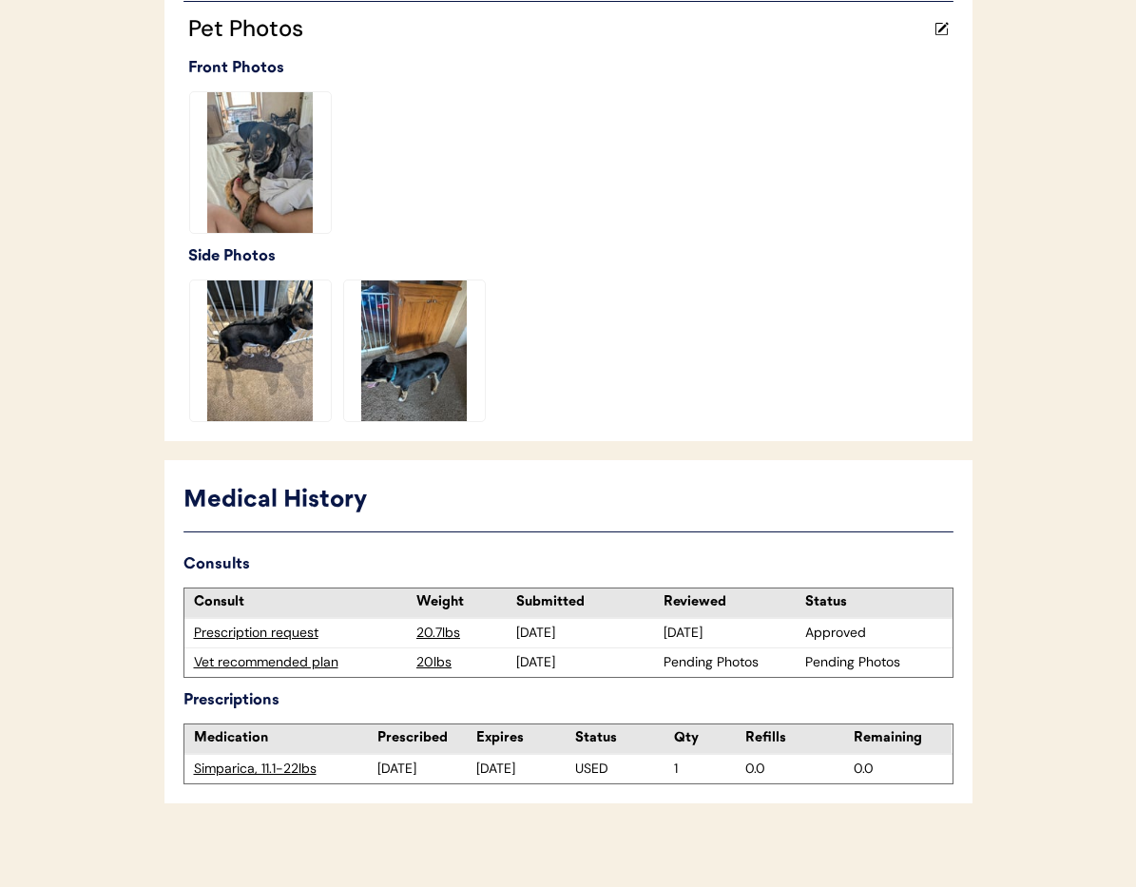
scroll to position [536, 0]
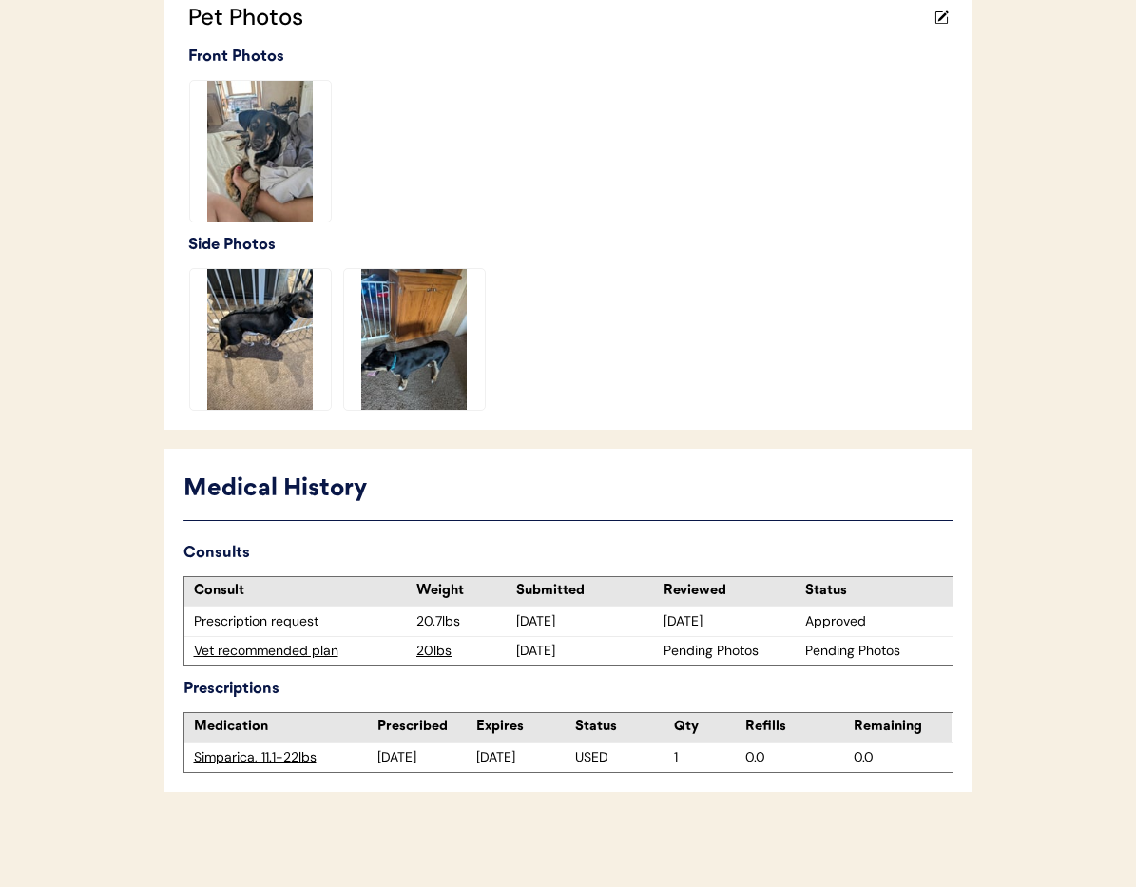
click at [243, 653] on div "Vet recommended plan" at bounding box center [301, 651] width 214 height 19
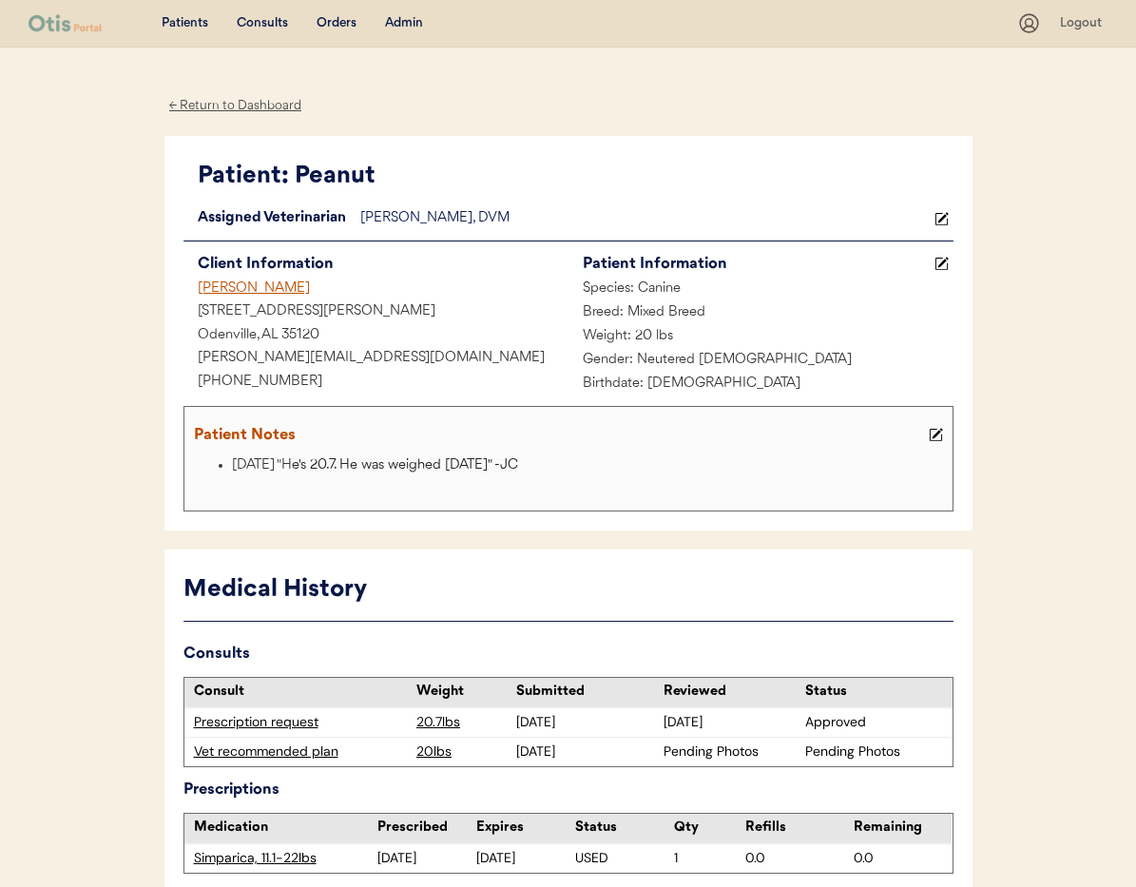
click at [240, 285] on div "[PERSON_NAME]" at bounding box center [375, 290] width 385 height 24
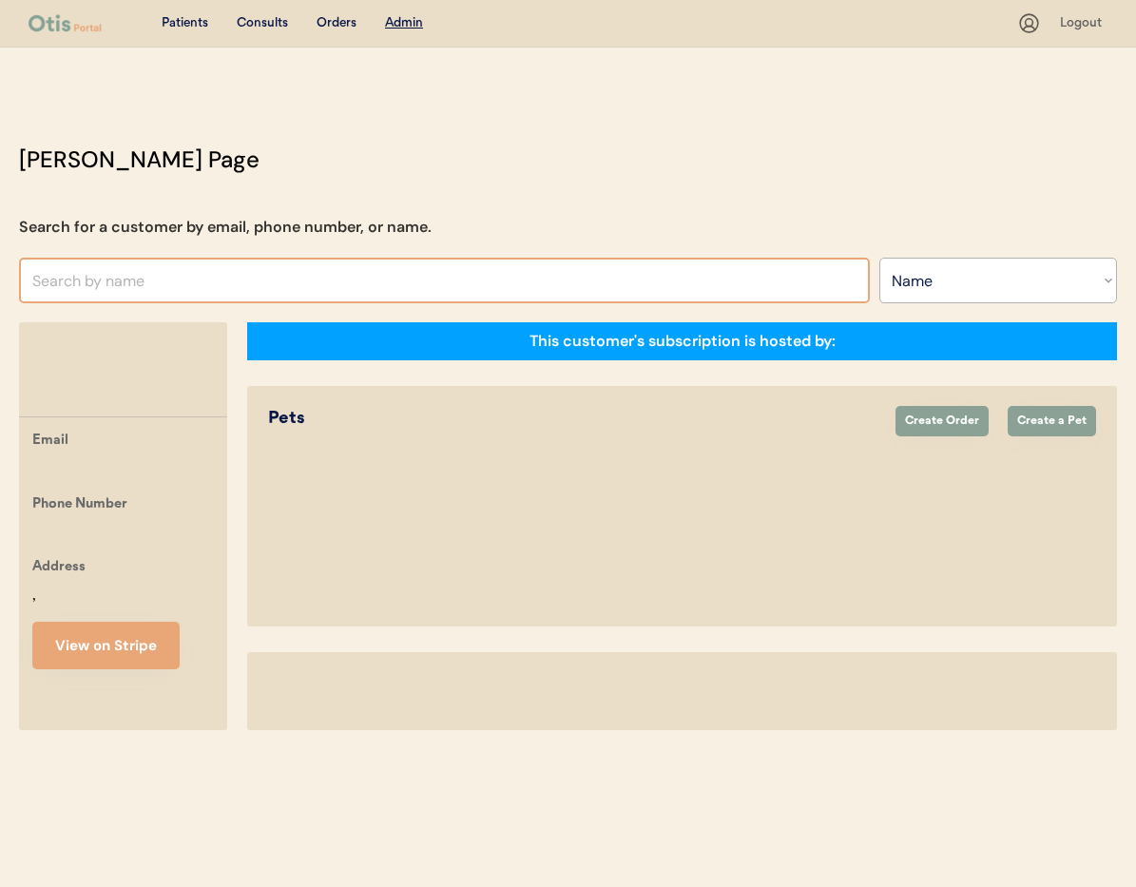
select select ""Name""
select select "true"
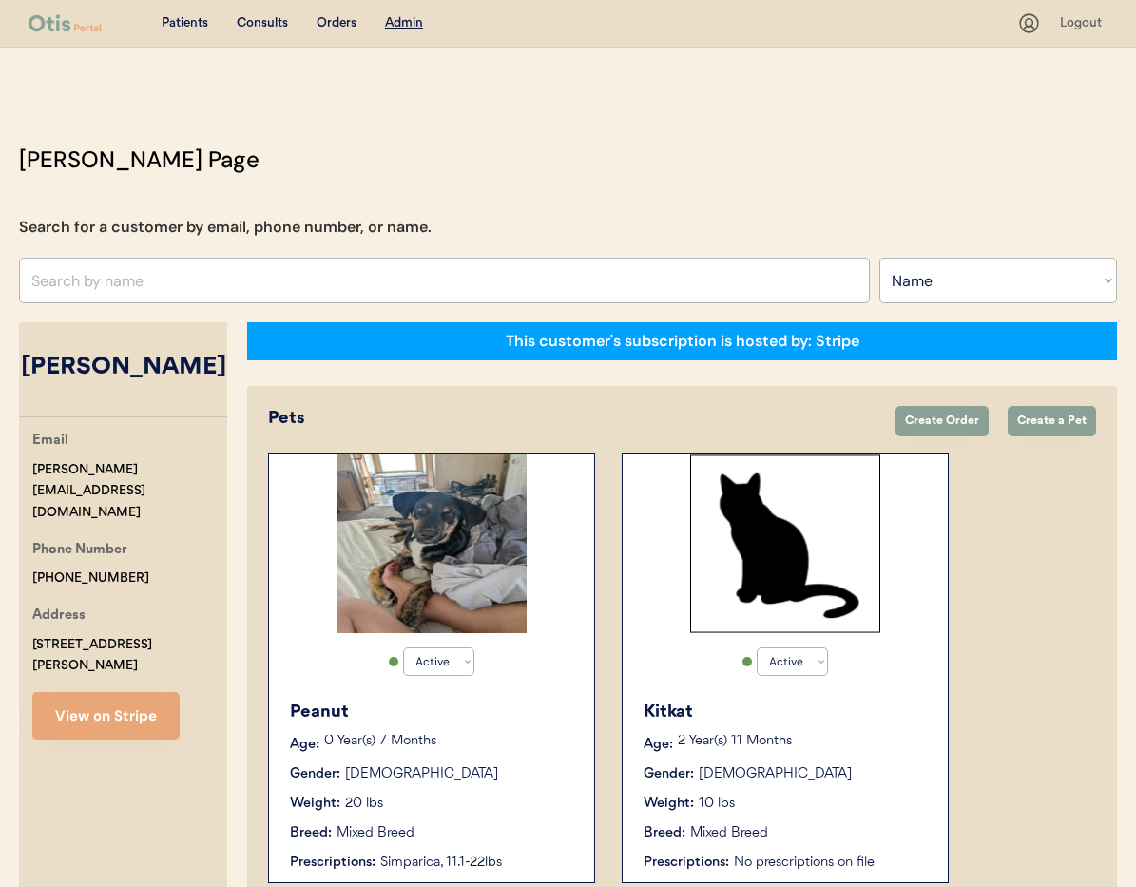
click at [115, 697] on div "[PERSON_NAME] Email [PERSON_NAME][EMAIL_ADDRESS][DOMAIN_NAME] Phone Number [PHO…" at bounding box center [123, 701] width 208 height 759
click at [109, 692] on button "View on Stripe" at bounding box center [105, 716] width 147 height 48
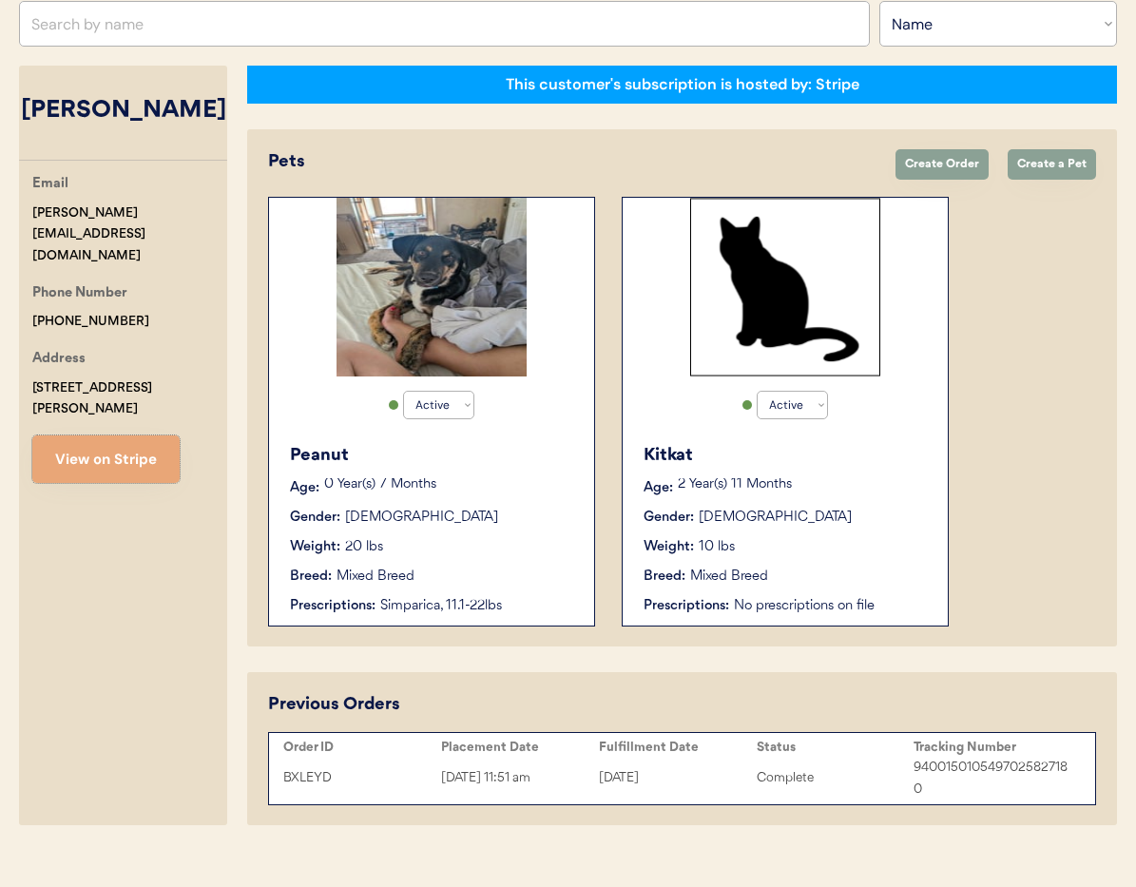
scroll to position [283, 0]
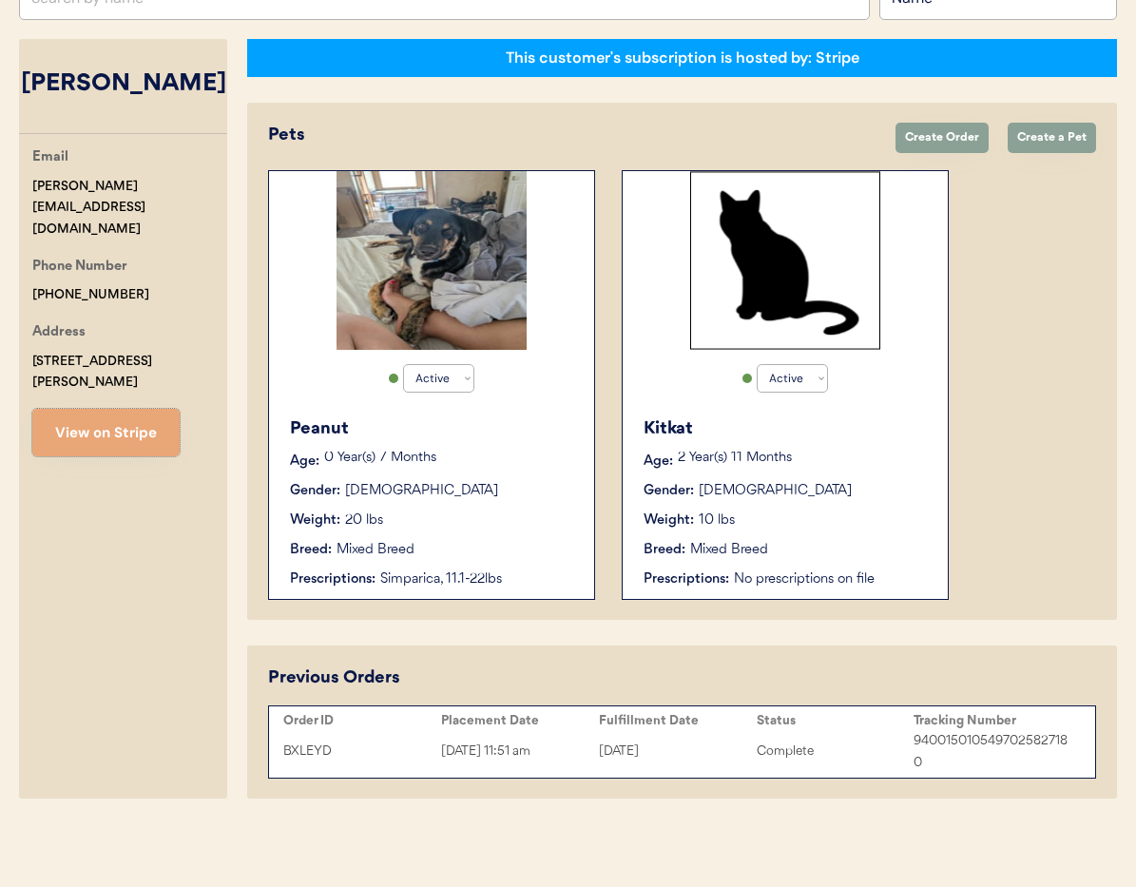
click at [540, 492] on div "Gender: [DEMOGRAPHIC_DATA]" at bounding box center [432, 491] width 285 height 20
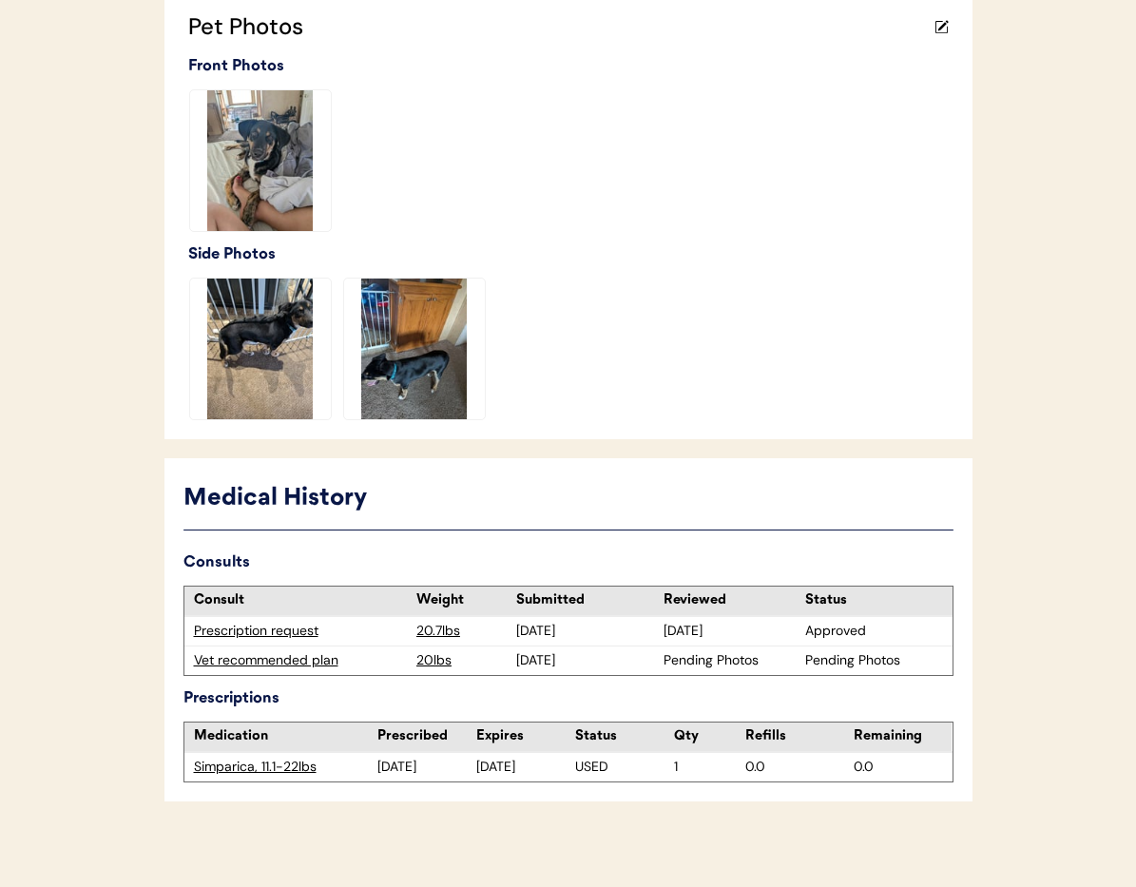
scroll to position [536, 0]
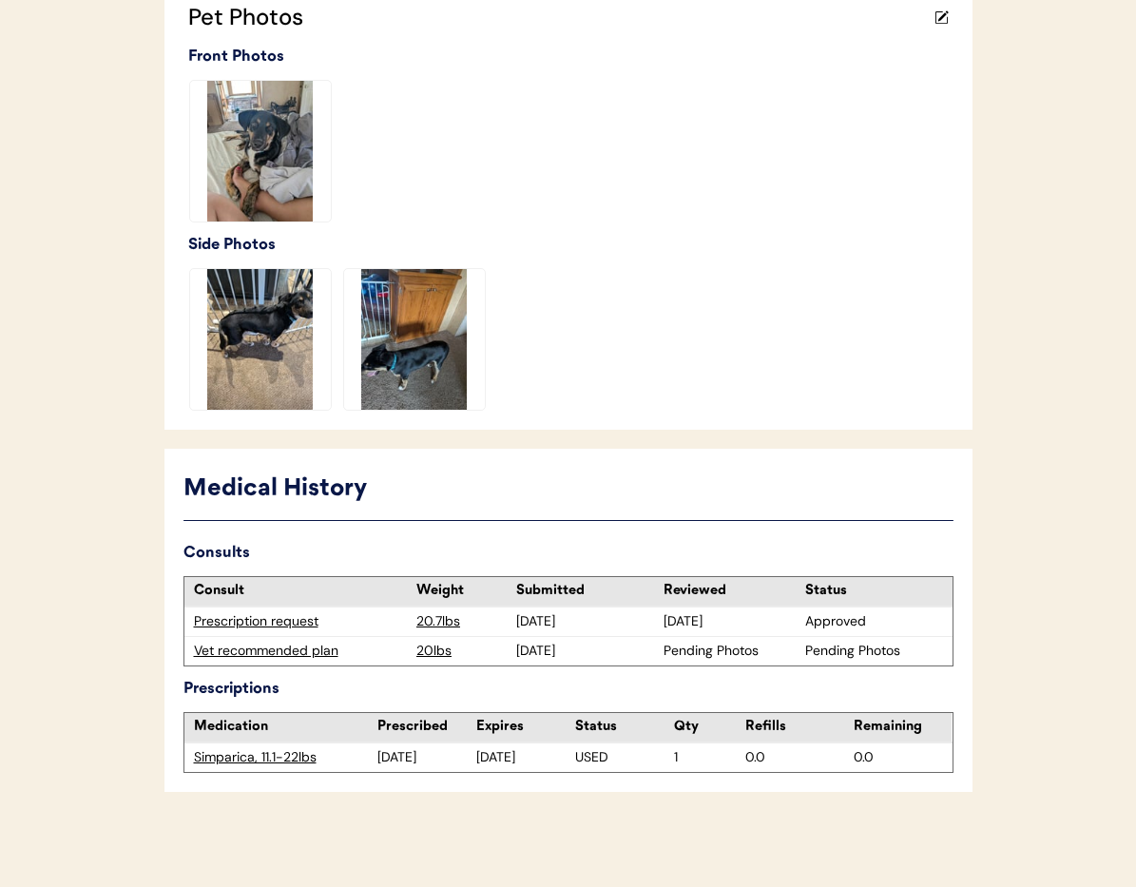
click at [274, 647] on div "Vet recommended plan" at bounding box center [301, 651] width 214 height 19
click at [273, 650] on div "Vet recommended plan" at bounding box center [301, 651] width 214 height 19
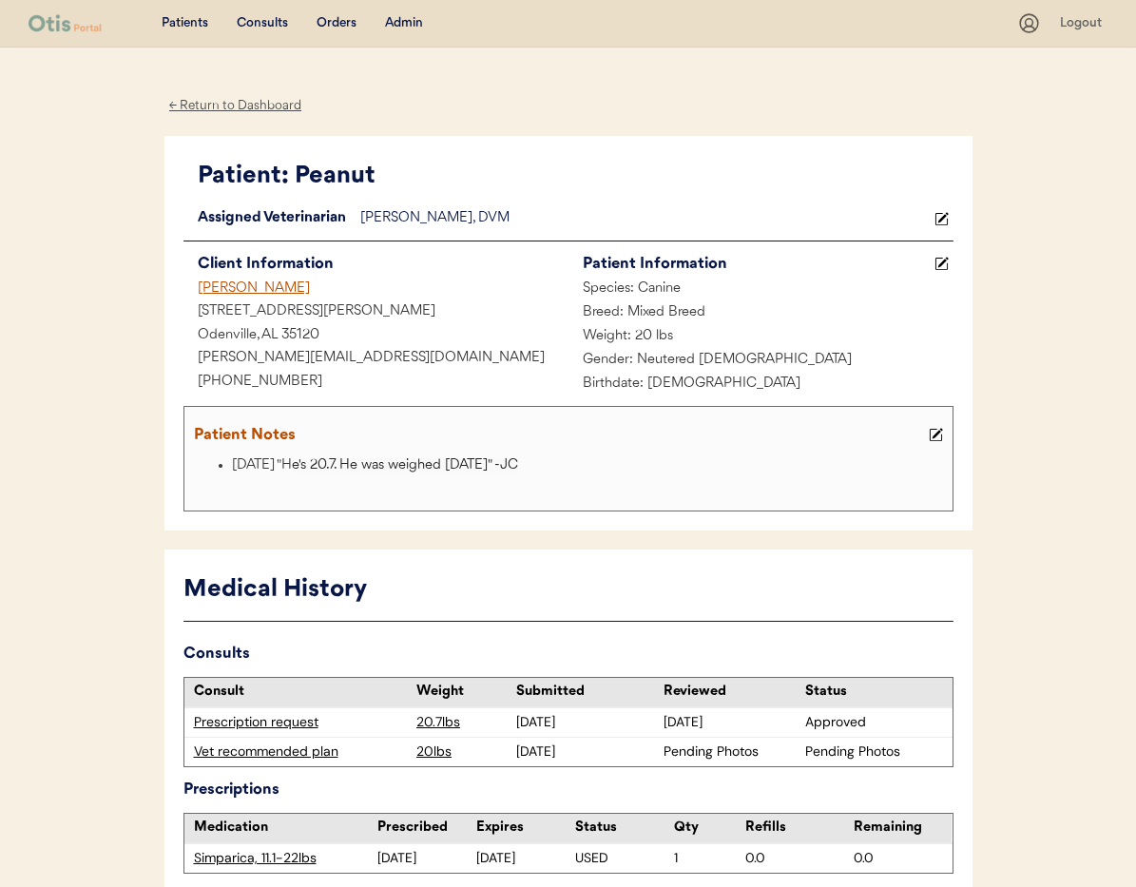
click at [197, 99] on div "← Return to Dashboard" at bounding box center [235, 106] width 143 height 22
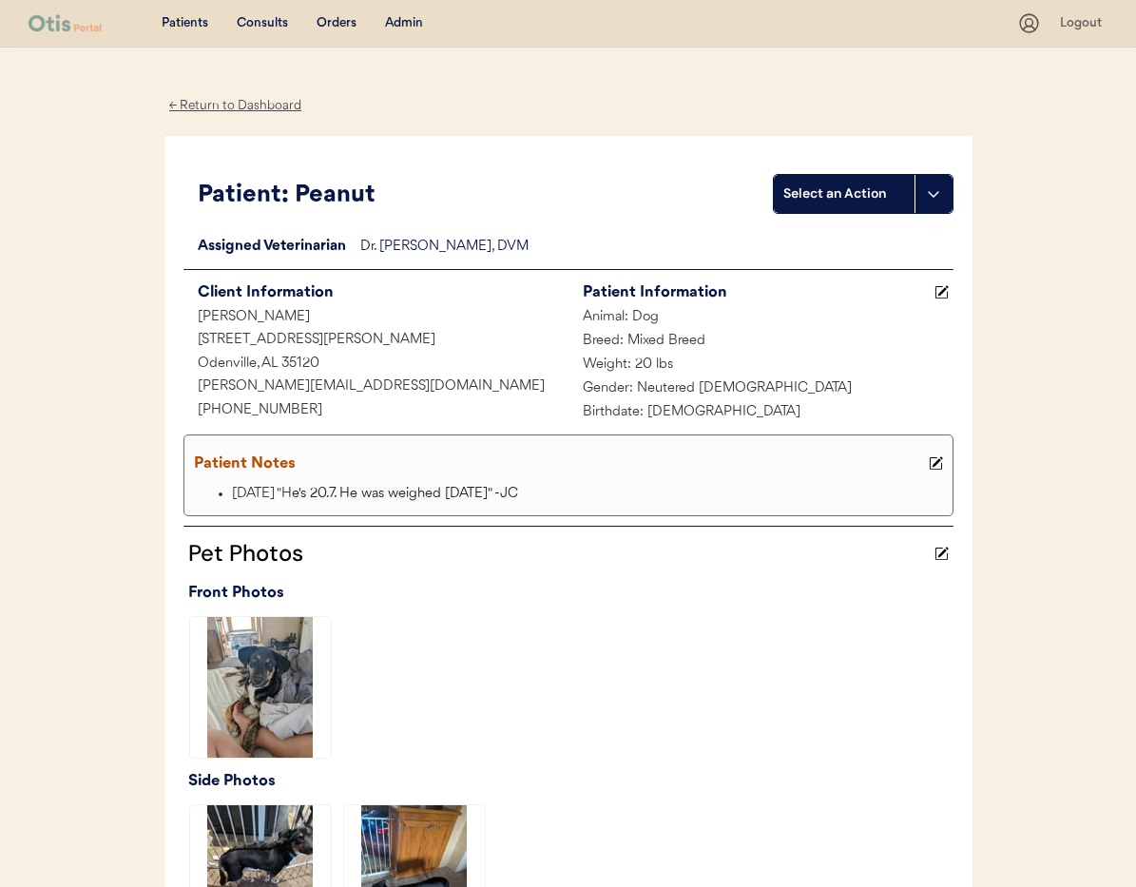
click at [250, 107] on div "← Return to Dashboard" at bounding box center [235, 106] width 143 height 22
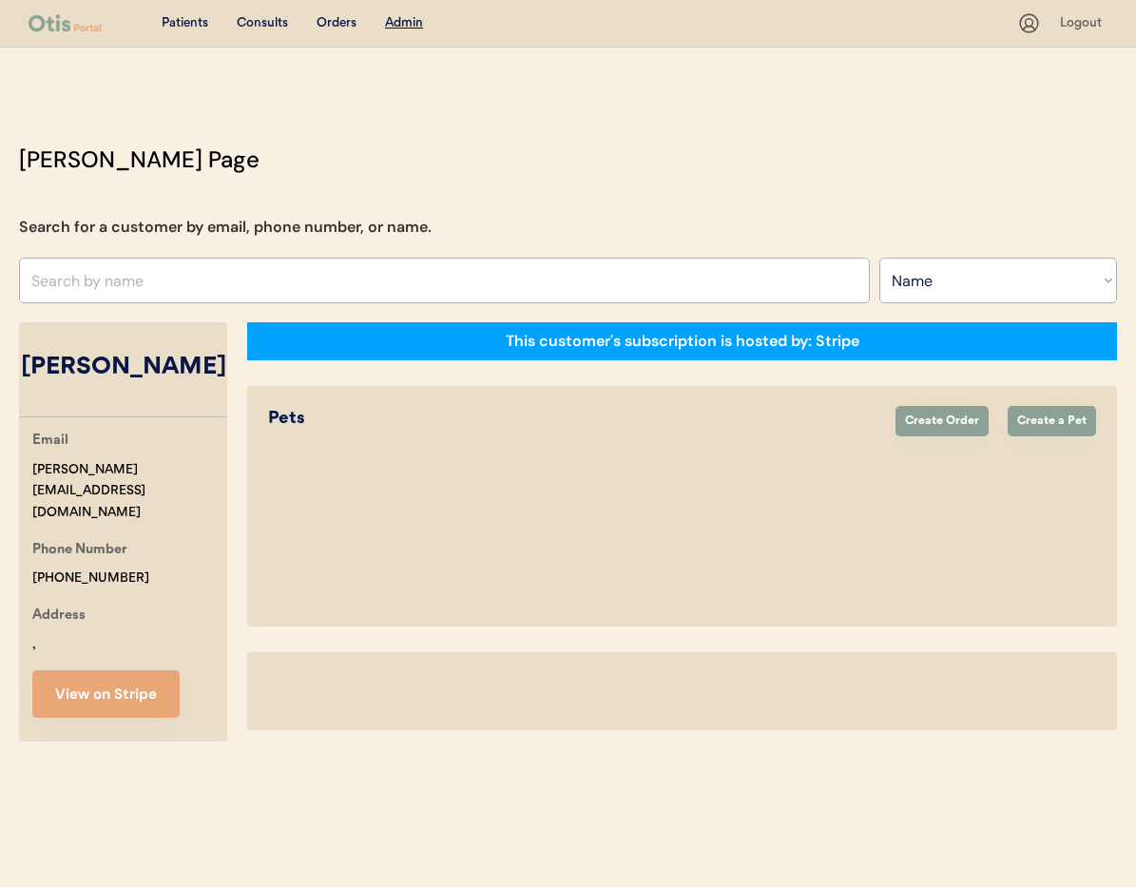
select select ""Name""
select select "true"
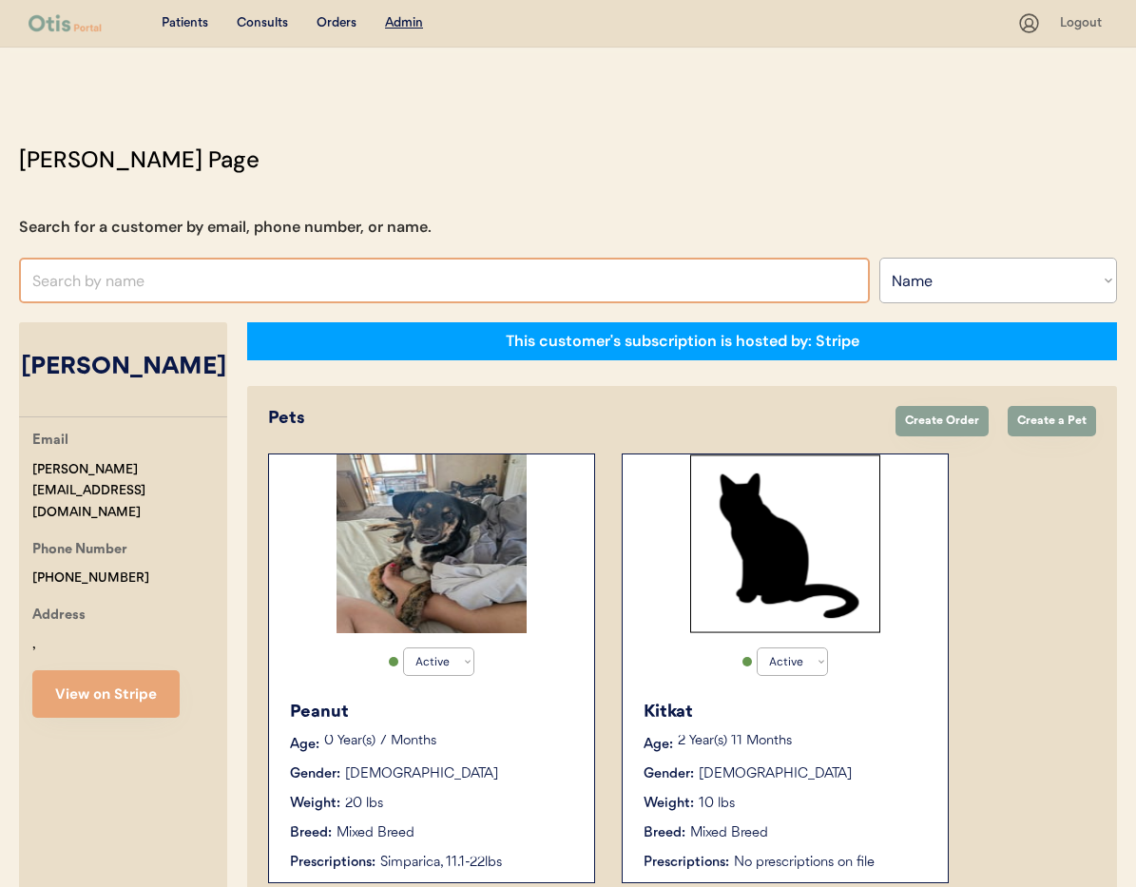
click at [220, 278] on input "text" at bounding box center [444, 281] width 851 height 46
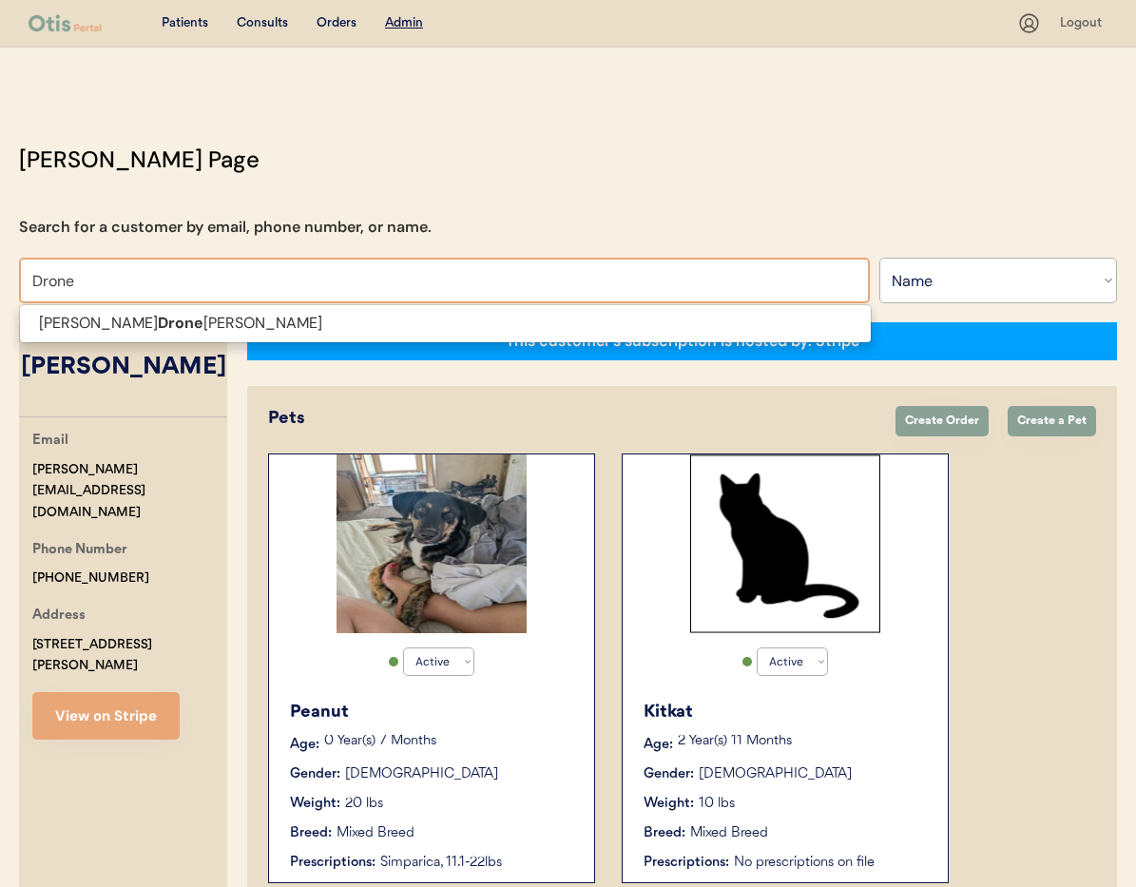
click at [232, 342] on span "Michael Drone barger" at bounding box center [445, 323] width 853 height 39
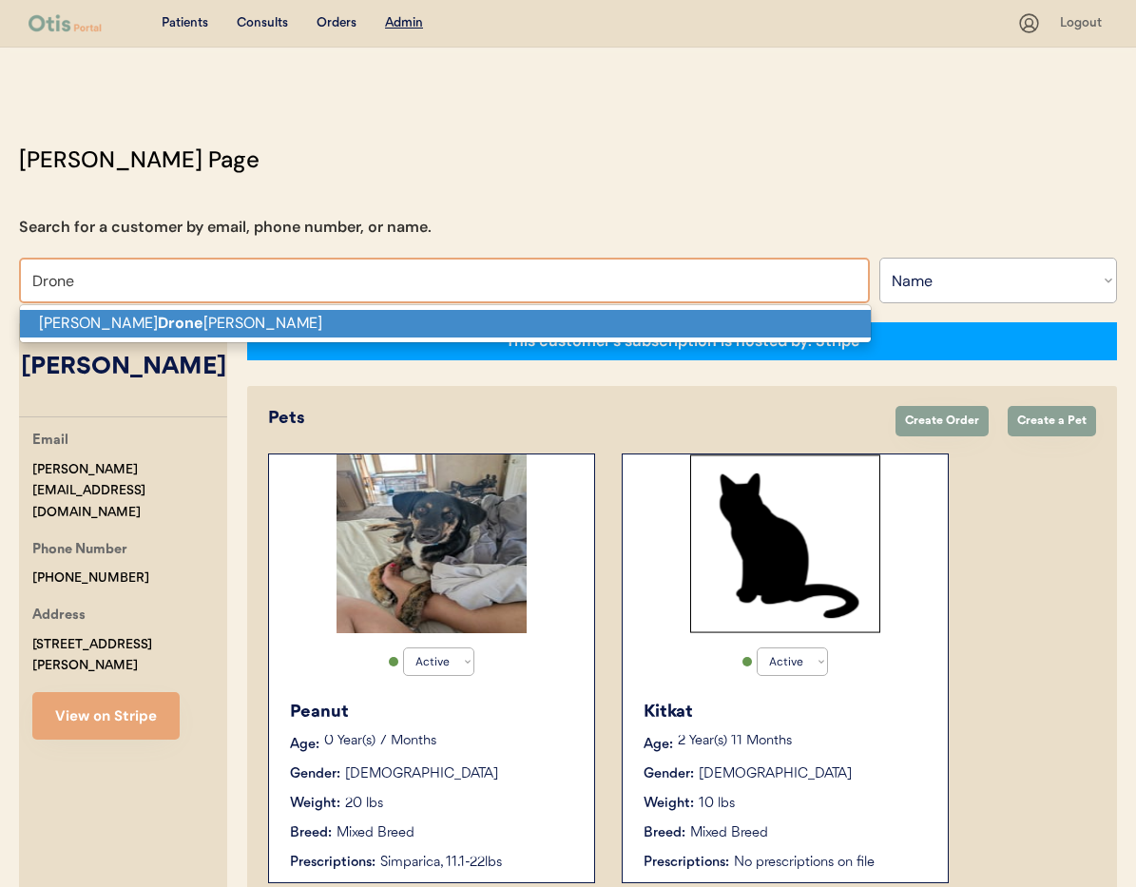
click at [213, 325] on p "Michael Drone barger" at bounding box center [445, 324] width 851 height 28
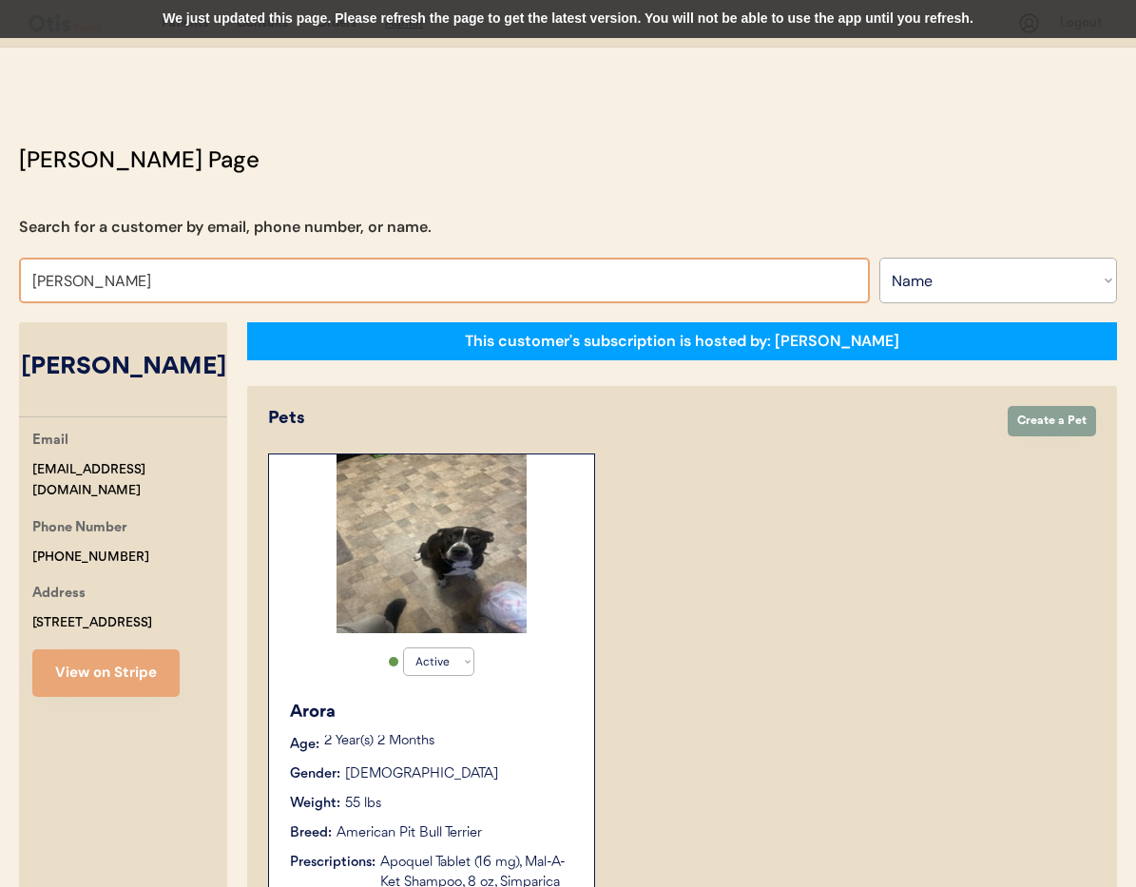
drag, startPoint x: 200, startPoint y: 278, endPoint x: 0, endPoint y: 274, distance: 199.6
click at [0, 274] on div "Otis Admin Page Search for a customer by email, phone number, or name. Michael …" at bounding box center [568, 872] width 1136 height 1459
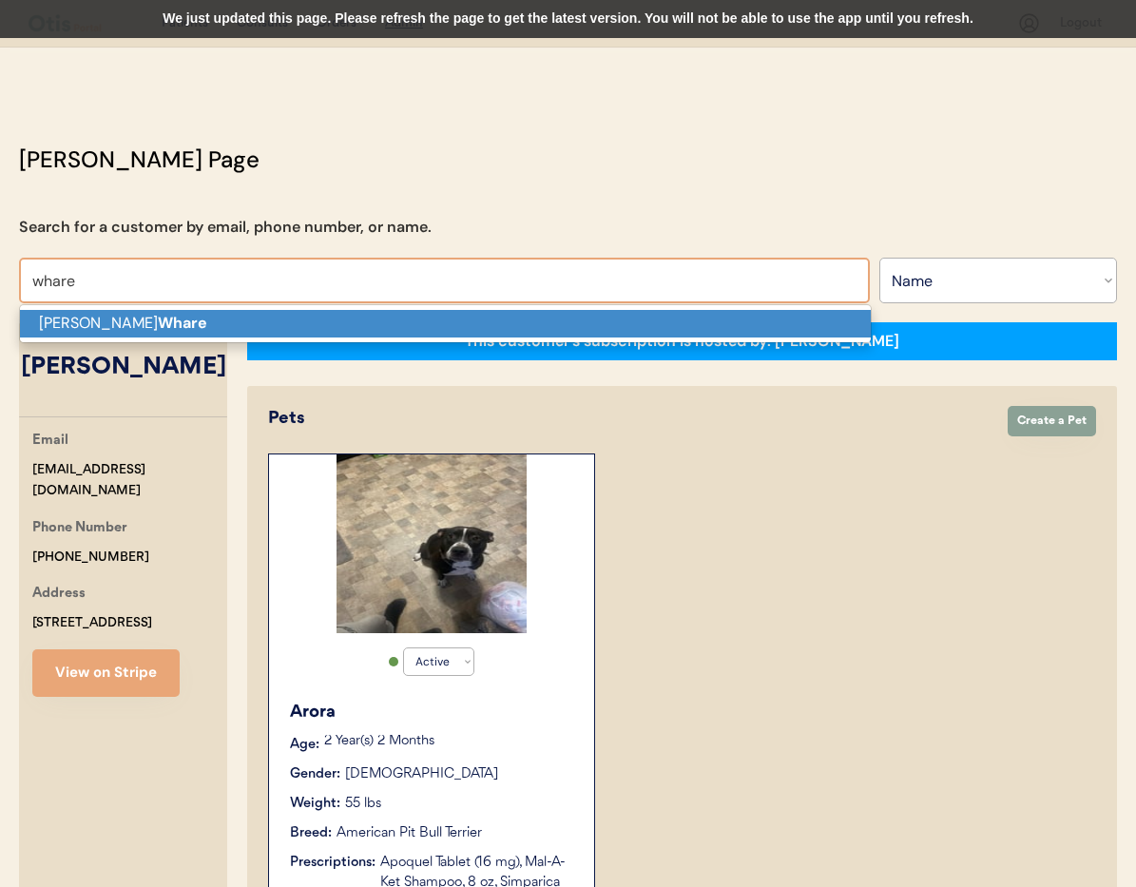
click at [158, 325] on strong "Whare" at bounding box center [182, 323] width 49 height 20
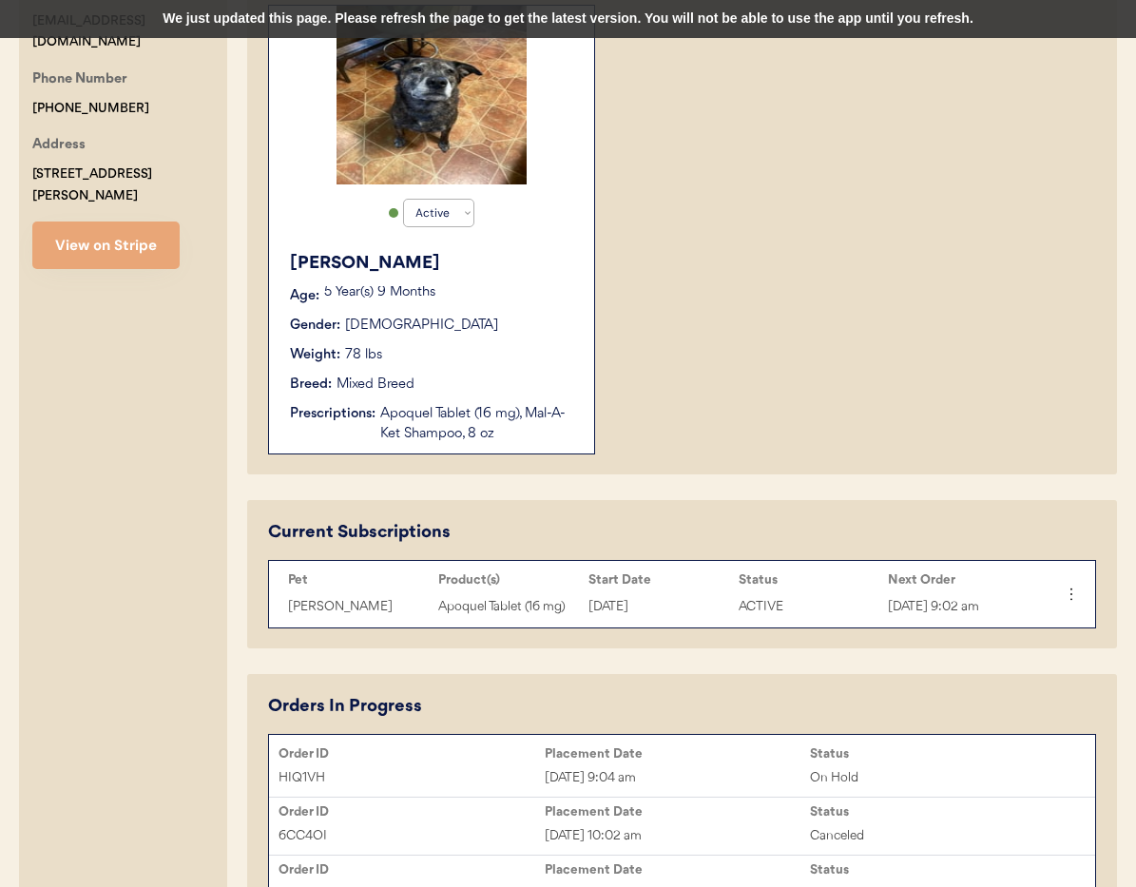
scroll to position [448, 0]
type input "[PERSON_NAME]"
click at [818, 602] on div "ACTIVE" at bounding box center [808, 608] width 141 height 22
click at [1069, 604] on use at bounding box center [1070, 594] width 19 height 19
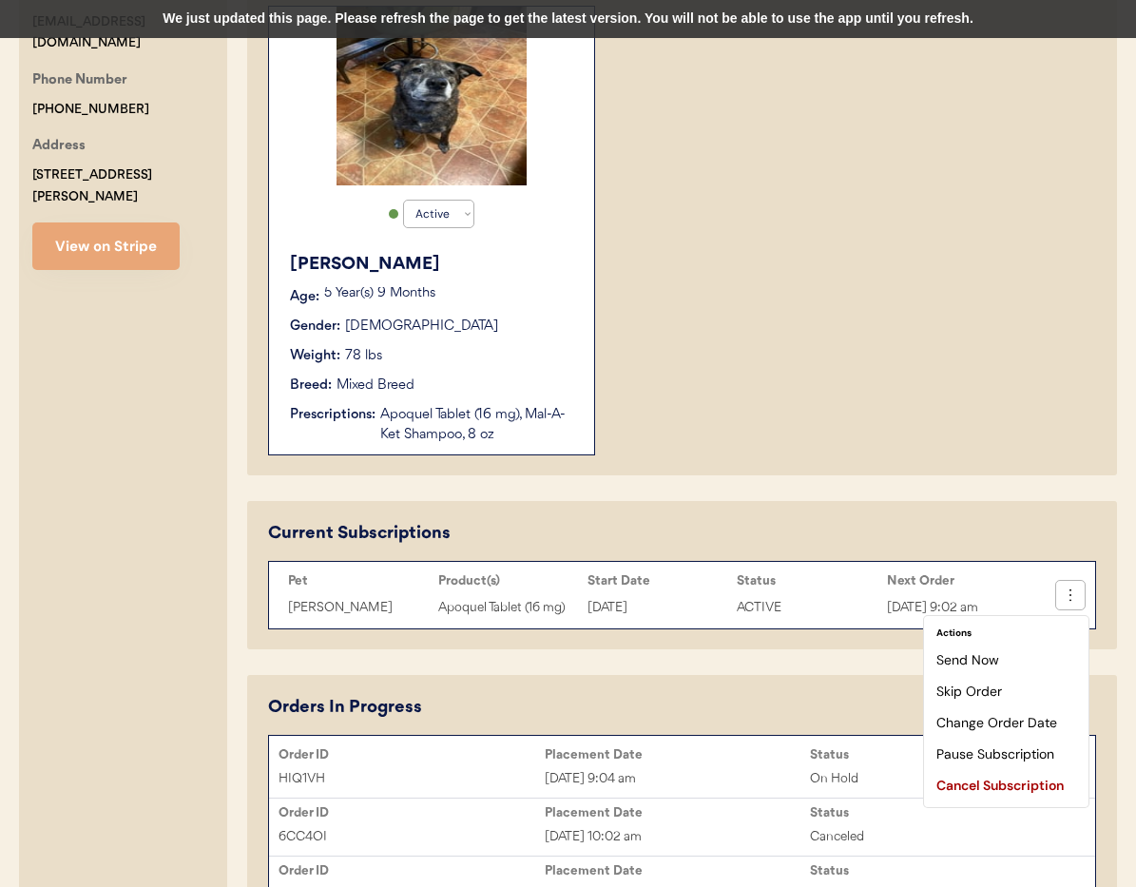
scroll to position [447, 0]
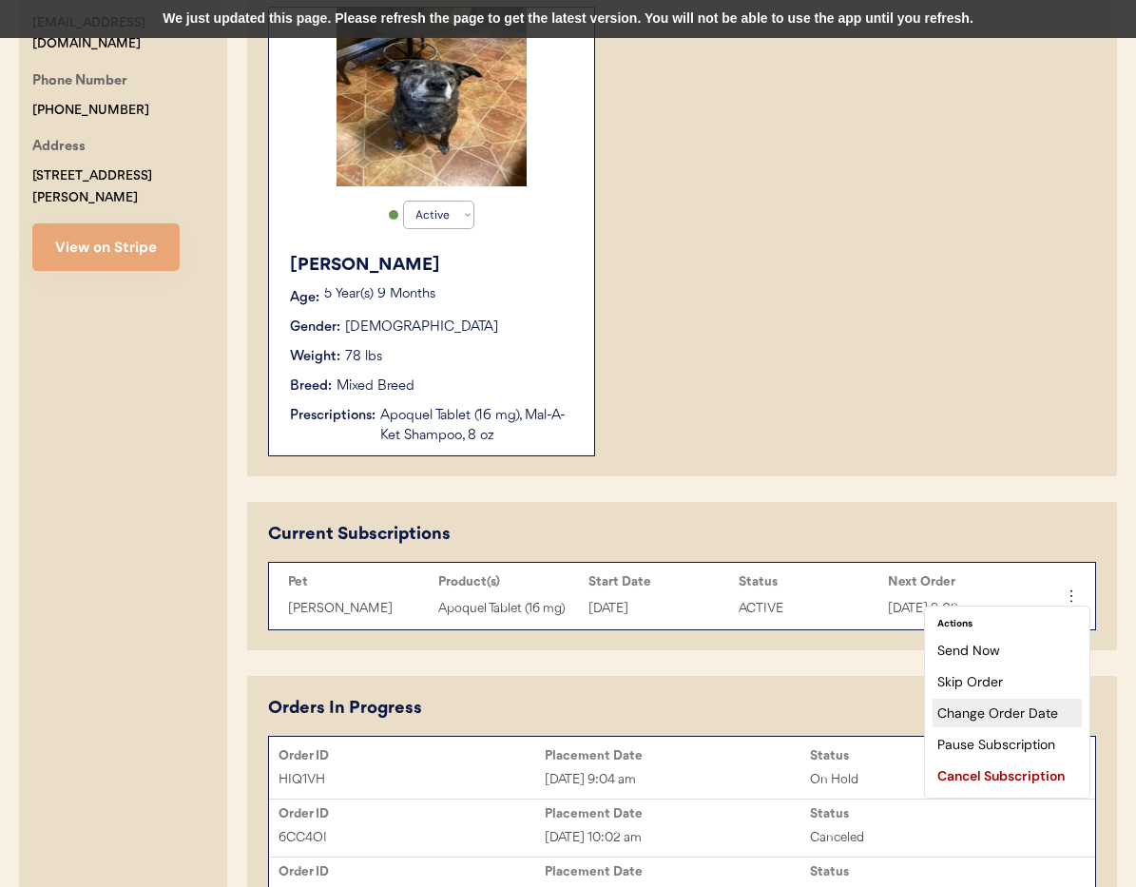
click at [1021, 718] on div "Change Order Date" at bounding box center [1006, 713] width 149 height 29
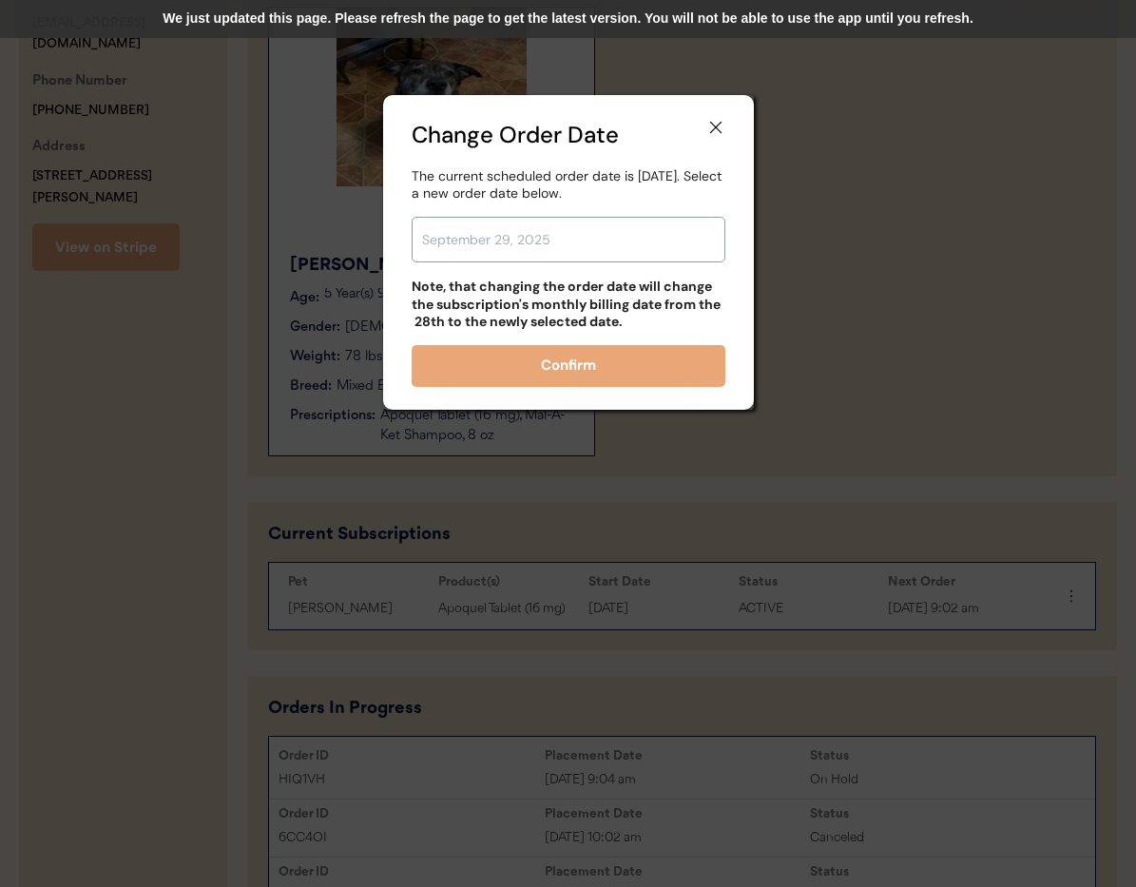
click at [542, 237] on input "text" at bounding box center [569, 240] width 314 height 46
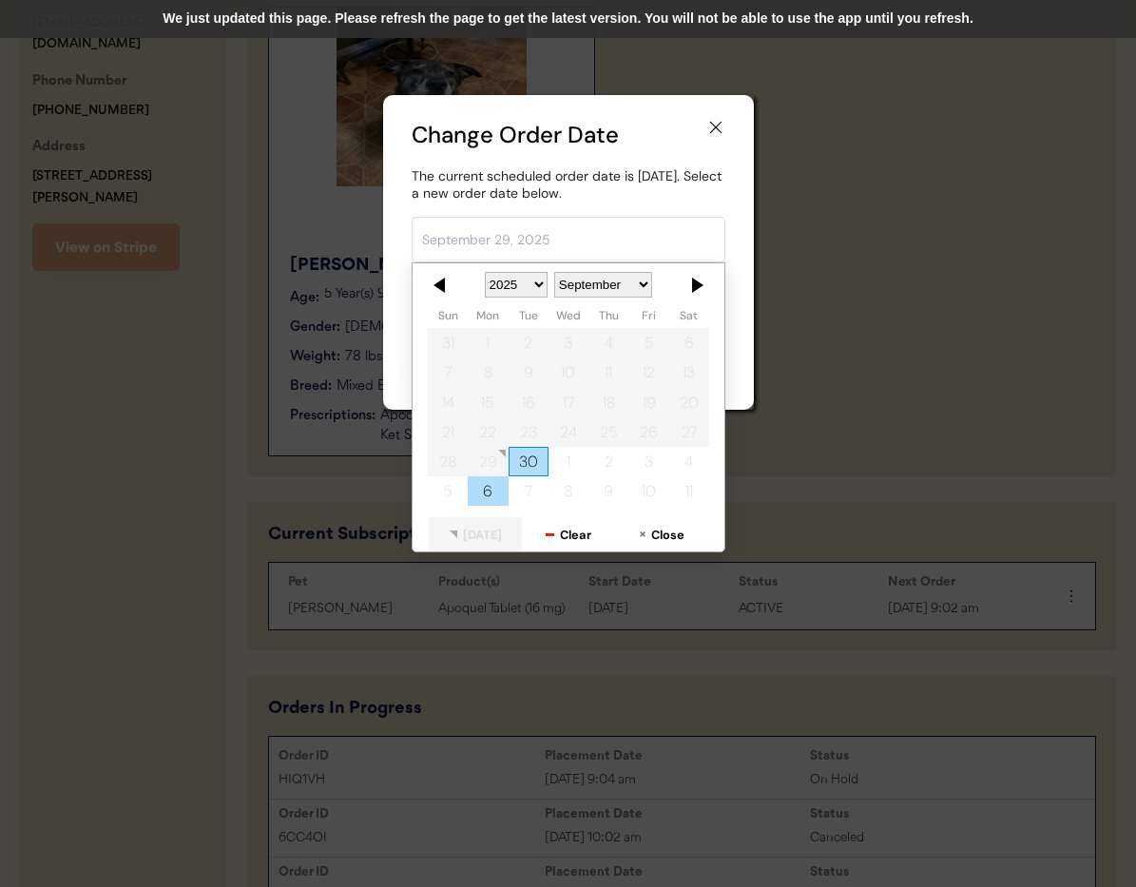
click at [501, 490] on div "6" at bounding box center [488, 491] width 40 height 29
type input "October 6, 2025"
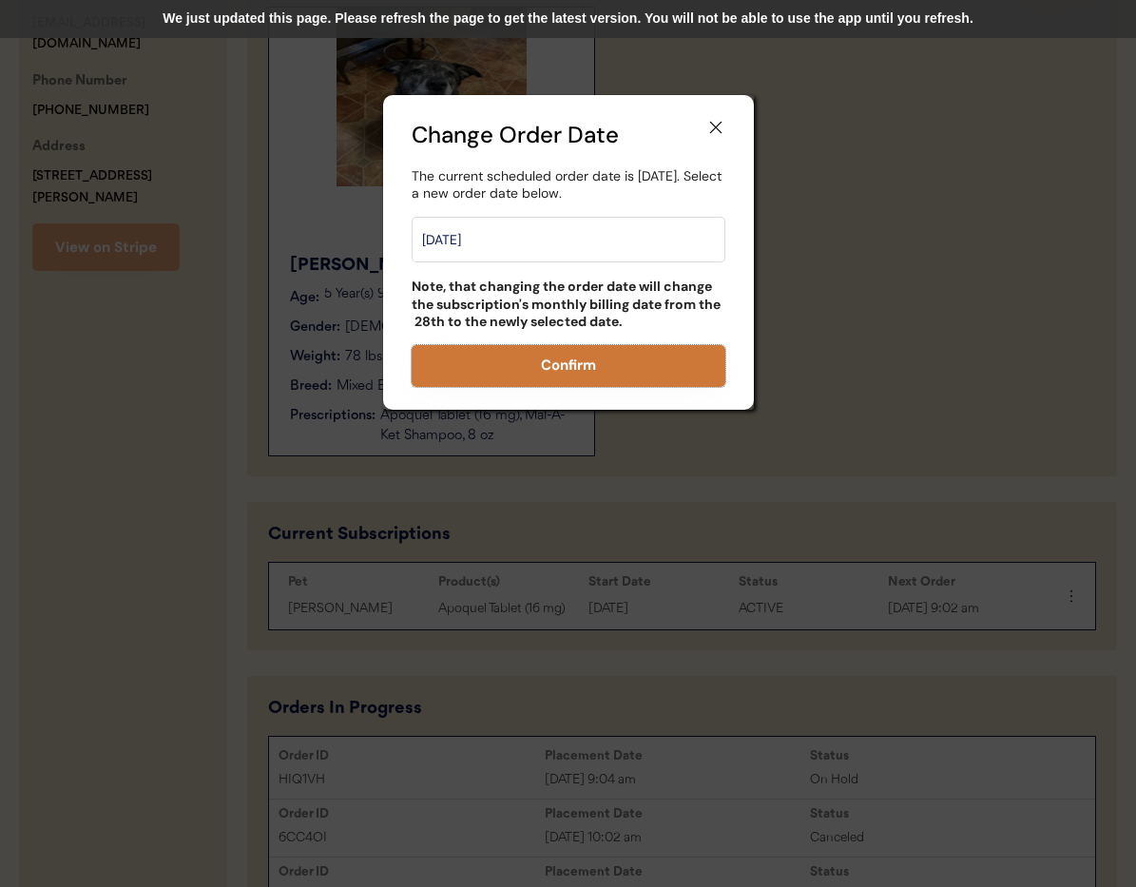
click at [566, 366] on button "Confirm" at bounding box center [569, 366] width 314 height 42
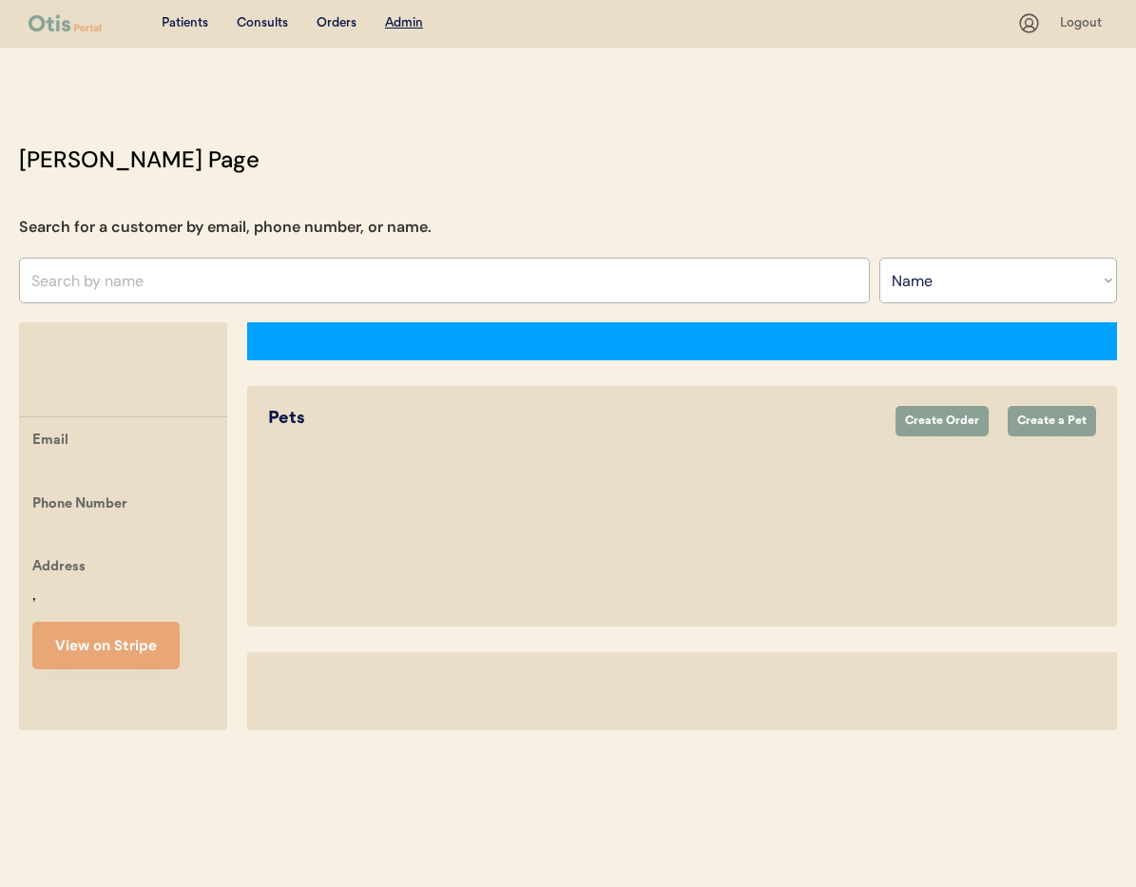
select select ""Name""
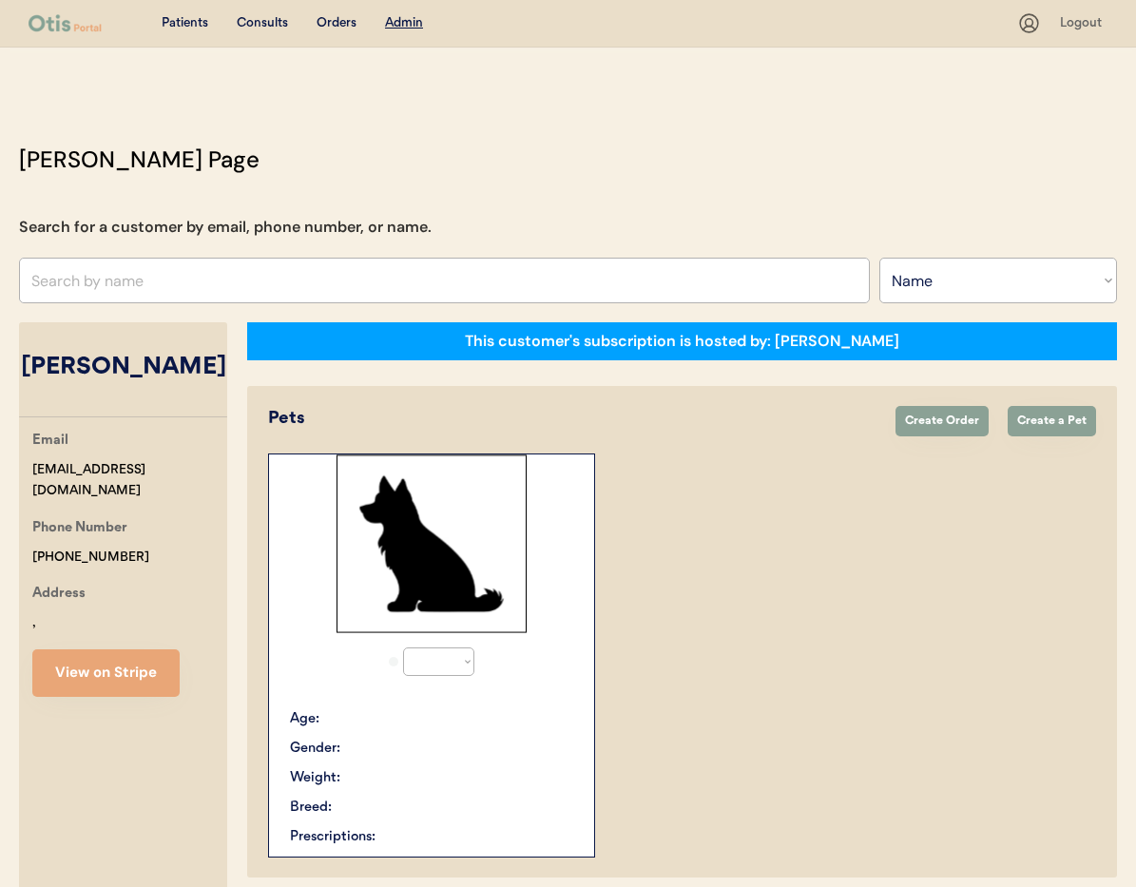
select select "true"
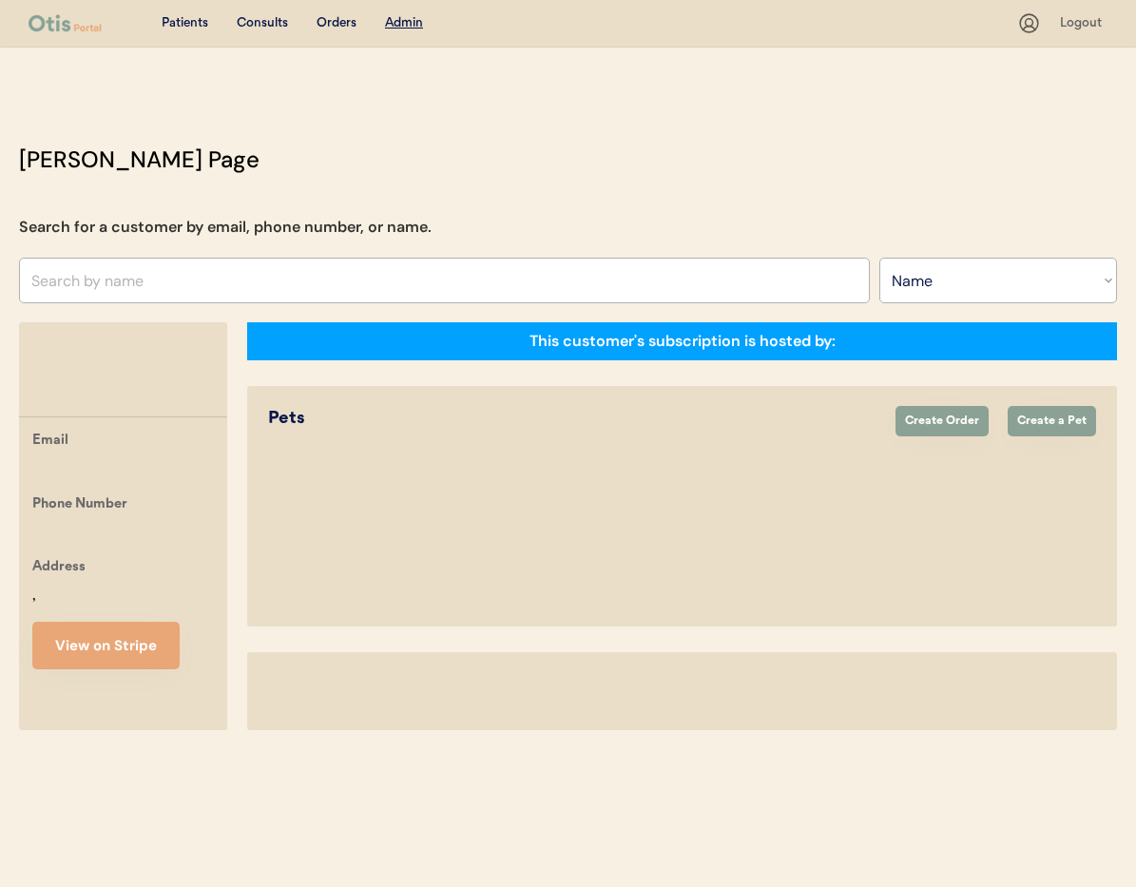
select select ""Name""
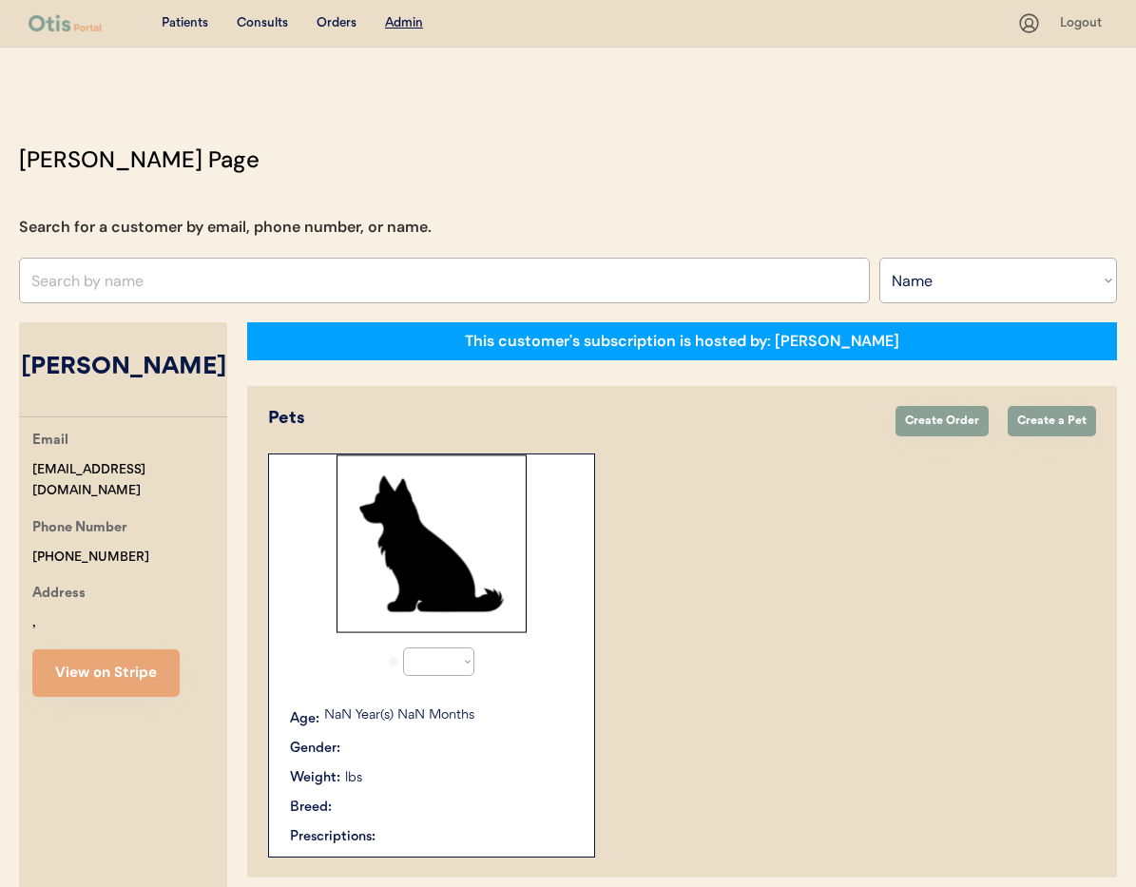
select select "true"
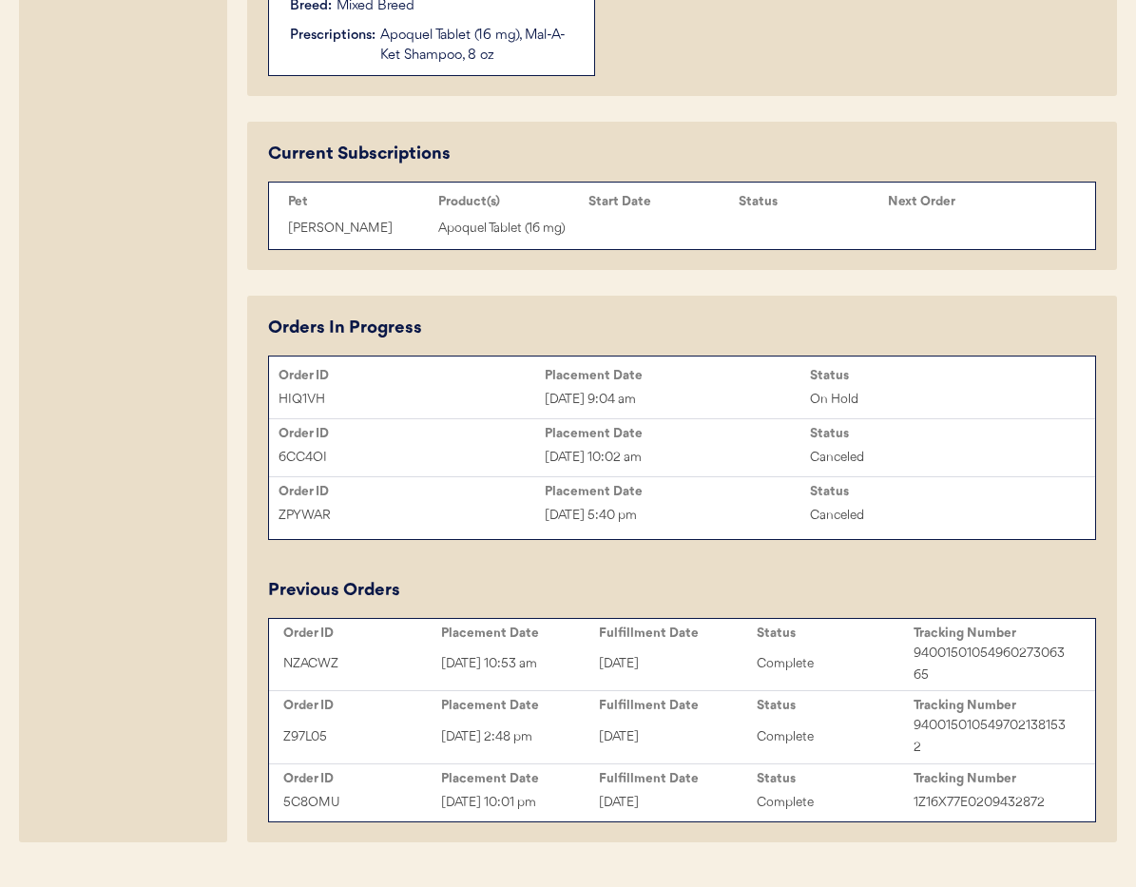
scroll to position [853, 0]
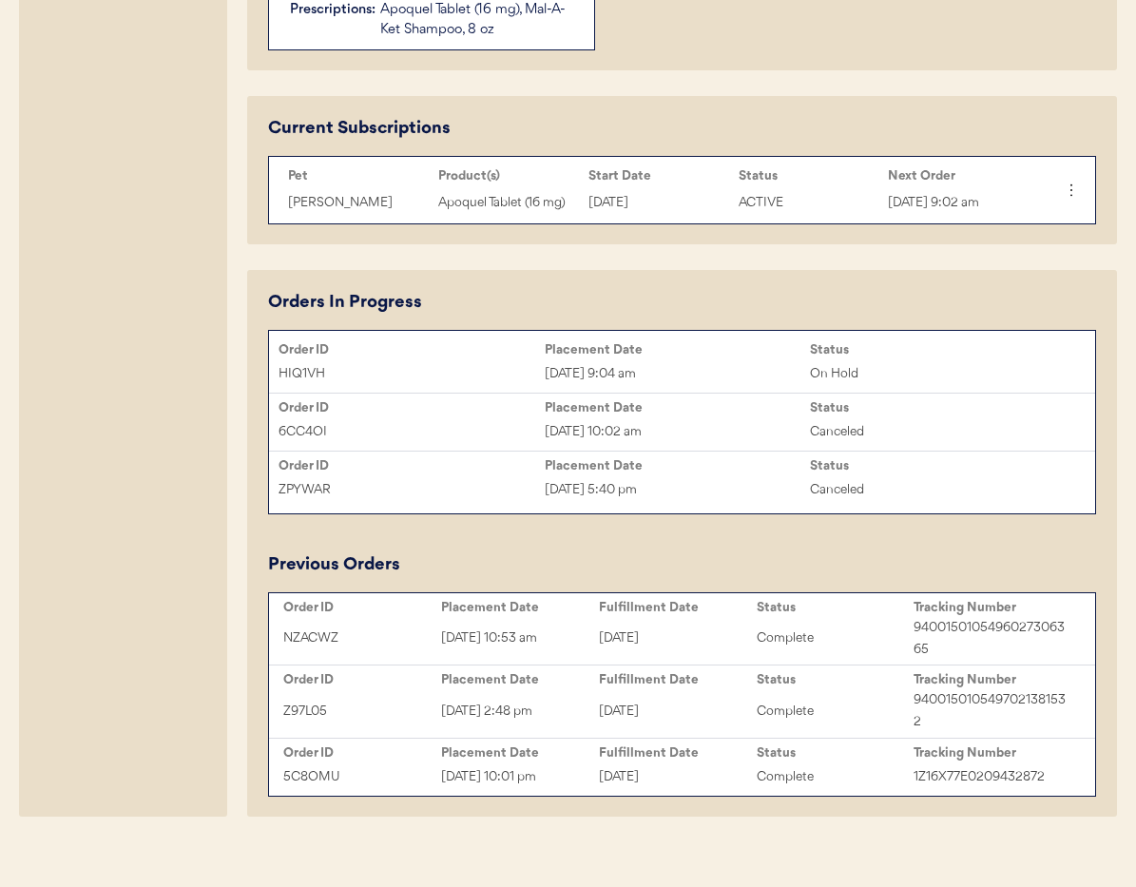
click at [930, 374] on div "On Hold" at bounding box center [943, 374] width 266 height 22
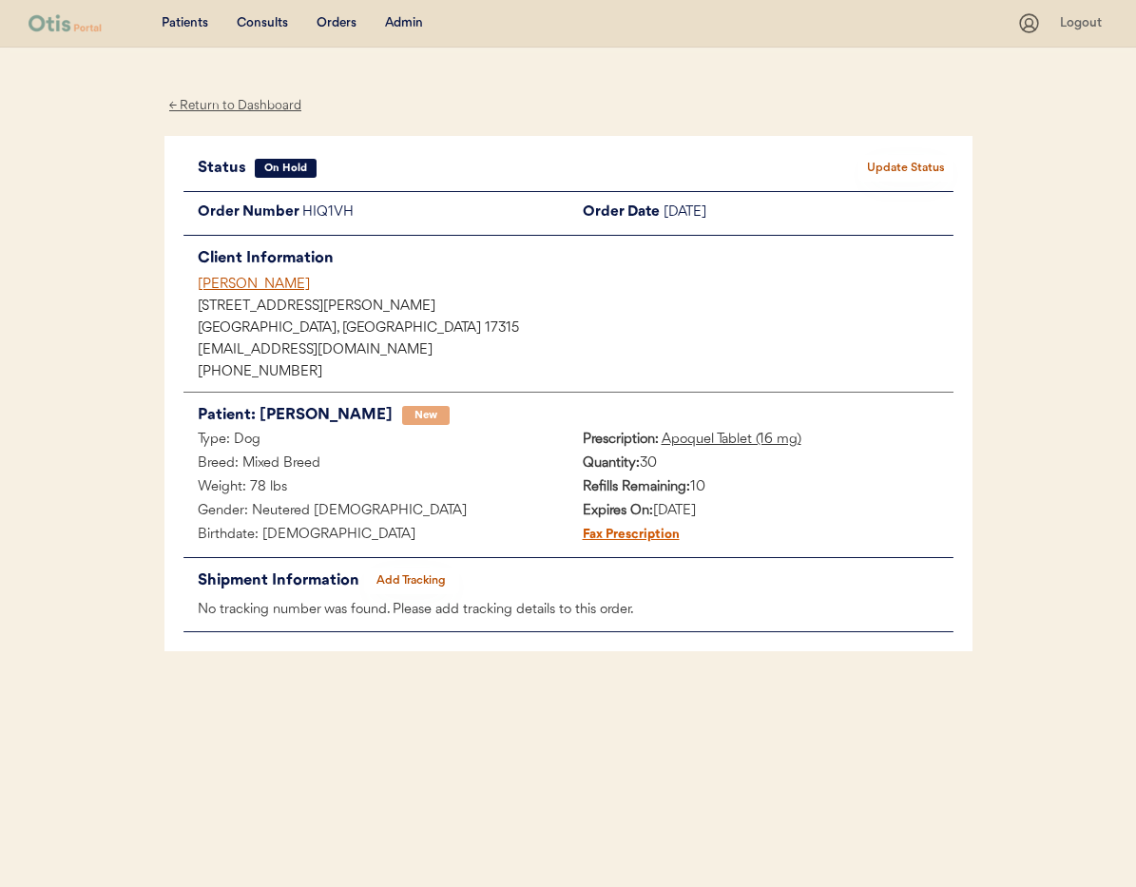
click at [927, 165] on button "Update Status" at bounding box center [905, 168] width 95 height 27
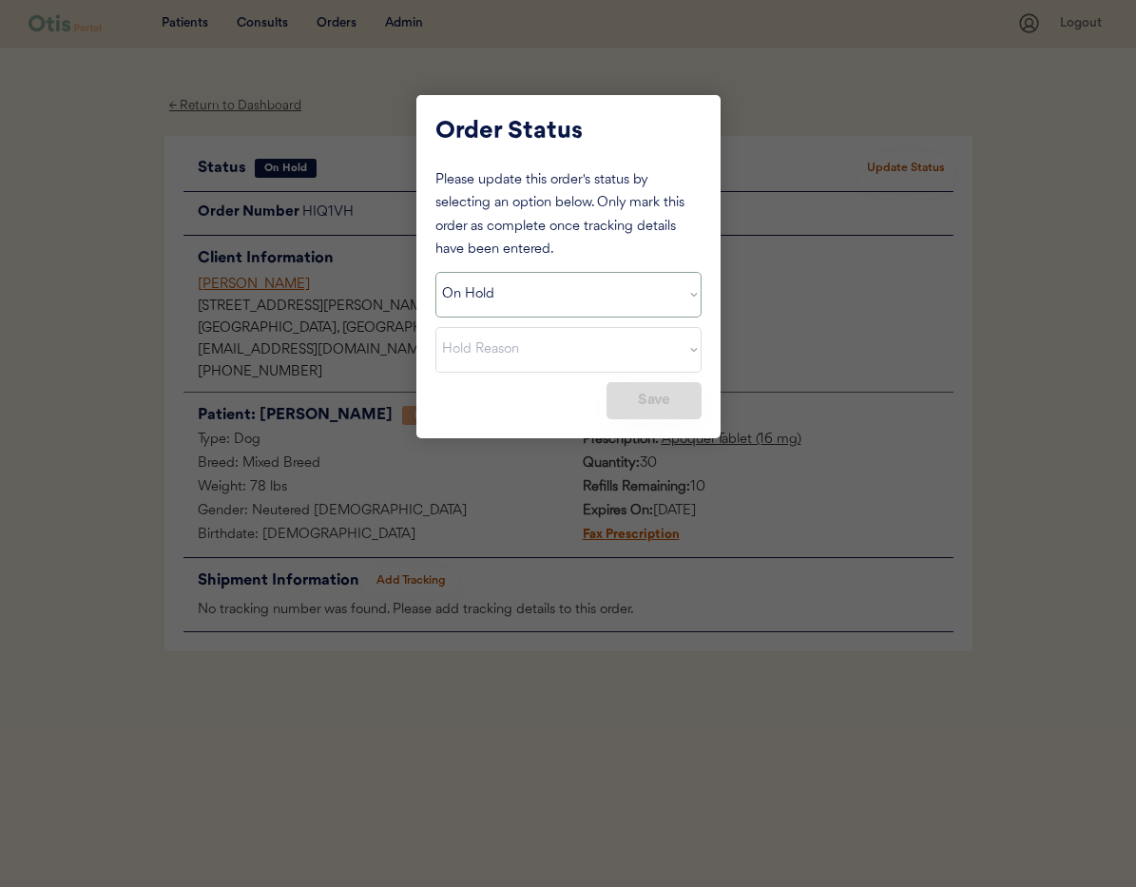
click at [544, 300] on select "Status On Hold New In Progress Complete Pending HW Consent Canceled" at bounding box center [568, 295] width 266 height 46
select select ""cancelled""
click at [435, 272] on select "Status On Hold New In Progress Complete Pending HW Consent Canceled" at bounding box center [568, 295] width 266 height 46
click at [512, 361] on select "Cancel Reason Missing order information Incorrect order information Out of refi…" at bounding box center [568, 350] width 266 height 46
select select ""other""
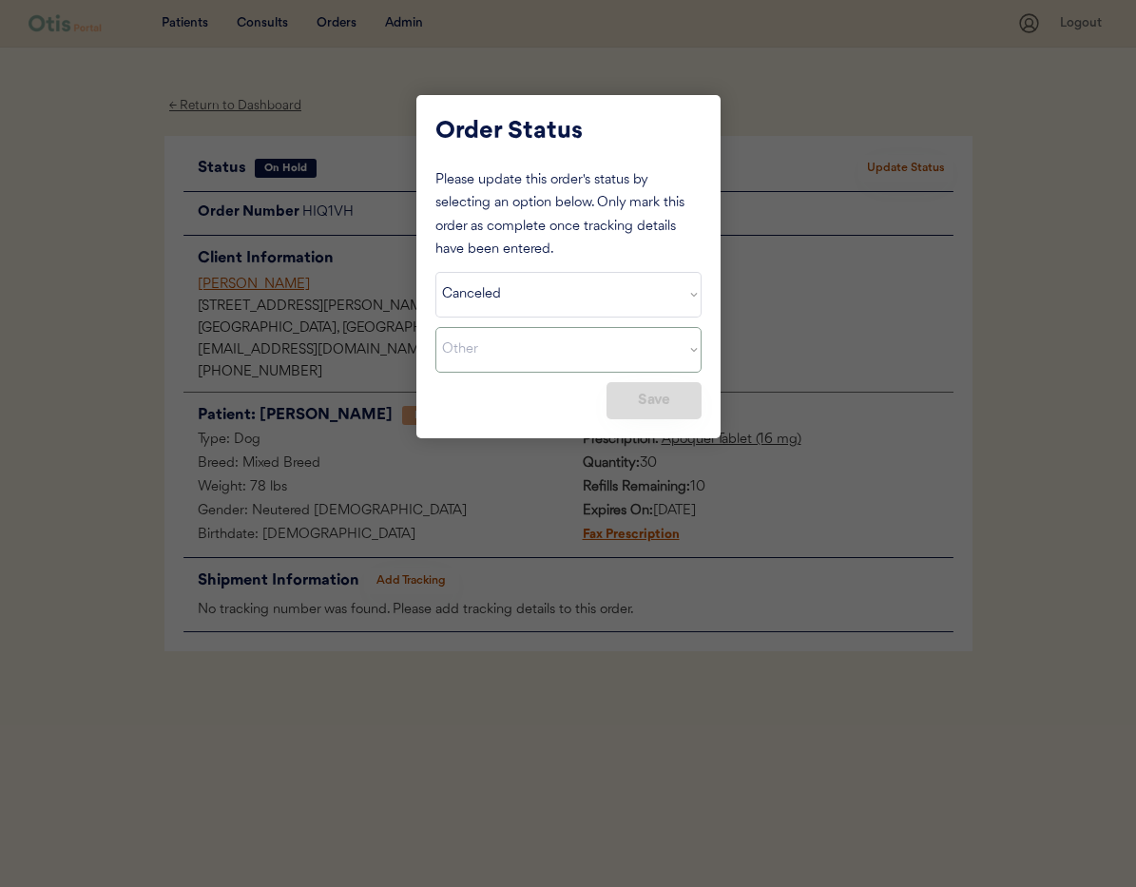
click at [435, 327] on select "Cancel Reason Missing order information Incorrect order information Out of refi…" at bounding box center [568, 350] width 266 height 46
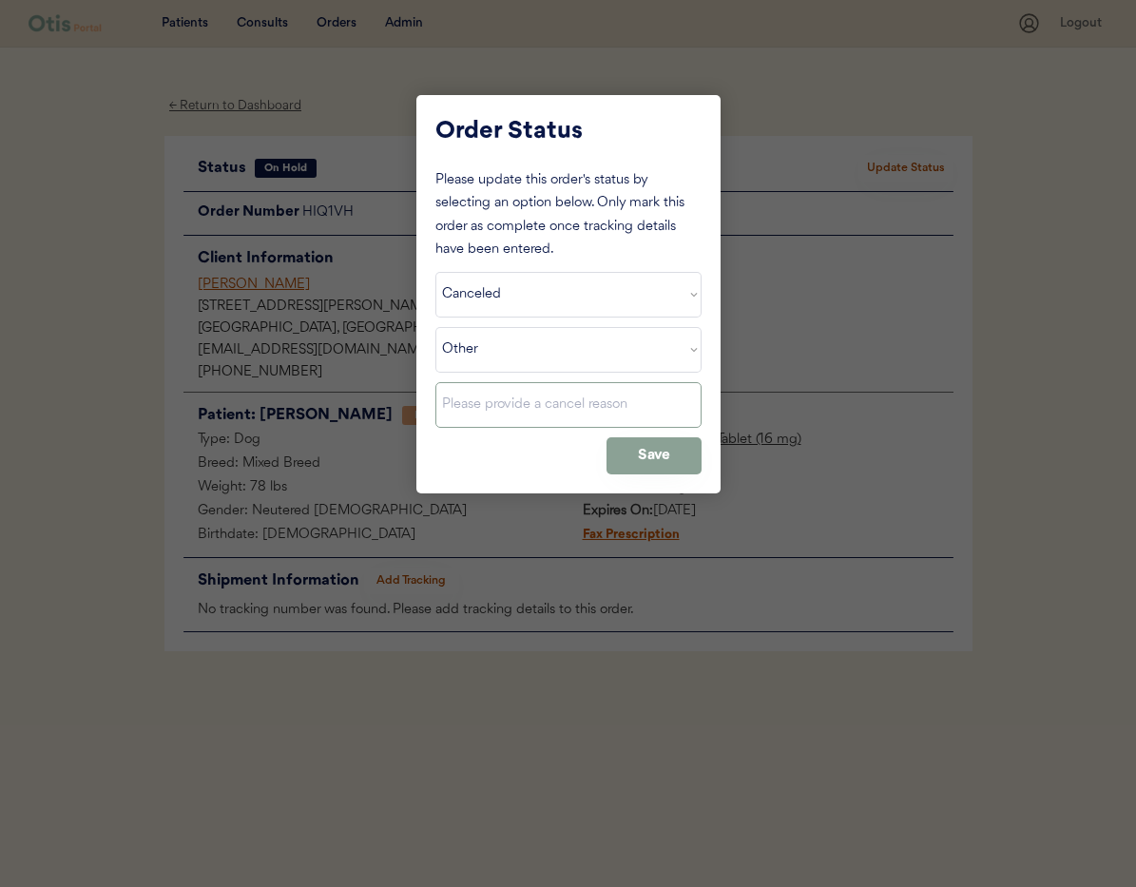
click at [512, 416] on input "input" at bounding box center [568, 405] width 266 height 46
type input "D"
type input "Charge only no shipment."
click at [640, 453] on button "Save" at bounding box center [653, 455] width 95 height 37
select select ""PLACEHOLDER_1427118222253""
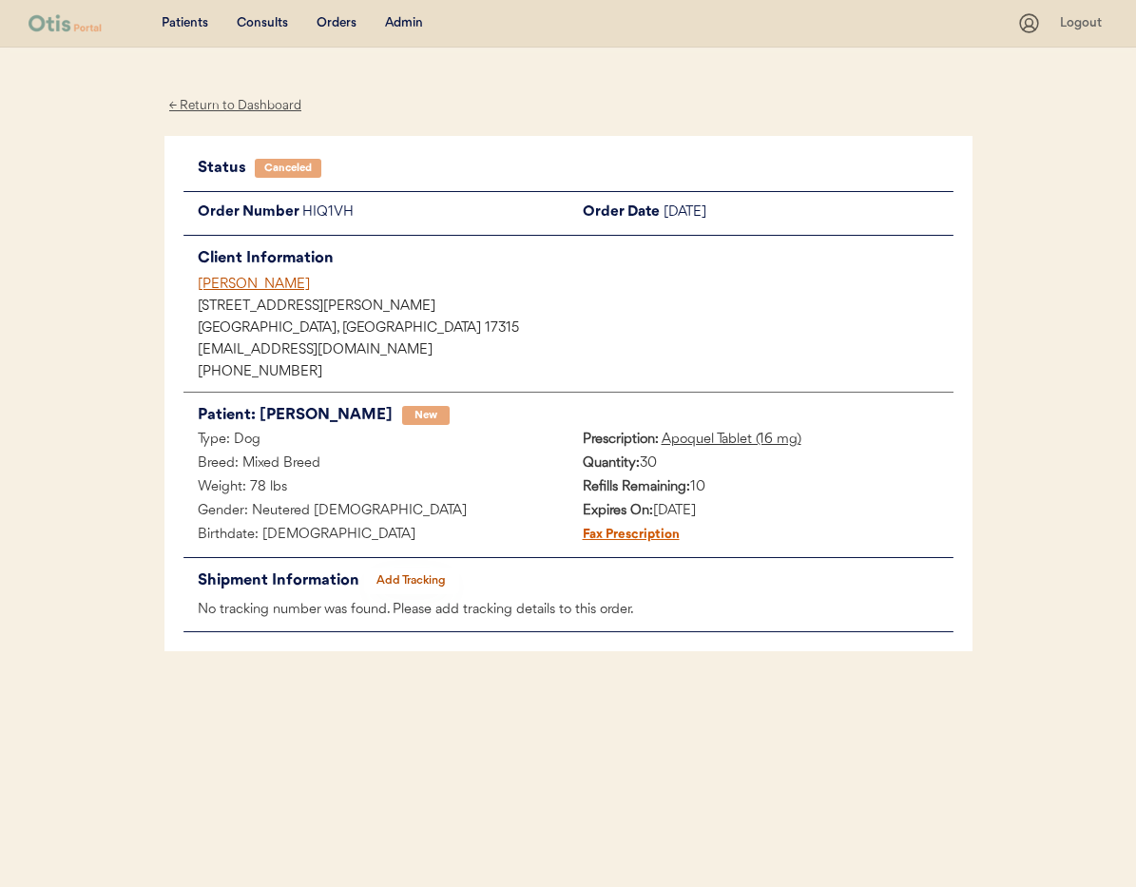
click at [245, 110] on div "← Return to Dashboard" at bounding box center [235, 106] width 143 height 22
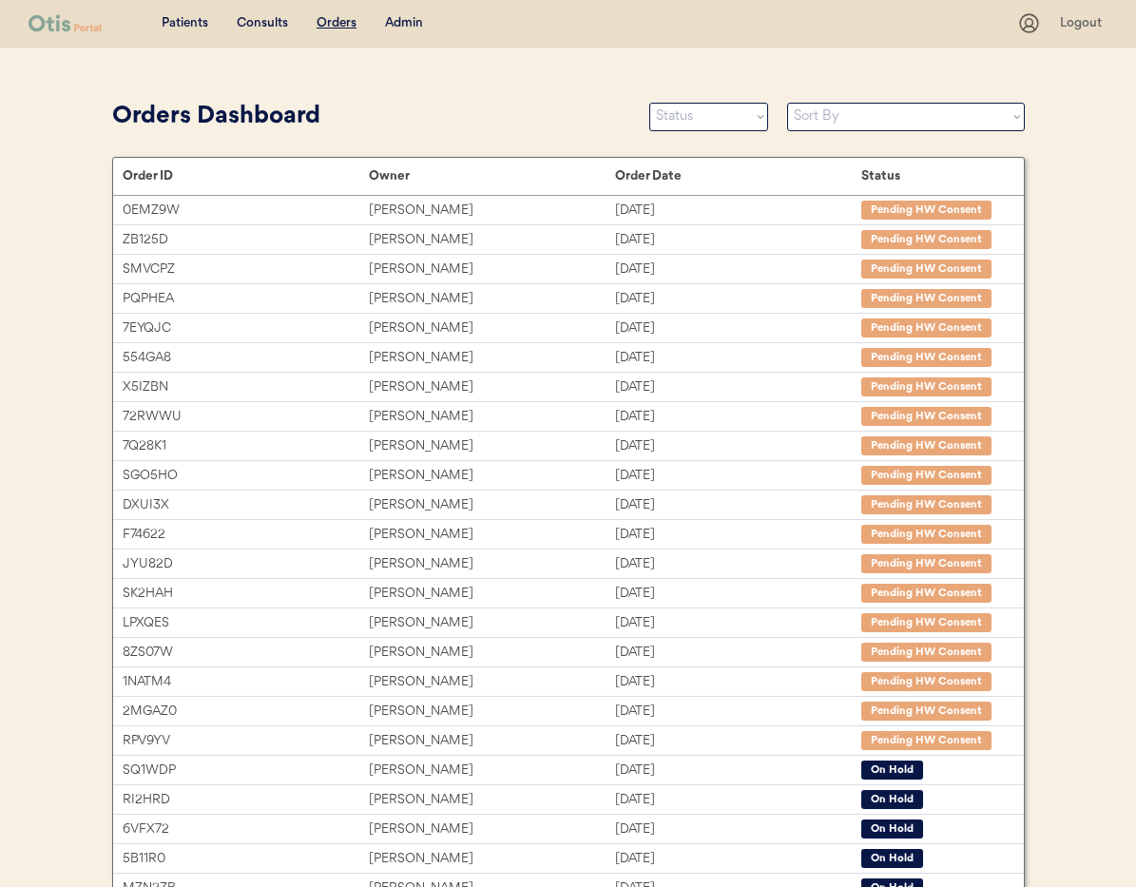
click at [396, 21] on div "Admin" at bounding box center [404, 23] width 38 height 19
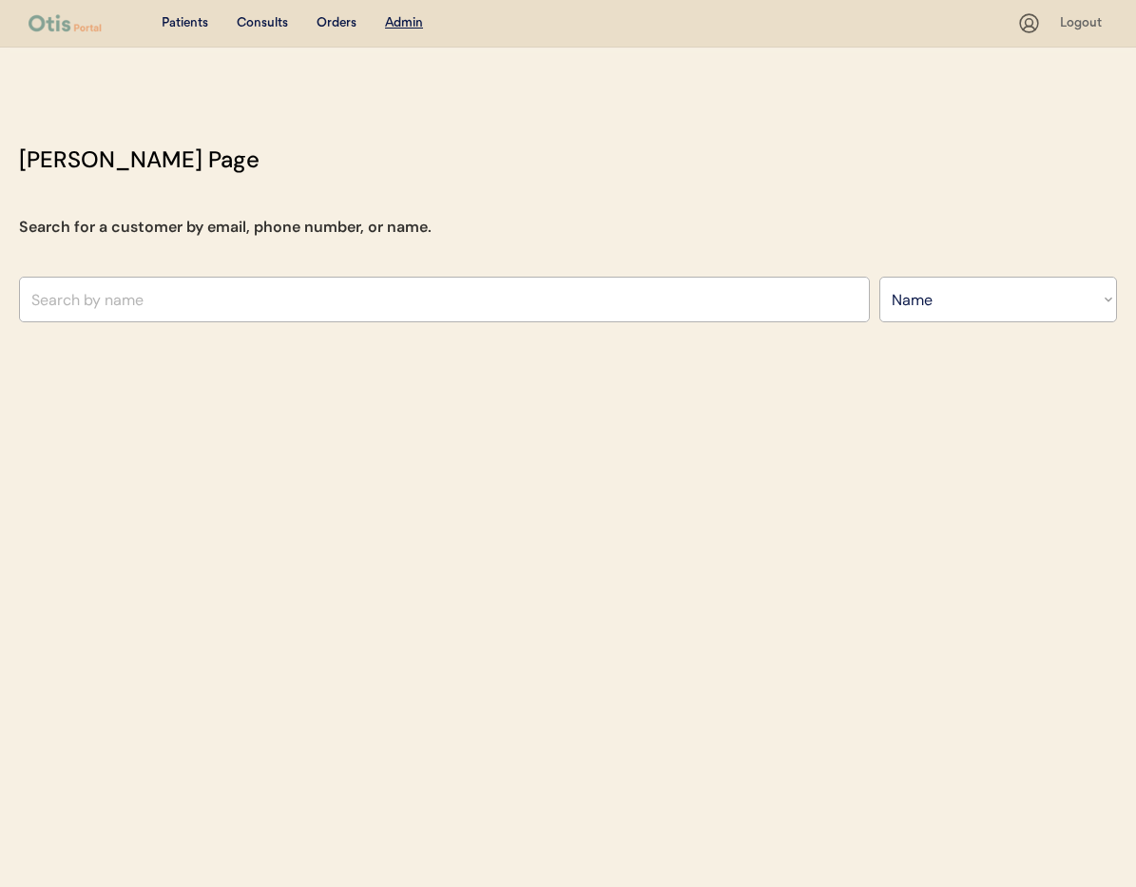
select select ""Name""
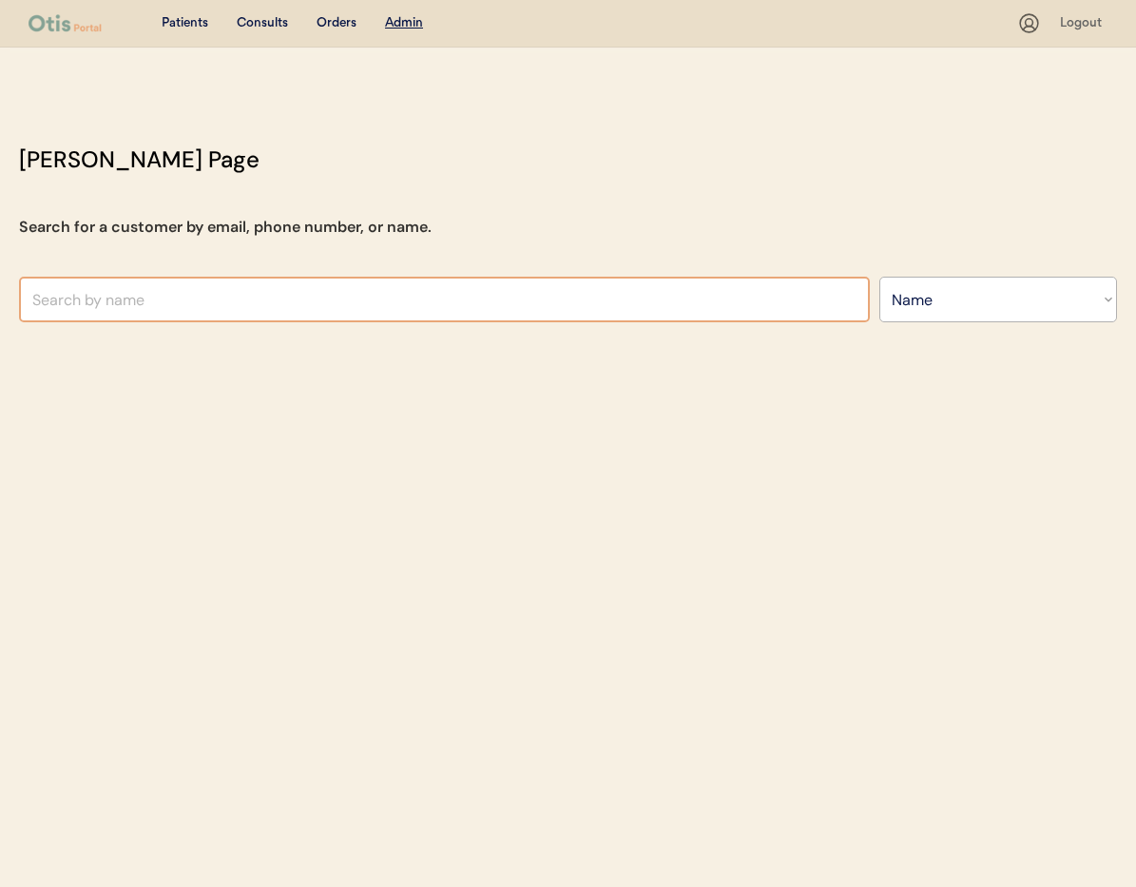
click at [227, 296] on input "text" at bounding box center [444, 300] width 851 height 46
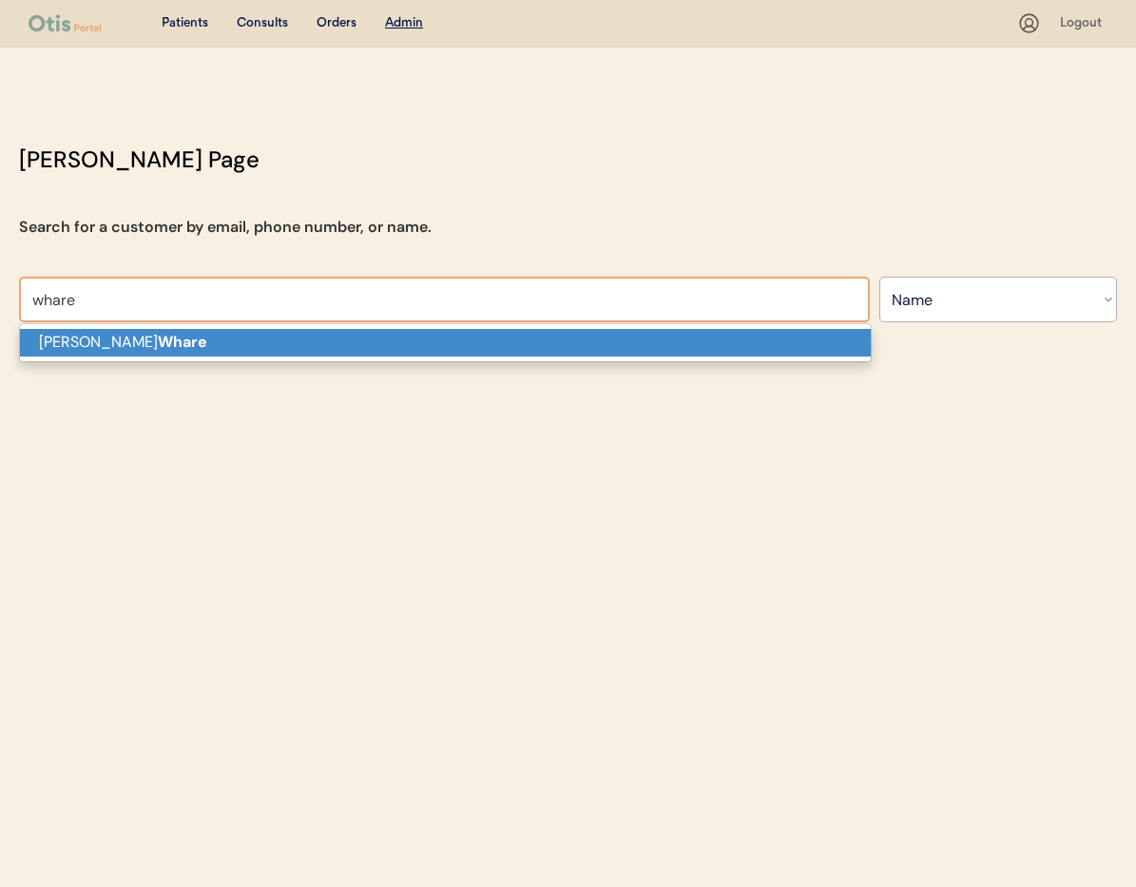
click at [193, 344] on p "Kasey Whare" at bounding box center [445, 343] width 851 height 28
type input "[PERSON_NAME]"
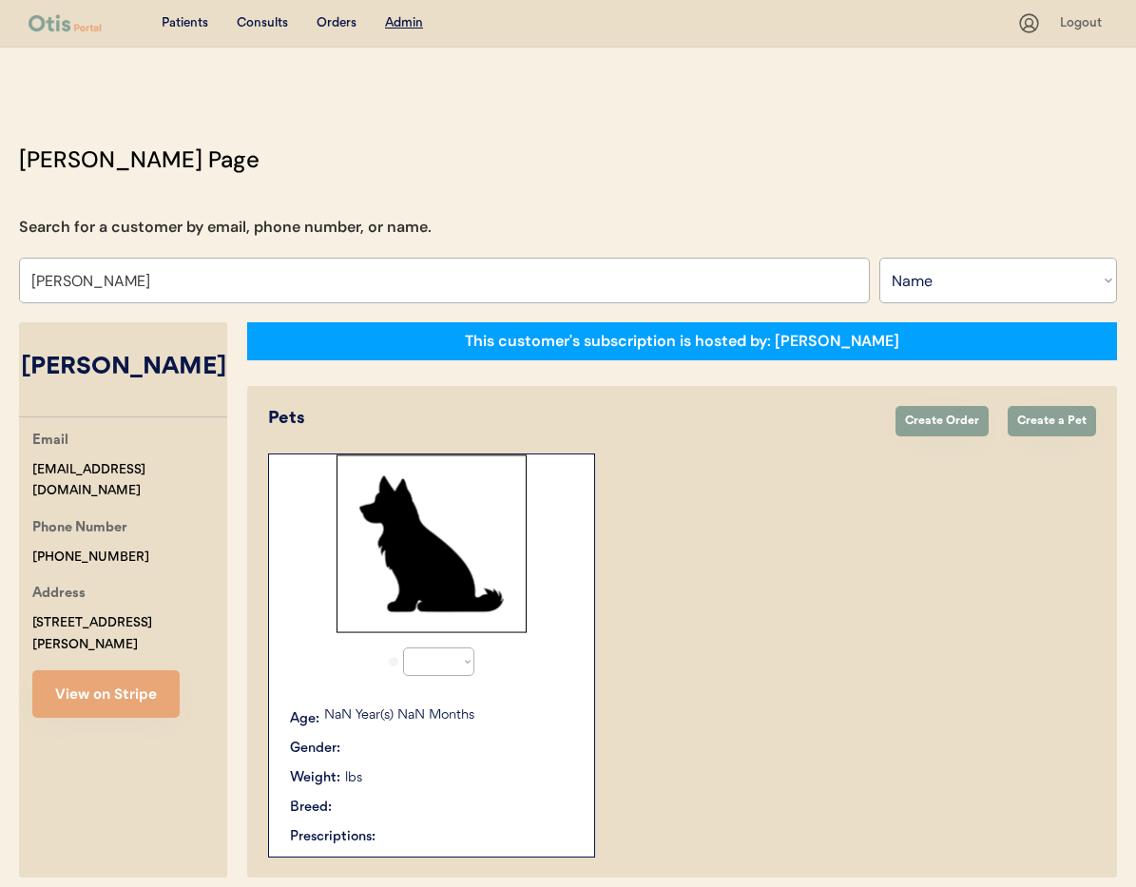
select select "true"
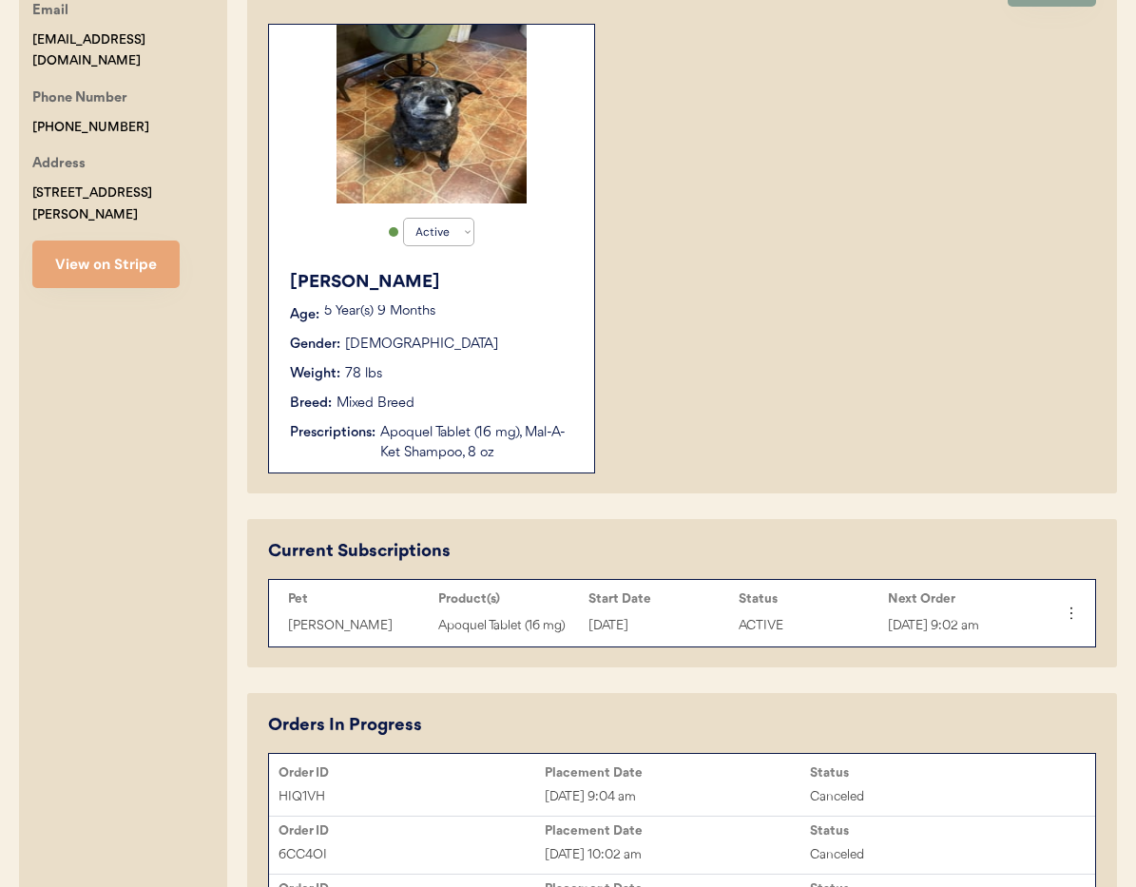
scroll to position [671, 0]
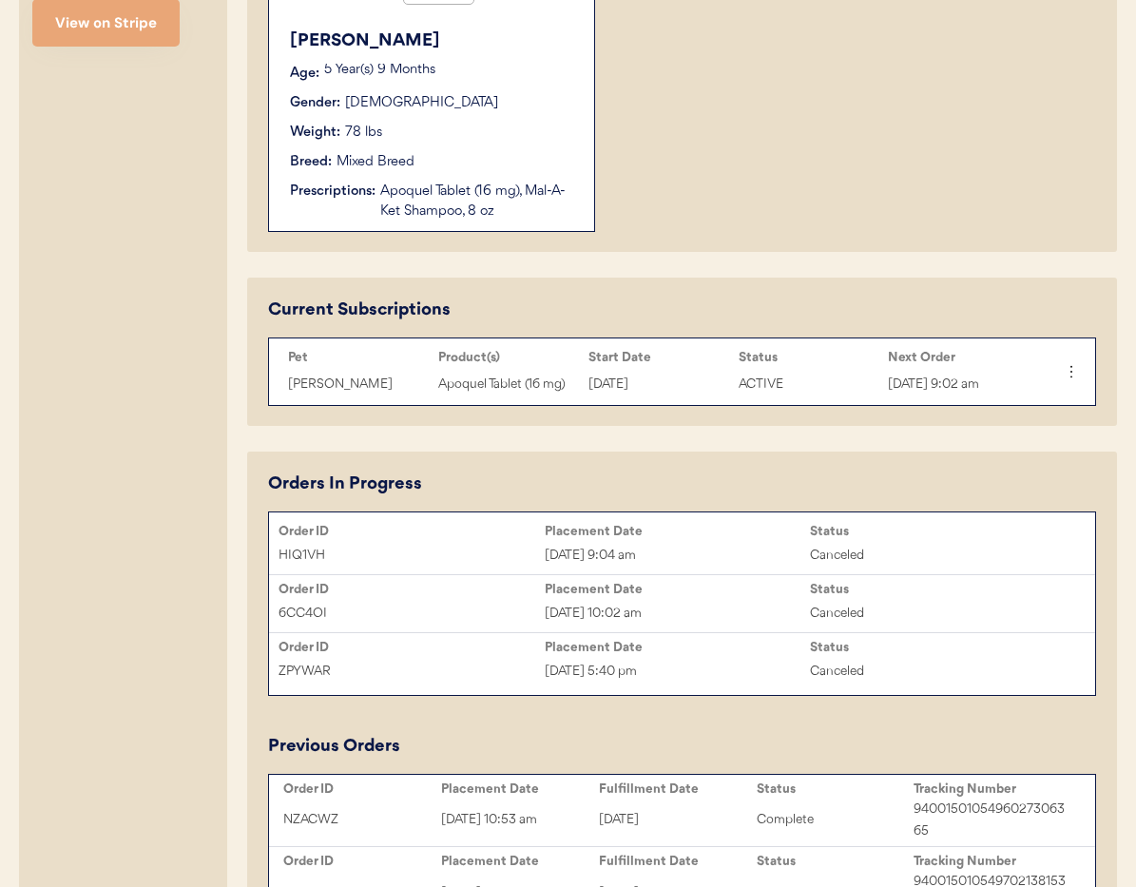
type input "[PERSON_NAME]"
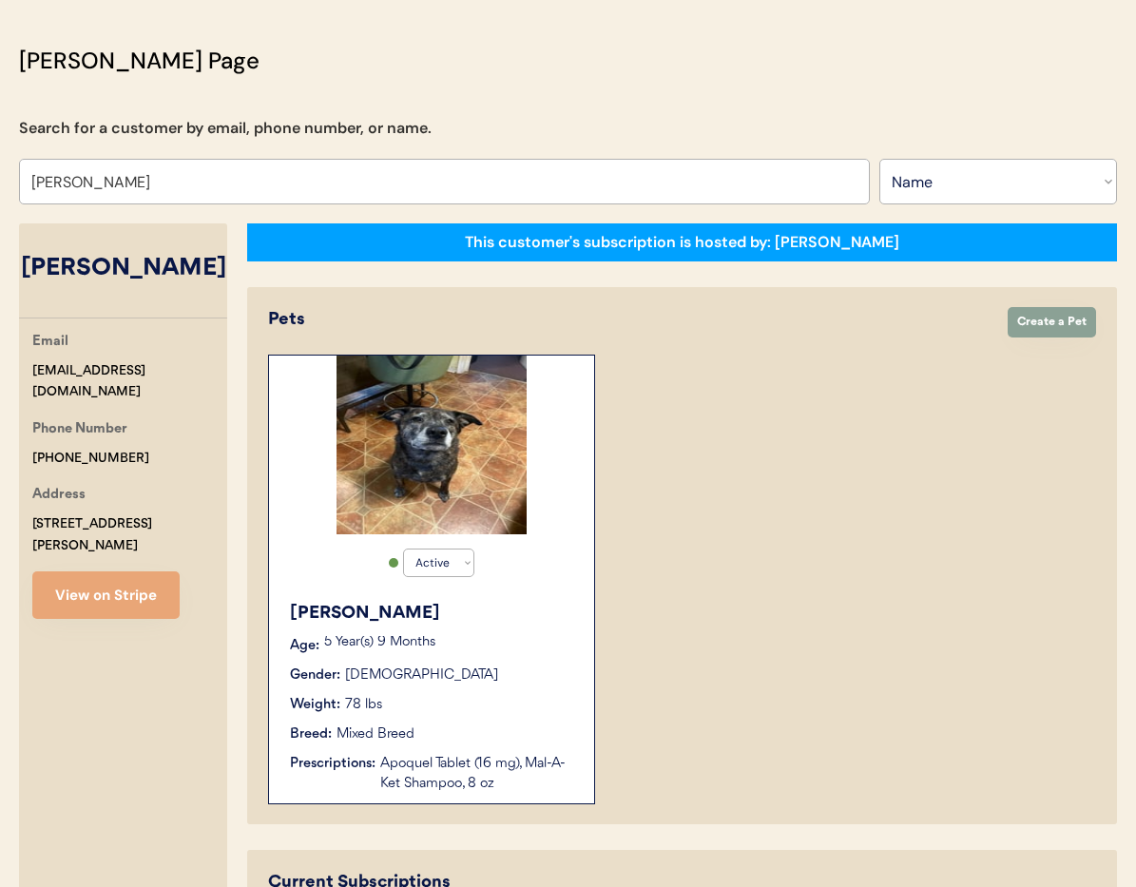
scroll to position [0, 0]
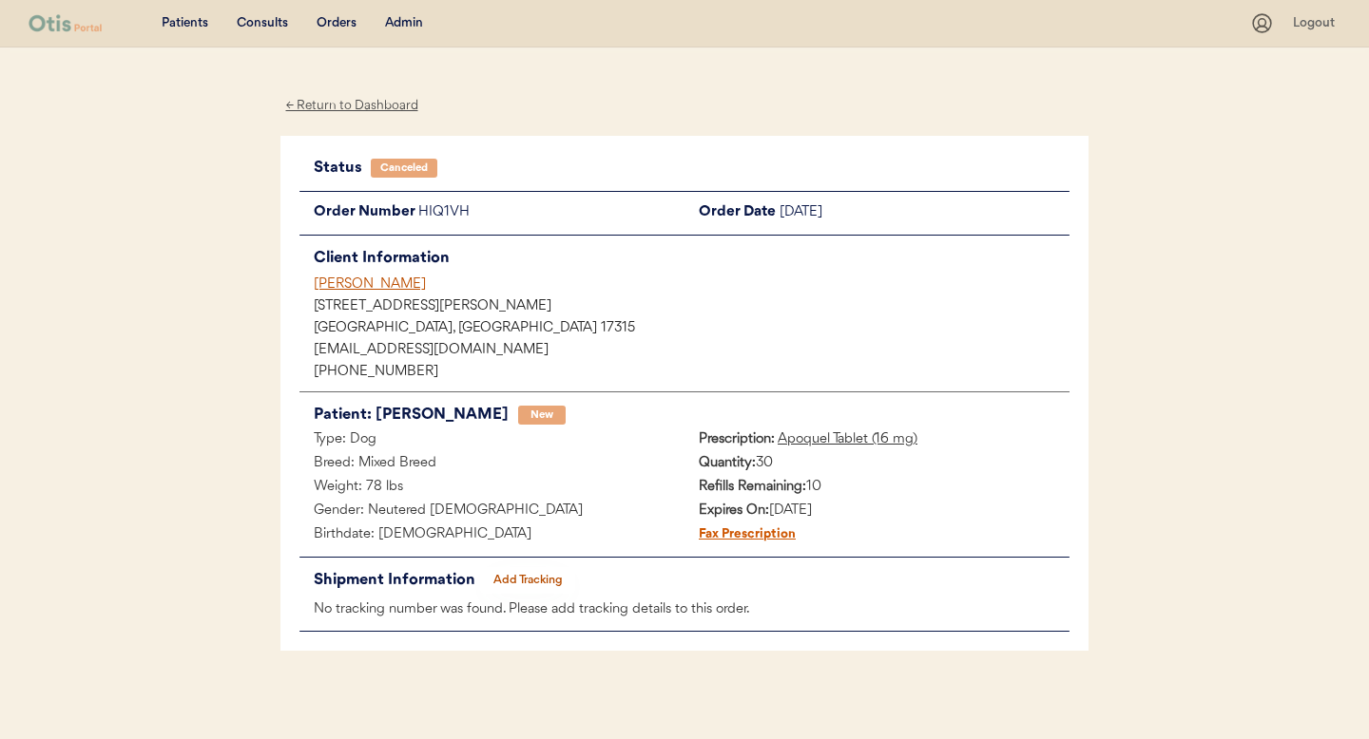
click at [329, 286] on div "[PERSON_NAME]" at bounding box center [692, 285] width 756 height 20
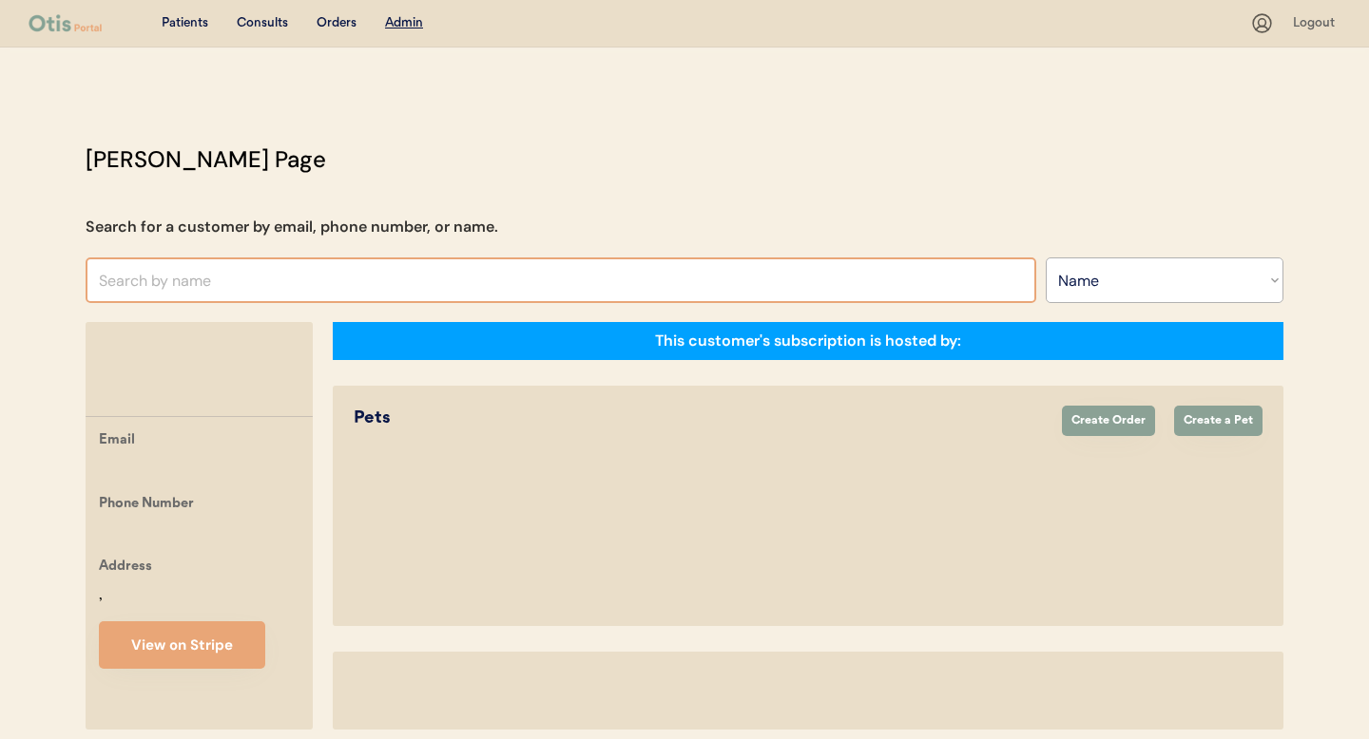
select select ""Name""
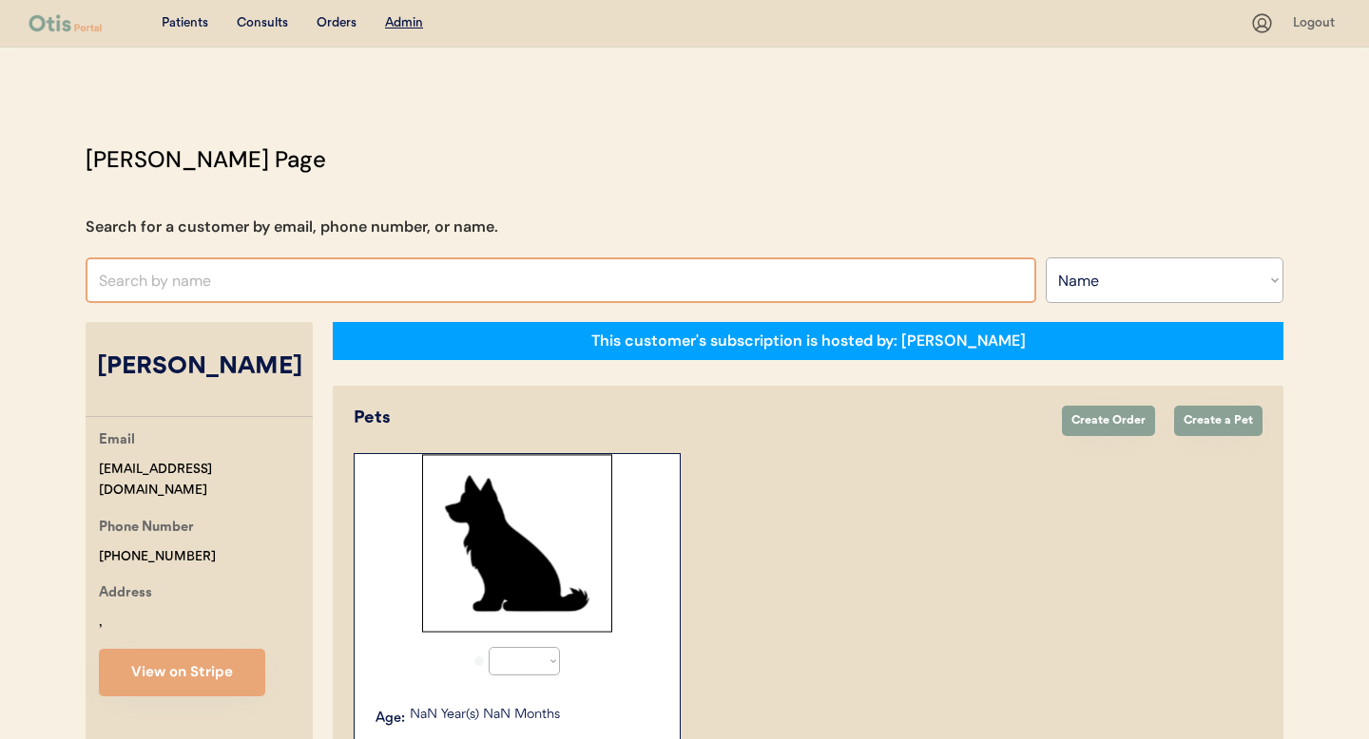
select select "true"
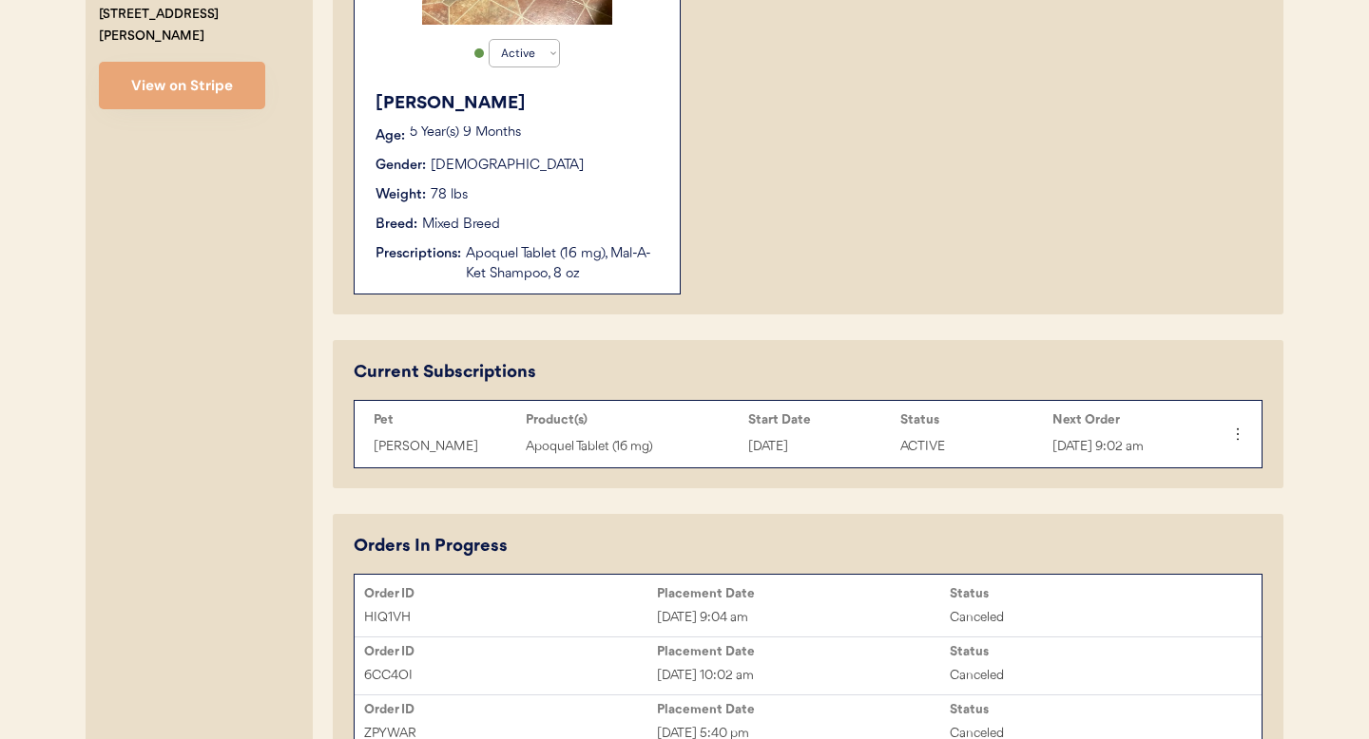
scroll to position [637, 0]
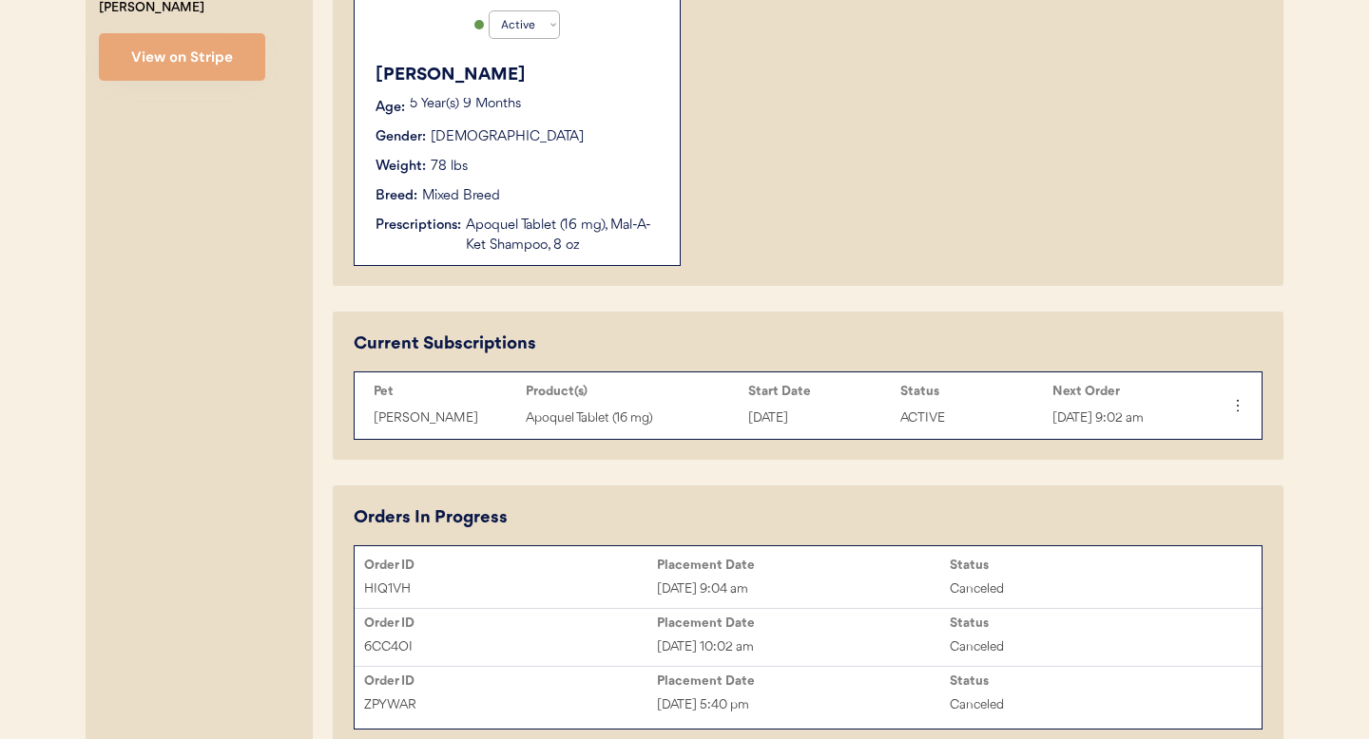
click at [1237, 408] on icon at bounding box center [1237, 405] width 19 height 19
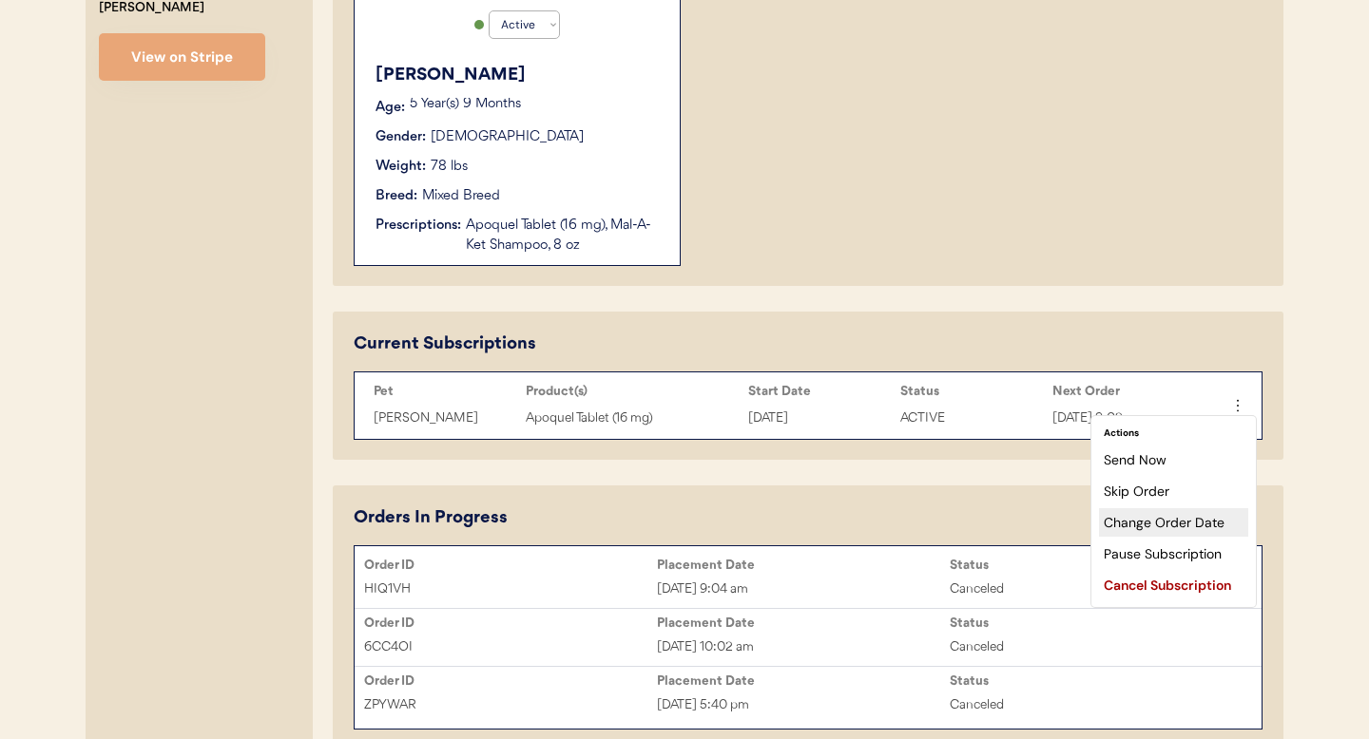
click at [1172, 521] on div "Change Order Date" at bounding box center [1173, 522] width 149 height 29
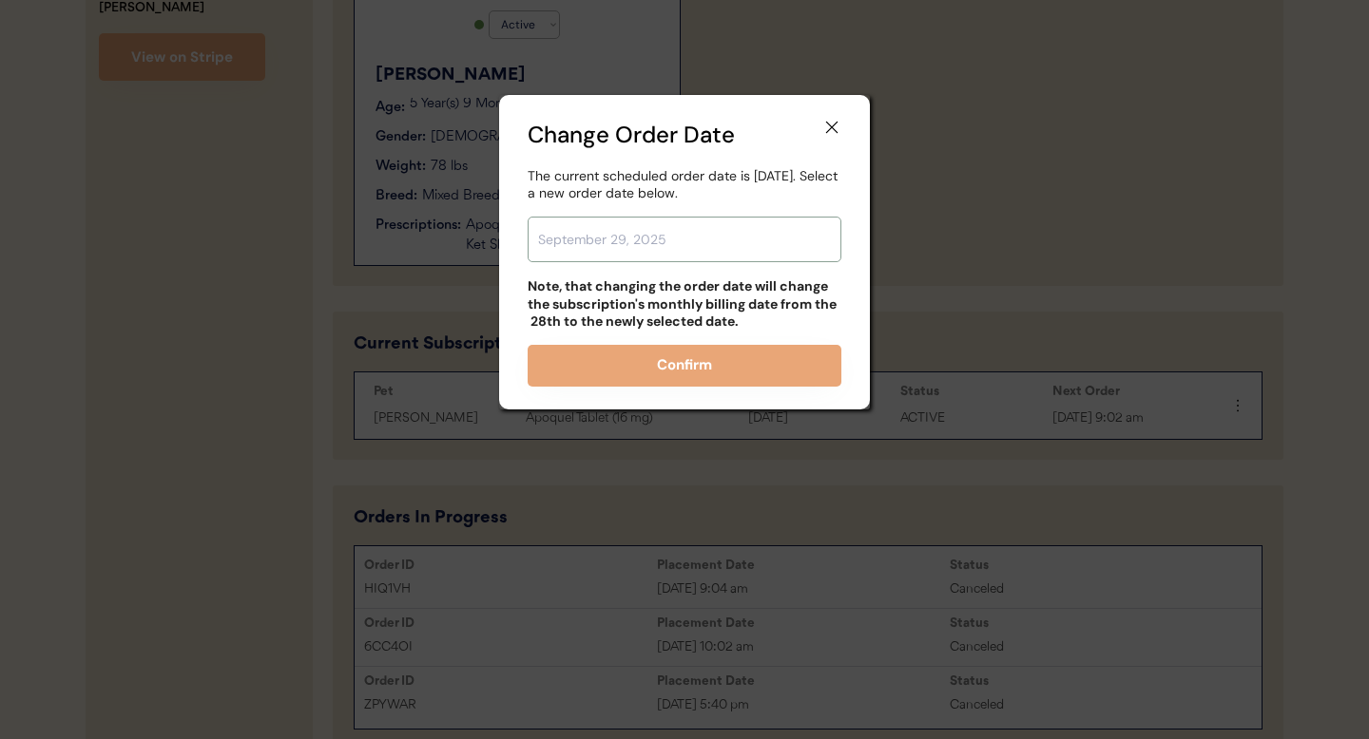
click at [633, 239] on input "text" at bounding box center [684, 240] width 314 height 46
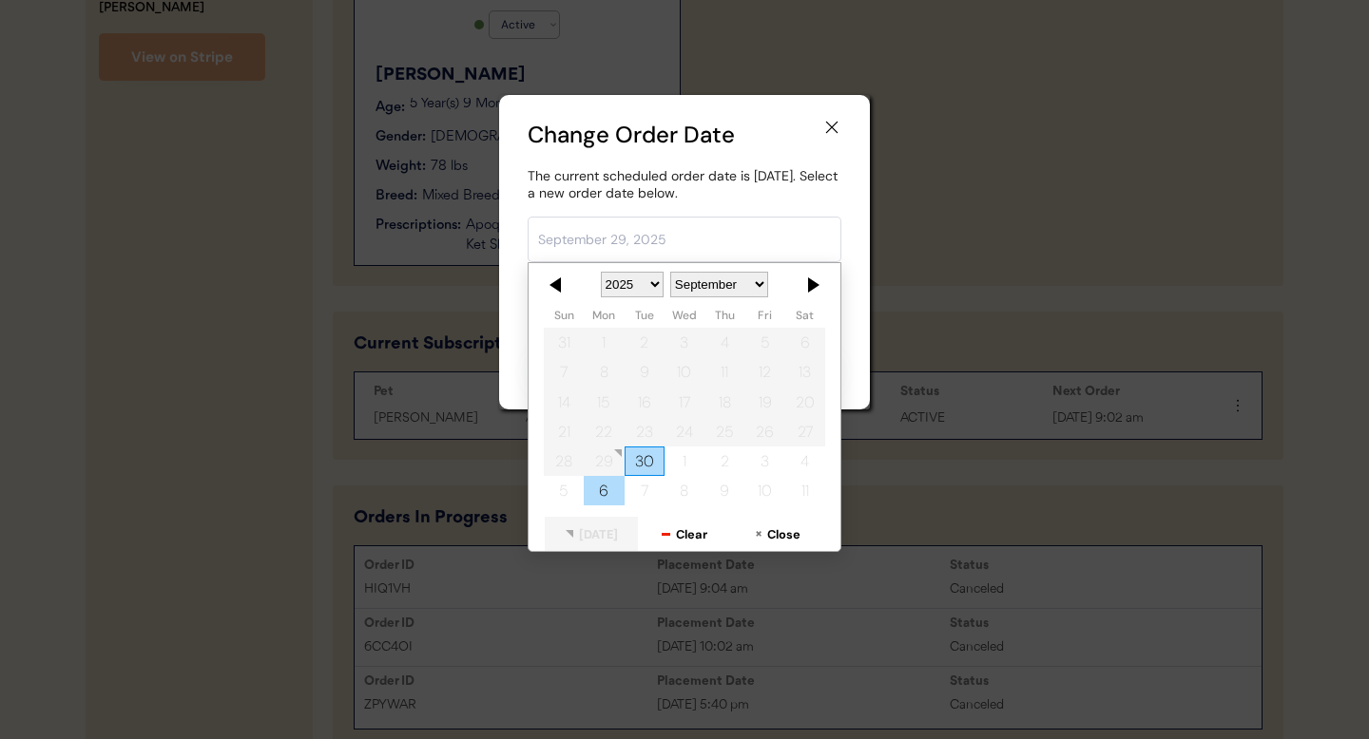
click at [604, 493] on div "6" at bounding box center [604, 491] width 40 height 29
type input "October 6, 2025"
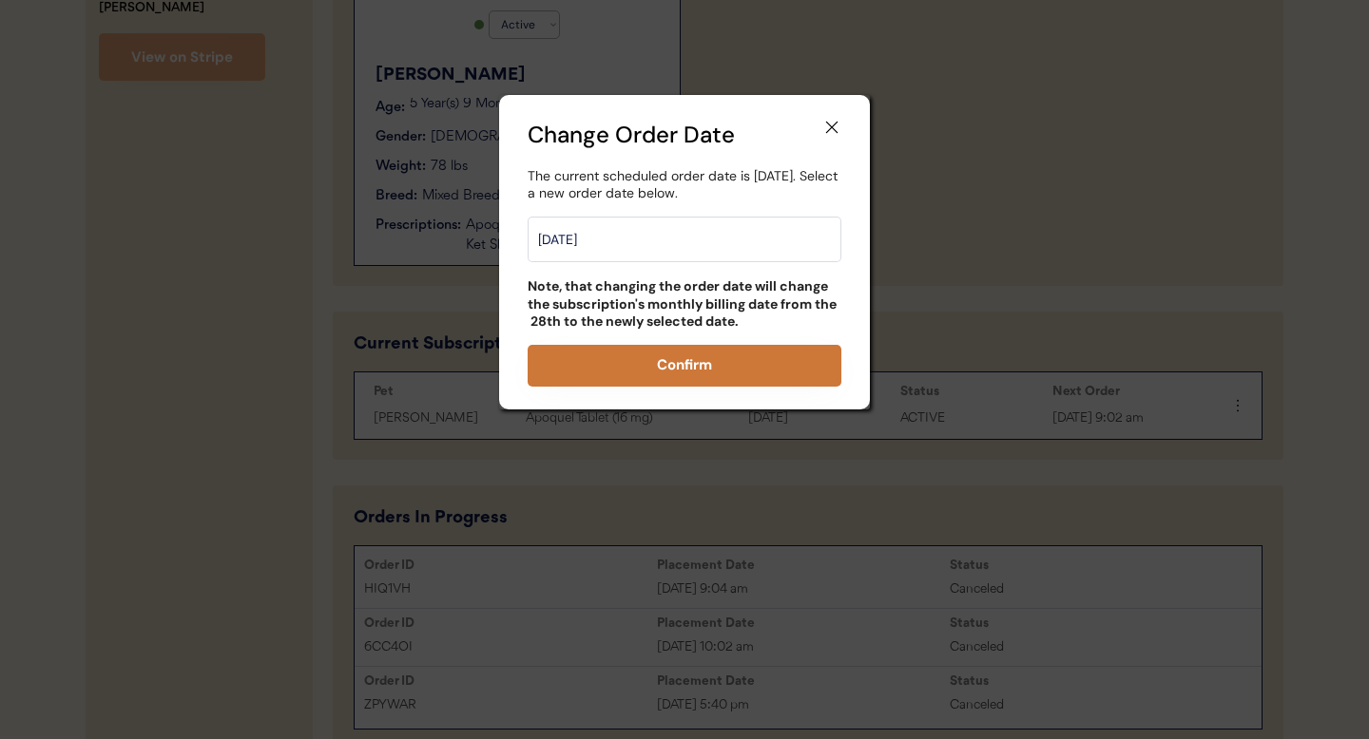
click at [728, 369] on button "Confirm" at bounding box center [684, 366] width 314 height 42
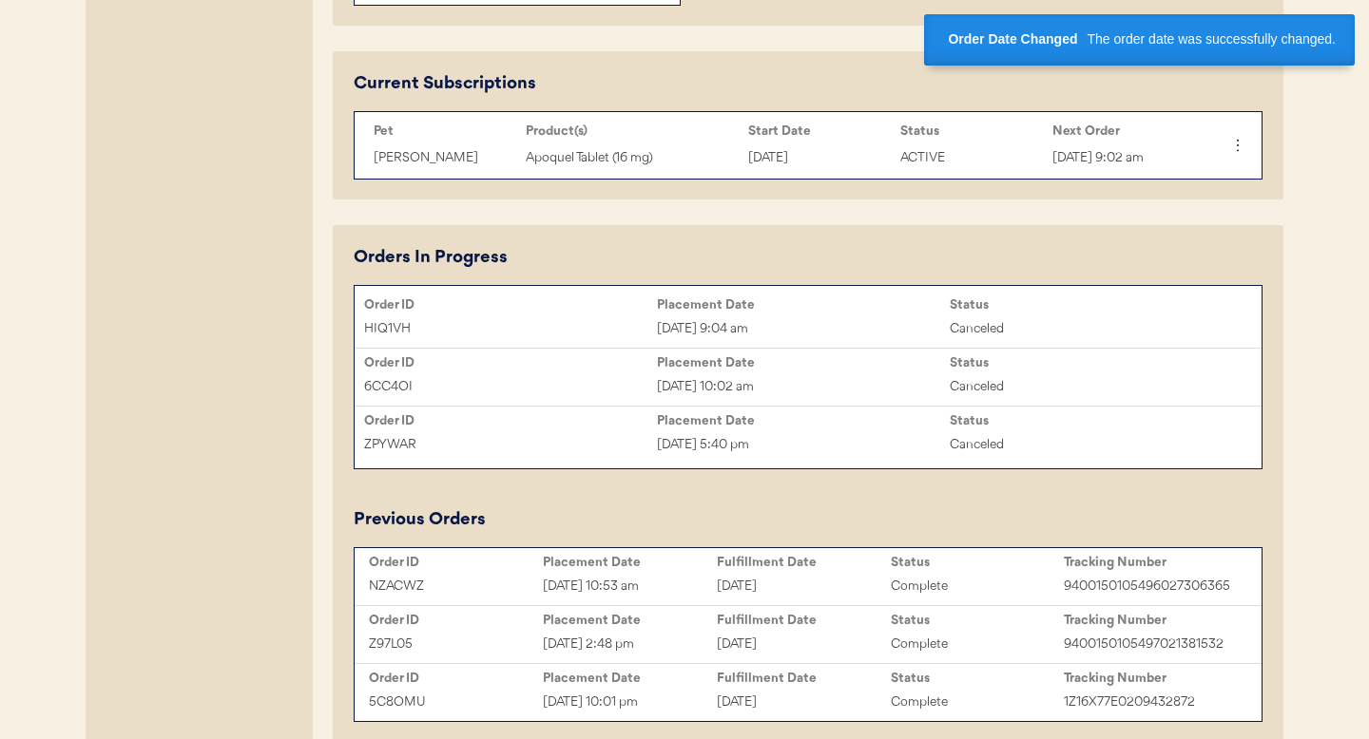
scroll to position [899, 0]
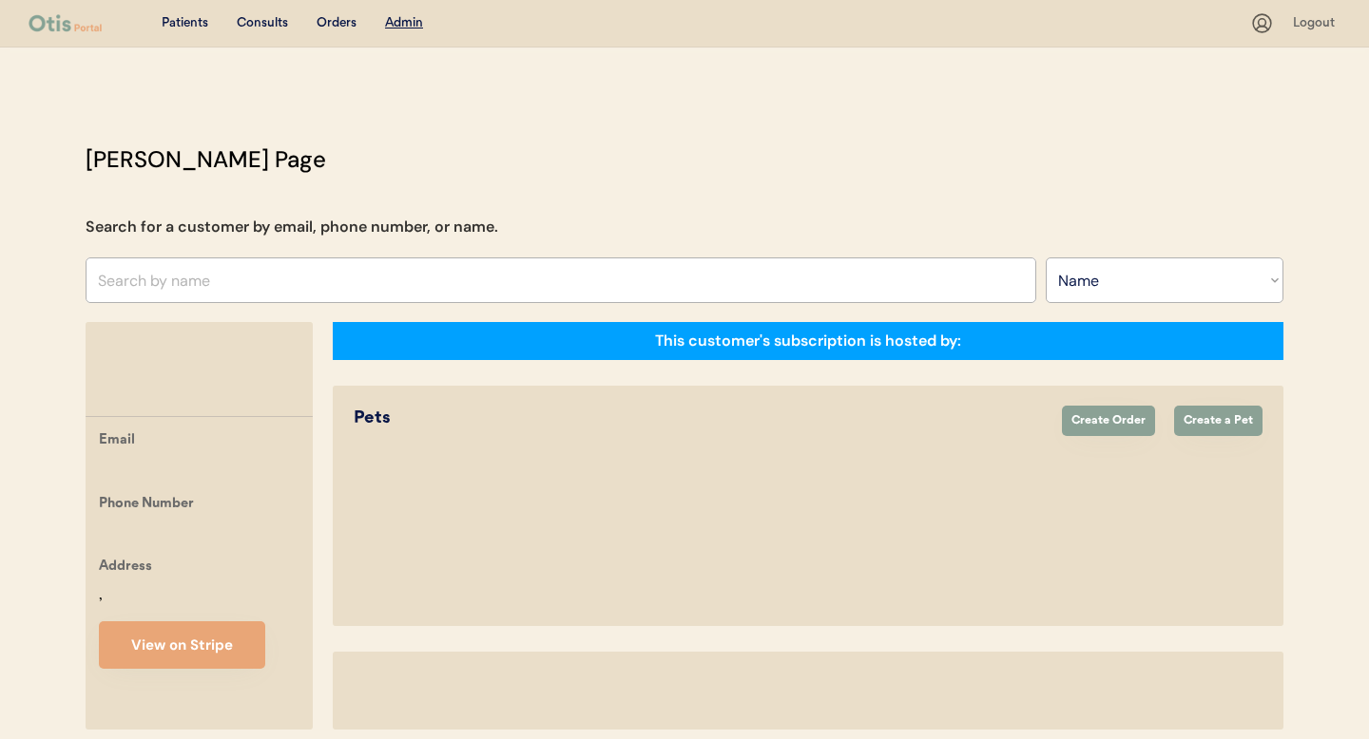
select select ""Name""
select select "true"
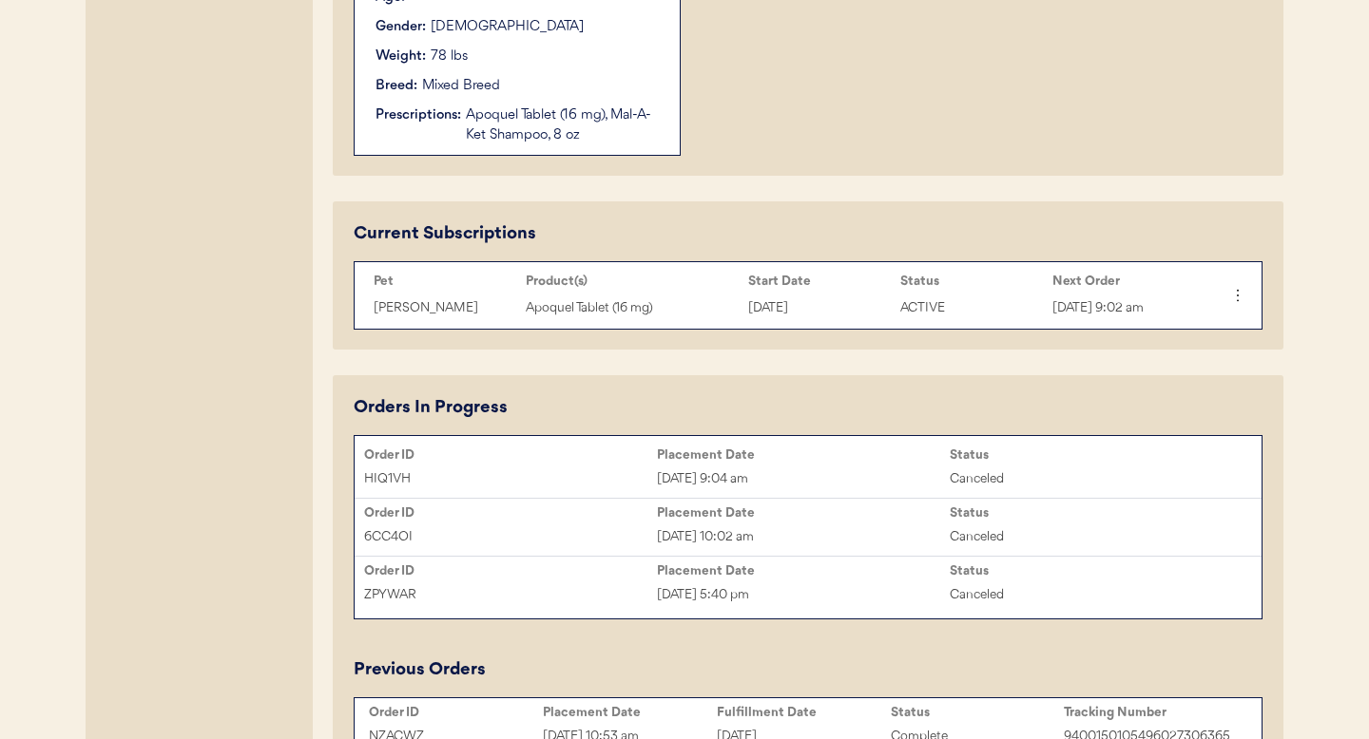
click at [668, 316] on div "Apoquel Tablet (16 mg)" at bounding box center [632, 308] width 213 height 22
click at [683, 306] on div "Apoquel Tablet (16 mg)" at bounding box center [632, 307] width 213 height 22
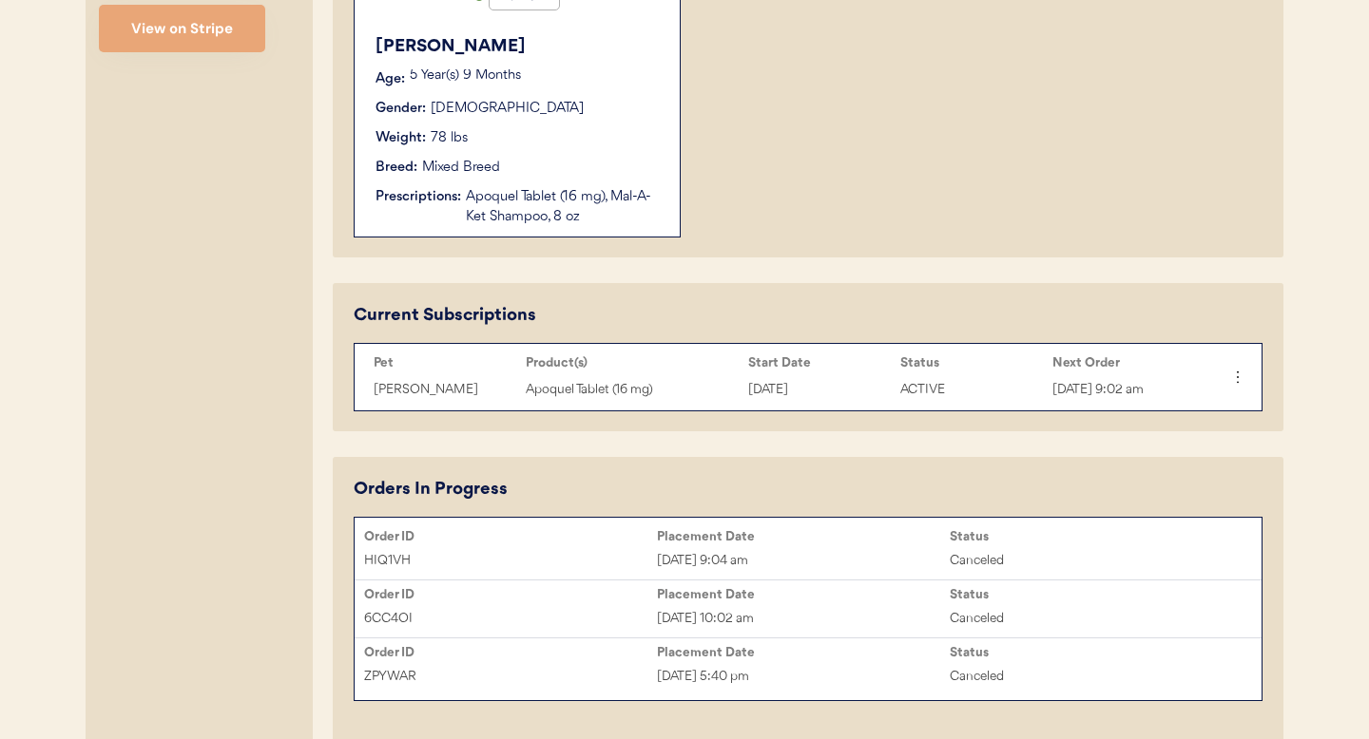
scroll to position [657, 0]
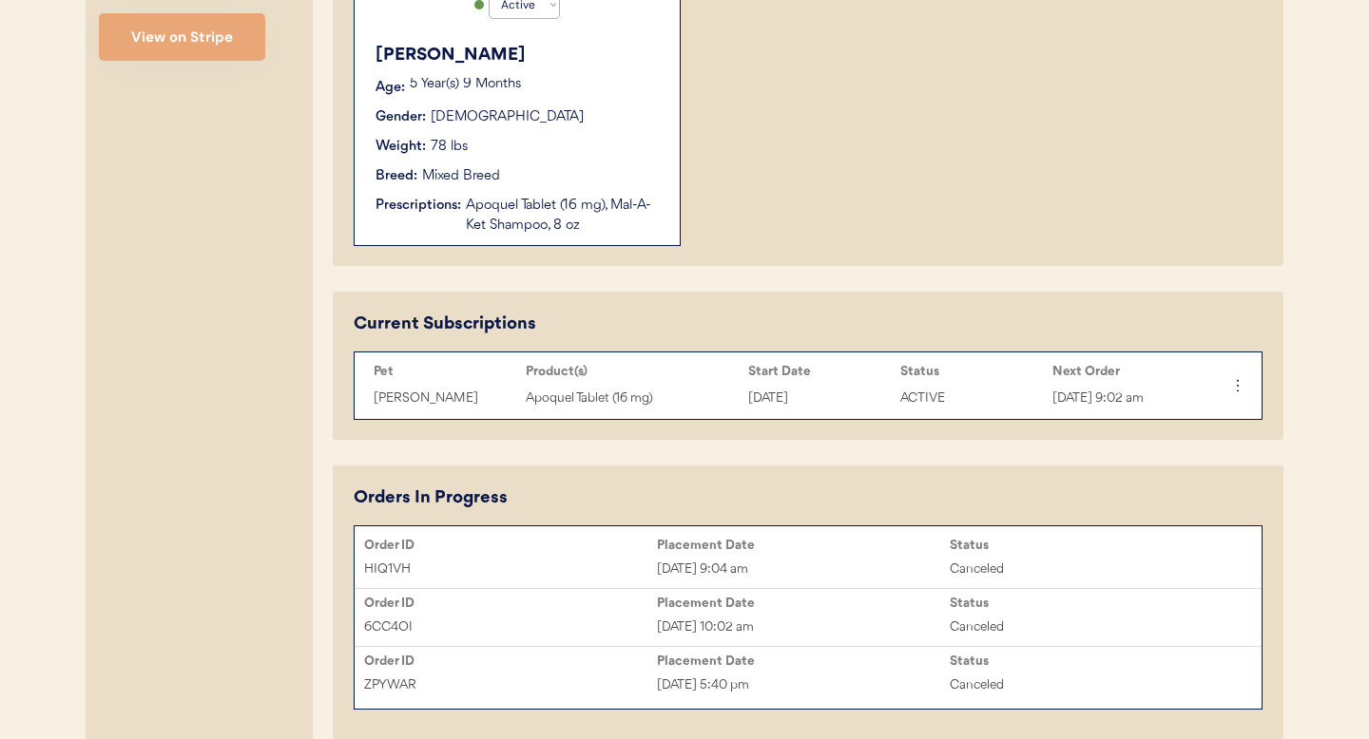
click at [573, 187] on div "[PERSON_NAME] Age: [DEMOGRAPHIC_DATA] Year(s) 9 Months Gender: [DEMOGRAPHIC_DAT…" at bounding box center [517, 139] width 306 height 212
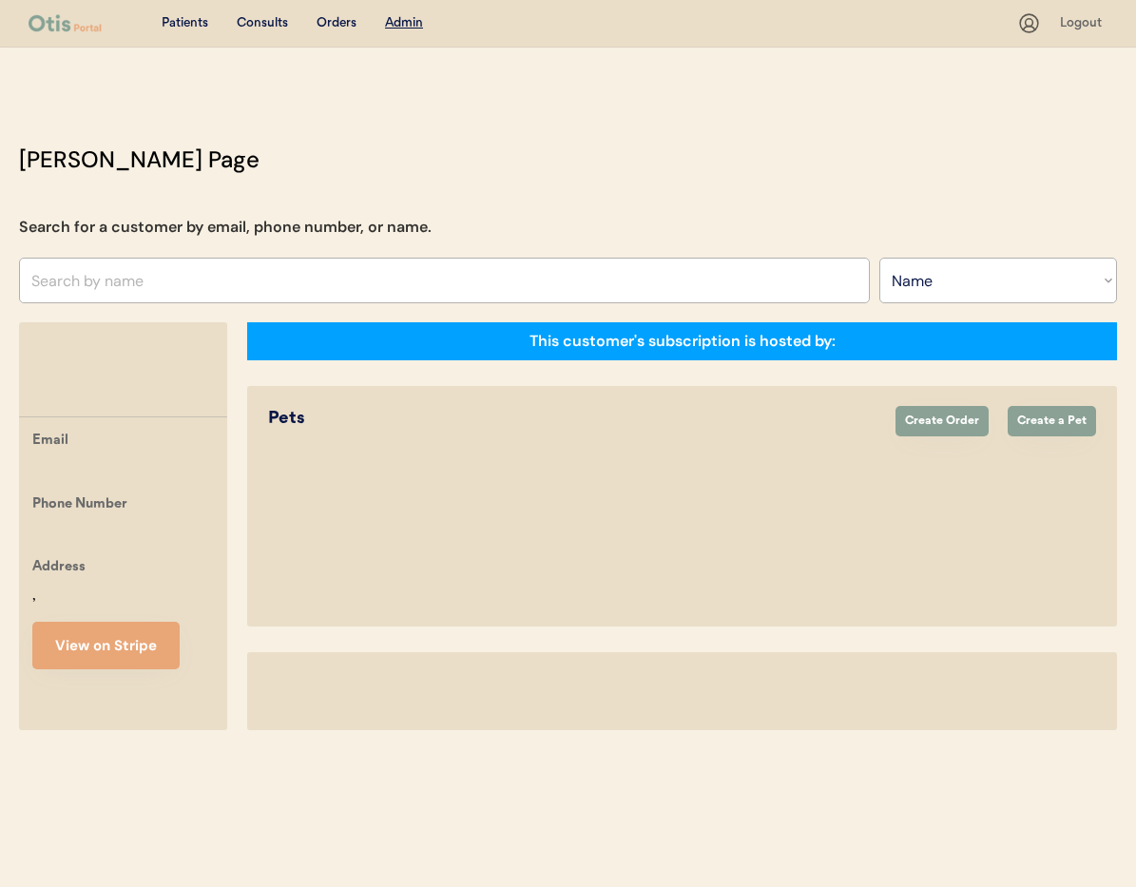
select select ""Name""
select select "true"
select select ""Name""
select select "true"
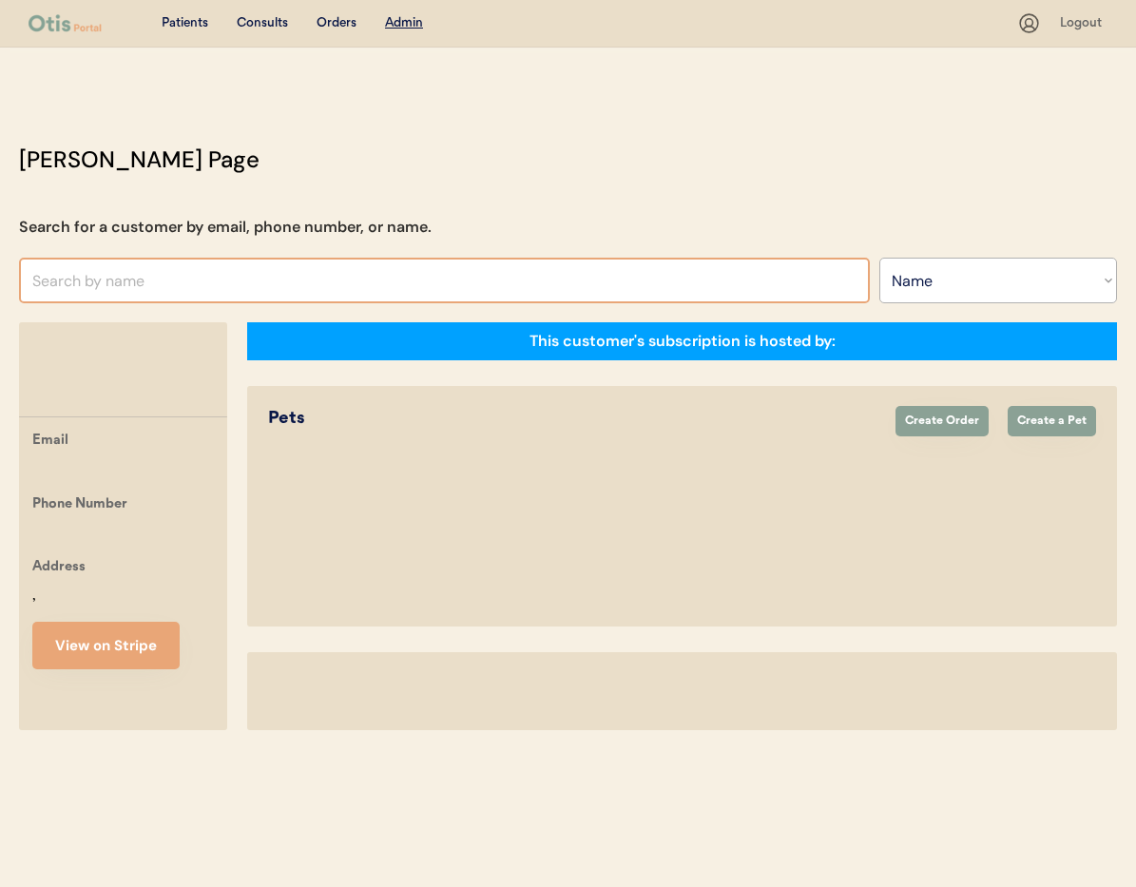
select select ""Name""
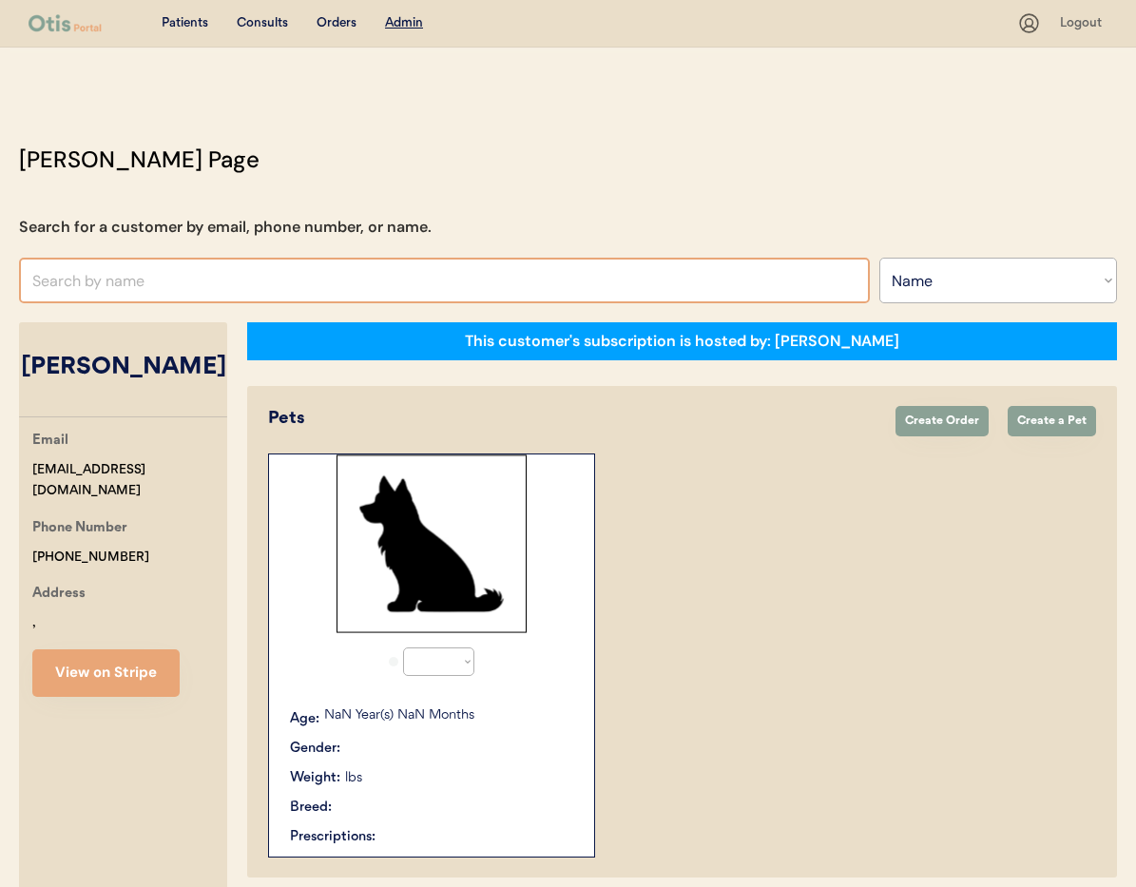
select select "true"
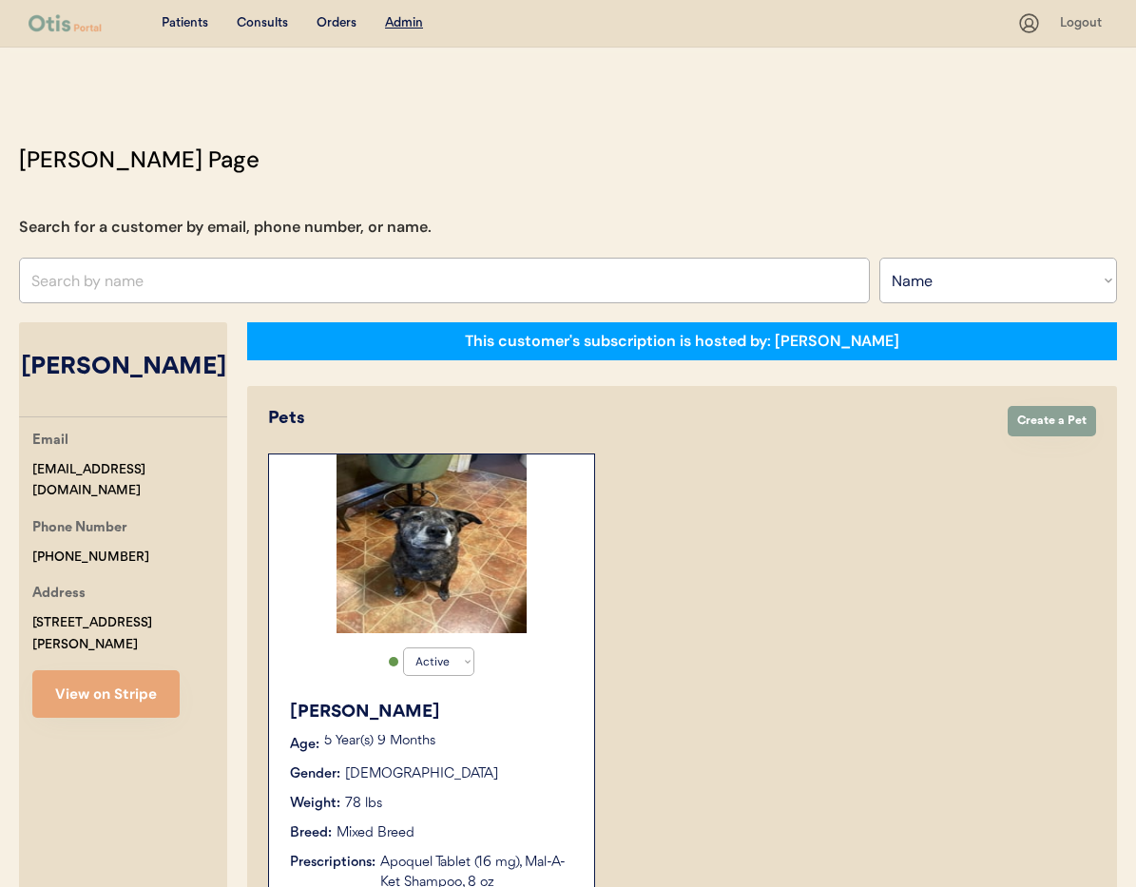
click at [112, 284] on input "text" at bounding box center [444, 281] width 851 height 46
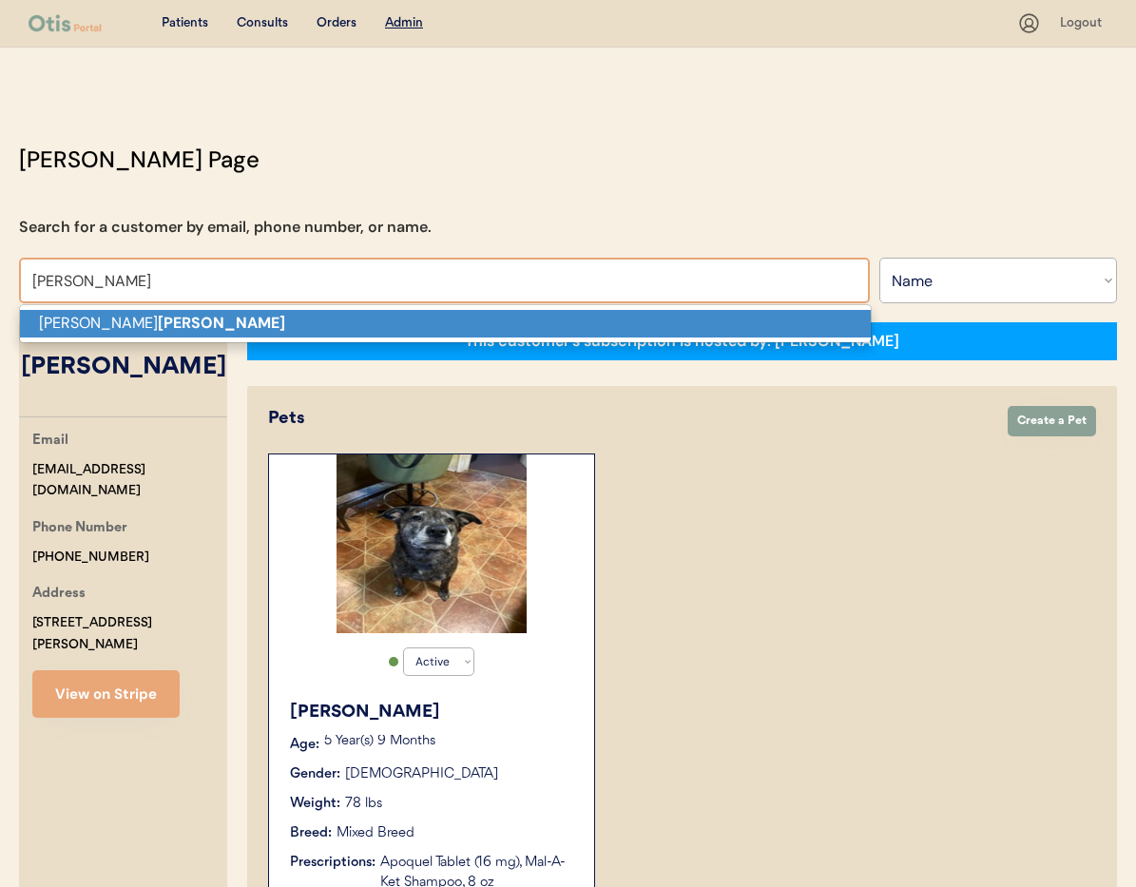
click at [127, 324] on p "Robin Cogar" at bounding box center [445, 324] width 851 height 28
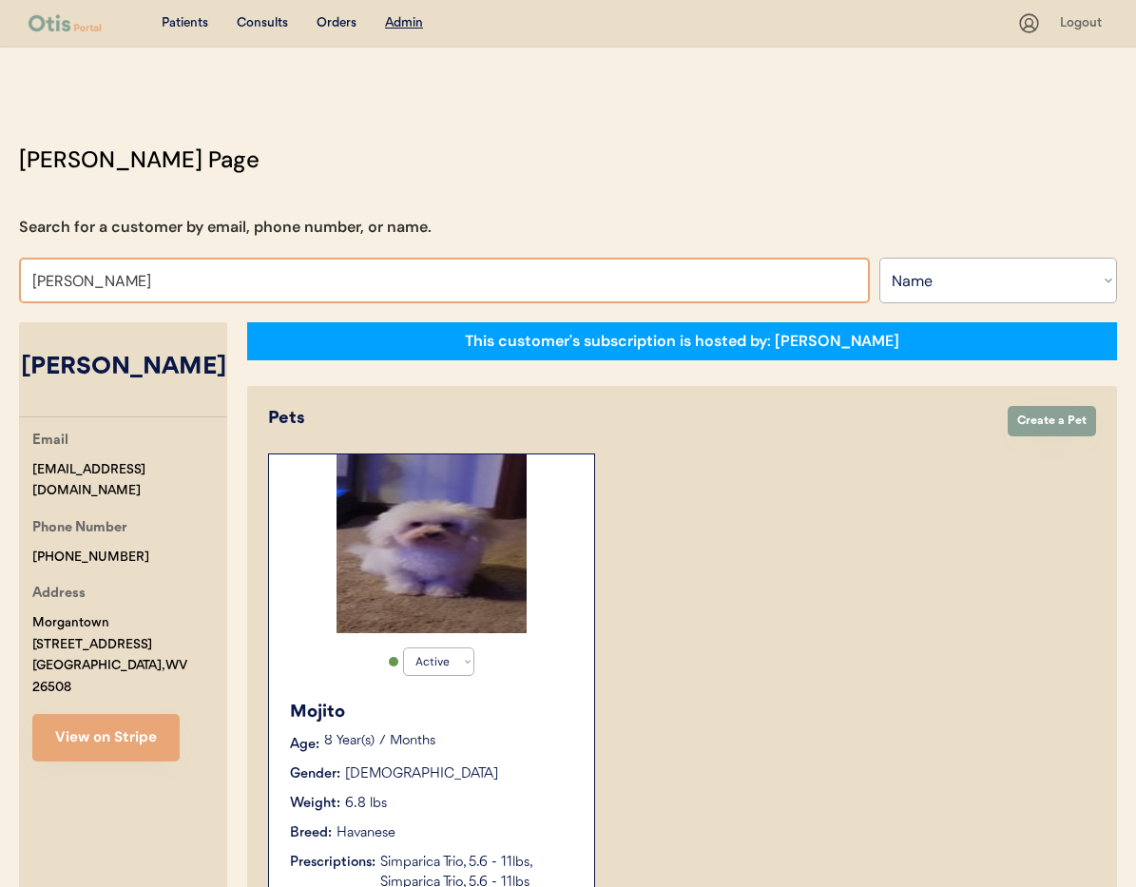
drag, startPoint x: 69, startPoint y: 277, endPoint x: 0, endPoint y: 267, distance: 70.0
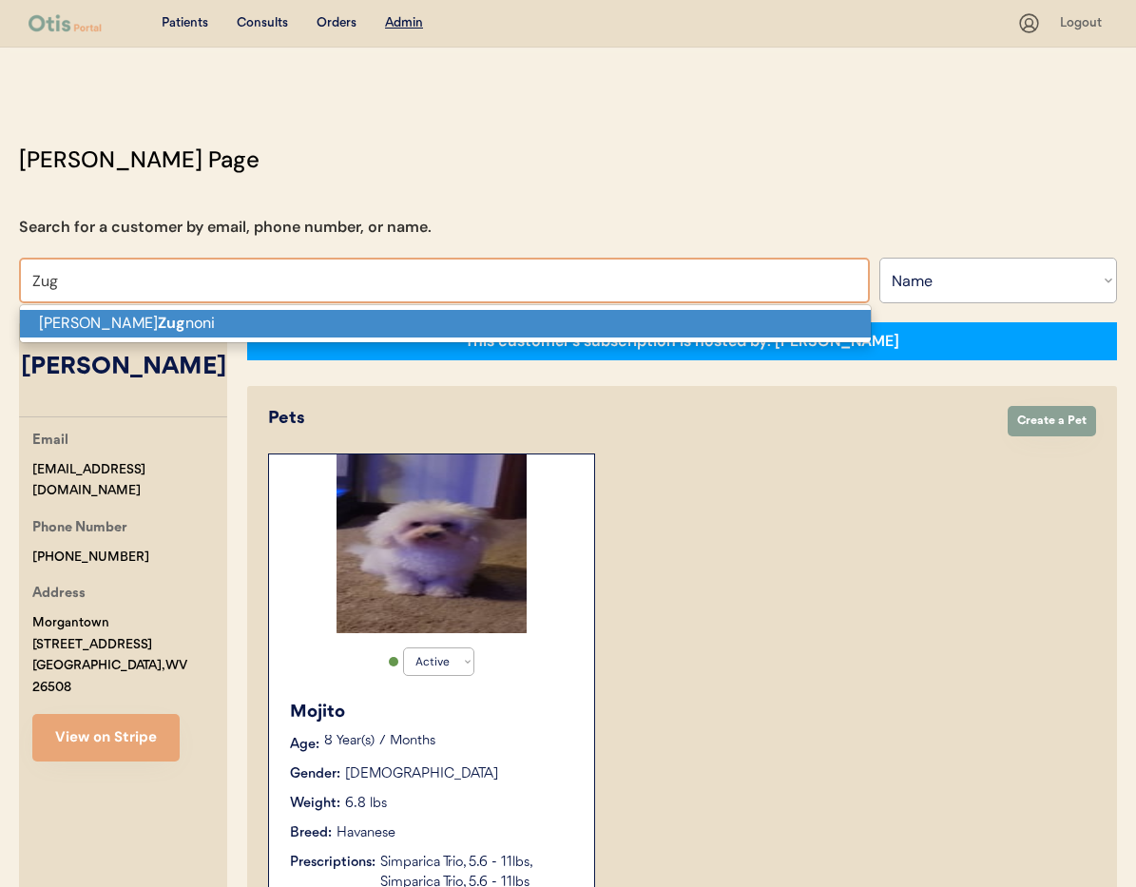
click at [73, 325] on p "Taylor Zug noni" at bounding box center [445, 324] width 851 height 28
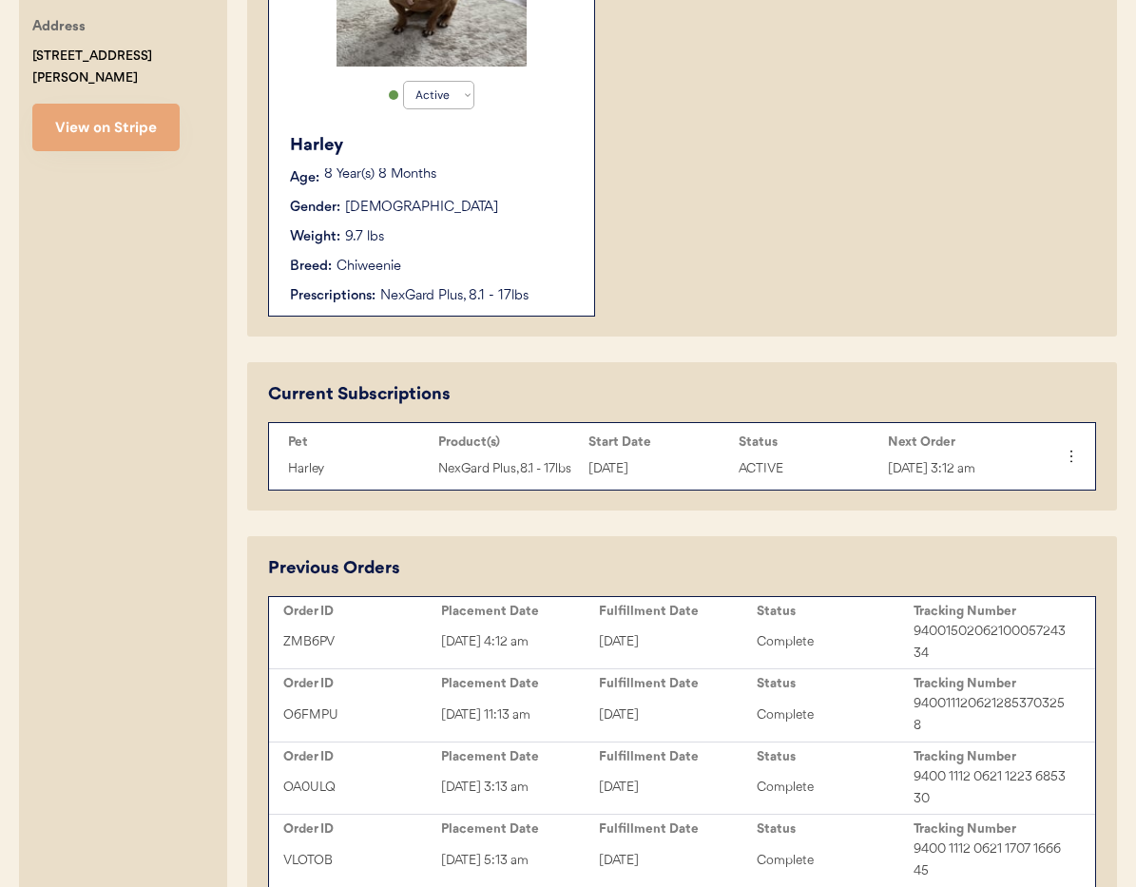
scroll to position [600, 0]
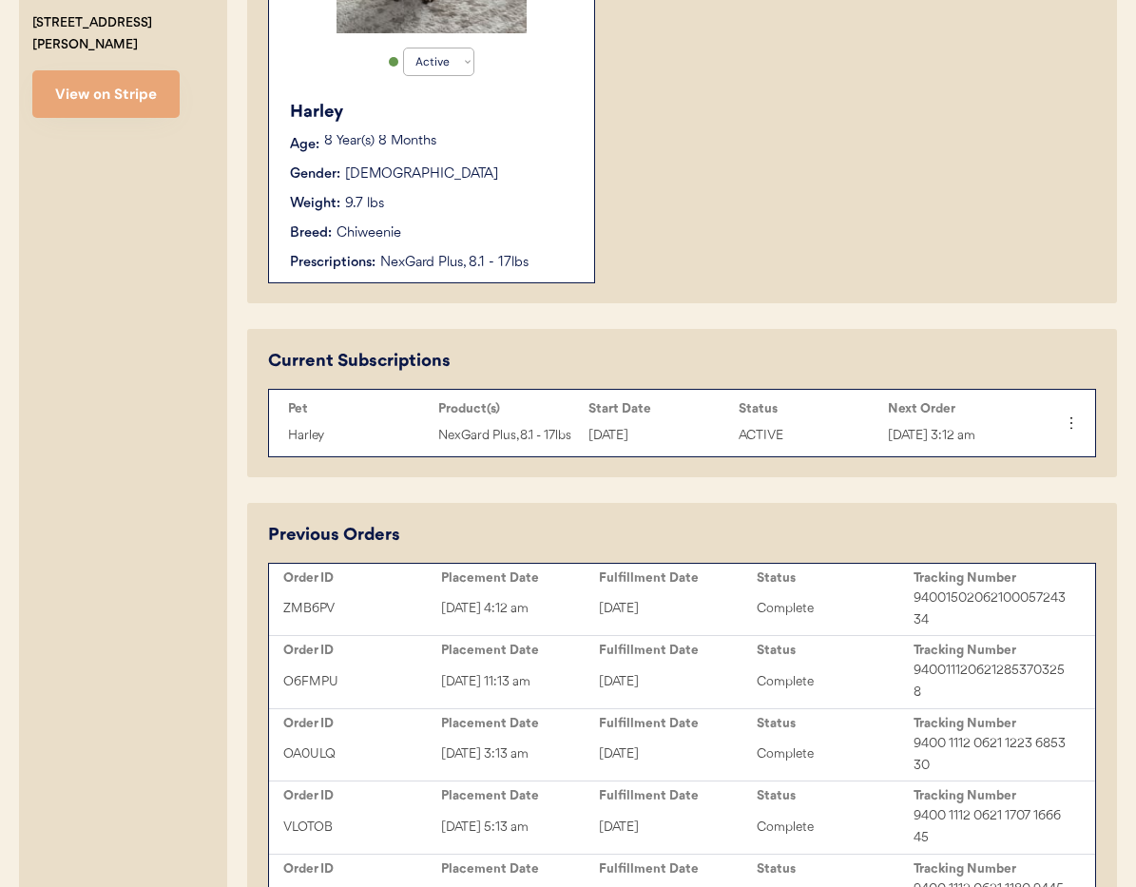
type input "[PERSON_NAME]"
click at [1069, 426] on icon at bounding box center [1070, 422] width 19 height 19
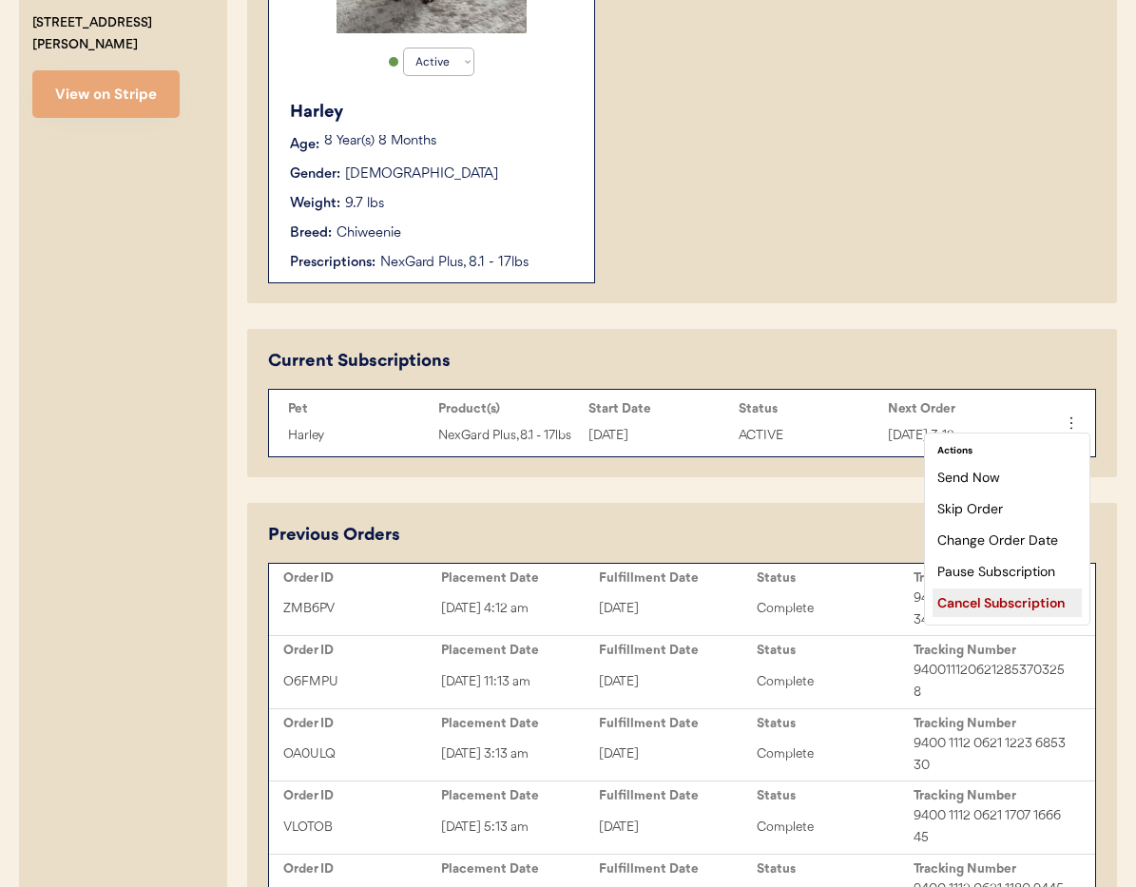
click at [1000, 604] on div "Cancel Subscription" at bounding box center [1006, 602] width 149 height 29
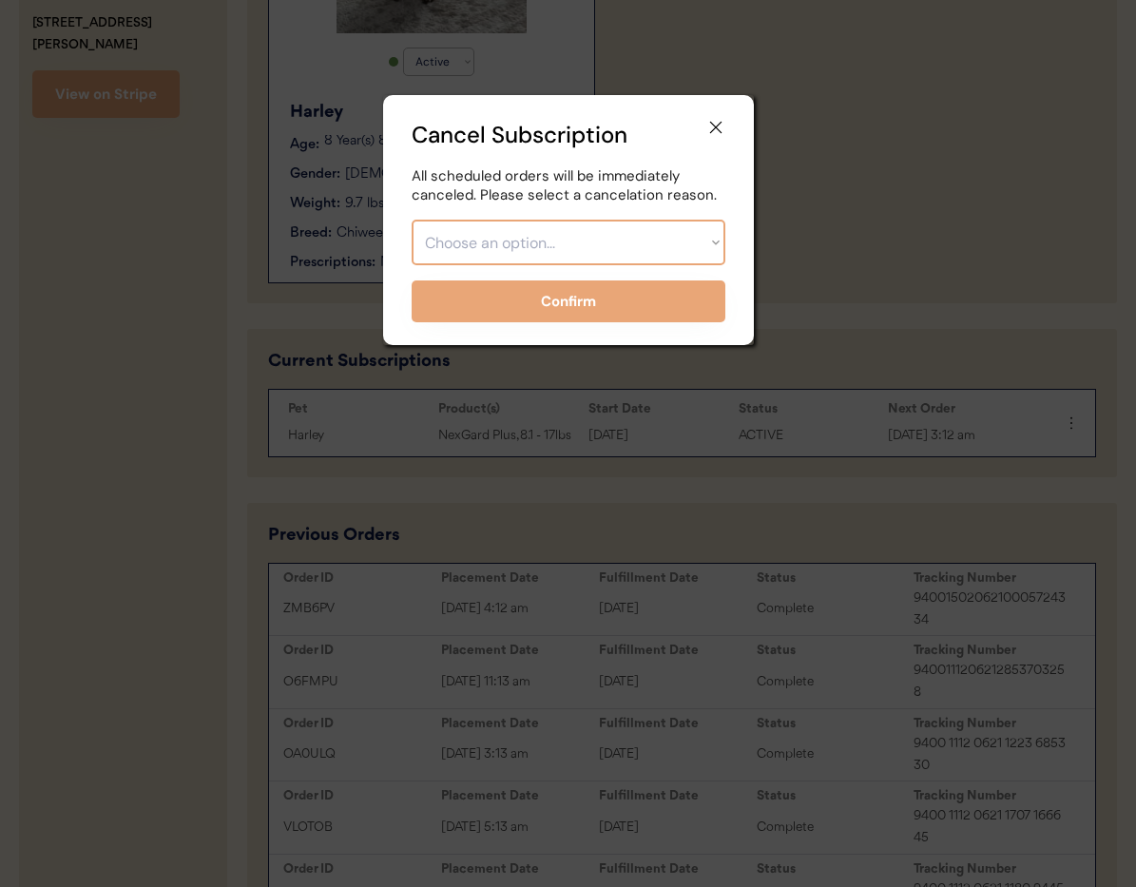
click at [598, 239] on select "Choose an option... Too expensive / can't afford Getting medication elsewhere (…" at bounding box center [569, 243] width 314 height 46
select select ""pet_passed_away""
click at [412, 220] on select "Choose an option... Too expensive / can't afford Getting medication elsewhere (…" at bounding box center [569, 243] width 314 height 46
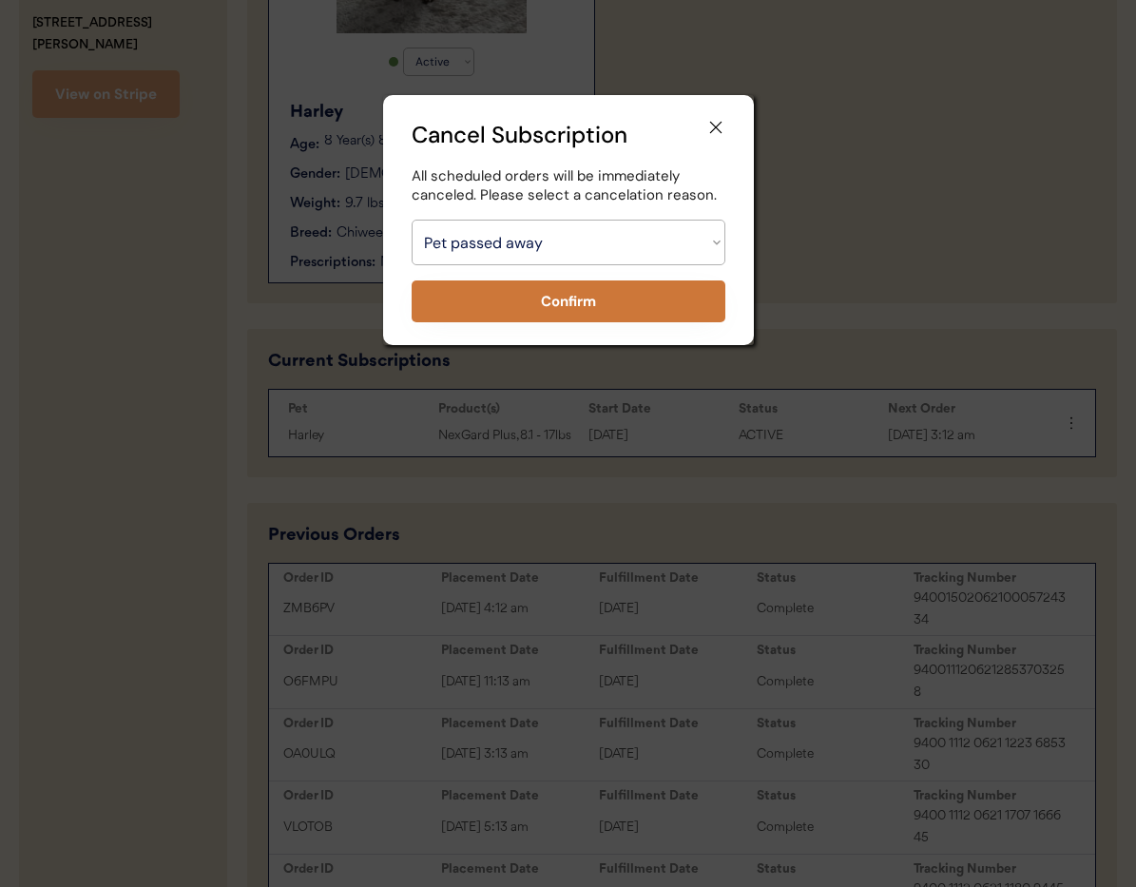
click at [566, 305] on button "Confirm" at bounding box center [569, 301] width 314 height 42
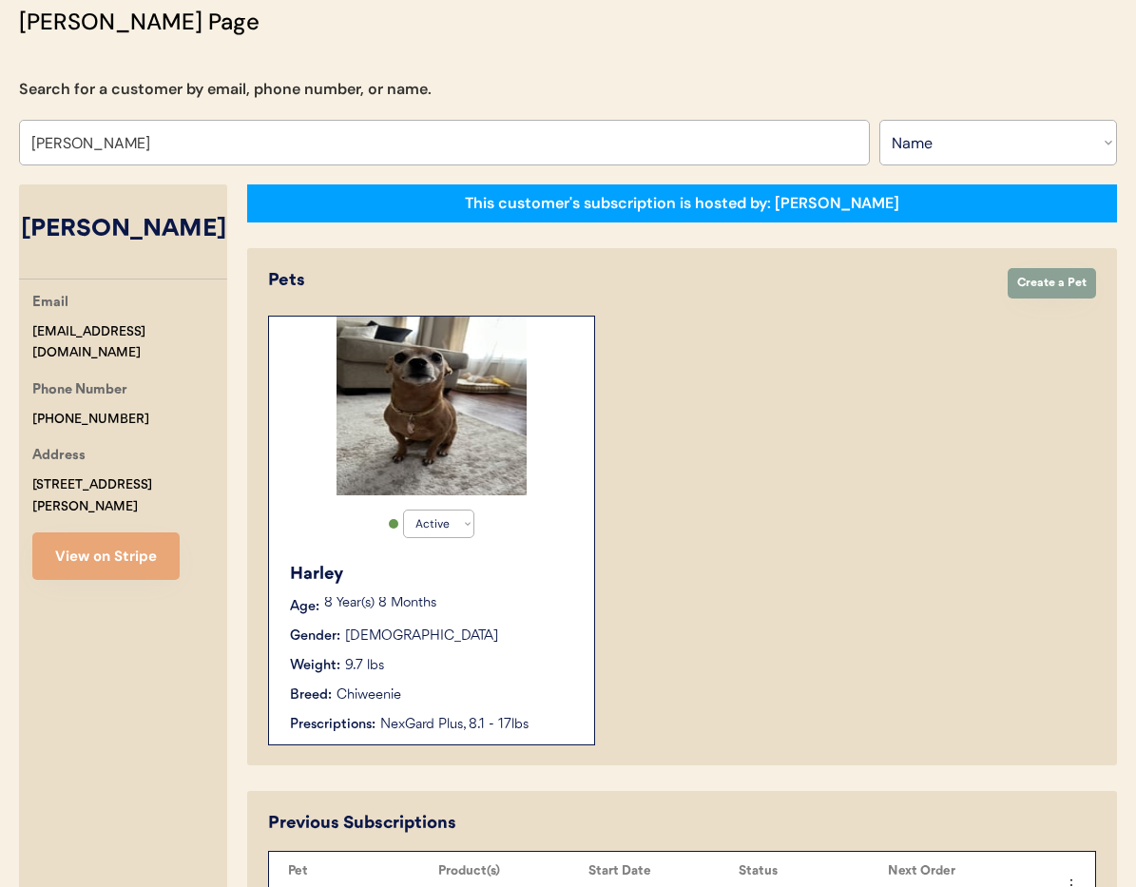
scroll to position [0, 0]
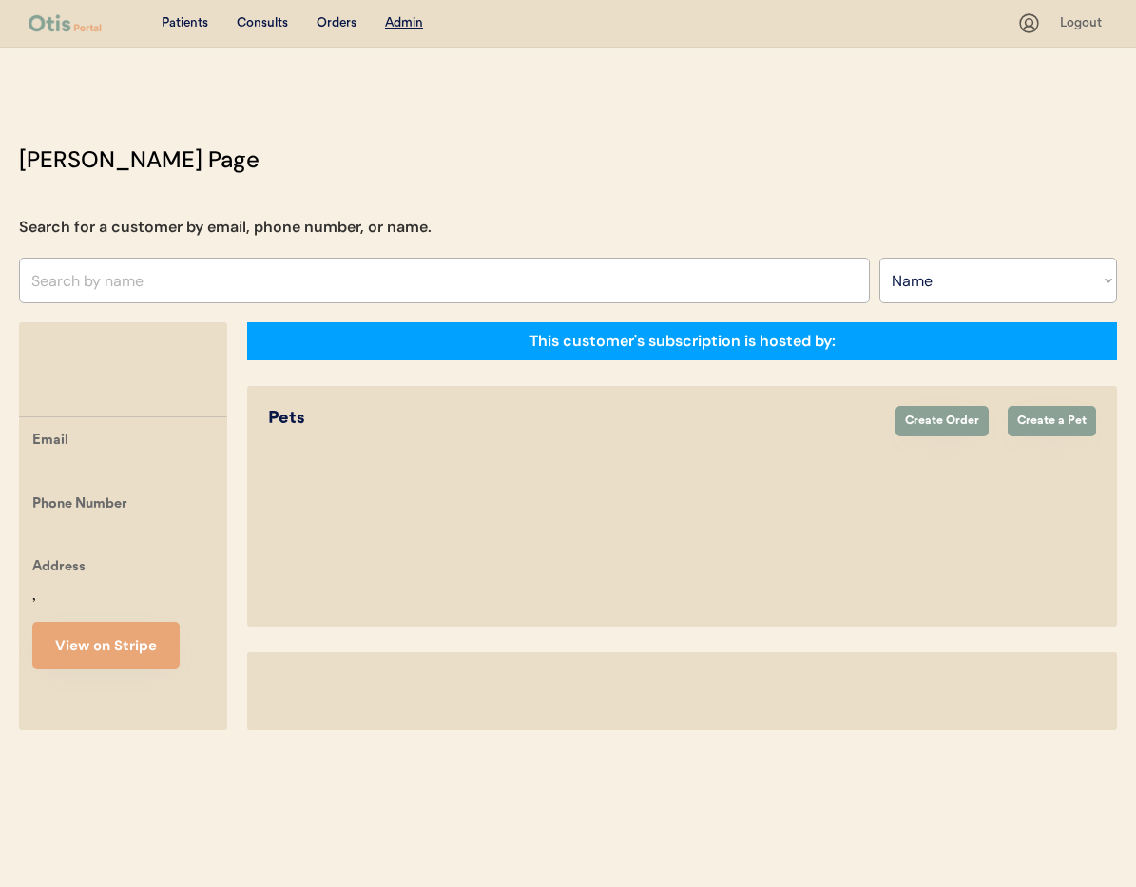
select select ""Name""
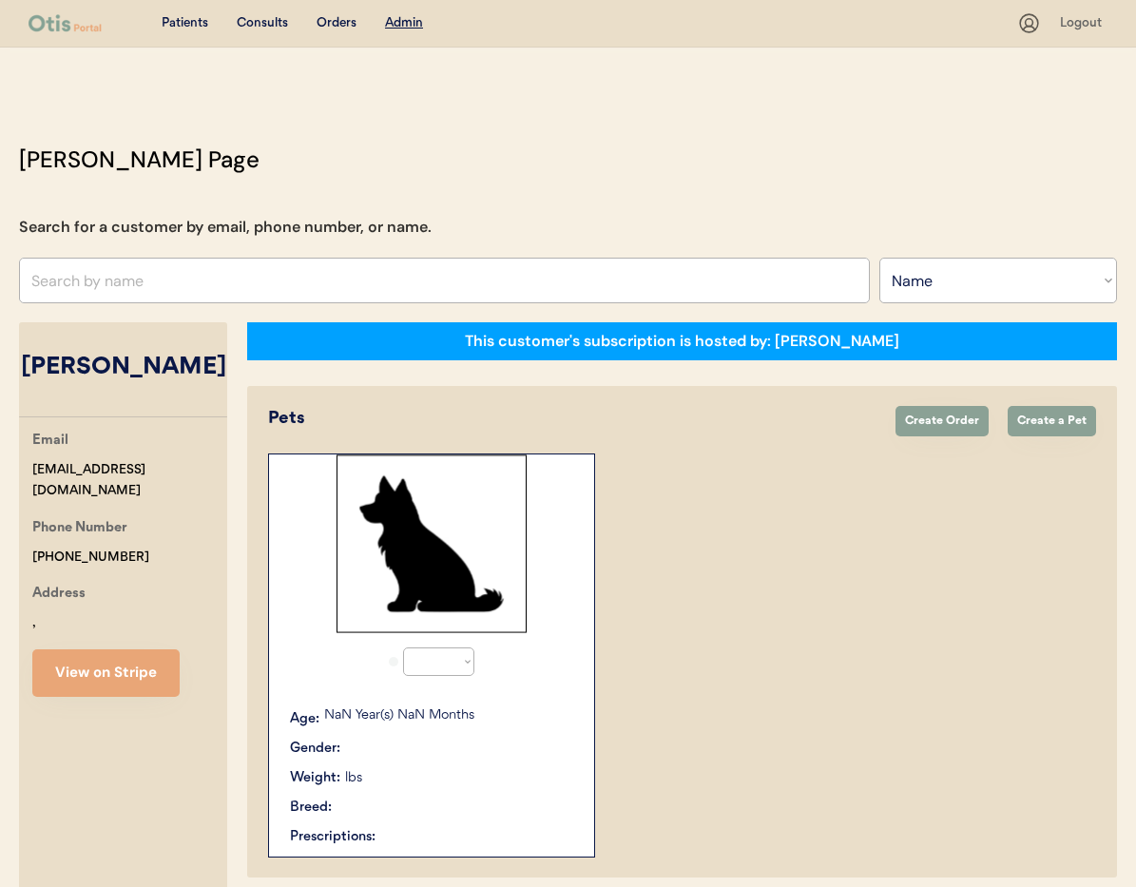
select select "true"
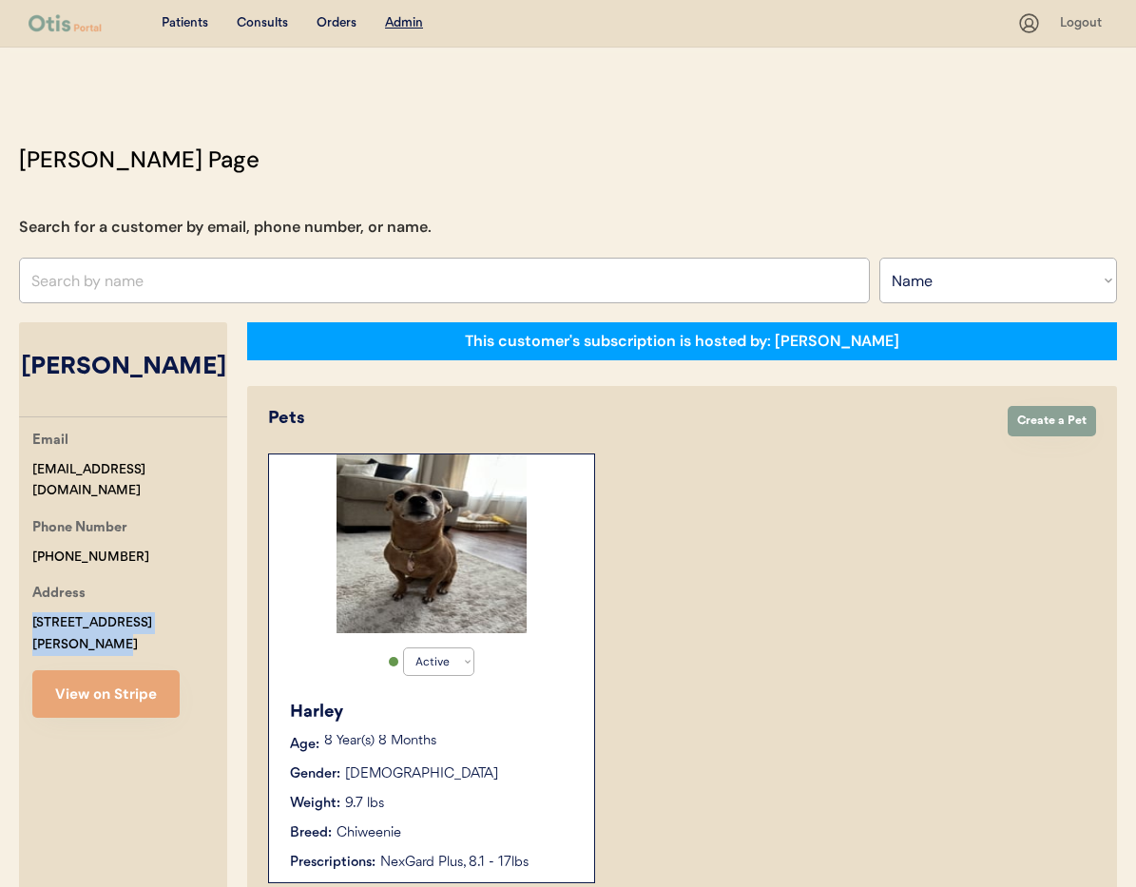
drag, startPoint x: 30, startPoint y: 600, endPoint x: 210, endPoint y: 604, distance: 179.7
click at [210, 604] on div "Email zugnonitm@gmail.com Phone Number +15858311868 Address 149 Wishing View Dr…" at bounding box center [123, 574] width 208 height 288
copy div "[STREET_ADDRESS]"
click at [153, 623] on div "149 Wishing View Drive Apt D Webster, NY 14580" at bounding box center [129, 634] width 195 height 44
drag, startPoint x: 150, startPoint y: 623, endPoint x: 47, endPoint y: 625, distance: 103.6
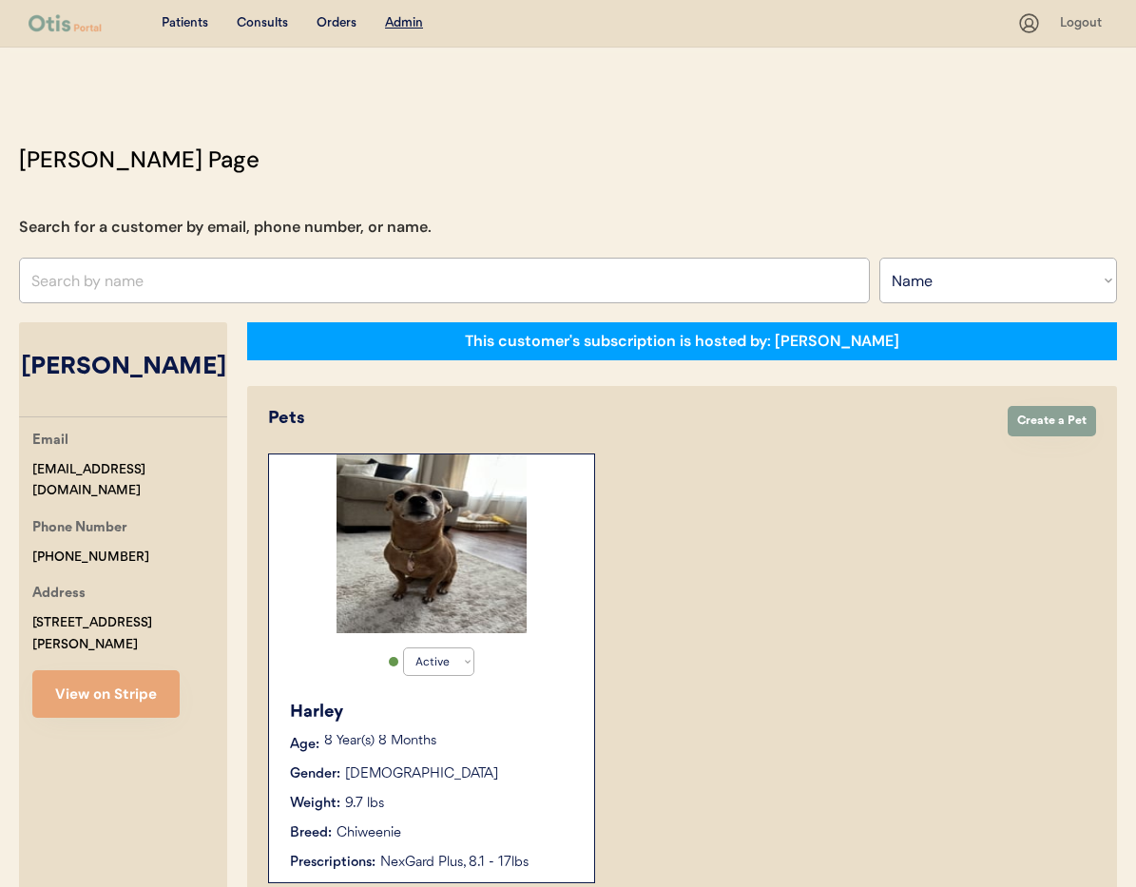
click at [26, 625] on div "Email zugnonitm@gmail.com Phone Number +15858311868 Address 149 Wishing View Dr…" at bounding box center [123, 574] width 208 height 288
copy div "[GEOGRAPHIC_DATA], [GEOGRAPHIC_DATA] 14580"
drag, startPoint x: 494, startPoint y: 696, endPoint x: 508, endPoint y: 699, distance: 13.6
click at [494, 696] on div "Harley Age: 8 Year(s) 8 Months Gender: Female Weight: 9.7 lbs Breed: Chiweenie …" at bounding box center [431, 786] width 306 height 192
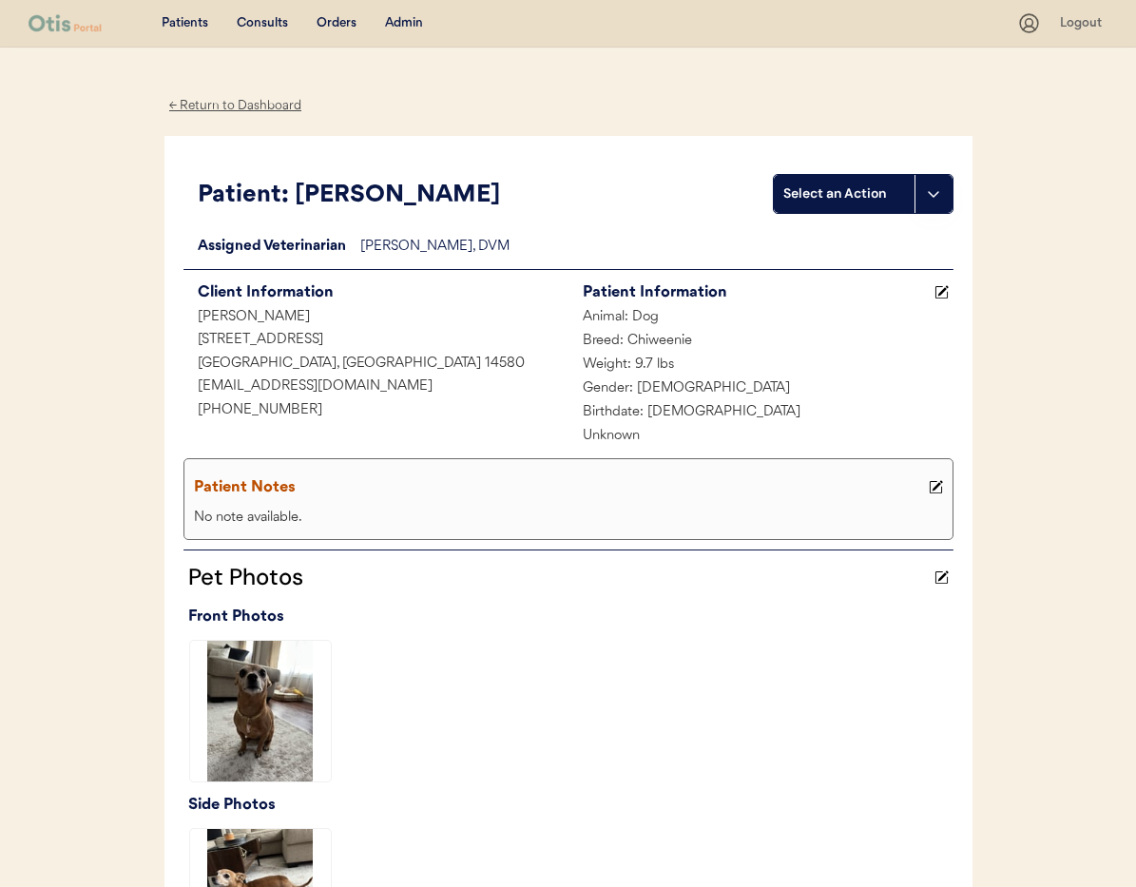
click at [215, 107] on div "← Return to Dashboard" at bounding box center [235, 106] width 143 height 22
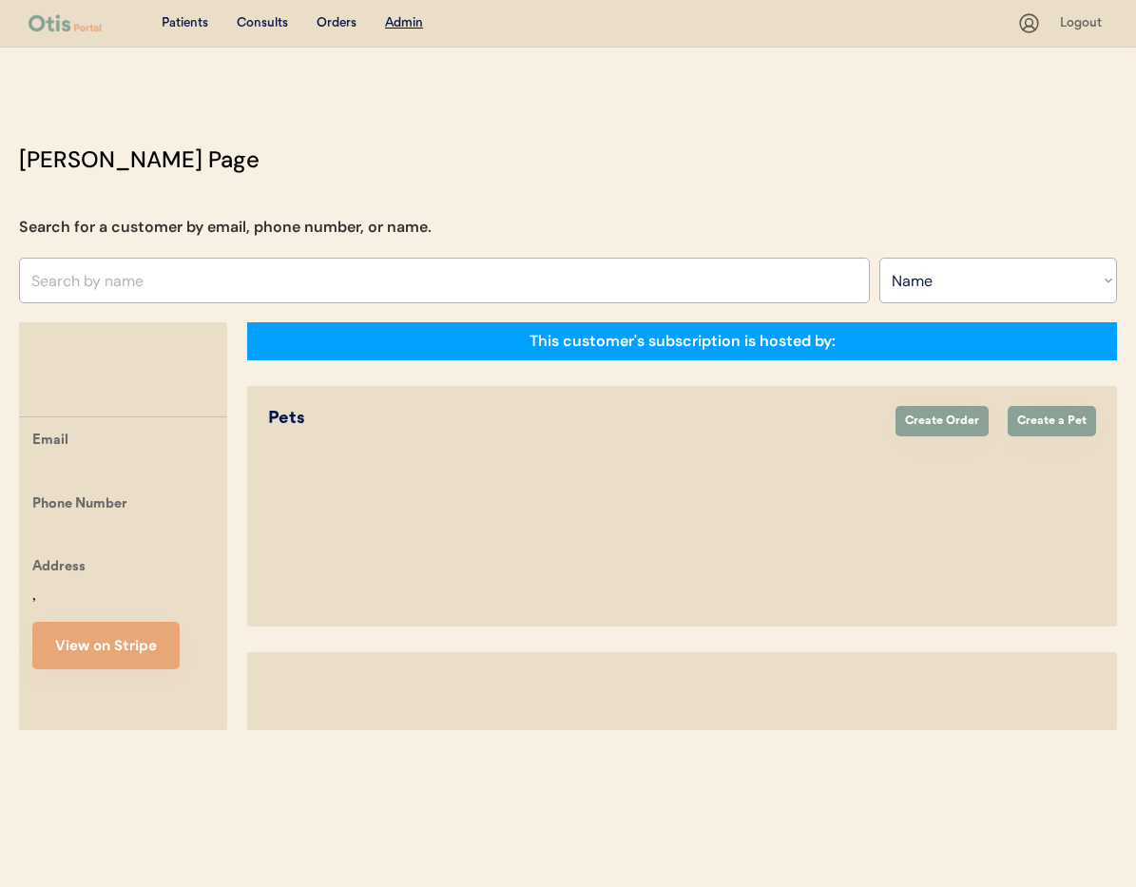
select select ""Name""
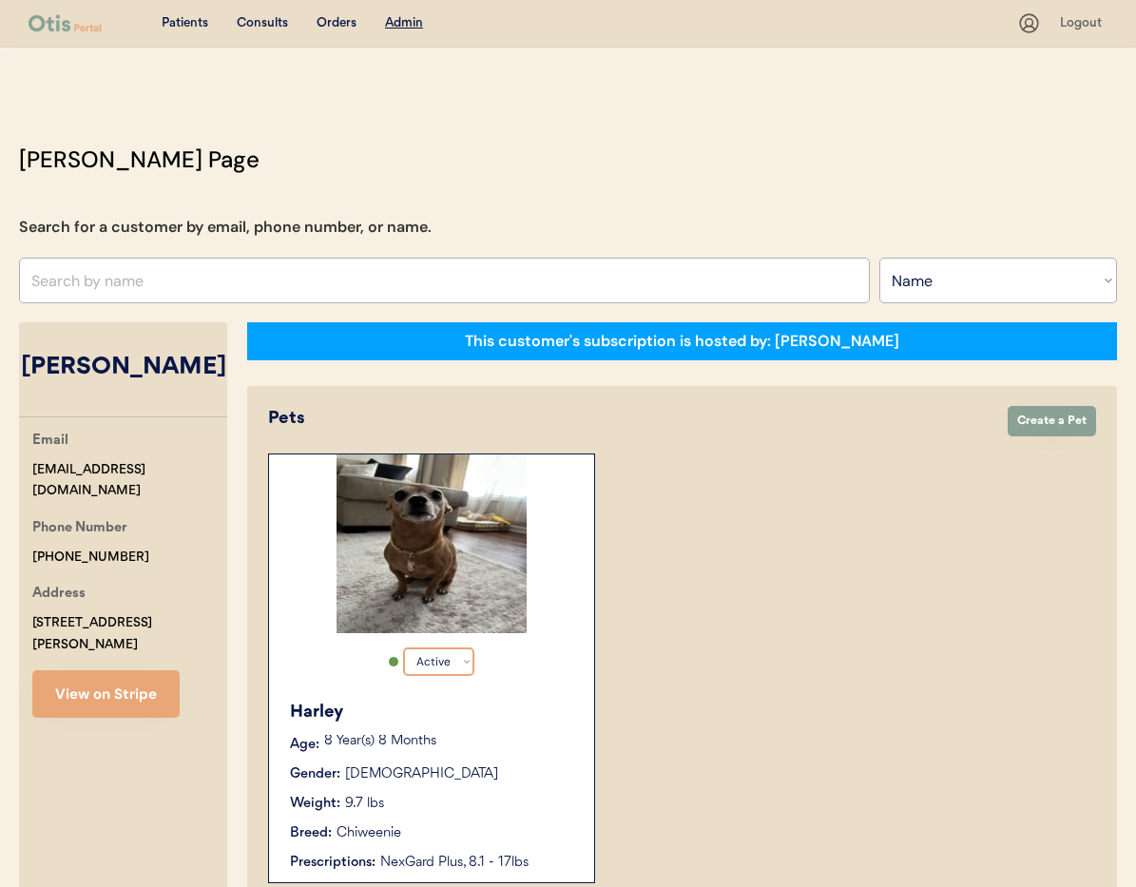
click at [470, 668] on select "Active Active Inactive" at bounding box center [438, 661] width 71 height 29
select select "false"
click at [403, 647] on select "Active Active Inactive" at bounding box center [438, 661] width 71 height 29
click at [505, 769] on div "Gender: [DEMOGRAPHIC_DATA]" at bounding box center [432, 774] width 285 height 20
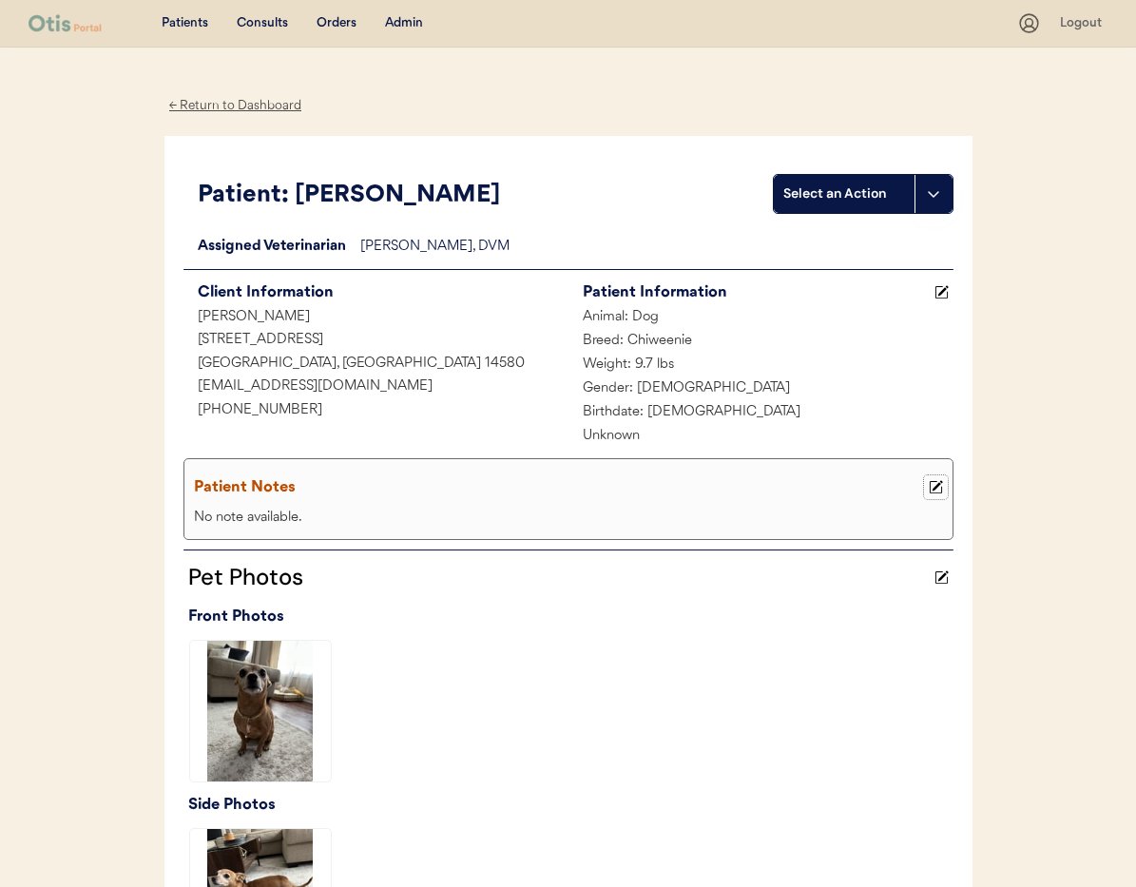
drag, startPoint x: 930, startPoint y: 486, endPoint x: 889, endPoint y: 499, distance: 43.9
click at [930, 486] on icon at bounding box center [936, 487] width 14 height 14
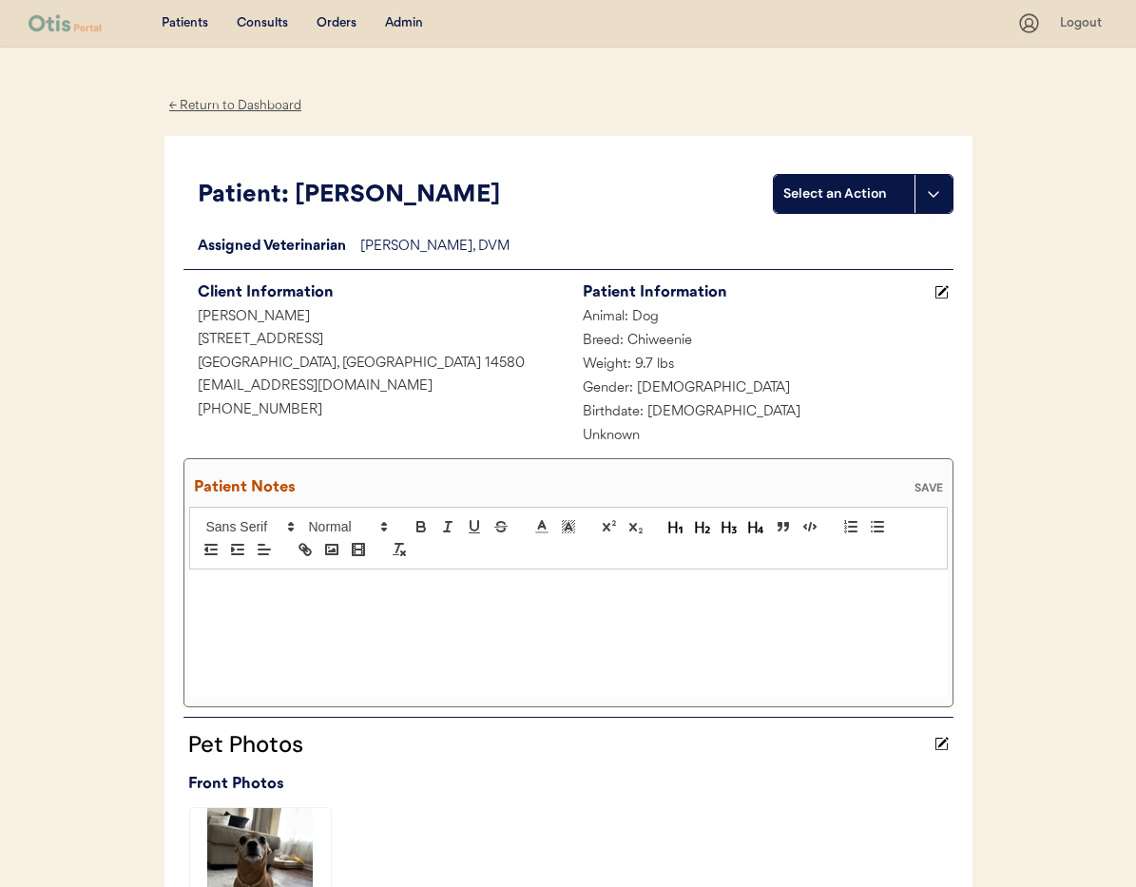
click at [253, 601] on div at bounding box center [568, 632] width 758 height 127
drag, startPoint x: 202, startPoint y: 591, endPoint x: 220, endPoint y: 600, distance: 19.1
click at [203, 592] on p "[DATE] Owner emailed in to cancel subscription due to patient passing away -JC" at bounding box center [568, 589] width 730 height 17
click at [929, 482] on div "SAVE" at bounding box center [929, 487] width 38 height 11
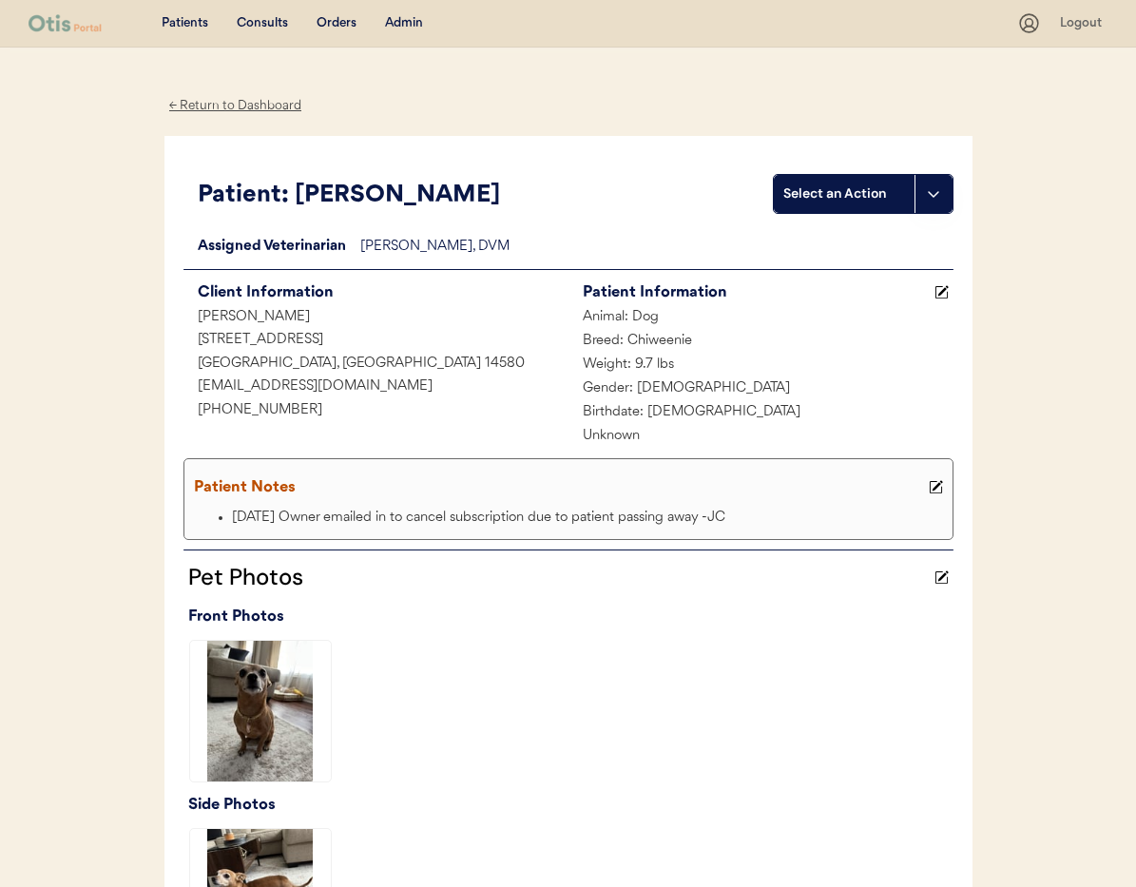
click at [240, 110] on div "← Return to Dashboard" at bounding box center [235, 106] width 143 height 22
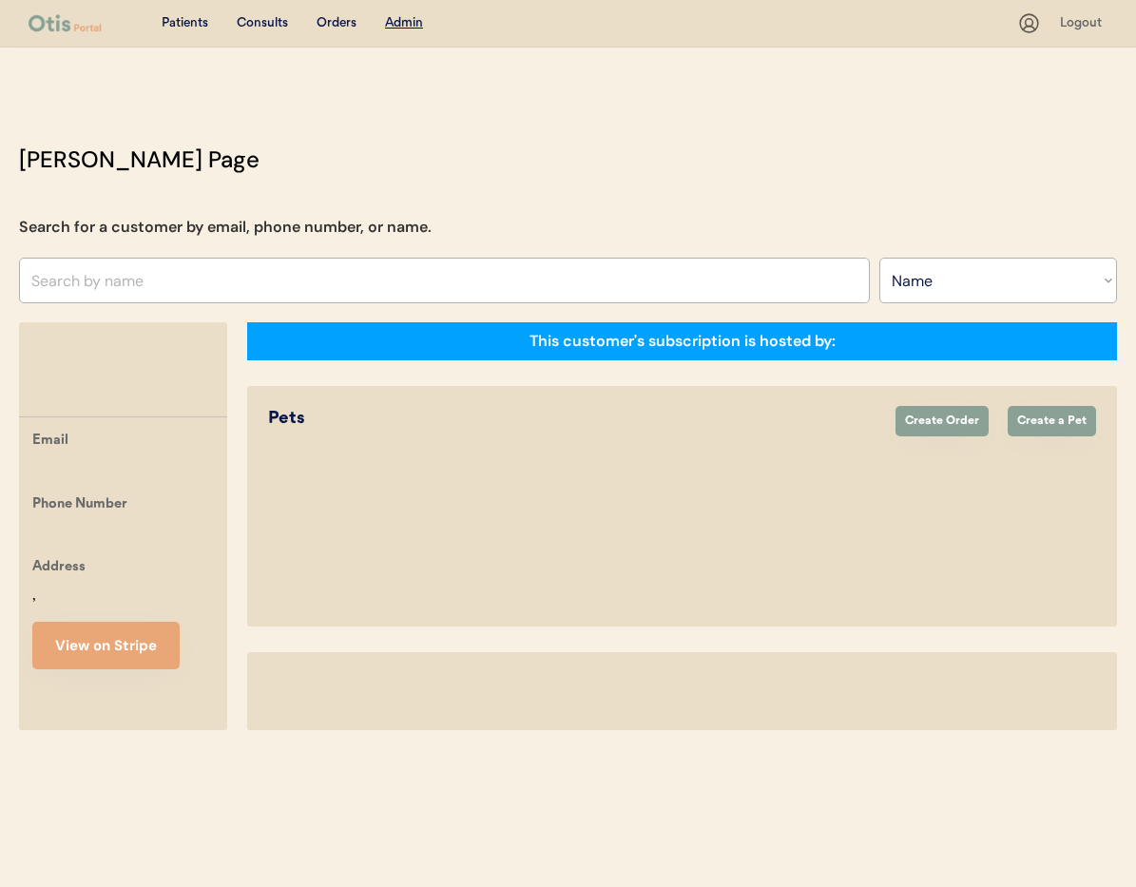
select select ""Name""
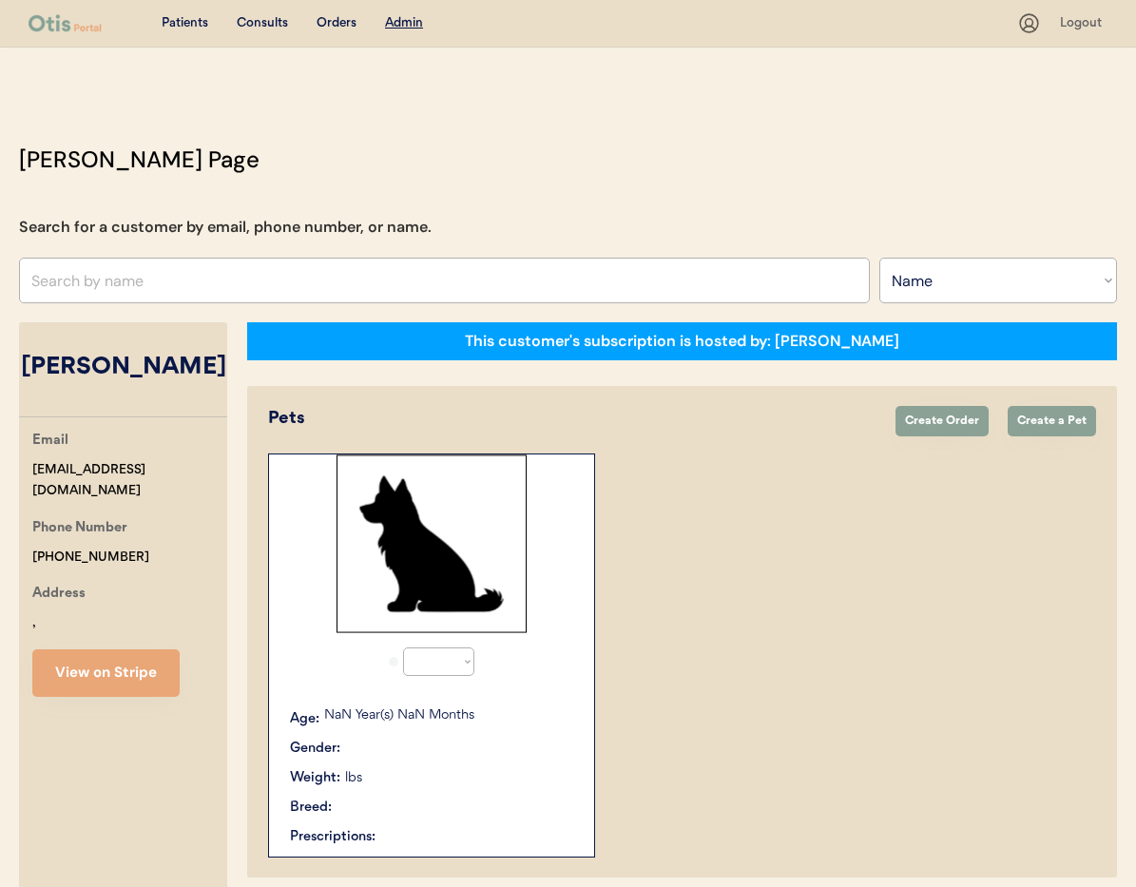
select select "false"
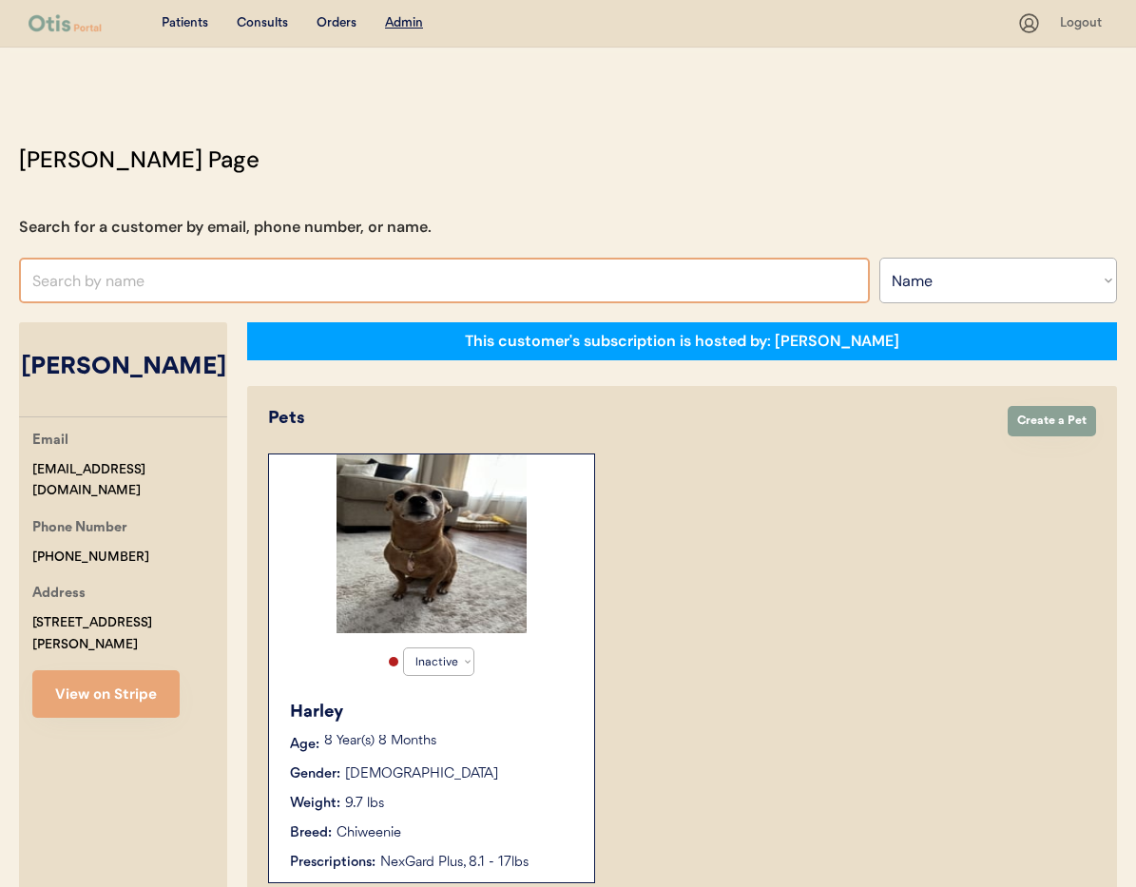
click at [149, 290] on input "text" at bounding box center [444, 281] width 851 height 46
type input "Whare"
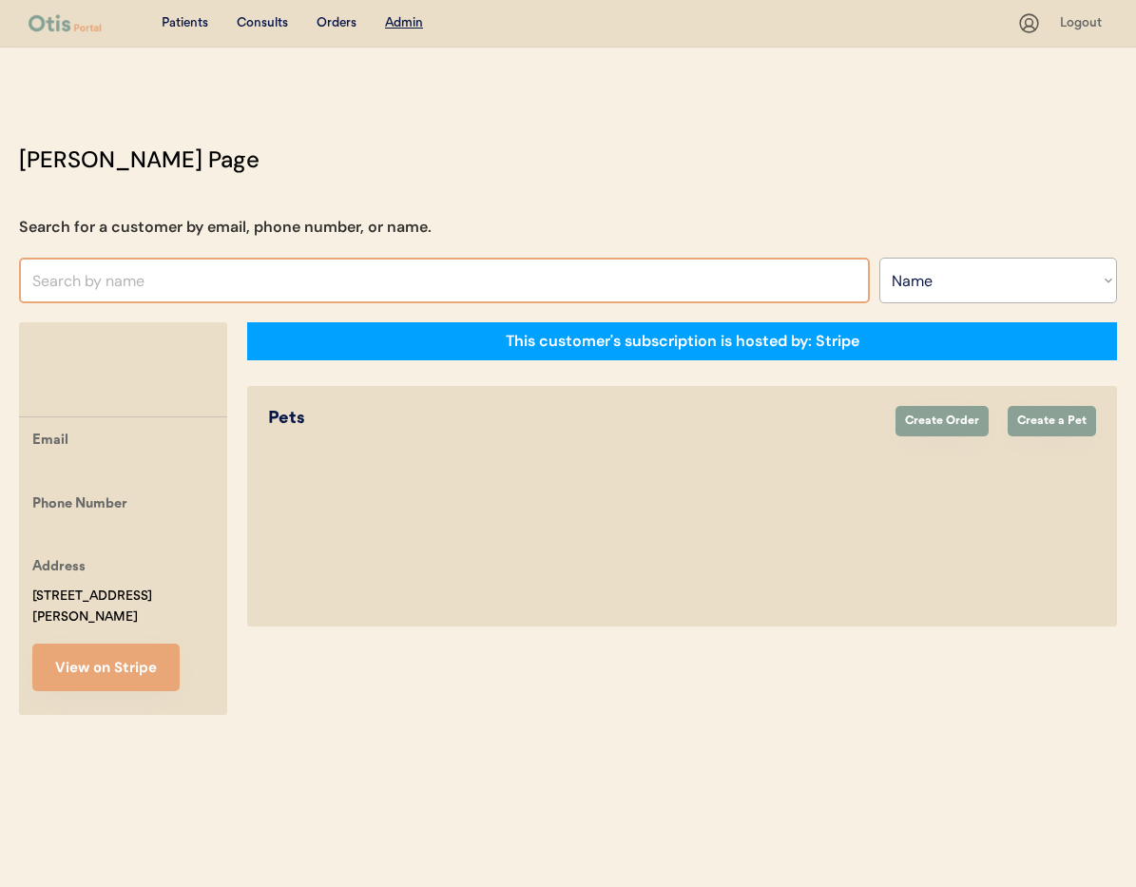
click at [156, 289] on input "text" at bounding box center [444, 281] width 851 height 46
type input "w"
type input "Kasey"
